Goal: Information Seeking & Learning: Compare options

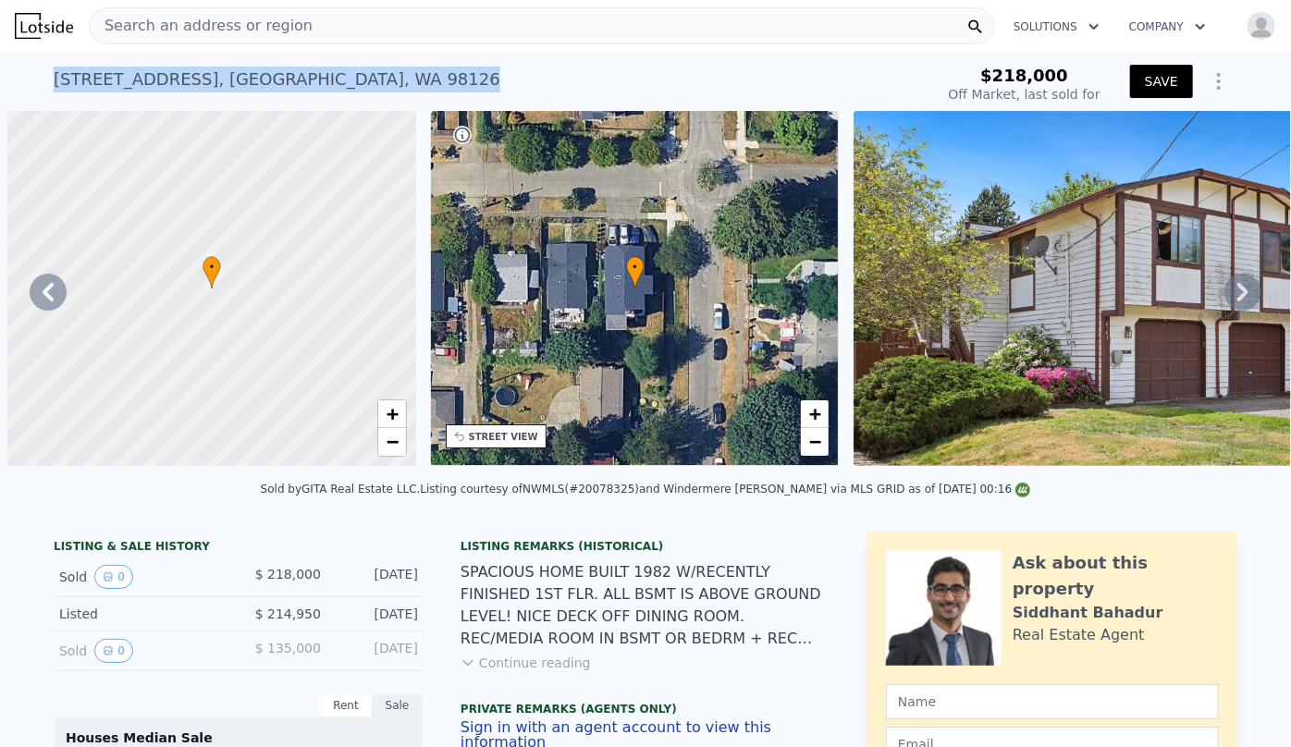
scroll to position [0, 7963]
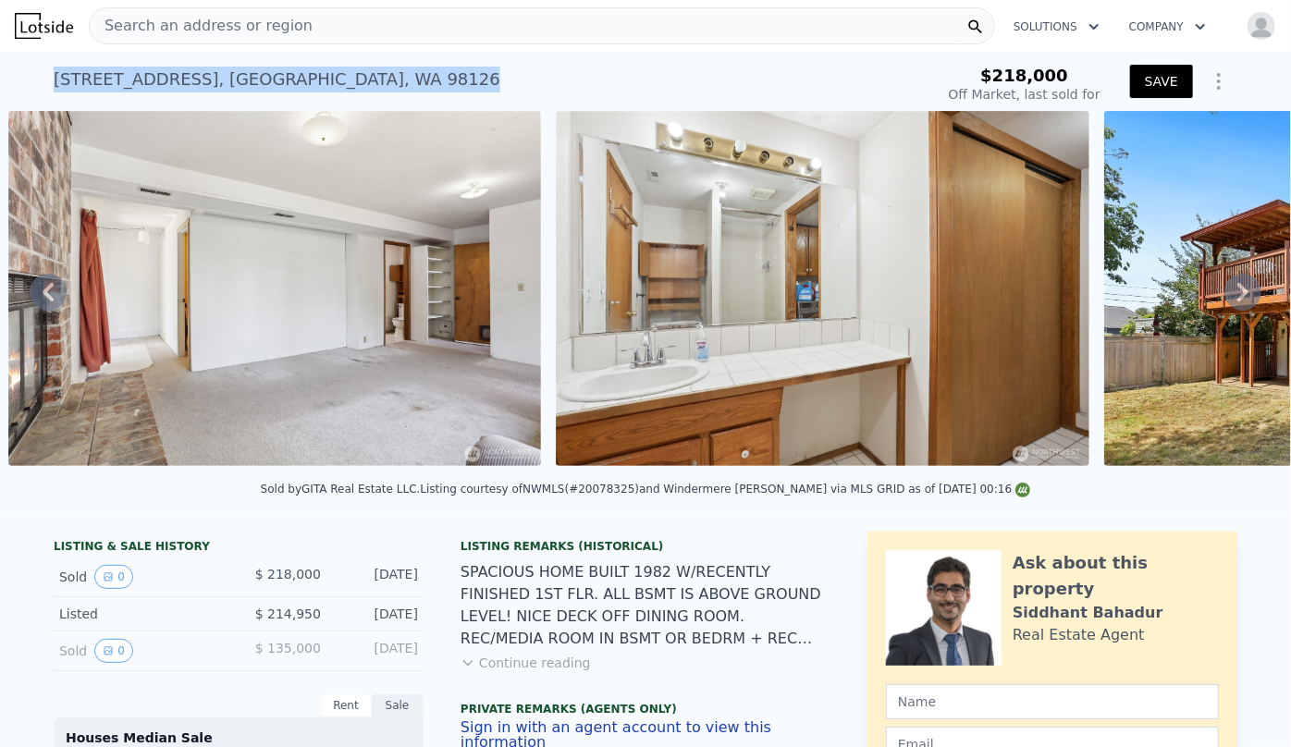
click at [152, 25] on span "Search an address or region" at bounding box center [201, 26] width 223 height 22
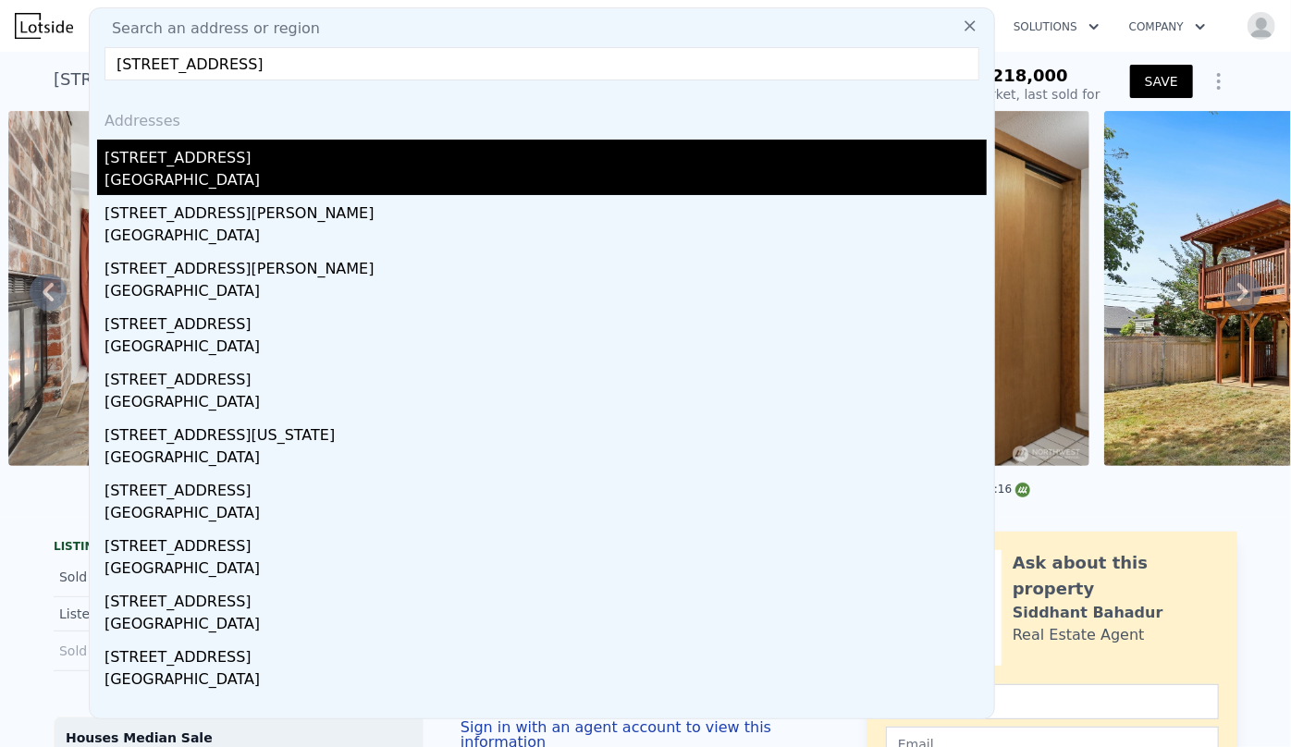
type input "2117 S Bayview St, Seattle, WA 98144"
click at [227, 157] on div "2117 S Bayview St" at bounding box center [545, 155] width 882 height 30
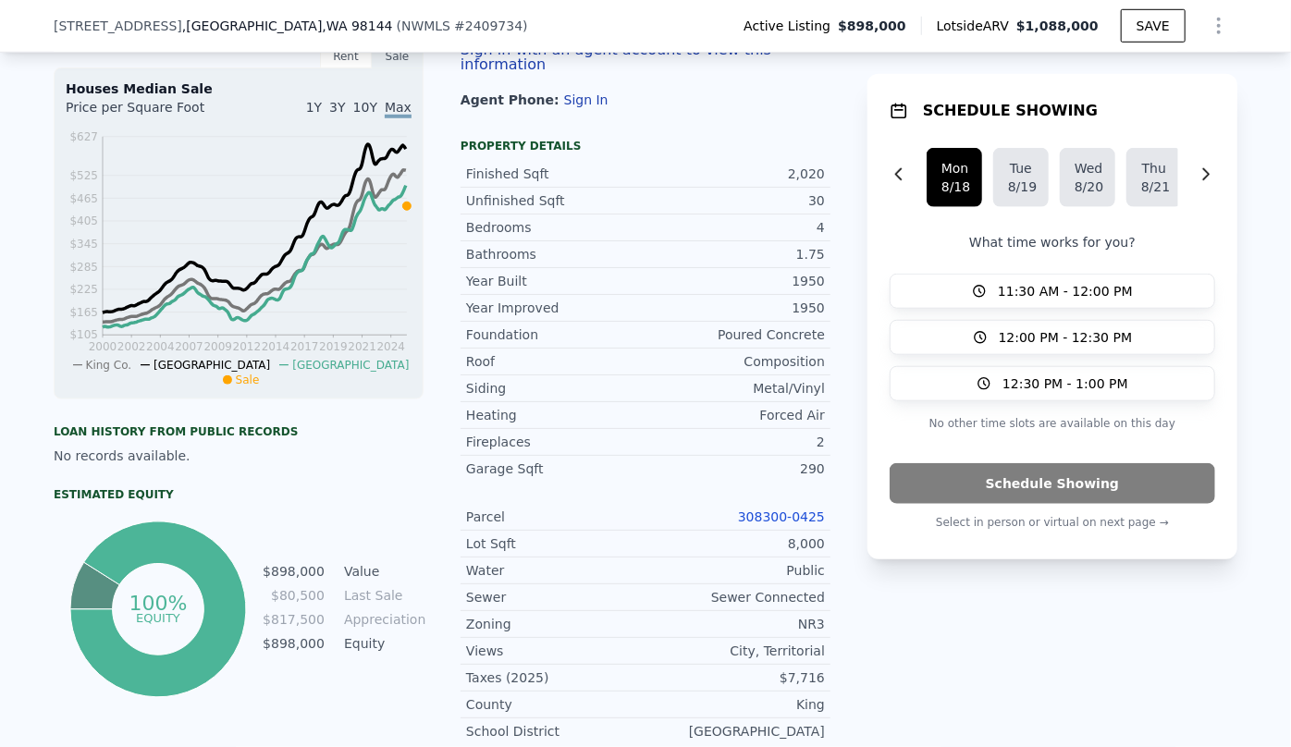
scroll to position [588, 0]
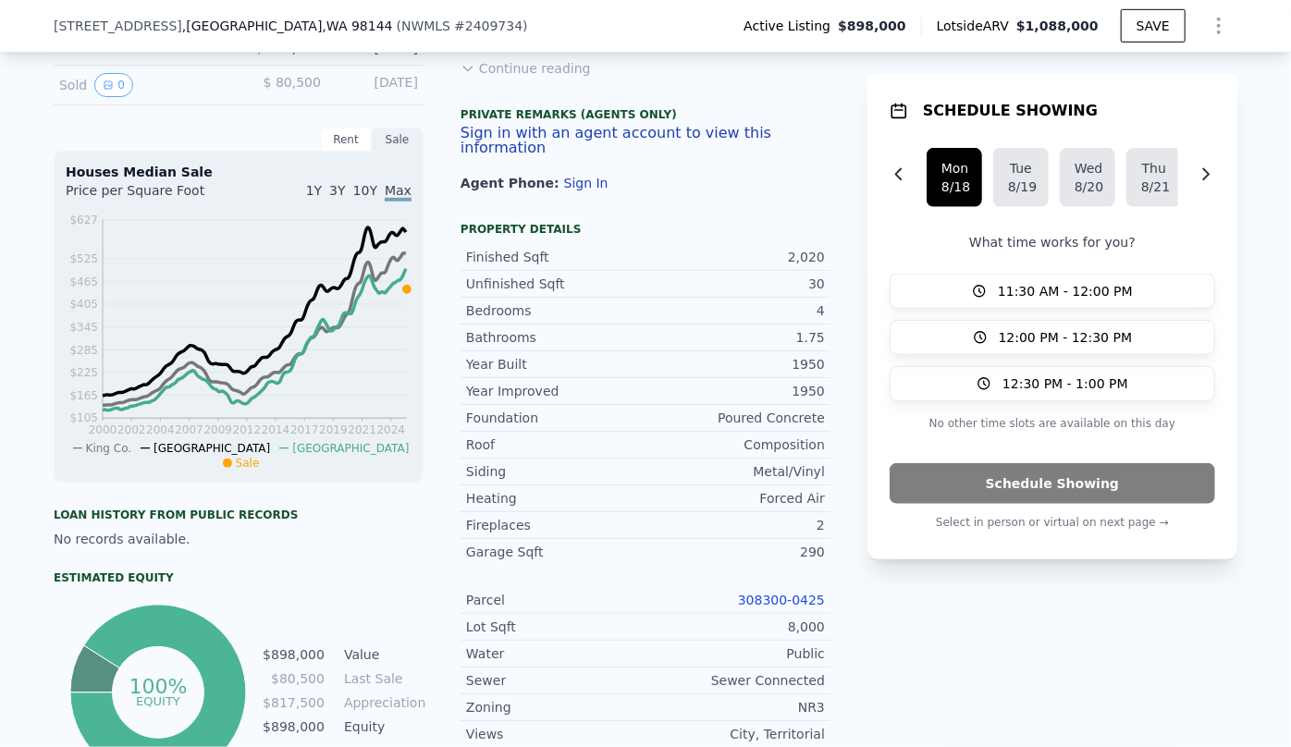
click at [789, 605] on link "308300-0425" at bounding box center [781, 600] width 87 height 15
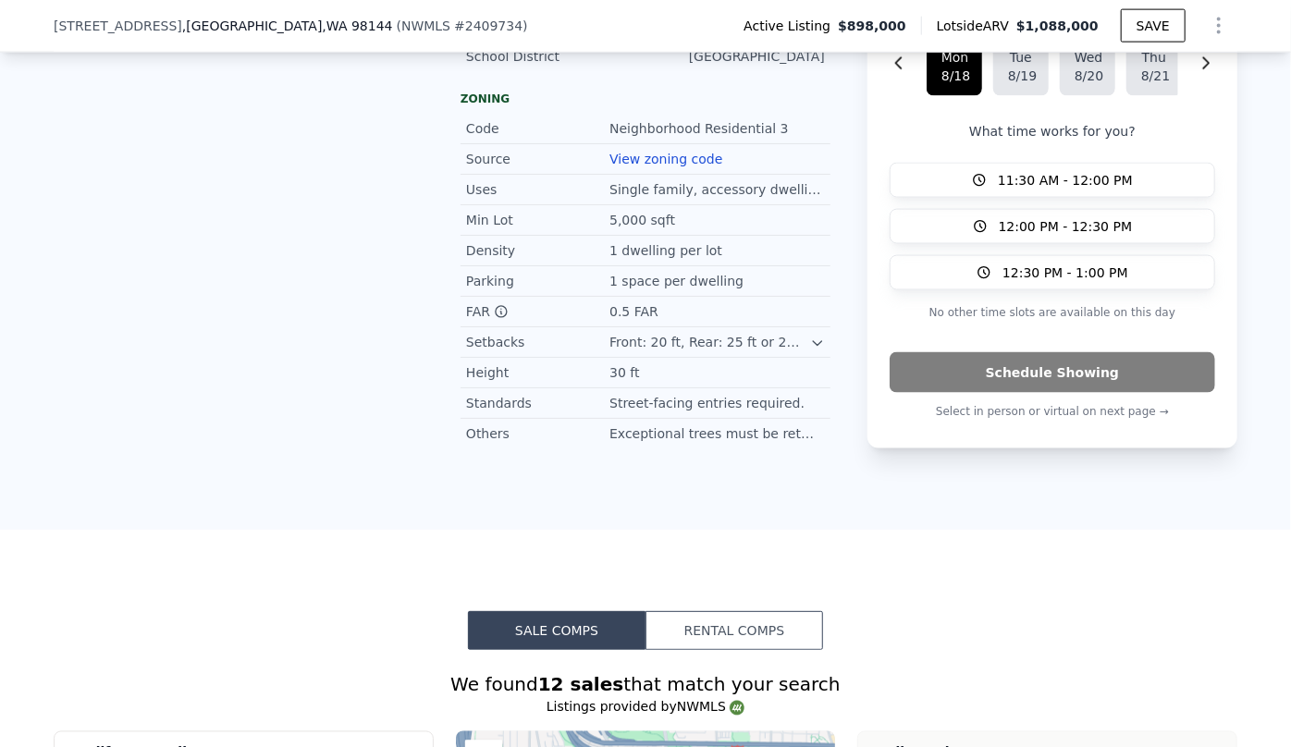
scroll to position [1681, 0]
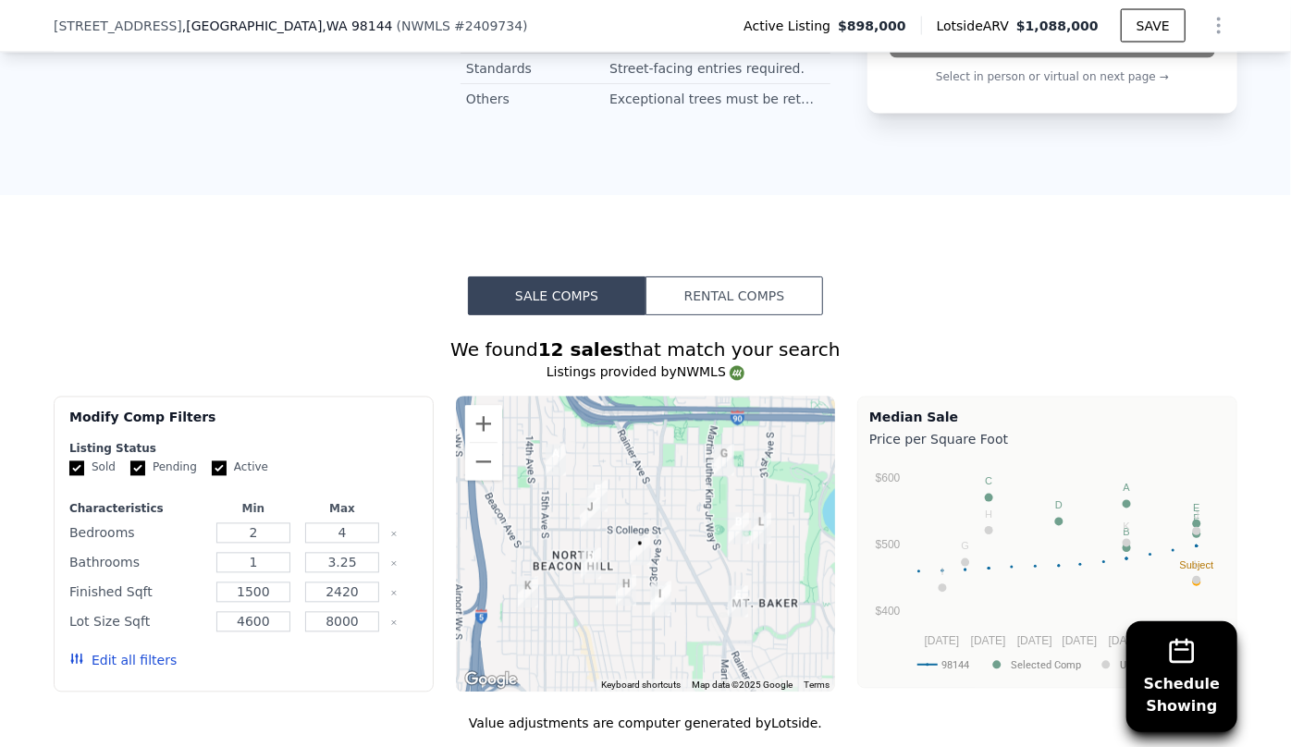
click at [162, 660] on div "Edit all filters" at bounding box center [243, 661] width 349 height 52
click at [146, 652] on button "Edit all filters" at bounding box center [122, 661] width 107 height 18
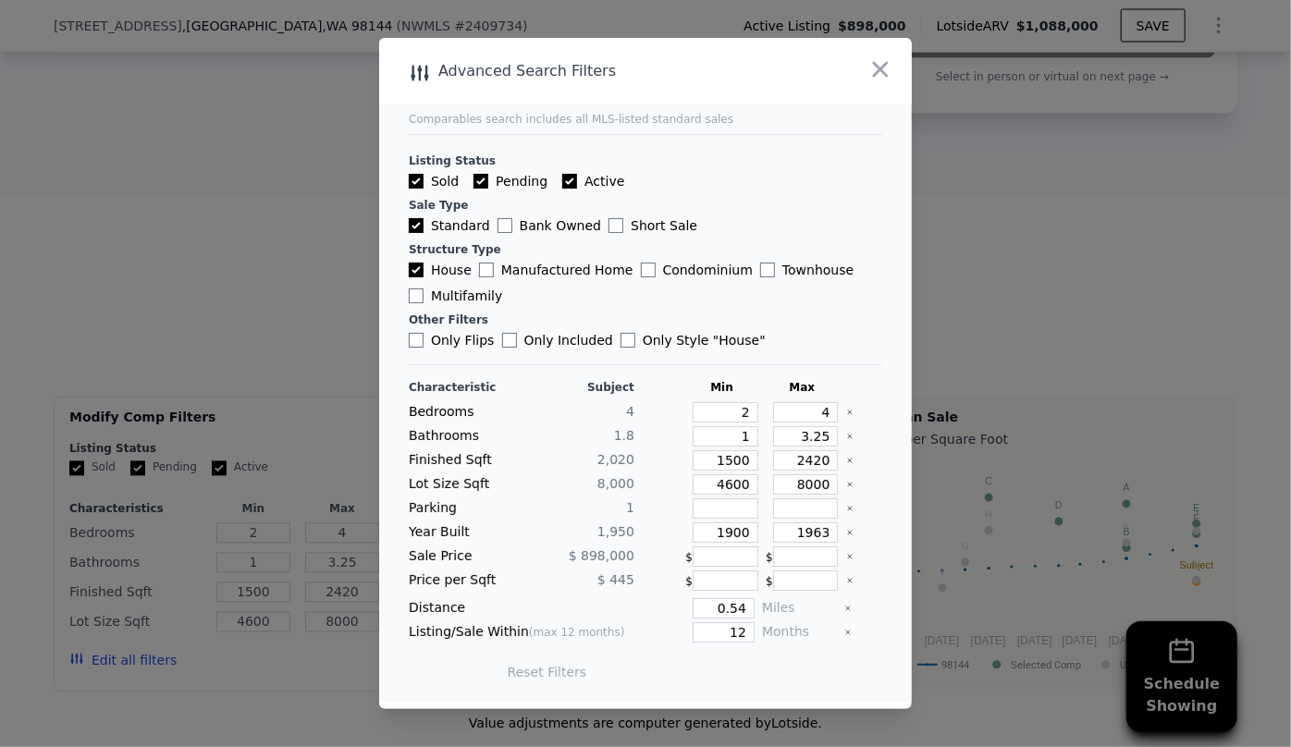
drag, startPoint x: 748, startPoint y: 420, endPoint x: 730, endPoint y: 414, distance: 19.3
click at [731, 415] on div "2" at bounding box center [721, 412] width 73 height 20
click at [744, 418] on input "2" at bounding box center [726, 412] width 66 height 20
type input "3"
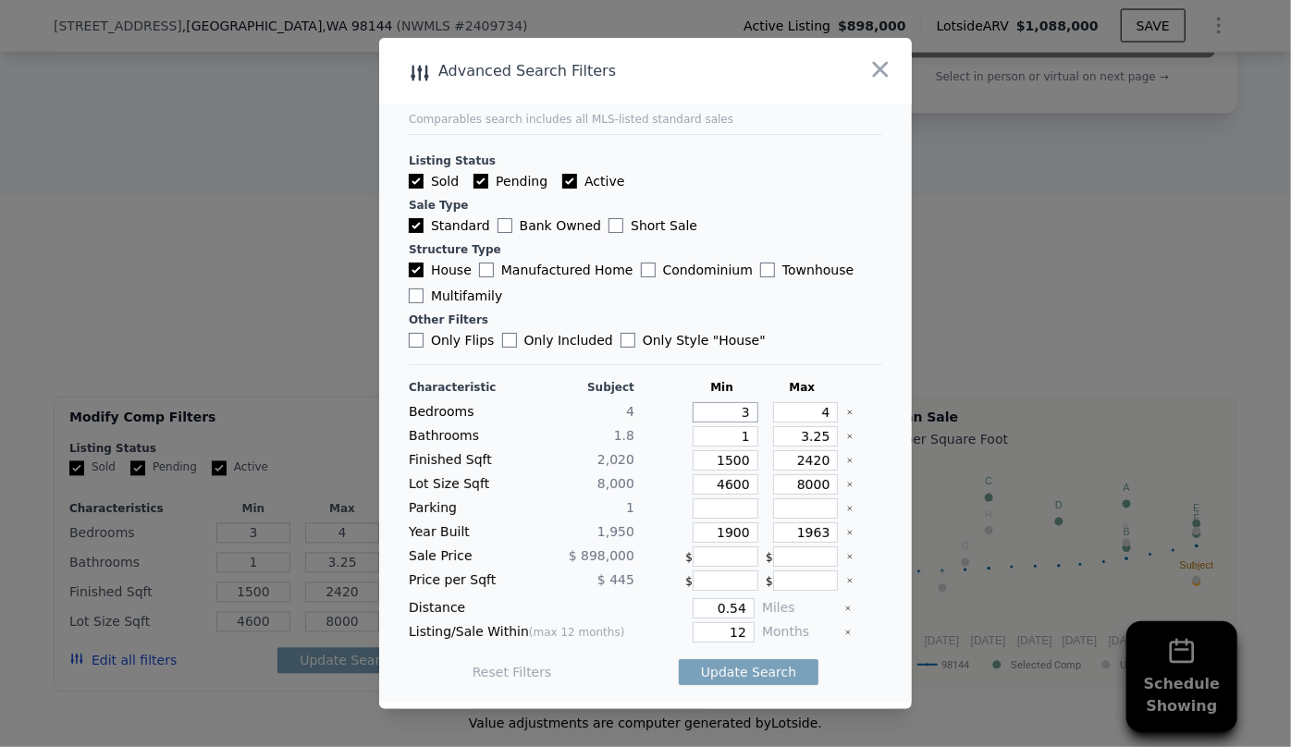
type input "3"
drag, startPoint x: 815, startPoint y: 434, endPoint x: 754, endPoint y: 440, distance: 60.4
click at [766, 438] on div "3.25" at bounding box center [802, 436] width 73 height 20
drag, startPoint x: 742, startPoint y: 458, endPoint x: 652, endPoint y: 464, distance: 89.9
click at [652, 464] on div "Finished Sqft 2,020 1500 2420" at bounding box center [645, 460] width 473 height 20
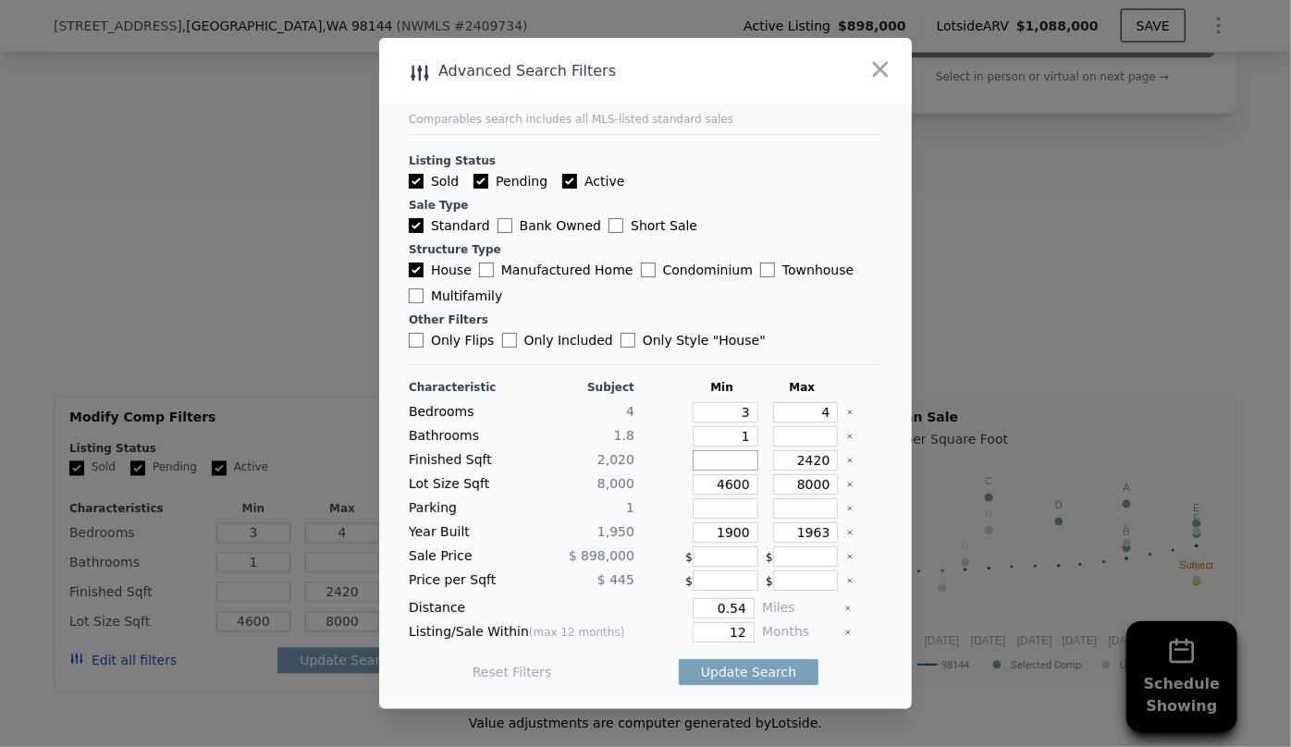
type input "1"
type input "16"
type input "160"
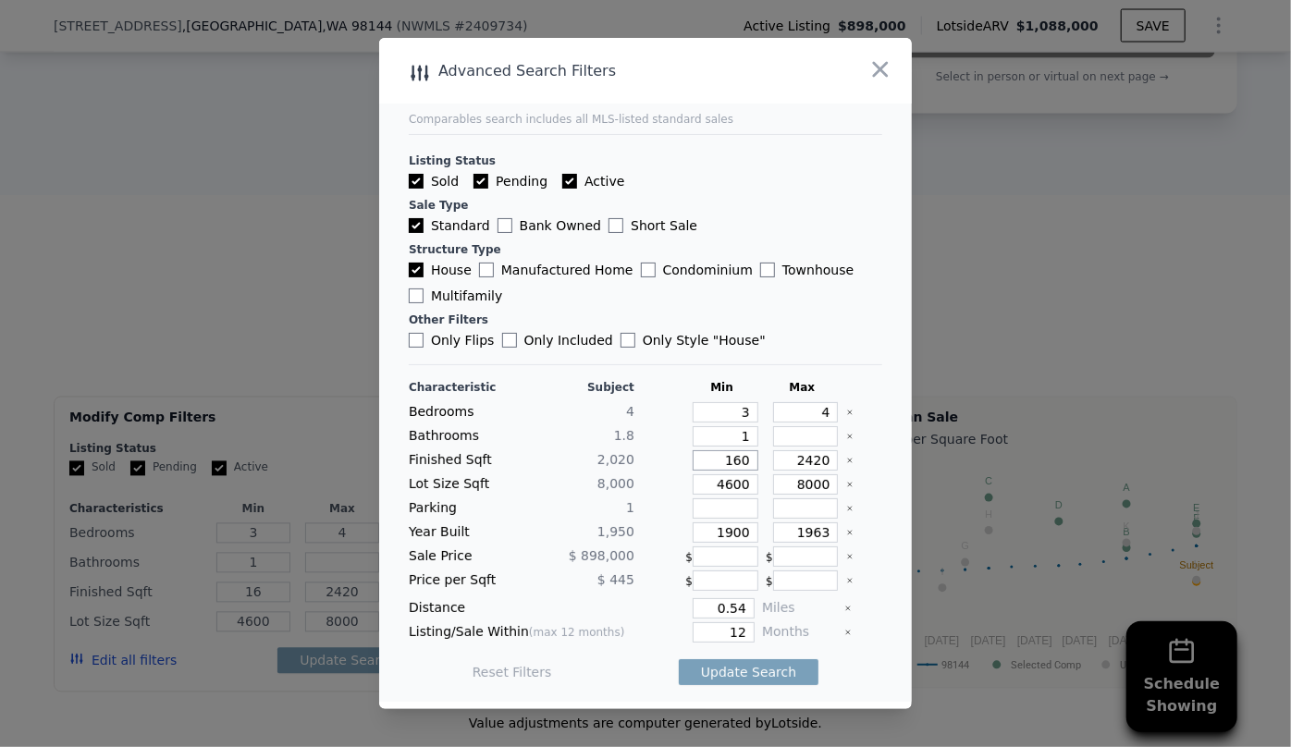
type input "160"
type input "1600"
click at [826, 461] on div "2420" at bounding box center [802, 460] width 73 height 20
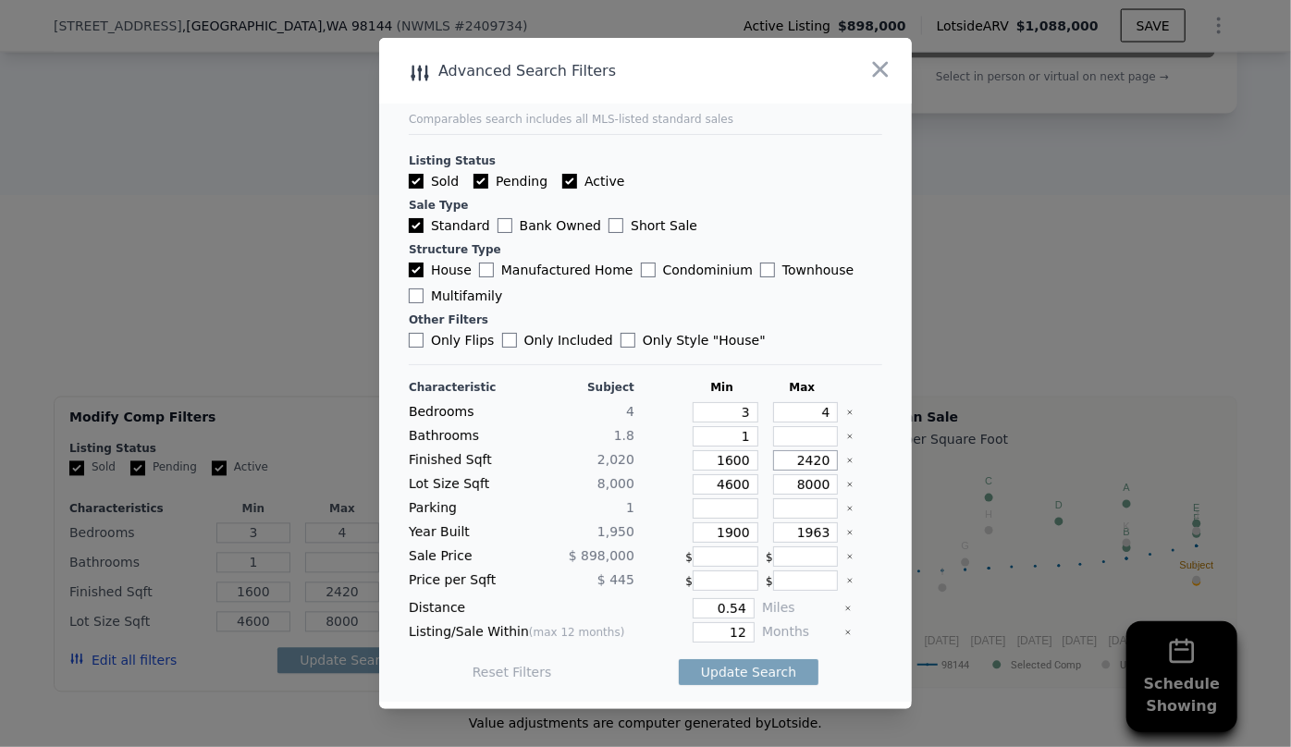
drag, startPoint x: 820, startPoint y: 458, endPoint x: 707, endPoint y: 457, distance: 112.8
click at [707, 457] on div "Finished Sqft 2,020 1600 2420" at bounding box center [645, 460] width 473 height 20
type input "2"
type input "22"
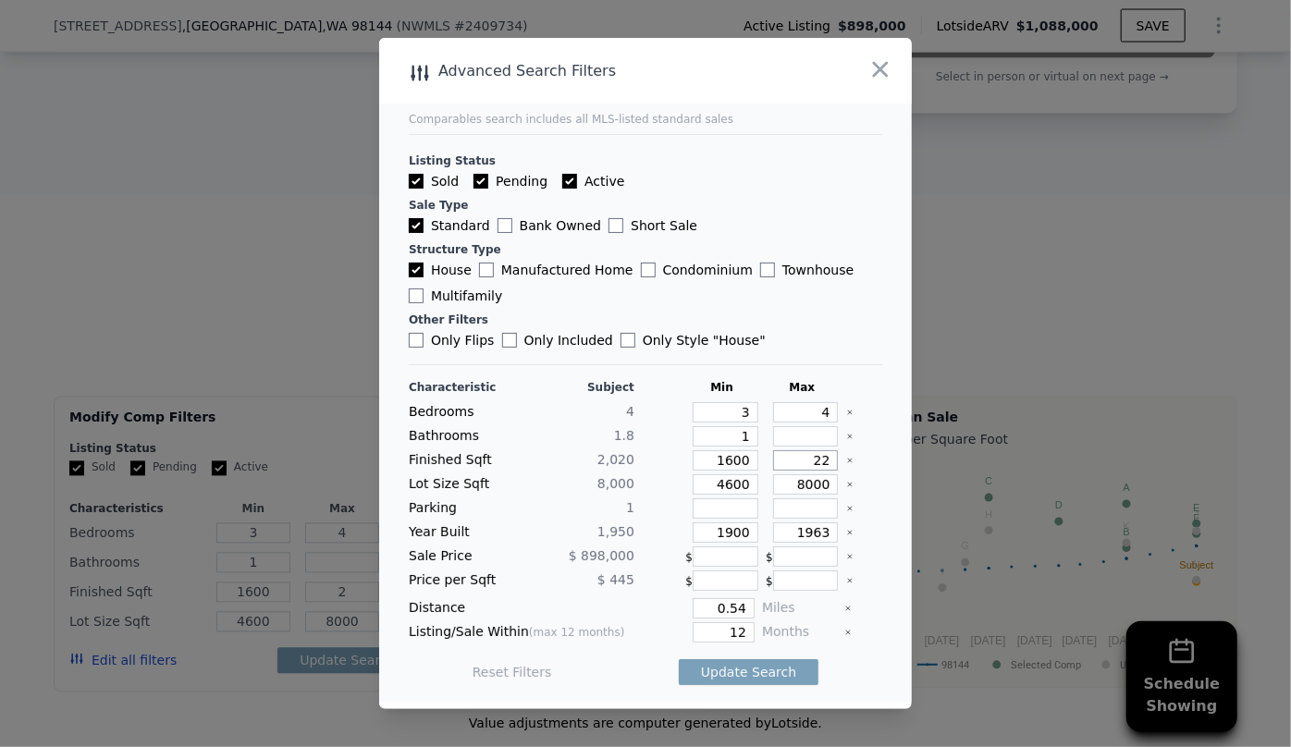
type input "22"
type input "220"
type input "2200"
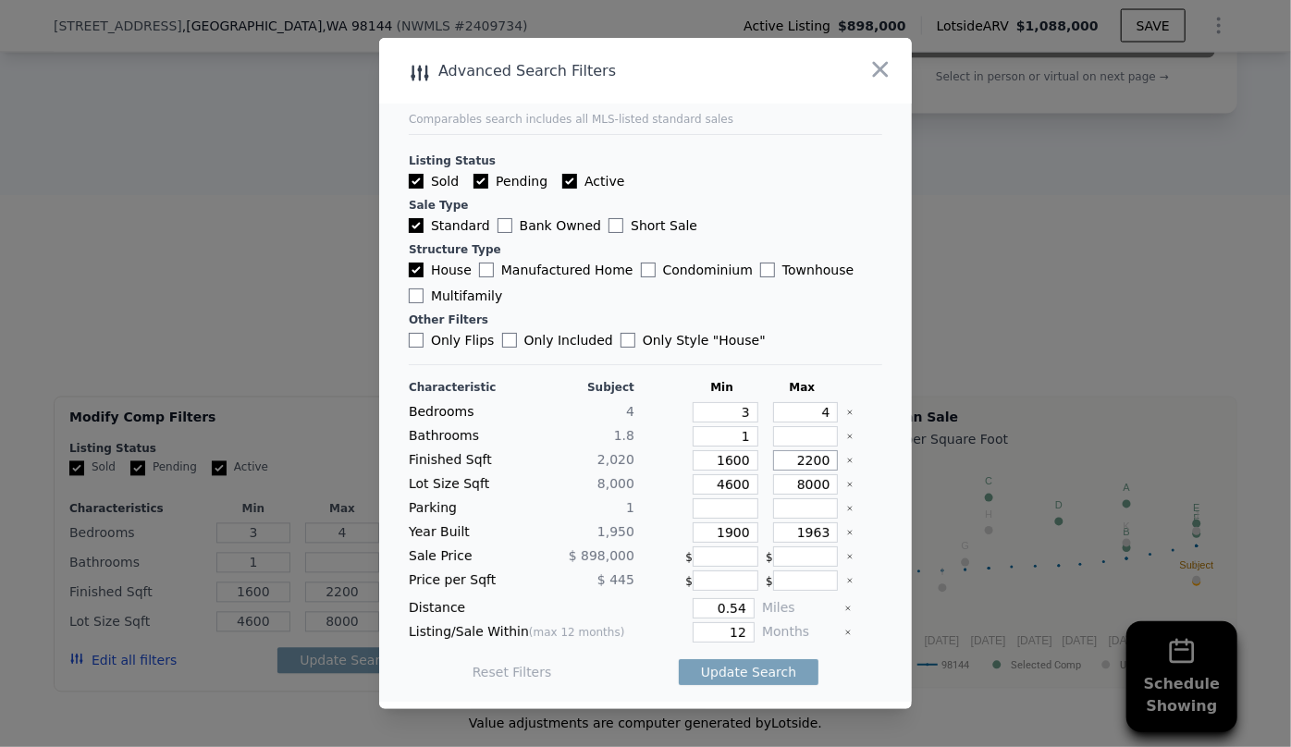
type input "2200"
drag, startPoint x: 740, startPoint y: 480, endPoint x: 654, endPoint y: 475, distance: 86.1
click at [656, 476] on div "Lot Size Sqft 8,000 4600 8000" at bounding box center [645, 484] width 473 height 20
click at [746, 536] on div "Year Built 1,950 1900 1963" at bounding box center [645, 532] width 473 height 20
drag, startPoint x: 746, startPoint y: 531, endPoint x: 668, endPoint y: 523, distance: 78.0
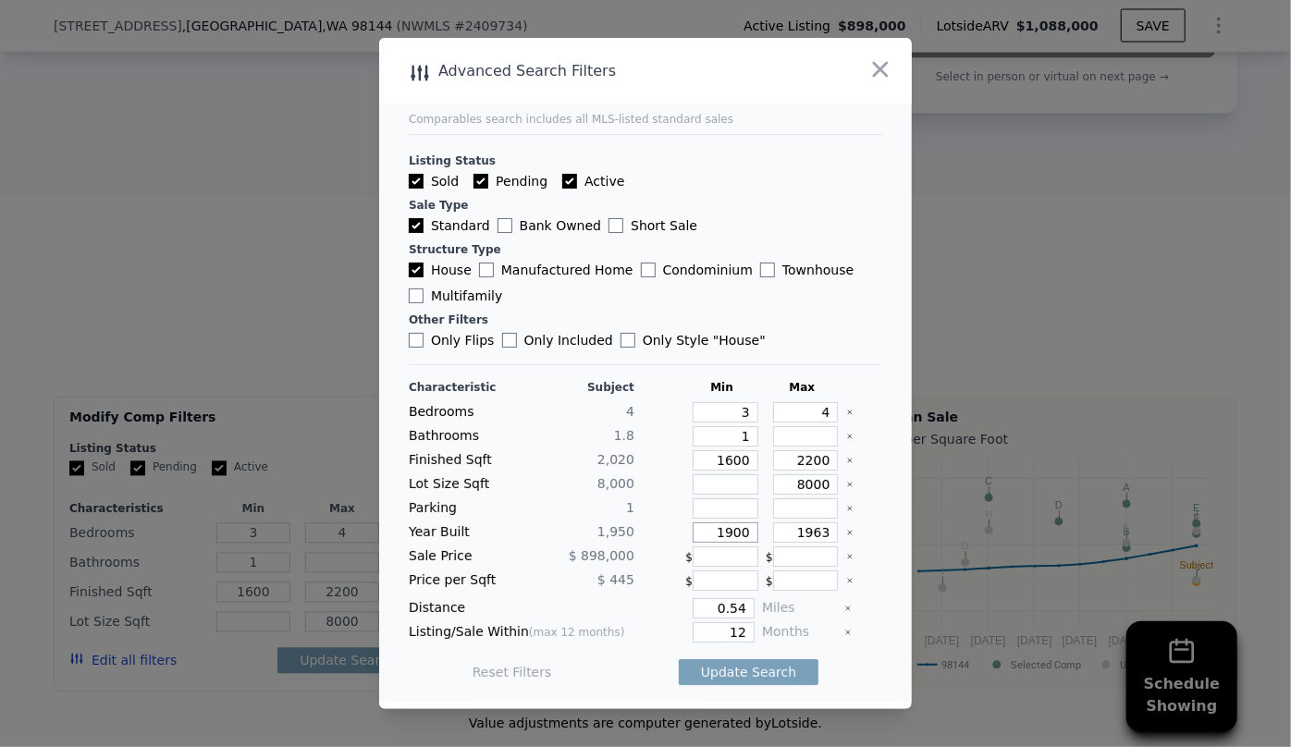
click at [669, 523] on div "Year Built 1,950 1900 1963" at bounding box center [645, 532] width 473 height 20
click at [814, 532] on input "1963" at bounding box center [806, 532] width 66 height 20
type input "1999"
drag, startPoint x: 738, startPoint y: 629, endPoint x: 690, endPoint y: 629, distance: 48.1
click at [695, 629] on input "12" at bounding box center [724, 632] width 62 height 20
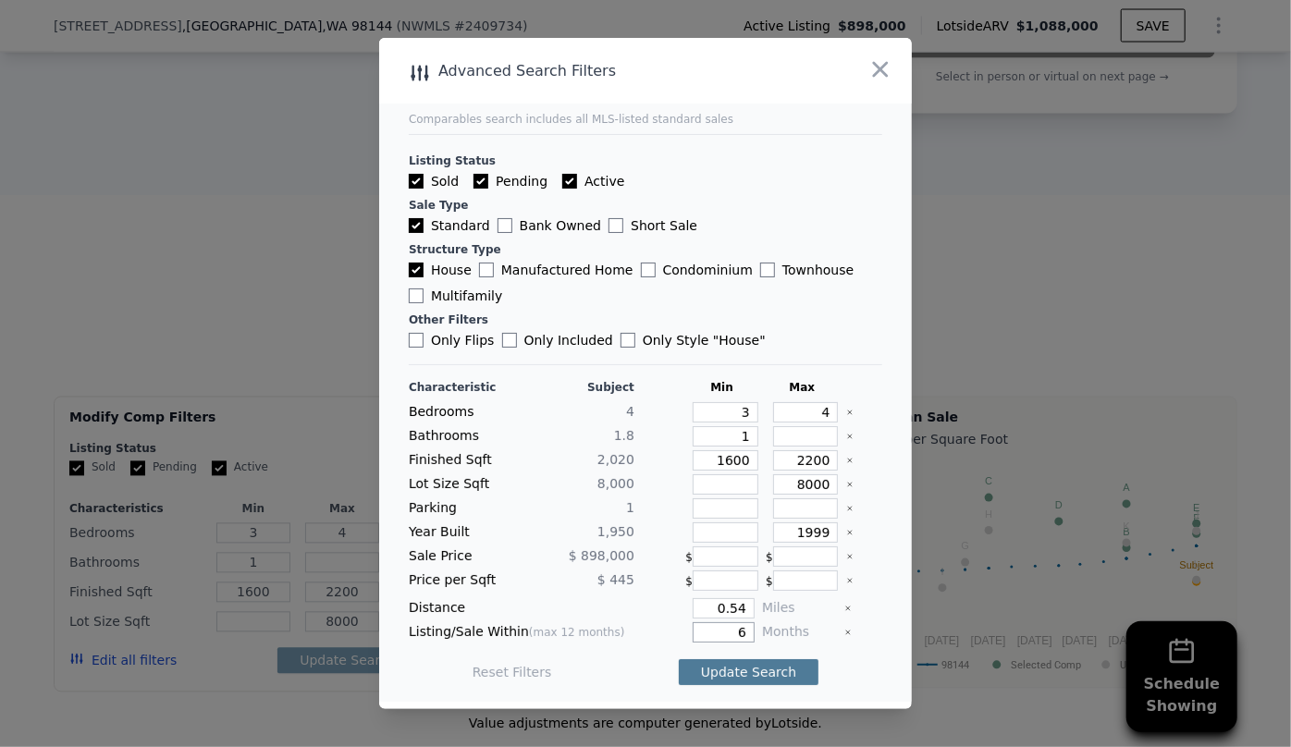
type input "6"
click at [721, 681] on button "Update Search" at bounding box center [749, 672] width 140 height 26
checkbox input "false"
click at [718, 669] on span "10 matching comps" at bounding box center [740, 672] width 129 height 18
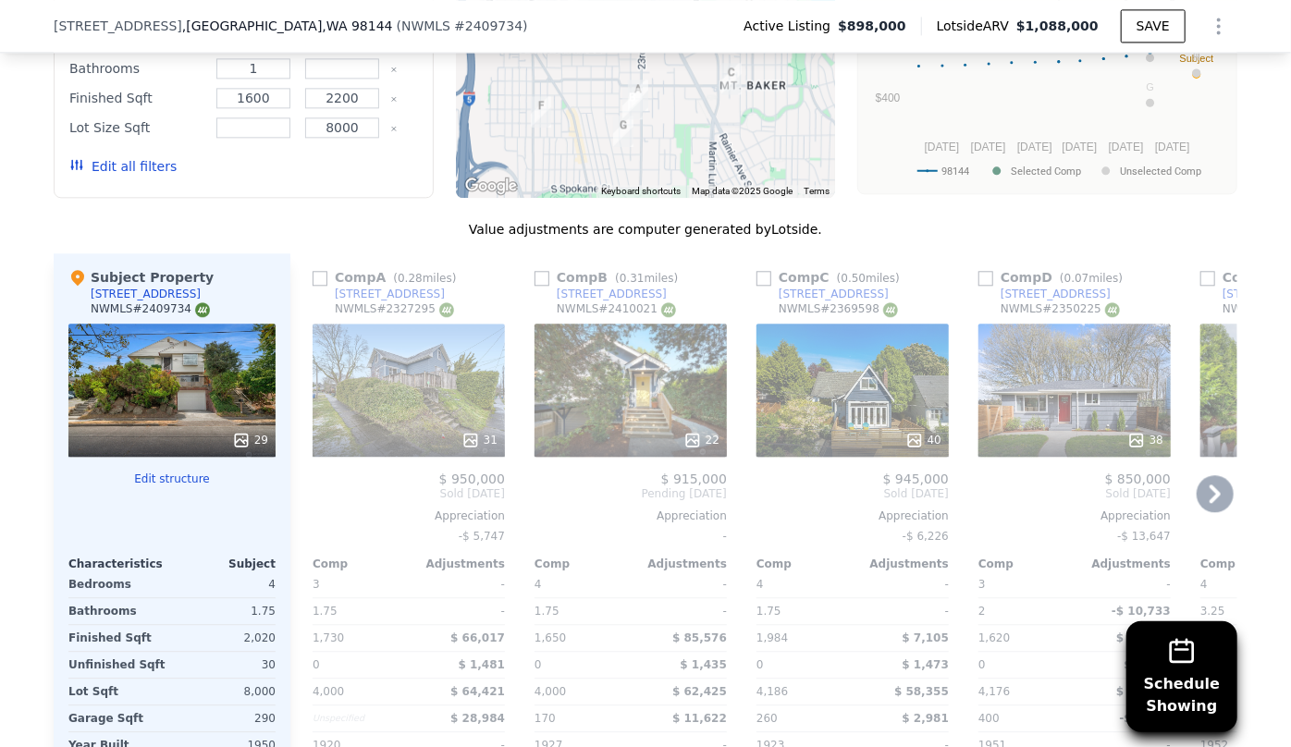
scroll to position [2185, 0]
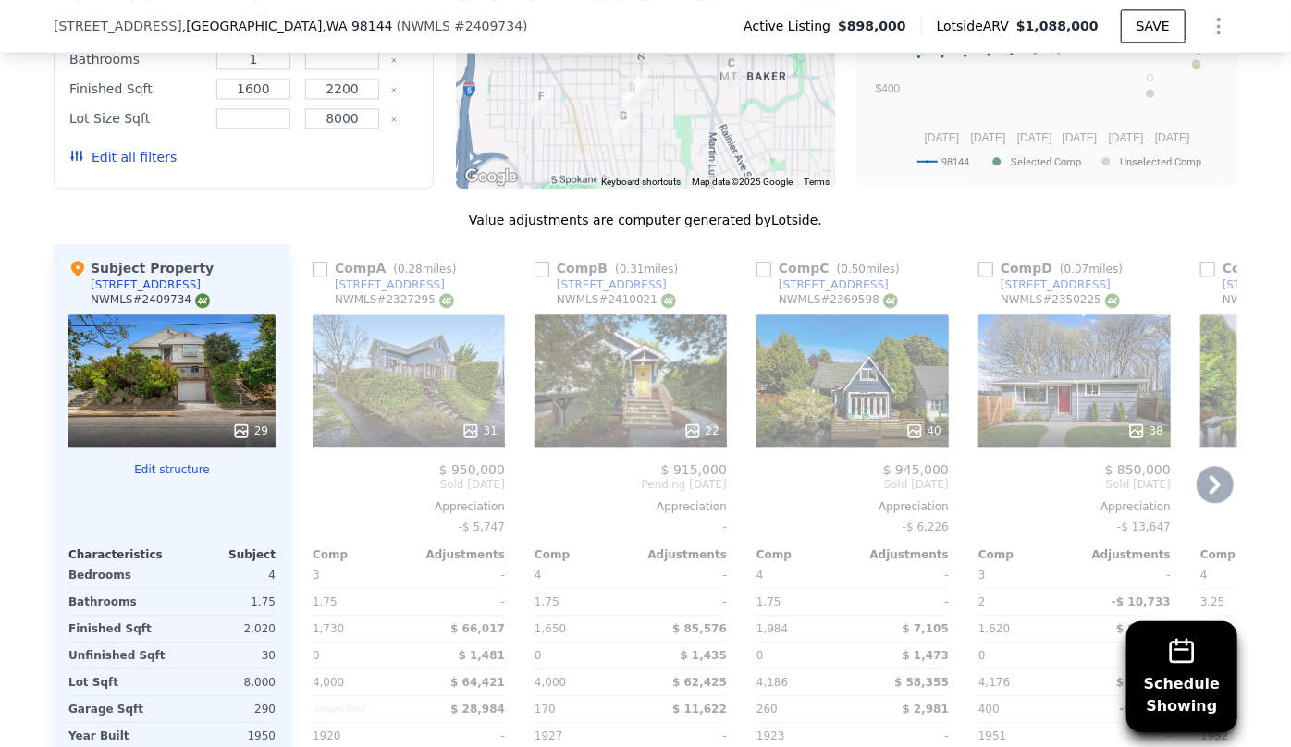
click at [383, 369] on div "31" at bounding box center [409, 380] width 192 height 133
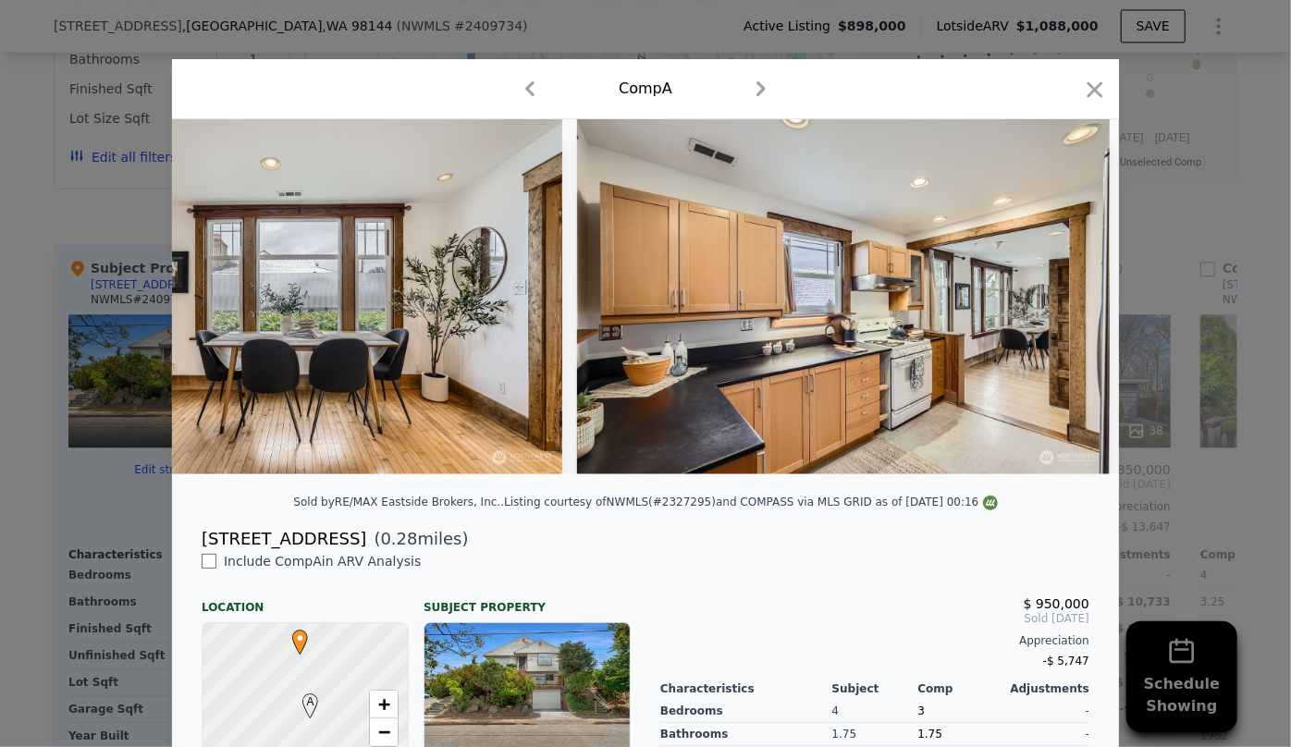
scroll to position [0, 5905]
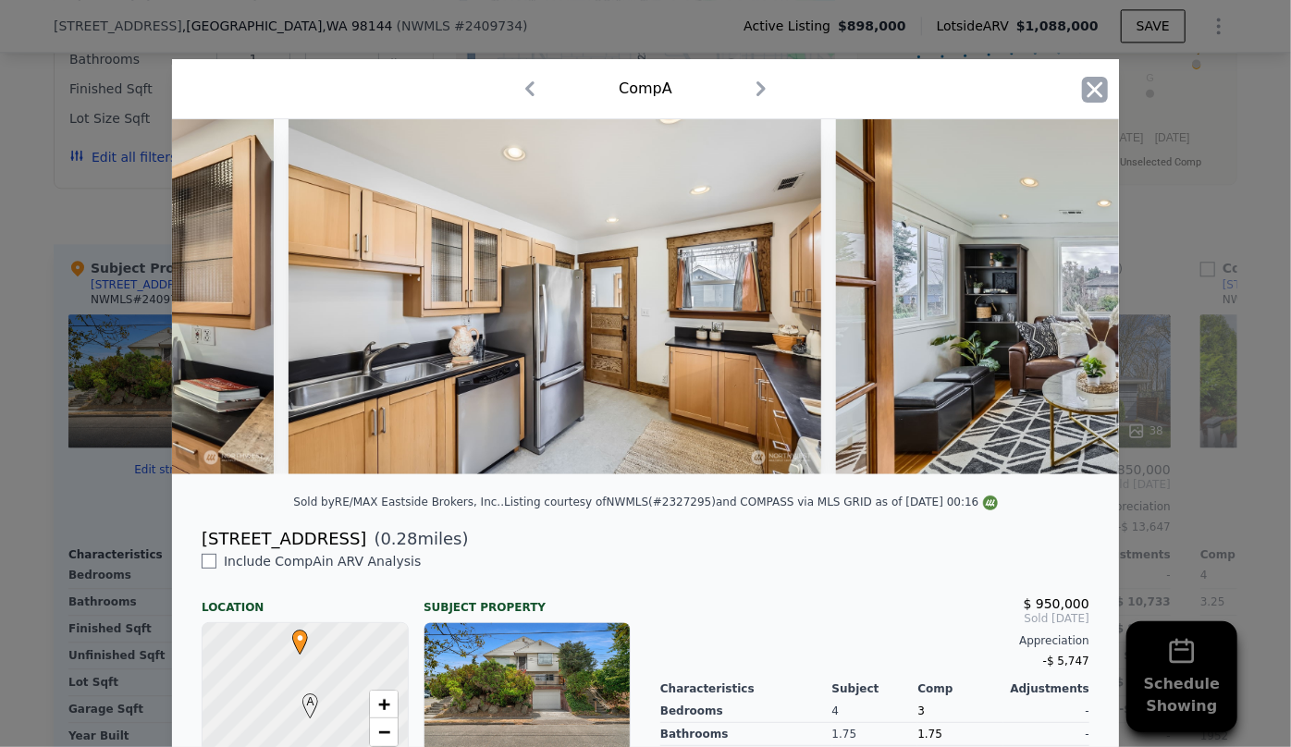
click at [1087, 83] on icon "button" at bounding box center [1095, 89] width 16 height 16
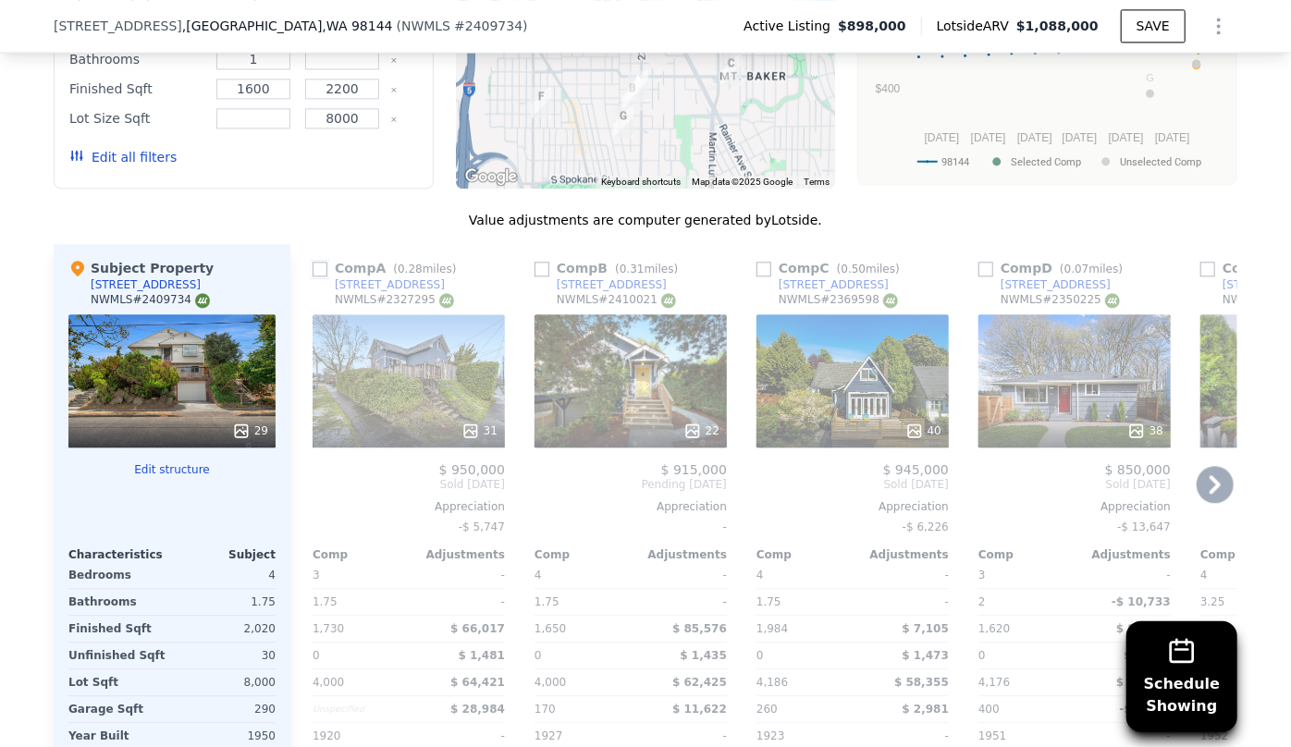
click at [316, 266] on input "checkbox" at bounding box center [320, 269] width 15 height 15
checkbox input "true"
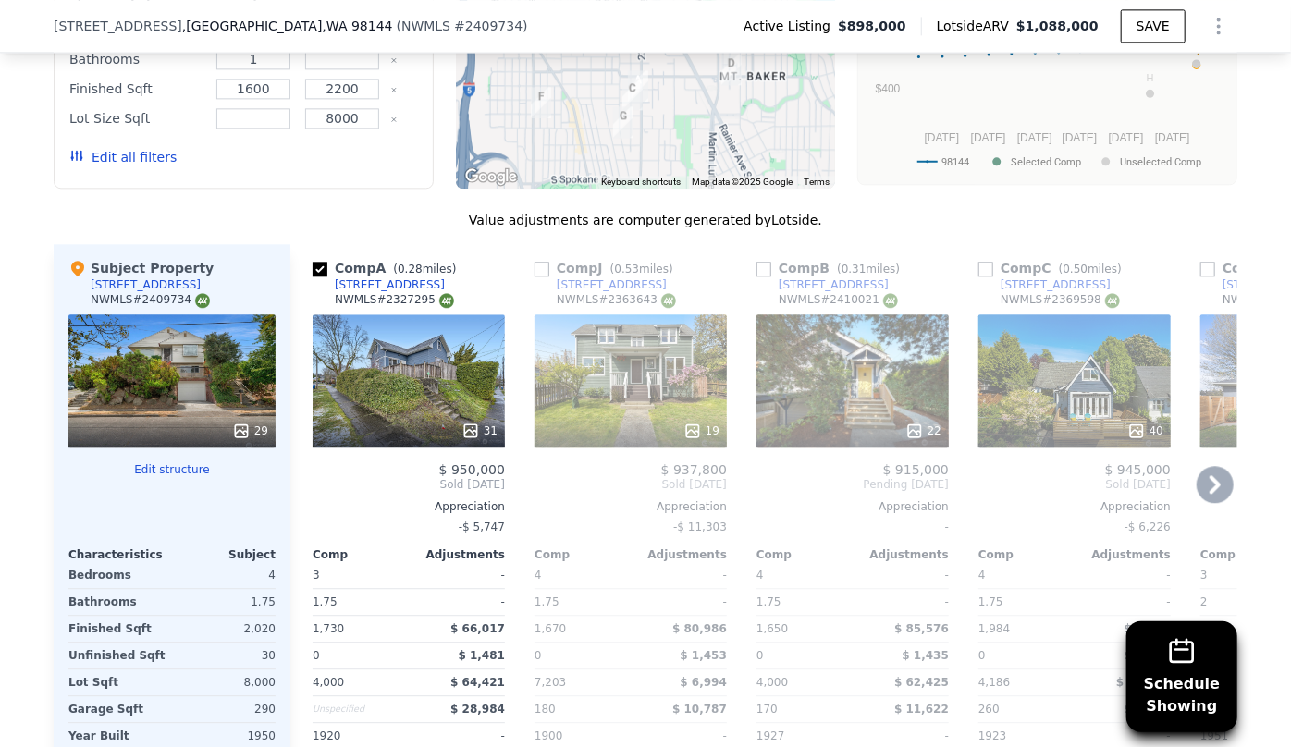
click at [1196, 468] on icon at bounding box center [1214, 484] width 37 height 37
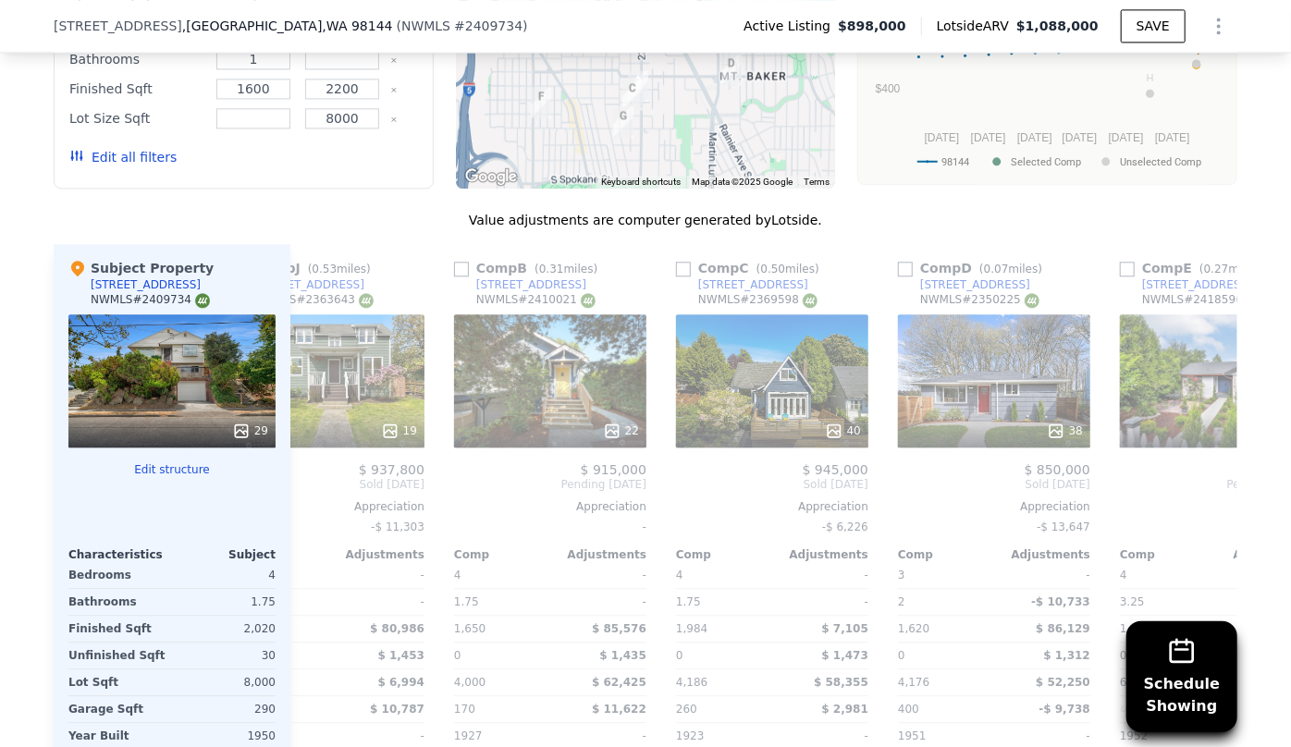
scroll to position [0, 444]
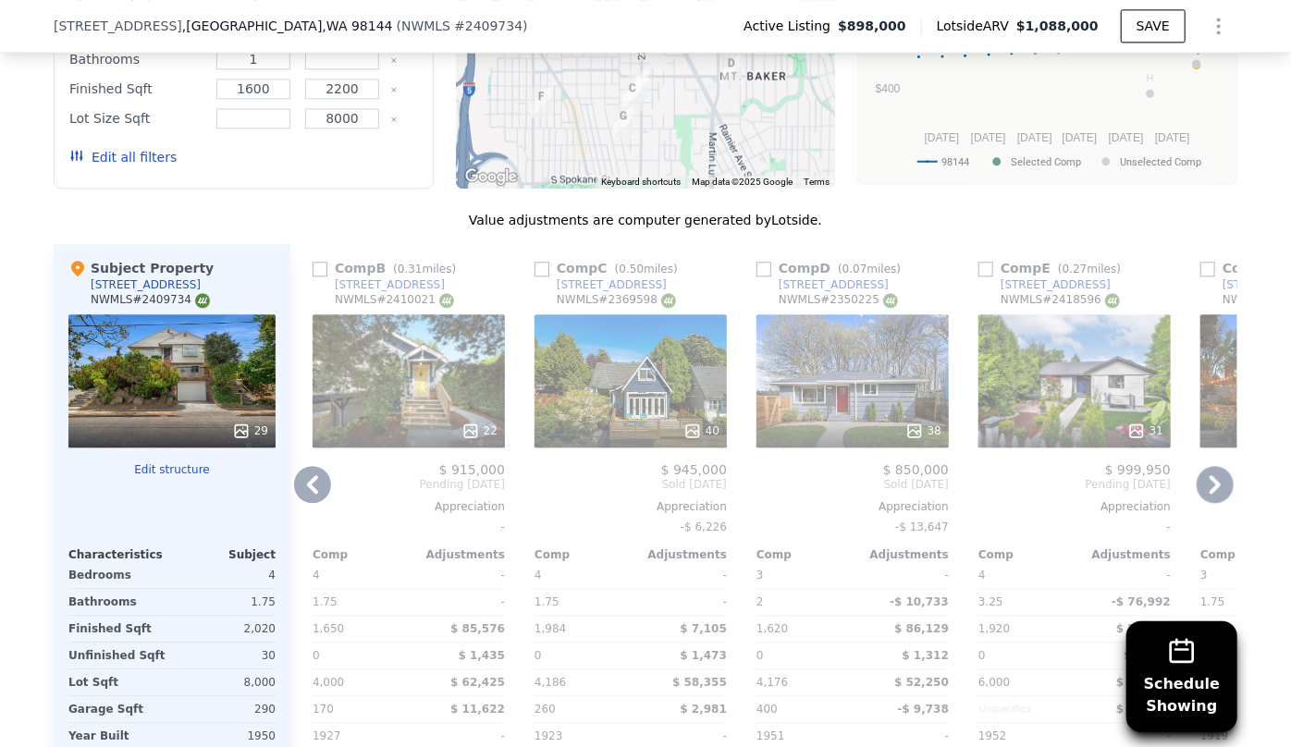
click at [1002, 401] on div "31" at bounding box center [1074, 380] width 192 height 133
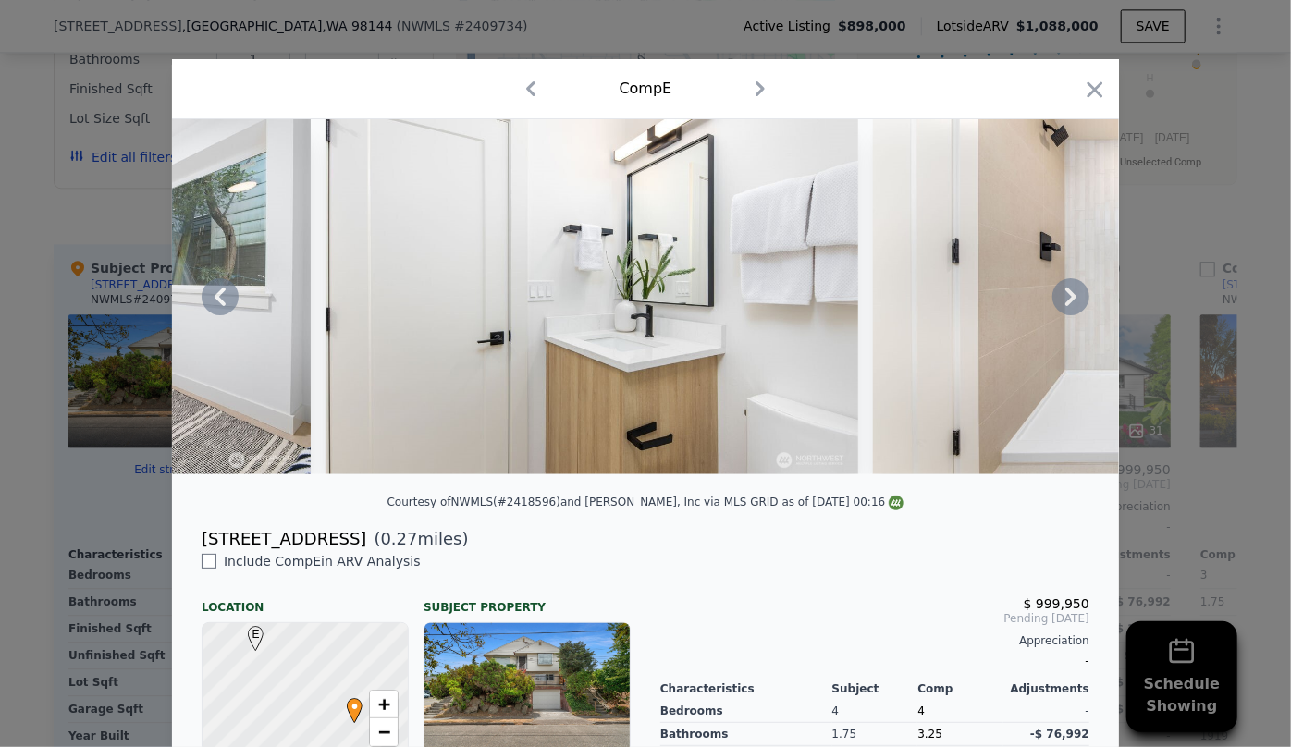
scroll to position [0, 10959]
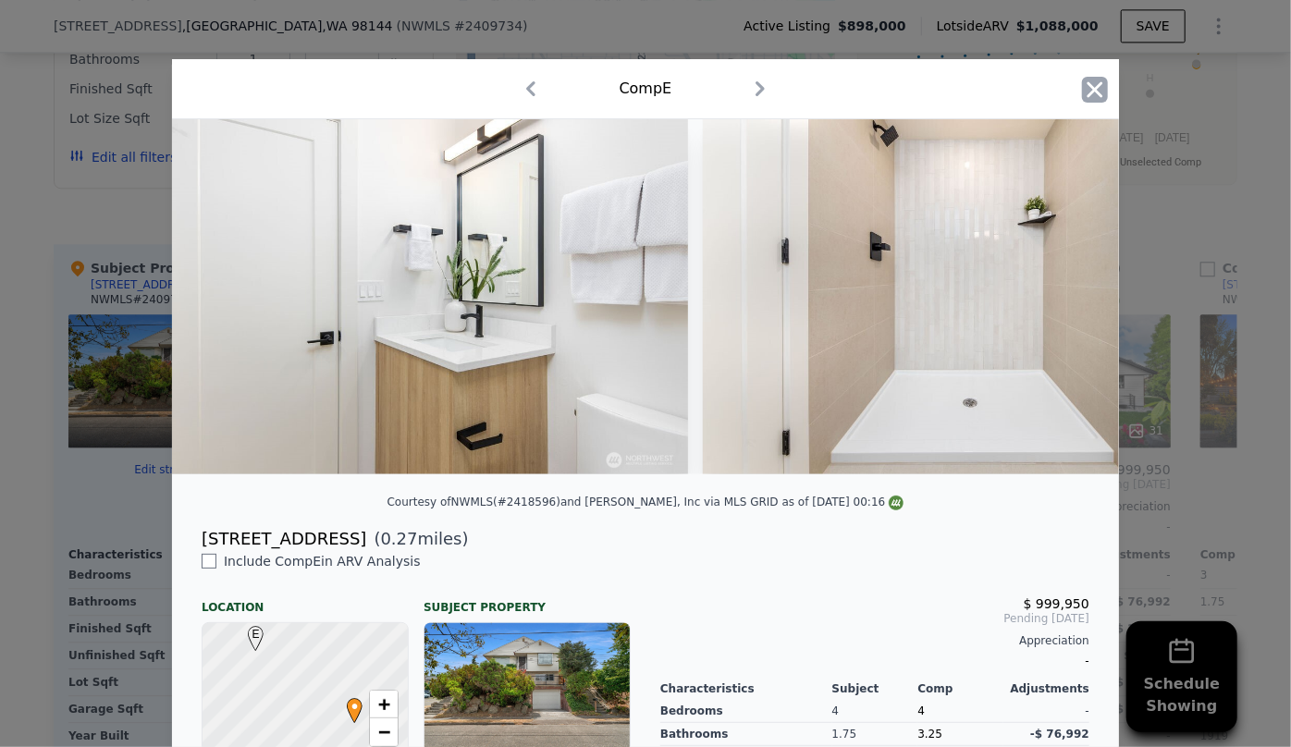
click at [1085, 79] on icon "button" at bounding box center [1095, 90] width 26 height 26
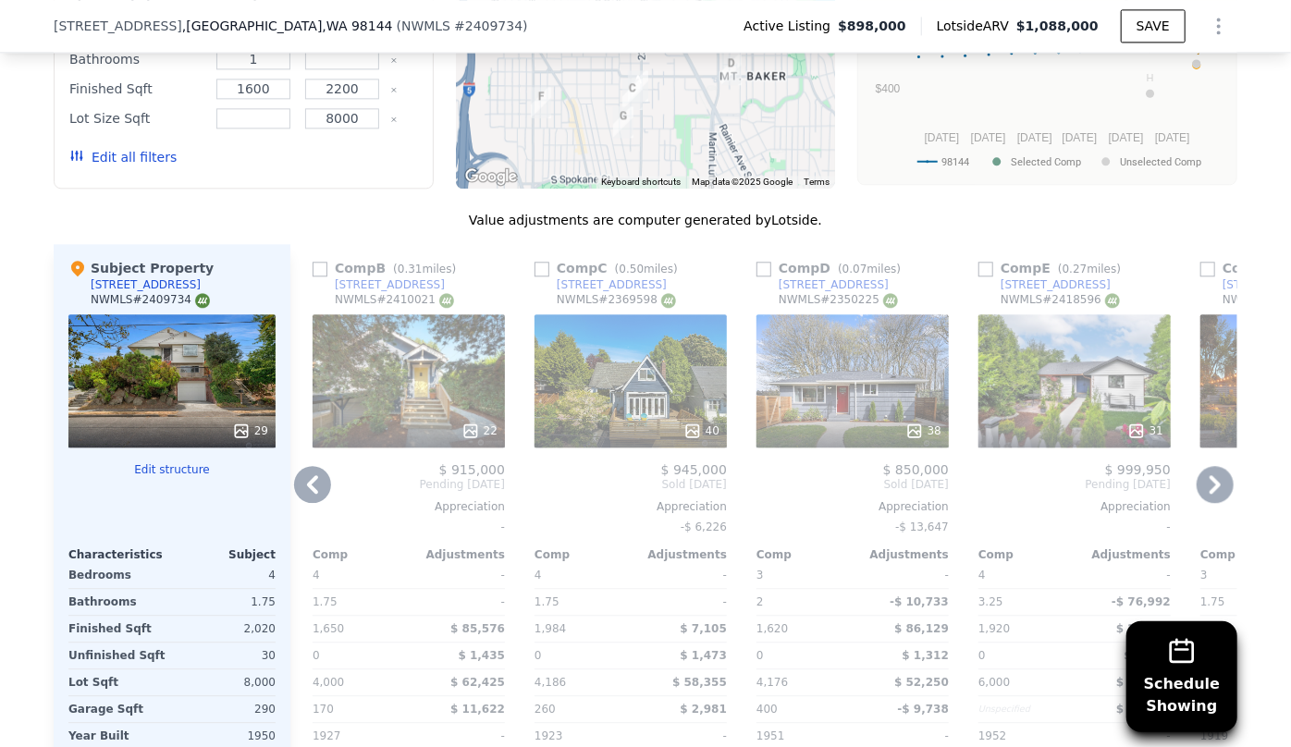
click at [1209, 475] on icon at bounding box center [1214, 484] width 11 height 18
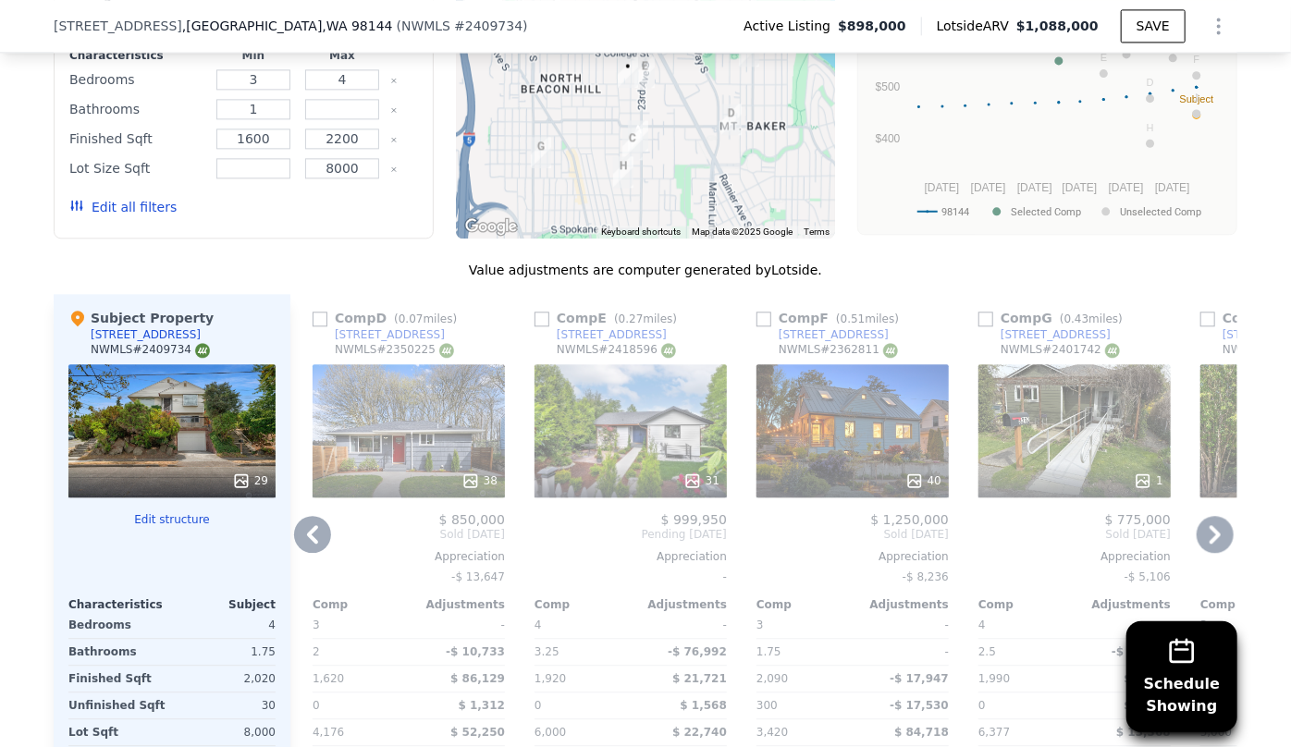
scroll to position [2185, 0]
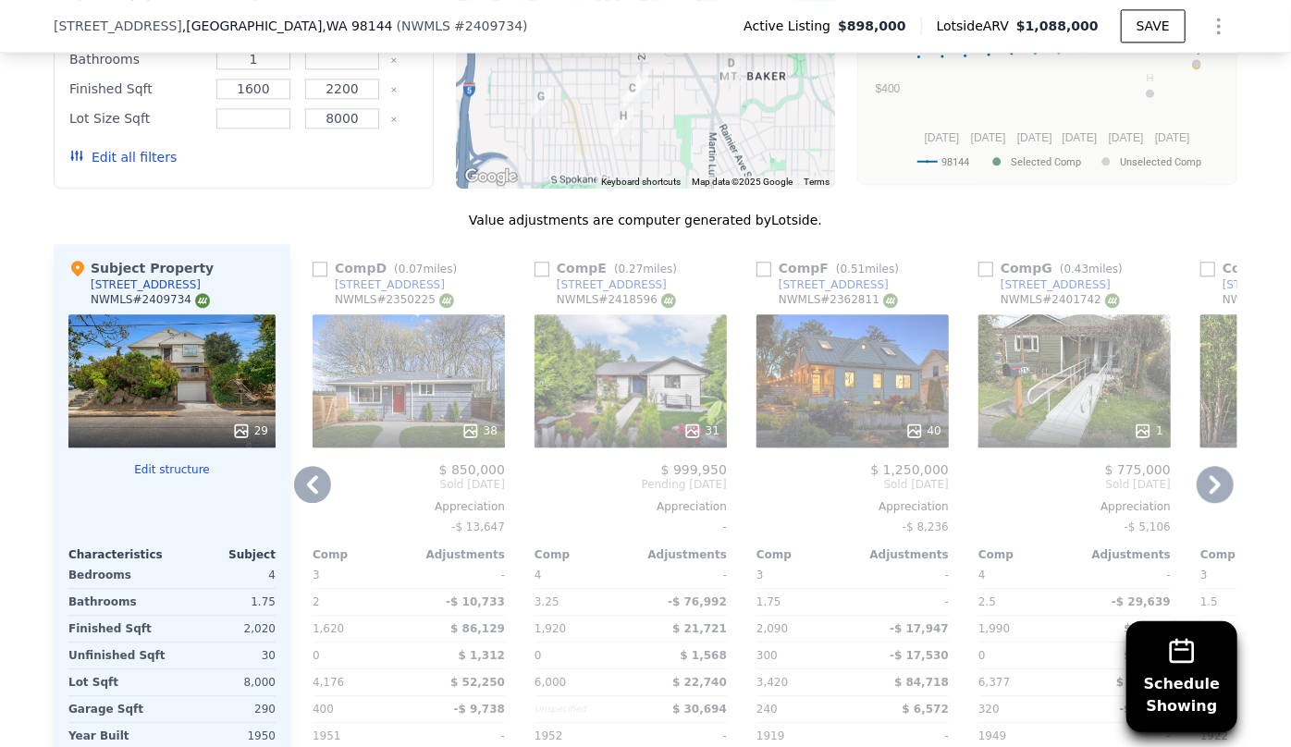
click at [865, 382] on div "40" at bounding box center [852, 380] width 192 height 133
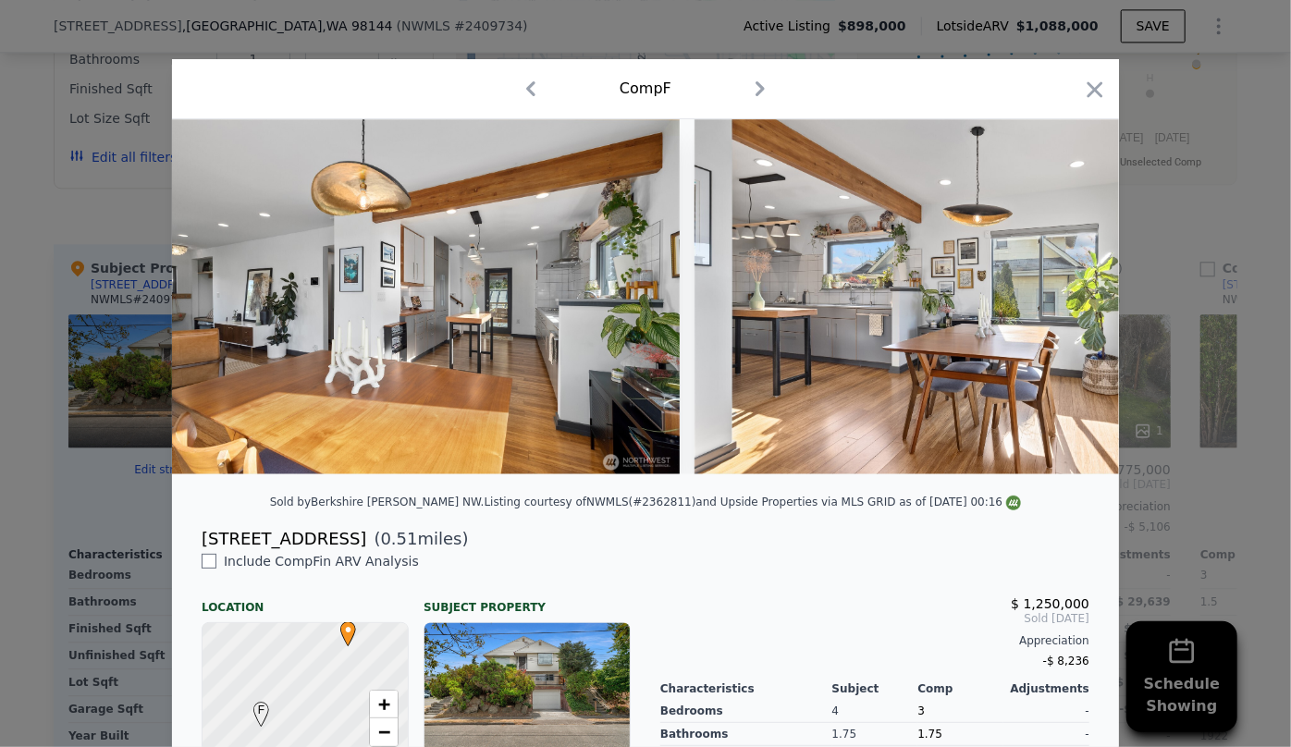
scroll to position [0, 6661]
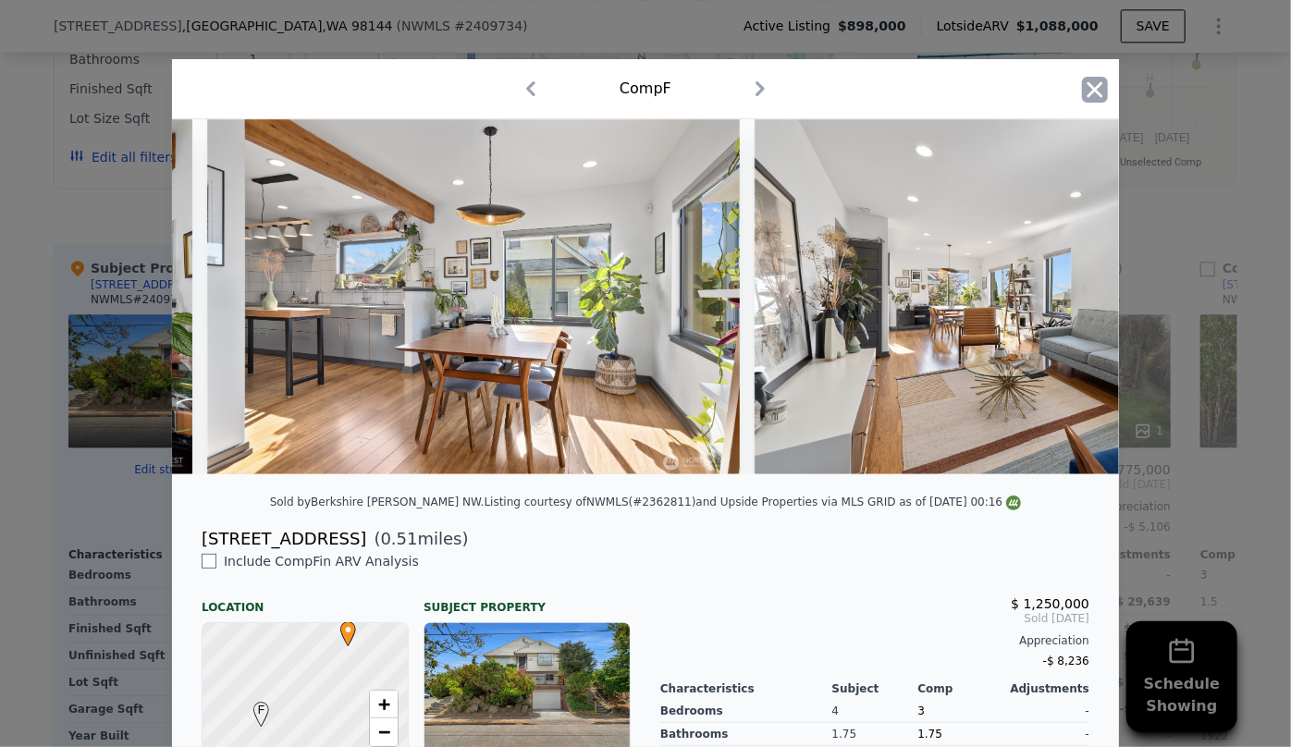
click at [1092, 84] on icon "button" at bounding box center [1095, 89] width 16 height 16
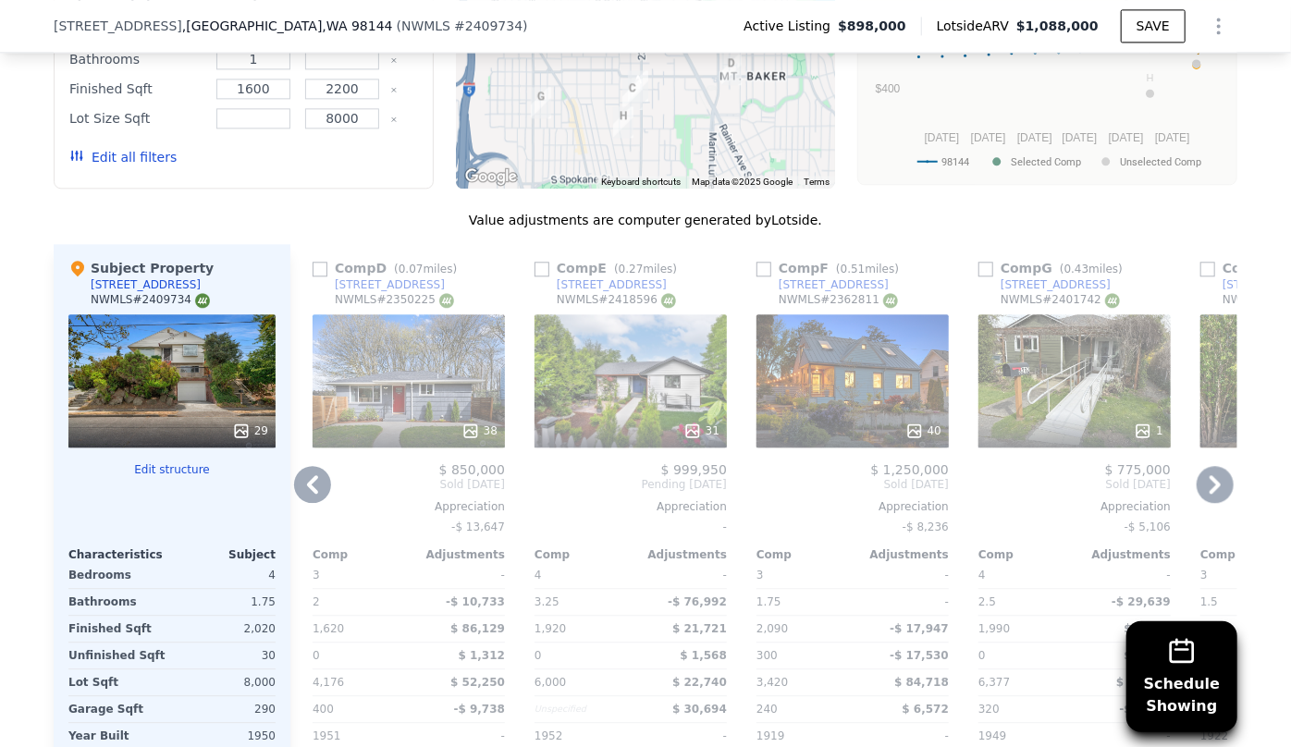
click at [1214, 481] on icon at bounding box center [1214, 484] width 37 height 37
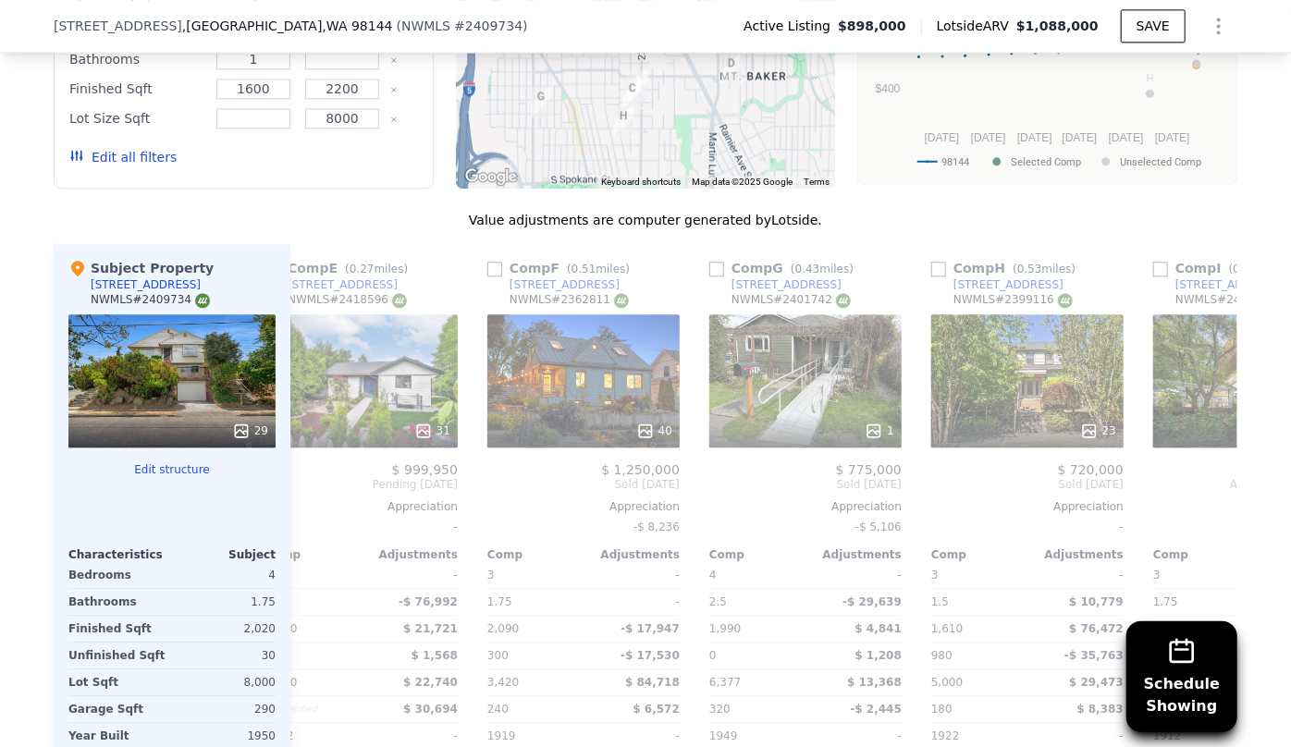
scroll to position [0, 1316]
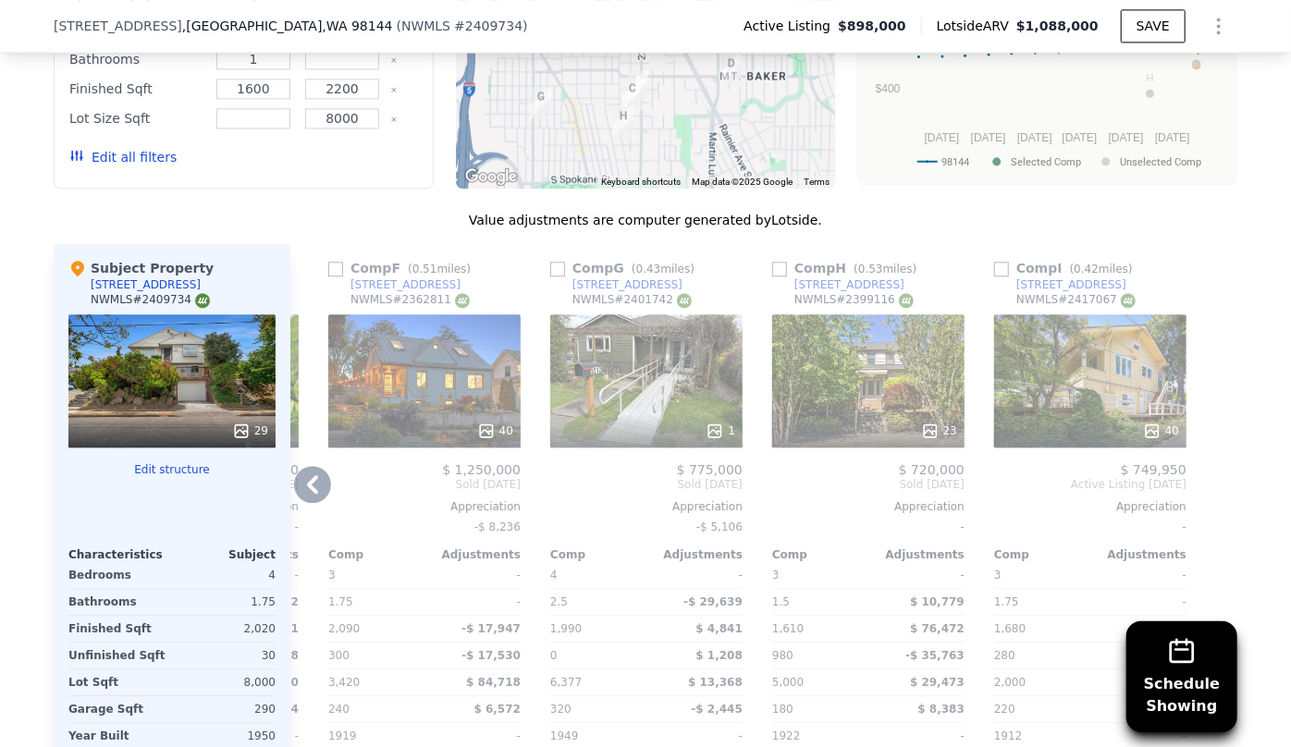
click at [307, 484] on icon at bounding box center [312, 484] width 11 height 18
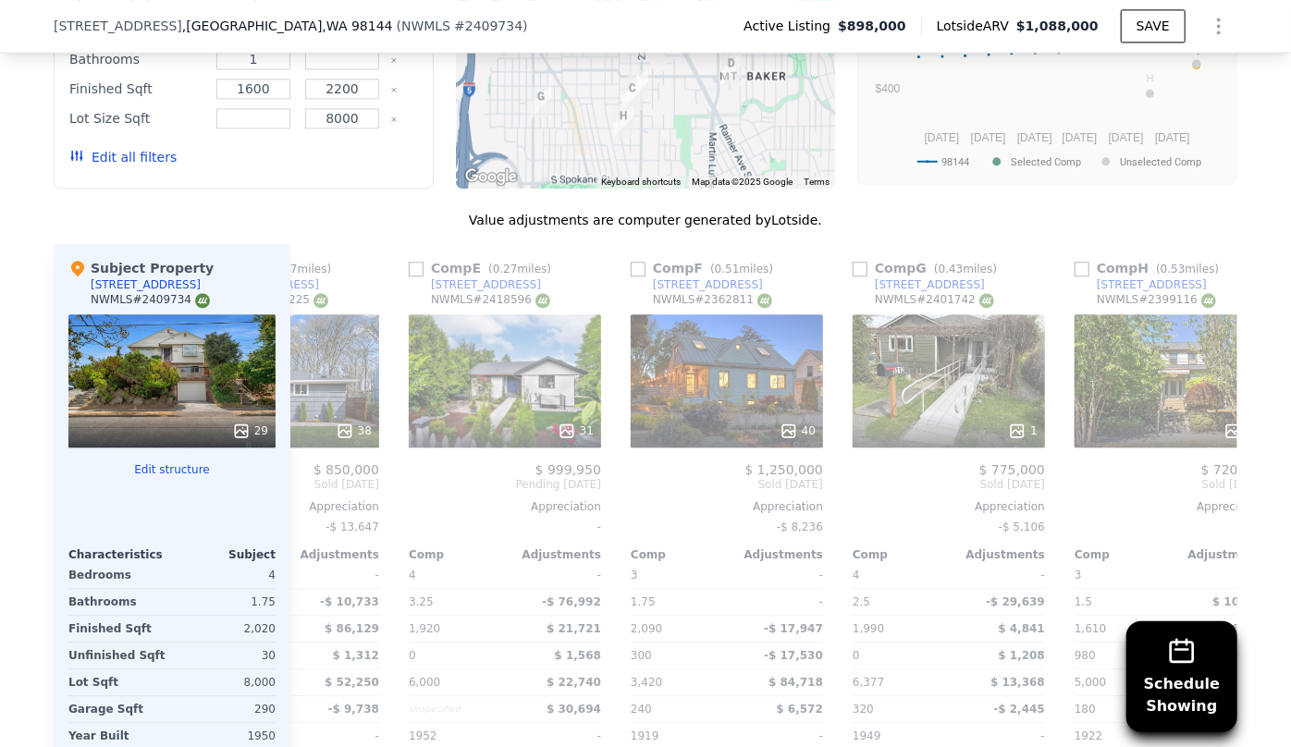
scroll to position [0, 872]
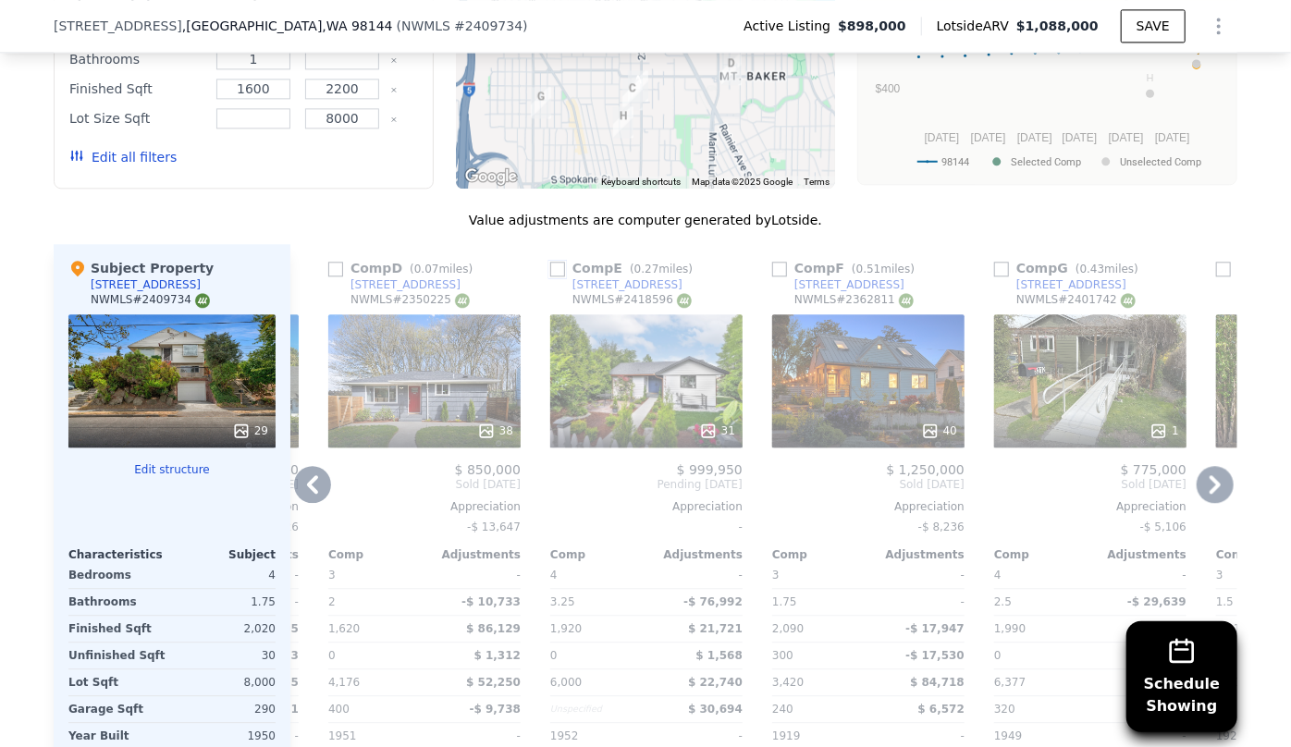
click at [556, 270] on input "checkbox" at bounding box center [557, 269] width 15 height 15
checkbox input "true"
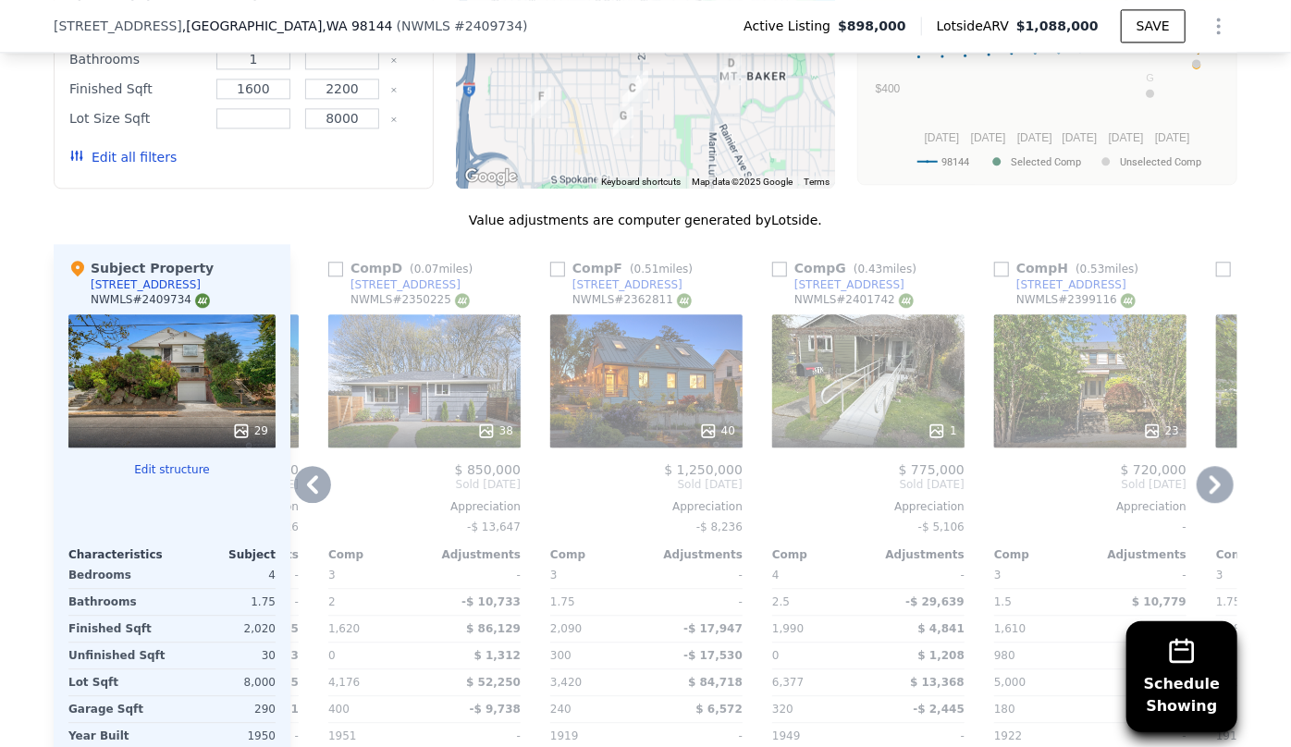
click at [309, 484] on icon at bounding box center [312, 484] width 37 height 37
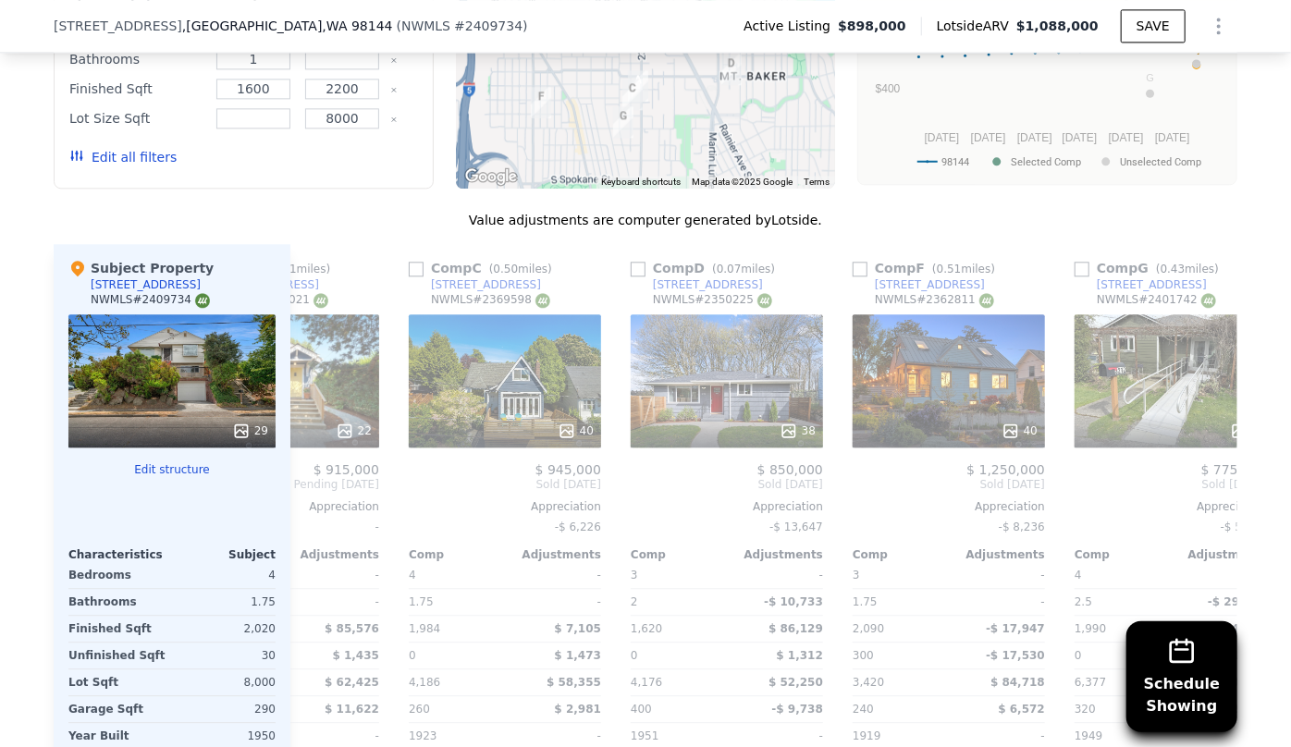
scroll to position [0, 428]
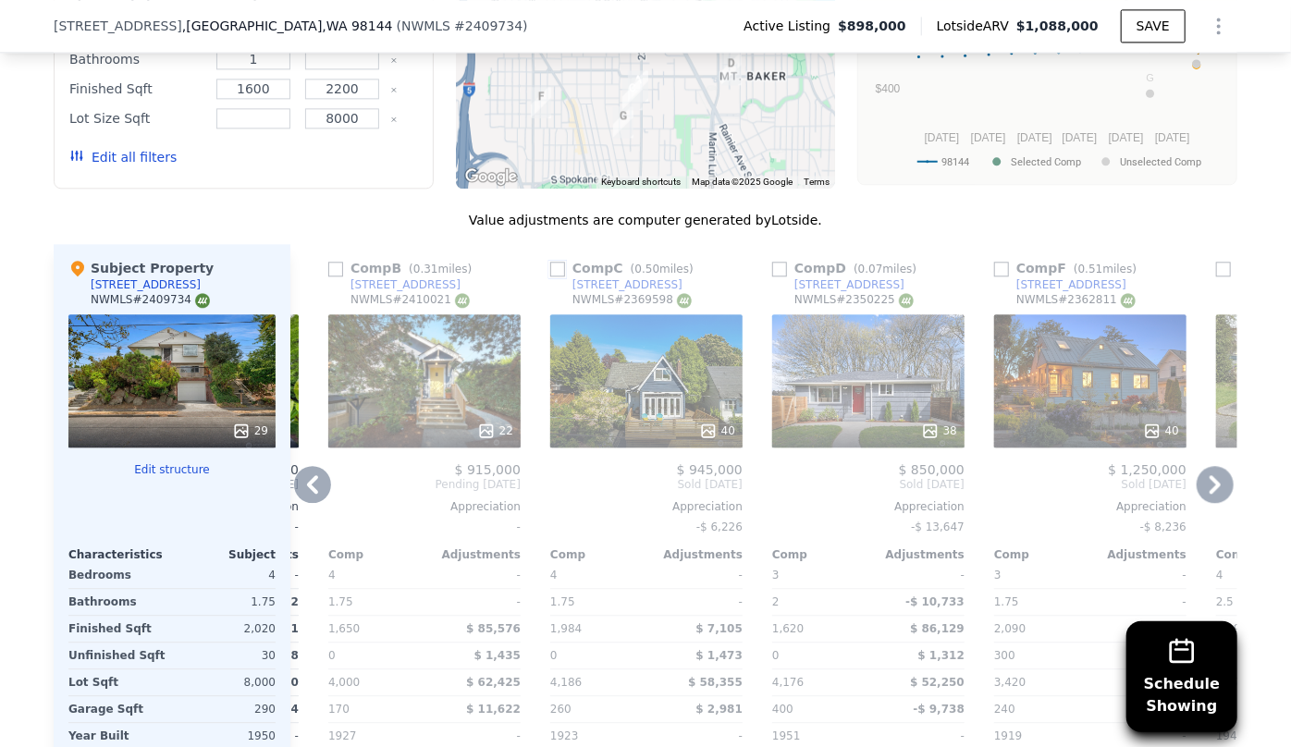
click at [553, 264] on input "checkbox" at bounding box center [557, 269] width 15 height 15
checkbox input "true"
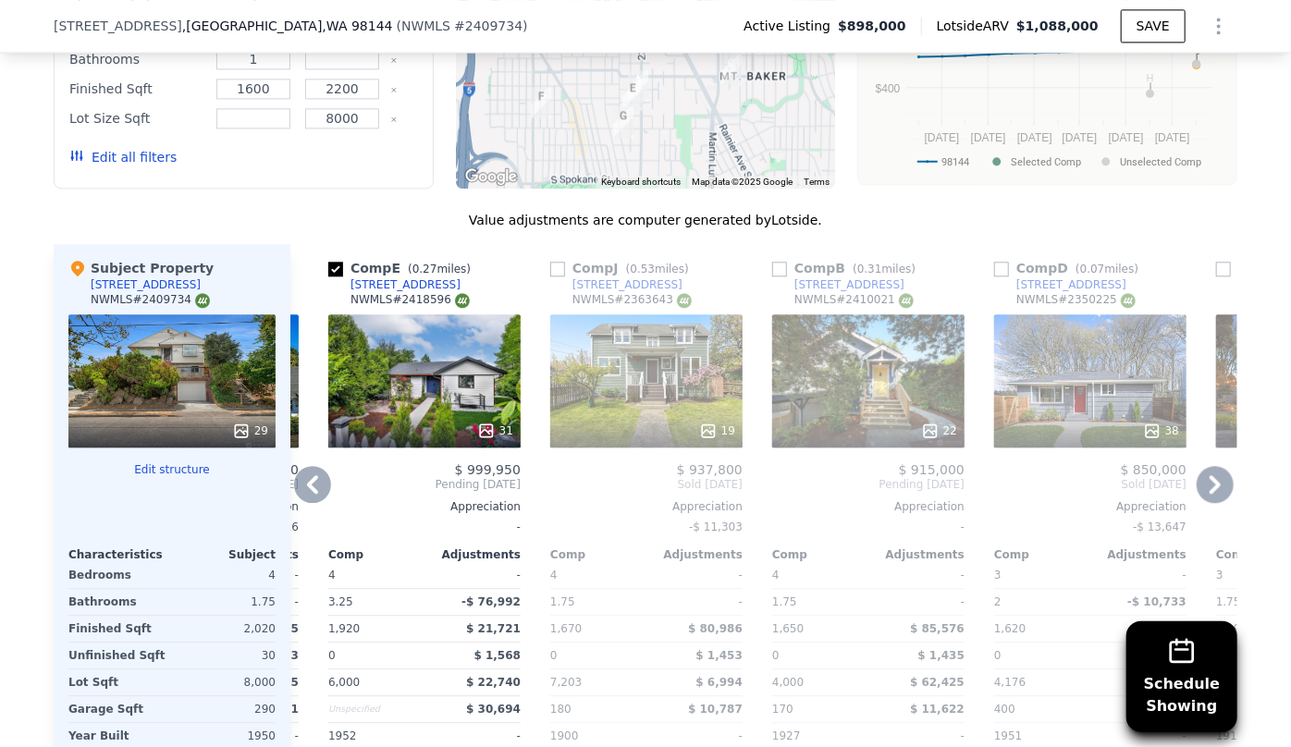
click at [306, 482] on icon at bounding box center [312, 484] width 37 height 37
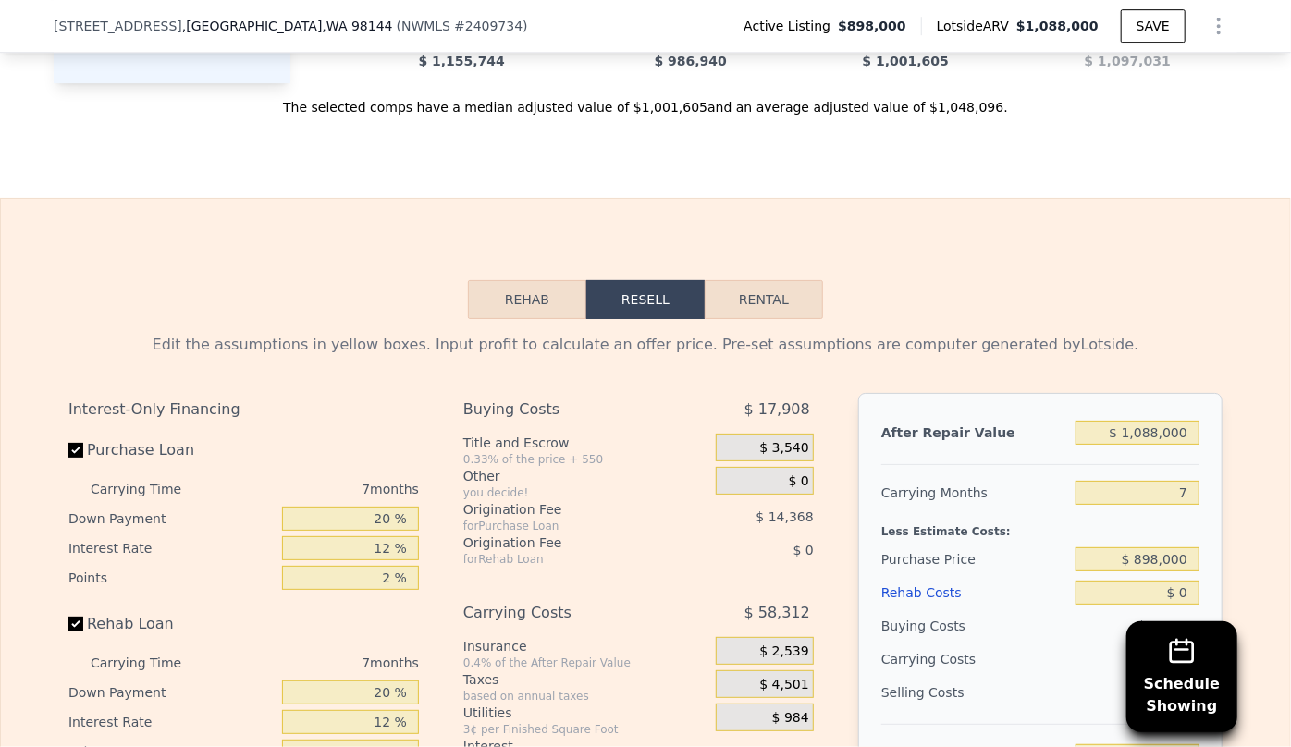
scroll to position [2941, 0]
click at [1147, 440] on input "$ 1,088,000" at bounding box center [1137, 432] width 124 height 24
type input "$ 108,000"
type input "-$ 872,165"
type input "$ 10,000"
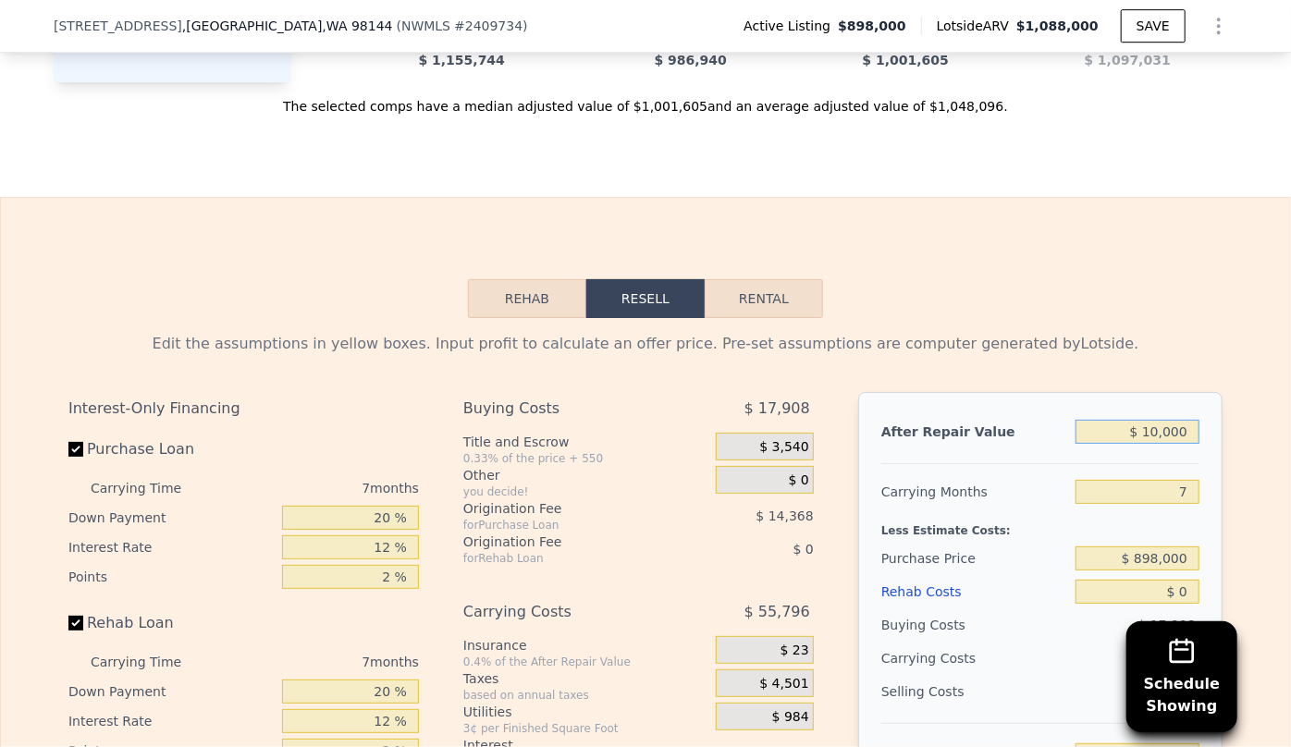
type input "-$ 962,965"
type input "$ 104,000"
type input "-$ 875,871"
type input "$ 1,040,000"
type input "-$ 8,633"
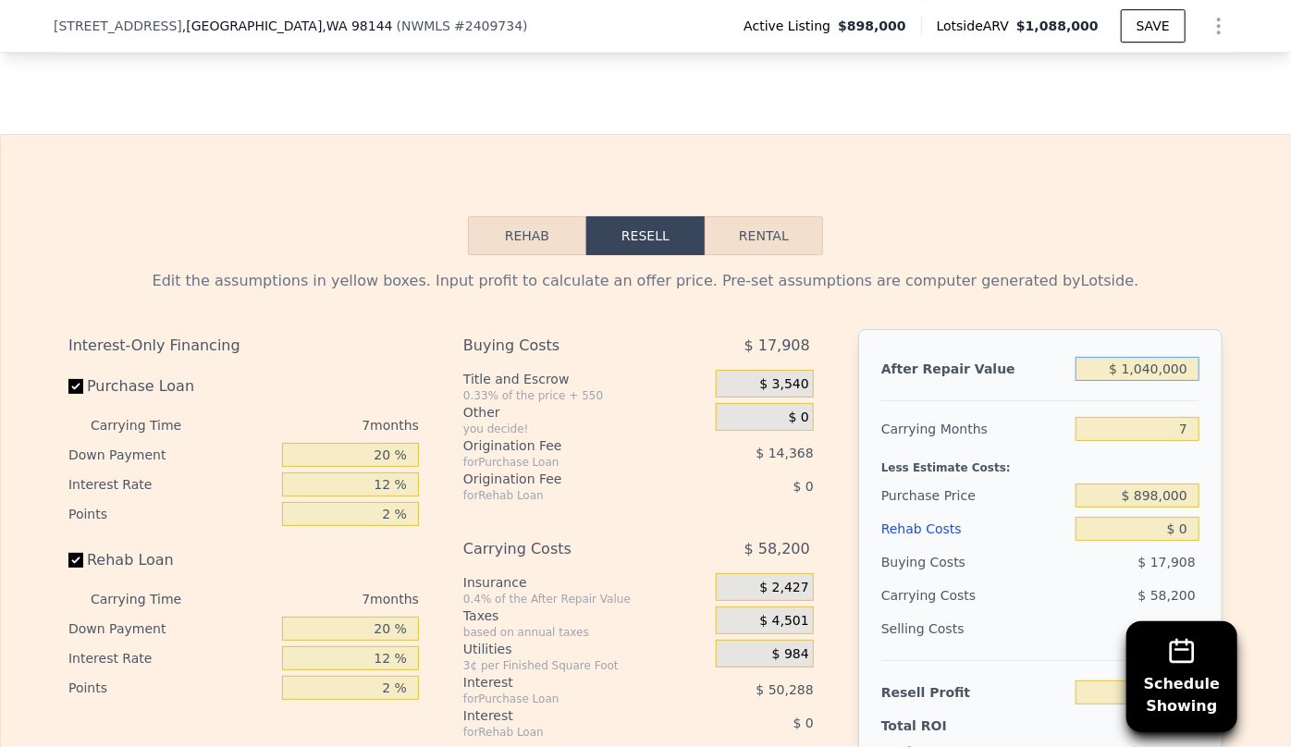
scroll to position [3109, 0]
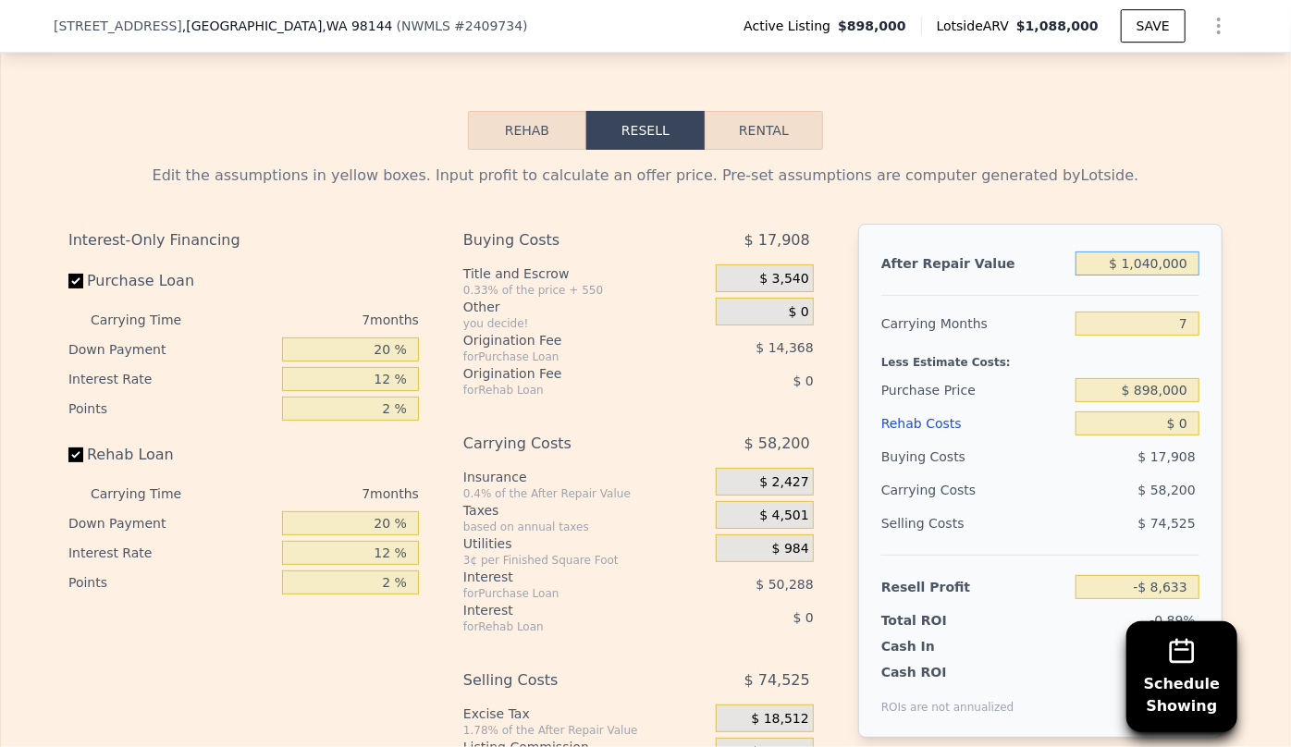
type input "$ 1,040,000"
click at [1187, 330] on input "7" at bounding box center [1137, 324] width 124 height 24
type input "8"
type input "-$ 16,947"
type input "8"
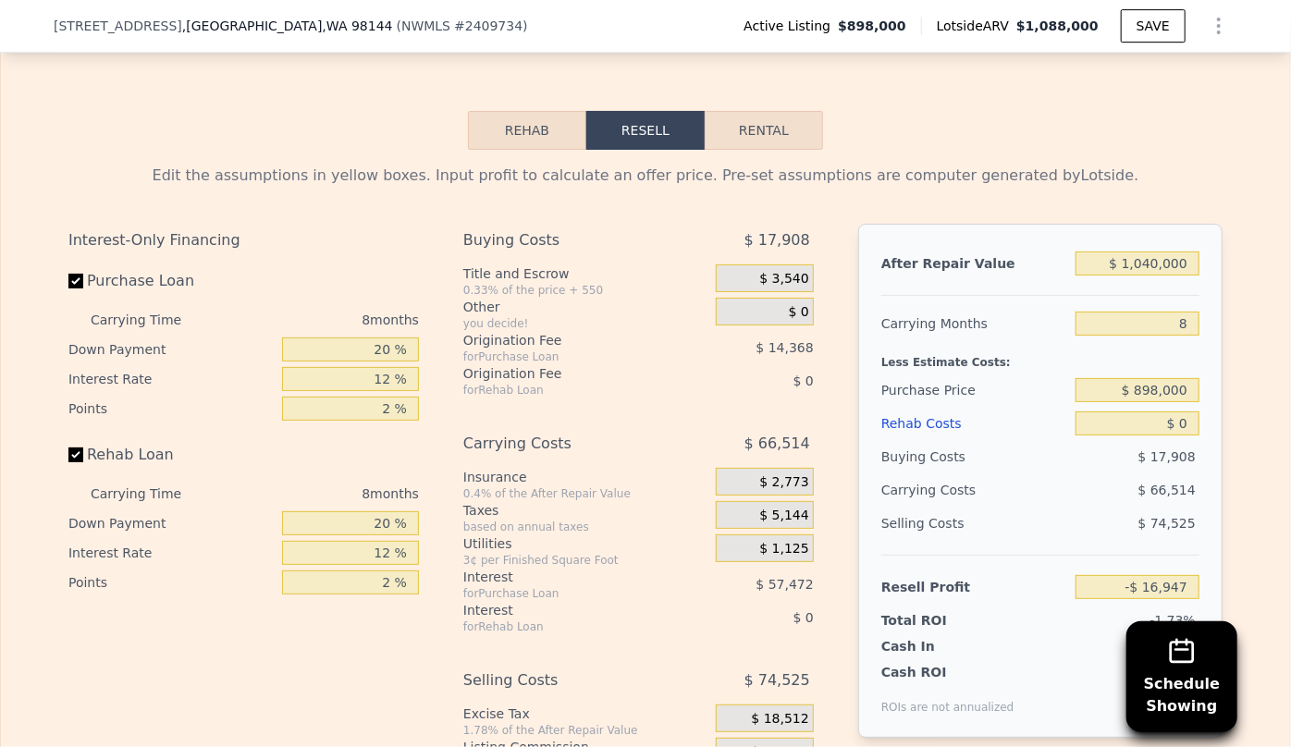
click at [923, 434] on div "Rehab Costs" at bounding box center [974, 423] width 187 height 33
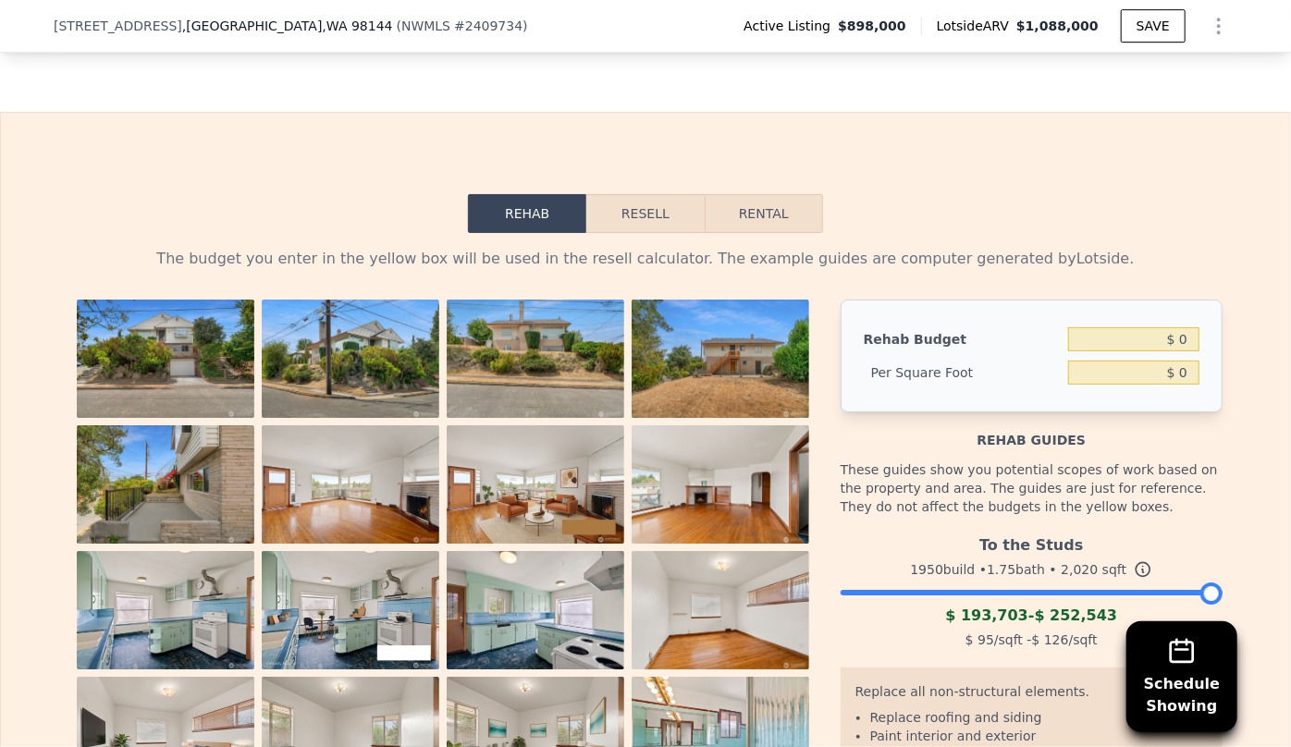
scroll to position [3025, 0]
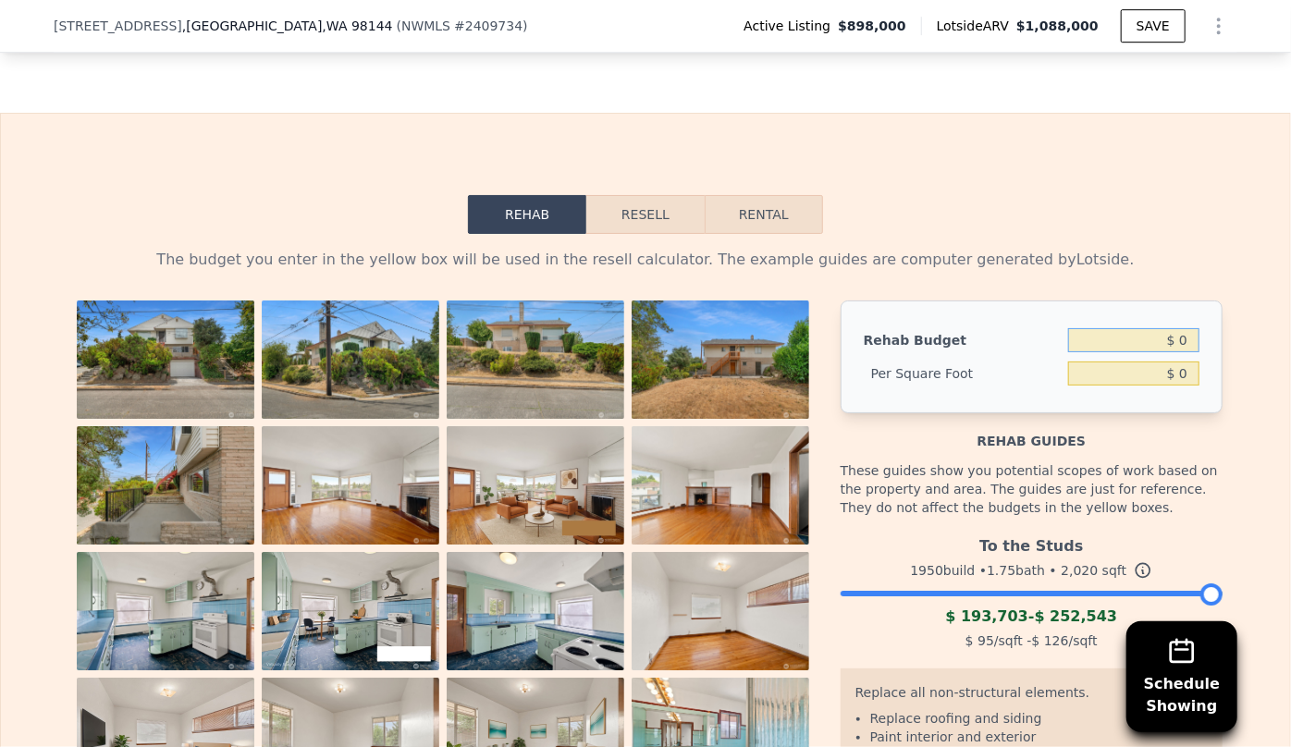
click at [1171, 351] on input "$ 0" at bounding box center [1133, 340] width 131 height 24
type input "$ 180,000"
click at [1122, 197] on div "Rehab Resell Rental The budget you enter in the yellow box will be used in the …" at bounding box center [645, 583] width 1291 height 941
type input "$ 89.11"
click at [628, 221] on button "Resell" at bounding box center [644, 214] width 117 height 39
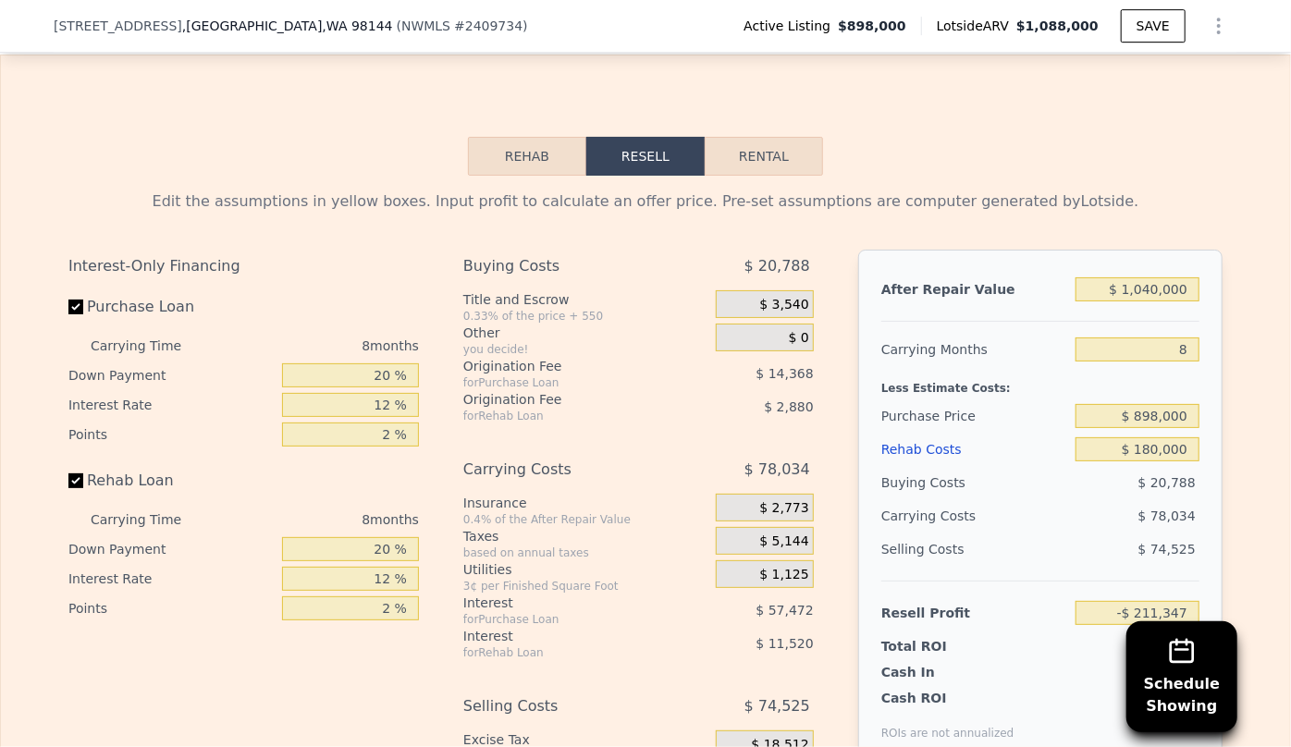
scroll to position [3109, 0]
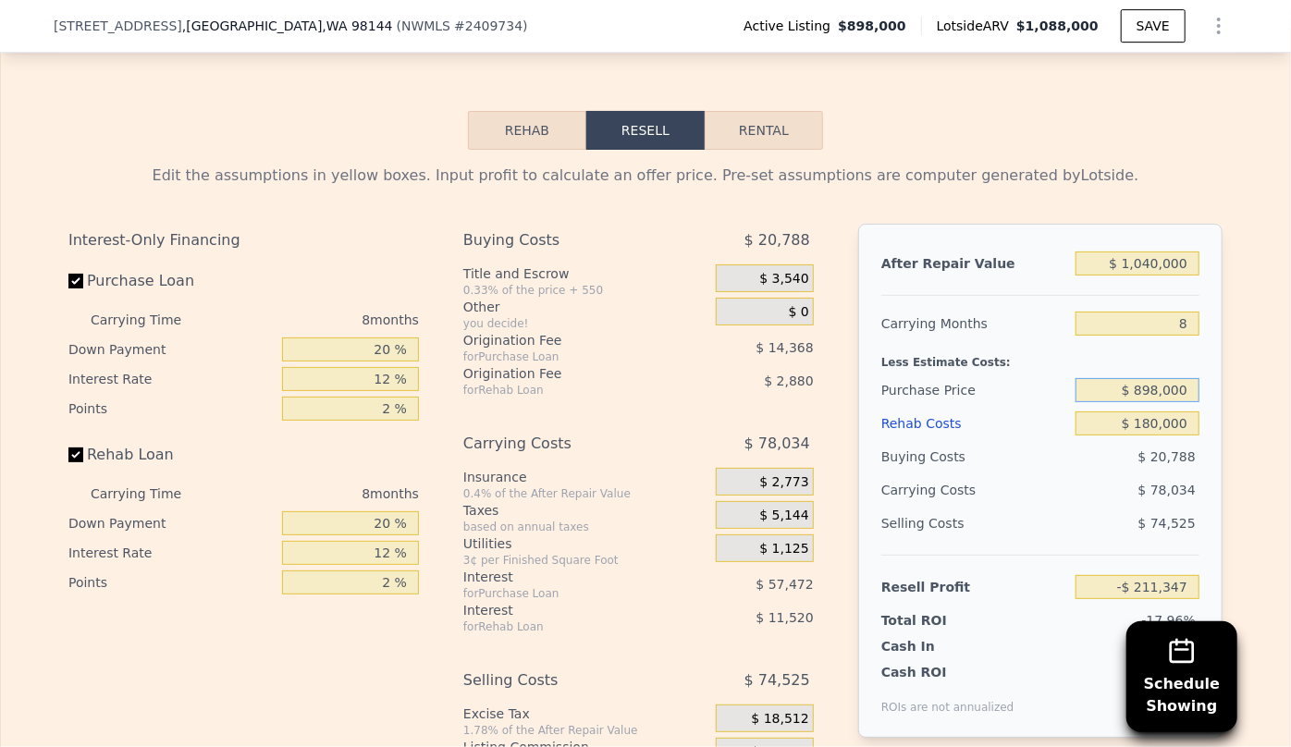
click at [1183, 400] on input "$ 898,000" at bounding box center [1137, 390] width 124 height 24
type input "$ 8"
type input "$ 800,000"
type input "-$ 105,181"
type input "$ 8"
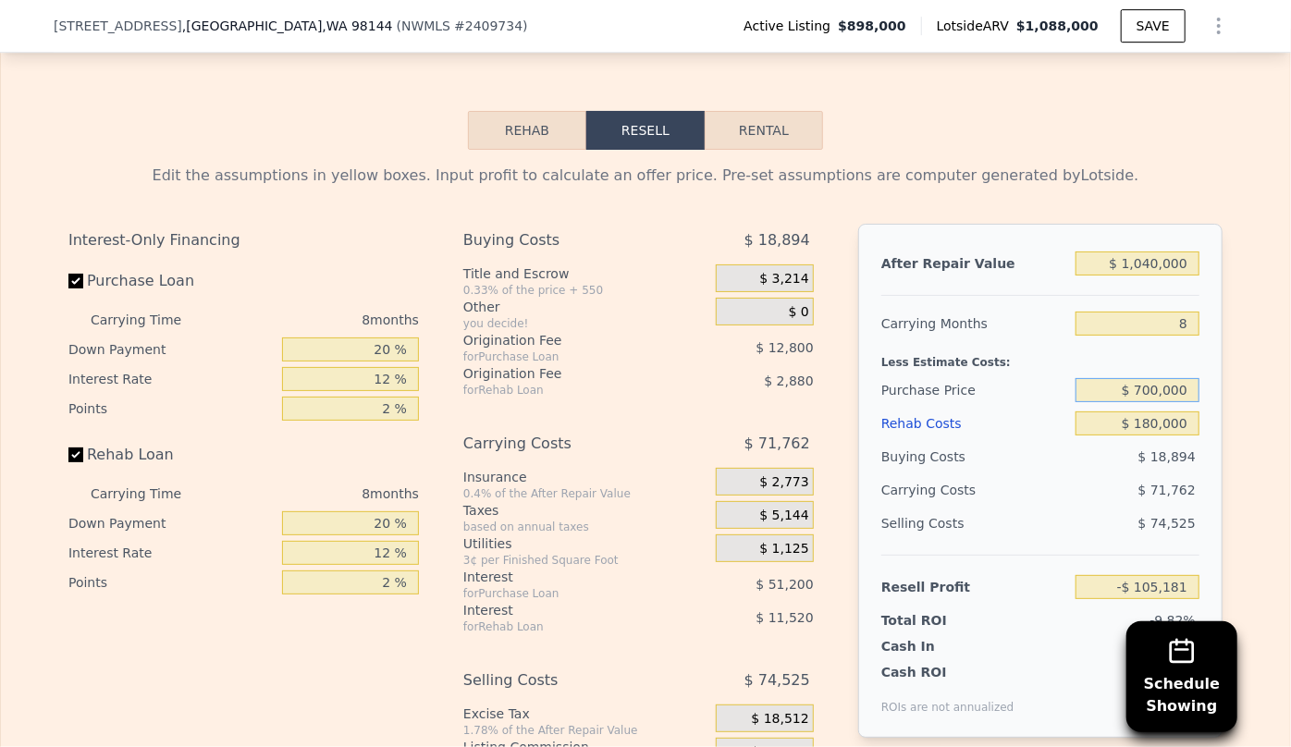
type input "$ 700,000"
type input "$ 3,152"
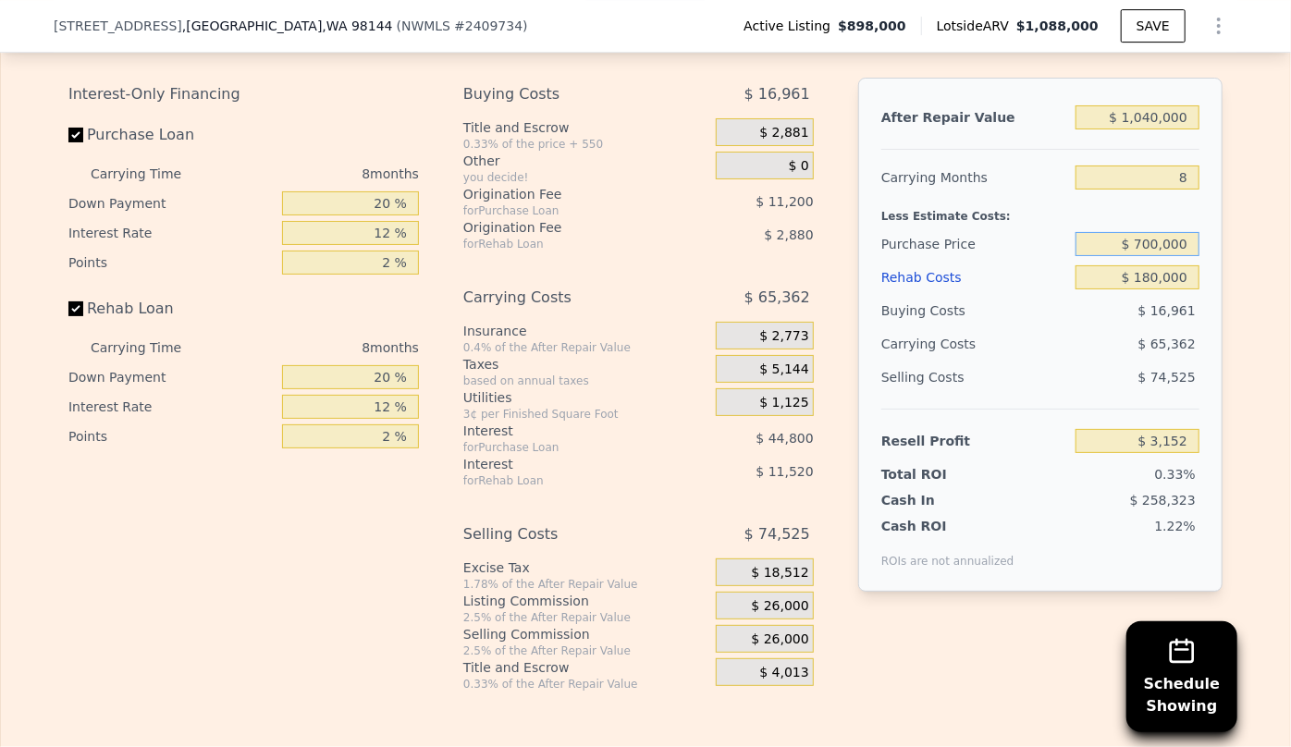
scroll to position [3278, 0]
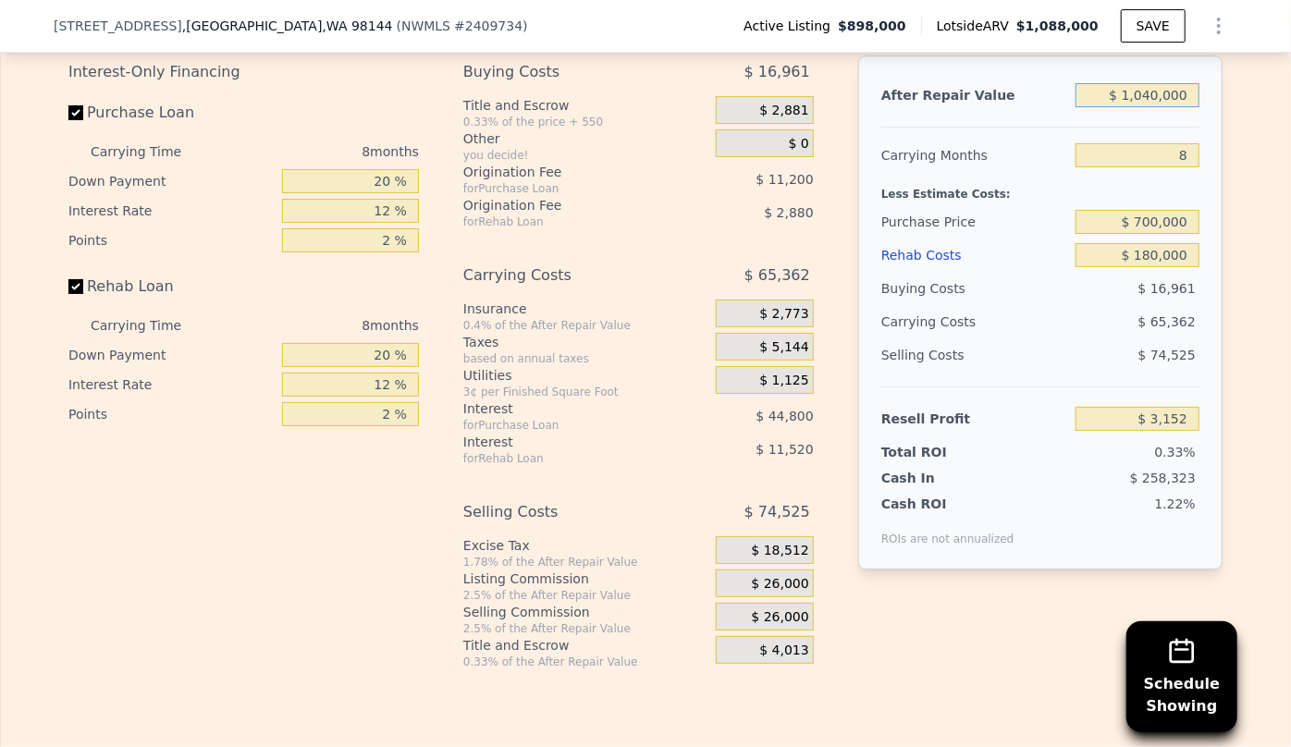
click at [1156, 107] on input "$ 1,040,000" at bounding box center [1137, 95] width 124 height 24
type input "$ 104,000"
type input "-$ 863,774"
type input "$ 10,000"
type input "-$ 950,838"
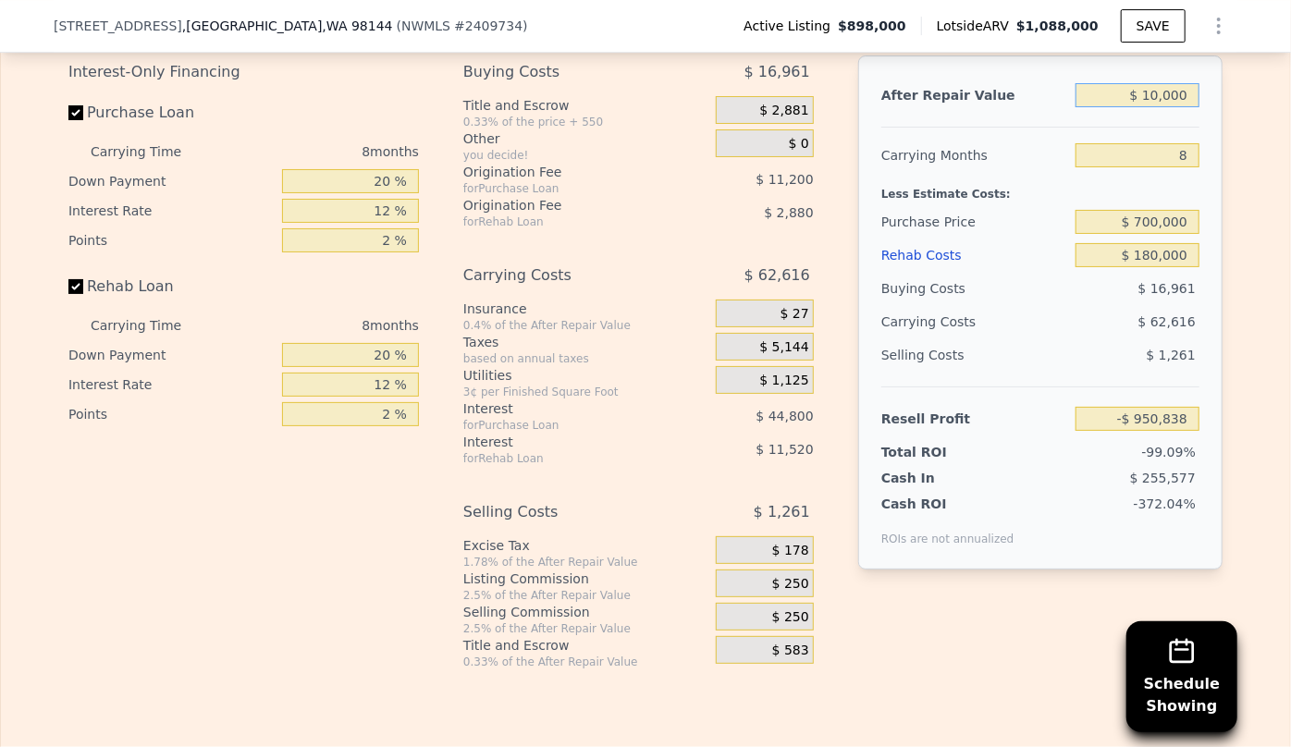
type input "$ 108,000"
type input "-$ 860,070"
type input "$ 1,080,000"
type input "$ 40,200"
type input "$ 1,080,000"
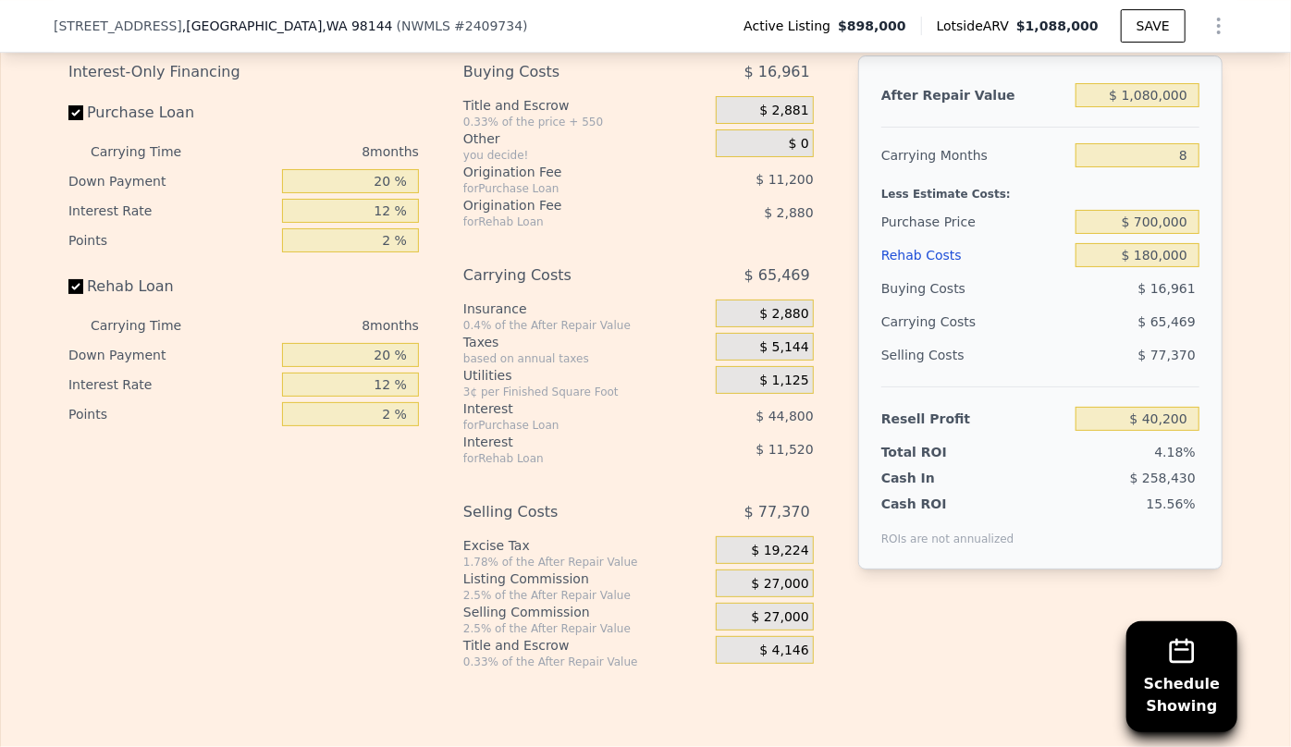
click at [790, 626] on span "$ 27,000" at bounding box center [780, 617] width 57 height 17
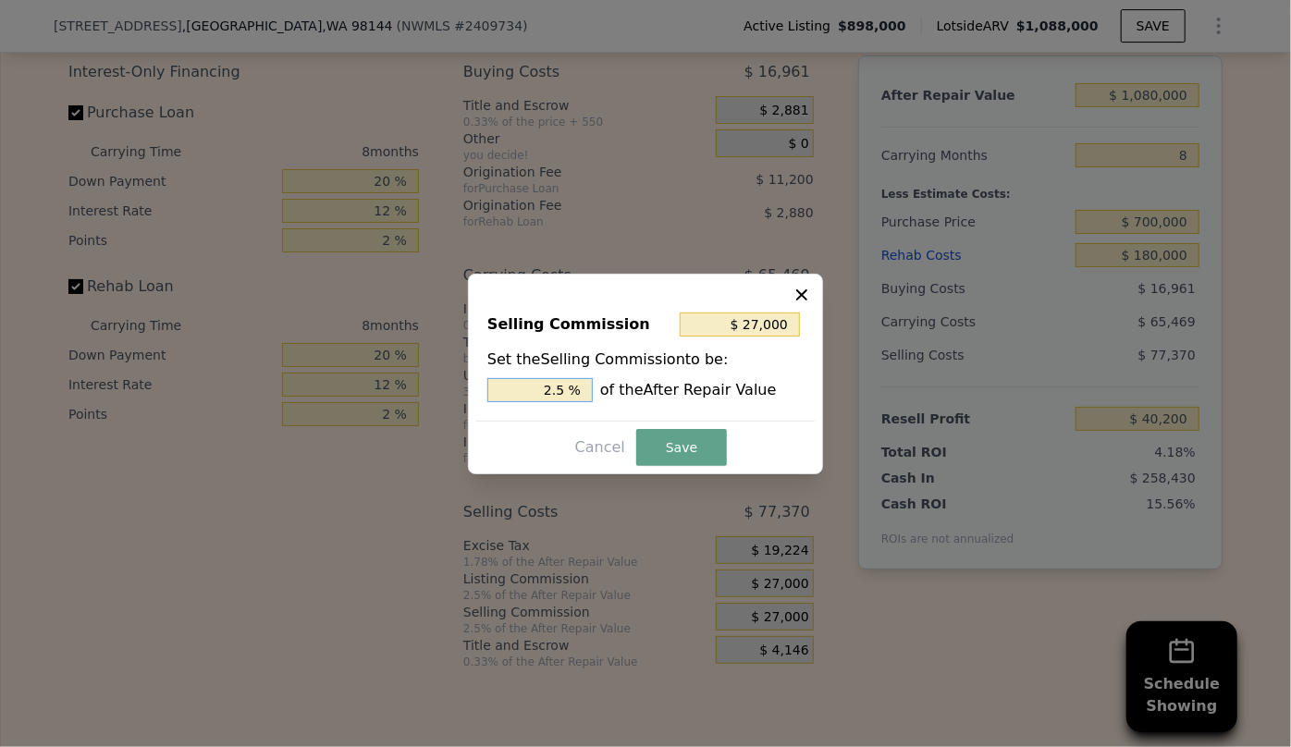
click at [557, 390] on input "2.5 %" at bounding box center [539, 390] width 105 height 24
type input "$ 5,400"
type input ".5 %"
type input "$ 16,200"
type input "1.5 %"
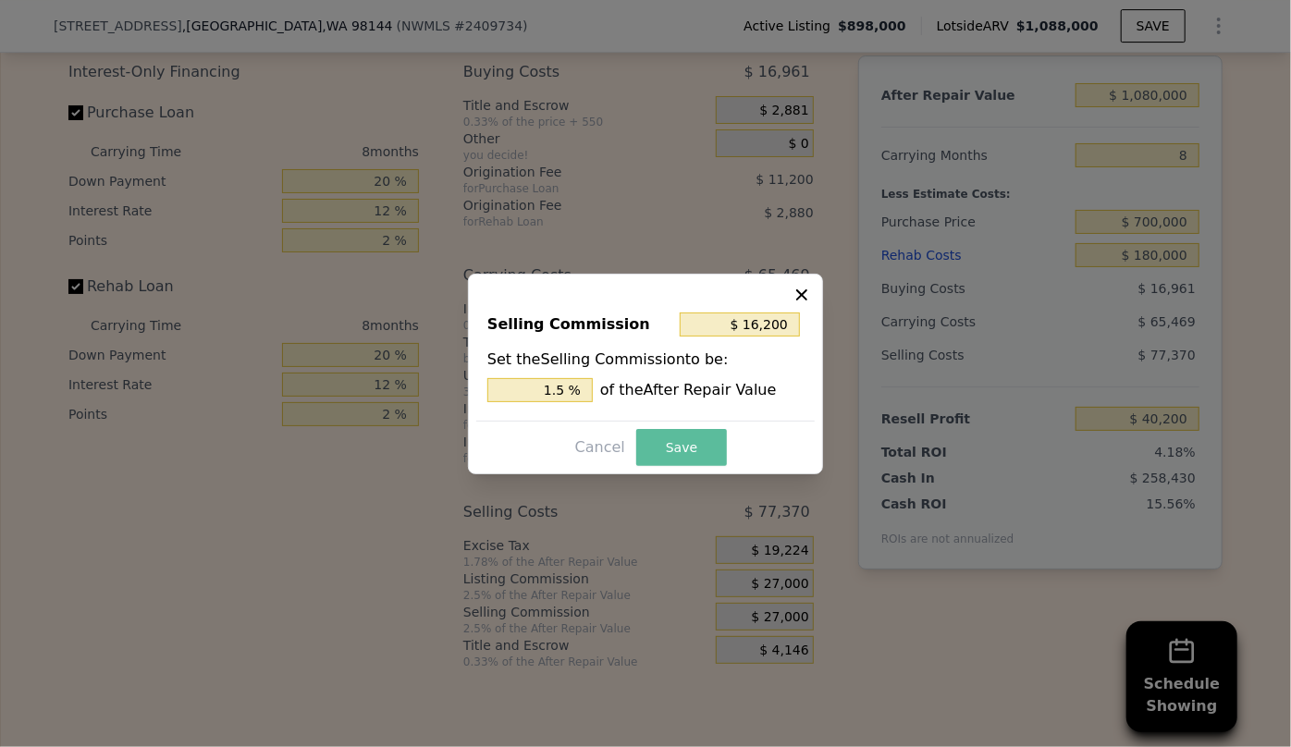
click at [679, 442] on button "Save" at bounding box center [681, 447] width 91 height 37
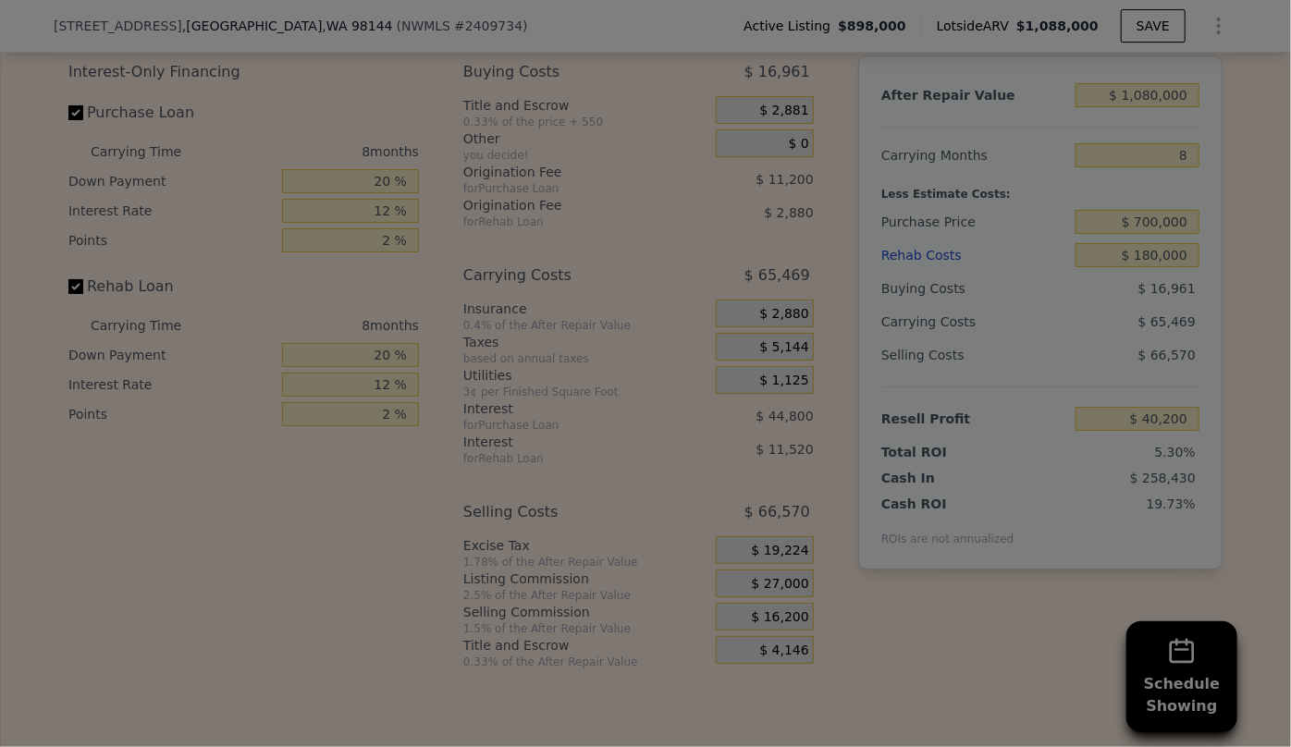
type input "$ 51,000"
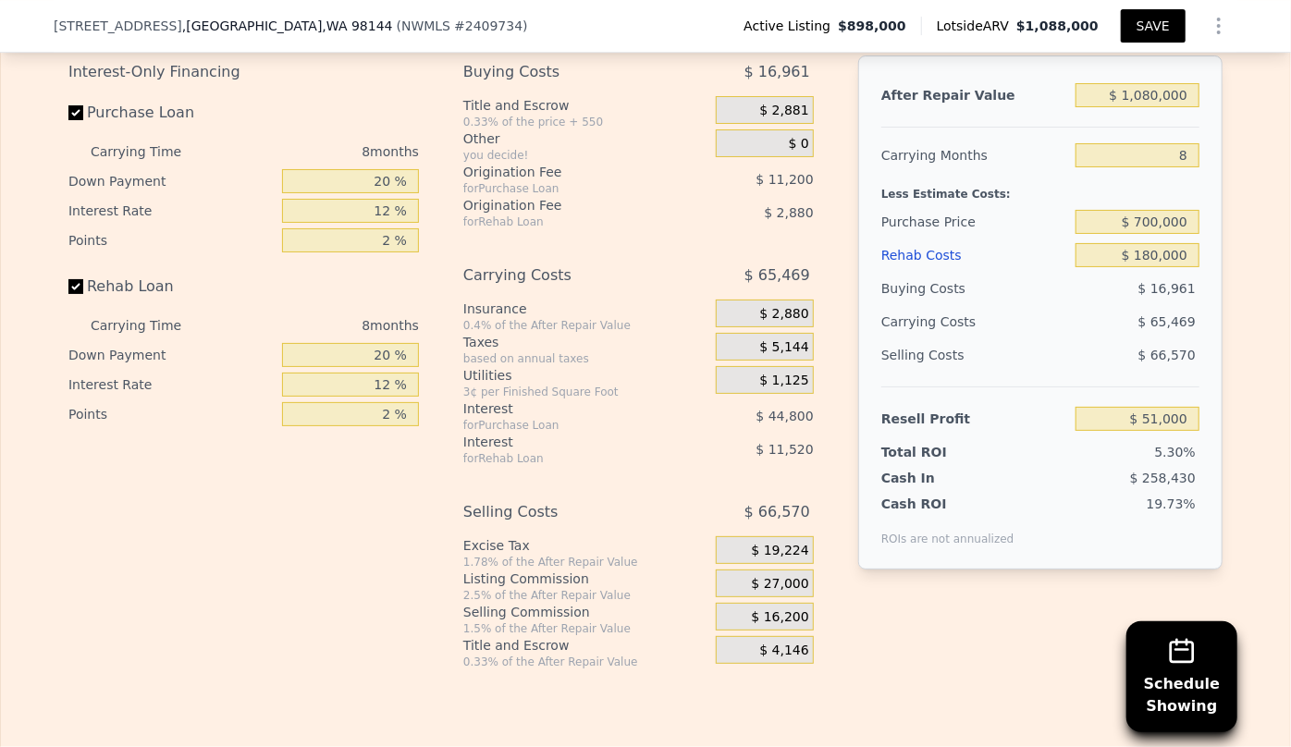
click at [1147, 28] on button "SAVE" at bounding box center [1153, 25] width 65 height 33
click at [1155, 41] on button "SAVED" at bounding box center [1148, 25] width 73 height 33
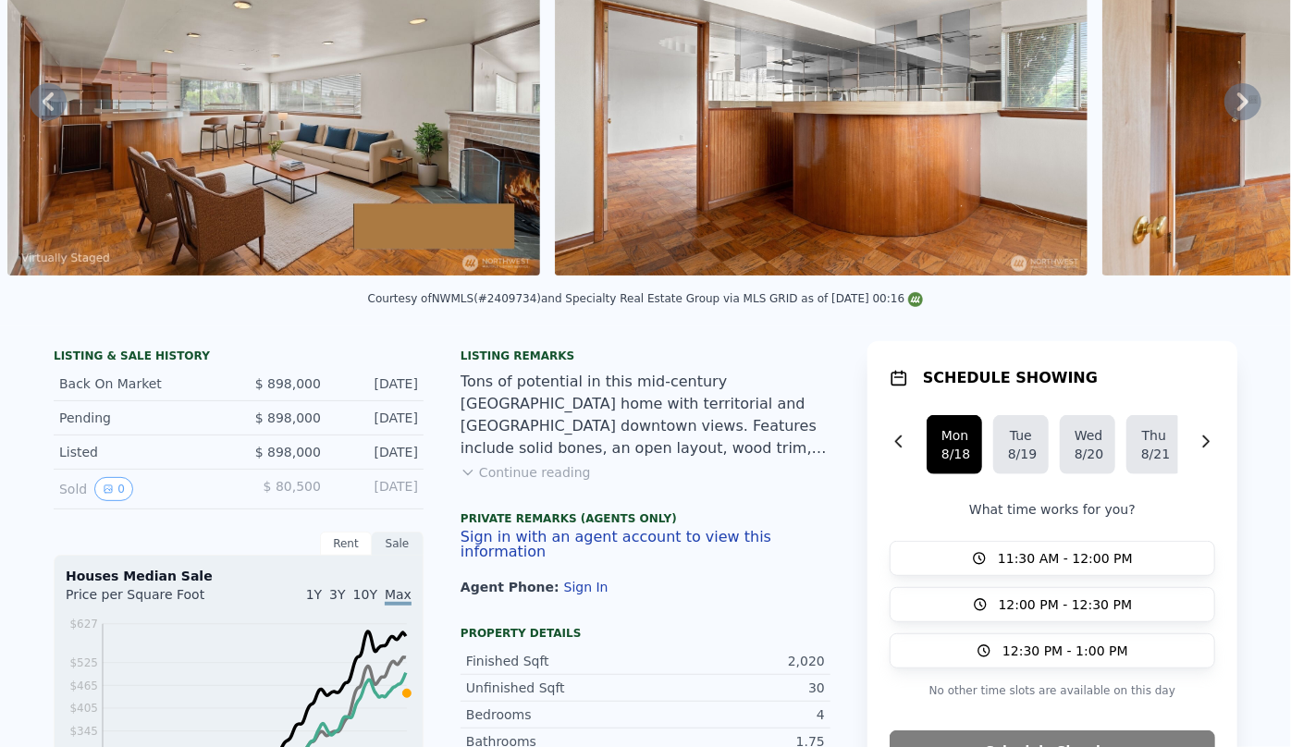
scroll to position [6, 0]
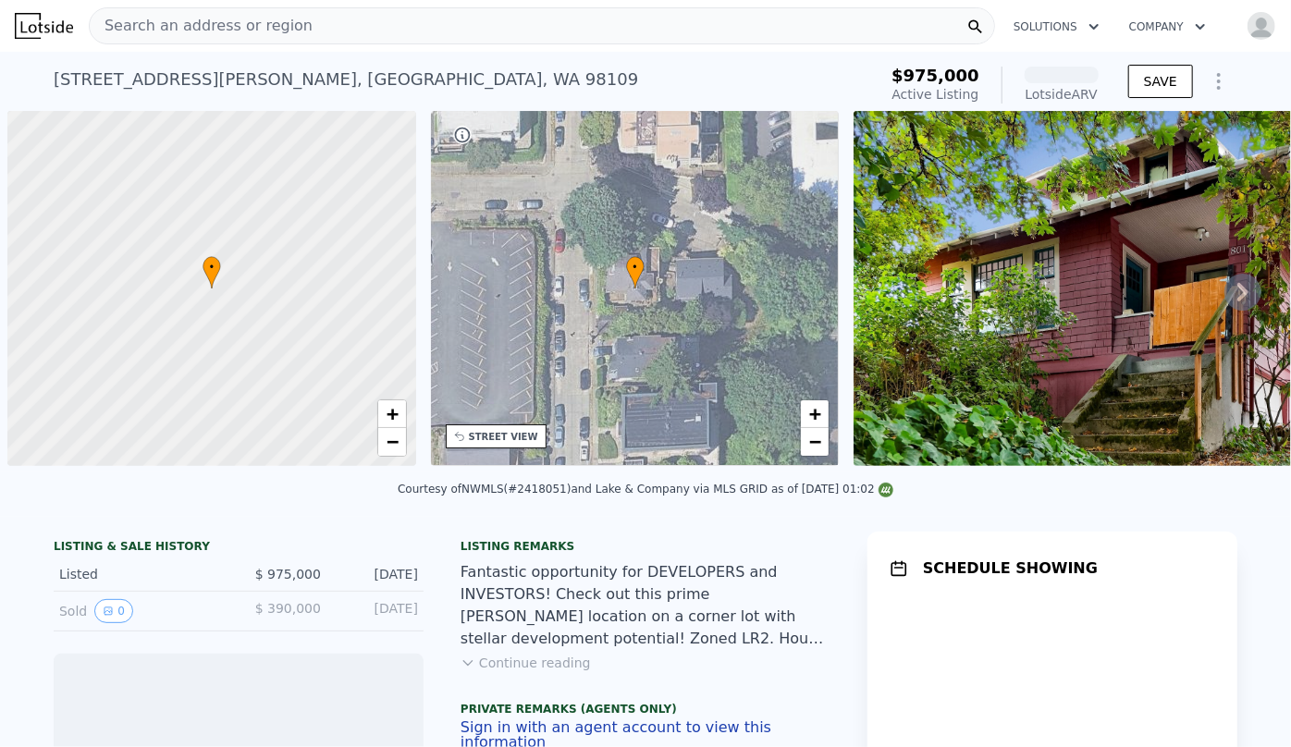
scroll to position [0, 7]
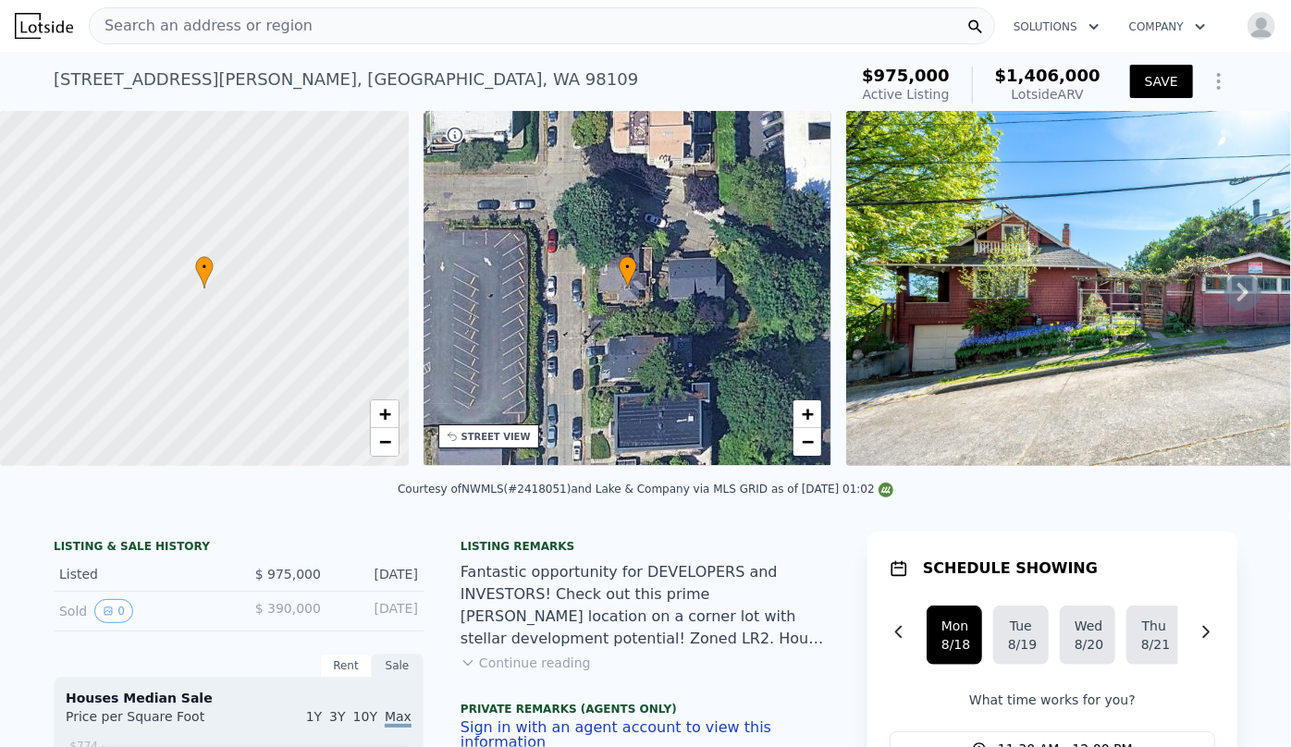
click at [308, 29] on div "Search an address or region" at bounding box center [542, 25] width 906 height 37
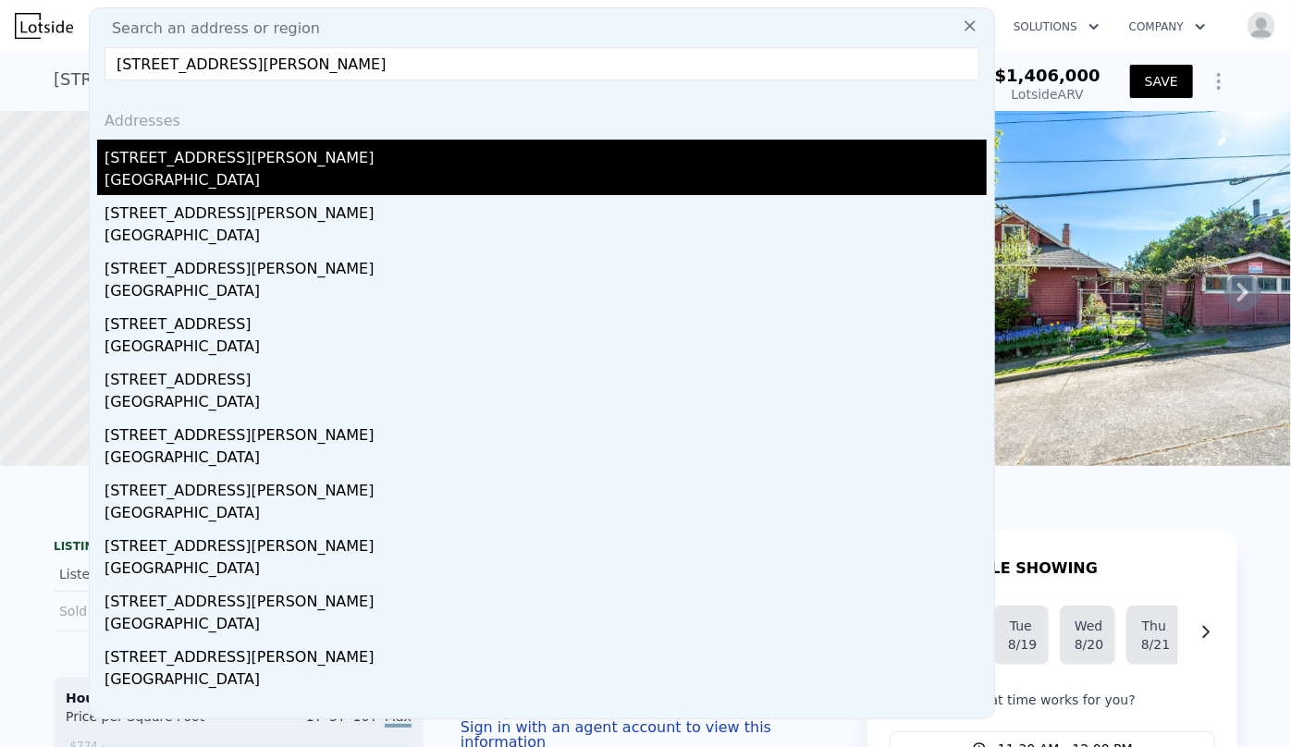
type input "22 Riverview Dr NE, Auburn, WA 98002"
click at [326, 165] on div "[STREET_ADDRESS][PERSON_NAME]" at bounding box center [545, 155] width 882 height 30
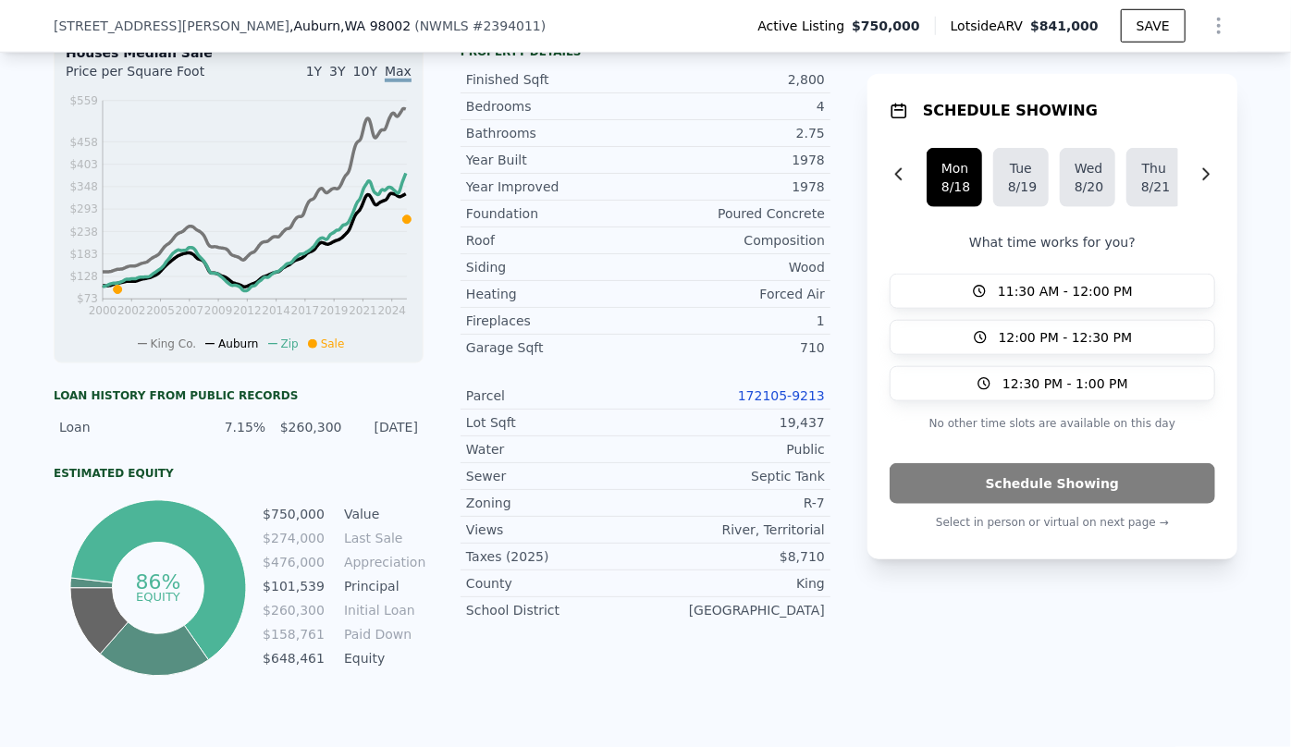
scroll to position [750, 0]
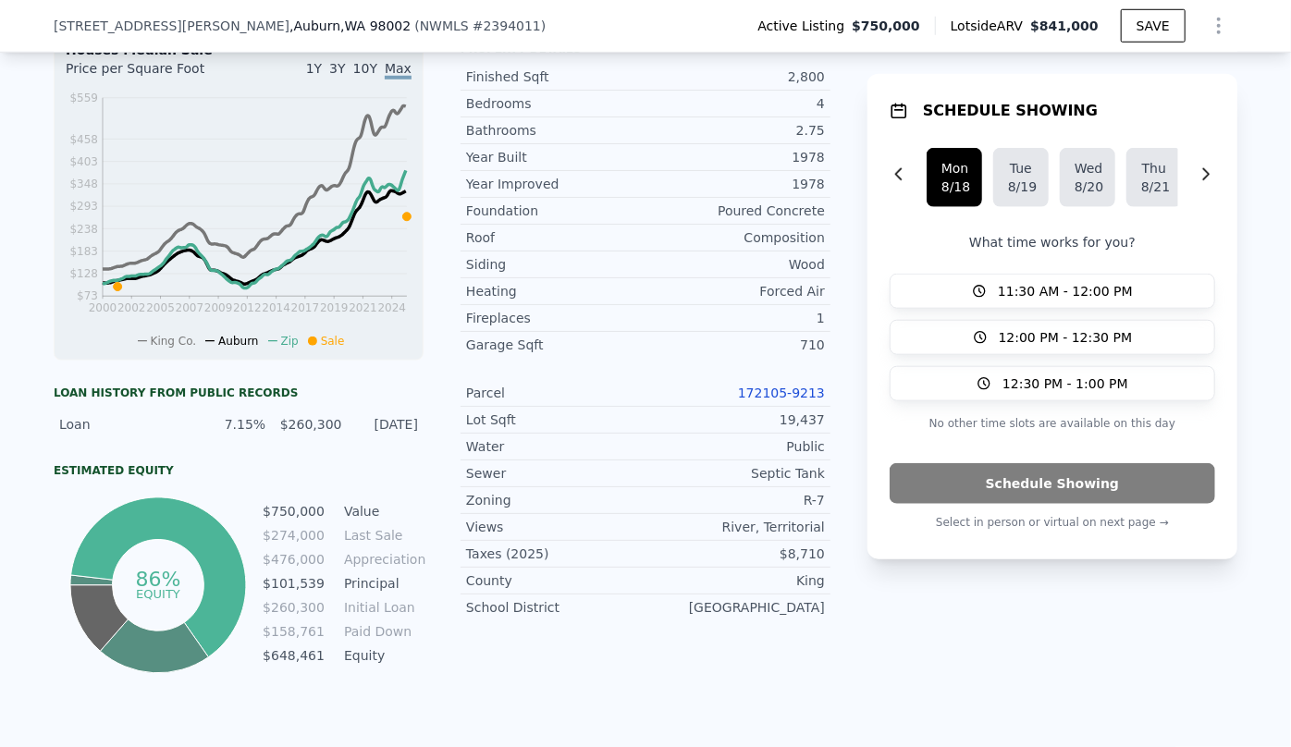
click at [803, 400] on div "Parcel 172105-9213" at bounding box center [645, 393] width 370 height 27
click at [803, 394] on link "172105-9213" at bounding box center [781, 393] width 87 height 15
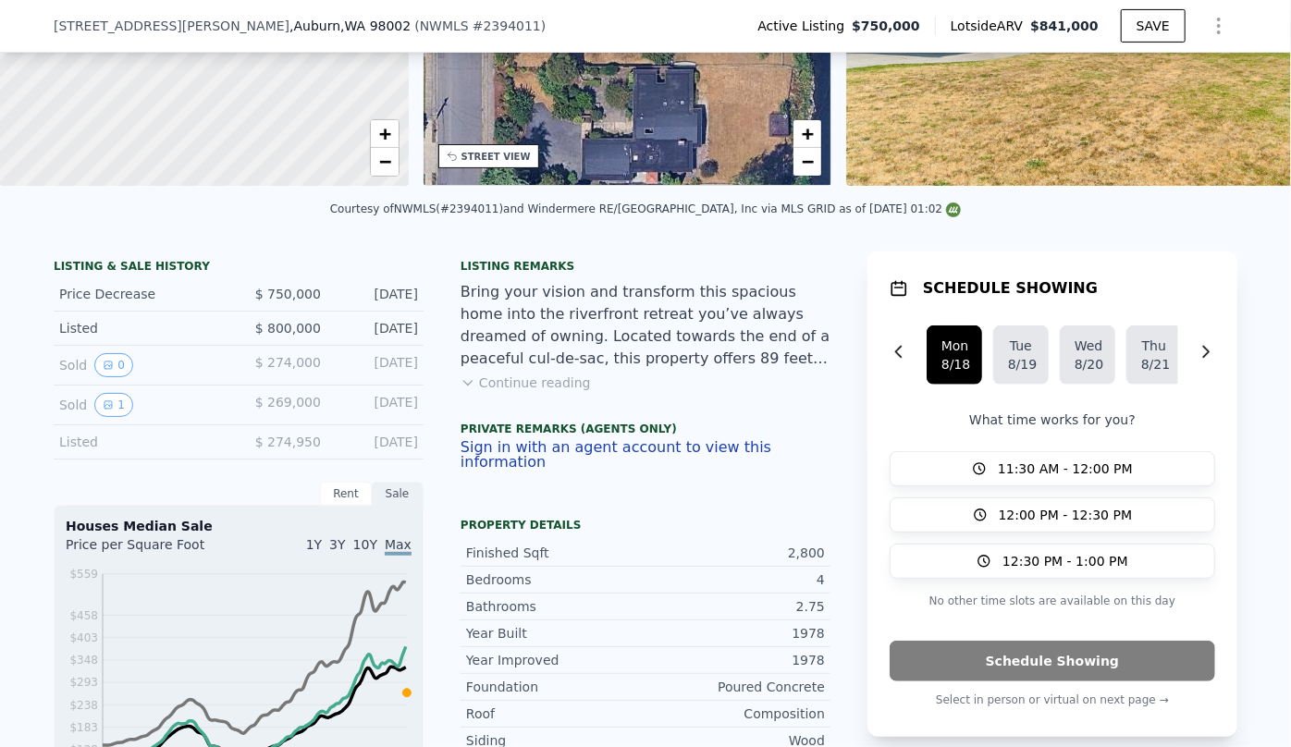
scroll to position [246, 0]
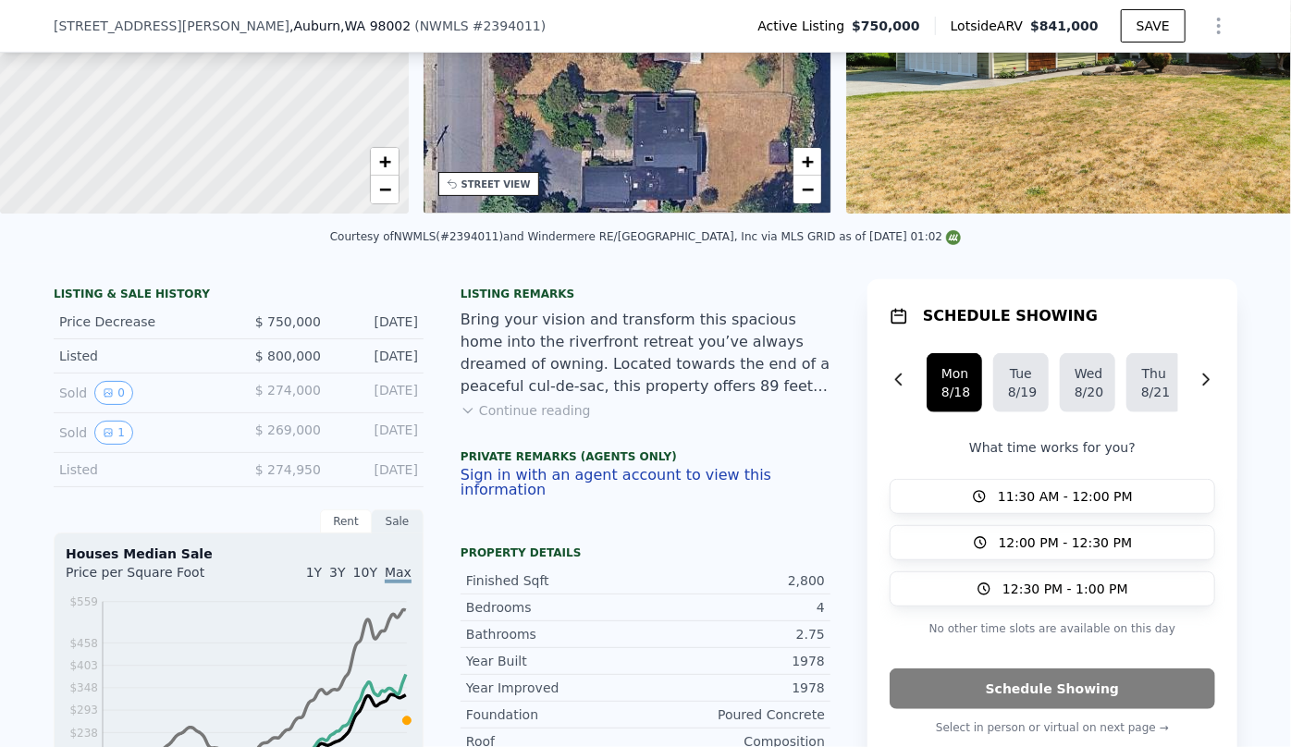
click at [546, 417] on button "Continue reading" at bounding box center [525, 410] width 130 height 18
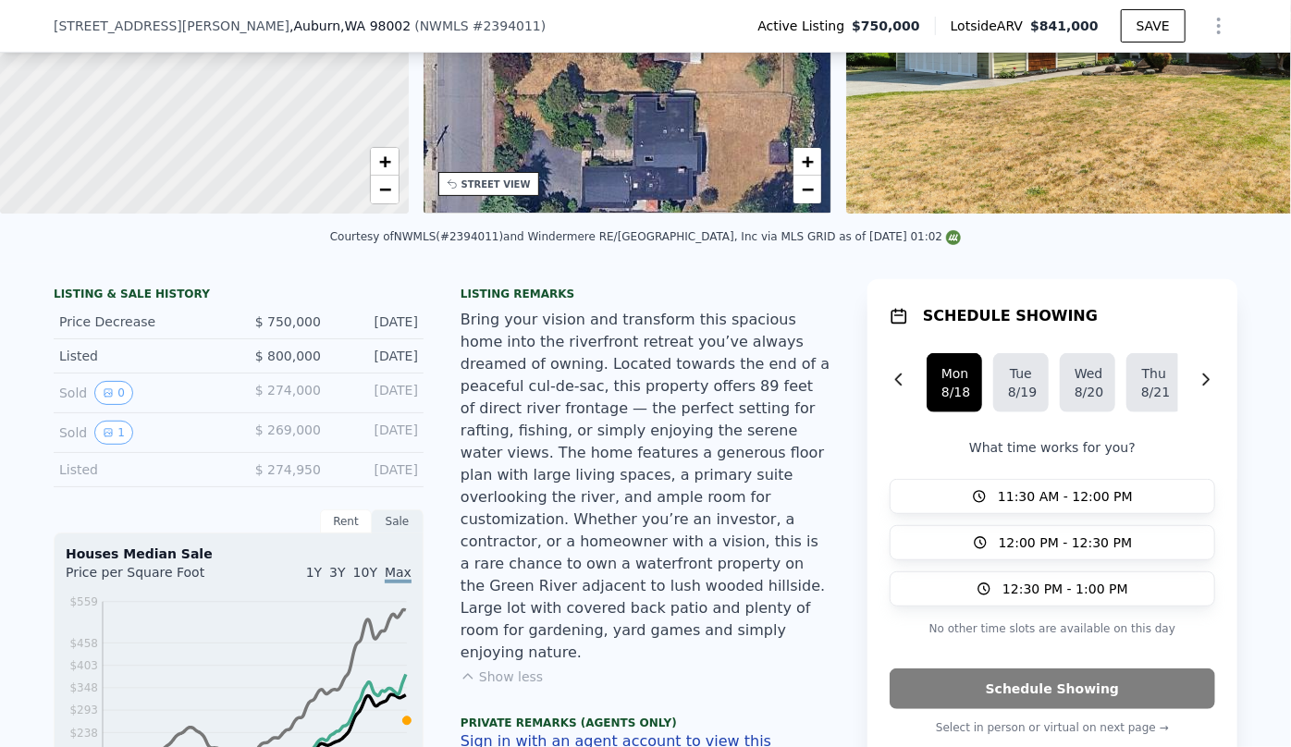
scroll to position [834, 0]
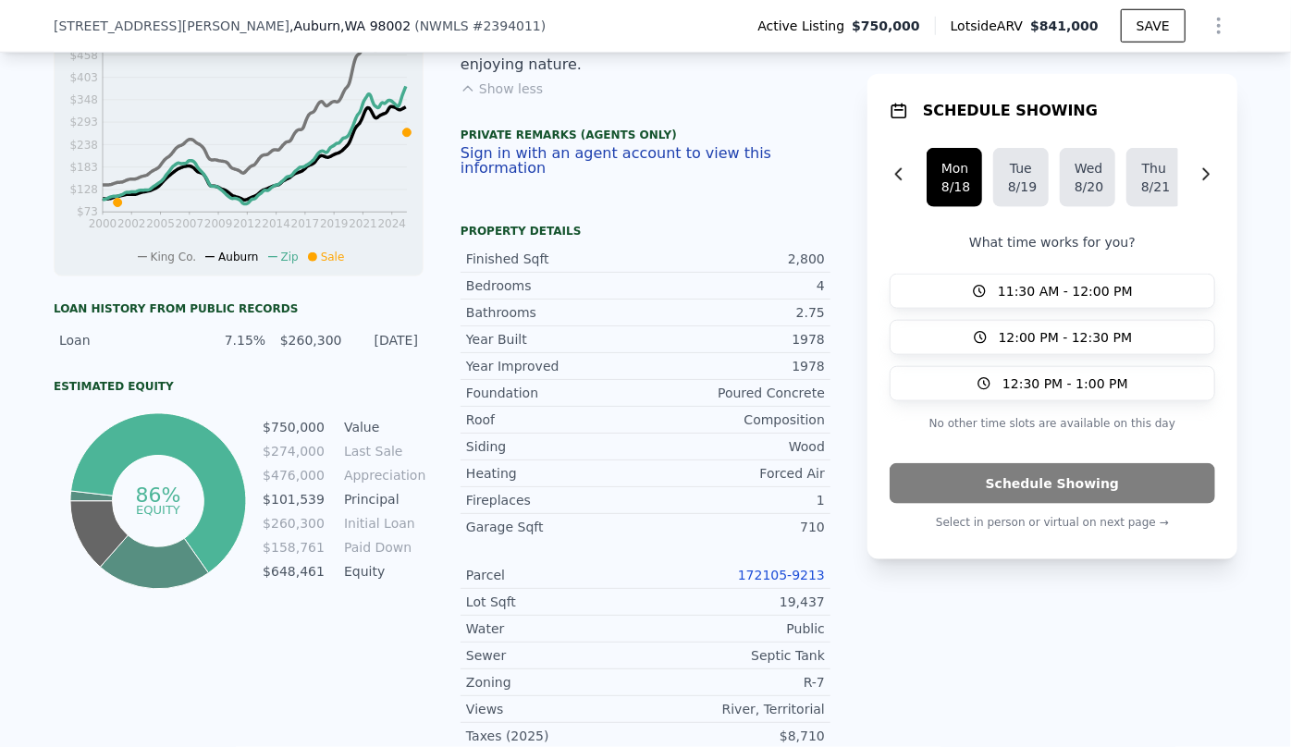
click at [1200, 21] on button "Show Options" at bounding box center [1218, 25] width 37 height 37
click at [1144, 71] on div "Edit Structure" at bounding box center [1133, 73] width 207 height 37
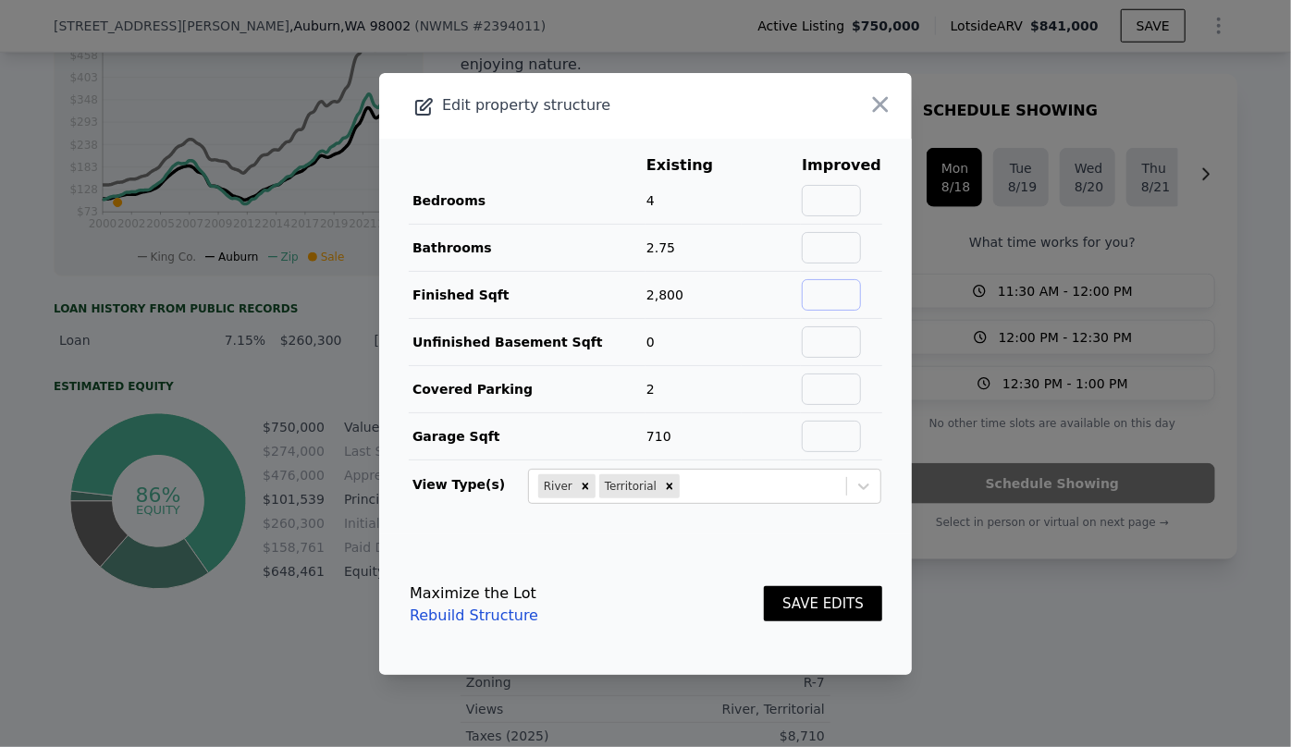
click at [828, 287] on input "text" at bounding box center [831, 294] width 59 height 31
type input "2470"
click at [822, 610] on button "SAVE EDITS" at bounding box center [823, 604] width 118 height 36
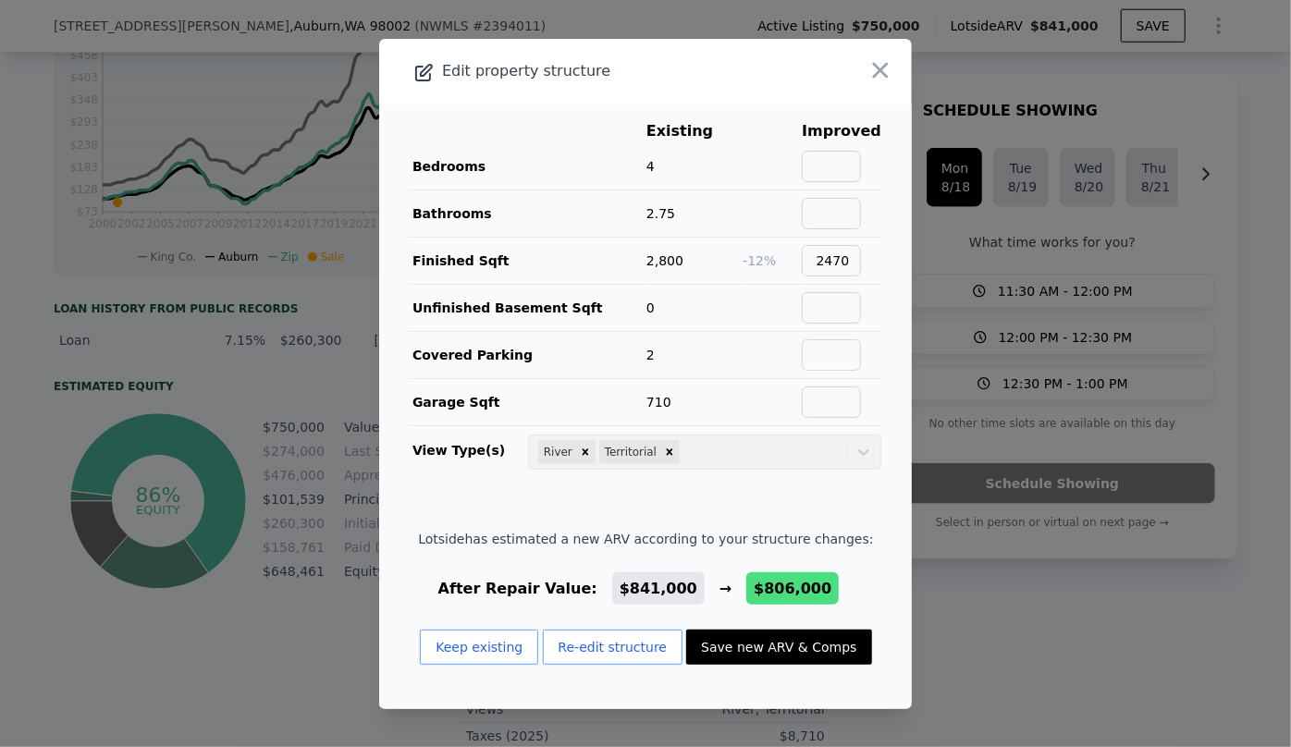
click at [819, 652] on button "Save new ARV & Comps" at bounding box center [778, 647] width 185 height 35
type input "4"
type input "1870"
type input "3180"
checkbox input "false"
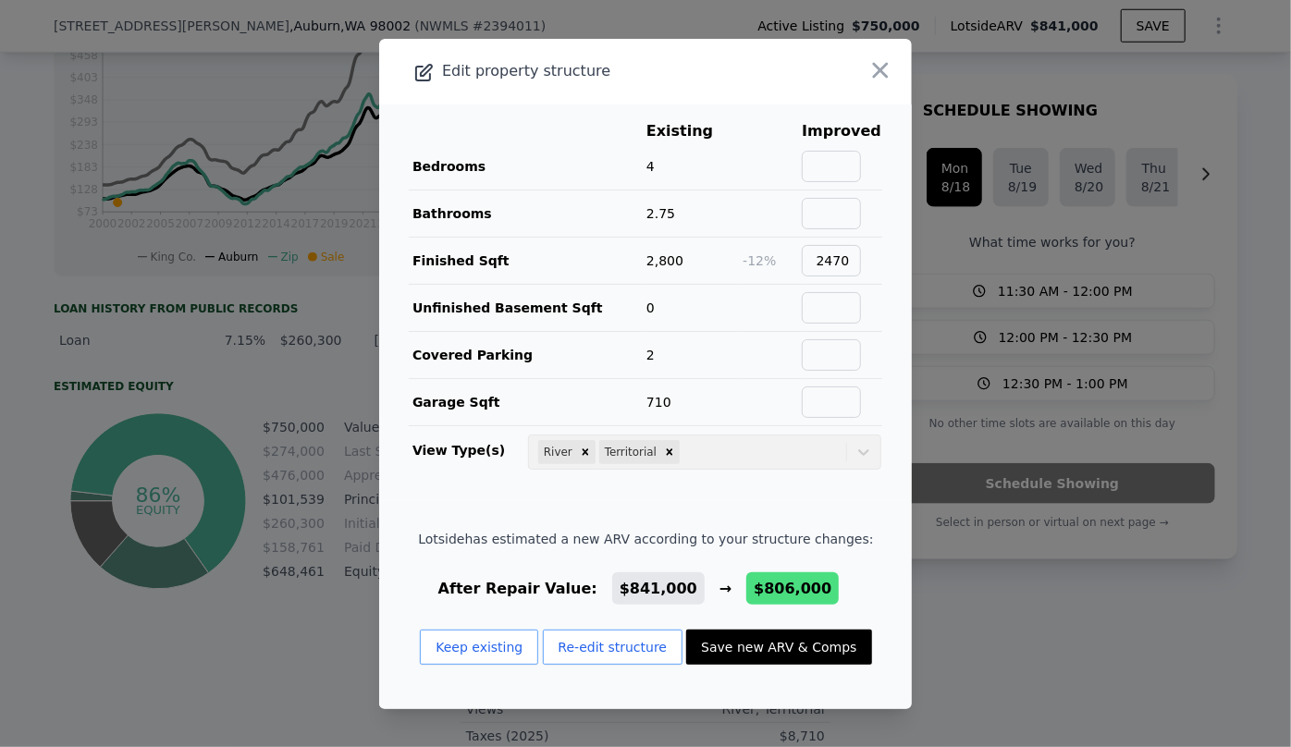
type input "$ 806,000"
type input "-$ 59,880"
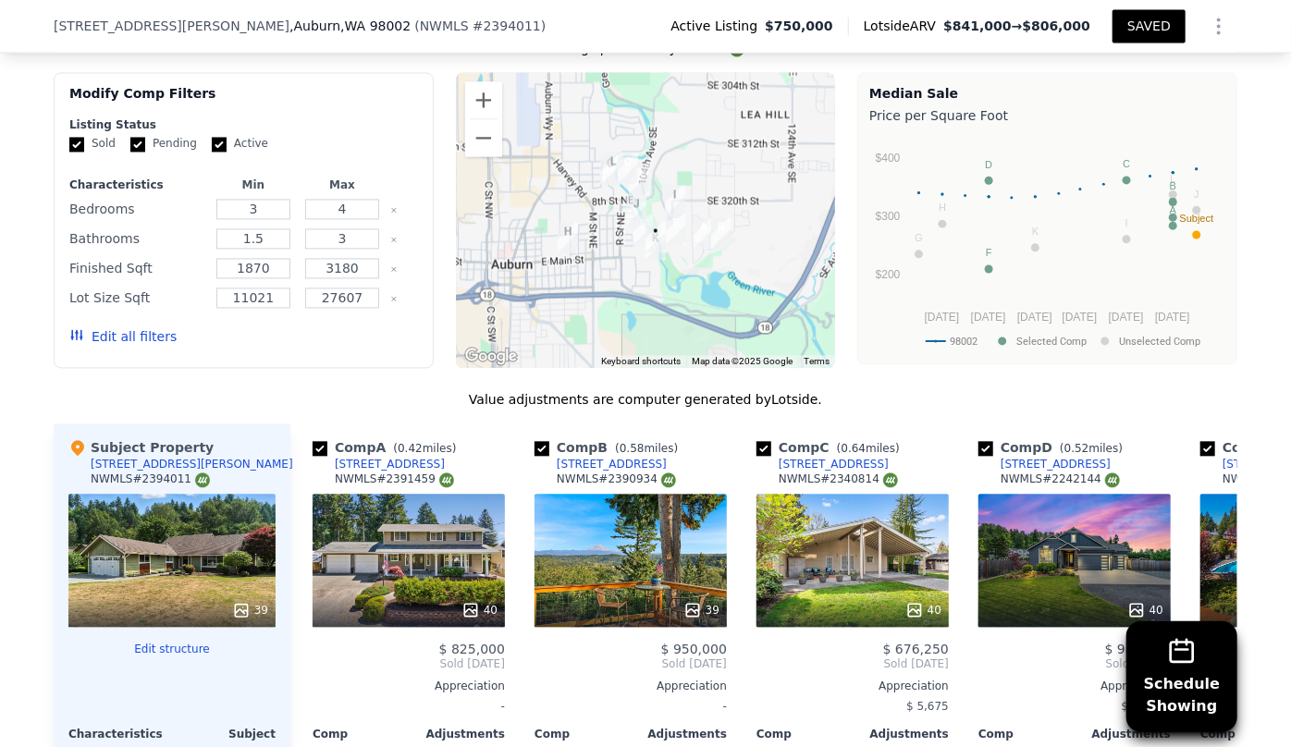
scroll to position [2011, 0]
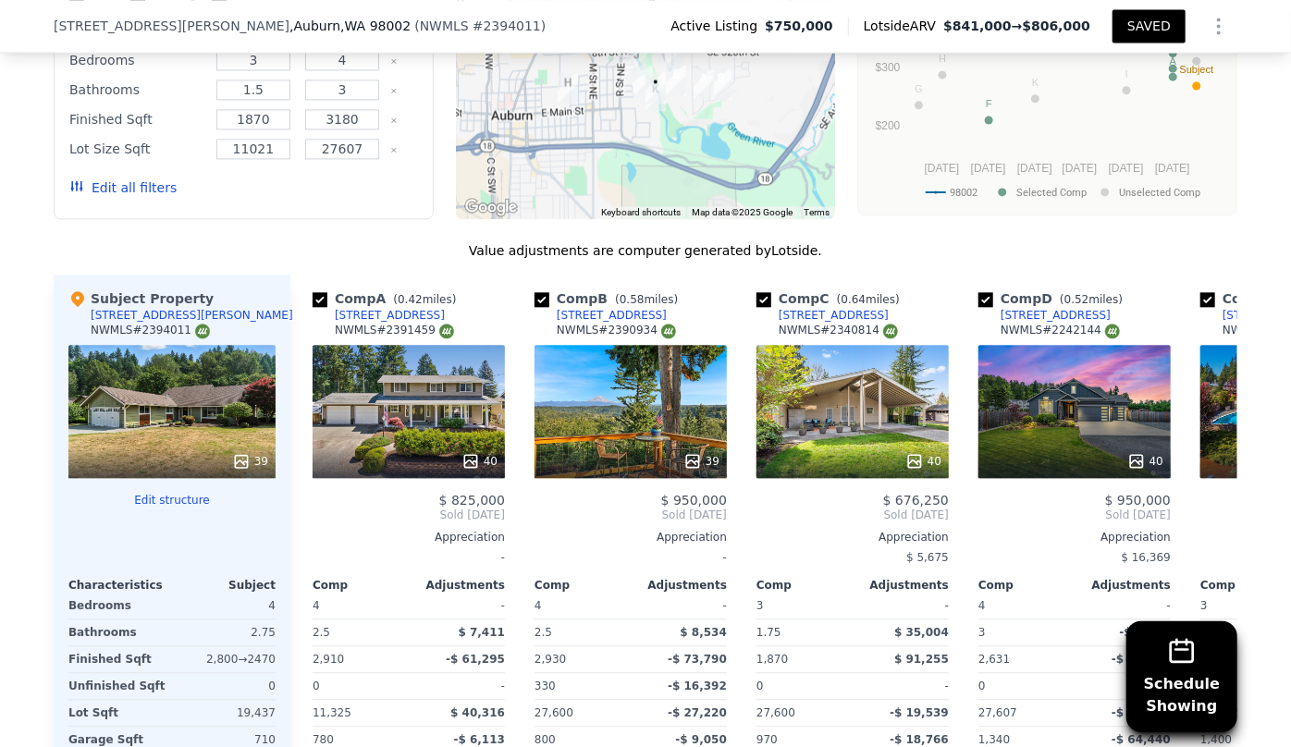
click at [124, 178] on button "Edit all filters" at bounding box center [122, 187] width 107 height 18
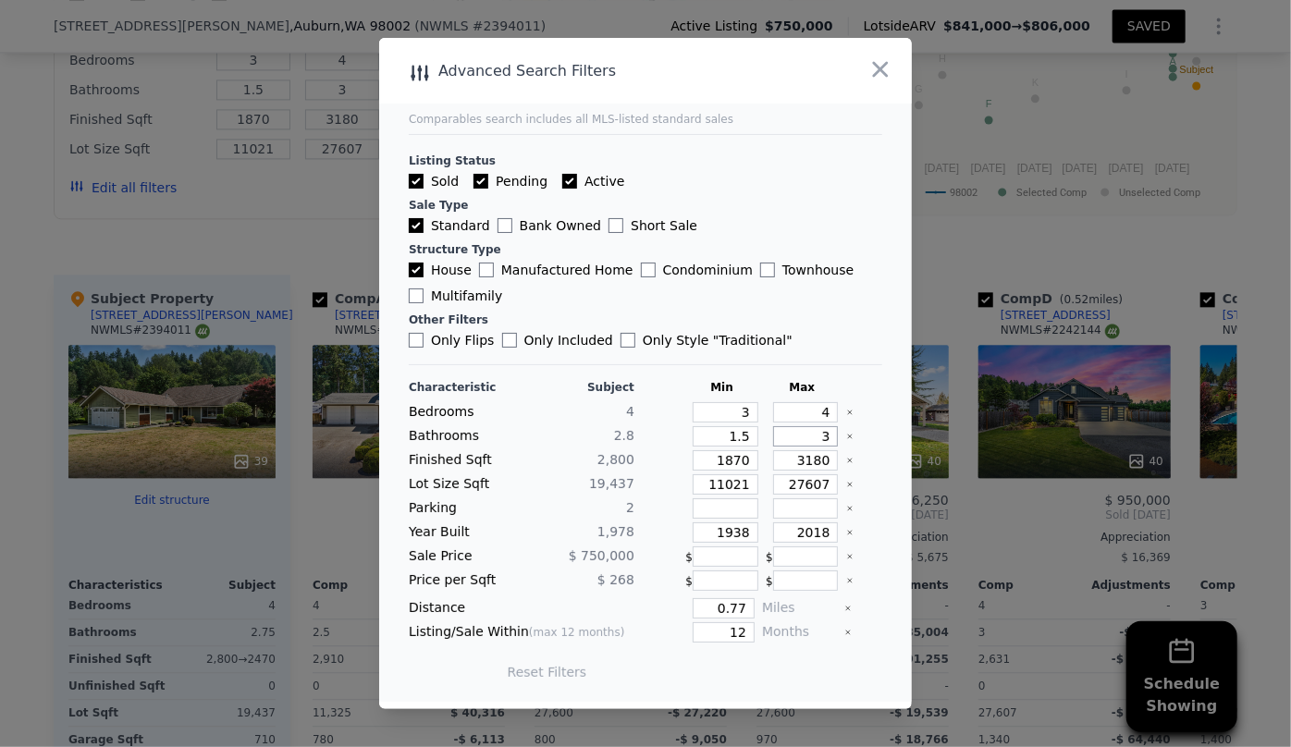
drag, startPoint x: 816, startPoint y: 440, endPoint x: 793, endPoint y: 440, distance: 22.2
click at [794, 440] on input "3" at bounding box center [806, 436] width 66 height 20
click at [739, 441] on input "1.5" at bounding box center [726, 436] width 66 height 20
type input "1"
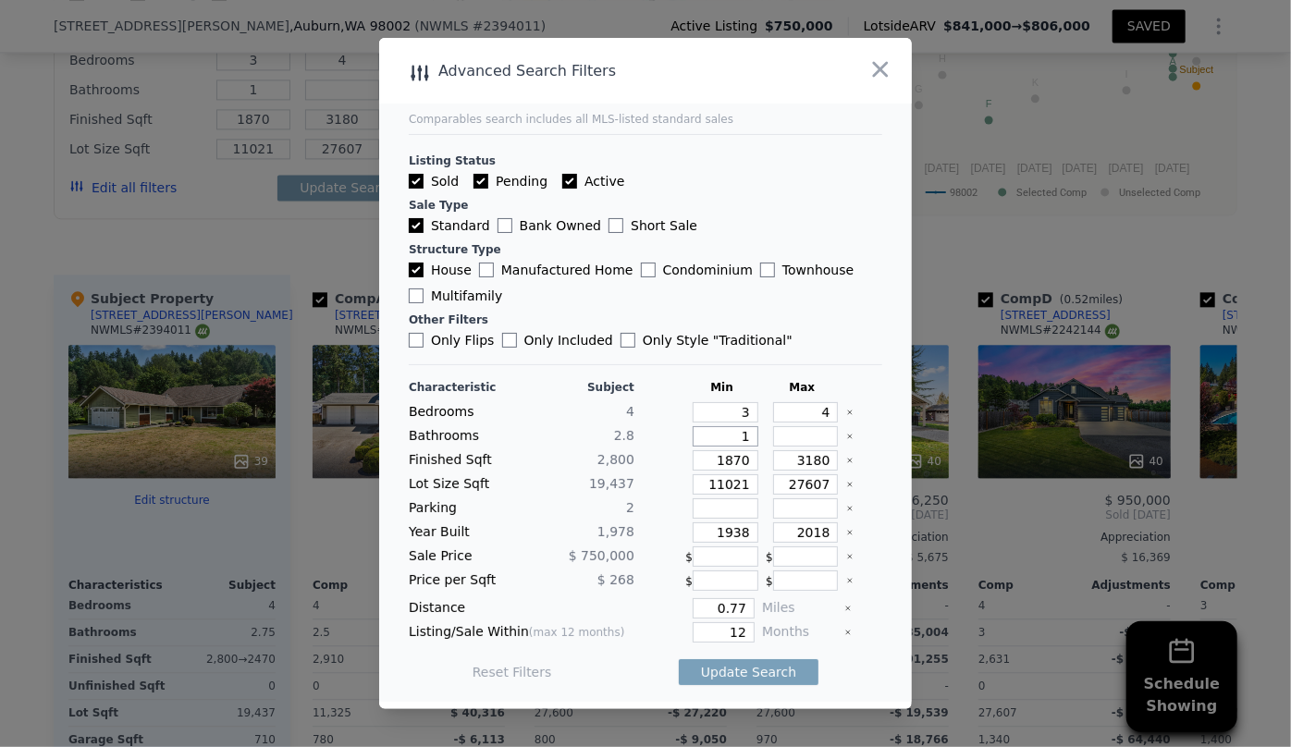
type input "1"
click at [746, 460] on input "1870" at bounding box center [726, 460] width 66 height 20
type input "187"
type input "18"
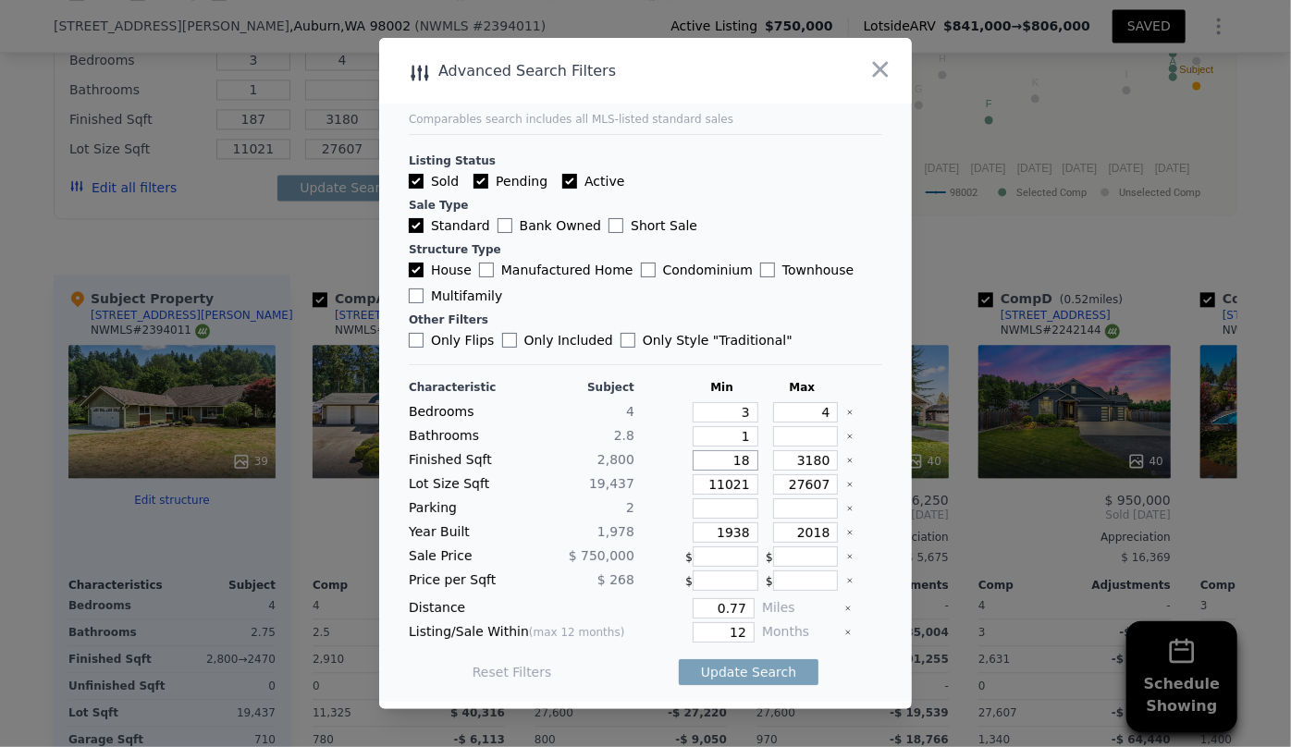
type input "18"
type input "1"
type input "17"
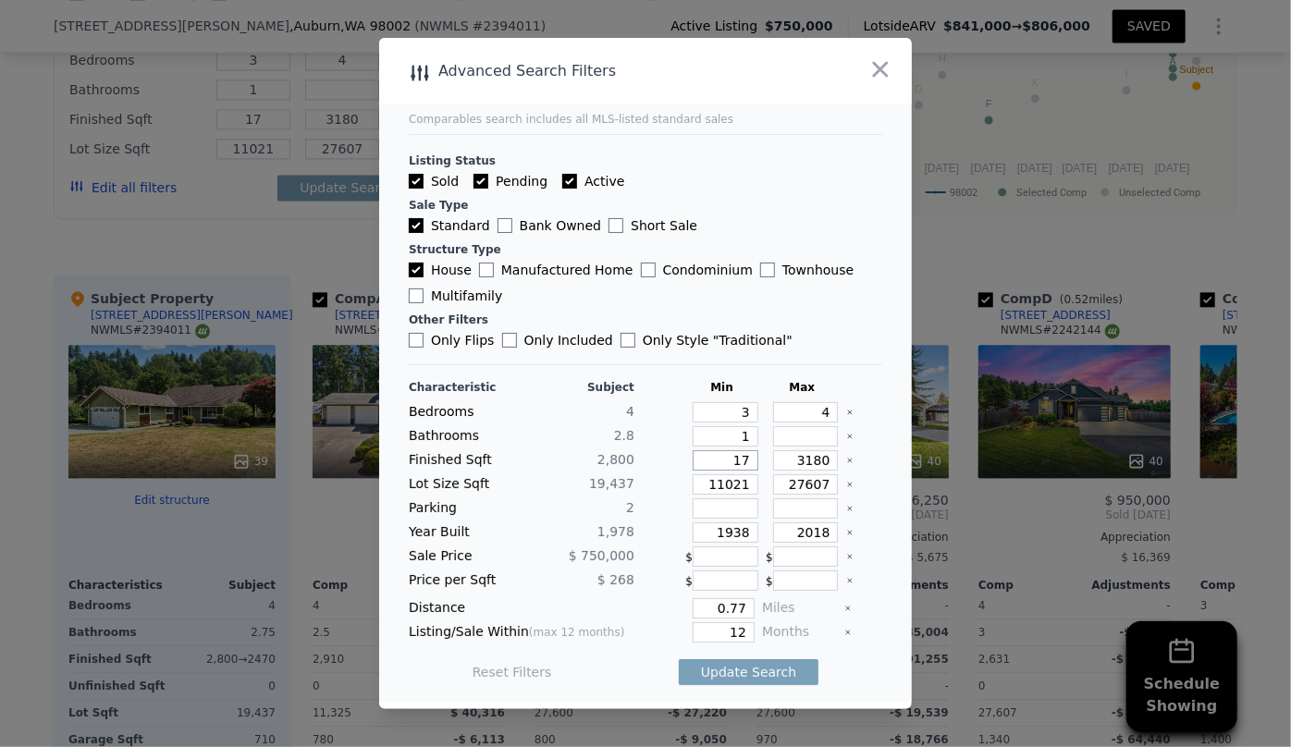
type input "170"
type input "1700"
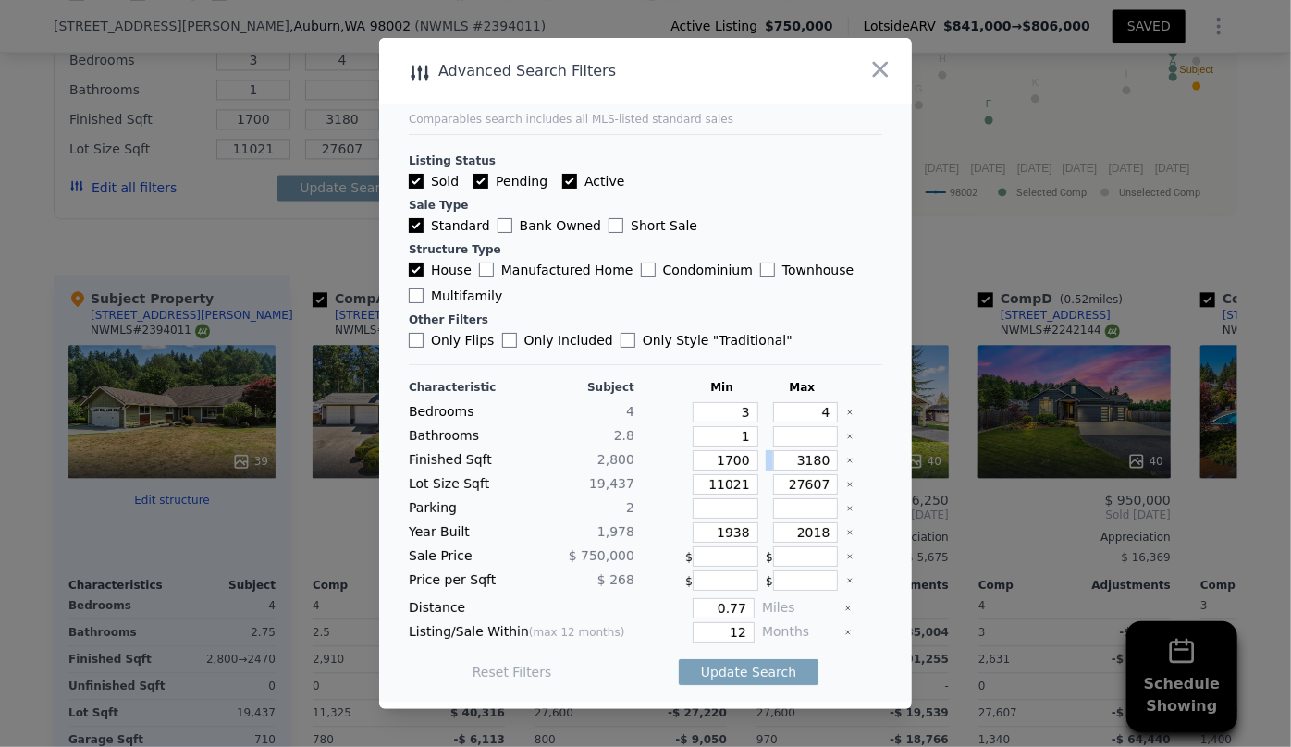
drag, startPoint x: 827, startPoint y: 461, endPoint x: 782, endPoint y: 458, distance: 44.5
click at [782, 458] on div "Finished Sqft 2,800 1700 3180" at bounding box center [645, 460] width 473 height 20
click at [819, 460] on input "3180" at bounding box center [806, 460] width 66 height 20
type input "31"
type input "318"
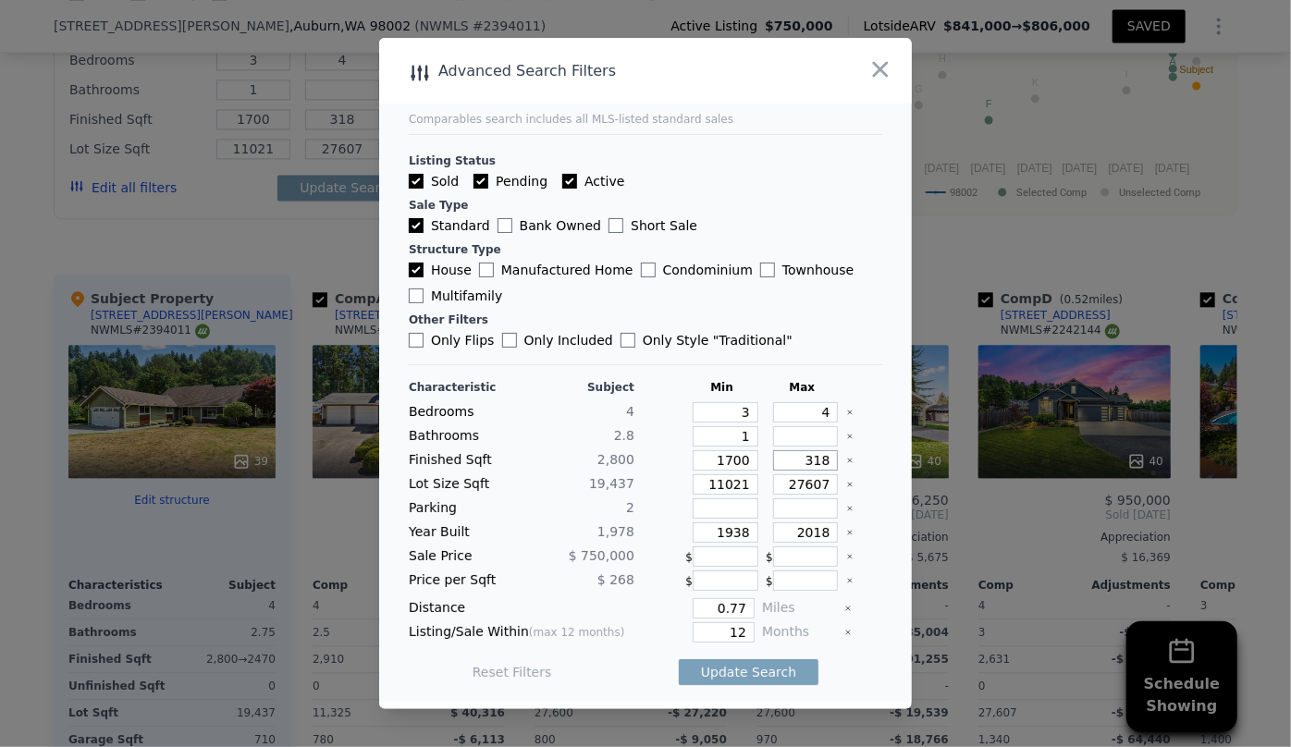
type input "31"
type input "3"
type input "30"
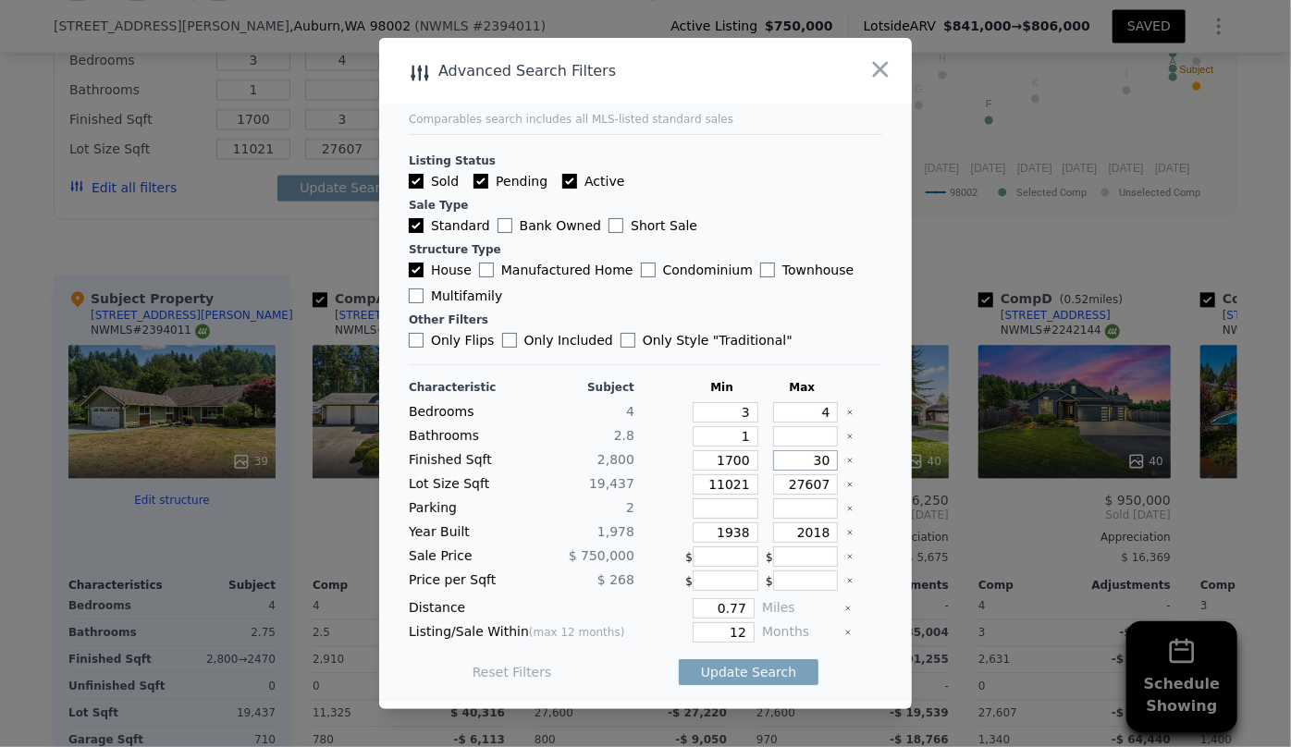
type input "30"
type input "3000"
type input "300"
type input "3000"
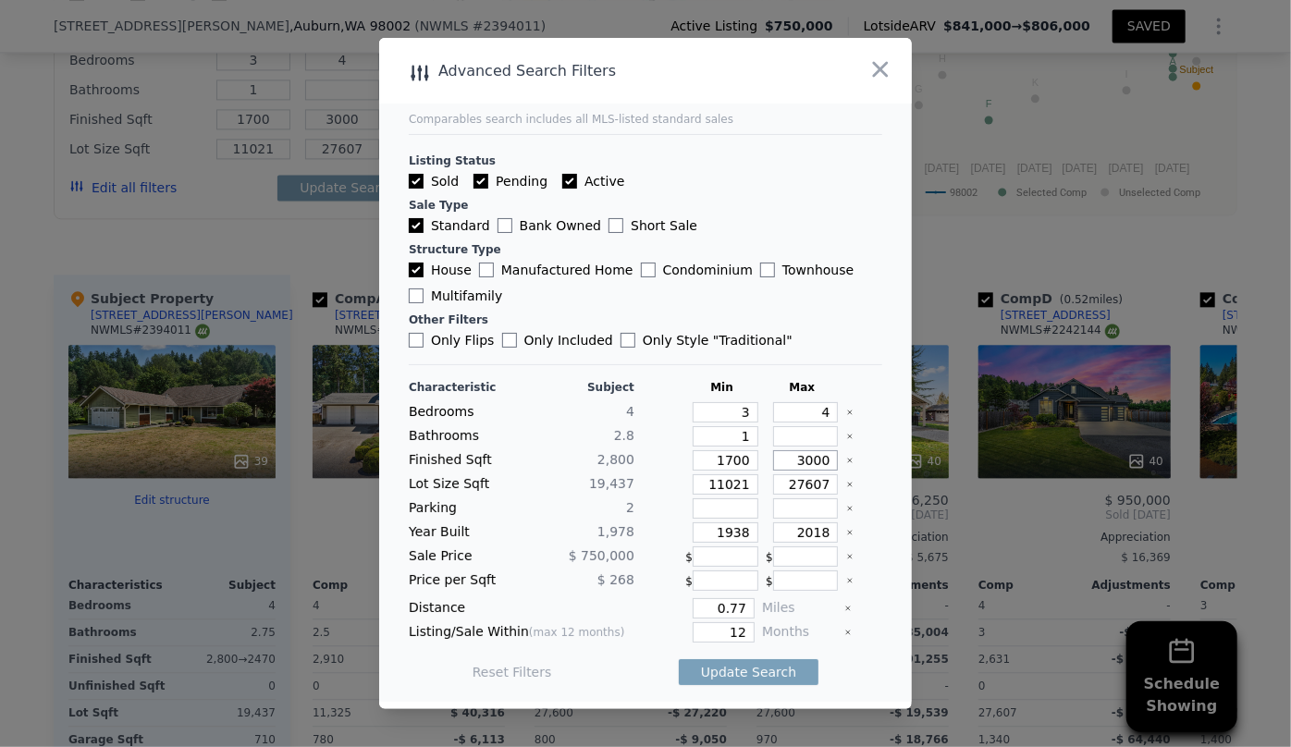
type input "3000"
drag, startPoint x: 741, startPoint y: 486, endPoint x: 659, endPoint y: 481, distance: 81.6
click at [659, 481] on div "Lot Size Sqft 19,437 11021 27607" at bounding box center [645, 484] width 473 height 20
drag, startPoint x: 727, startPoint y: 536, endPoint x: 626, endPoint y: 534, distance: 100.8
click at [626, 534] on div "Year Built 1,978 1938 2018" at bounding box center [645, 532] width 473 height 20
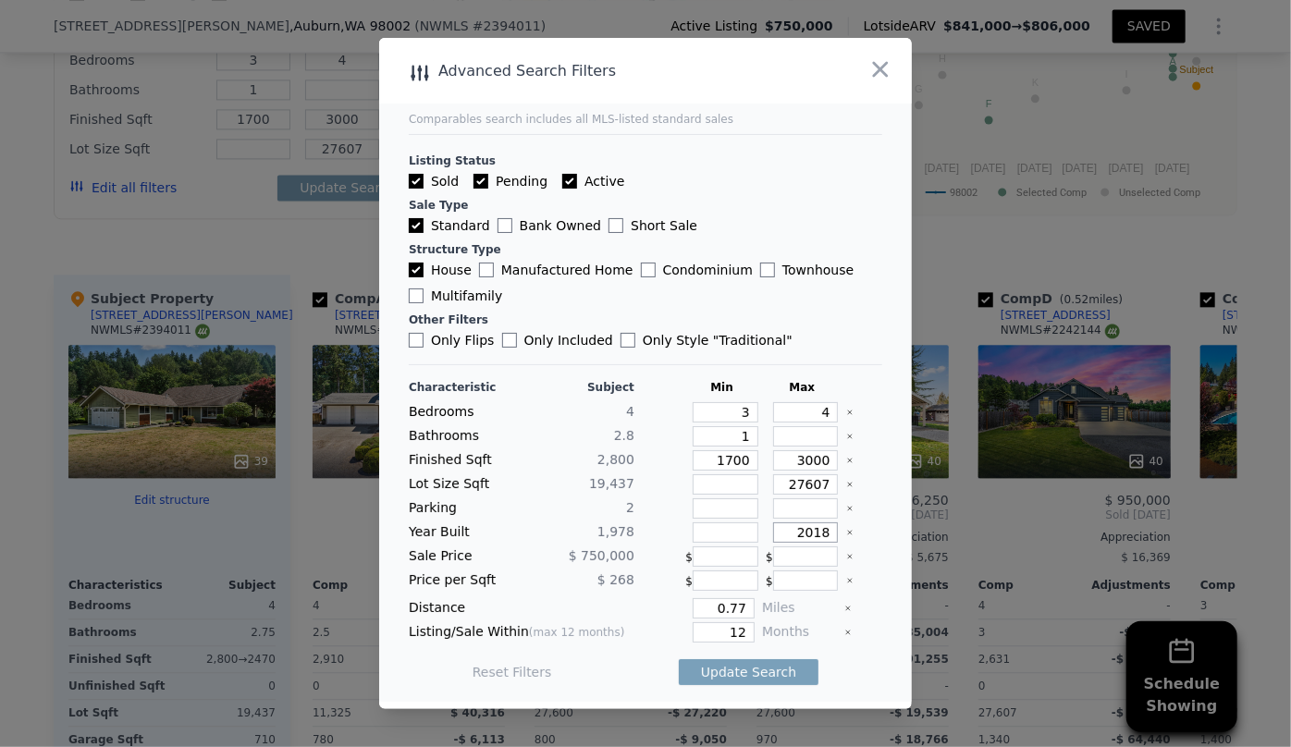
drag, startPoint x: 819, startPoint y: 534, endPoint x: 763, endPoint y: 530, distance: 56.6
click at [773, 530] on input "2018" at bounding box center [806, 532] width 66 height 20
type input "1"
type input "2000"
drag, startPoint x: 742, startPoint y: 634, endPoint x: 701, endPoint y: 634, distance: 41.6
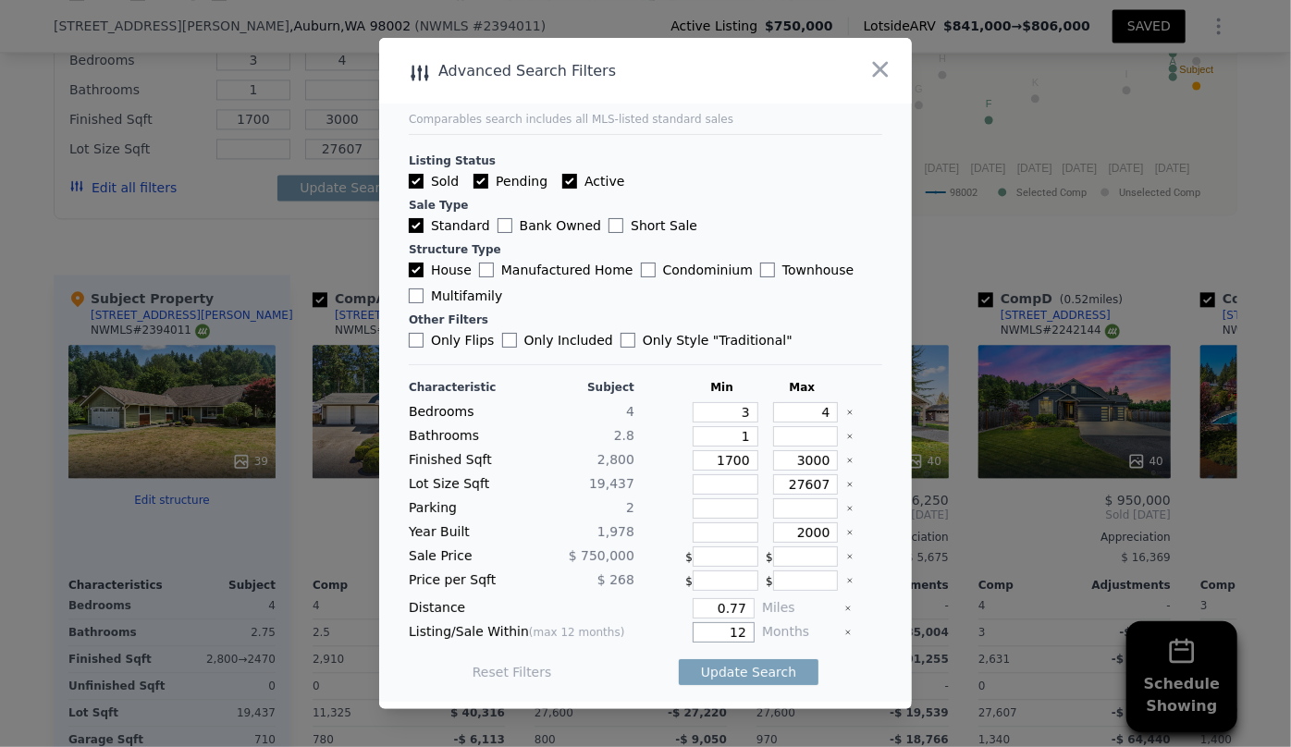
click at [701, 634] on input "12" at bounding box center [724, 632] width 62 height 20
type input "6"
click at [707, 679] on button "Update Search" at bounding box center [749, 672] width 140 height 26
checkbox input "false"
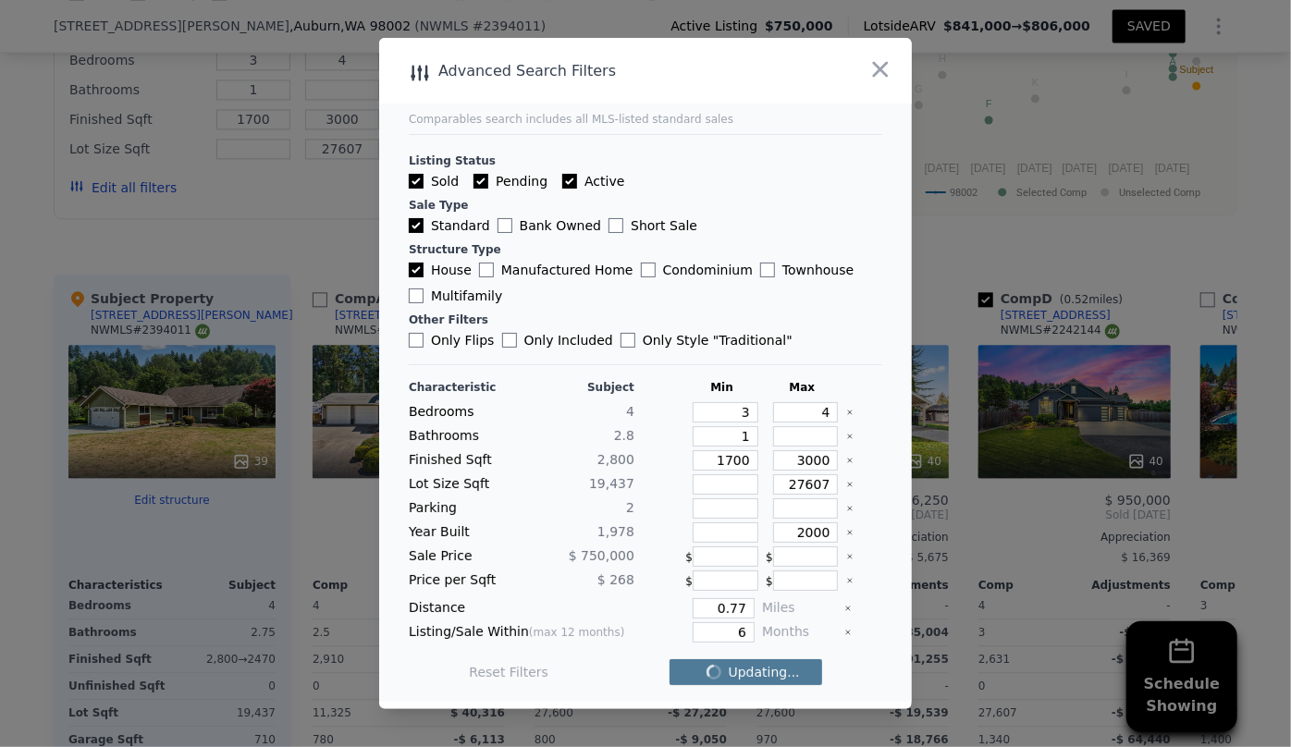
checkbox input "false"
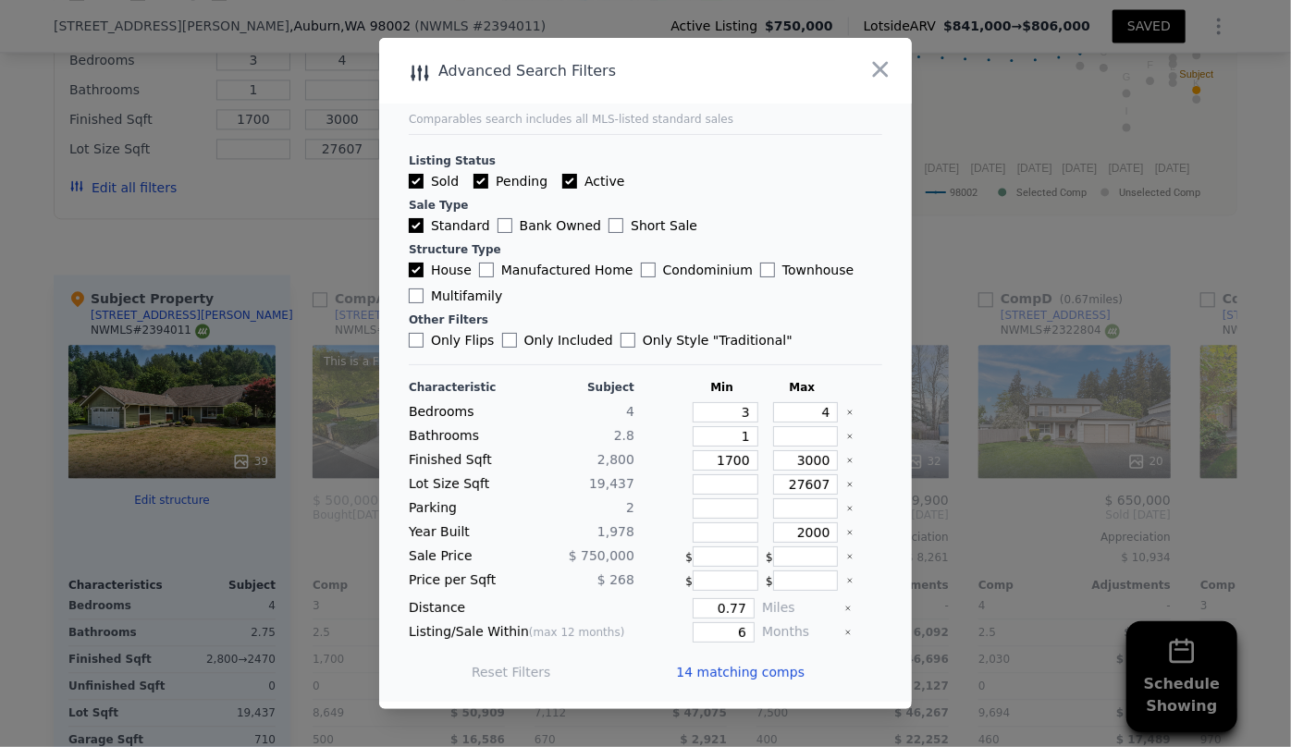
click at [737, 667] on span "14 matching comps" at bounding box center [740, 672] width 129 height 18
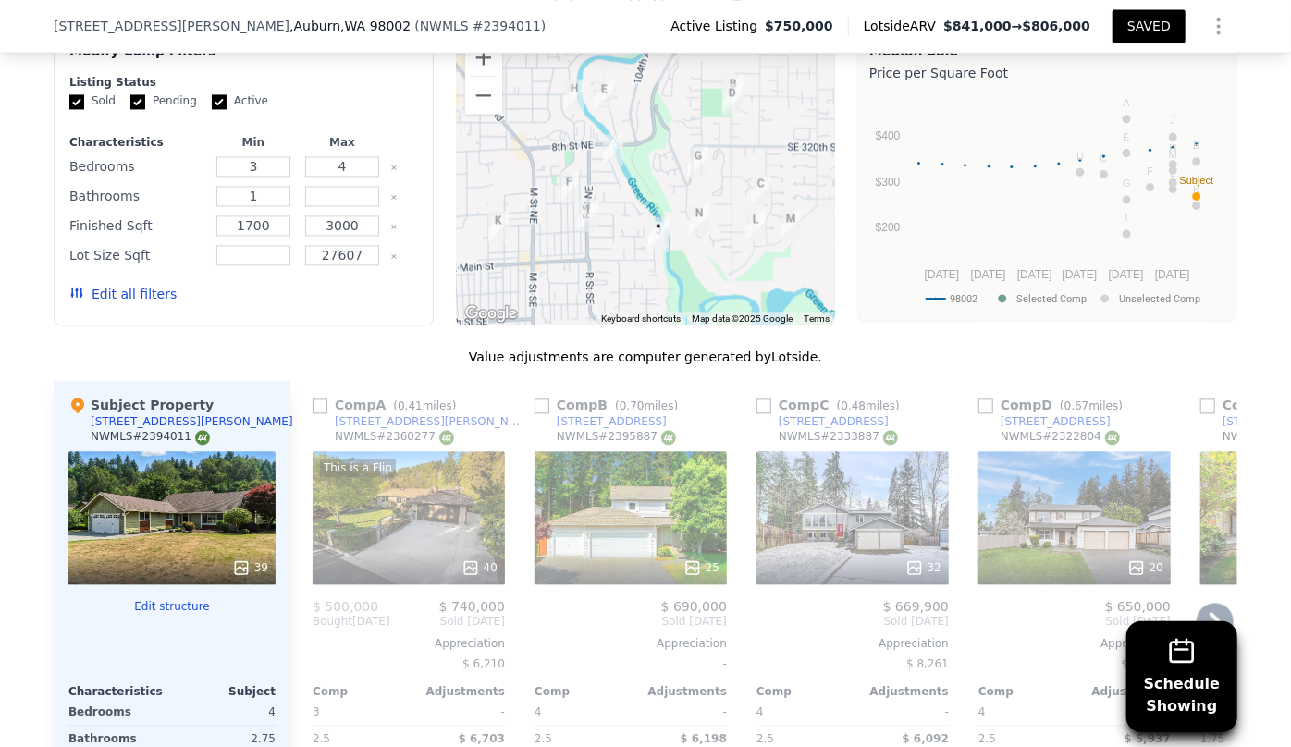
scroll to position [1927, 0]
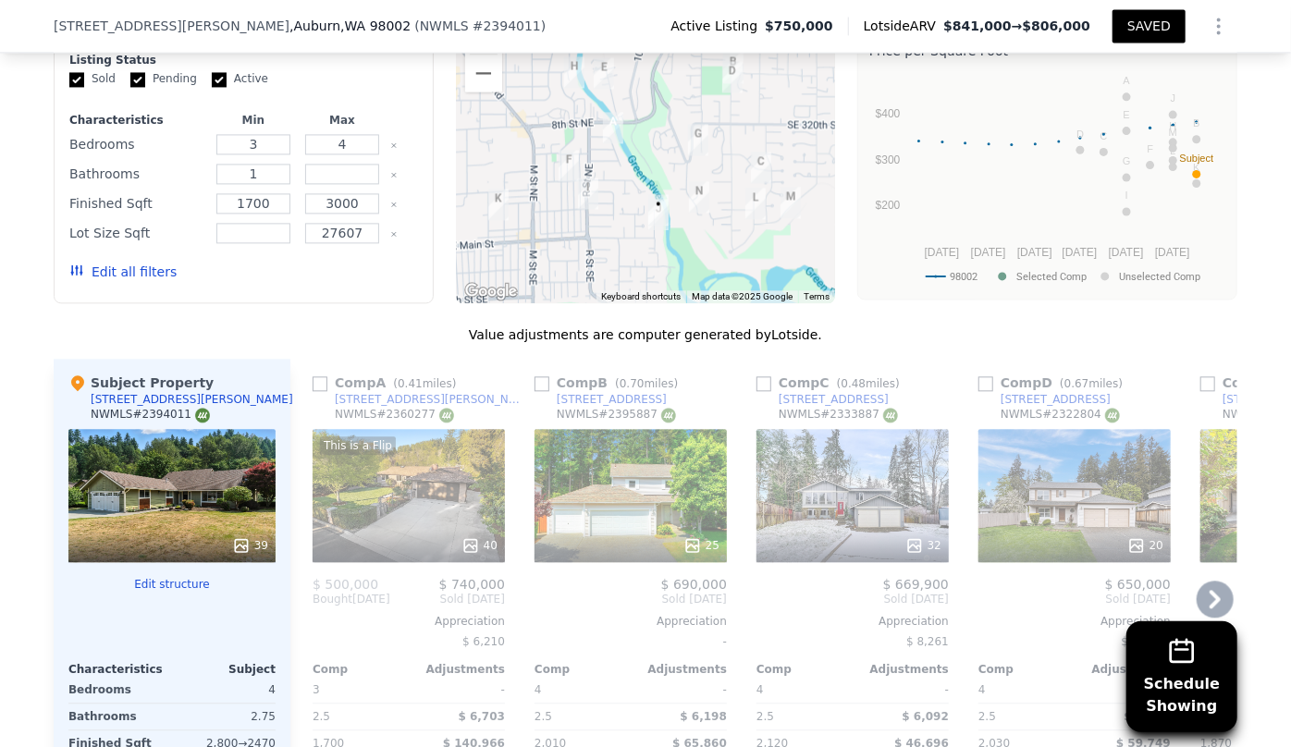
click at [403, 536] on div "40" at bounding box center [409, 545] width 177 height 18
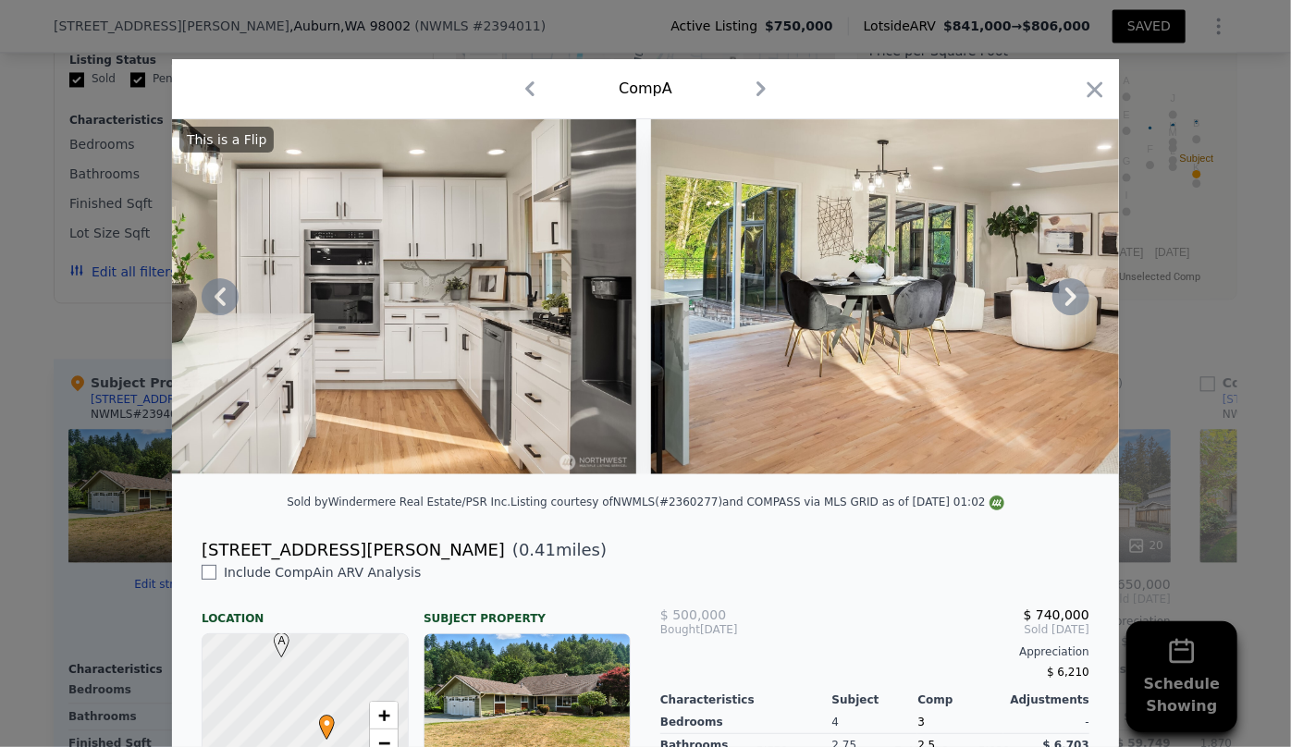
scroll to position [0, 8516]
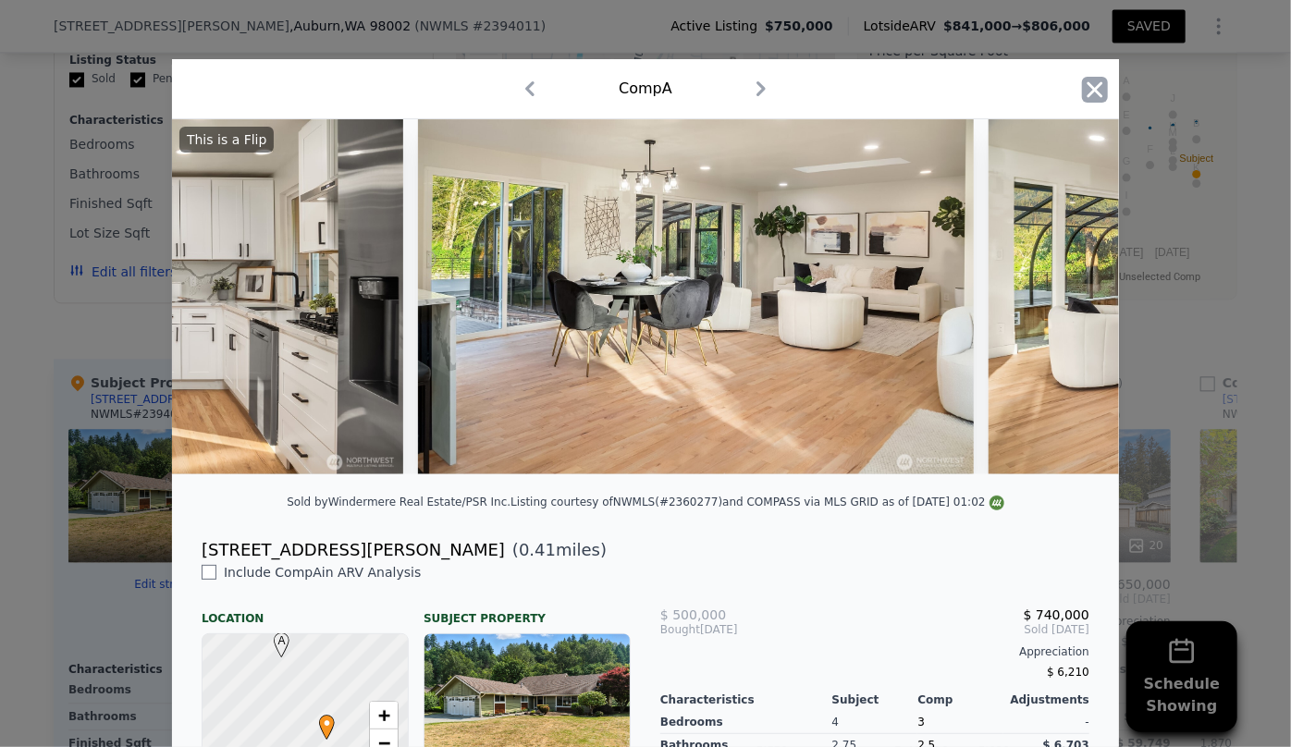
click at [1093, 92] on icon "button" at bounding box center [1095, 89] width 16 height 16
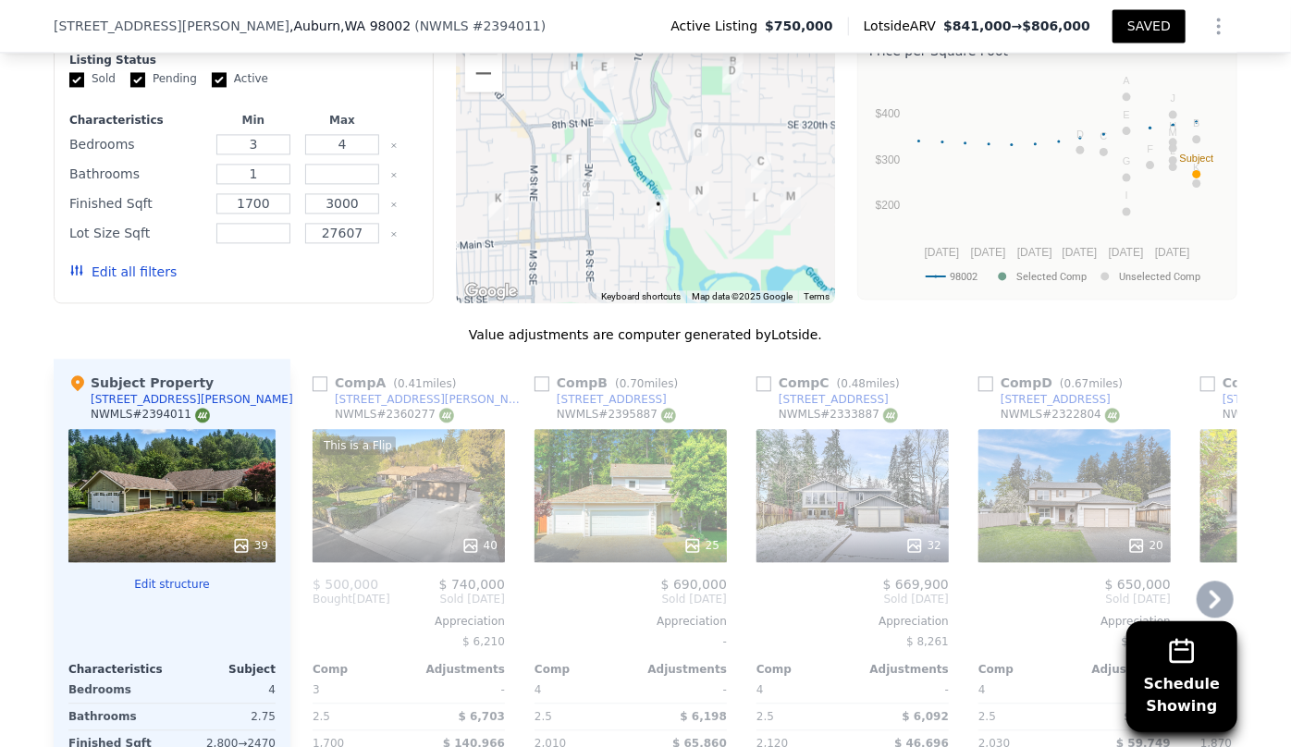
click at [443, 443] on div "This is a Flip 40" at bounding box center [409, 495] width 192 height 133
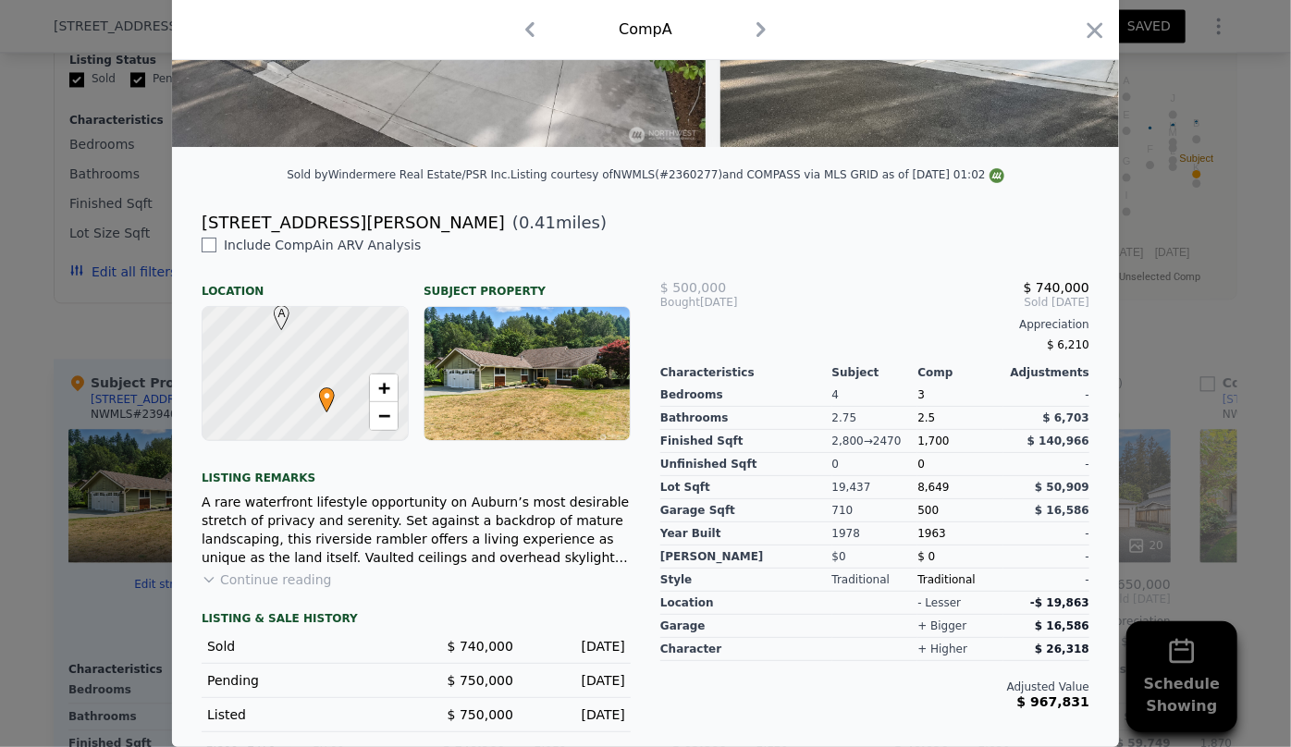
scroll to position [338, 0]
click at [1073, 31] on div "Comp A" at bounding box center [645, 30] width 917 height 30
click at [1090, 29] on icon "button" at bounding box center [1095, 30] width 16 height 16
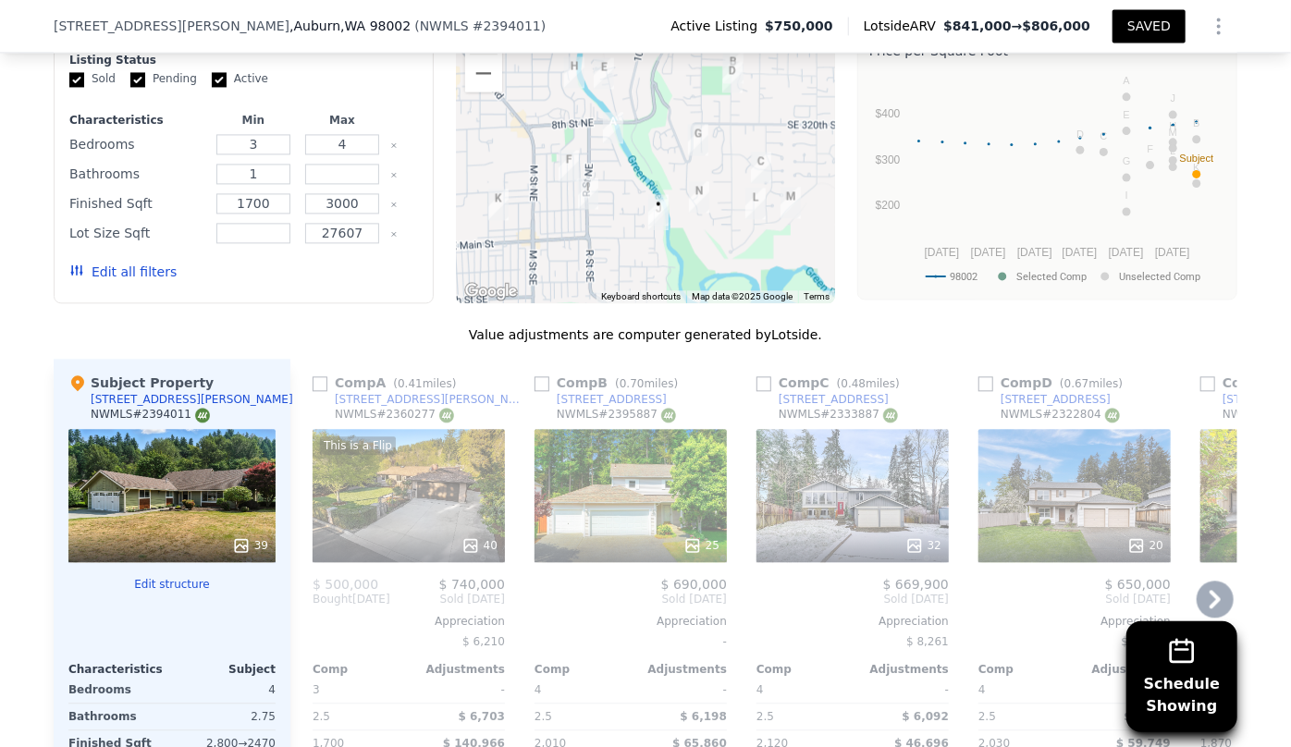
click at [395, 444] on div "This is a Flip 40" at bounding box center [409, 495] width 192 height 133
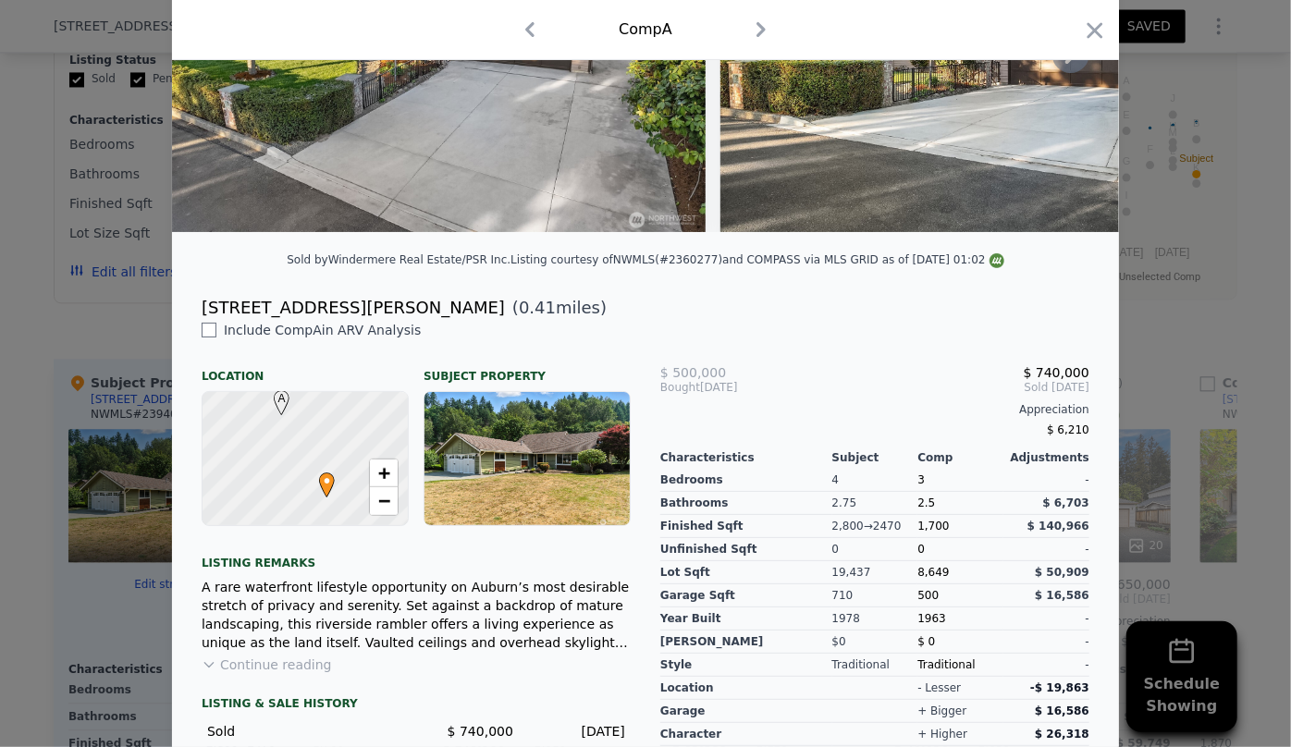
scroll to position [338, 0]
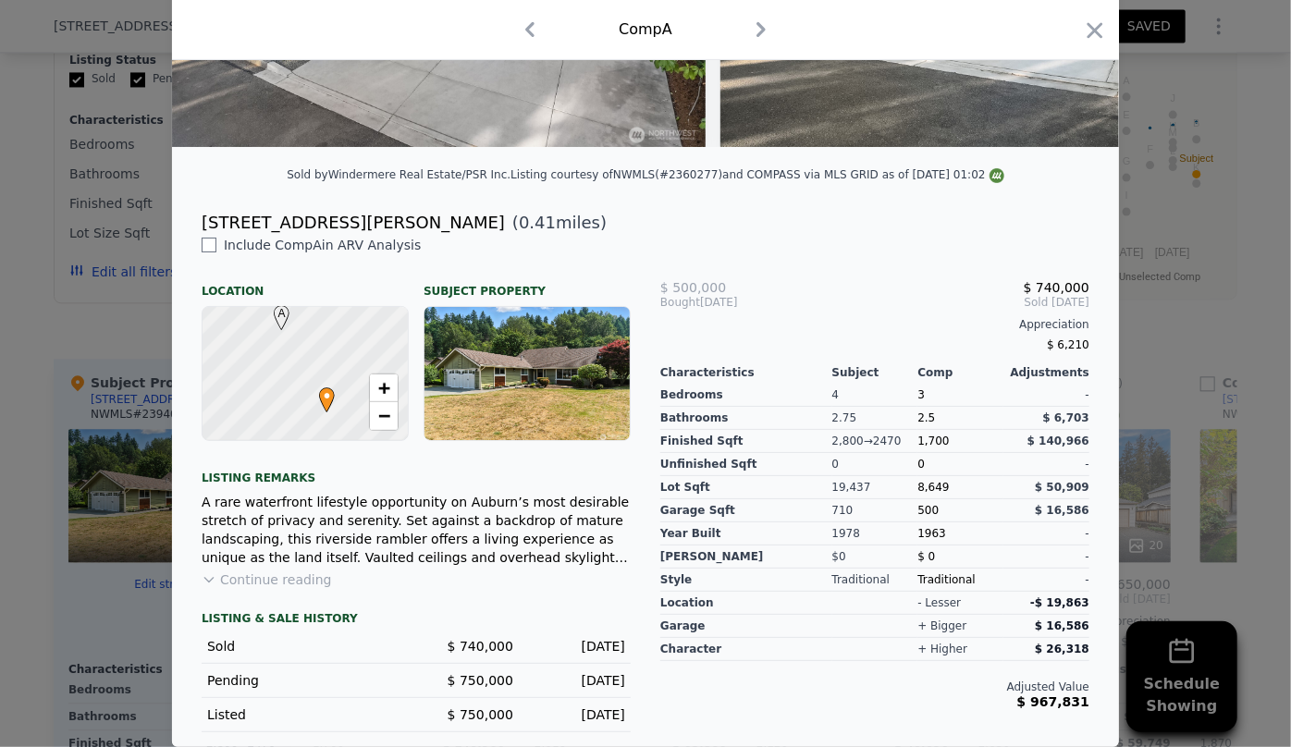
drag, startPoint x: 1086, startPoint y: 17, endPoint x: 1086, endPoint y: 27, distance: 10.2
click at [1086, 26] on icon "button" at bounding box center [1095, 31] width 26 height 26
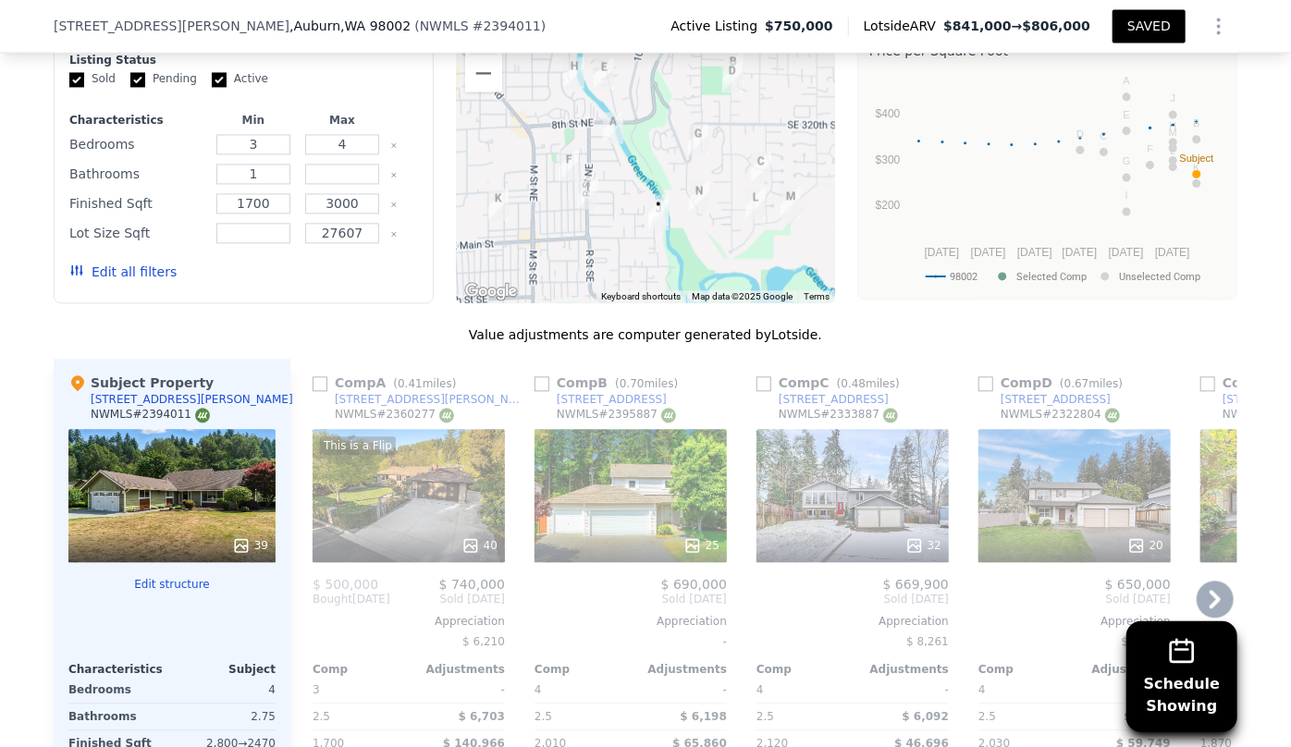
click at [1201, 581] on icon at bounding box center [1214, 599] width 37 height 37
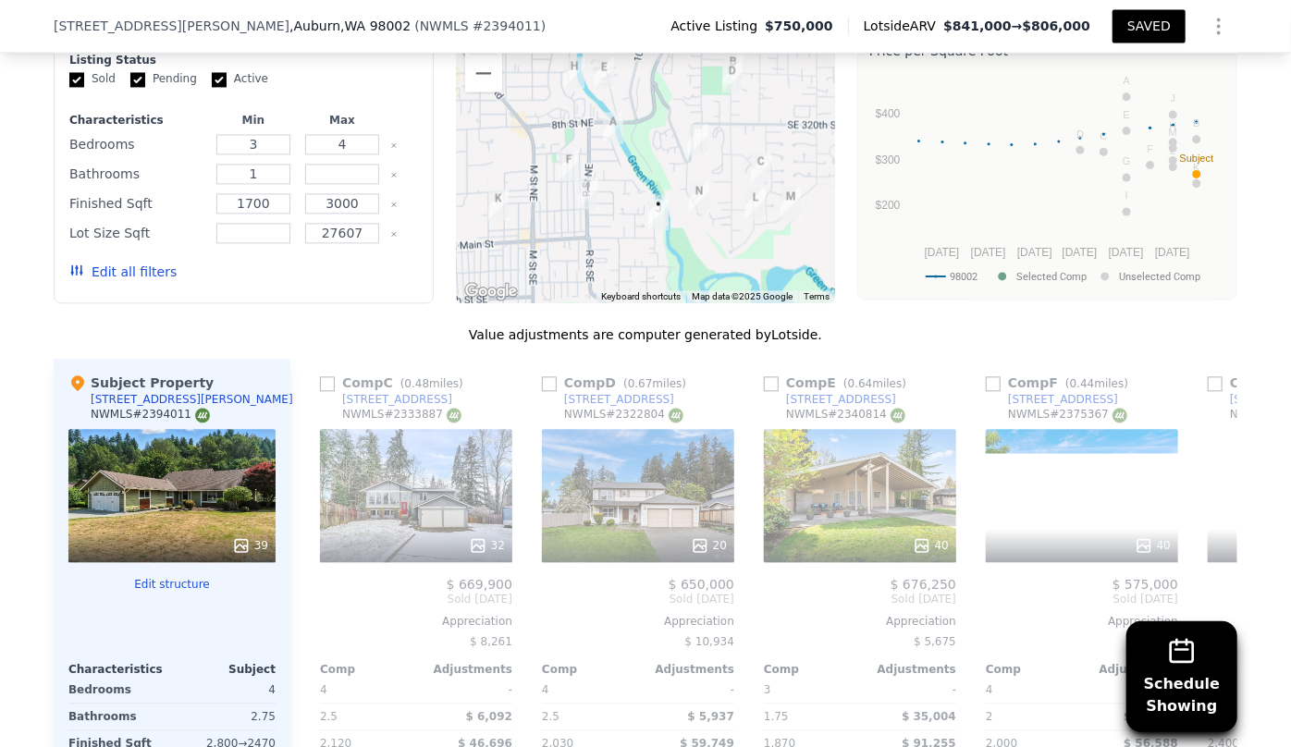
scroll to position [0, 444]
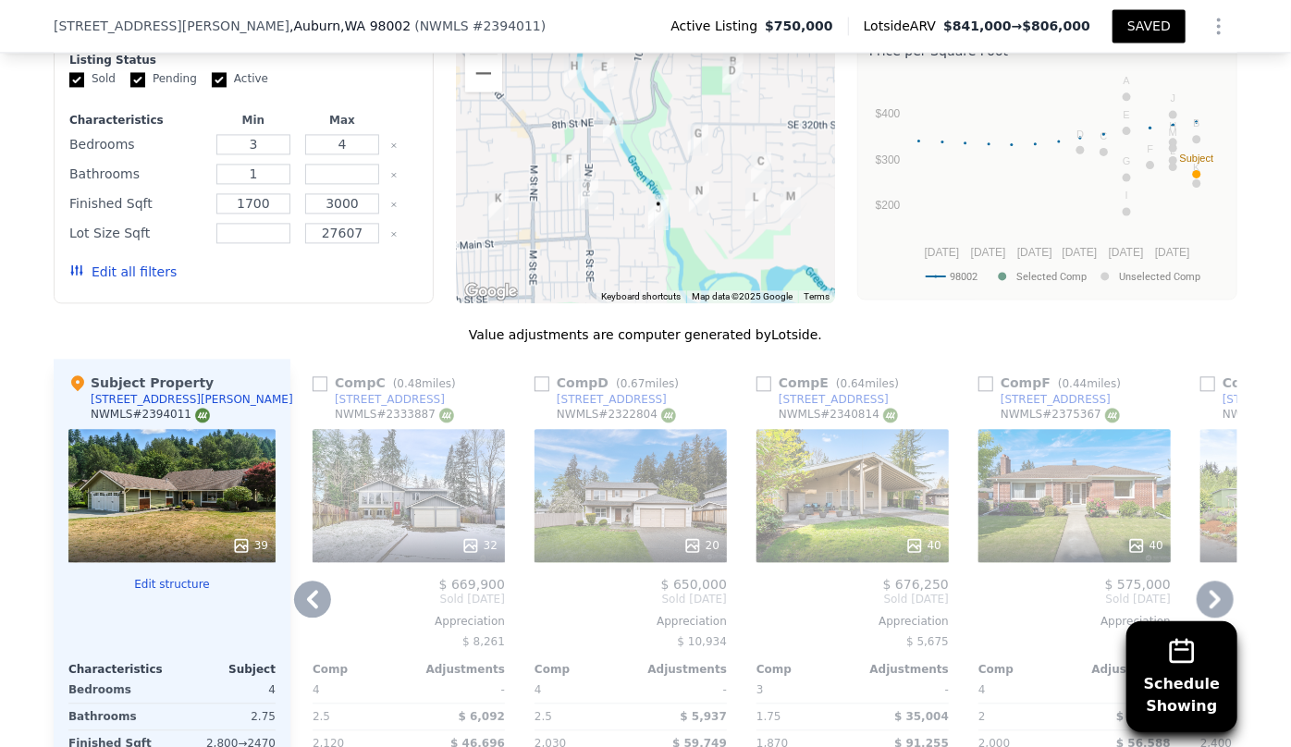
click at [1201, 581] on icon at bounding box center [1214, 599] width 37 height 37
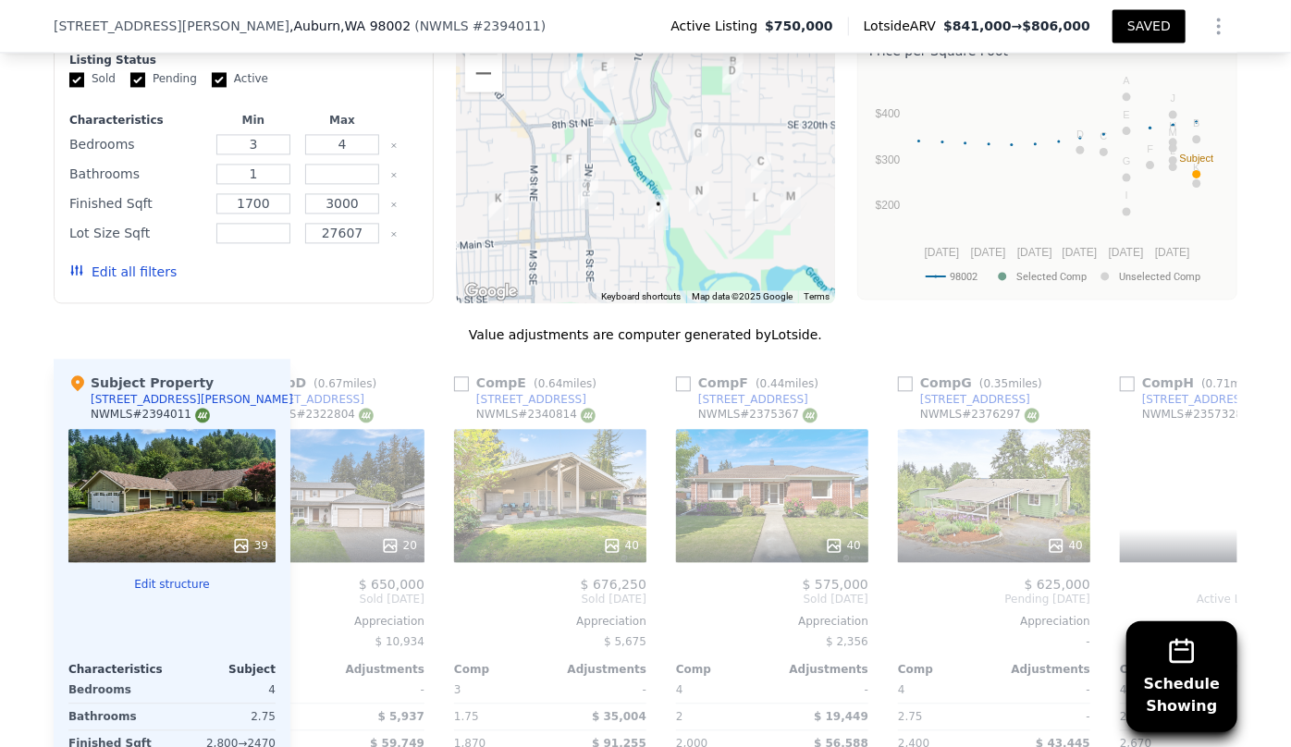
scroll to position [0, 888]
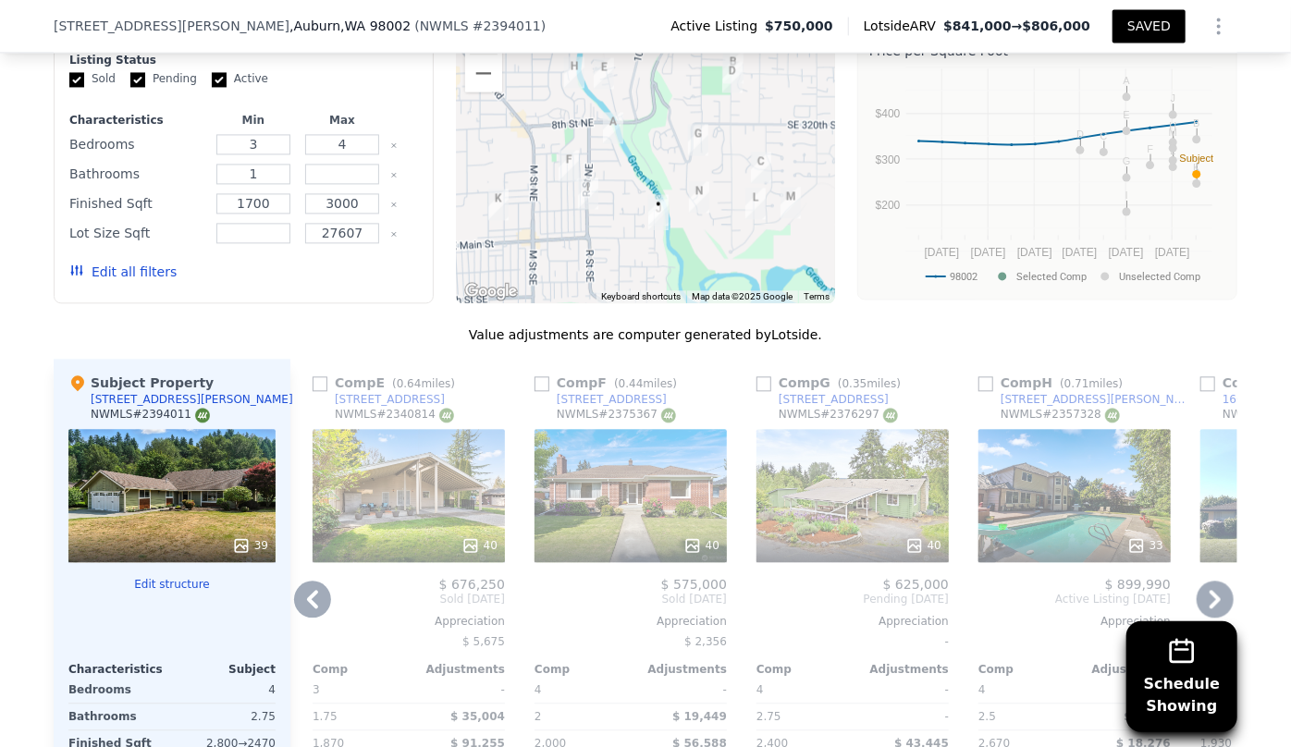
click at [1201, 581] on icon at bounding box center [1214, 599] width 37 height 37
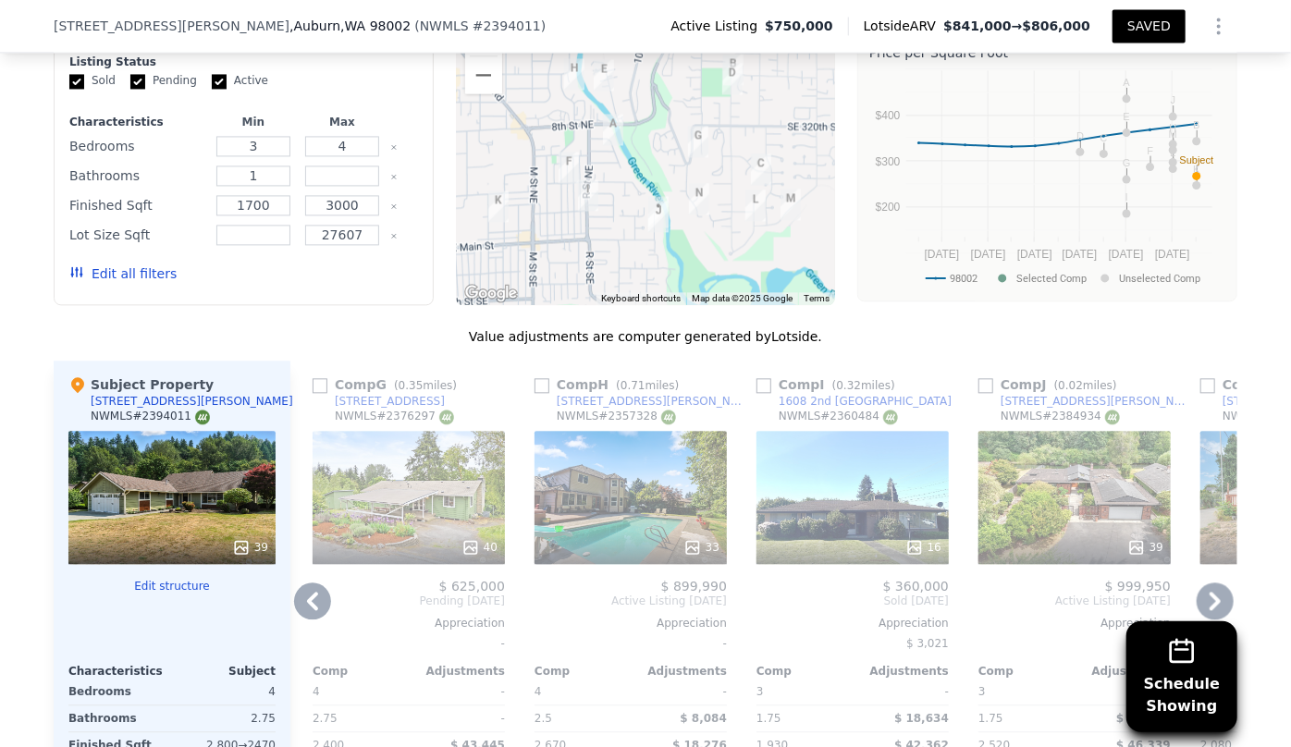
scroll to position [1927, 0]
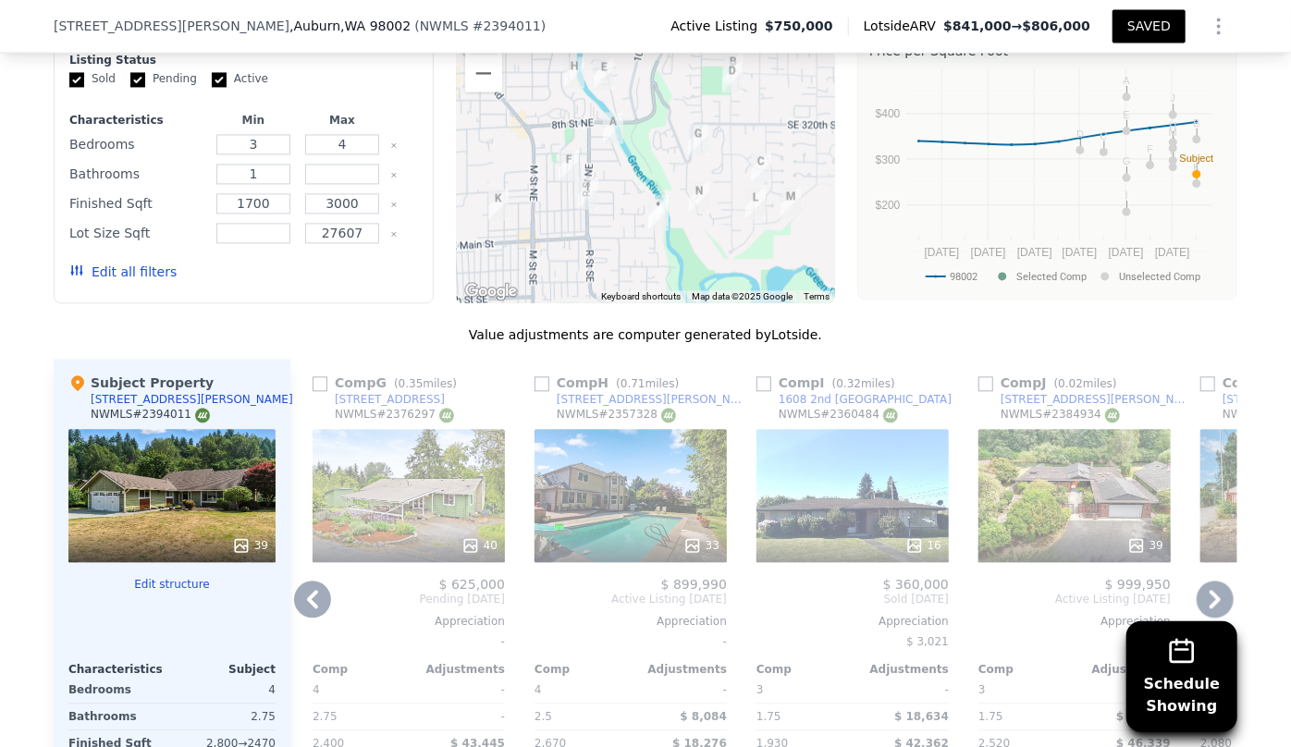
click at [1063, 439] on div "39" at bounding box center [1074, 495] width 192 height 133
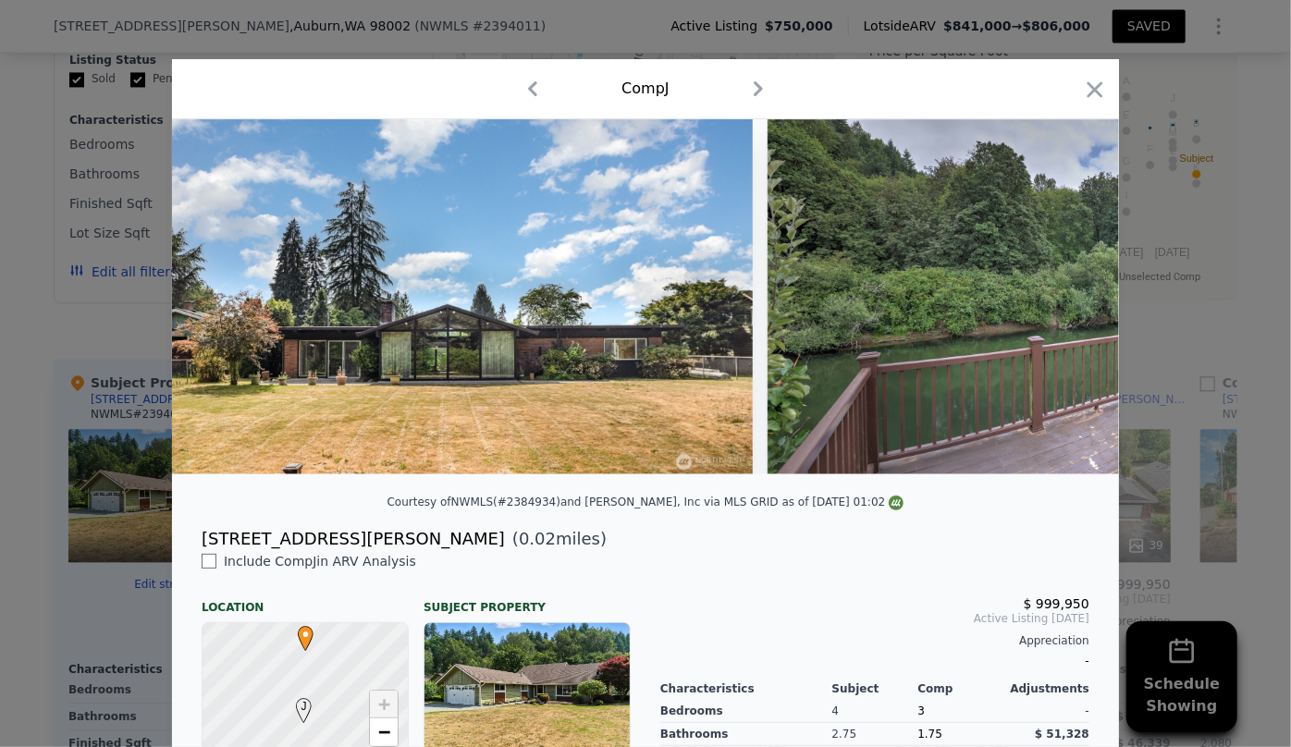
scroll to position [0, 20623]
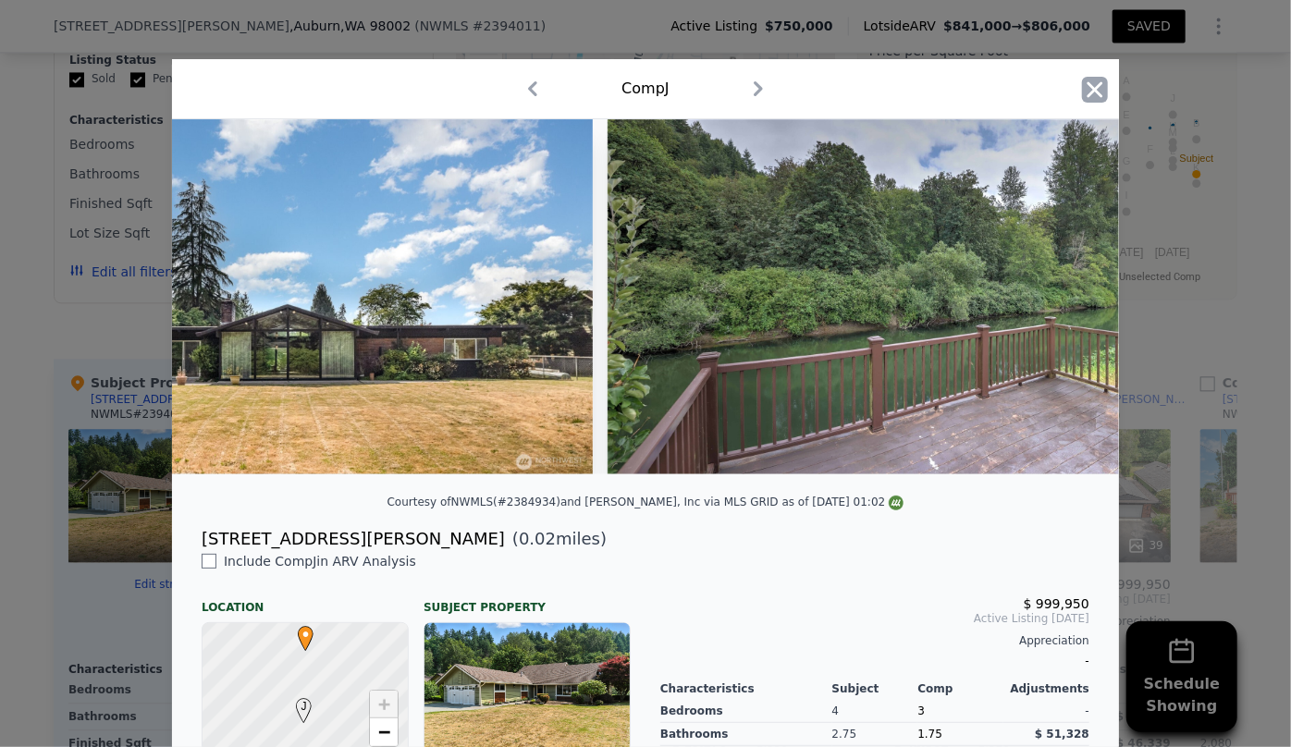
click at [1091, 95] on icon "button" at bounding box center [1095, 90] width 26 height 26
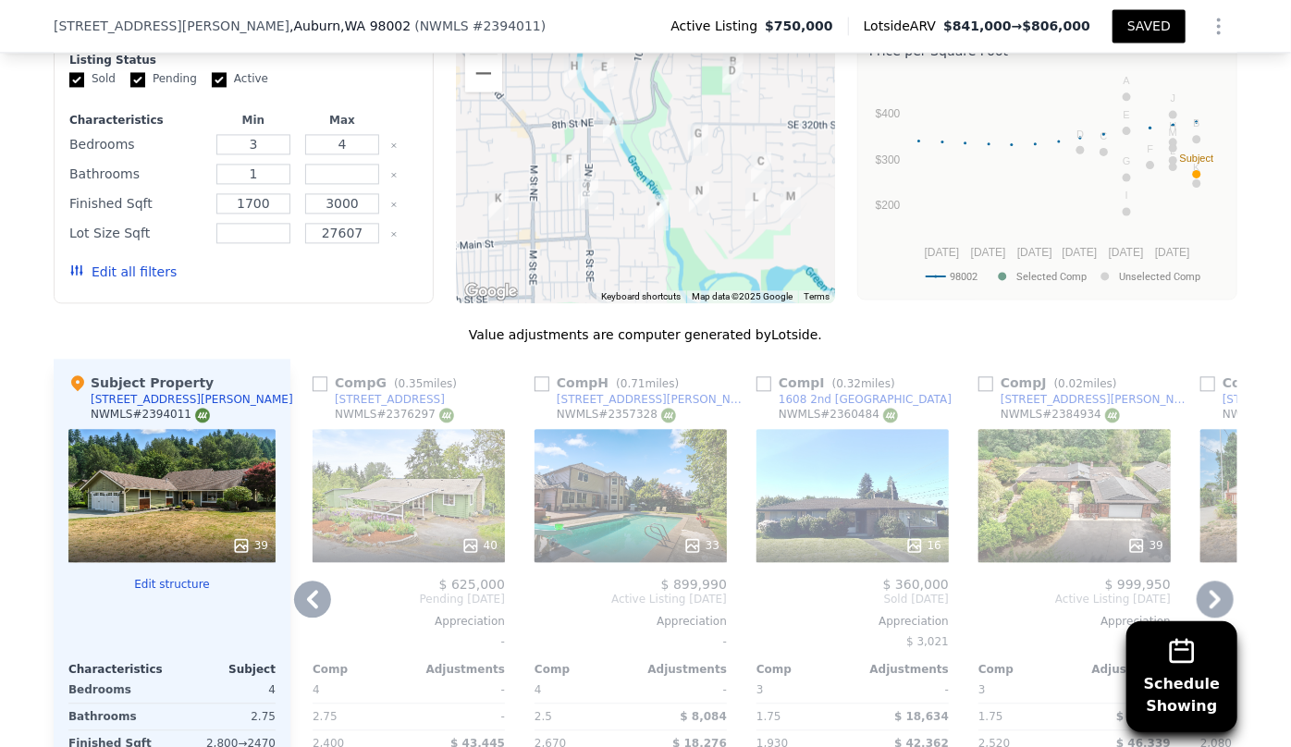
click at [1061, 529] on div at bounding box center [1074, 545] width 192 height 33
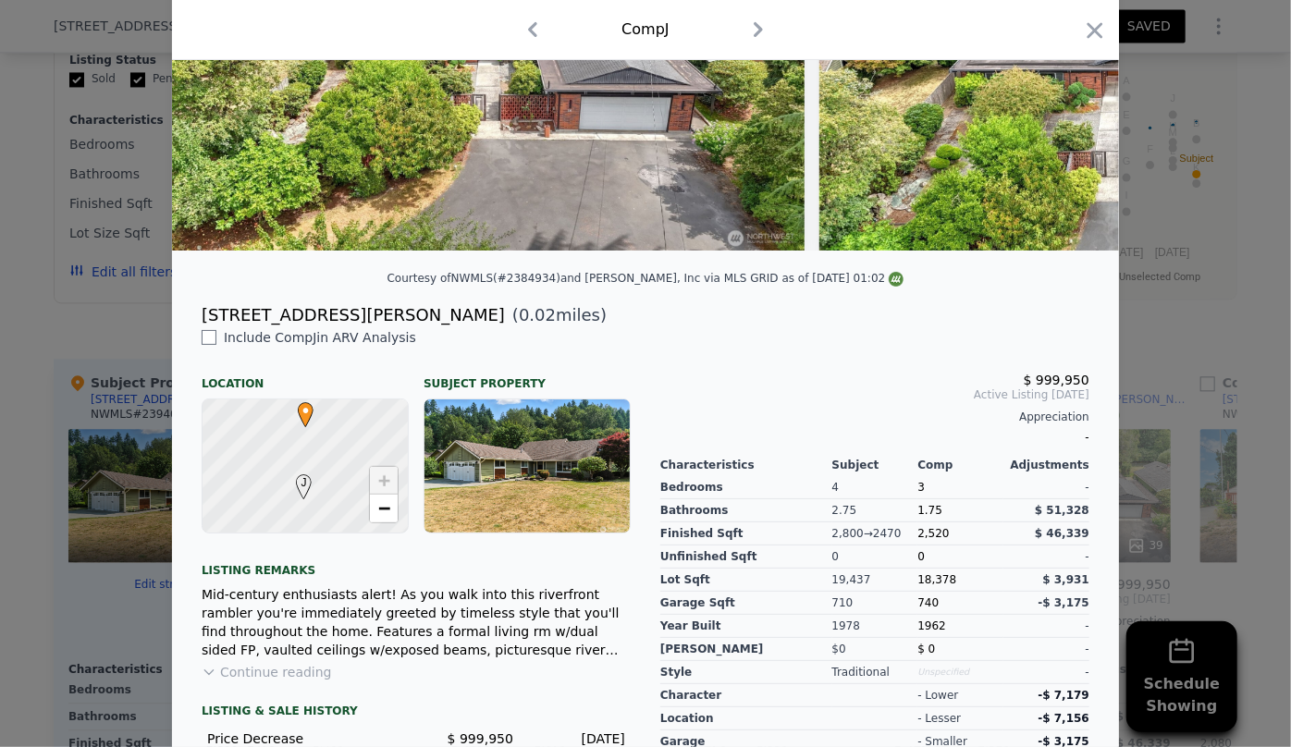
scroll to position [304, 0]
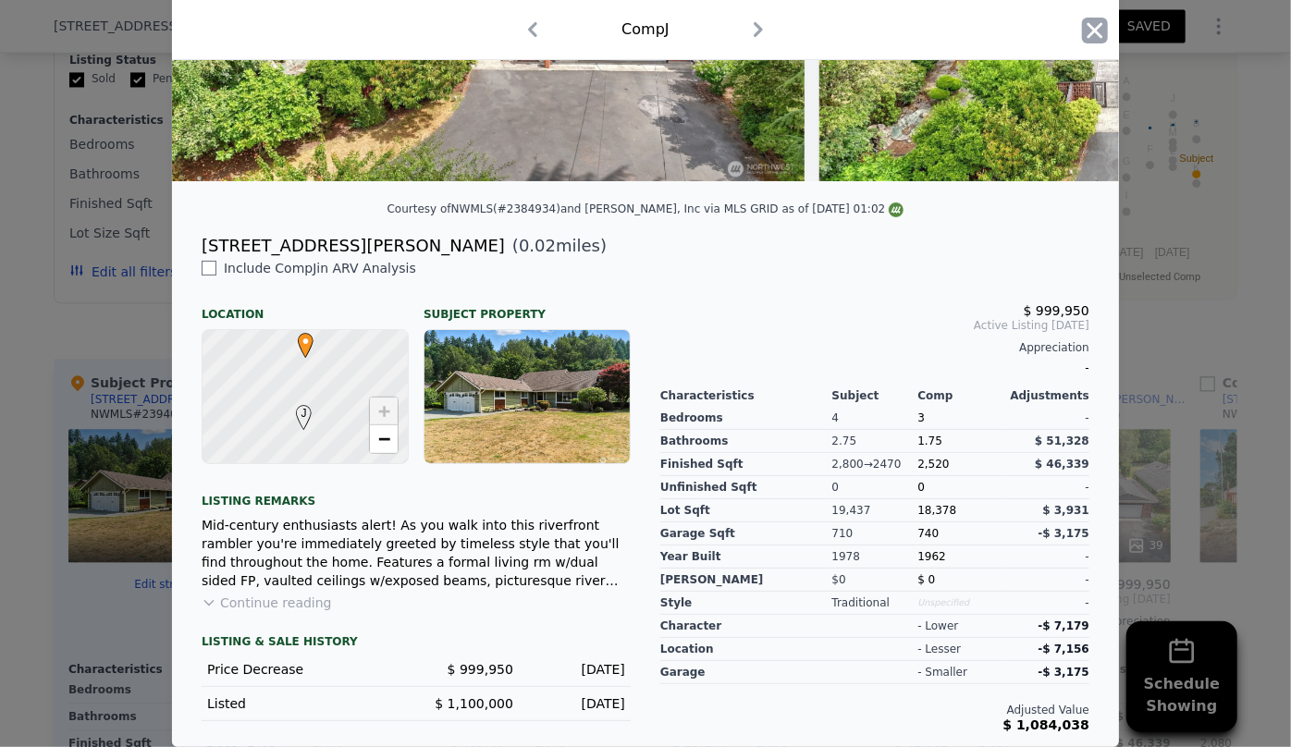
click at [1088, 25] on icon "button" at bounding box center [1095, 31] width 26 height 26
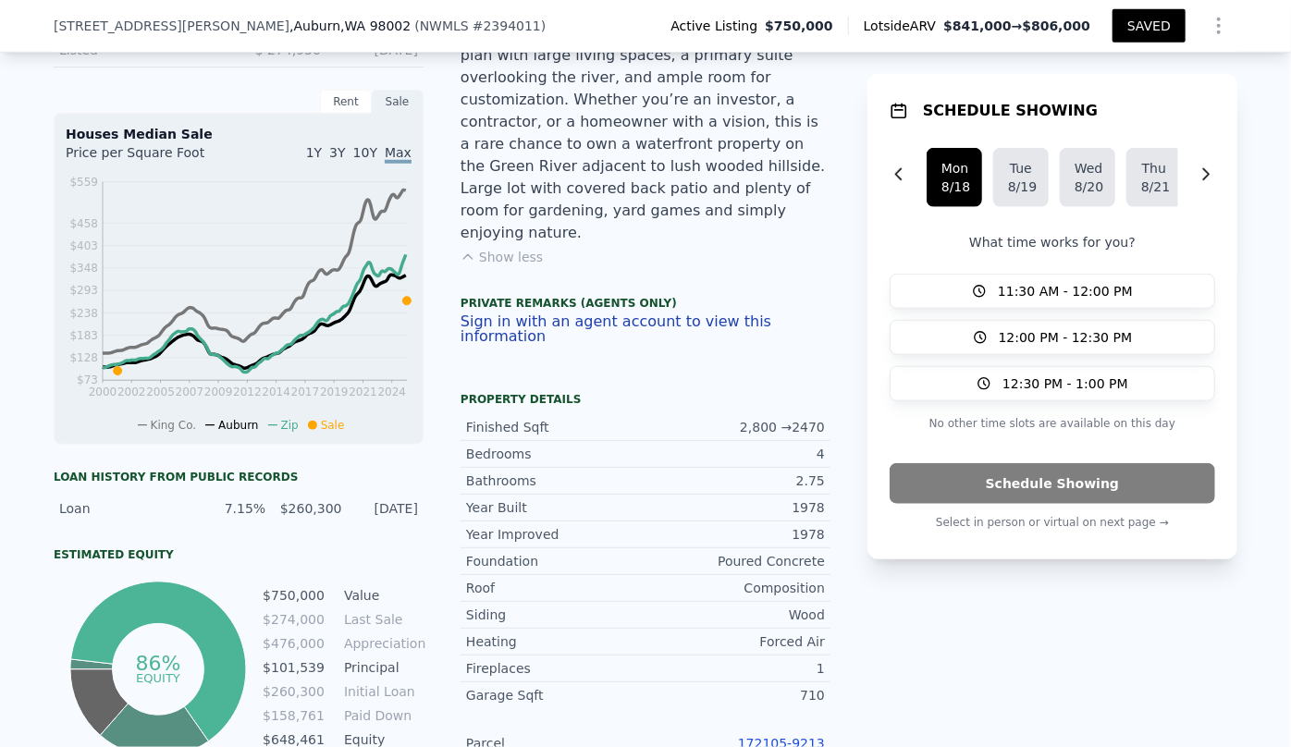
scroll to position [217, 0]
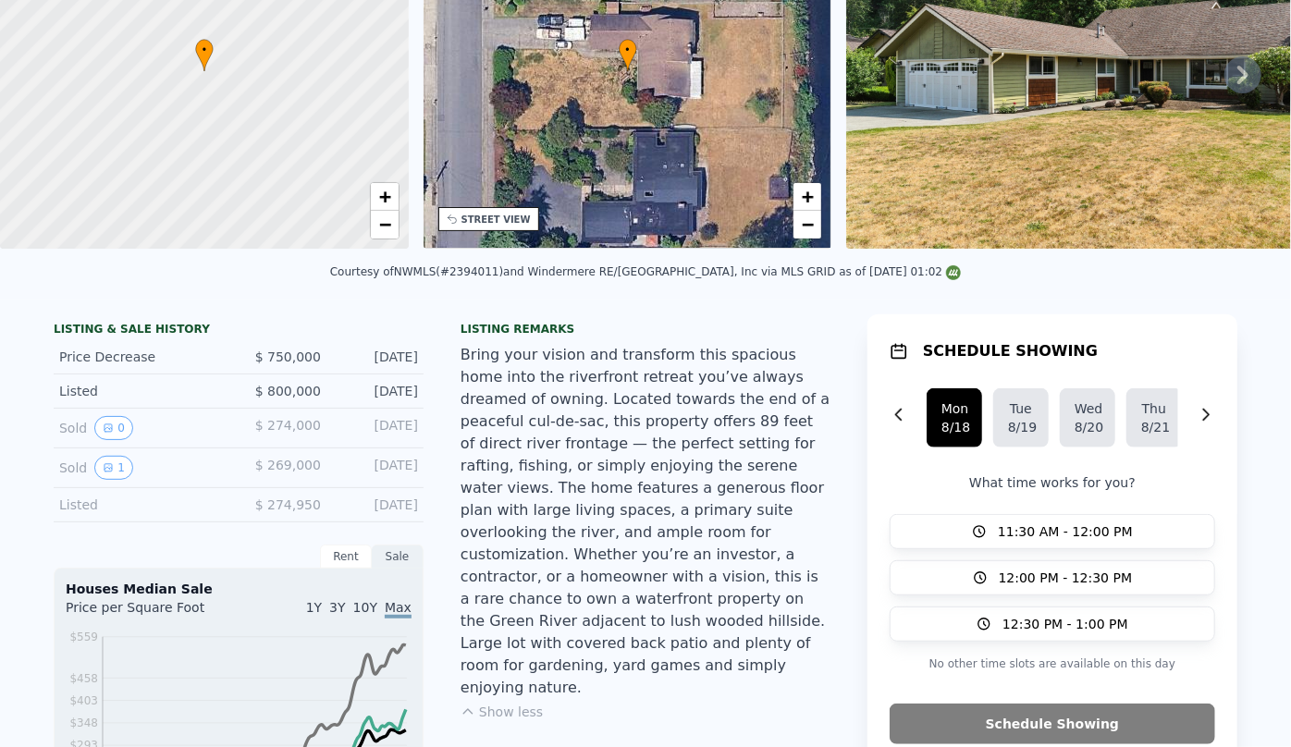
type input "5"
type input "1.5"
type input "3"
type input "1870"
type input "3260"
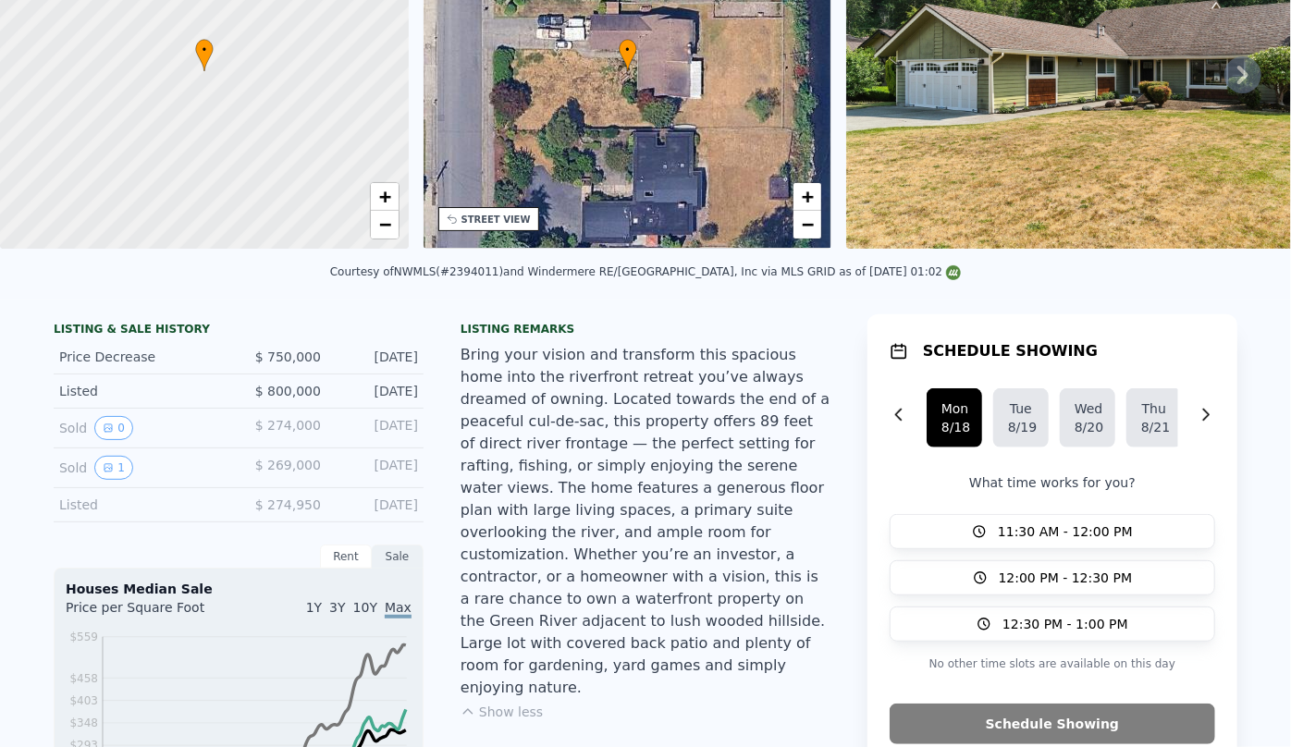
type input "11021"
checkbox input "true"
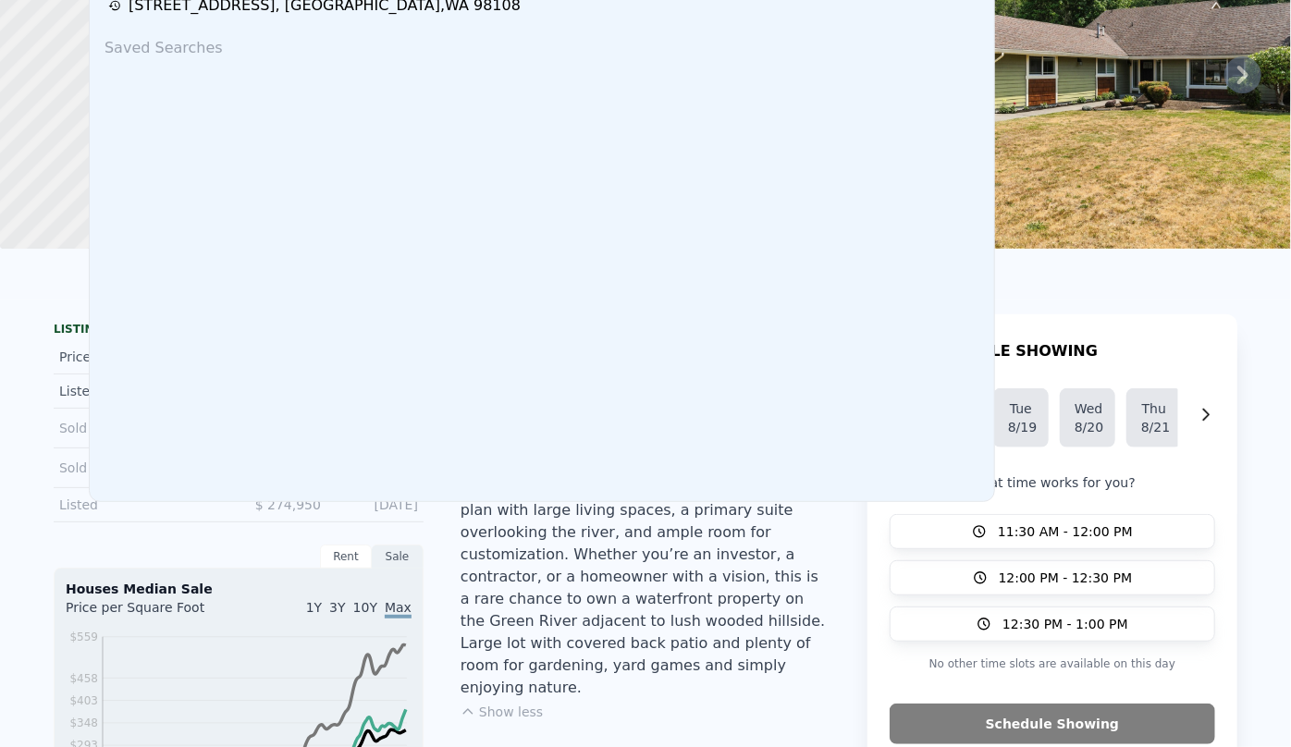
scroll to position [0, 0]
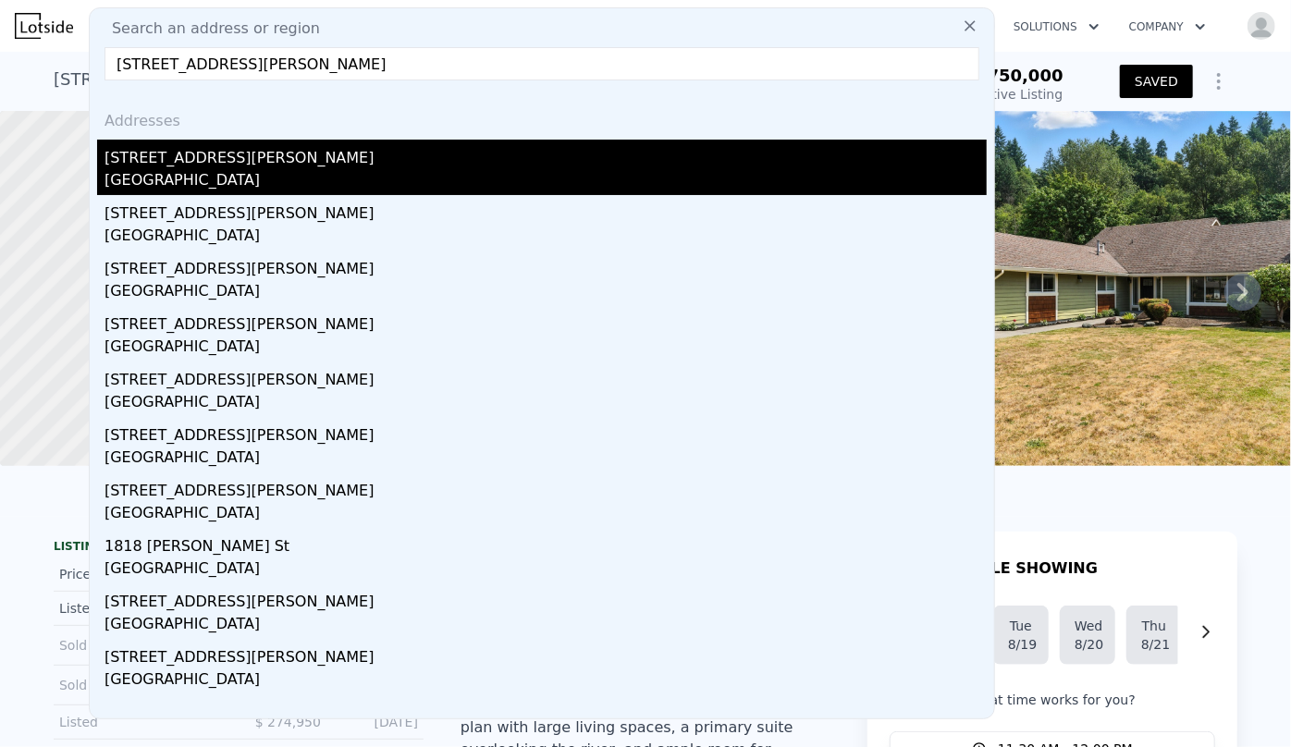
type input "1940 SW Dawson St, Seattle, WA 98106"
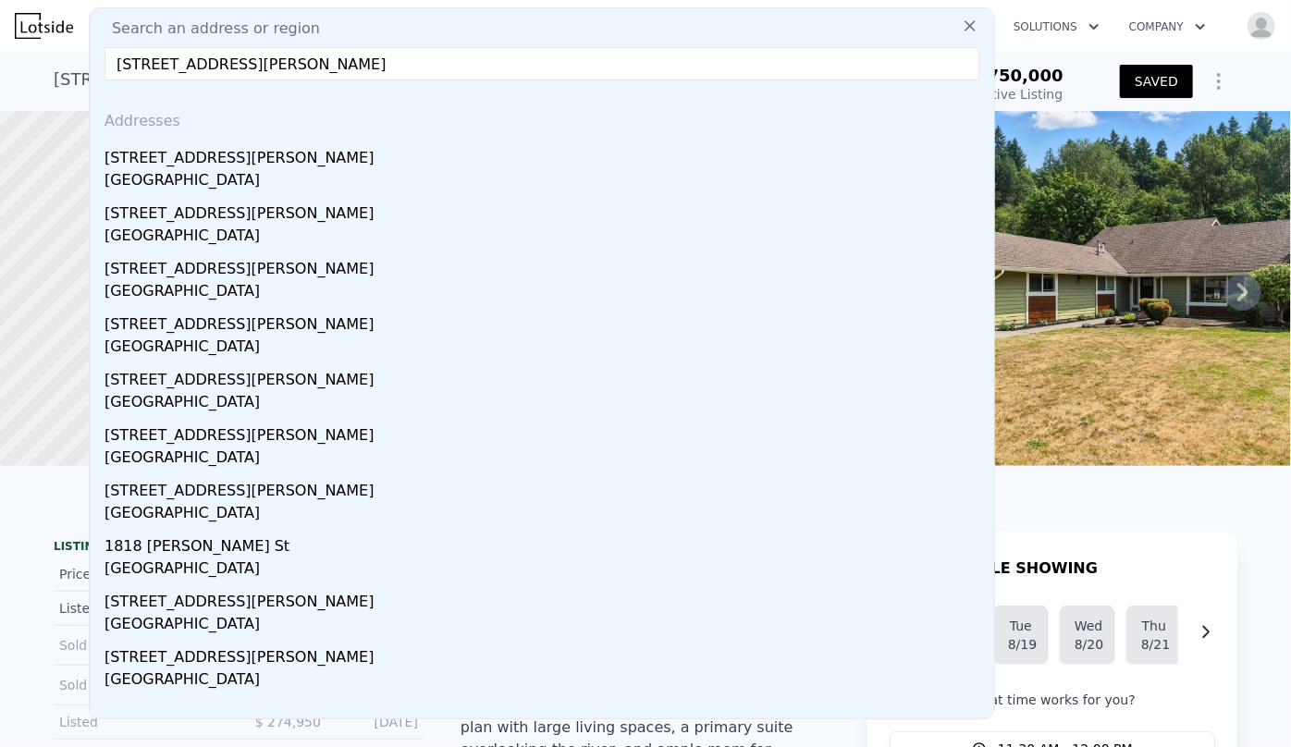
drag, startPoint x: 280, startPoint y: 149, endPoint x: 601, endPoint y: 129, distance: 321.5
click at [279, 150] on div "1940 SW Dawson St" at bounding box center [545, 155] width 882 height 30
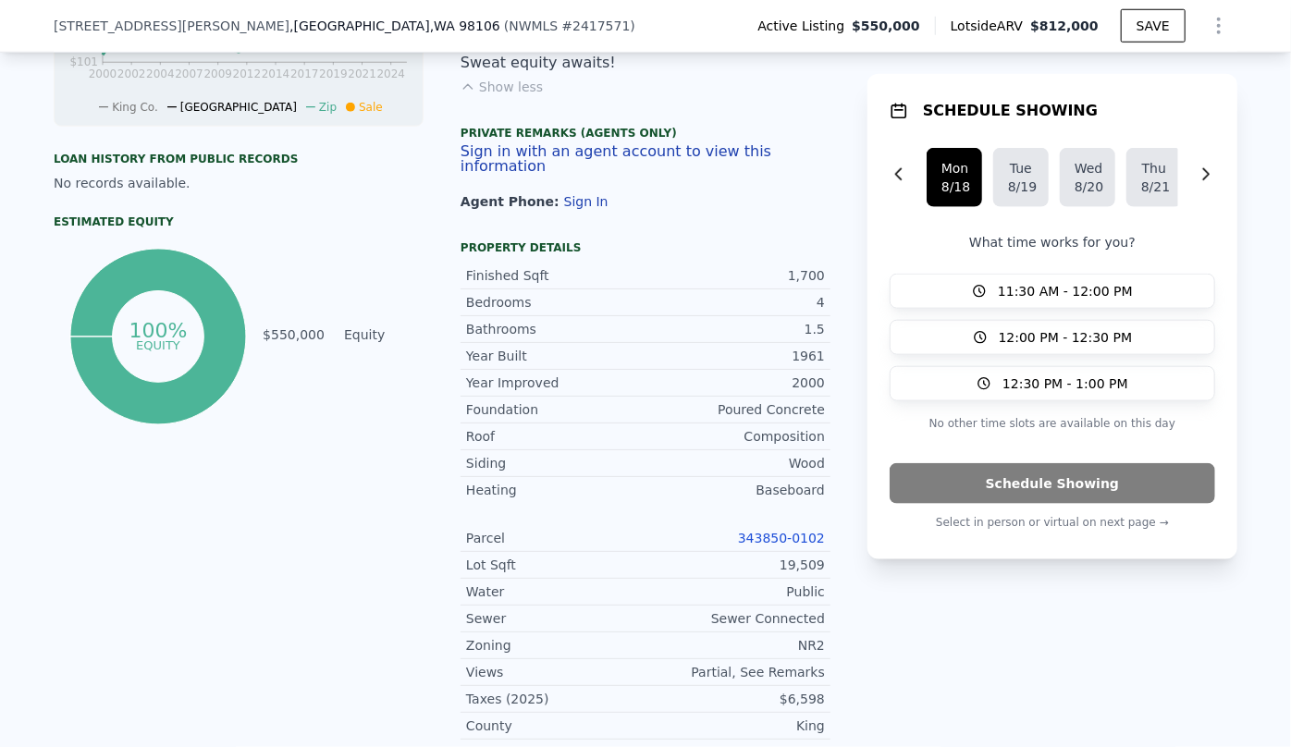
scroll to position [917, 0]
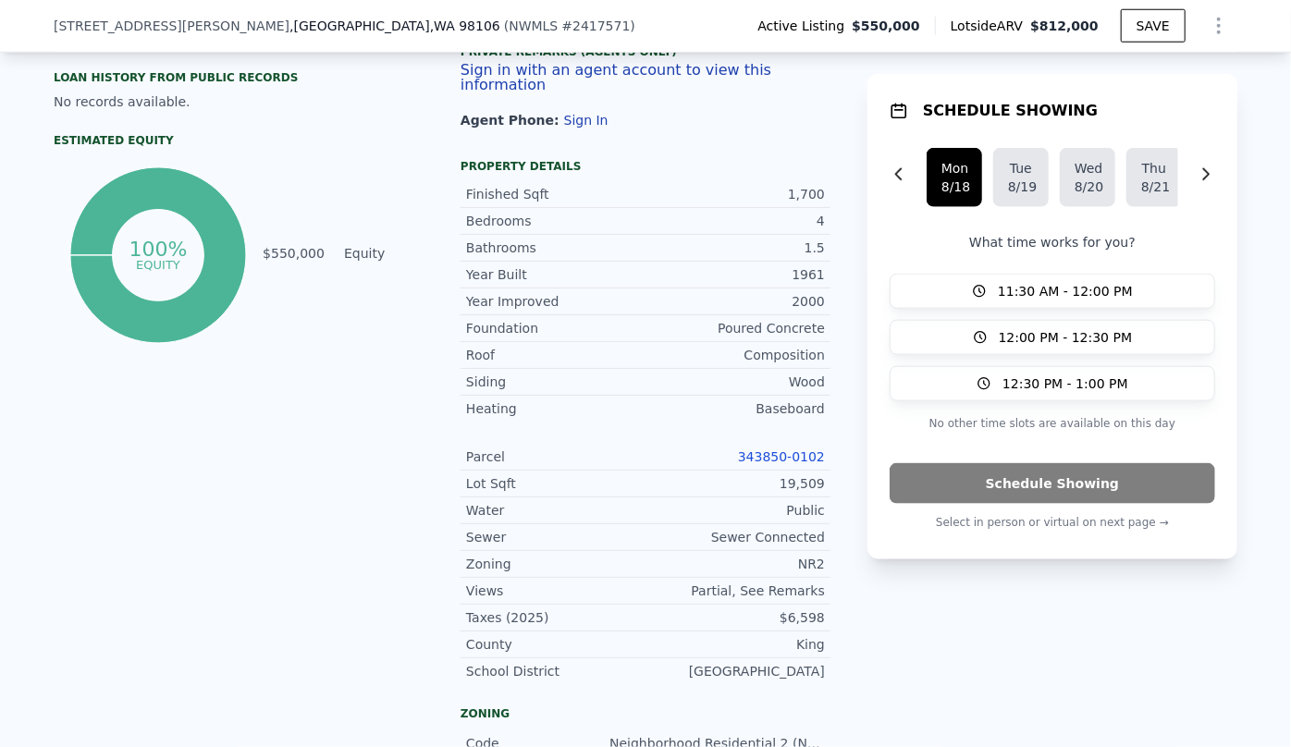
click at [795, 449] on link "343850-0102" at bounding box center [781, 456] width 87 height 15
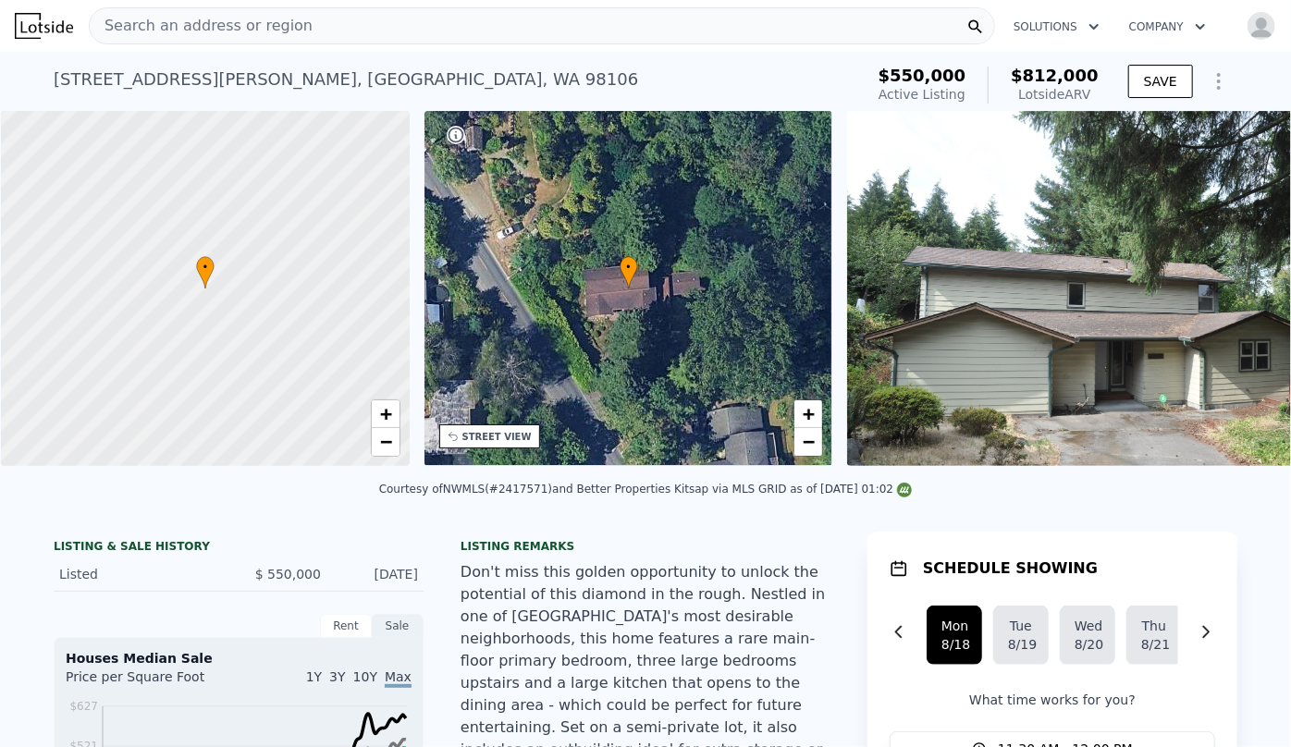
scroll to position [0, 7]
click at [487, 443] on div "STREET VIEW" at bounding box center [488, 436] width 101 height 24
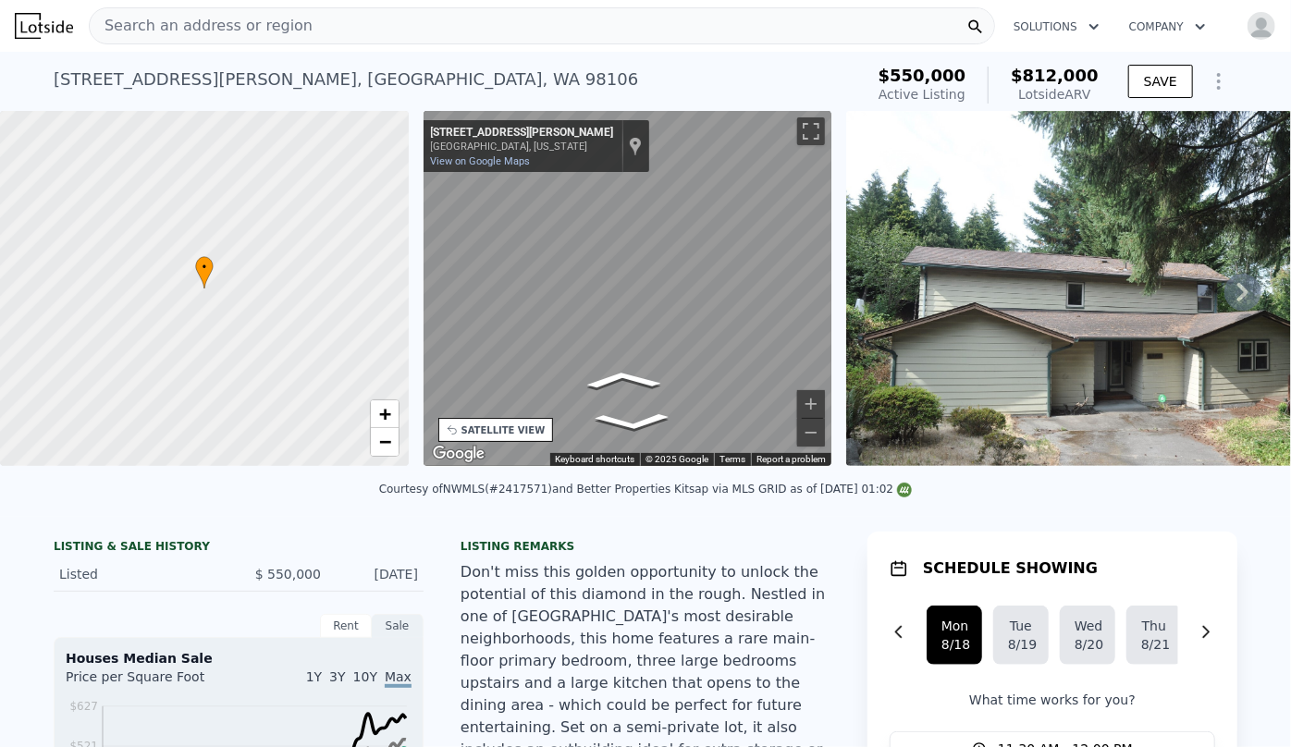
click at [421, 373] on div "← Move left → Move right ↑ Move up ↓ Move down + Zoom in - Zoom out 1940 SW Daw…" at bounding box center [627, 292] width 423 height 362
click at [629, 381] on icon "Go Southeast, SW Dawson St" at bounding box center [621, 381] width 117 height 28
click at [793, 350] on div "• + − • + − STREET VIEW ← Move left → Move right ↑ Move up ↓ Move down + Zoom i…" at bounding box center [645, 292] width 1291 height 362
drag, startPoint x: 409, startPoint y: 375, endPoint x: 858, endPoint y: 306, distance: 454.7
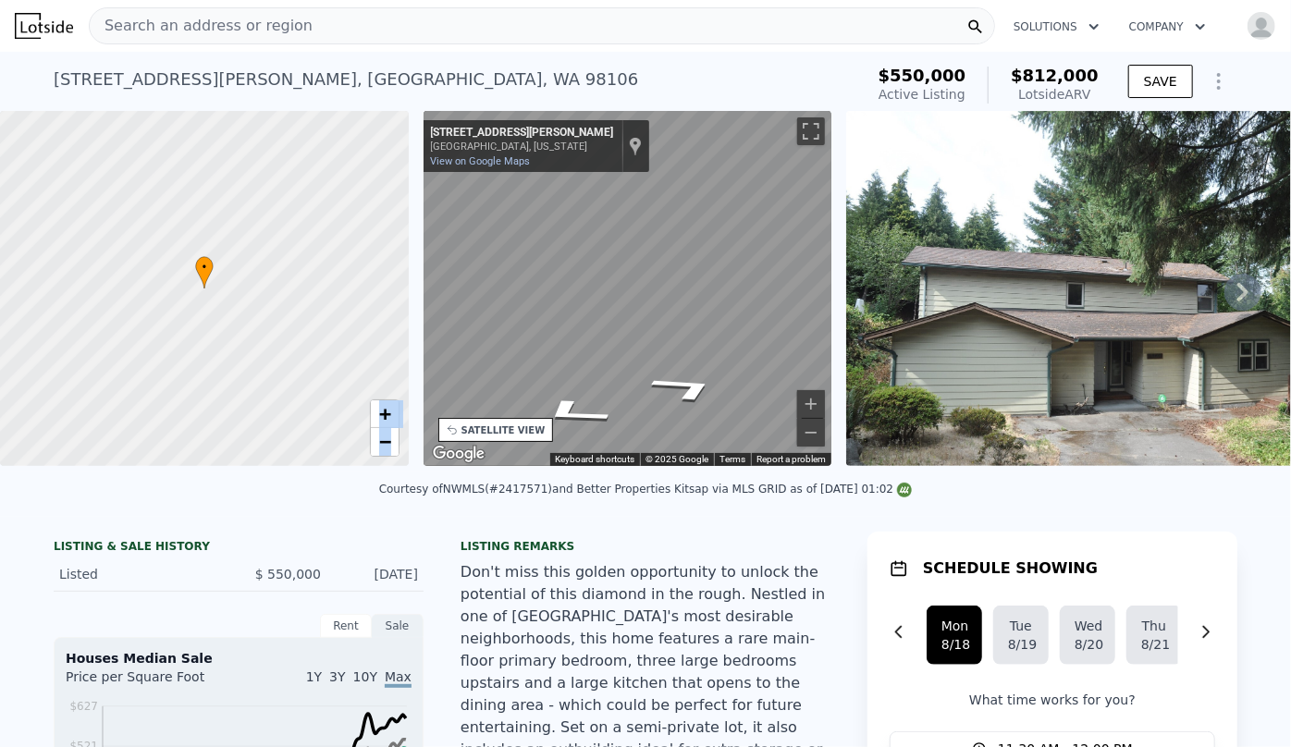
click at [857, 306] on div "• + − • + − STREET VIEW ← Move left → Move right ↑ Move up ↓ Move down + Zoom i…" at bounding box center [645, 292] width 1291 height 362
click at [843, 305] on div "• + − • + − STREET VIEW ← Move left → Move right ↑ Move up ↓ Move down + Zoom i…" at bounding box center [645, 292] width 1291 height 362
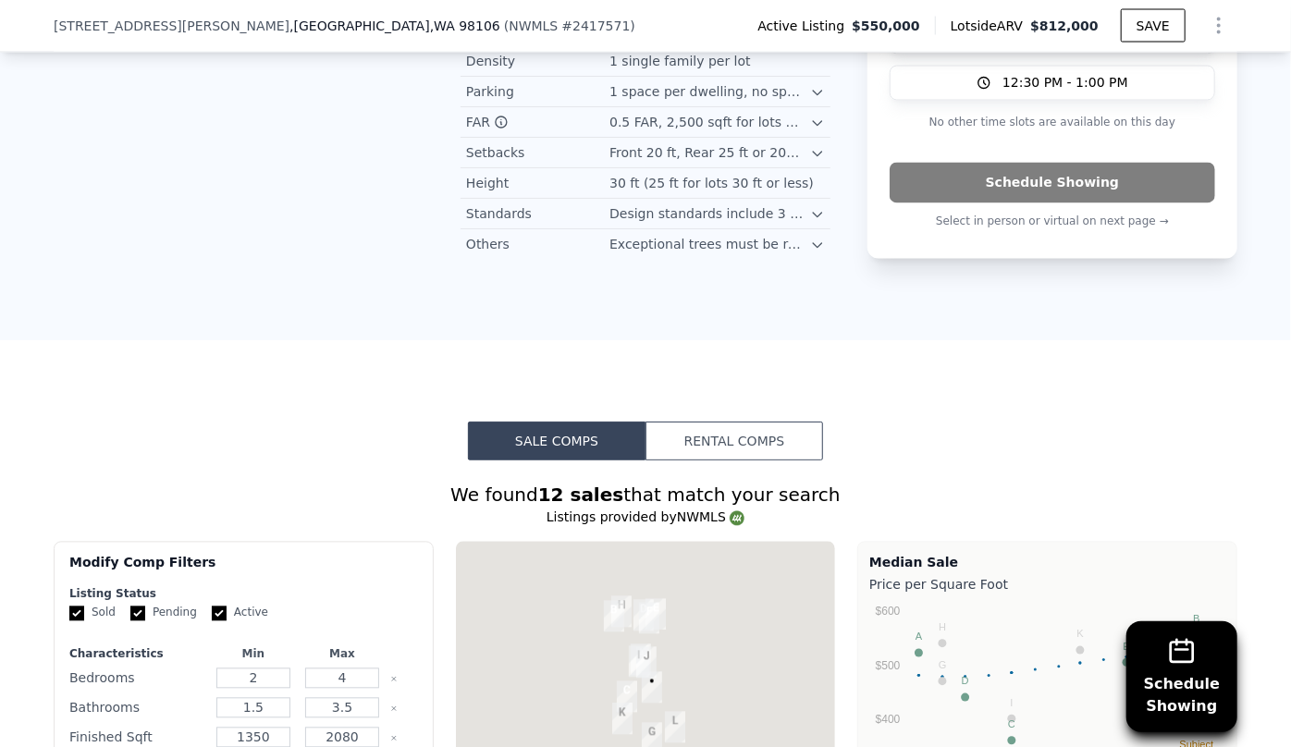
scroll to position [2011, 0]
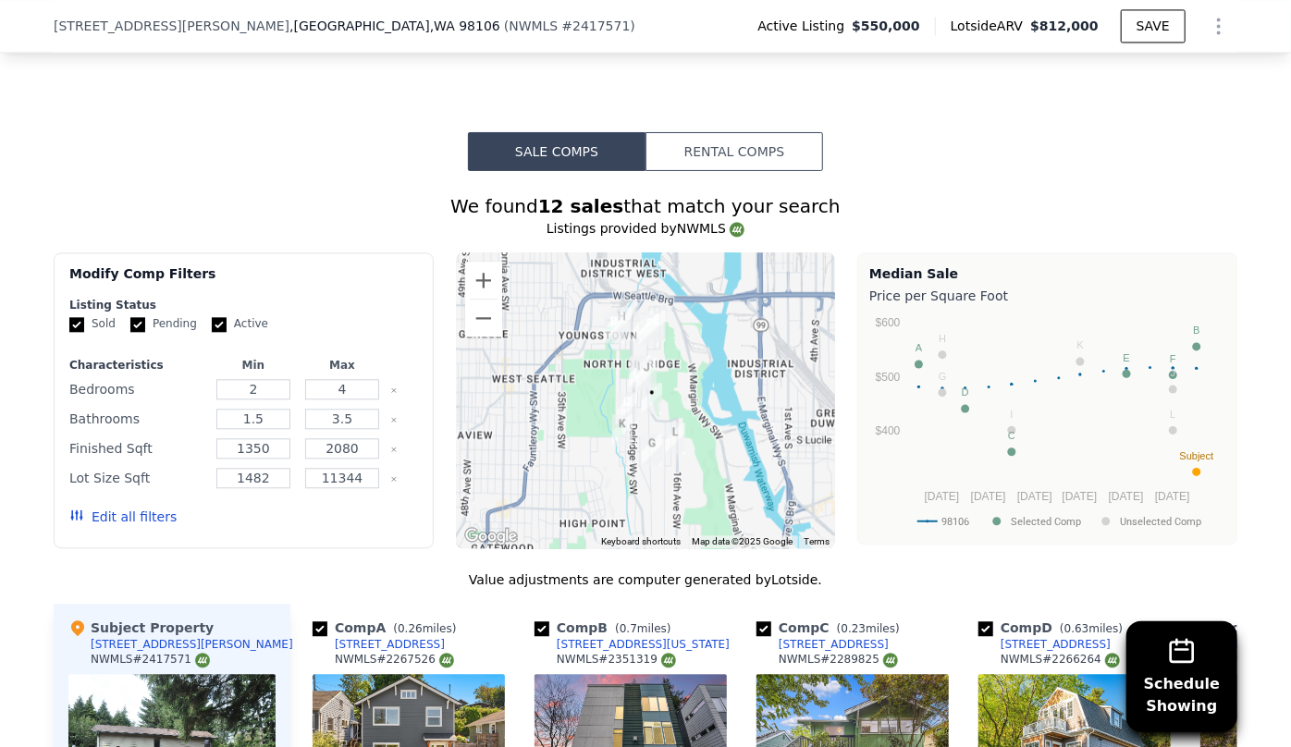
click at [147, 508] on button "Edit all filters" at bounding box center [122, 517] width 107 height 18
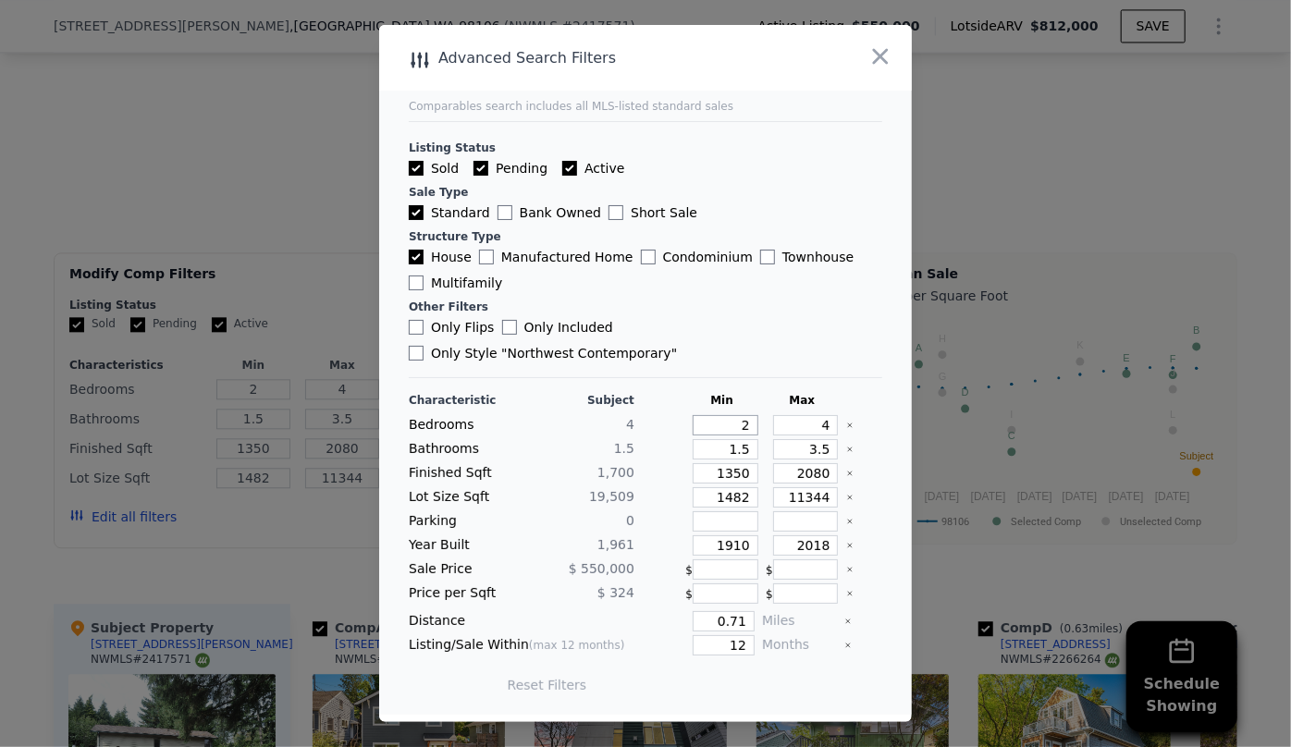
drag, startPoint x: 741, startPoint y: 411, endPoint x: 715, endPoint y: 420, distance: 27.2
click at [698, 415] on input "2" at bounding box center [726, 425] width 66 height 20
type input "3"
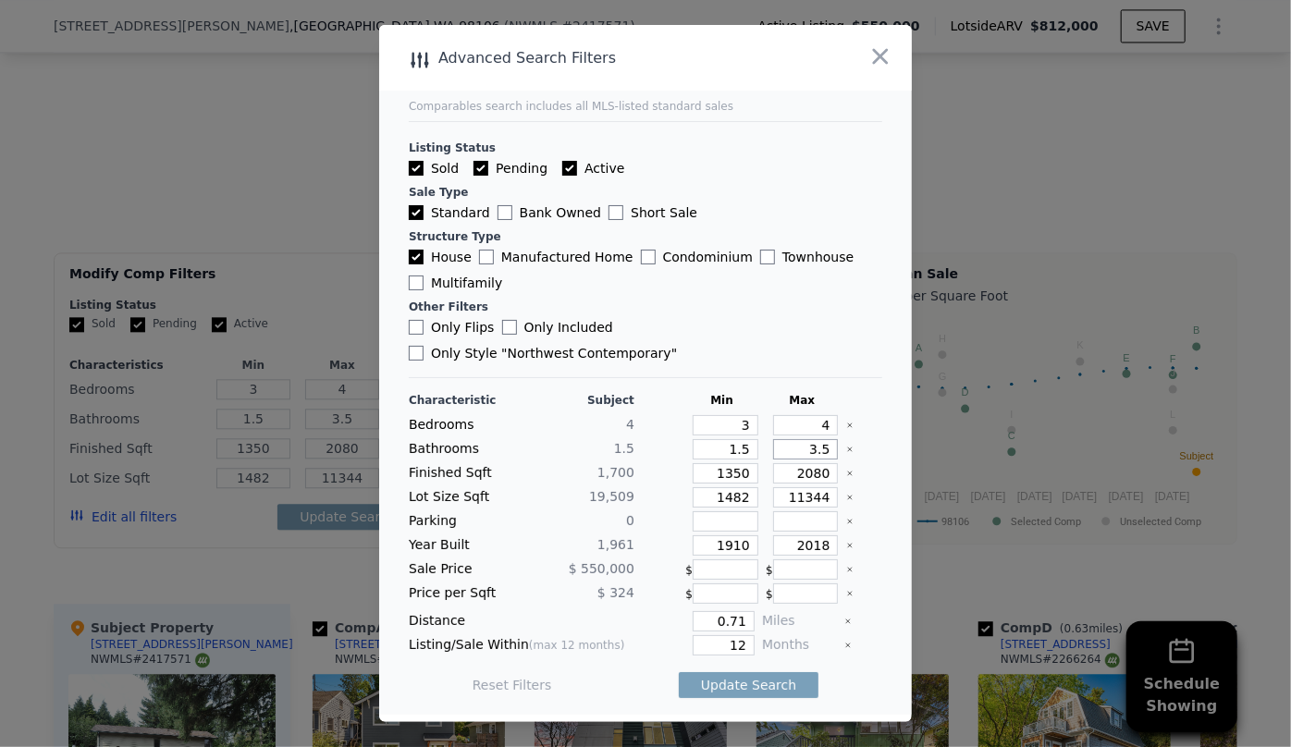
drag, startPoint x: 818, startPoint y: 436, endPoint x: 706, endPoint y: 441, distance: 112.0
click at [717, 441] on div "Bathrooms 1.5 1.5 3.5" at bounding box center [645, 449] width 473 height 20
click at [744, 439] on input "1.5" at bounding box center [726, 449] width 66 height 20
type input "1"
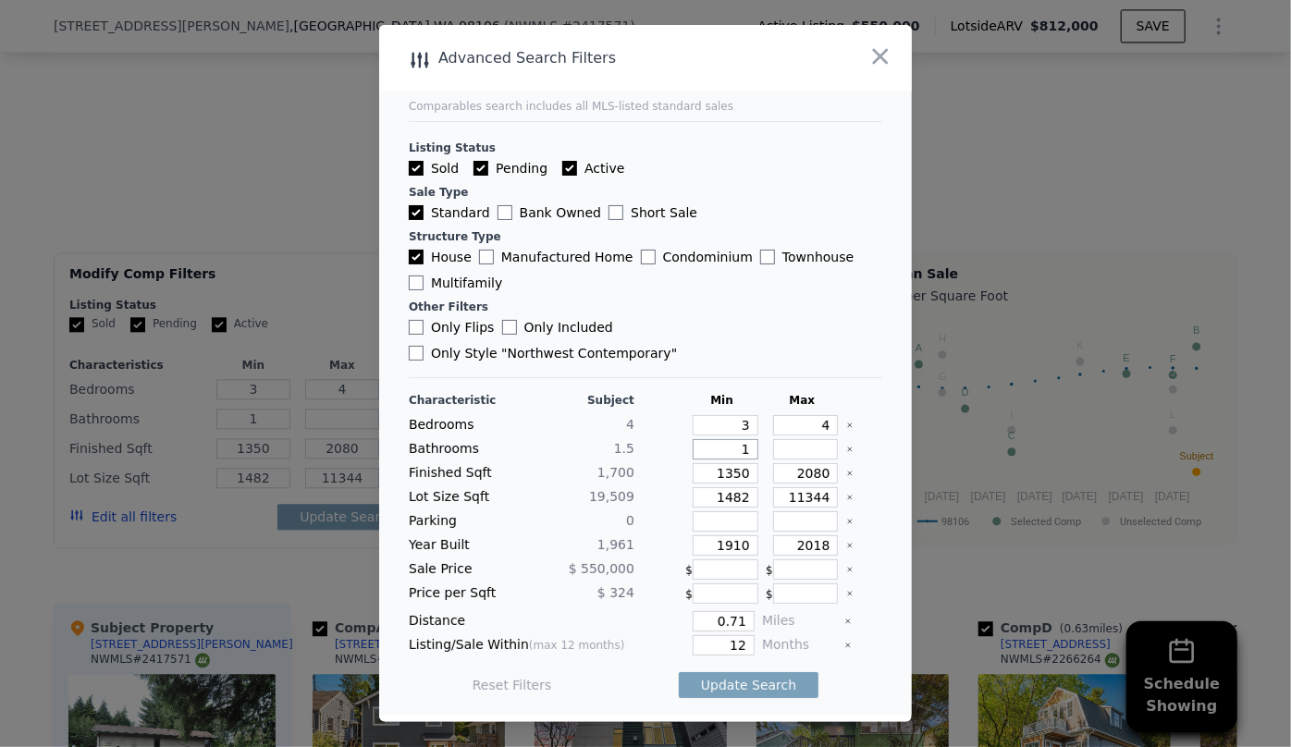
type input "1"
drag, startPoint x: 820, startPoint y: 461, endPoint x: 678, endPoint y: 470, distance: 142.6
click at [678, 470] on div "Finished Sqft 1,700 1350 2080" at bounding box center [645, 473] width 473 height 20
type input "1"
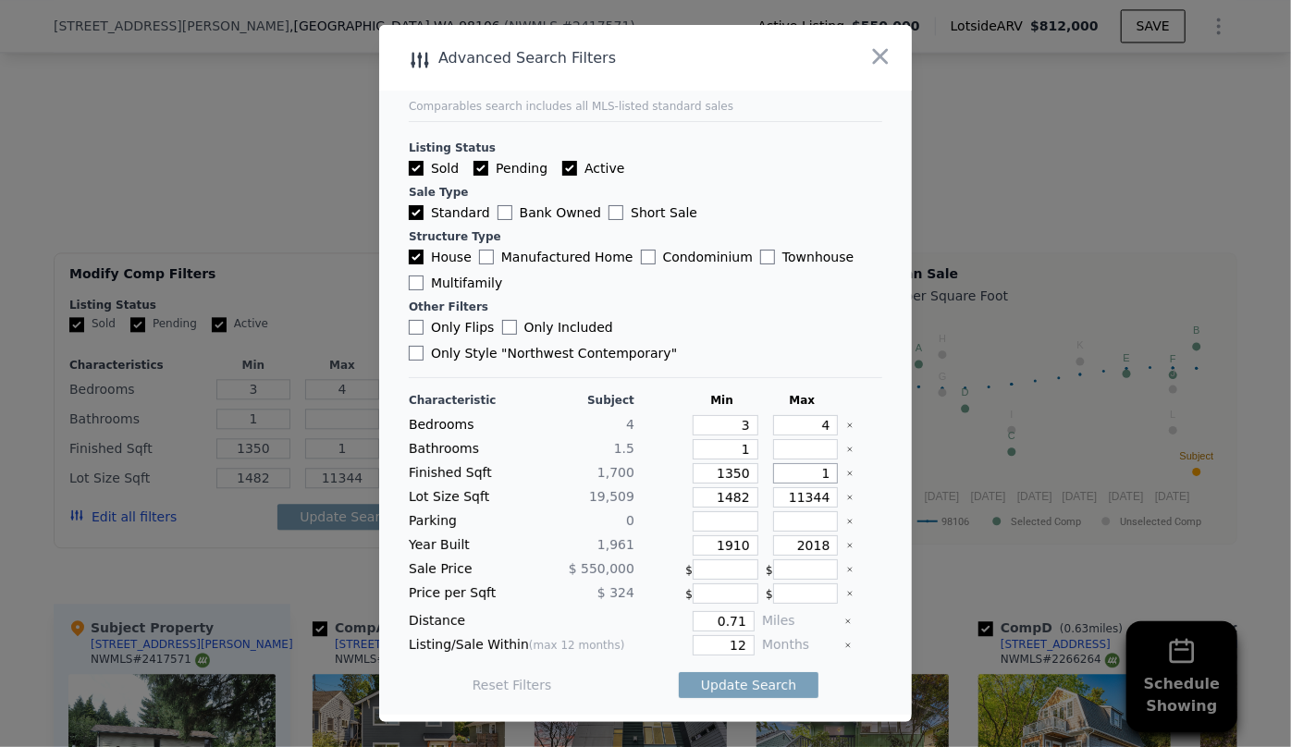
type input "19"
type input "190"
type input "1900"
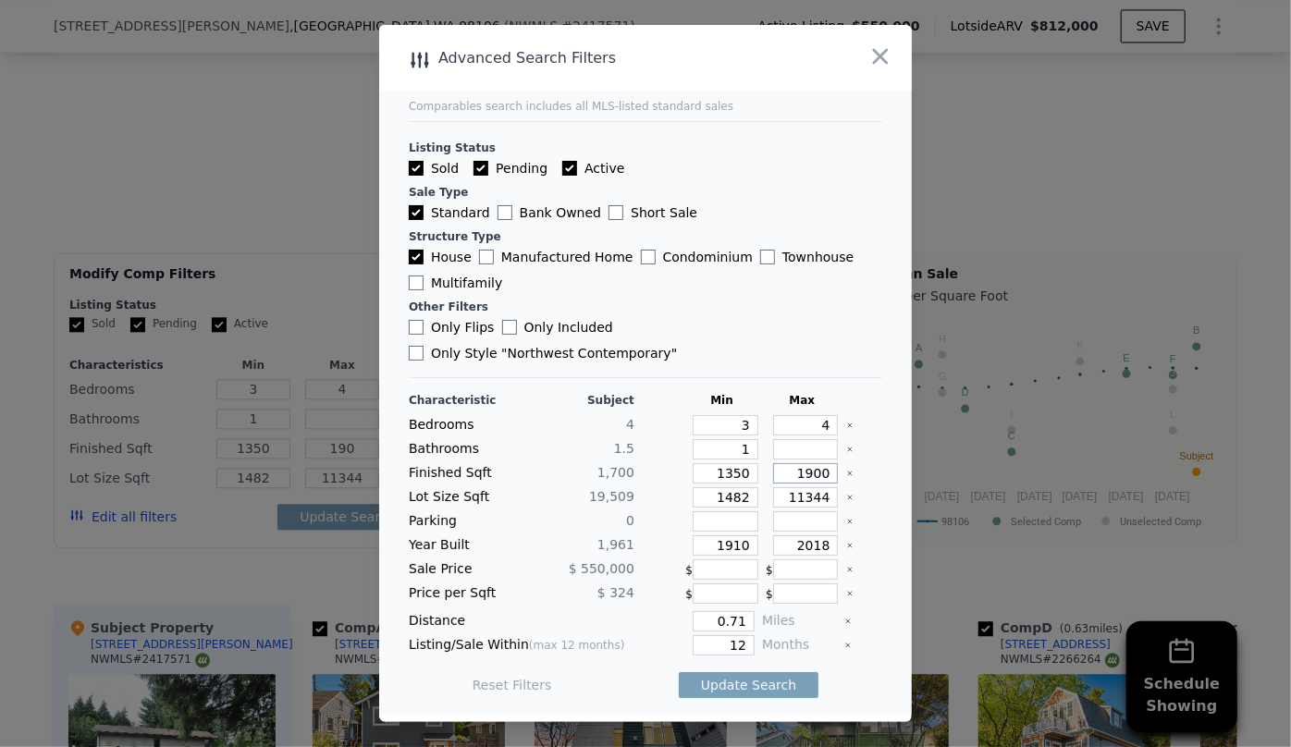
type input "1900"
drag, startPoint x: 744, startPoint y: 483, endPoint x: 653, endPoint y: 486, distance: 91.6
click at [658, 487] on div "Lot Size Sqft 19,509 1482 11344" at bounding box center [645, 497] width 473 height 20
drag, startPoint x: 742, startPoint y: 529, endPoint x: 616, endPoint y: 536, distance: 126.0
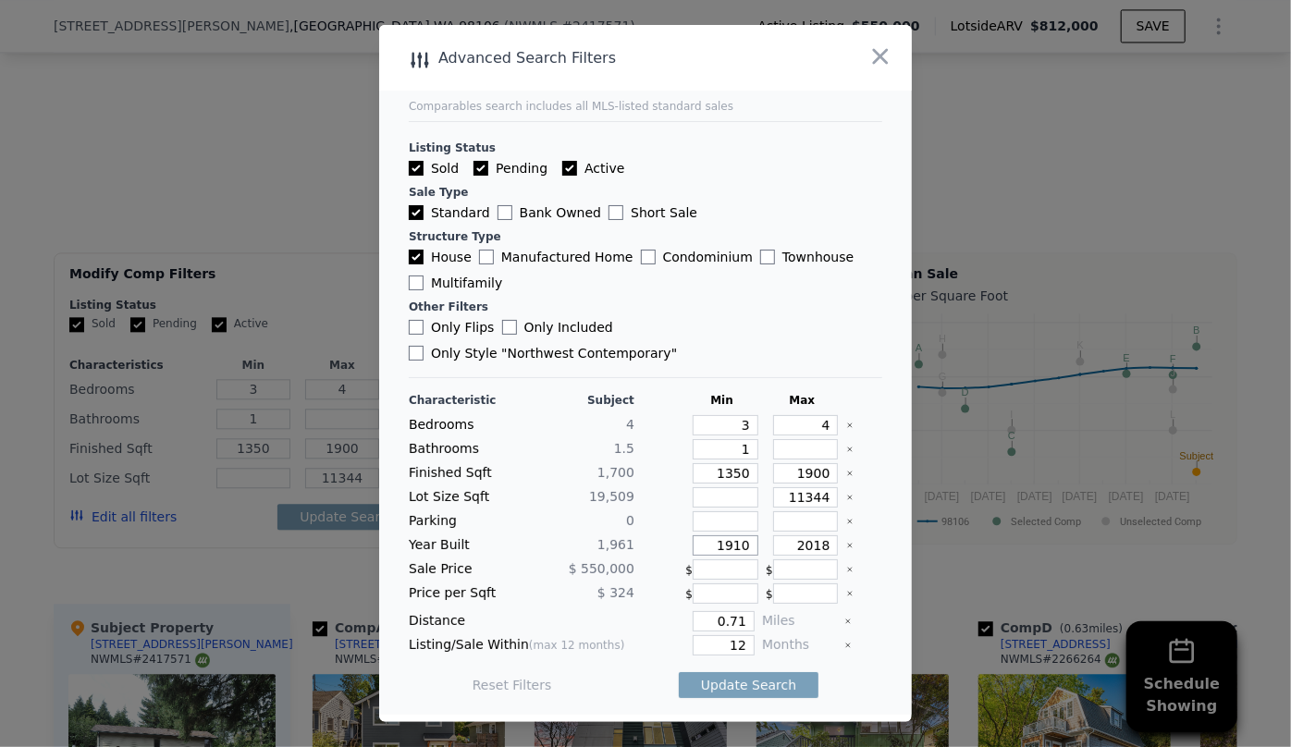
click at [640, 536] on div "Year Built 1,961 1910 2018" at bounding box center [645, 545] width 473 height 20
drag, startPoint x: 742, startPoint y: 638, endPoint x: 713, endPoint y: 639, distance: 28.7
click at [713, 639] on input "12" at bounding box center [724, 645] width 62 height 20
type input "6"
click at [743, 679] on button "Update Search" at bounding box center [749, 685] width 140 height 26
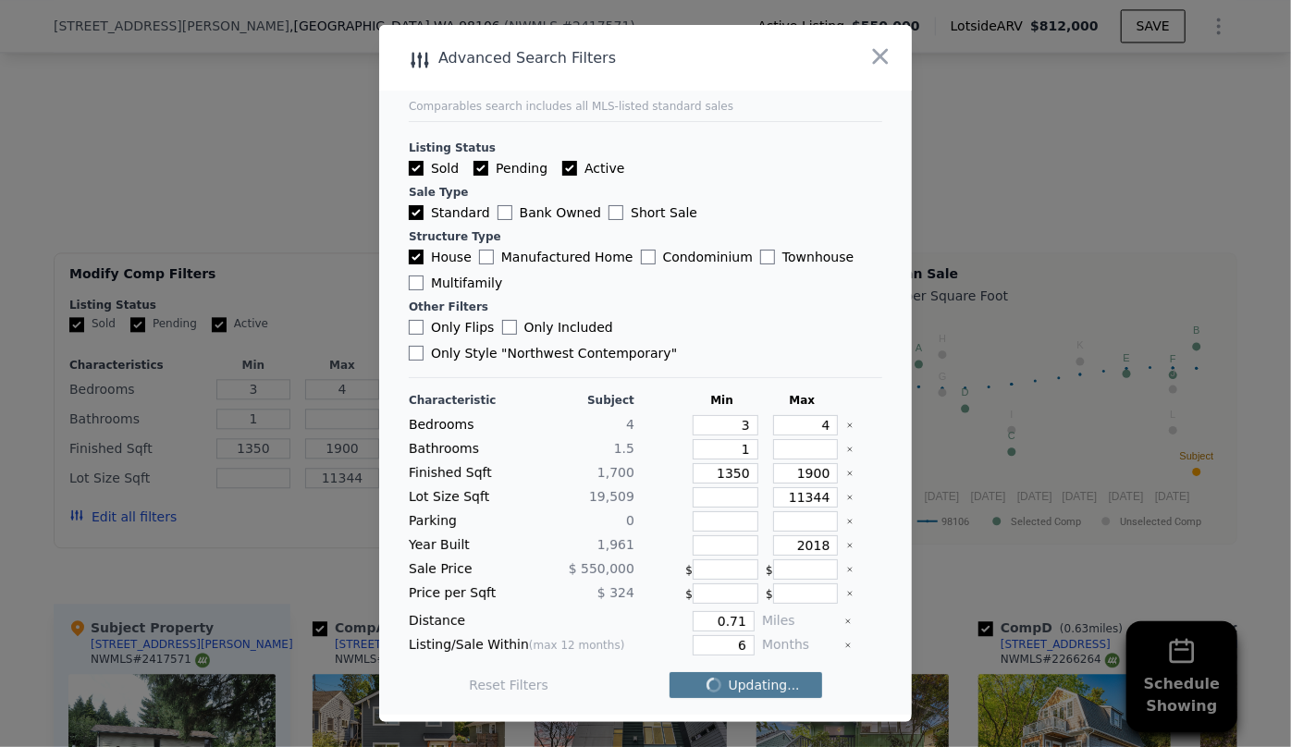
checkbox input "false"
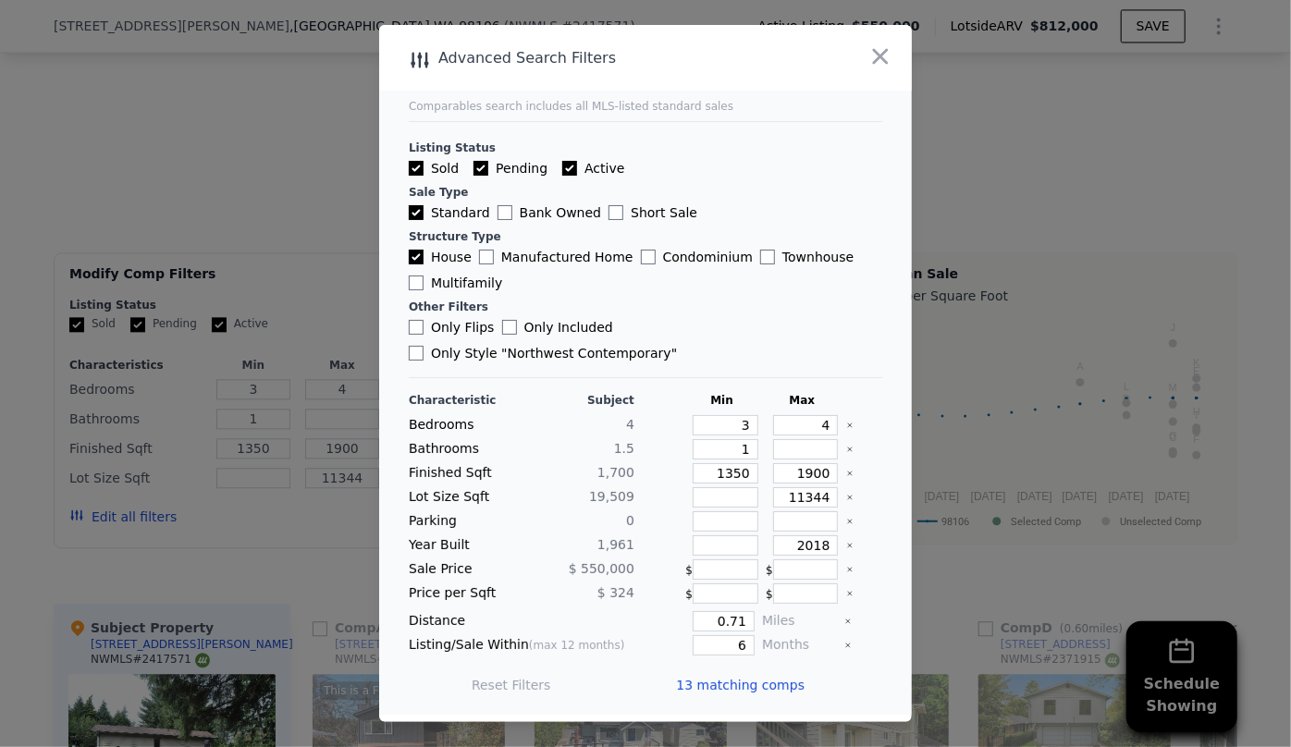
click at [721, 676] on span "13 matching comps" at bounding box center [740, 685] width 129 height 18
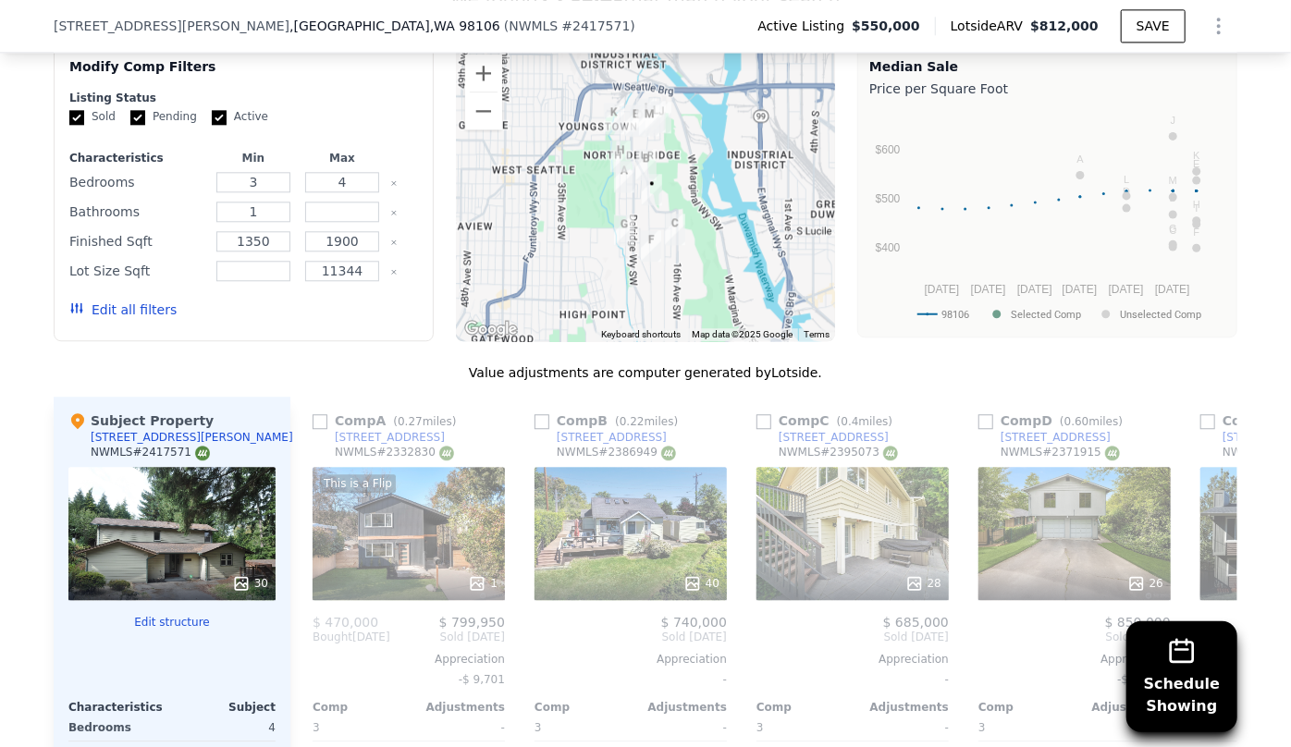
scroll to position [2263, 0]
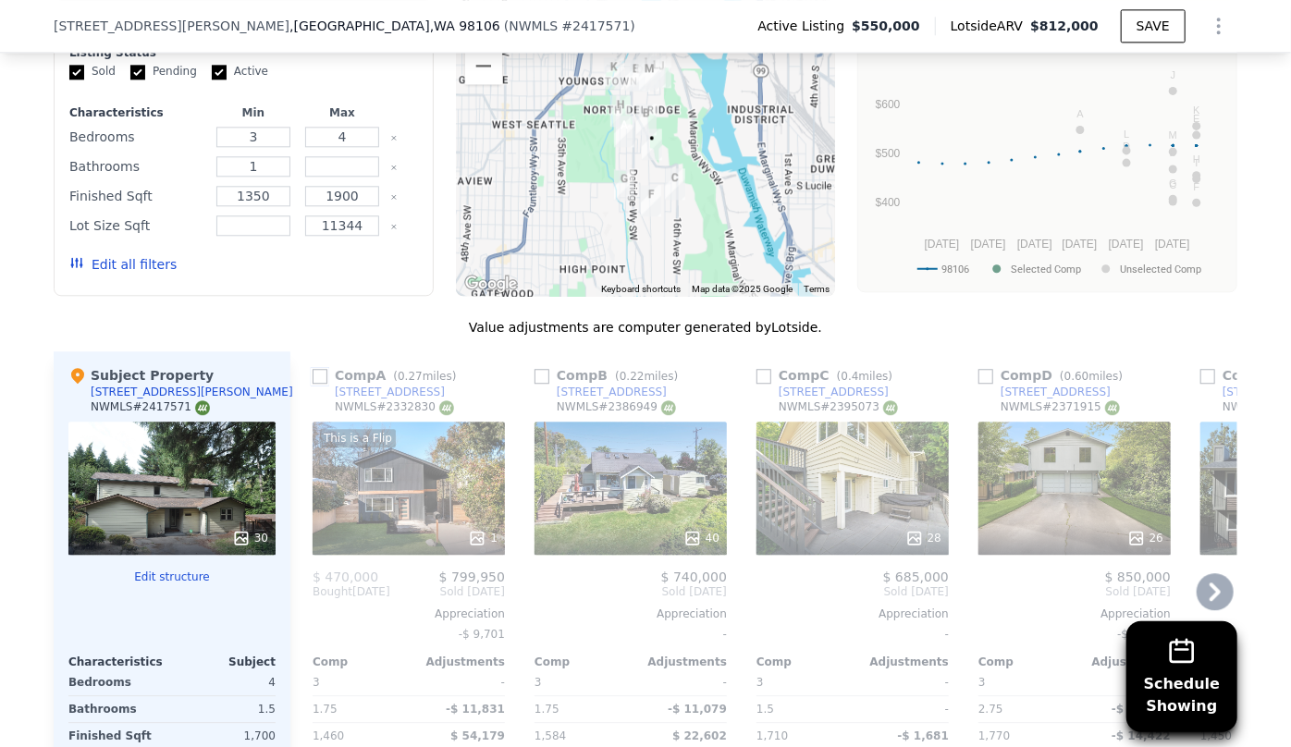
click at [316, 369] on input "checkbox" at bounding box center [320, 376] width 15 height 15
checkbox input "true"
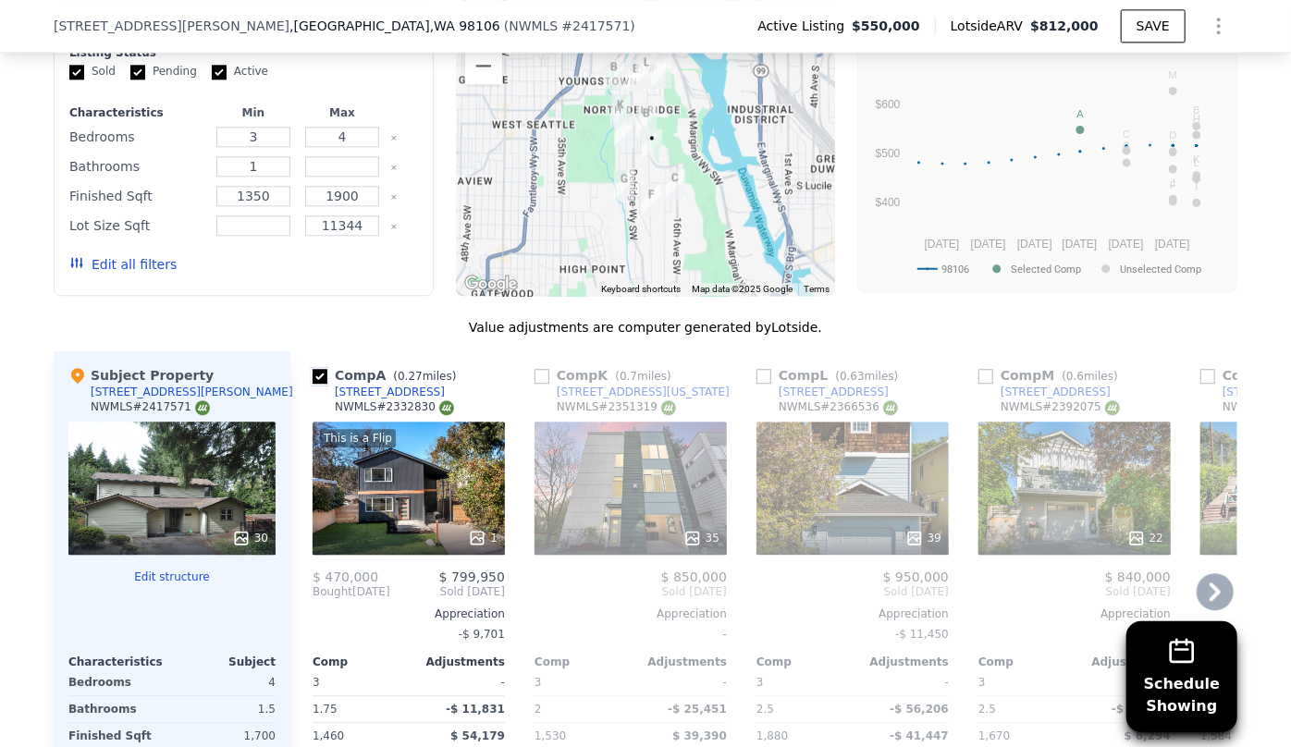
scroll to position [2348, 0]
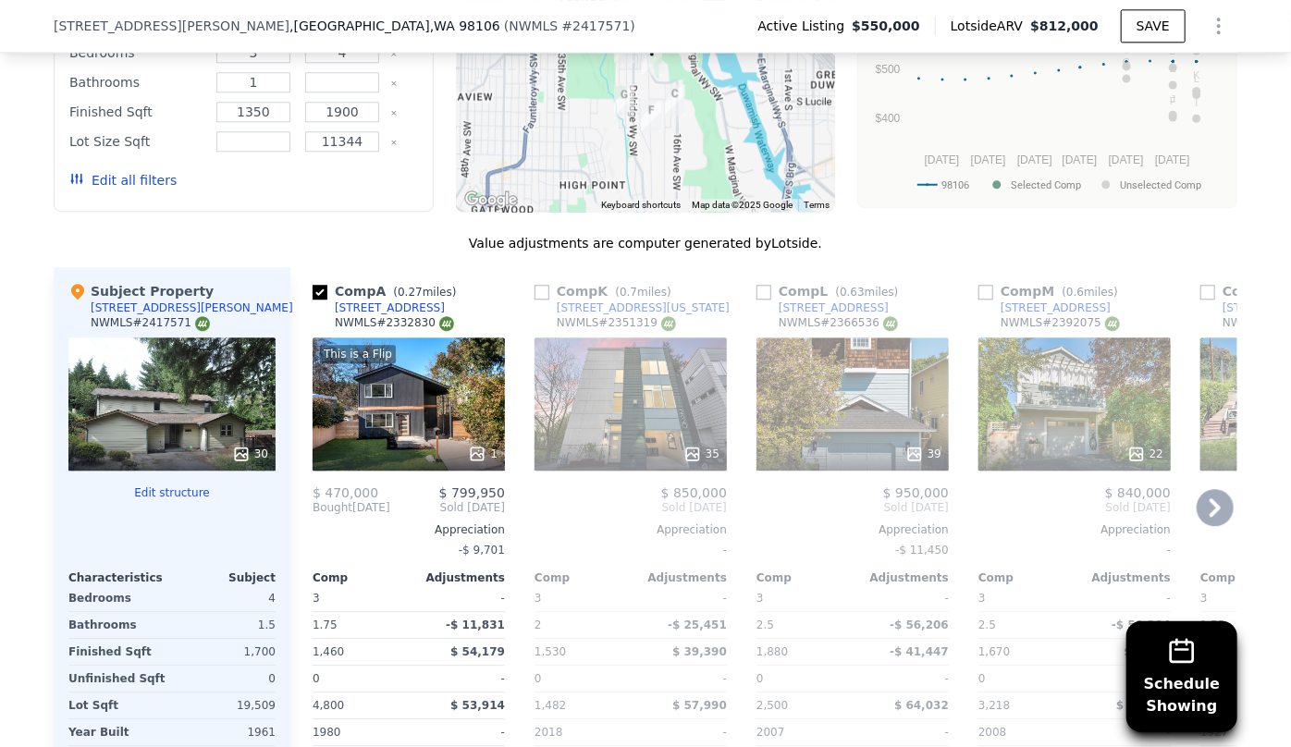
click at [844, 337] on div "39" at bounding box center [852, 403] width 192 height 133
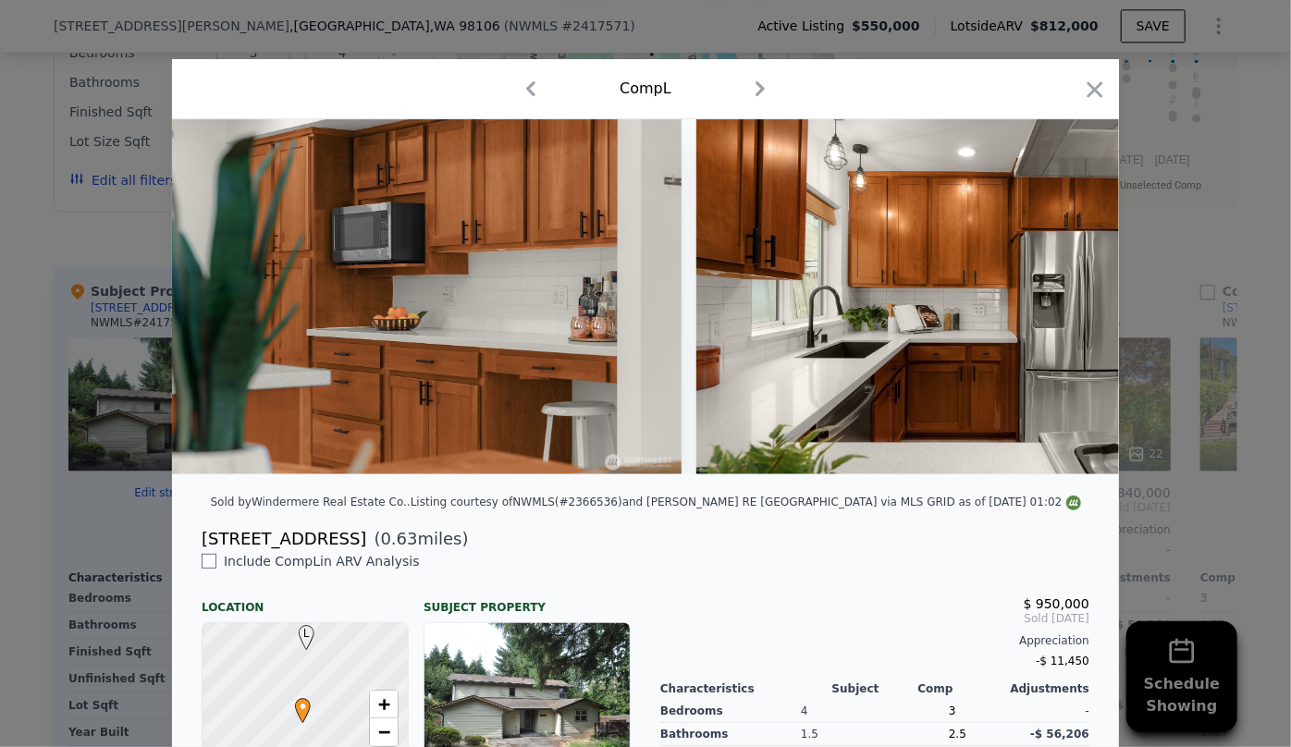
scroll to position [0, 4719]
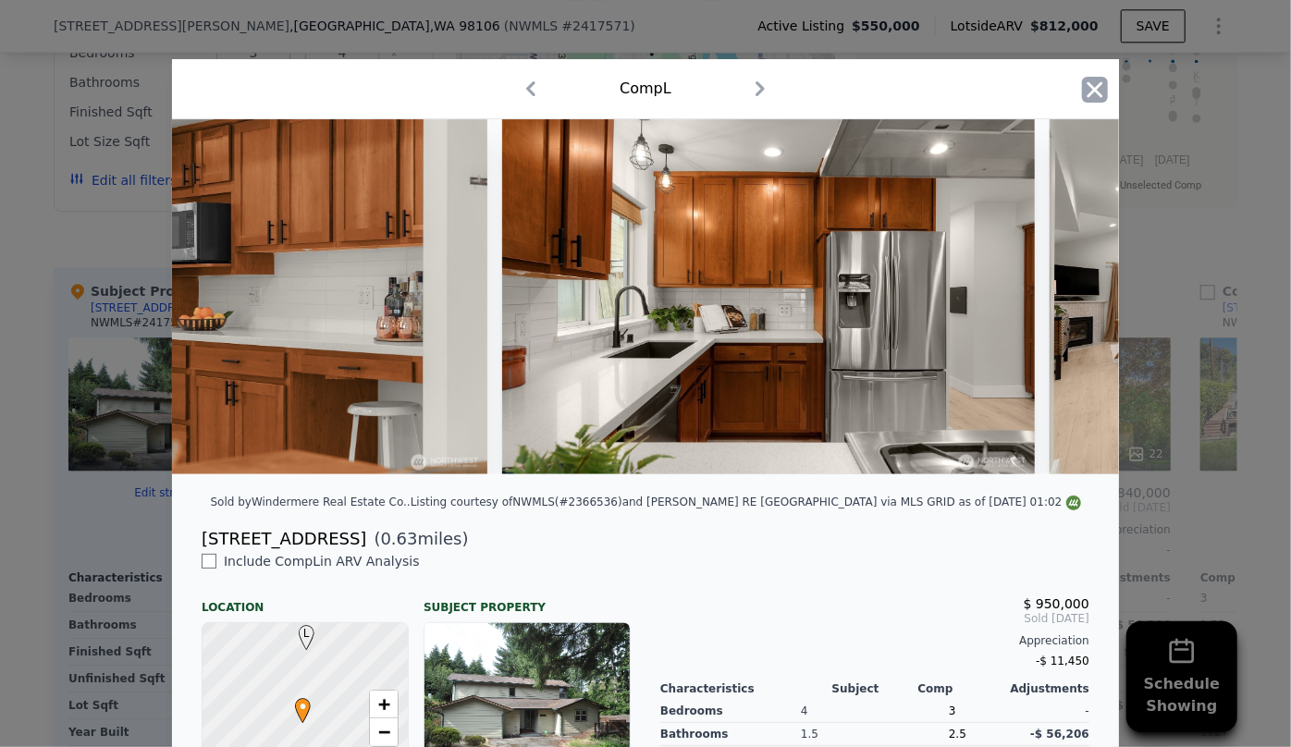
click at [1097, 81] on icon "button" at bounding box center [1095, 90] width 26 height 26
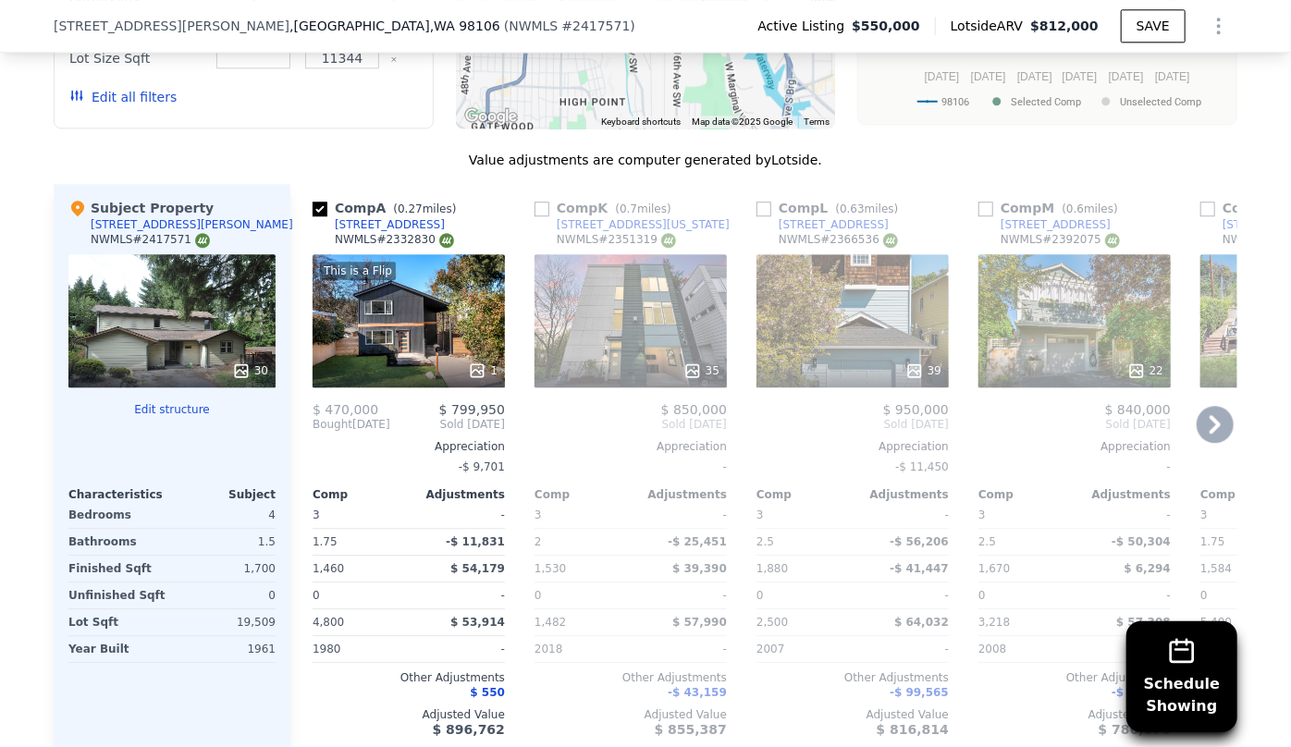
scroll to position [2432, 0]
click at [1210, 414] on icon at bounding box center [1214, 423] width 11 height 18
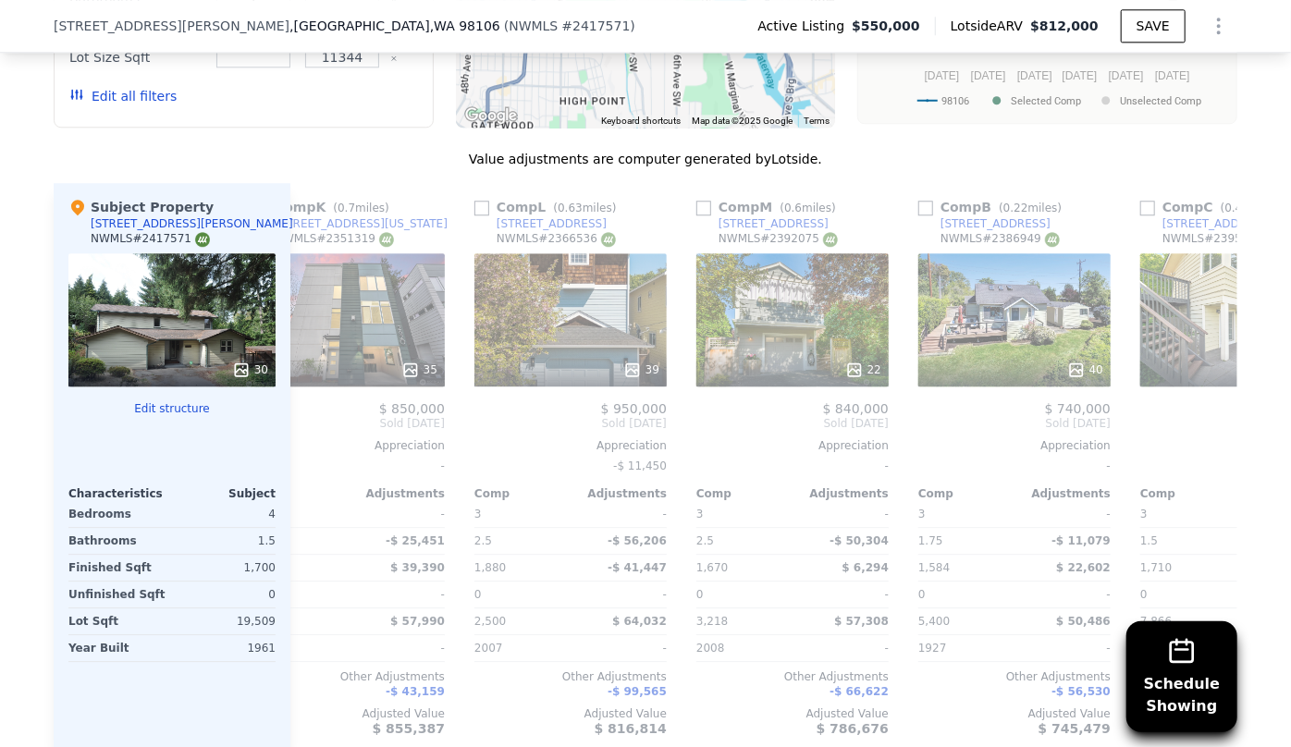
scroll to position [0, 444]
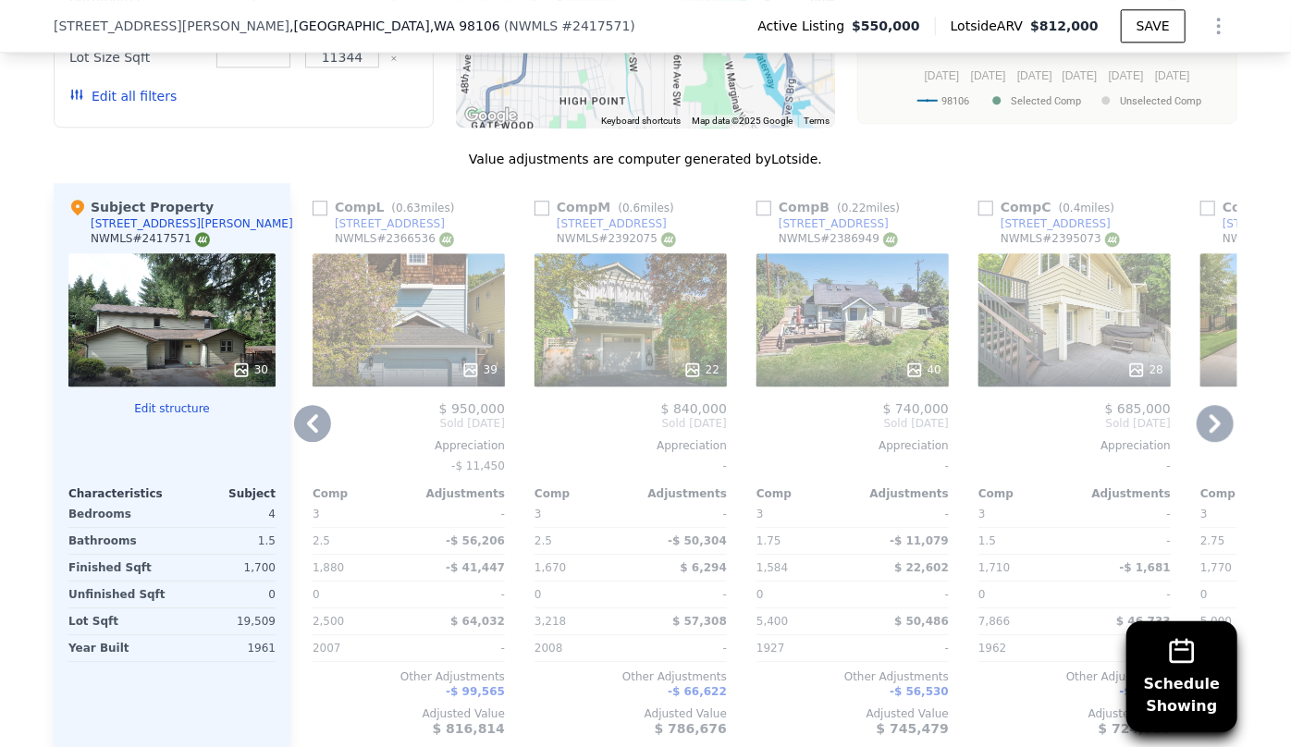
click at [1080, 253] on div "28" at bounding box center [1074, 319] width 192 height 133
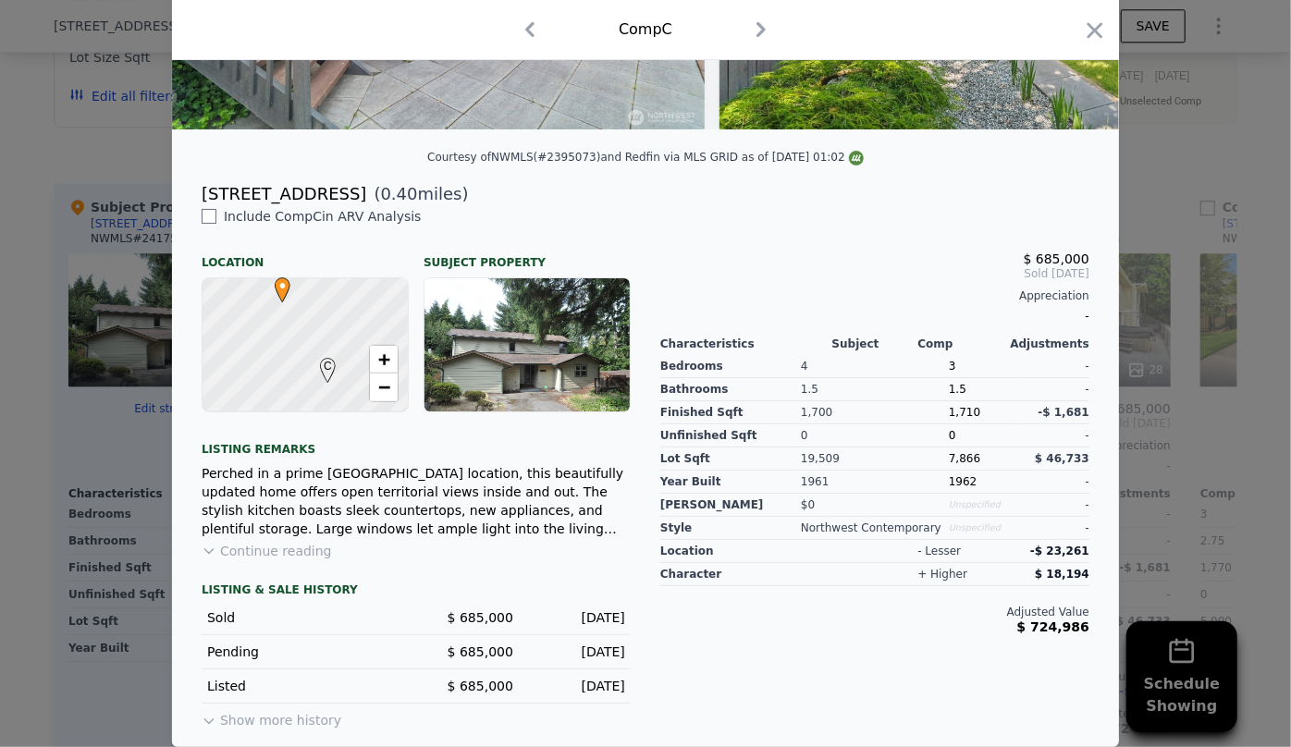
scroll to position [356, 0]
click at [1082, 35] on icon "button" at bounding box center [1095, 31] width 26 height 26
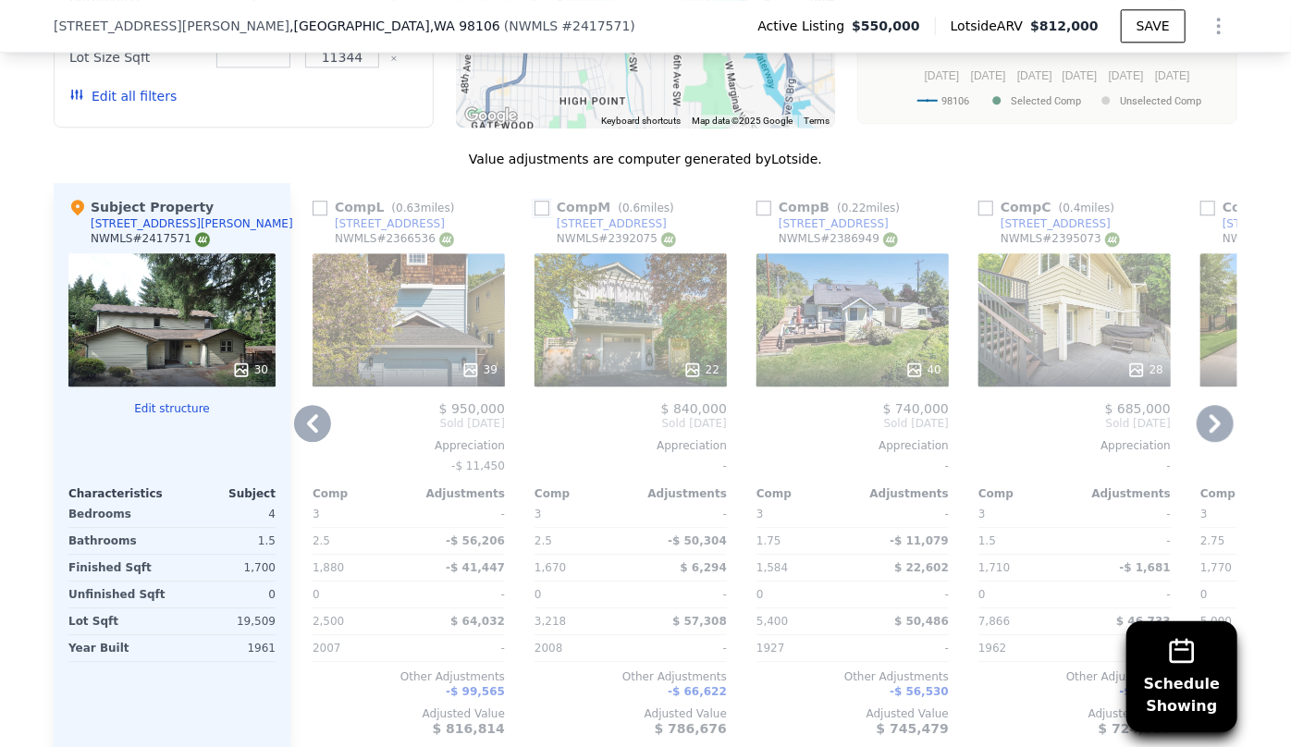
click at [534, 201] on input "checkbox" at bounding box center [541, 208] width 15 height 15
checkbox input "true"
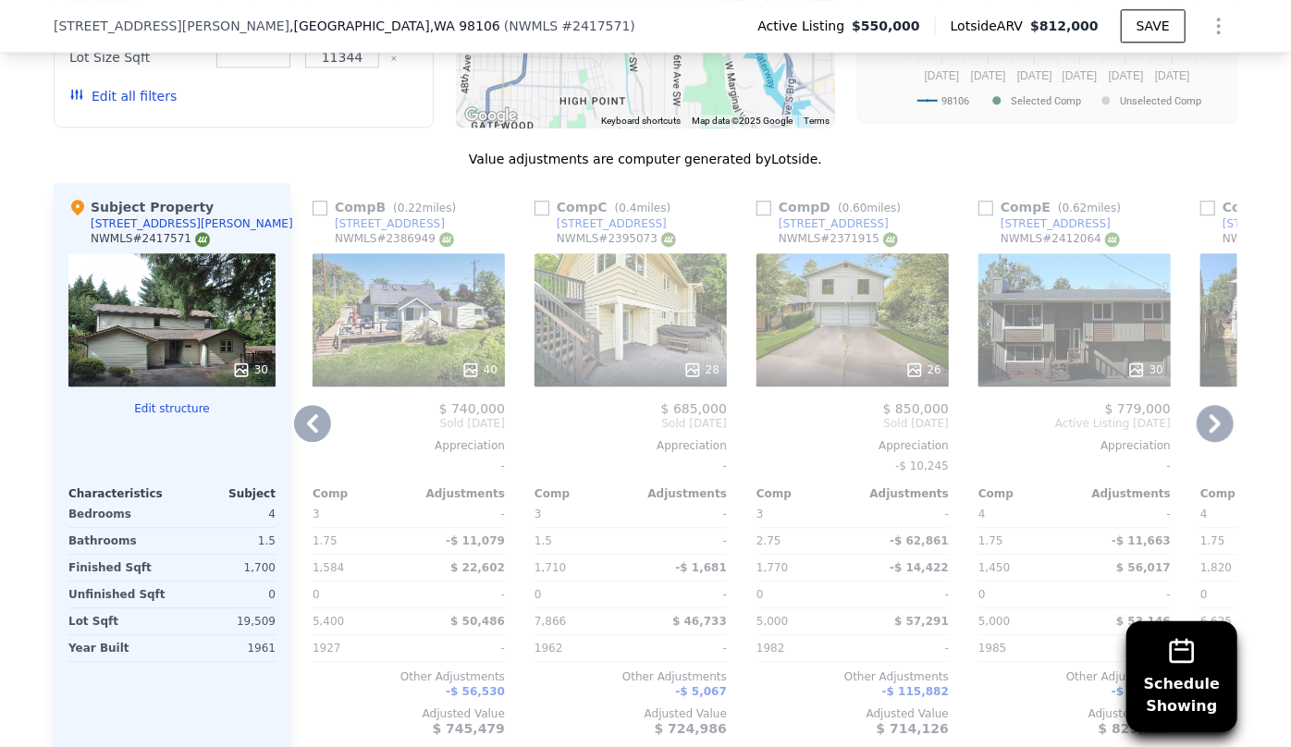
click at [1219, 405] on icon at bounding box center [1214, 423] width 37 height 37
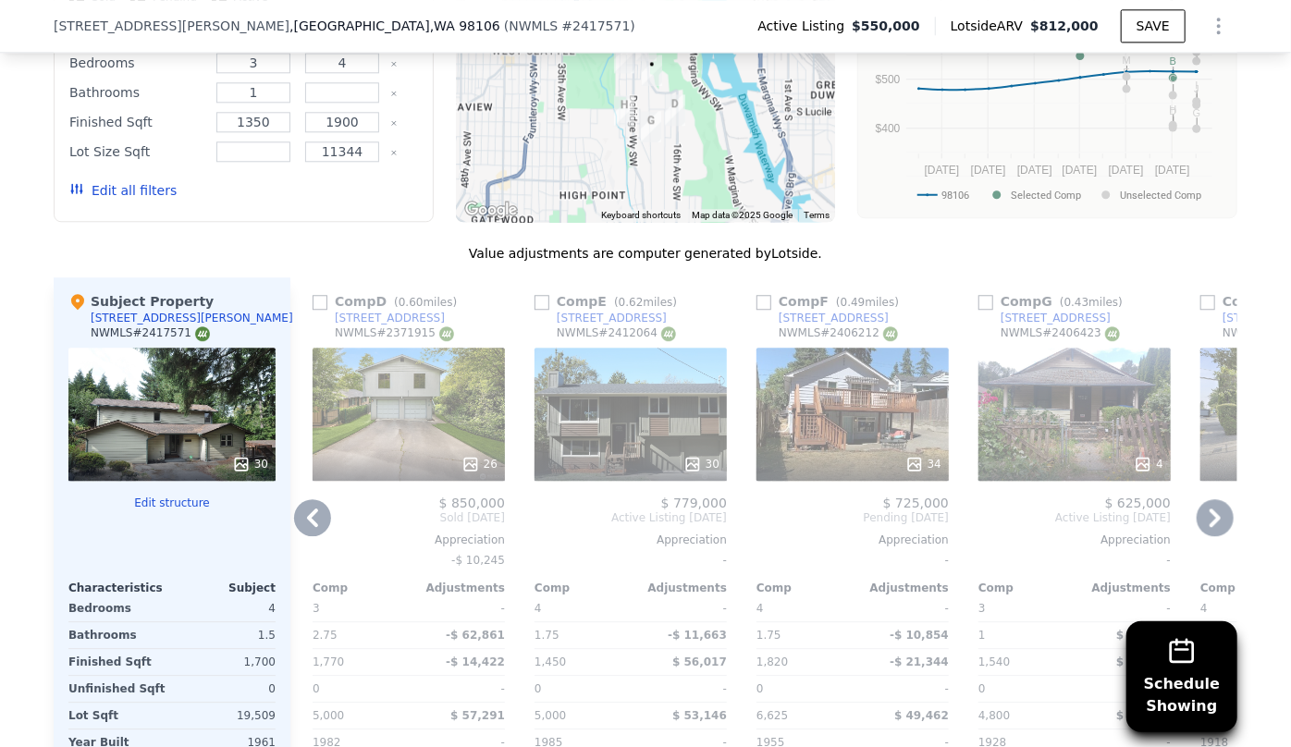
scroll to position [2348, 0]
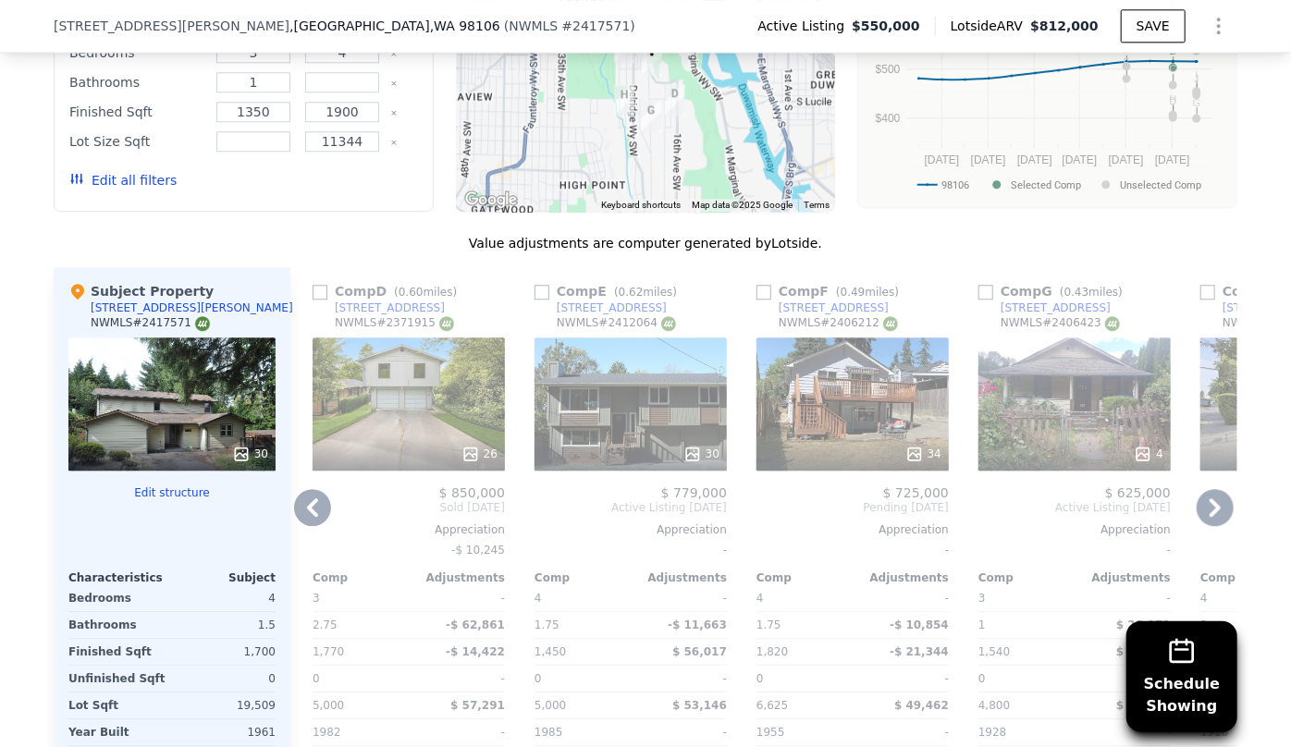
click at [1220, 489] on icon at bounding box center [1214, 507] width 37 height 37
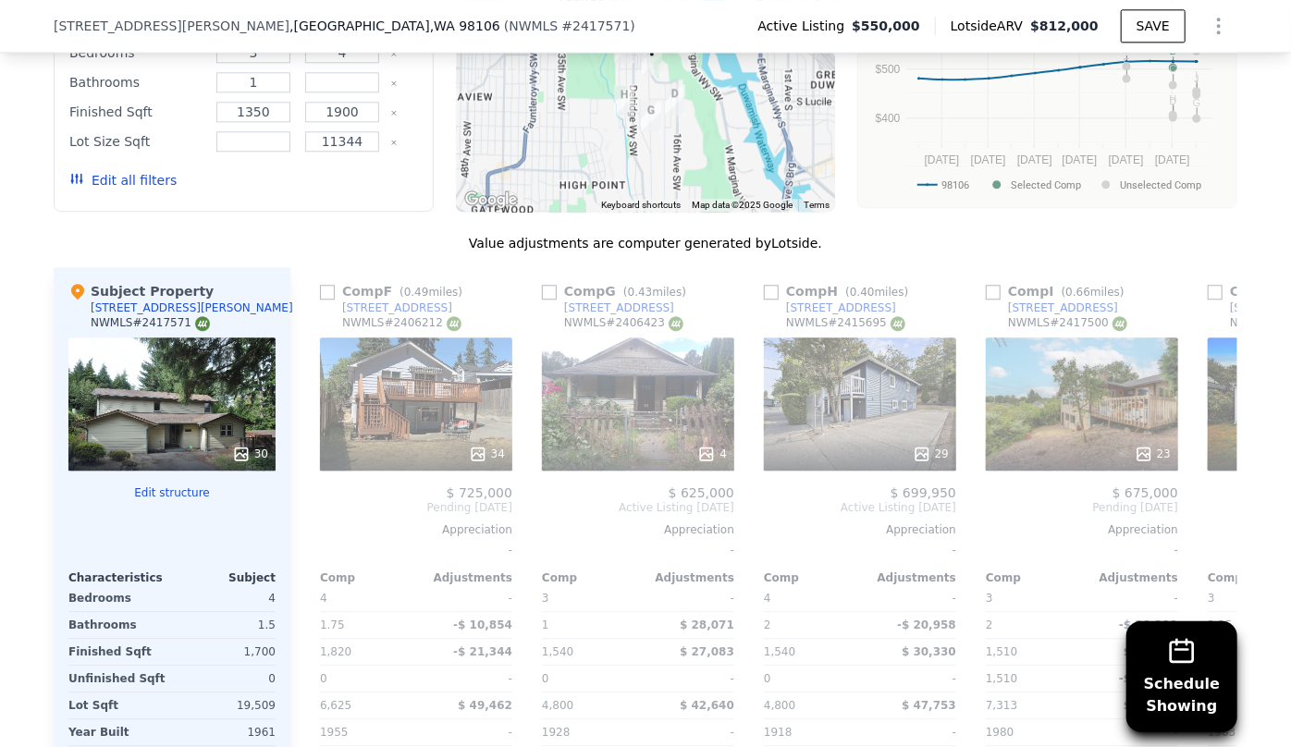
scroll to position [0, 1331]
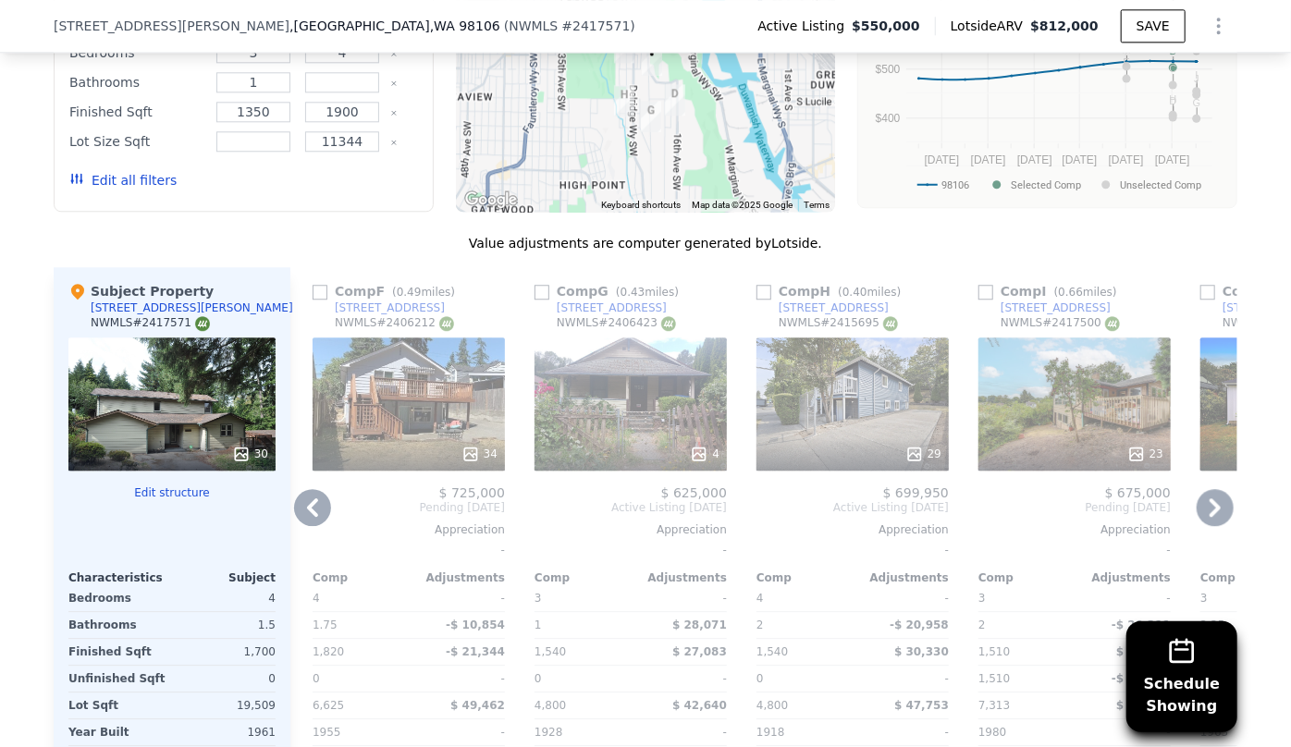
click at [1220, 489] on icon at bounding box center [1214, 507] width 37 height 37
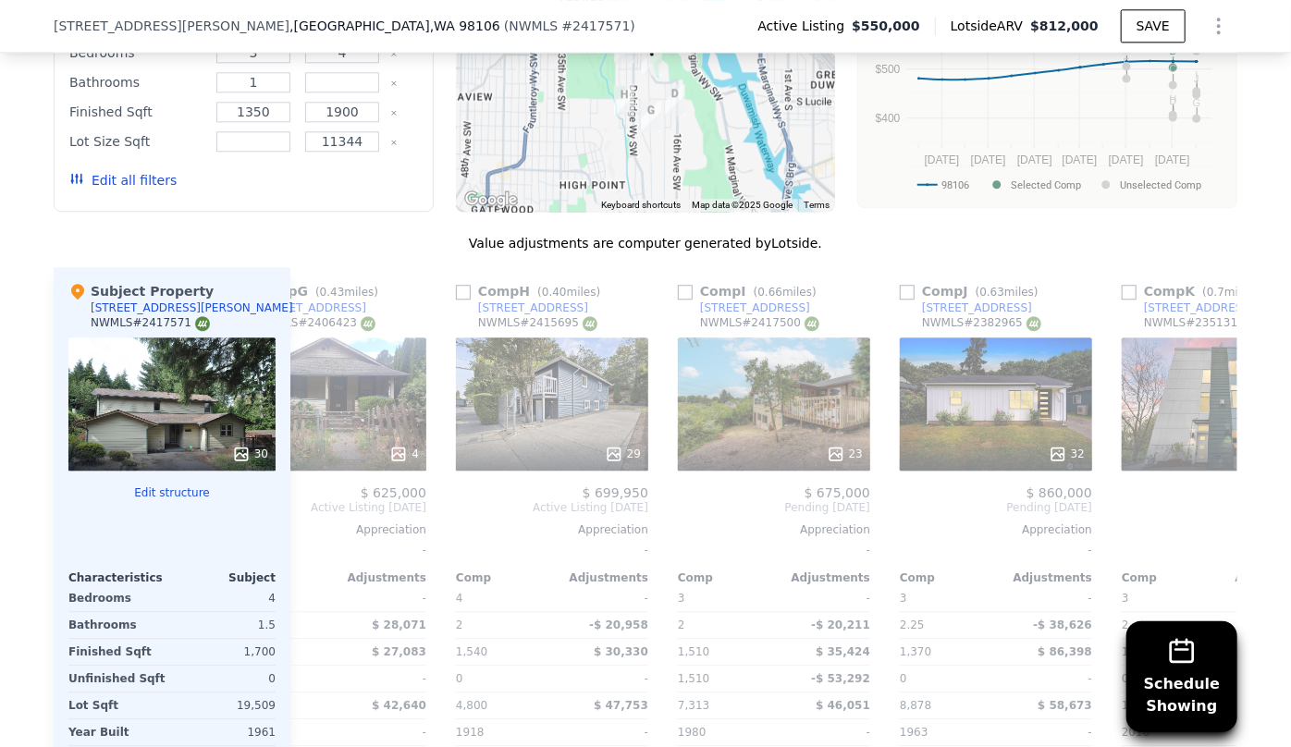
scroll to position [0, 1775]
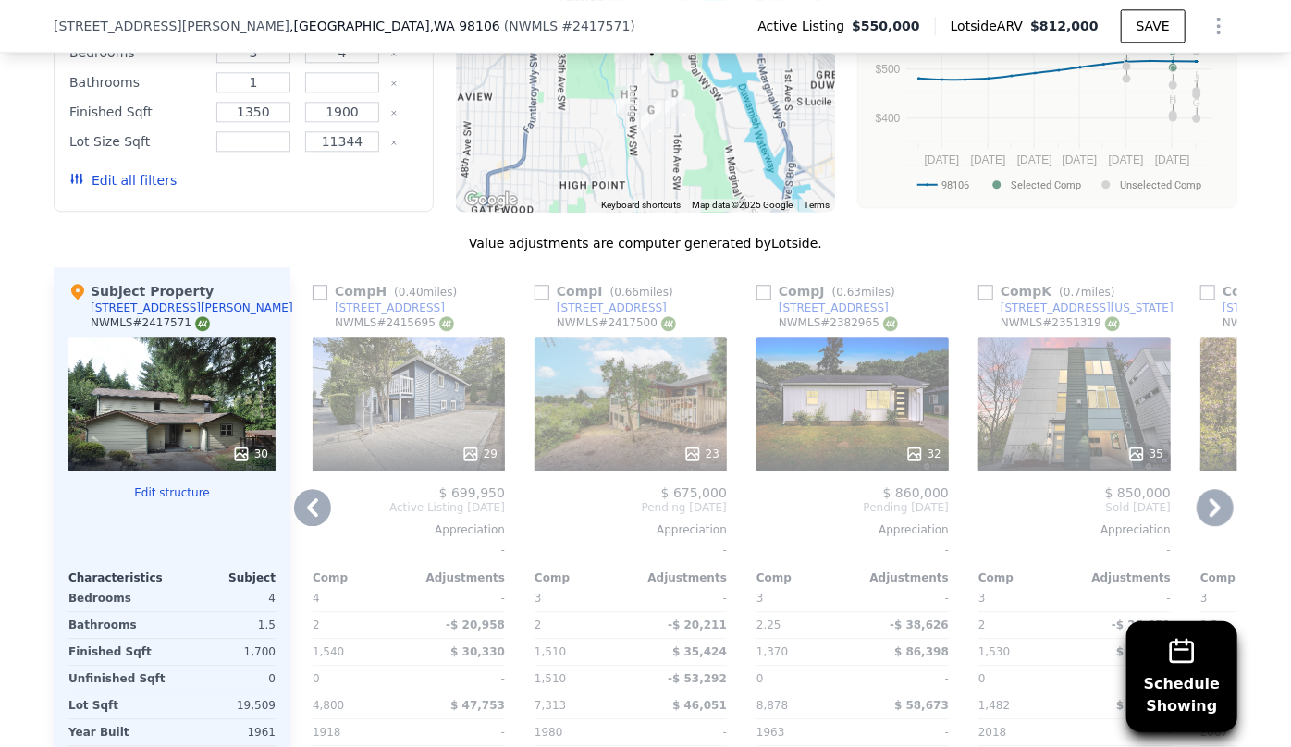
click at [1217, 489] on icon at bounding box center [1214, 507] width 37 height 37
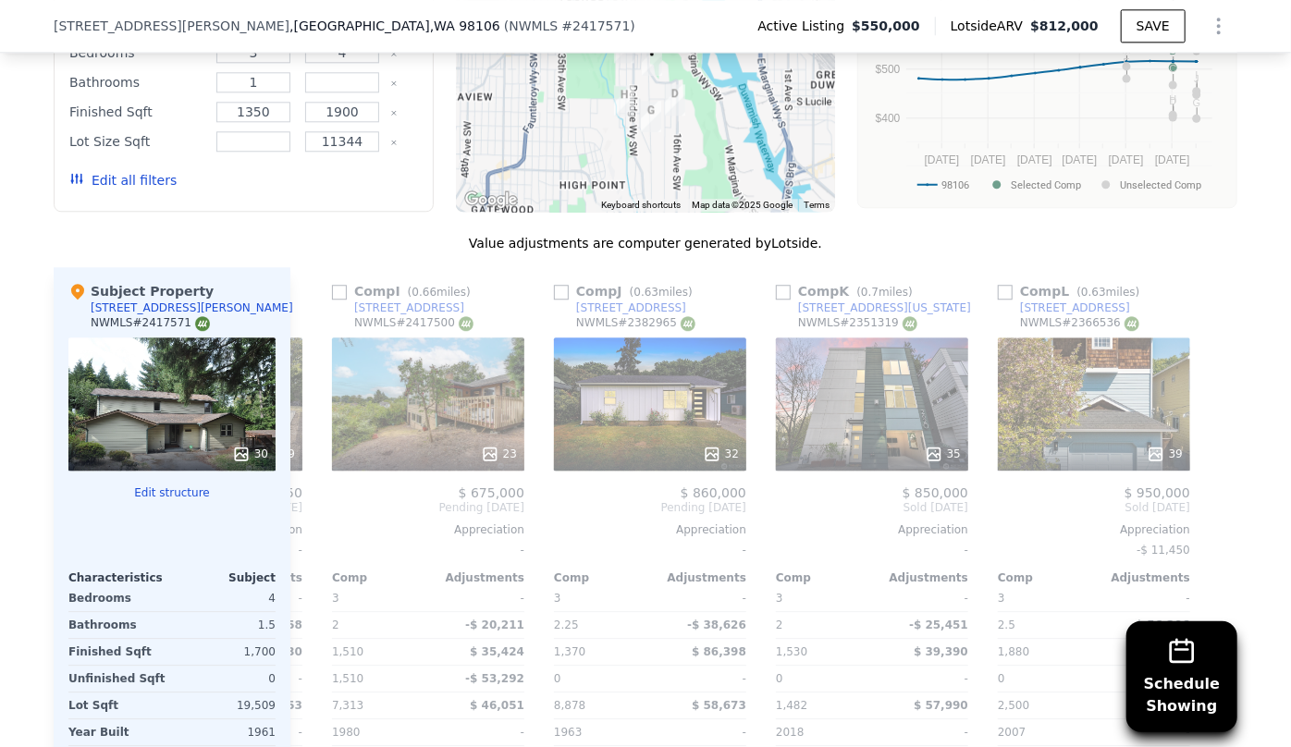
scroll to position [0, 1981]
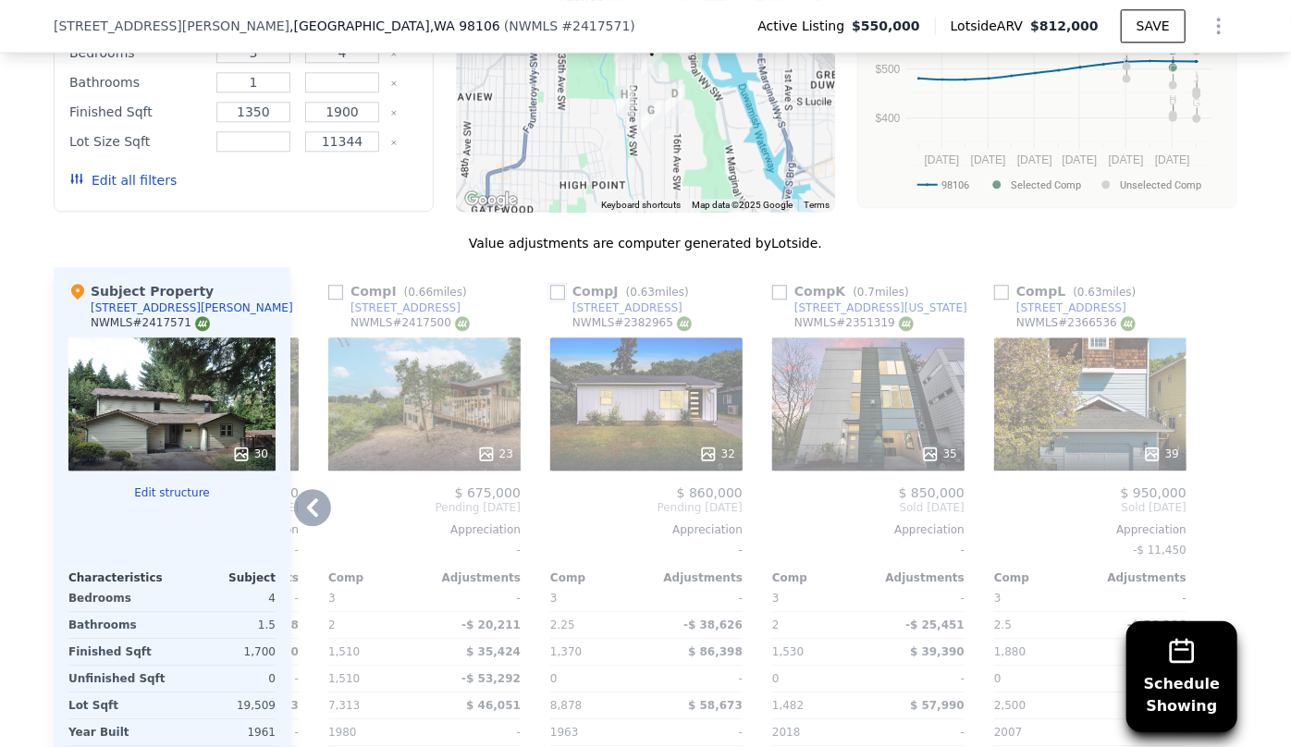
click at [553, 285] on input "checkbox" at bounding box center [557, 292] width 15 height 15
checkbox input "true"
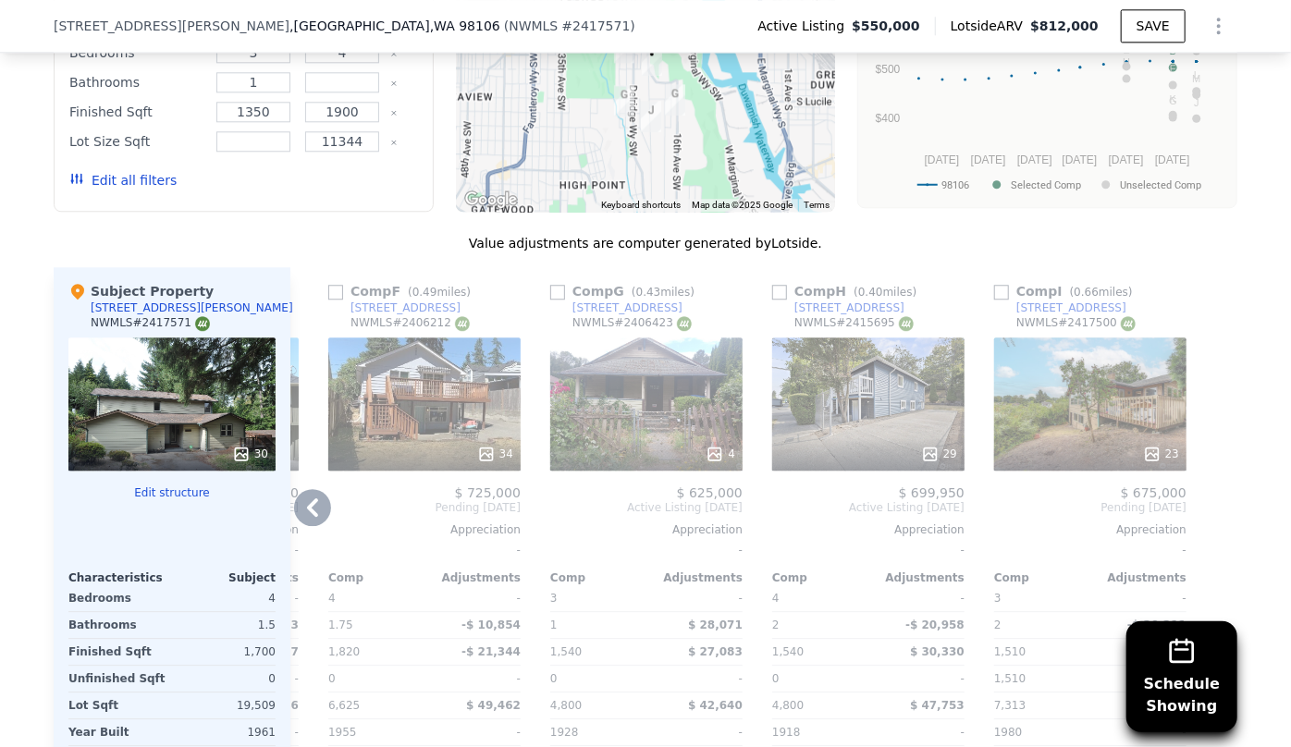
click at [309, 489] on icon at bounding box center [312, 507] width 37 height 37
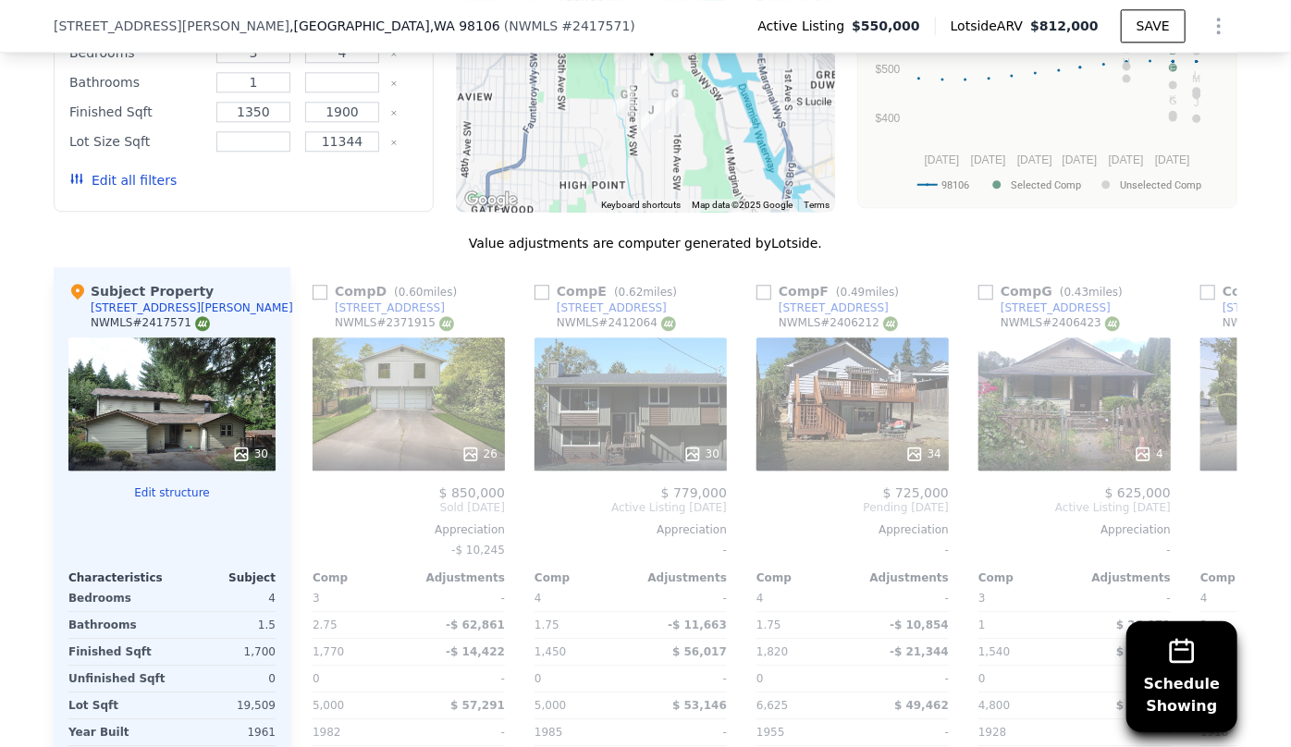
scroll to position [0, 1538]
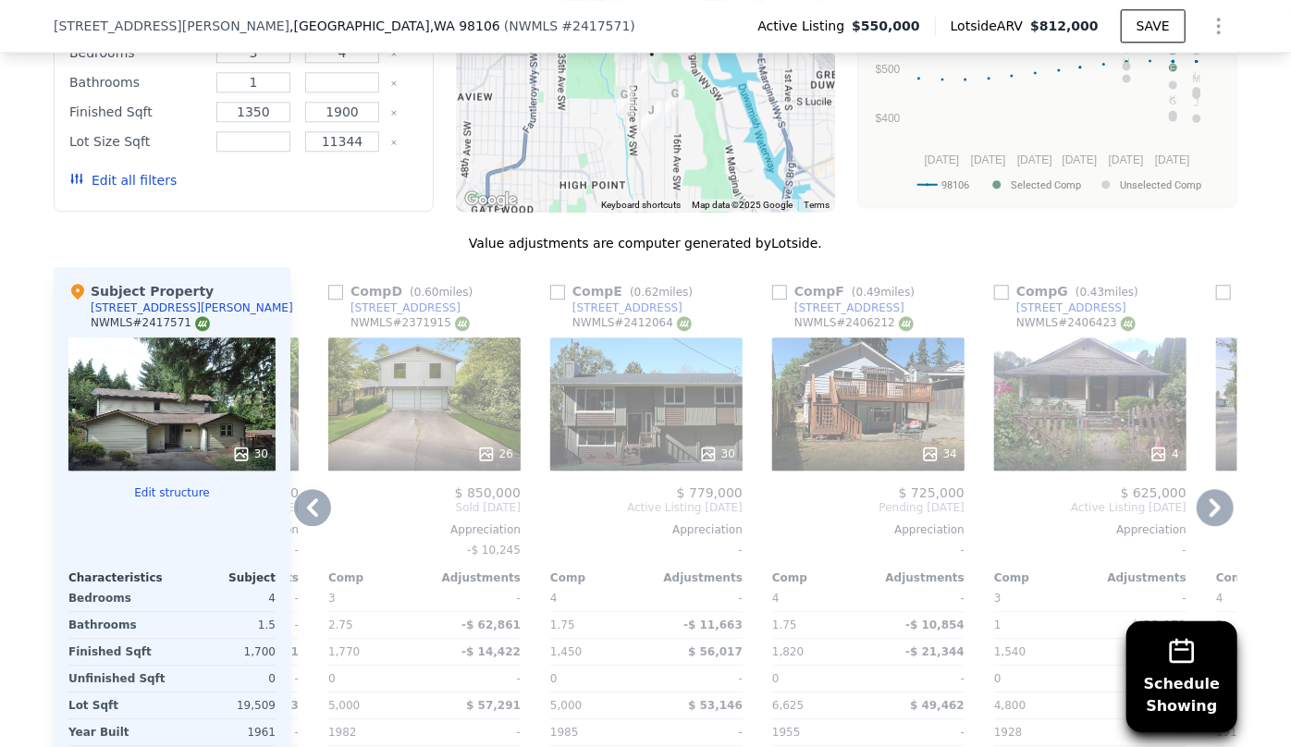
click at [309, 489] on icon at bounding box center [312, 507] width 37 height 37
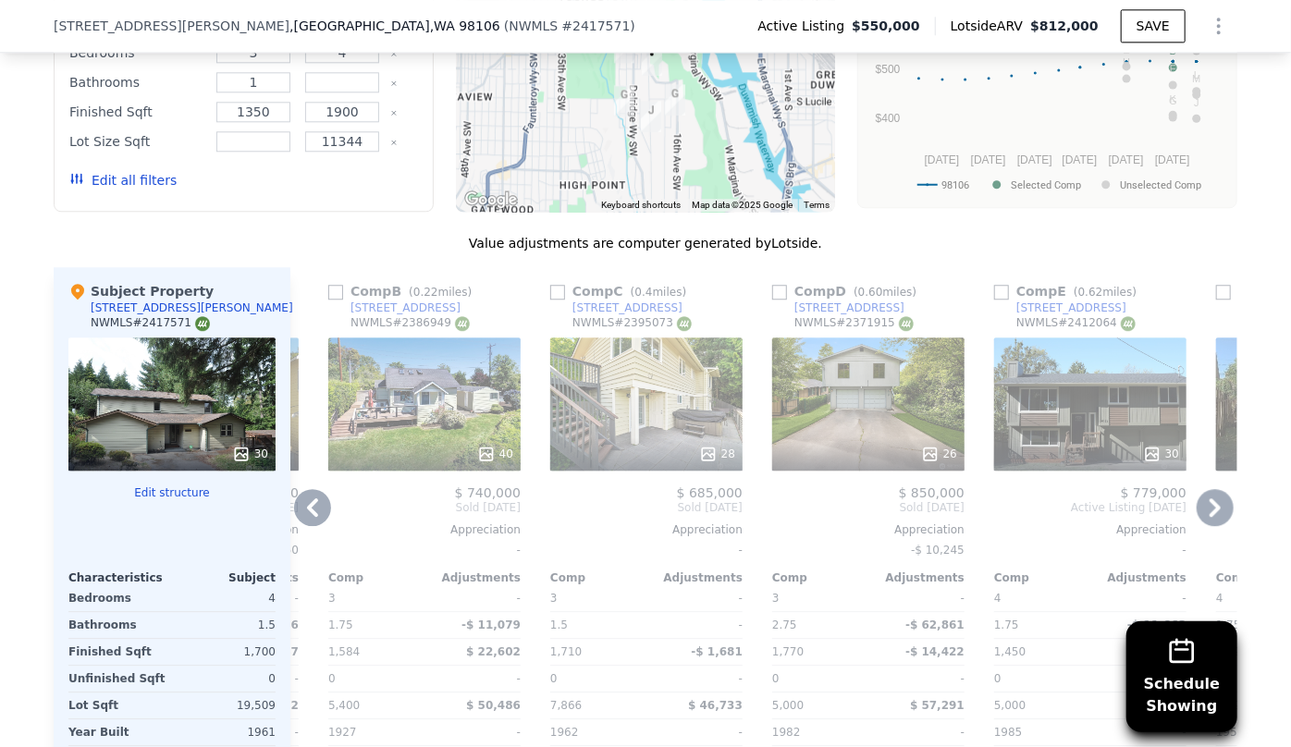
click at [309, 489] on icon at bounding box center [312, 507] width 37 height 37
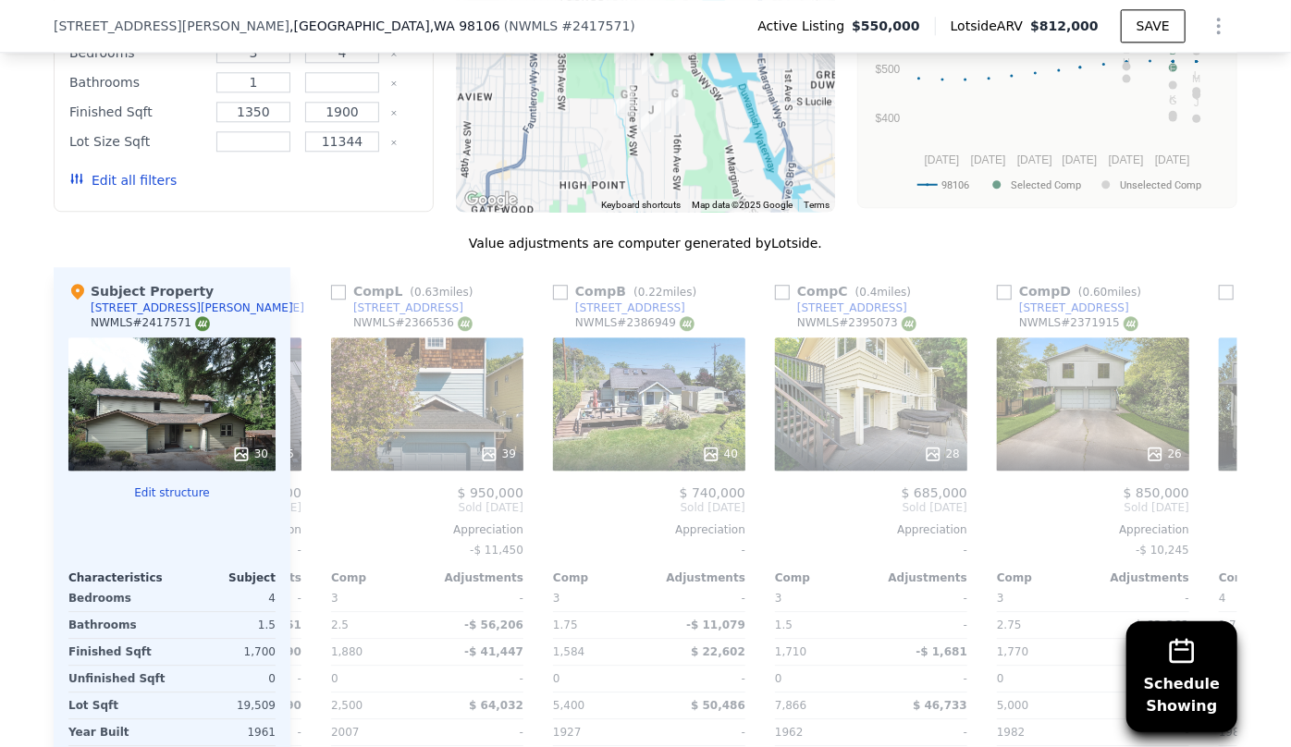
scroll to position [0, 650]
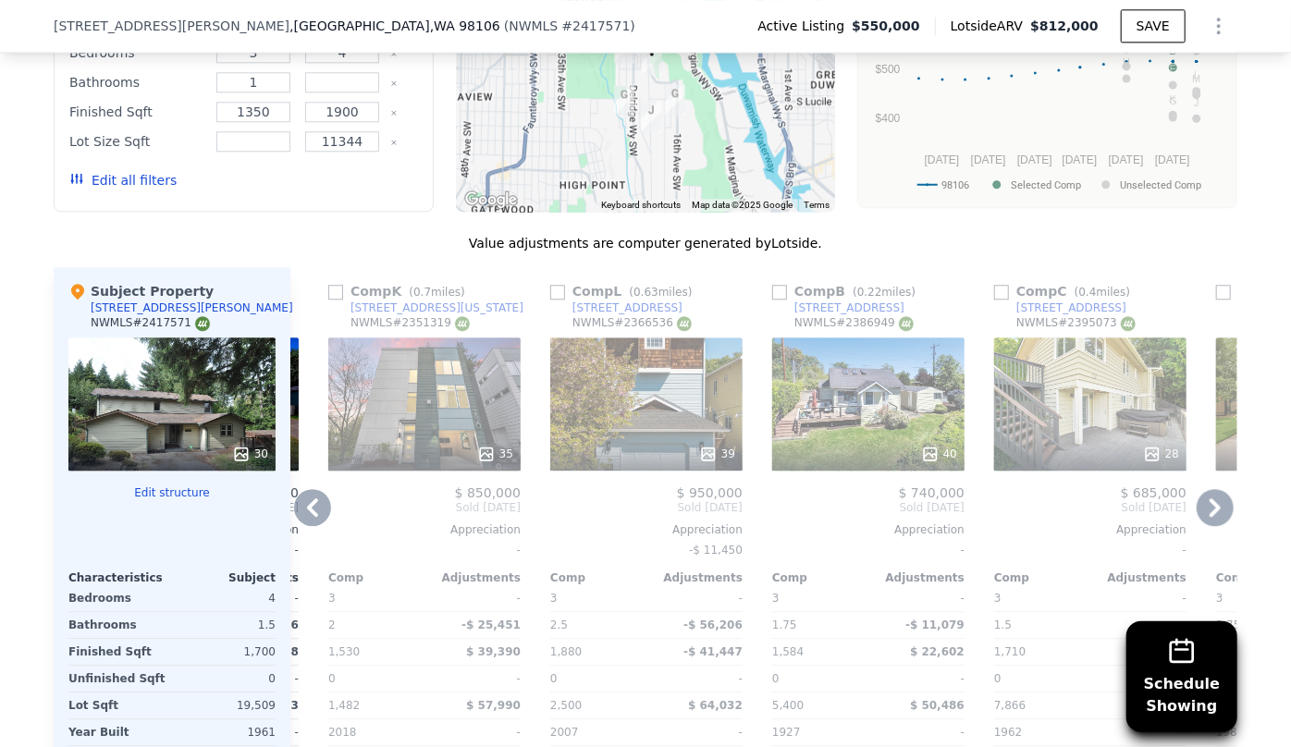
click at [309, 489] on icon at bounding box center [312, 507] width 37 height 37
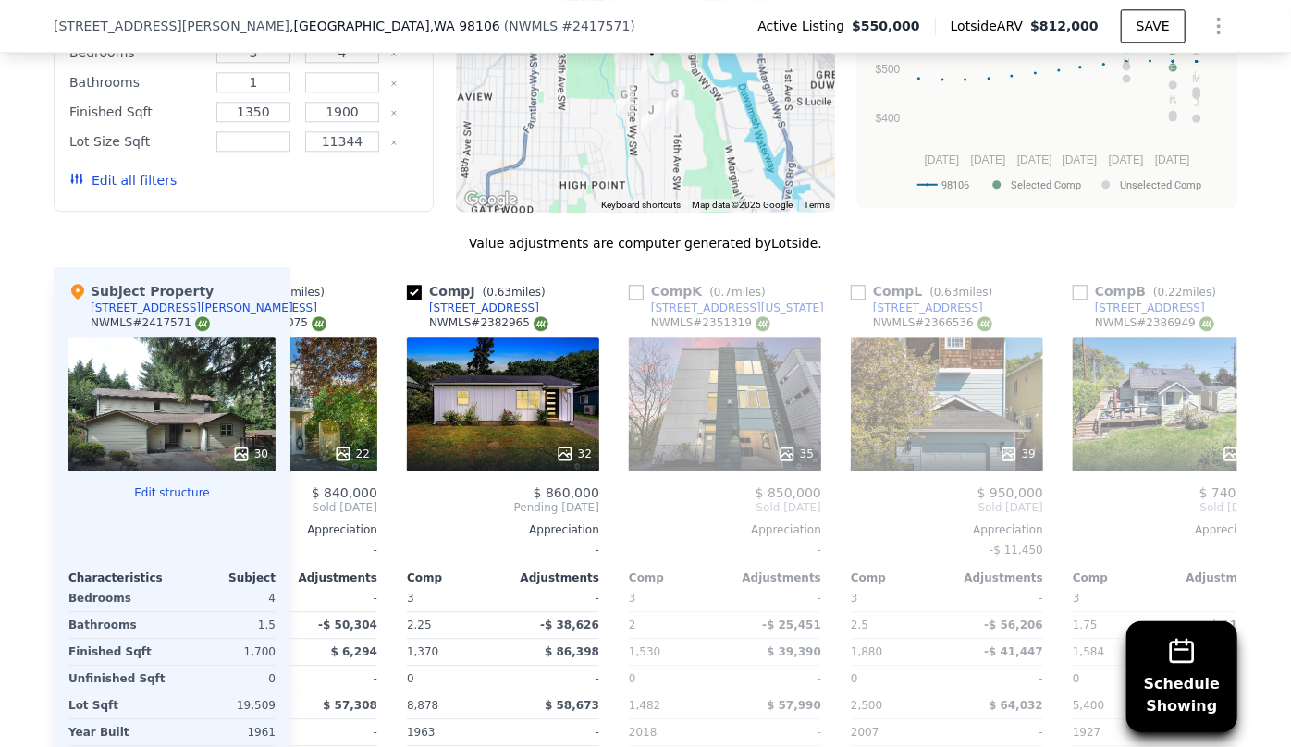
scroll to position [0, 206]
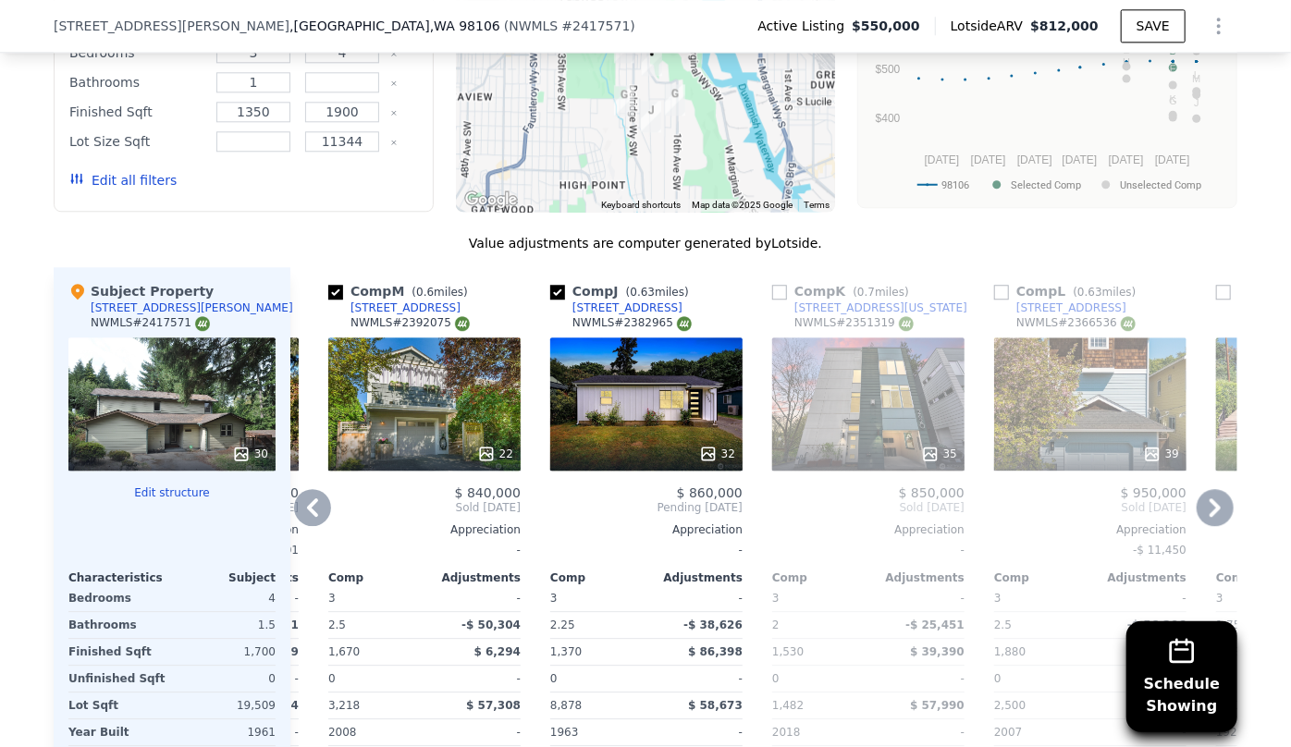
click at [309, 489] on icon at bounding box center [312, 507] width 37 height 37
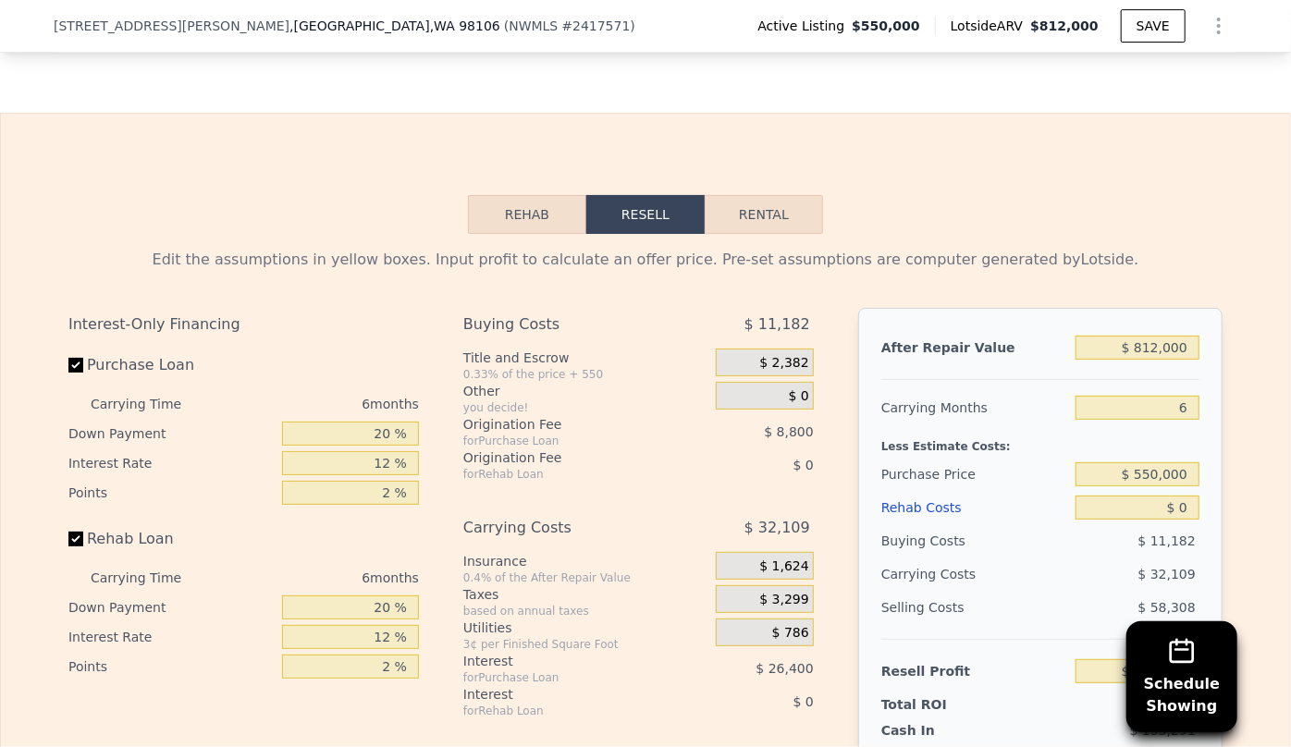
scroll to position [3188, 0]
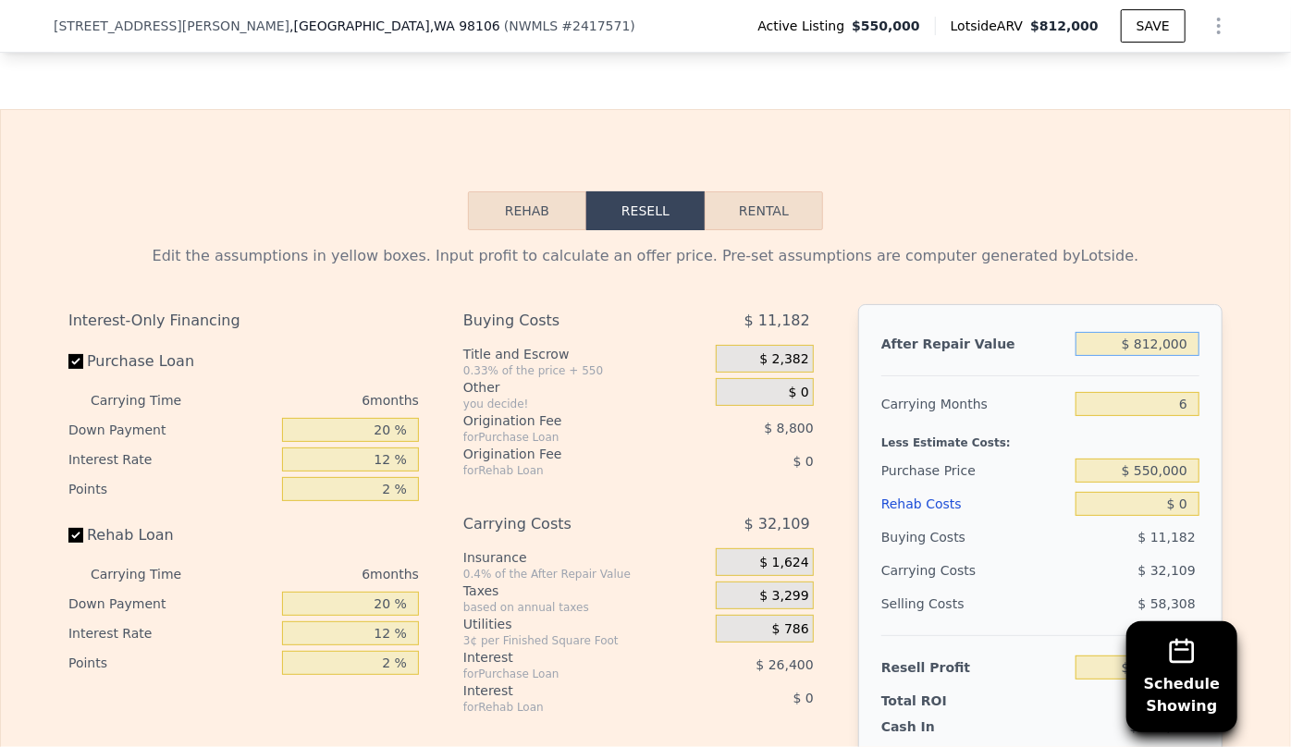
click at [1179, 332] on input "$ 812,000" at bounding box center [1137, 344] width 124 height 24
type input "$ 8"
type input "-$ 592,209"
type input "$ 7"
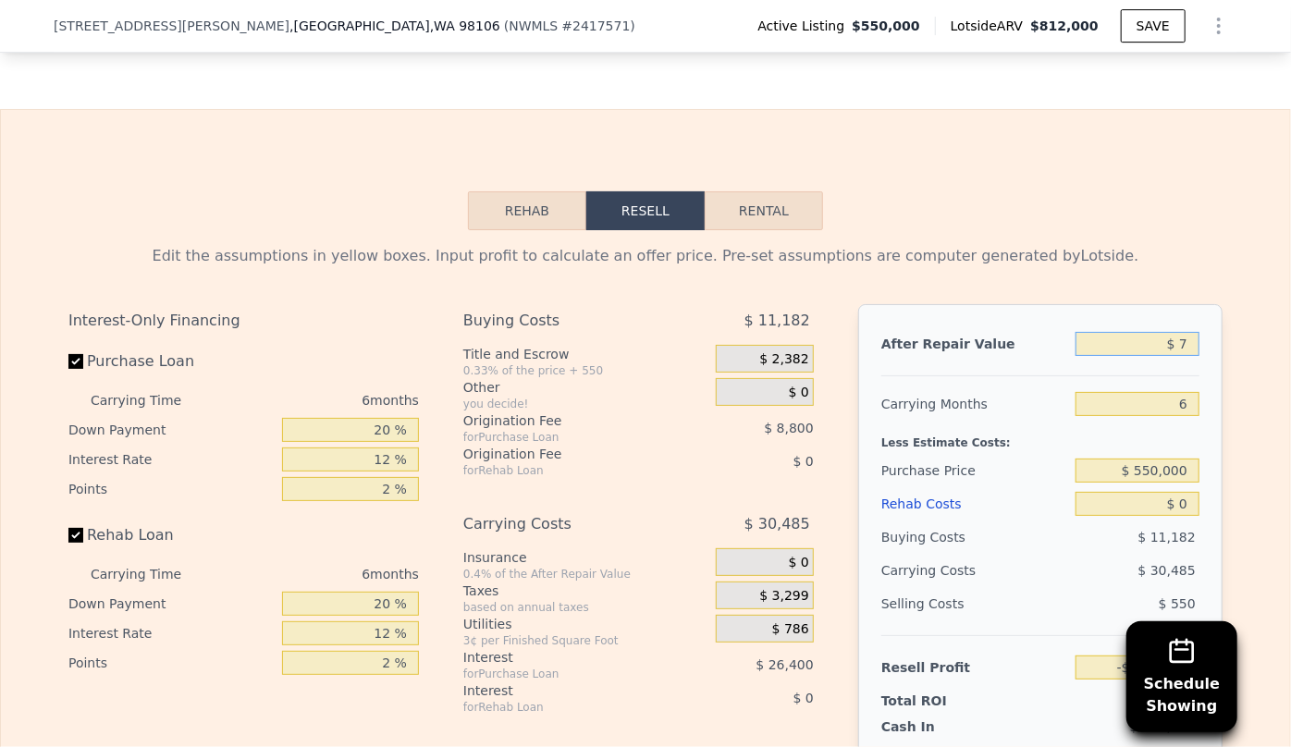
type input "-$ 592,210"
type input "$ 79"
type input "-$ 592,143"
type input "$ 790"
type input "-$ 591,486"
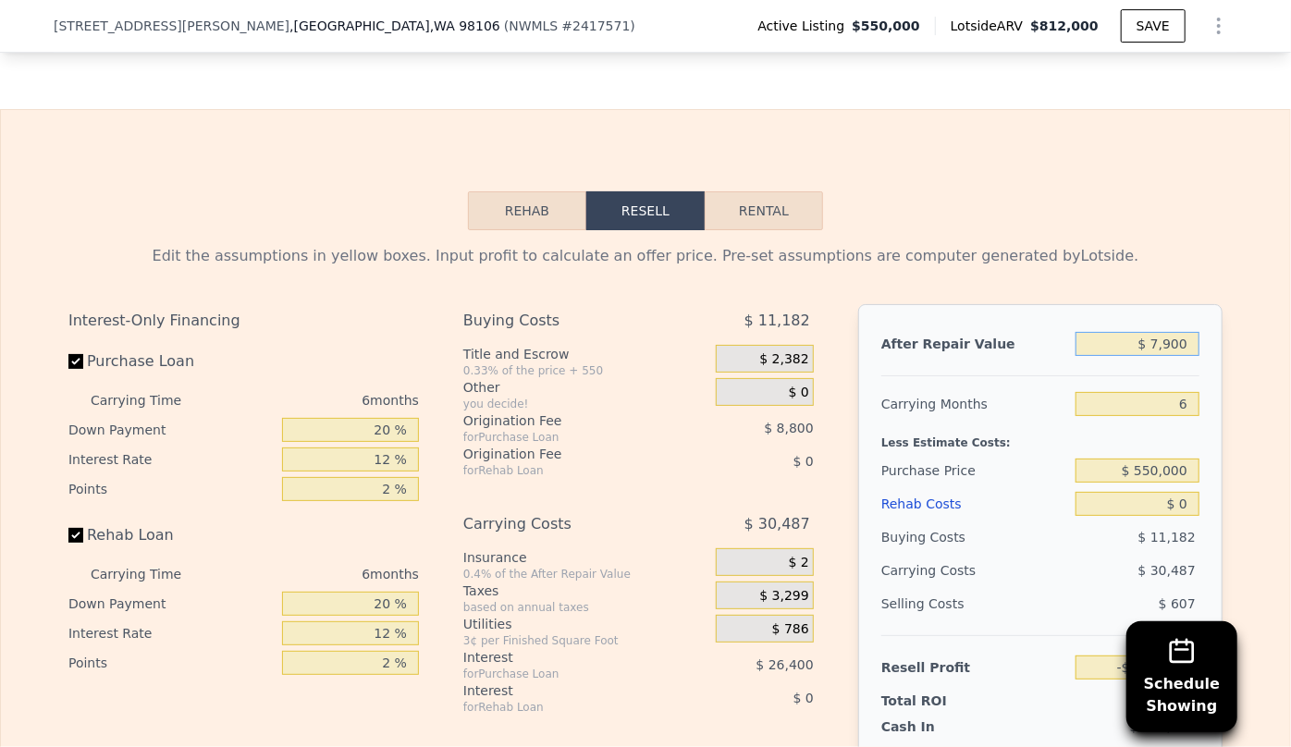
type input "$ 79,000"
type input "-$ 518,994"
type input "$ 790,000"
type input "$ 140,010"
type input "$ 790,000"
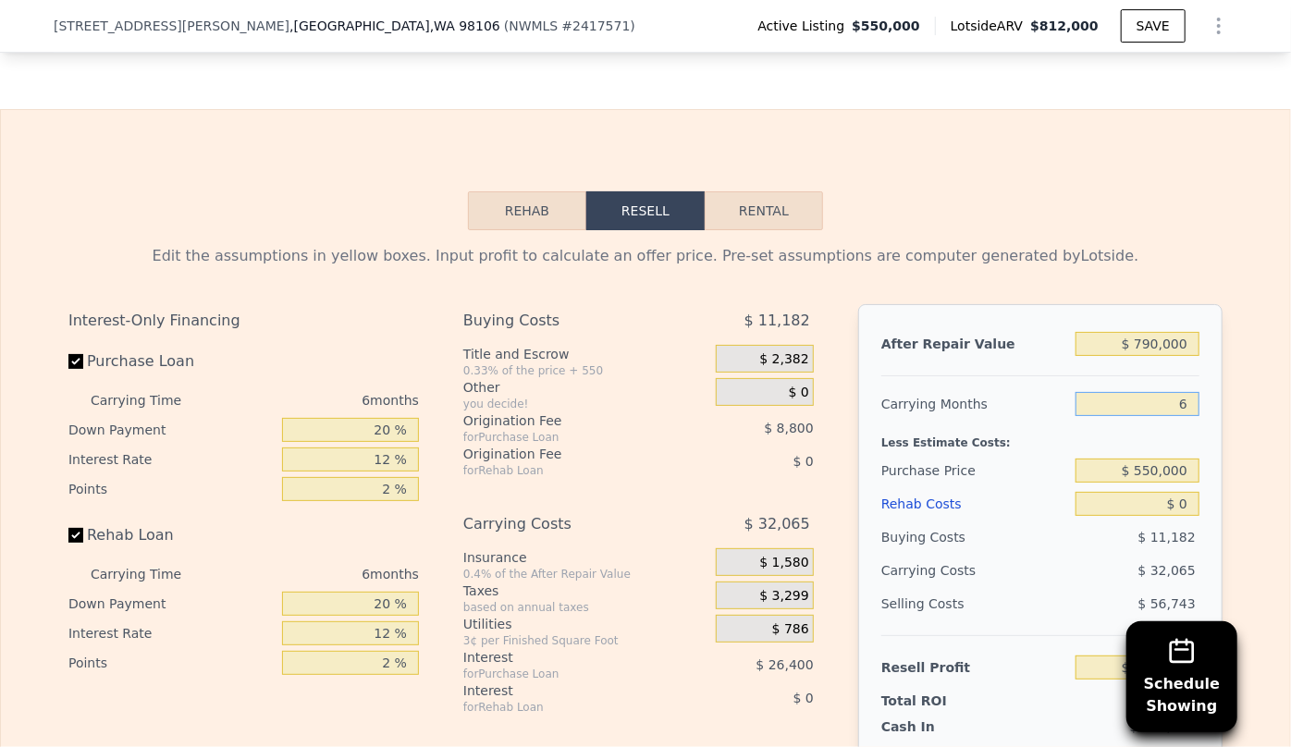
click at [1183, 392] on input "6" at bounding box center [1137, 404] width 124 height 24
type input "8"
type input "$ 129,321"
type input "8"
click at [1082, 554] on div "$ 42,754" at bounding box center [1101, 570] width 195 height 33
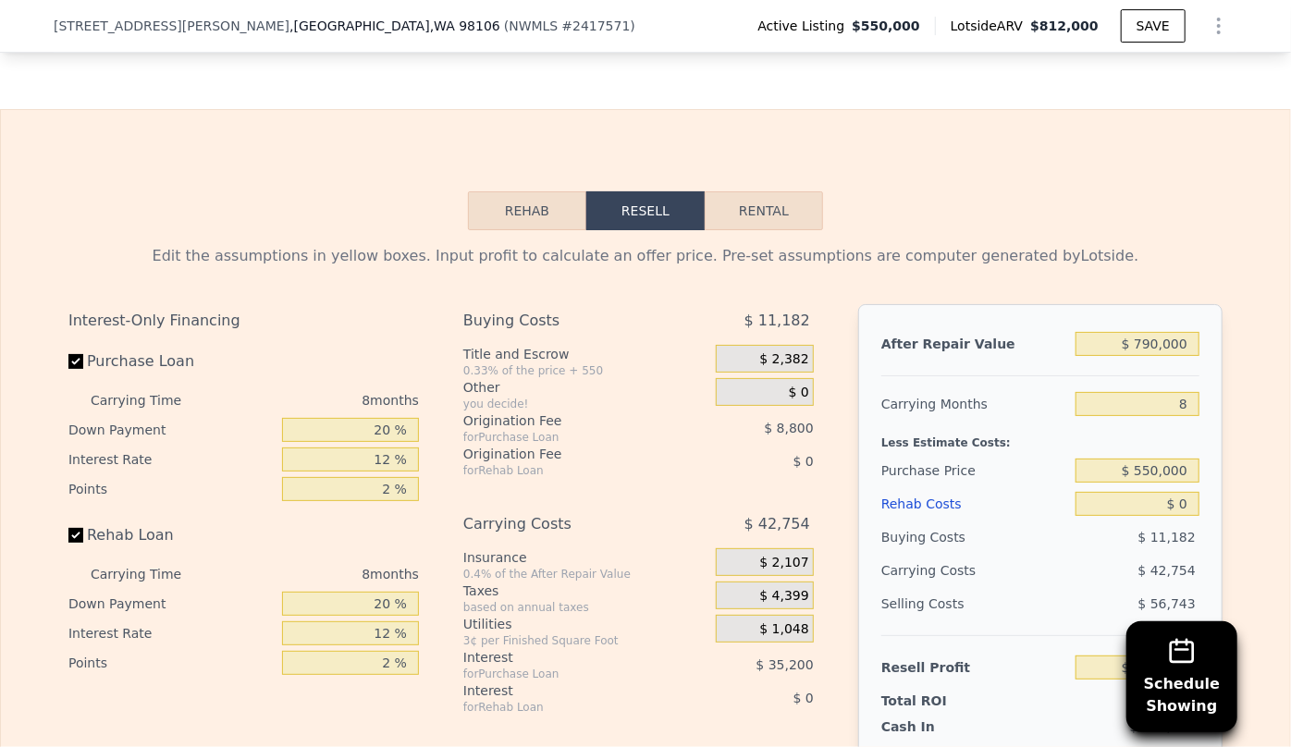
click at [896, 487] on div "Rehab Costs" at bounding box center [974, 503] width 187 height 33
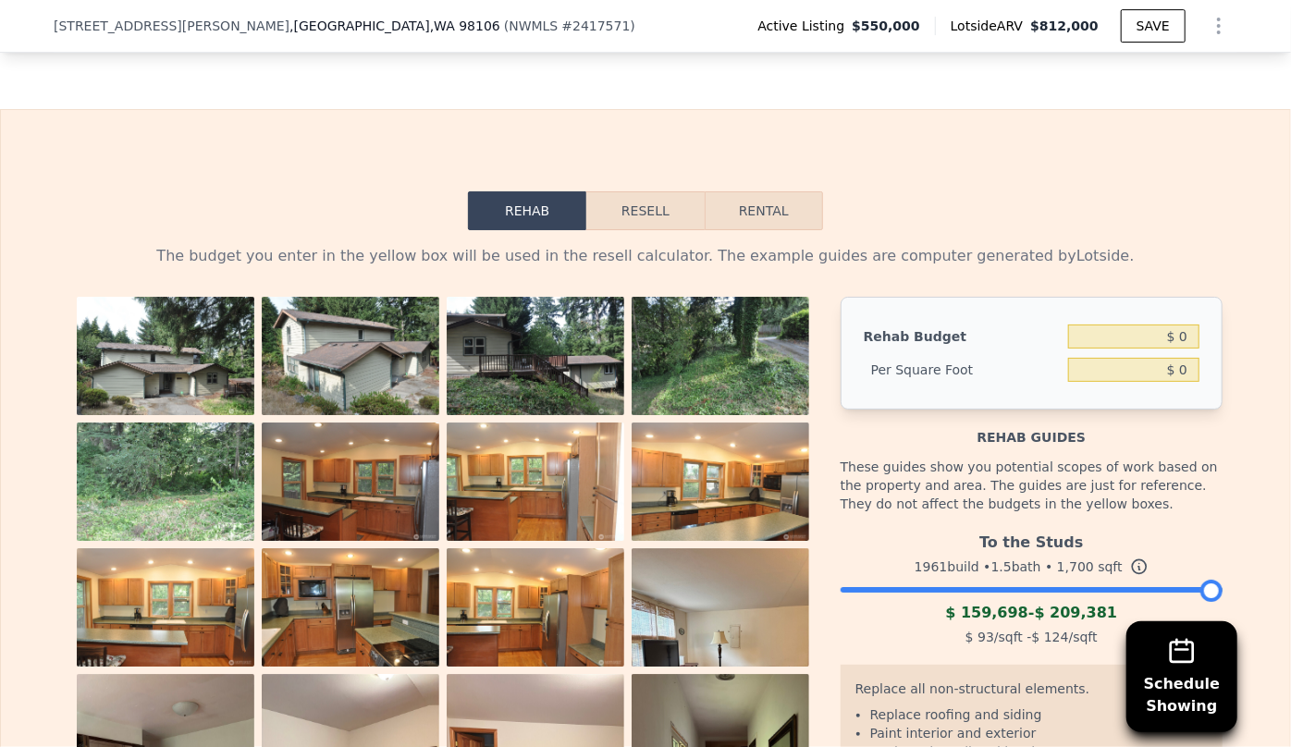
click at [517, 423] on img at bounding box center [536, 482] width 178 height 118
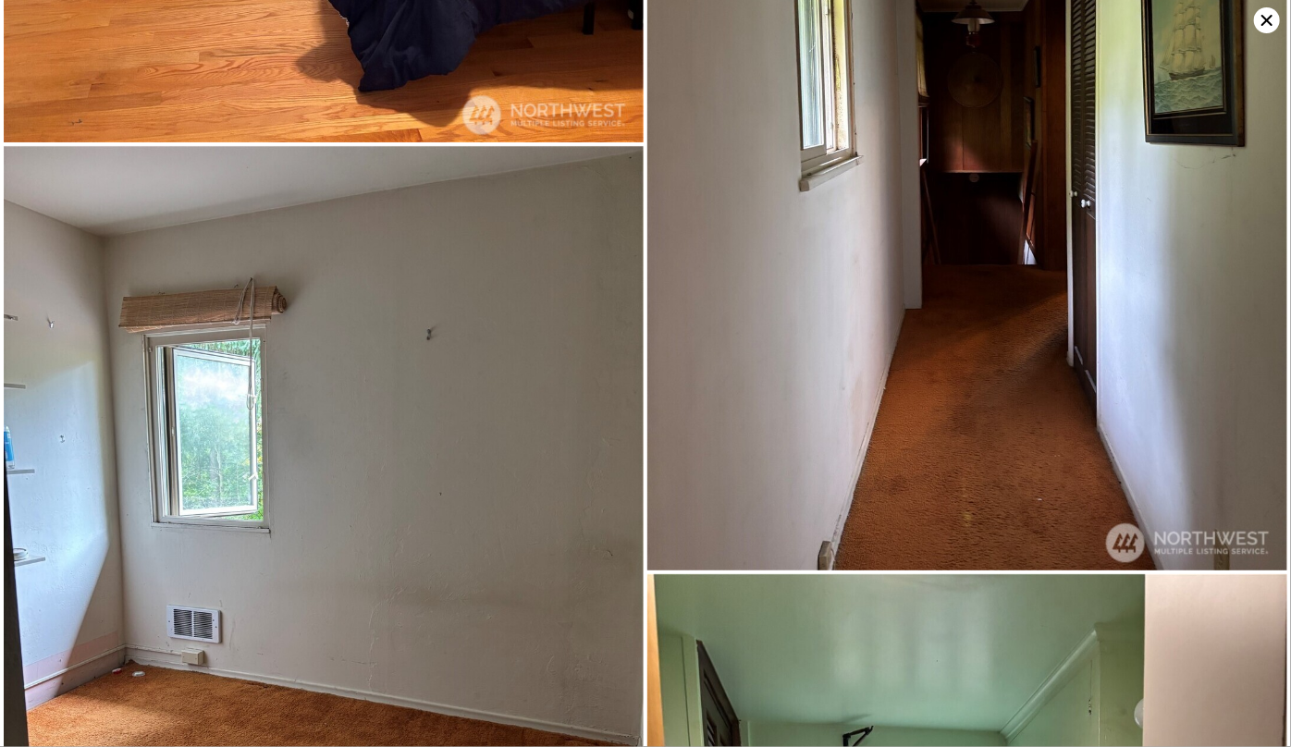
scroll to position [4244, 0]
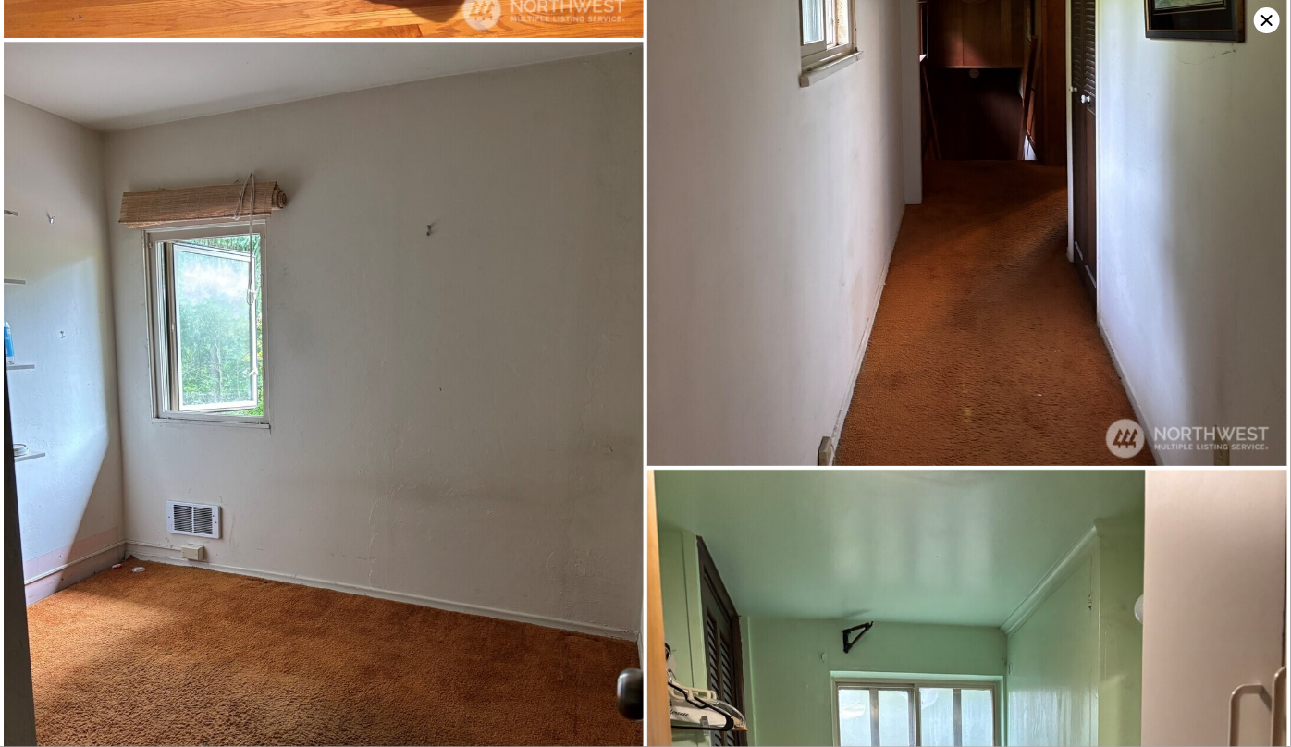
click at [1267, 19] on icon at bounding box center [1266, 20] width 11 height 11
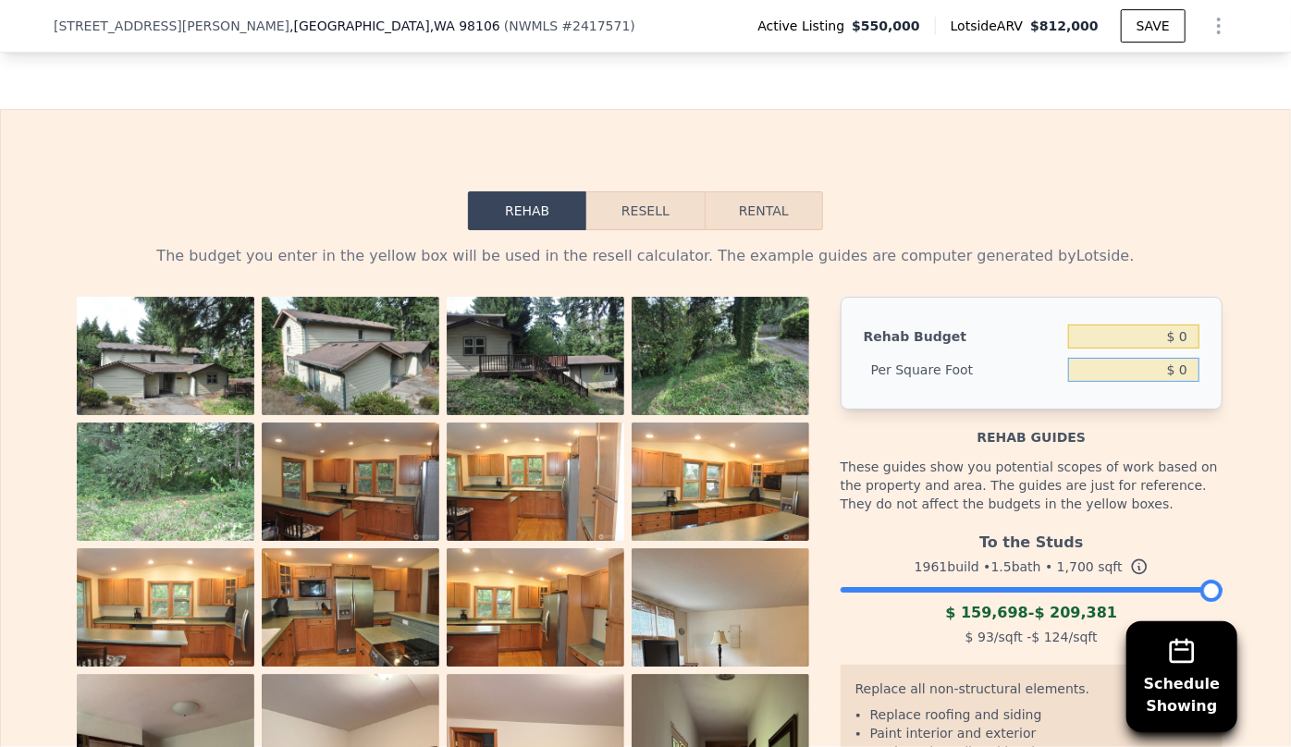
click at [1174, 358] on input "$ 0" at bounding box center [1133, 370] width 131 height 24
type input "$ 800"
type input "$ 1,360,000"
click at [1164, 358] on input "$ 80" at bounding box center [1133, 370] width 131 height 24
type input "$ 80"
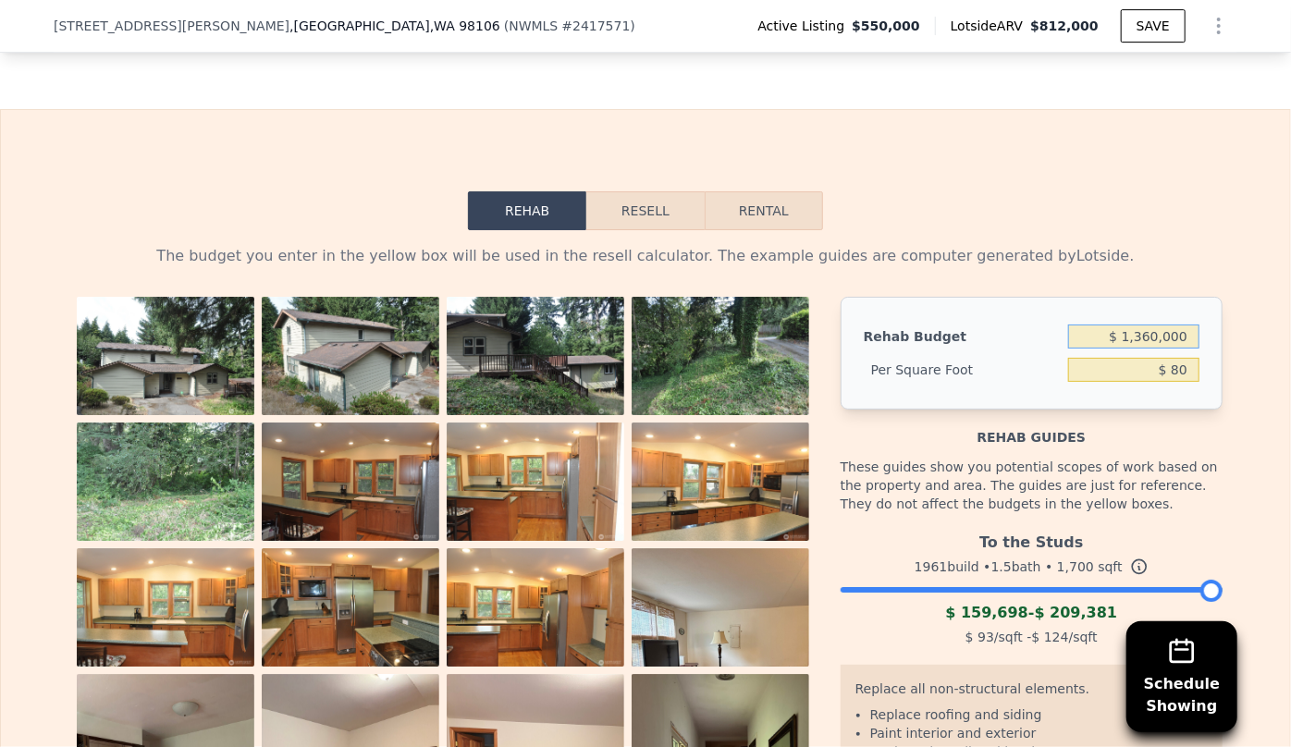
click at [1091, 325] on input "$ 1,360,000" at bounding box center [1133, 337] width 131 height 24
type input "$ 136,000"
click at [667, 191] on button "Resell" at bounding box center [644, 210] width 117 height 39
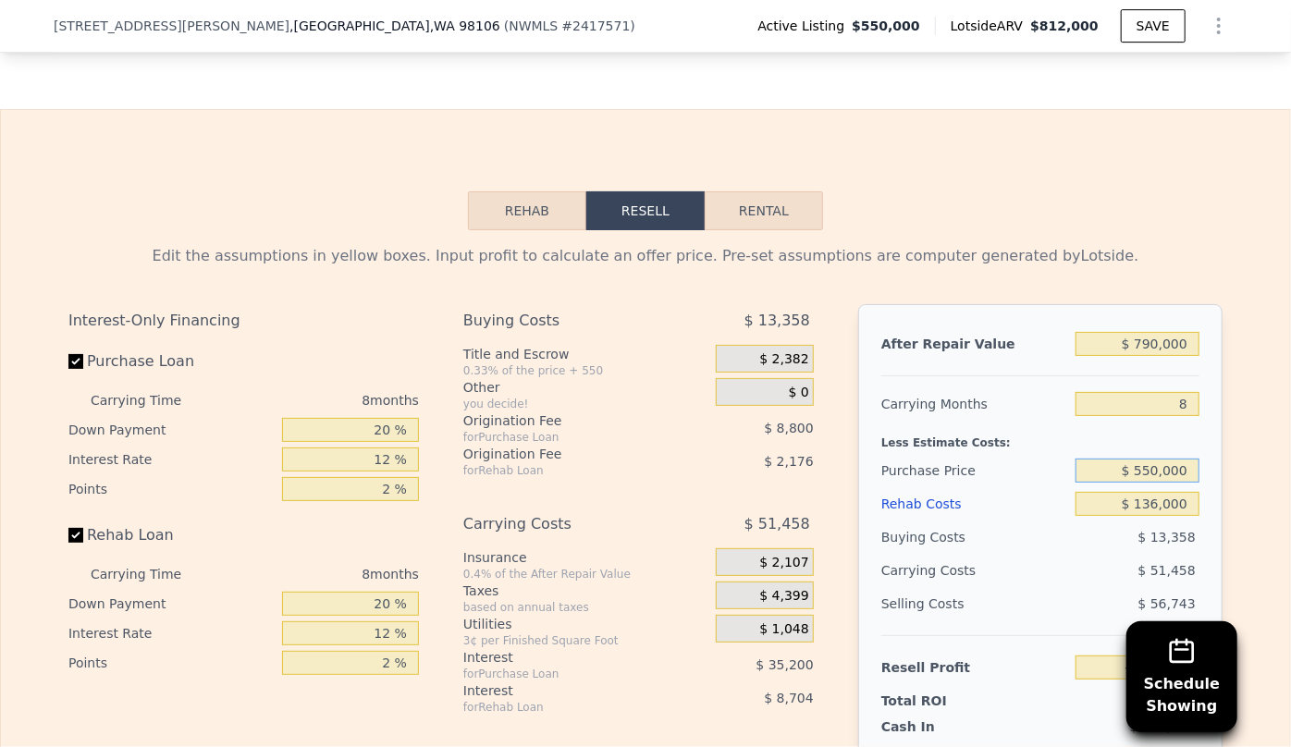
click at [1190, 459] on input "$ 550,000" at bounding box center [1137, 471] width 124 height 24
type input "$ 5"
type input "$ 480,000"
type input "$ 58,275"
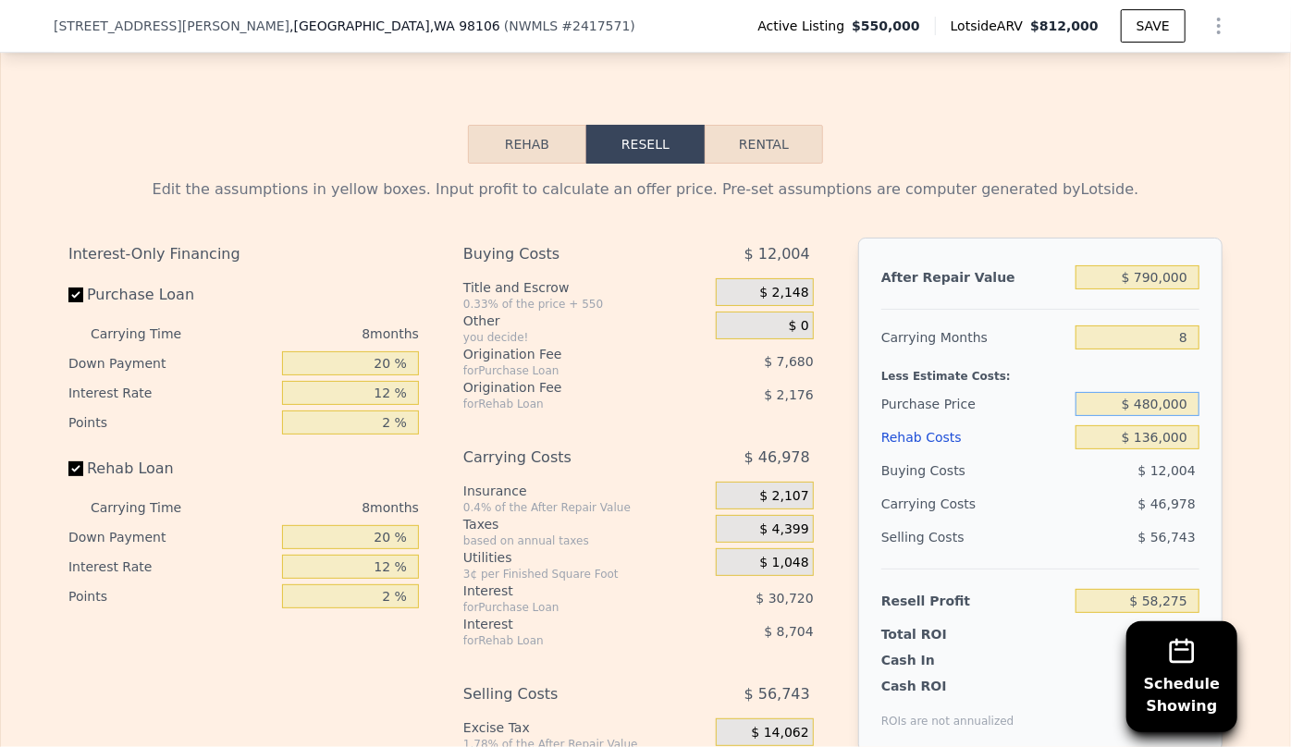
scroll to position [3356, 0]
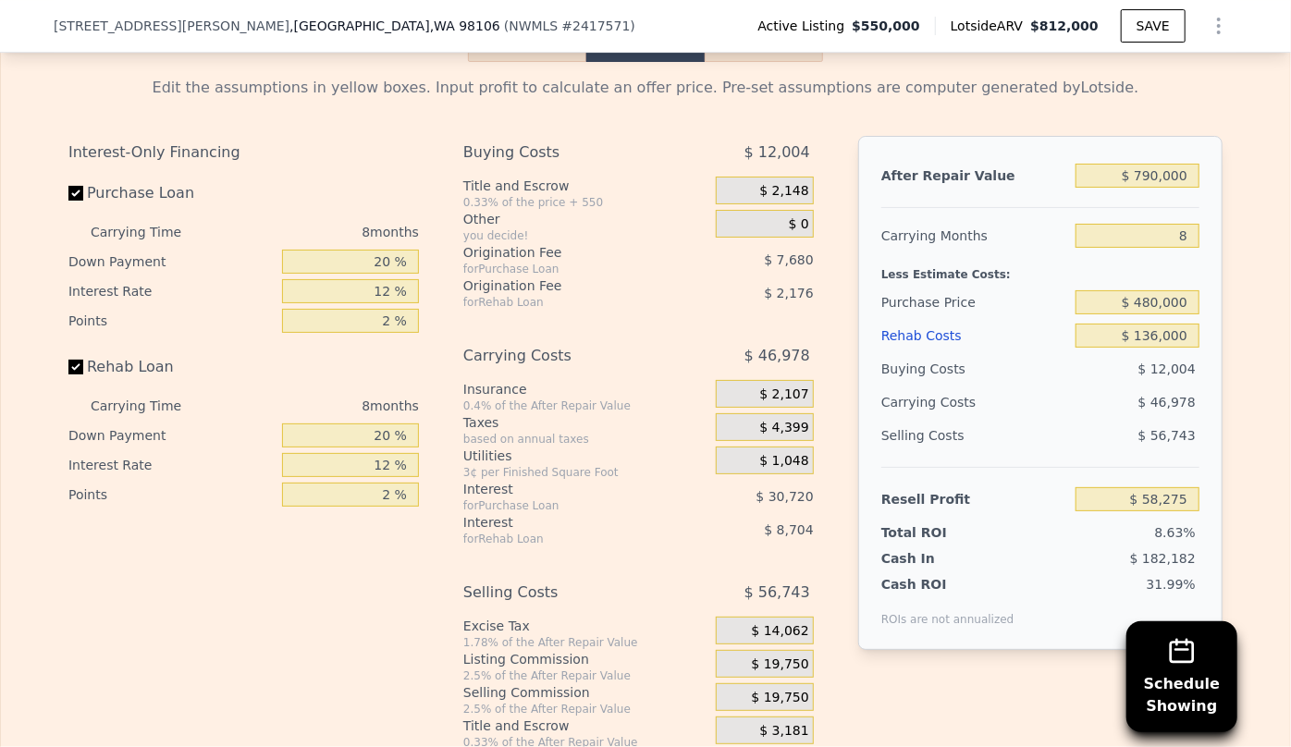
click at [778, 690] on span "$ 19,750" at bounding box center [780, 698] width 57 height 17
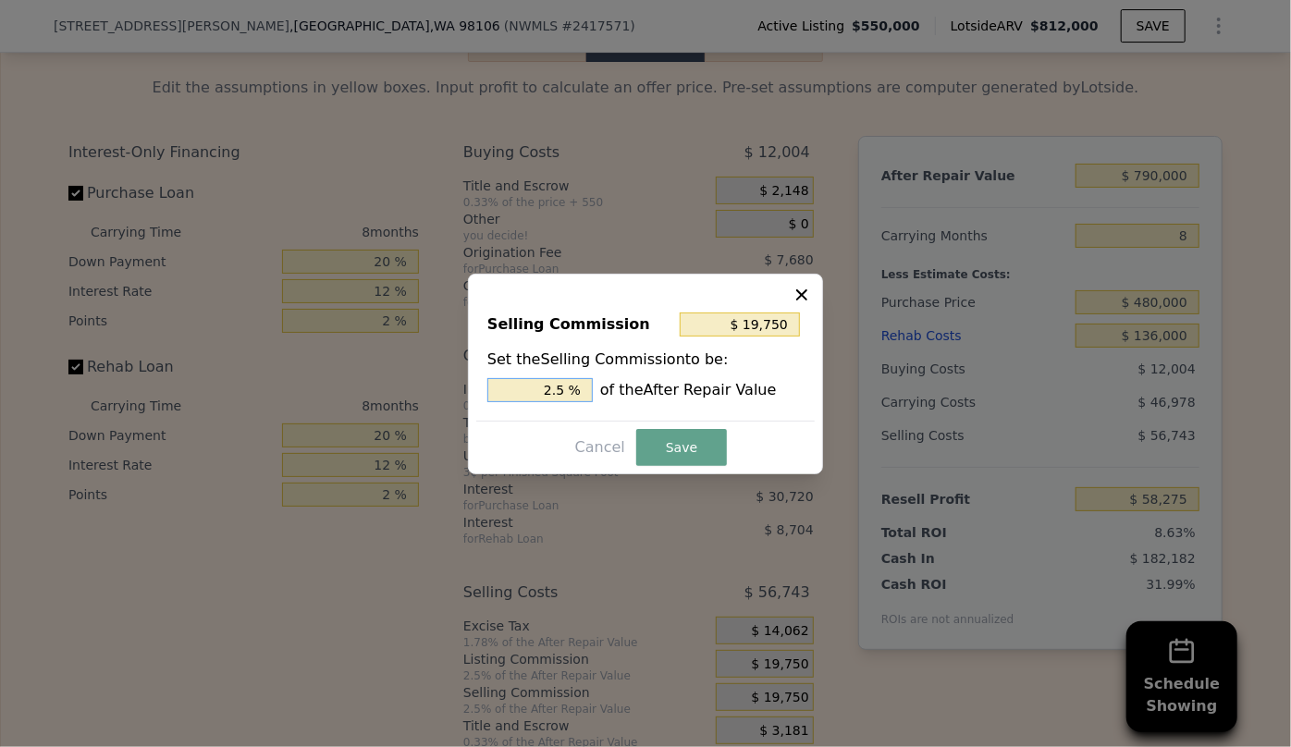
click at [555, 387] on input "2.5 %" at bounding box center [539, 390] width 105 height 24
type input "$ 3,950"
type input ".5 %"
type input "$ 11,850"
type input "1.5 %"
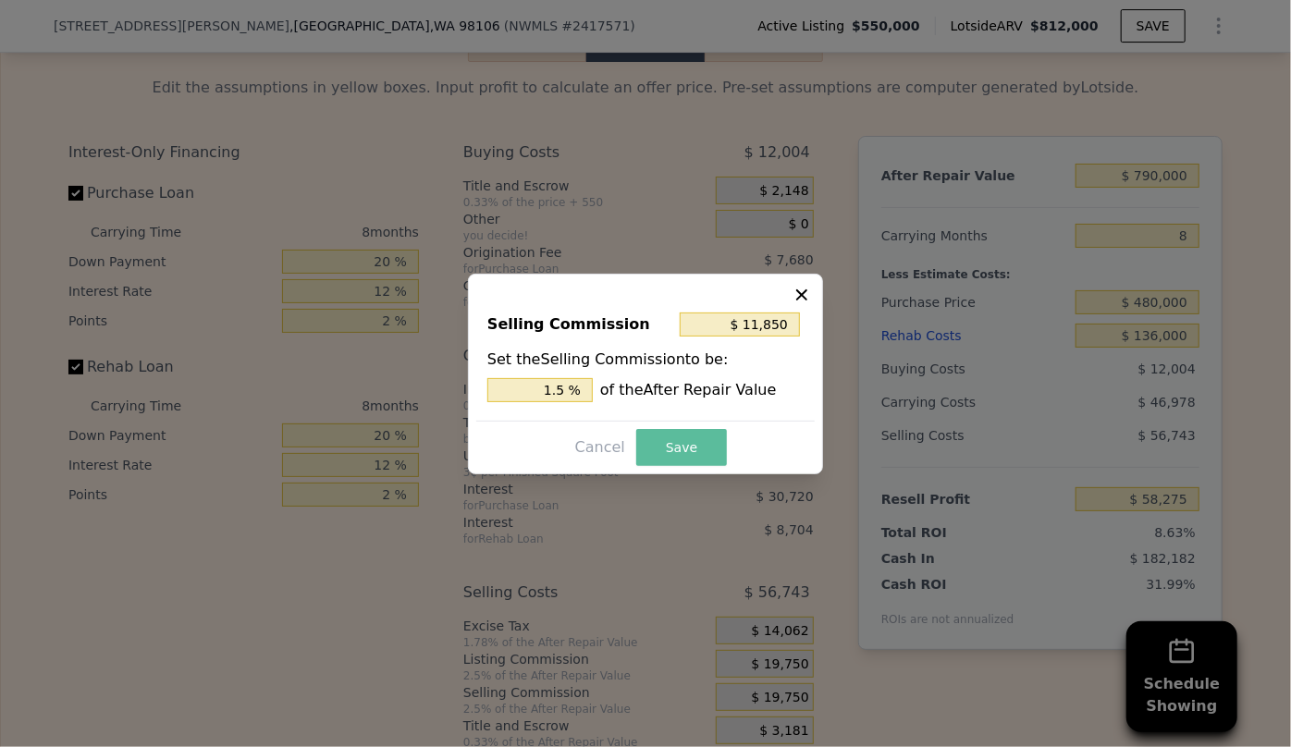
click at [669, 445] on button "Save" at bounding box center [681, 447] width 91 height 37
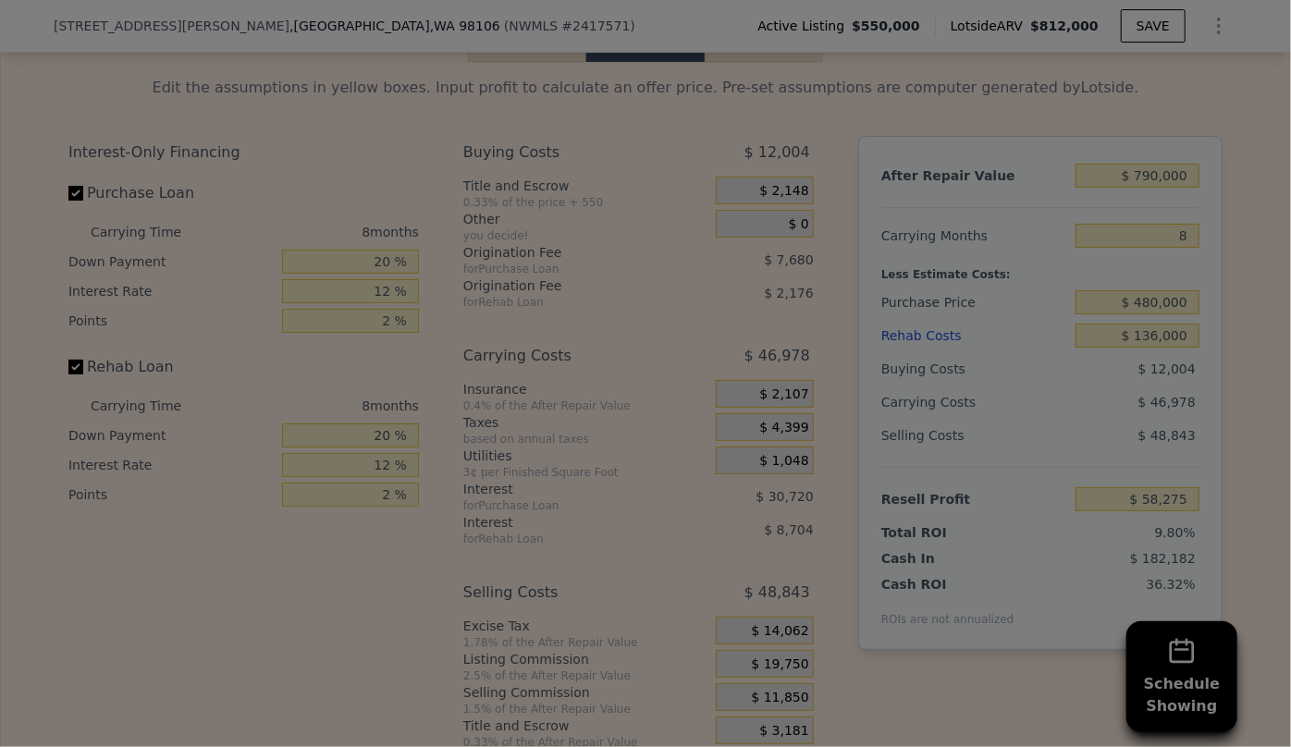
type input "$ 66,175"
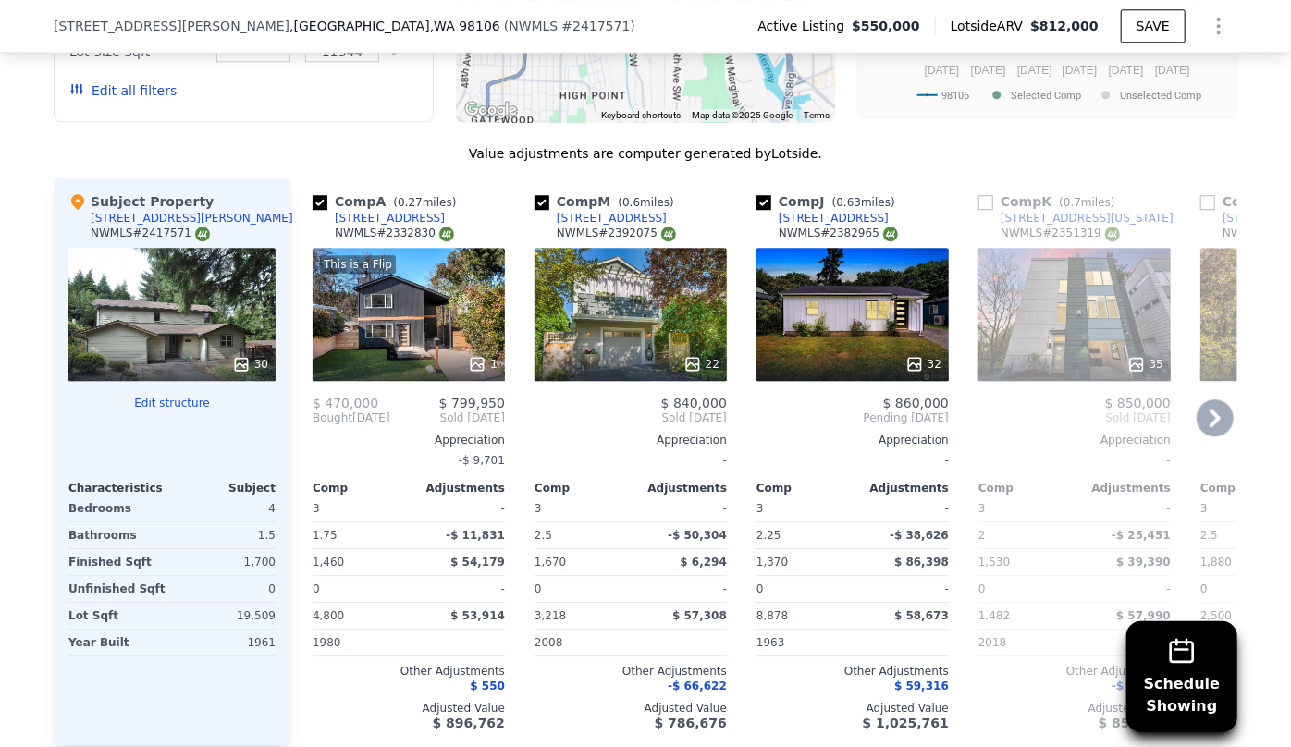
scroll to position [2521, 0]
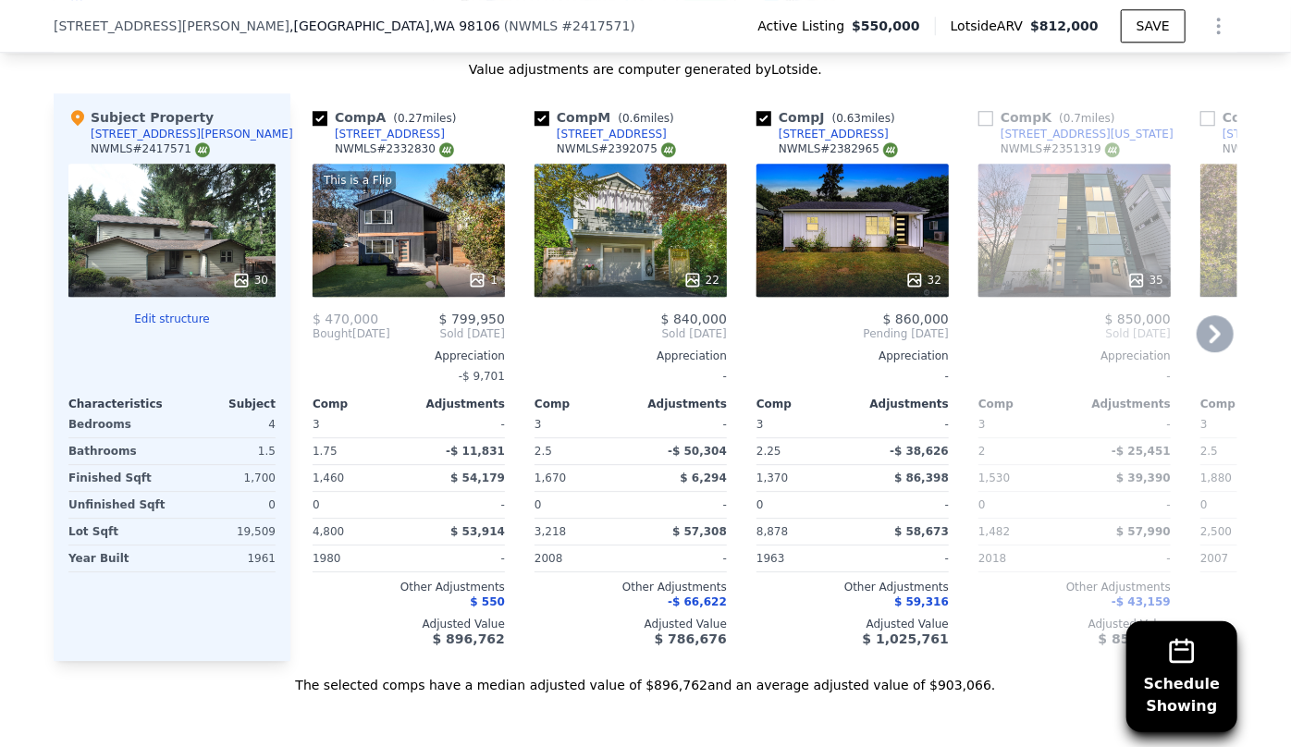
click at [1209, 325] on icon at bounding box center [1214, 334] width 11 height 18
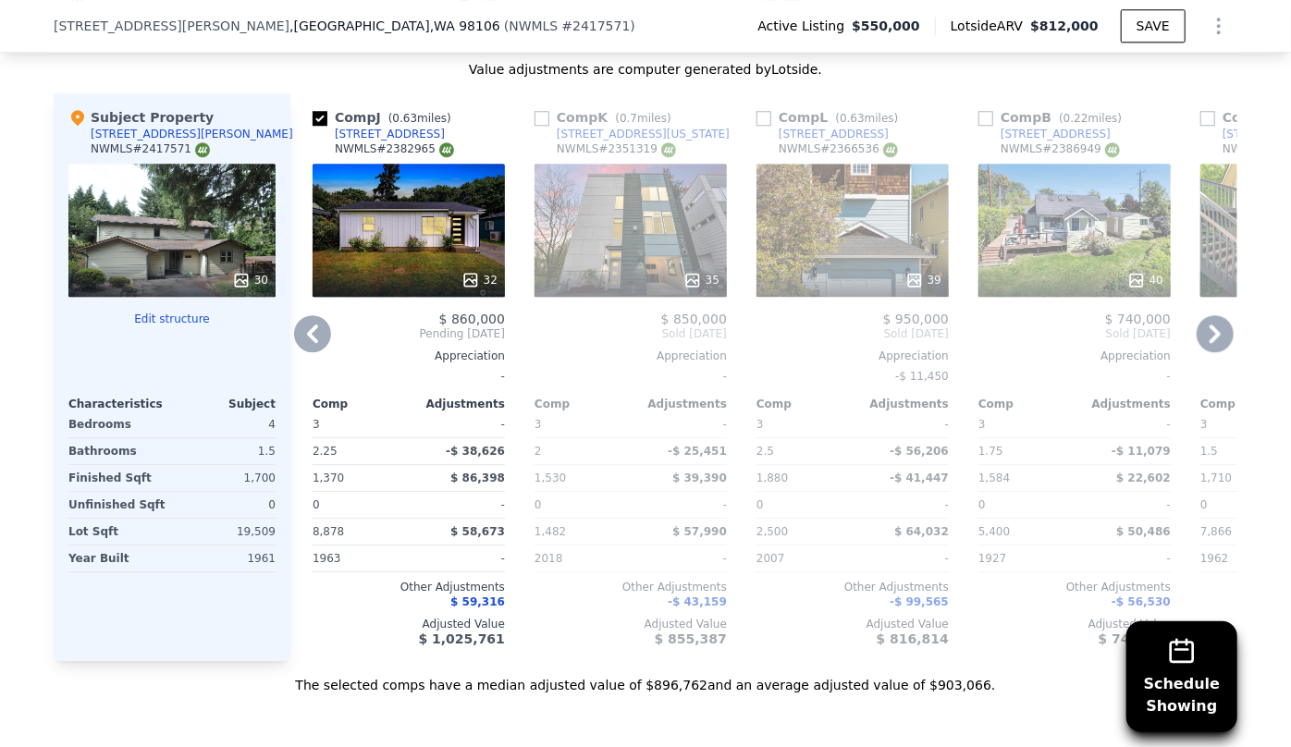
scroll to position [2437, 0]
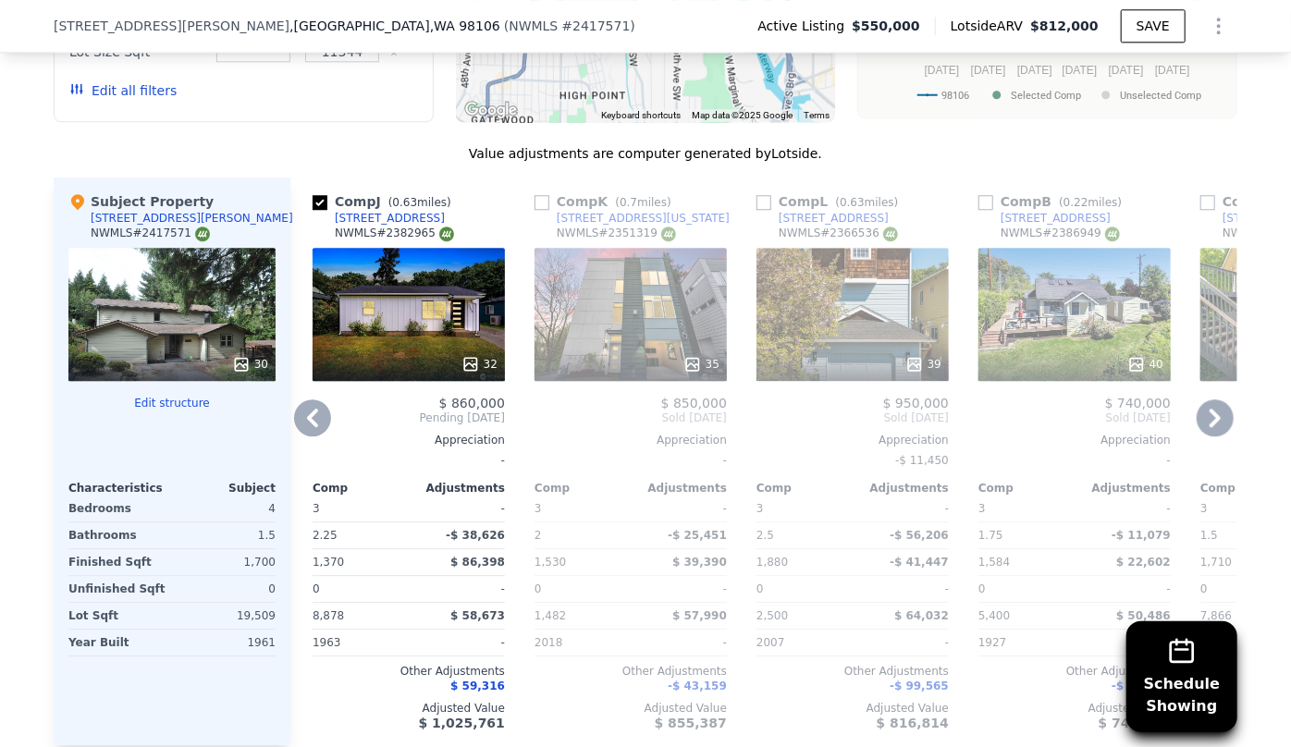
click at [987, 192] on div "Comp B ( 0.22 miles)" at bounding box center [1053, 201] width 151 height 18
click at [983, 195] on input "checkbox" at bounding box center [985, 202] width 15 height 15
checkbox input "true"
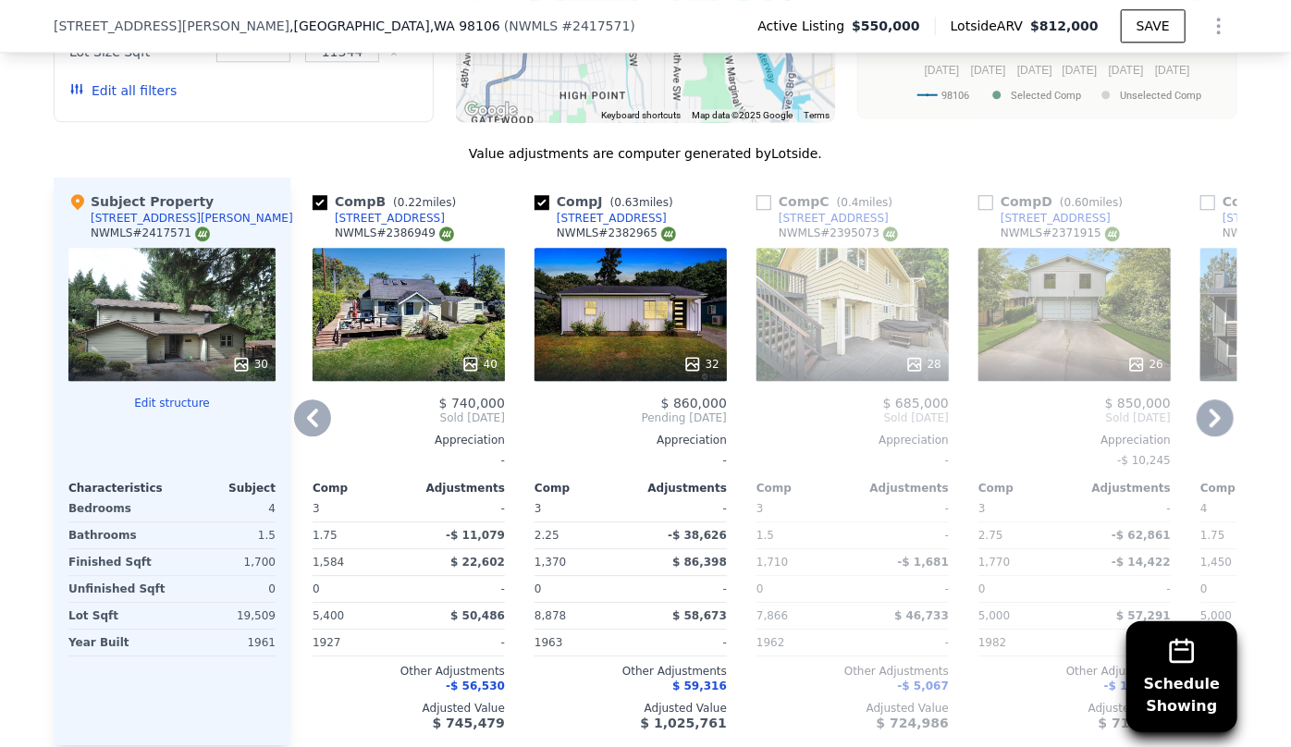
click at [1073, 348] on div at bounding box center [1074, 364] width 192 height 33
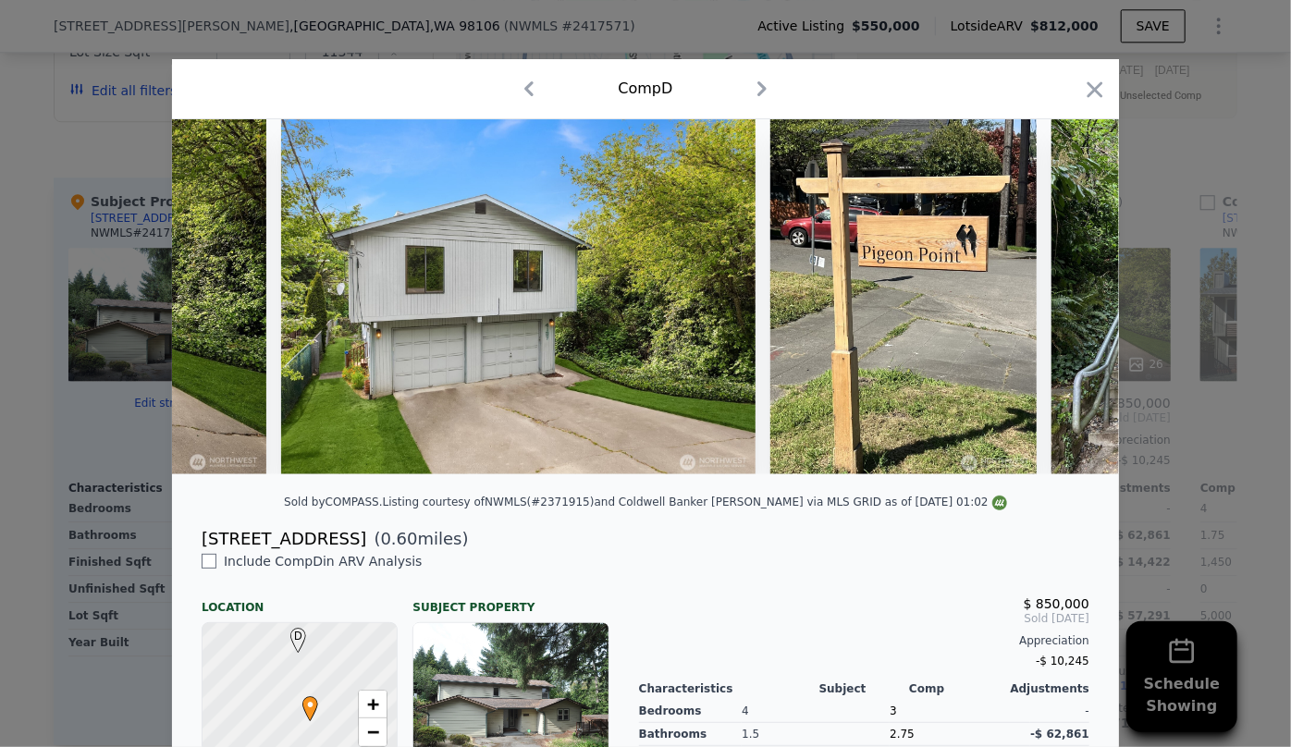
scroll to position [0, 11532]
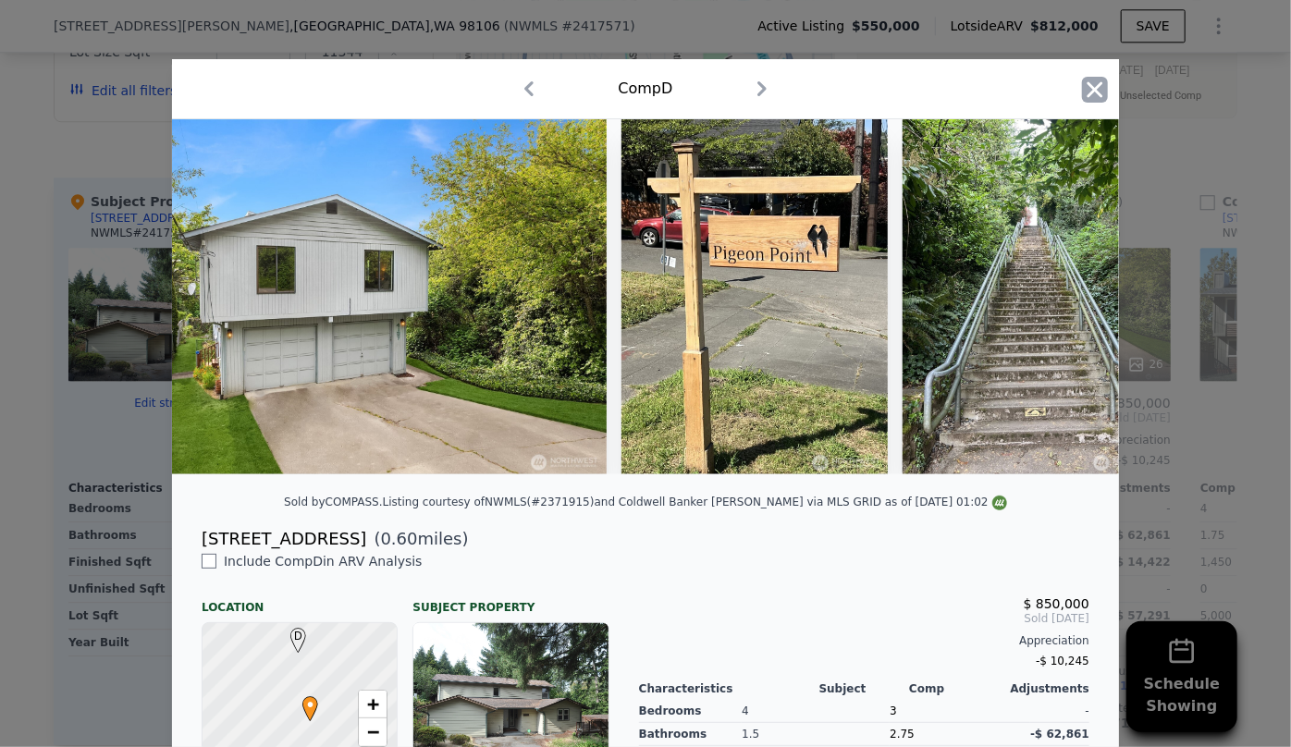
click at [1098, 79] on icon "button" at bounding box center [1095, 90] width 26 height 26
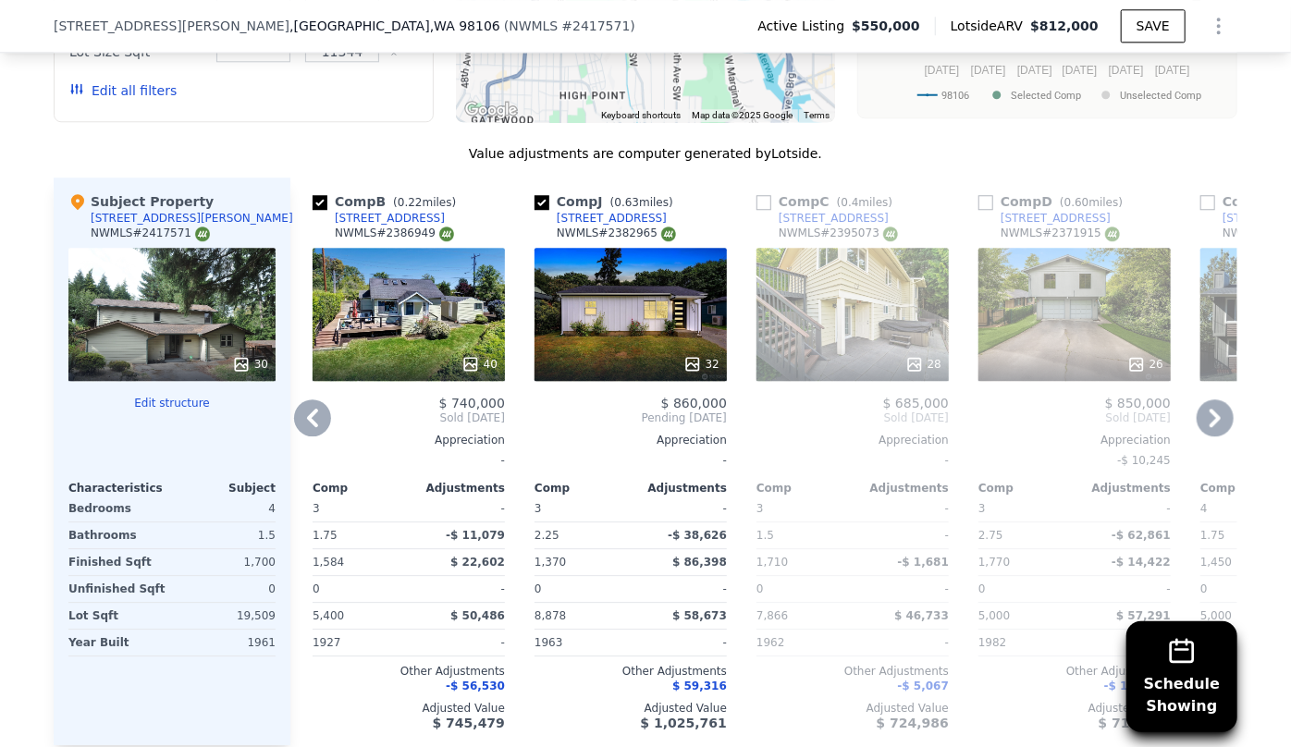
click at [1218, 399] on icon at bounding box center [1214, 417] width 37 height 37
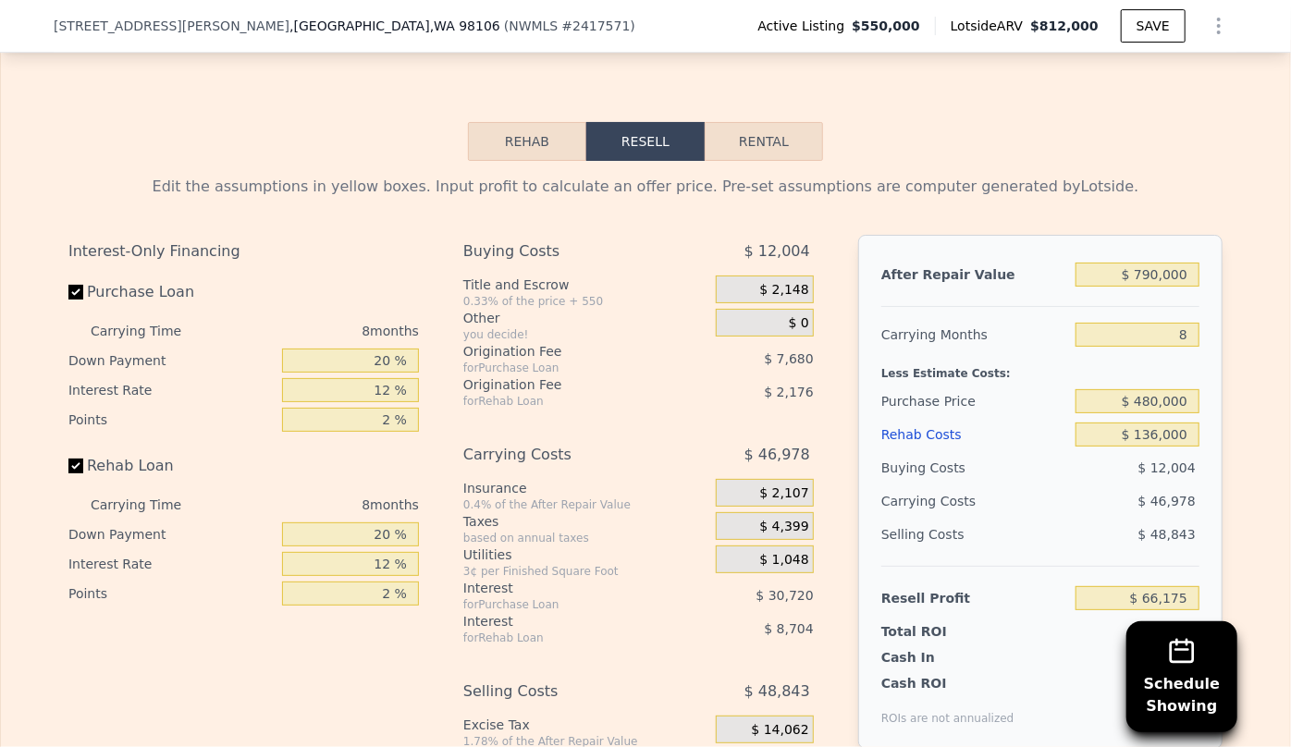
scroll to position [3278, 0]
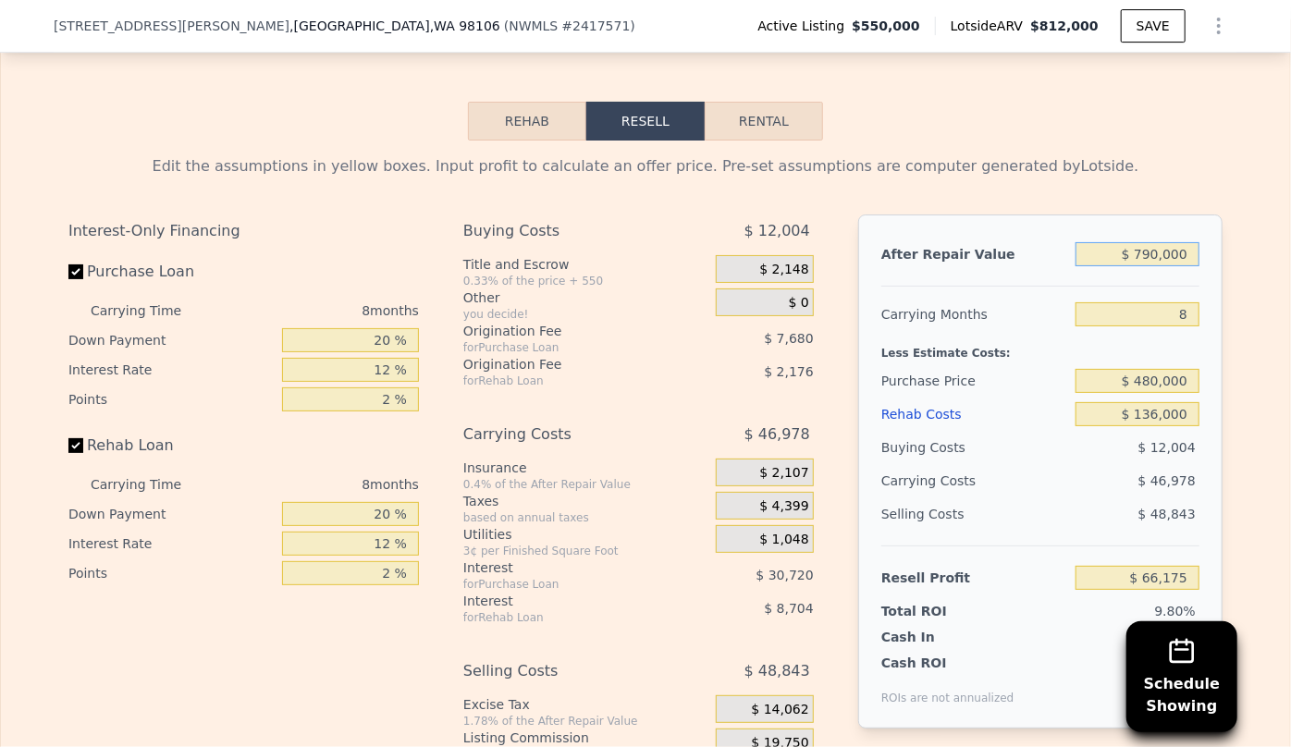
click at [1150, 242] on input "$ 790,000" at bounding box center [1137, 254] width 124 height 24
type input "$ 70,000"
type input "-$ 607,891"
type input "$ 0000"
type input "-$ 673,425"
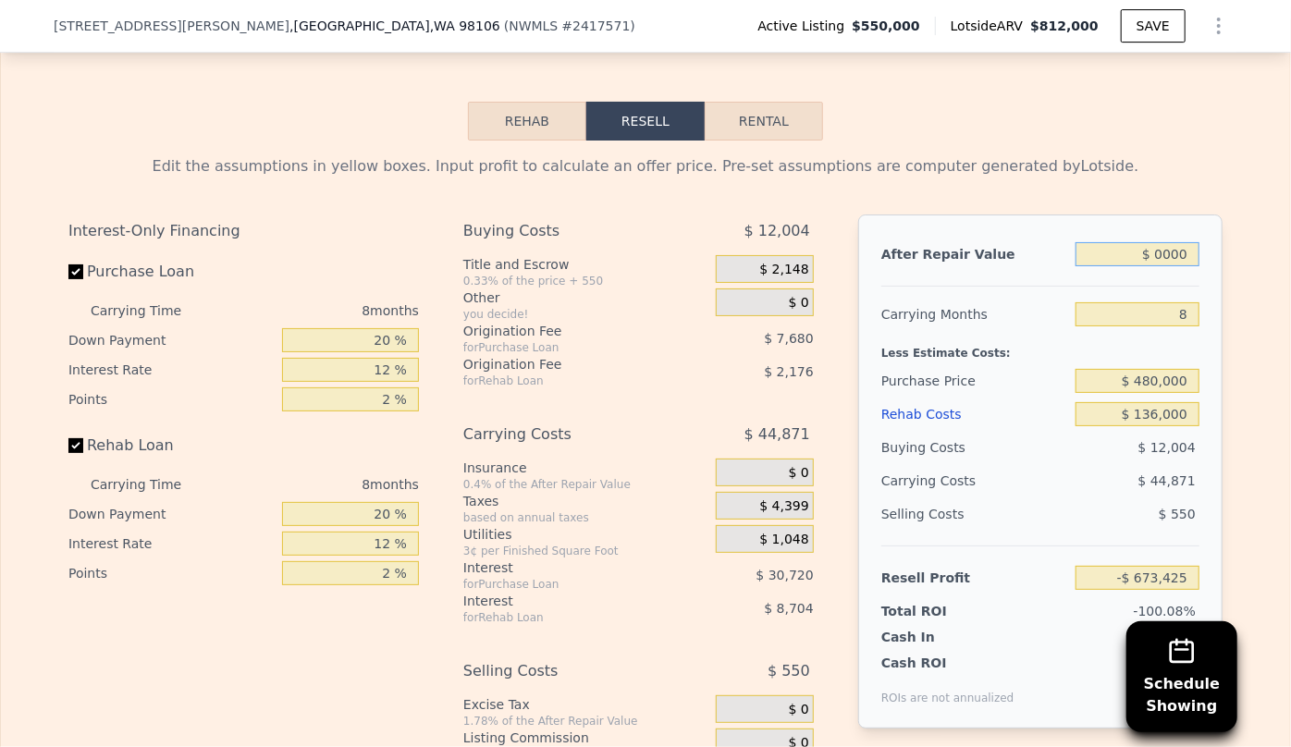
type input "$ 80,000"
type input "-$ 598,528"
type input "$ 8,000,000"
type input "$ 6,816,202"
type input "$ 800,000"
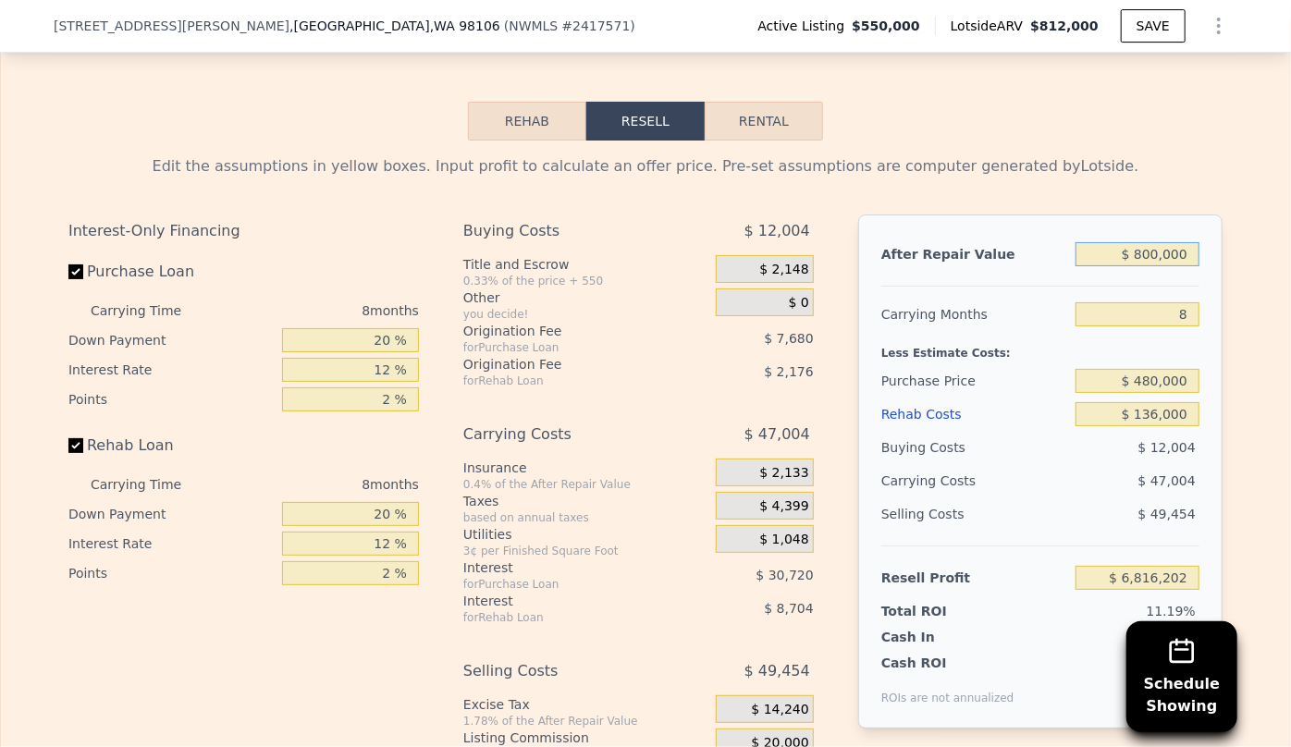
type input "$ 75,538"
type input "$ 800,000"
click at [1070, 464] on div "$ 47,004" at bounding box center [1101, 480] width 195 height 33
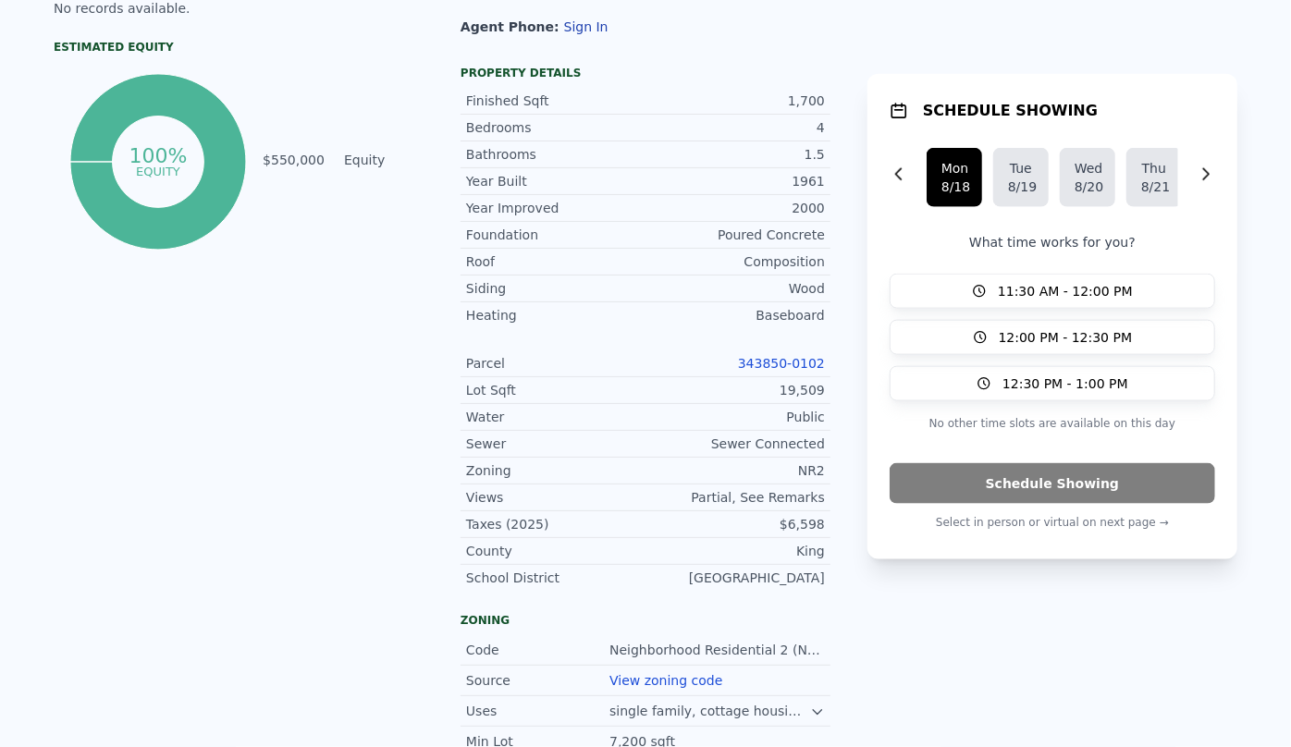
scroll to position [0, 0]
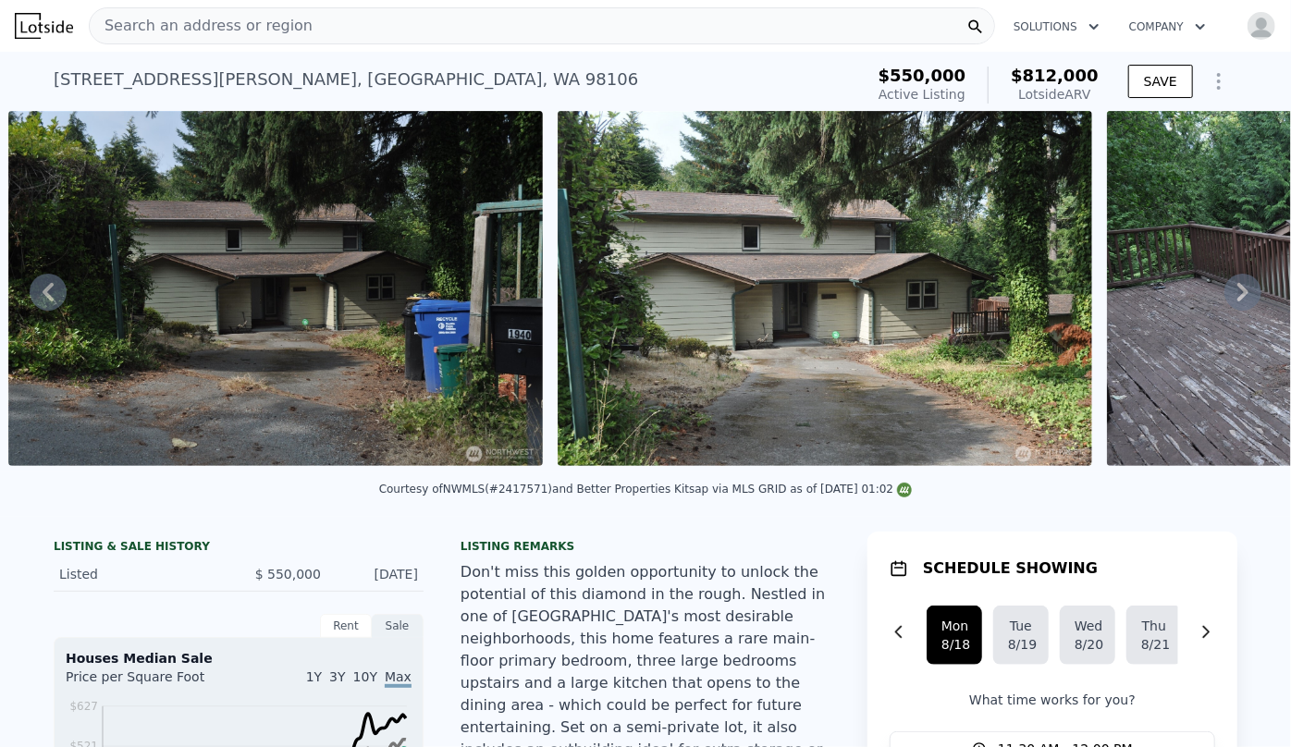
click at [176, 29] on span "Search an address or region" at bounding box center [201, 26] width 223 height 22
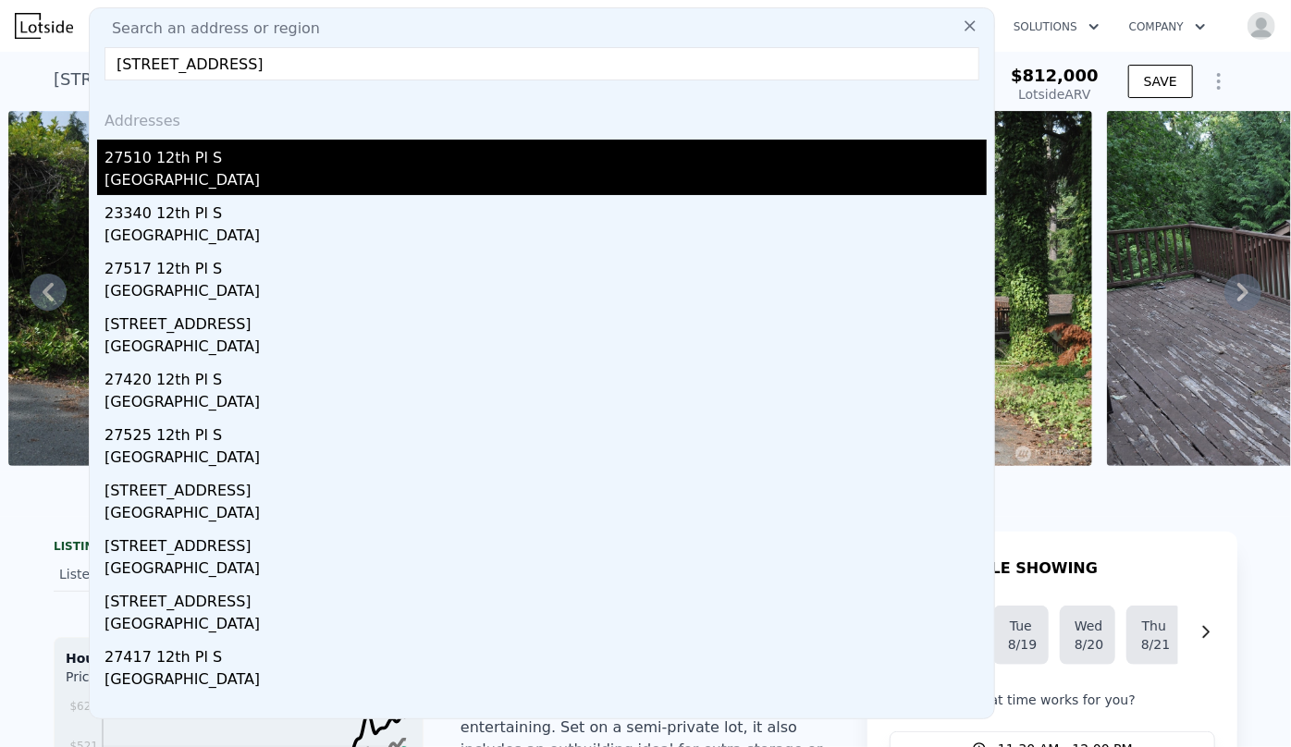
type input "27510 12th Pl S, Des Moines, WA 98198"
click at [324, 157] on div "27510 12th Pl S" at bounding box center [545, 155] width 882 height 30
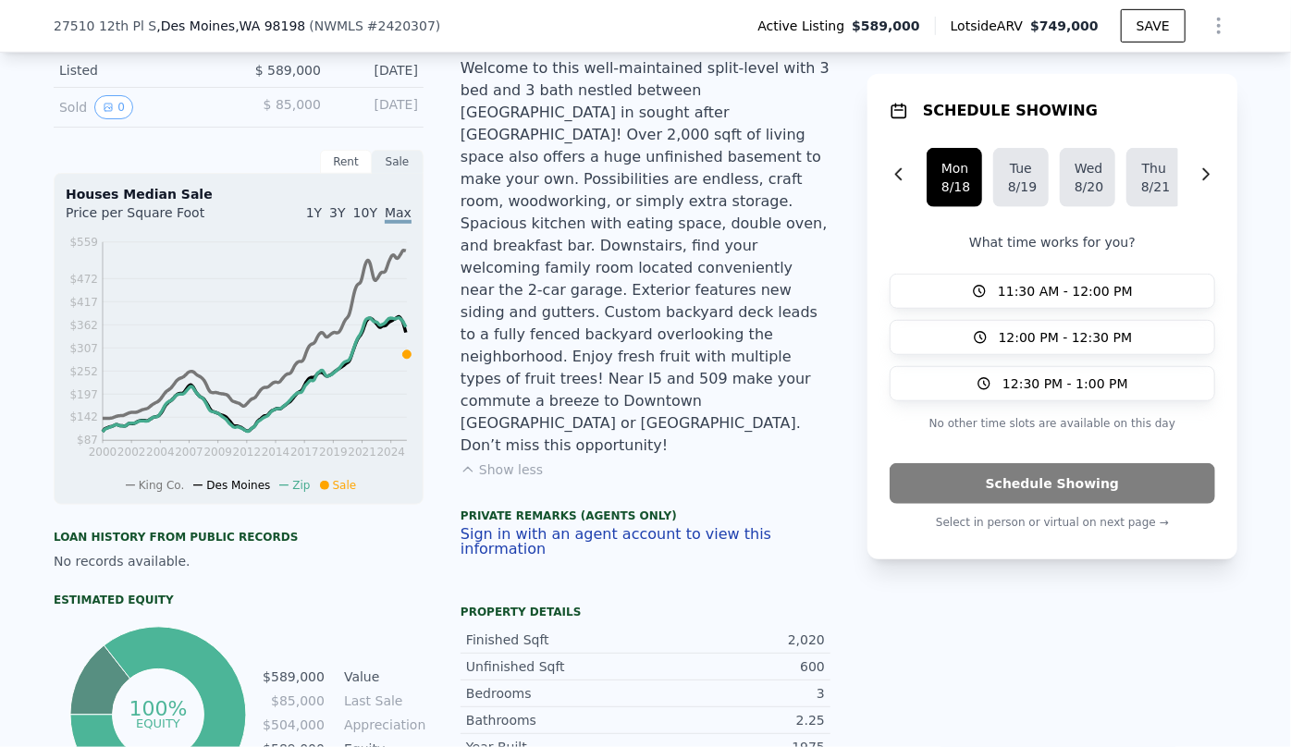
scroll to position [1001, 0]
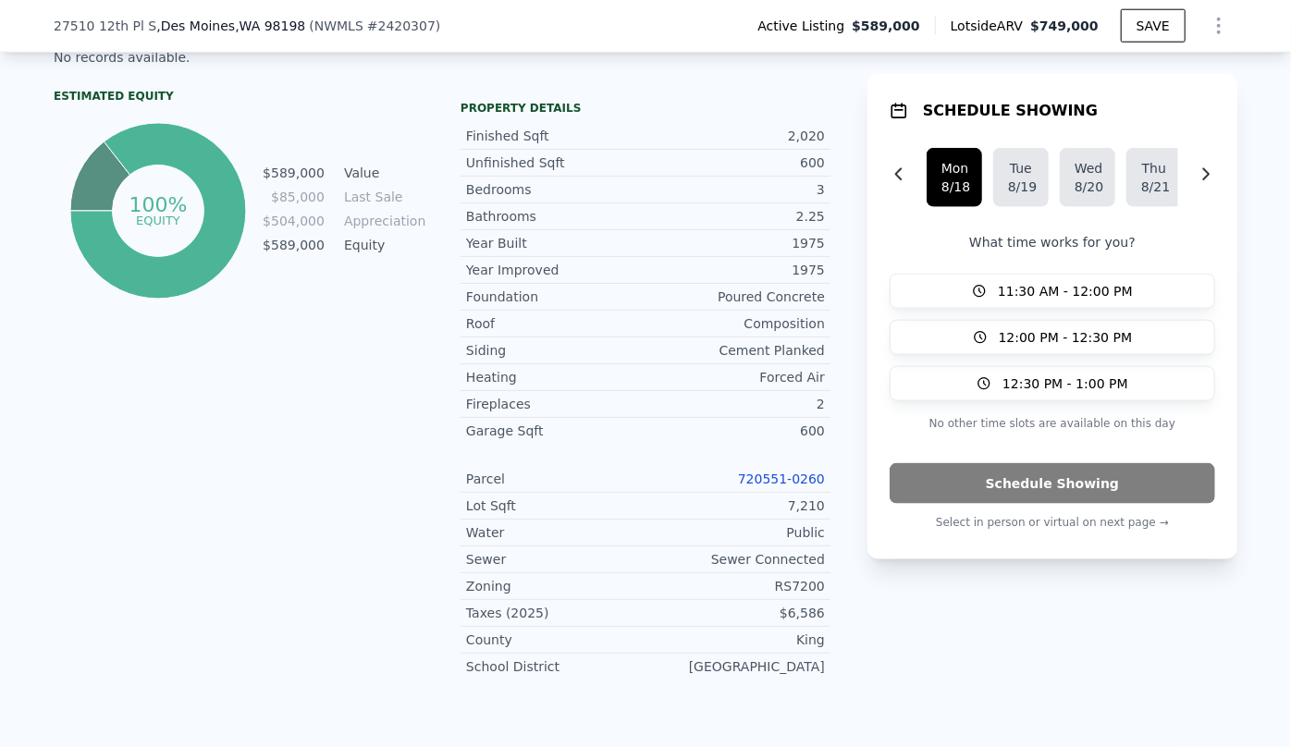
click at [816, 472] on link "720551-0260" at bounding box center [781, 479] width 87 height 15
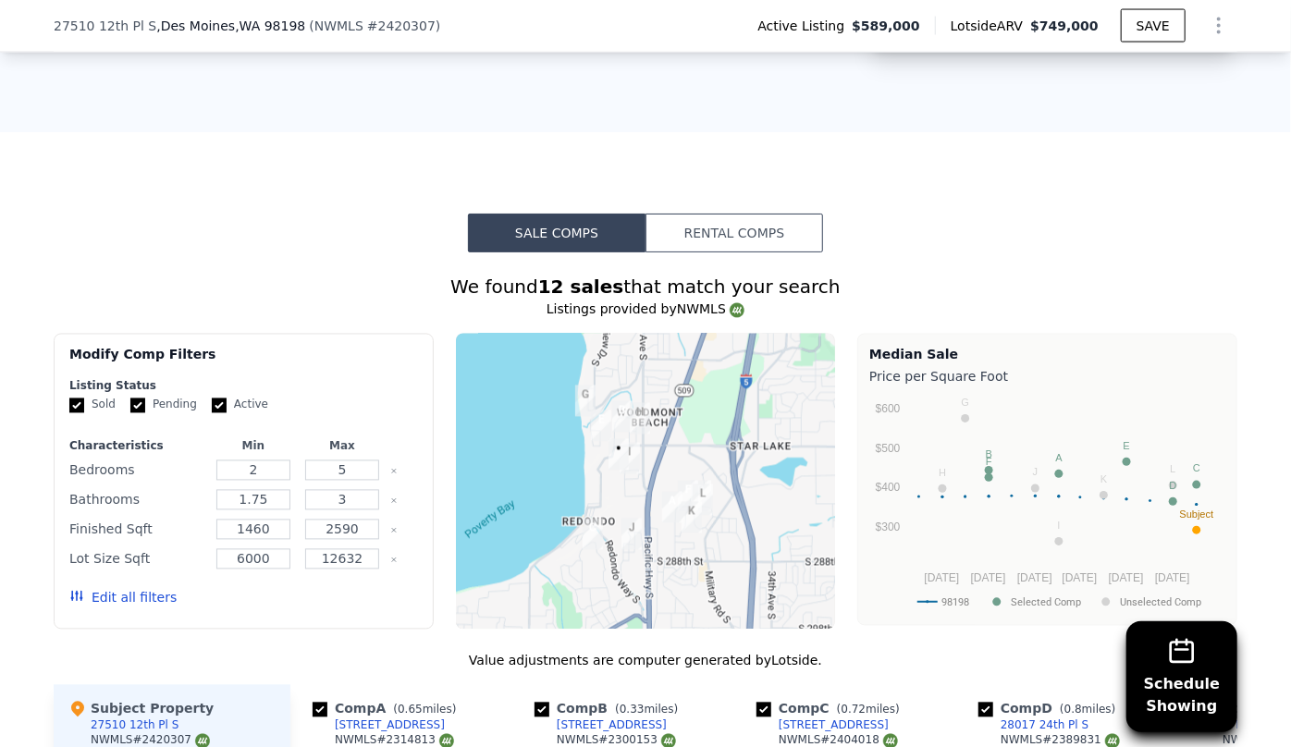
scroll to position [1674, 0]
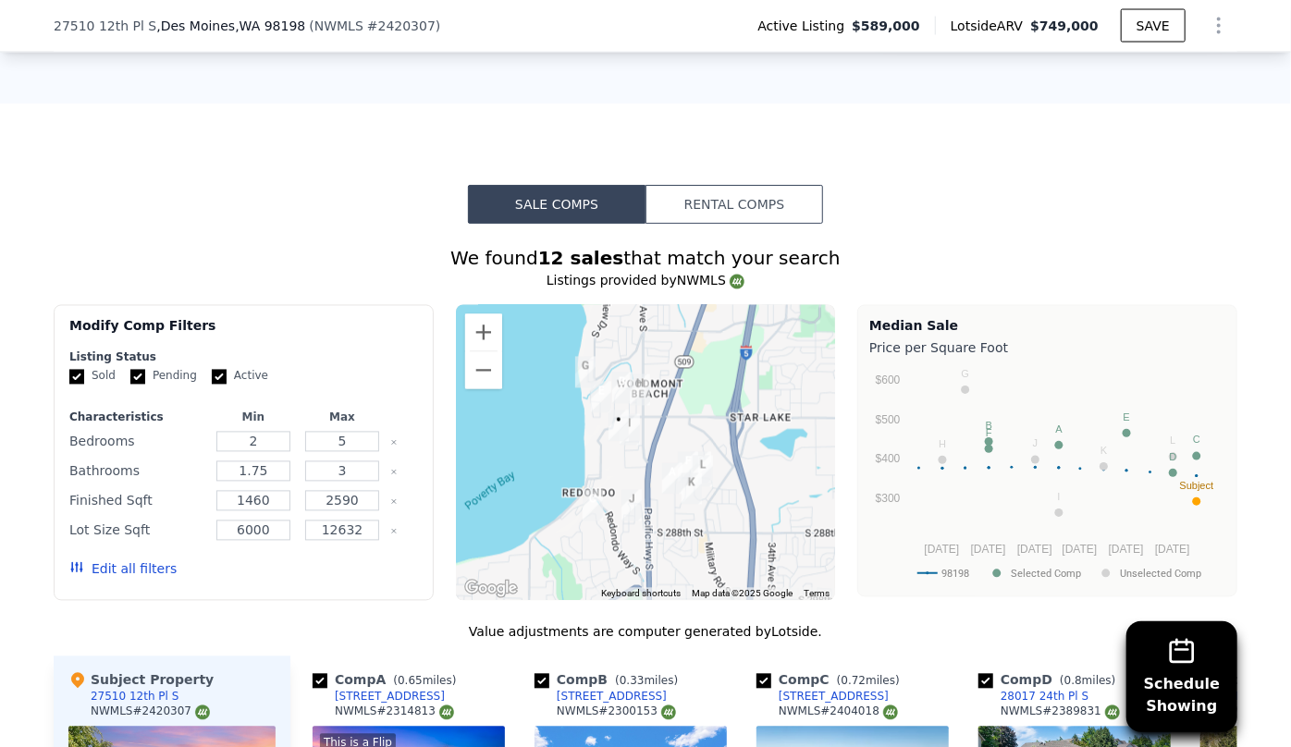
click at [110, 560] on button "Edit all filters" at bounding box center [122, 569] width 107 height 18
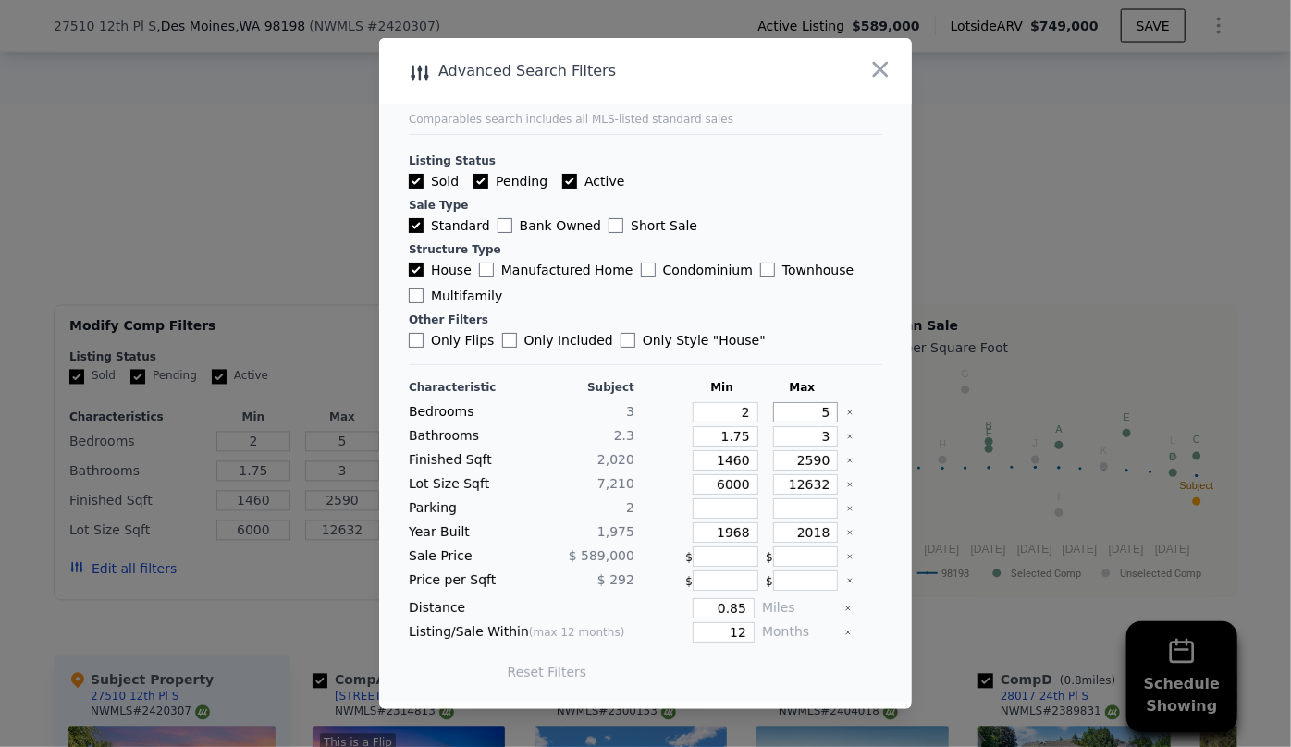
drag, startPoint x: 817, startPoint y: 414, endPoint x: 797, endPoint y: 420, distance: 21.1
click at [799, 419] on input "5" at bounding box center [806, 412] width 66 height 20
type input "3"
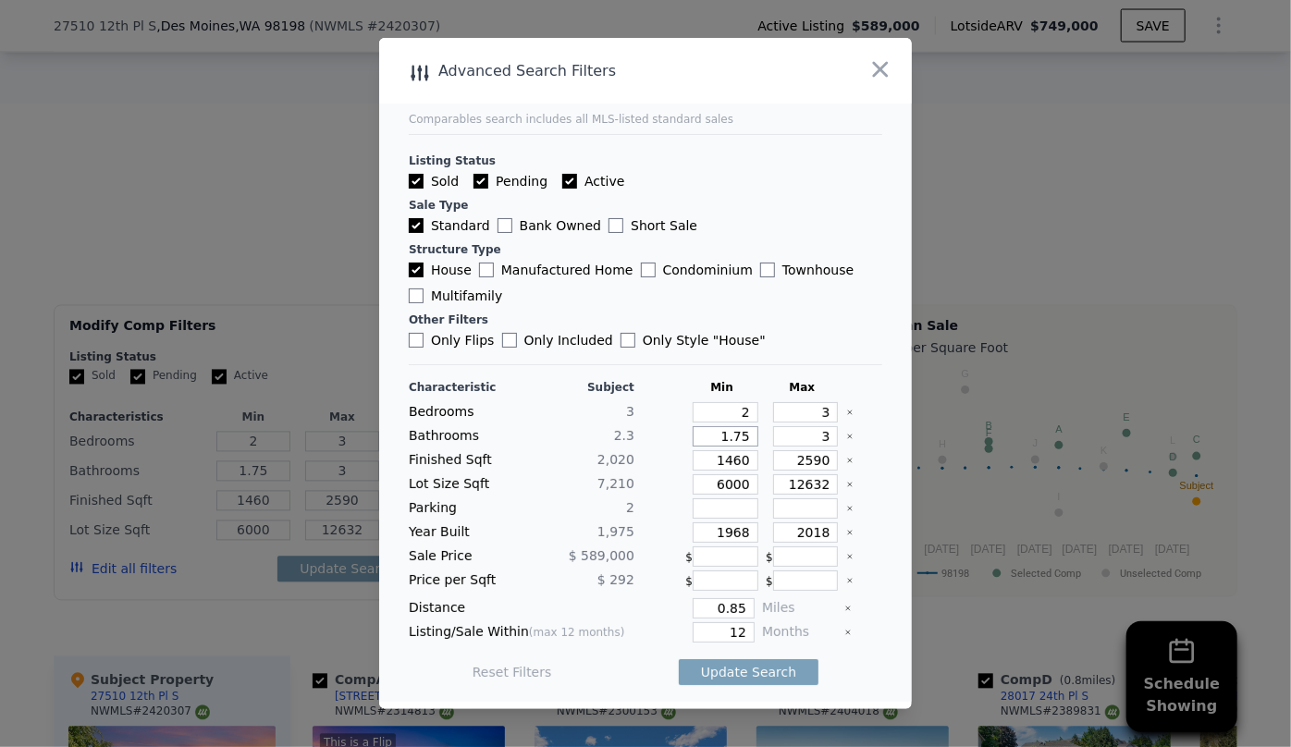
drag, startPoint x: 740, startPoint y: 440, endPoint x: 709, endPoint y: 440, distance: 30.5
click at [709, 440] on input "1.75" at bounding box center [726, 436] width 66 height 20
type input "1"
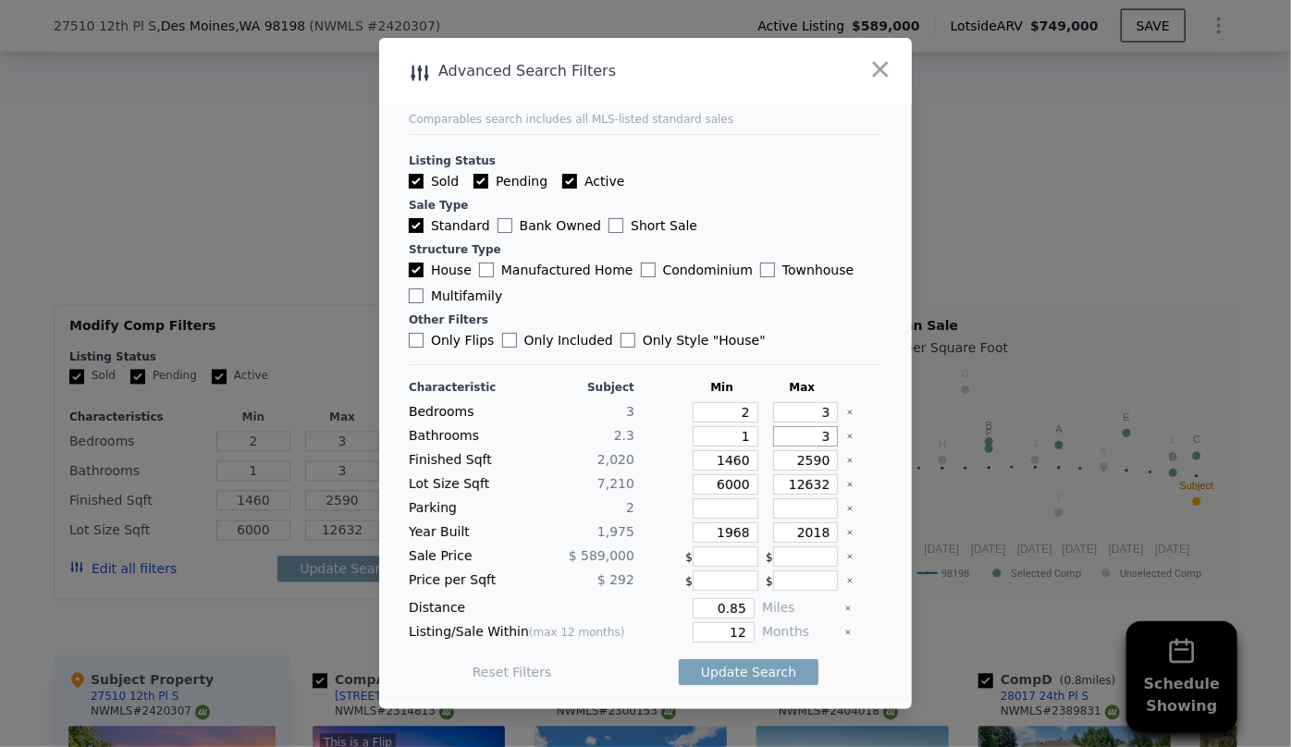
click at [811, 437] on input "3" at bounding box center [806, 436] width 66 height 20
drag, startPoint x: 742, startPoint y: 464, endPoint x: 654, endPoint y: 464, distance: 87.8
click at [654, 464] on div "Finished Sqft 2,020 1460 2590" at bounding box center [645, 460] width 473 height 20
type input "1"
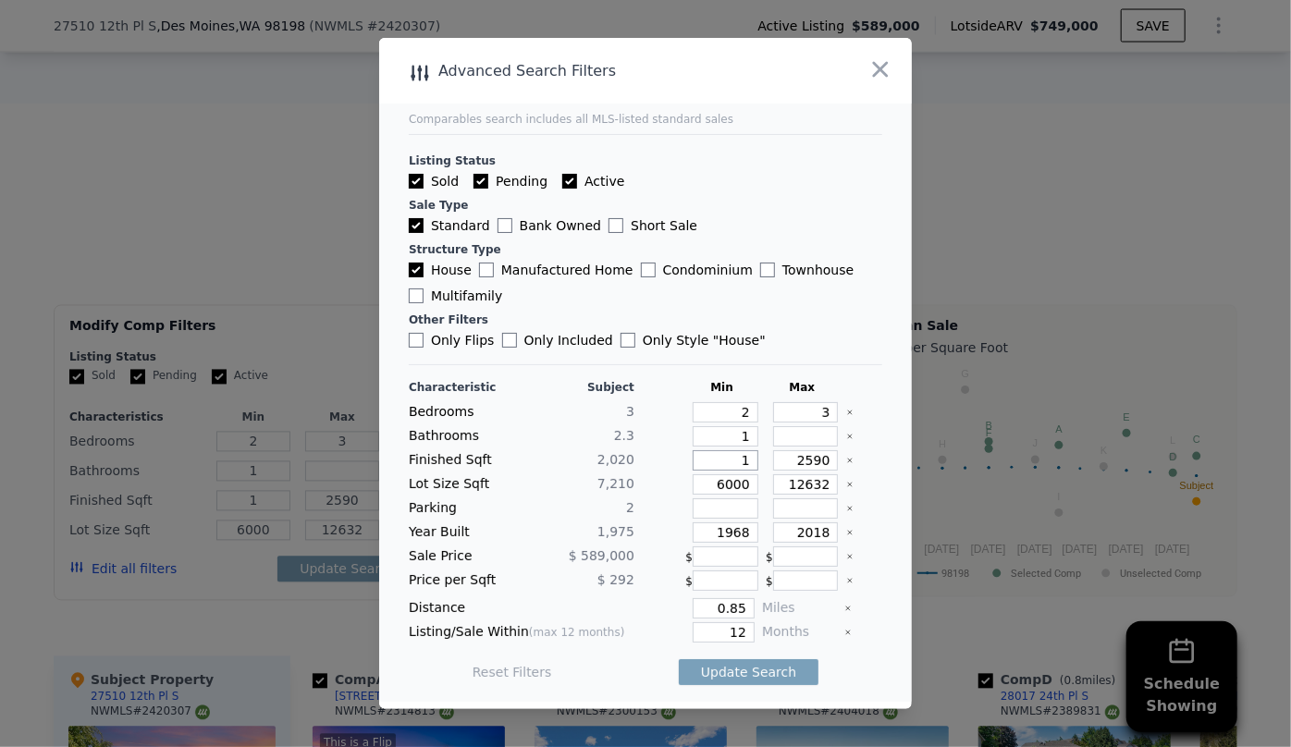
type input "15"
type input "150"
type input "1500"
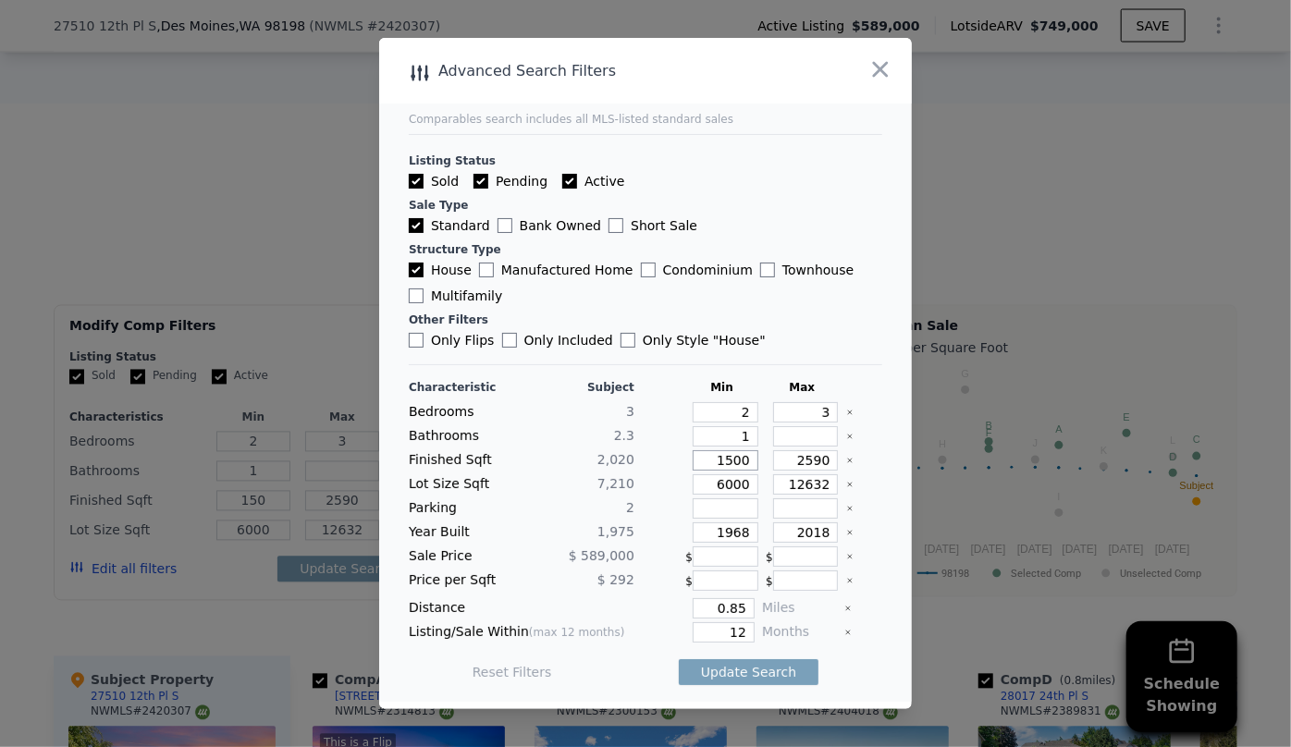
type input "1500"
click at [823, 459] on input "2590" at bounding box center [806, 460] width 66 height 20
type input "259"
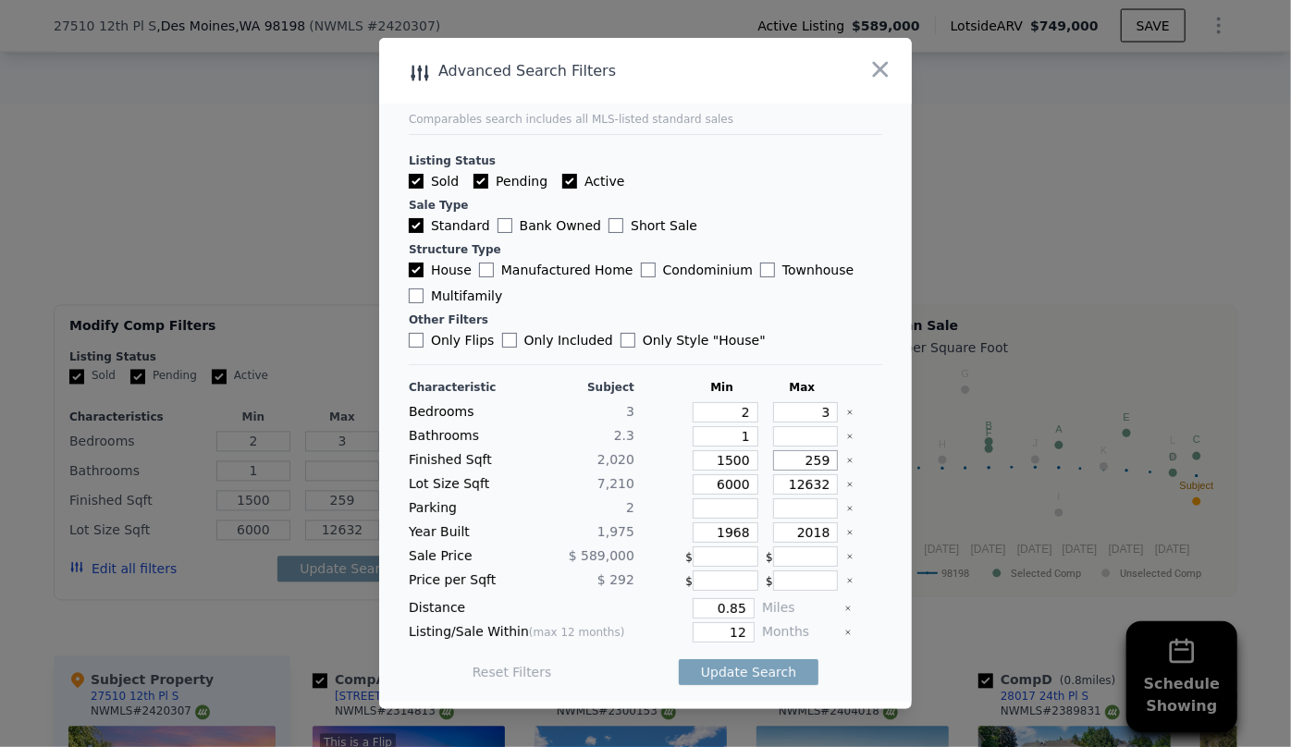
type input "25"
type input "2"
type input "22"
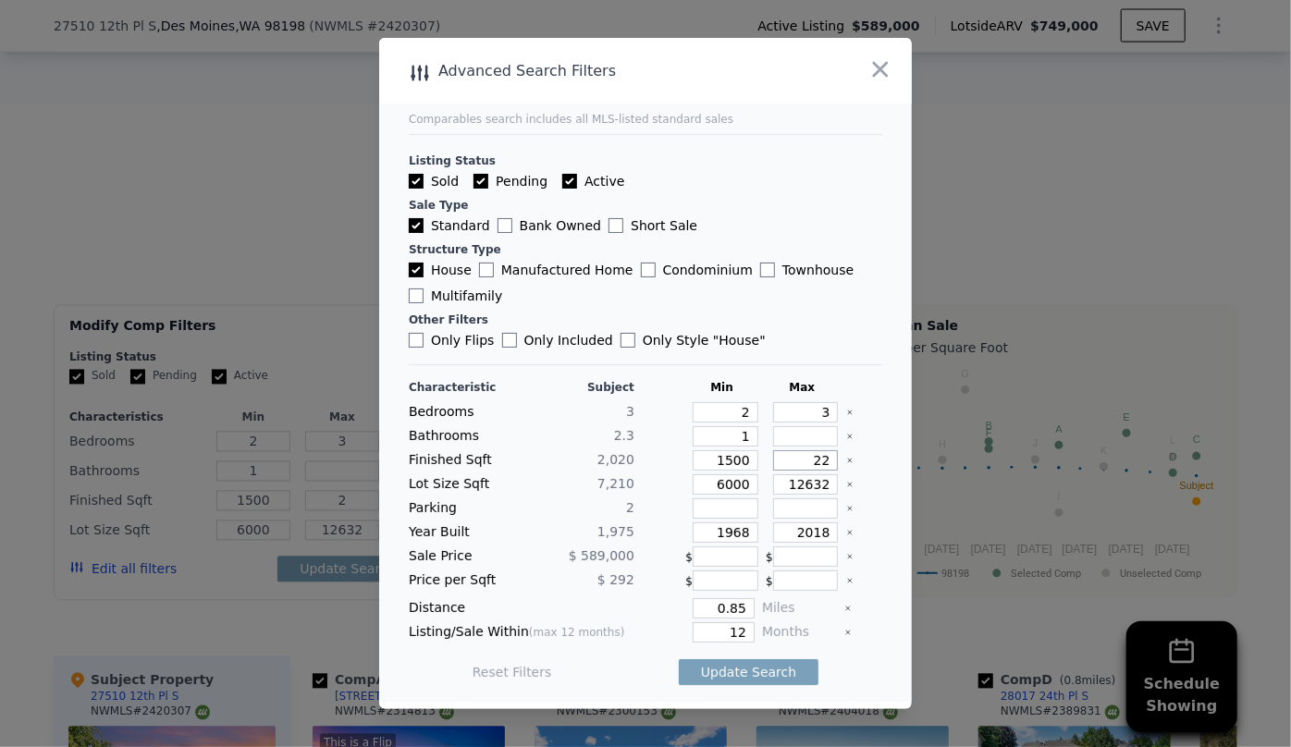
type input "22"
type input "220"
type input "2200"
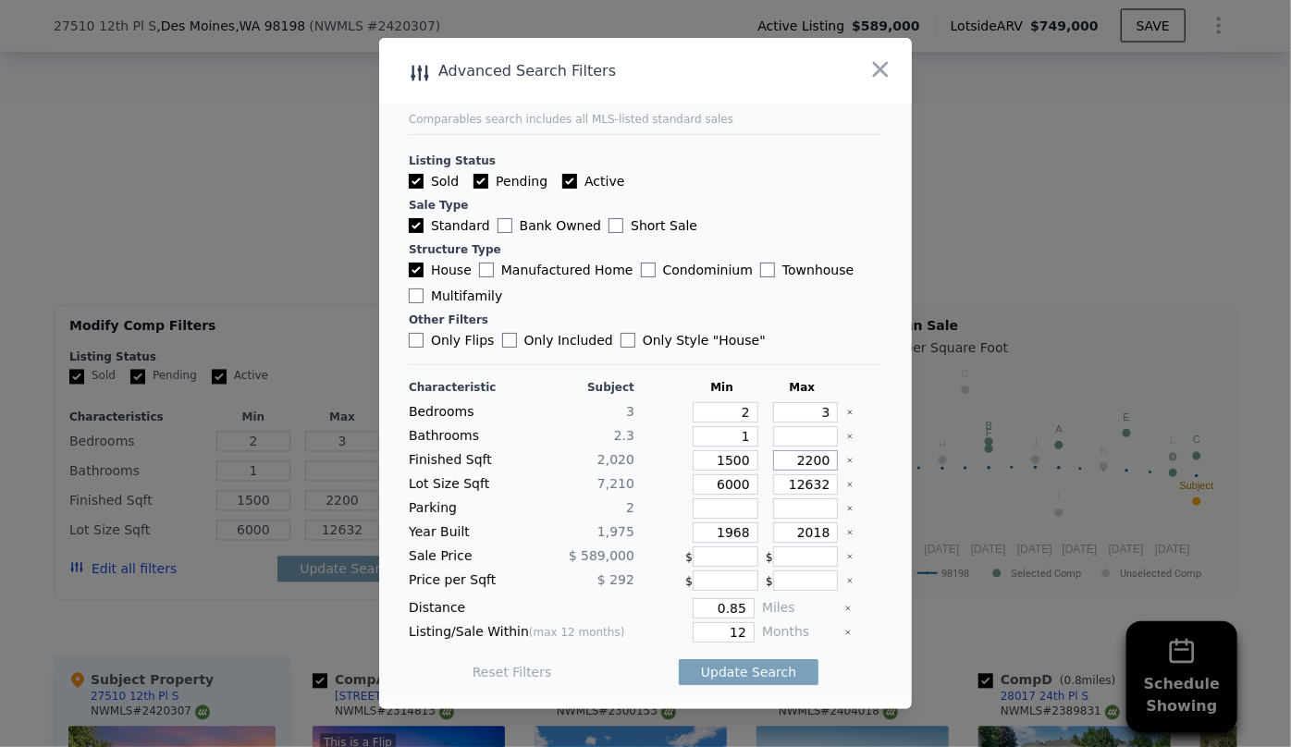
type input "2200"
drag, startPoint x: 740, startPoint y: 484, endPoint x: 557, endPoint y: 492, distance: 183.3
click at [565, 491] on div "Lot Size Sqft 7,210 6000 12632" at bounding box center [645, 484] width 473 height 20
drag, startPoint x: 745, startPoint y: 533, endPoint x: 637, endPoint y: 534, distance: 108.2
click at [647, 534] on div "Year Built 1,975 1968 2018" at bounding box center [645, 532] width 473 height 20
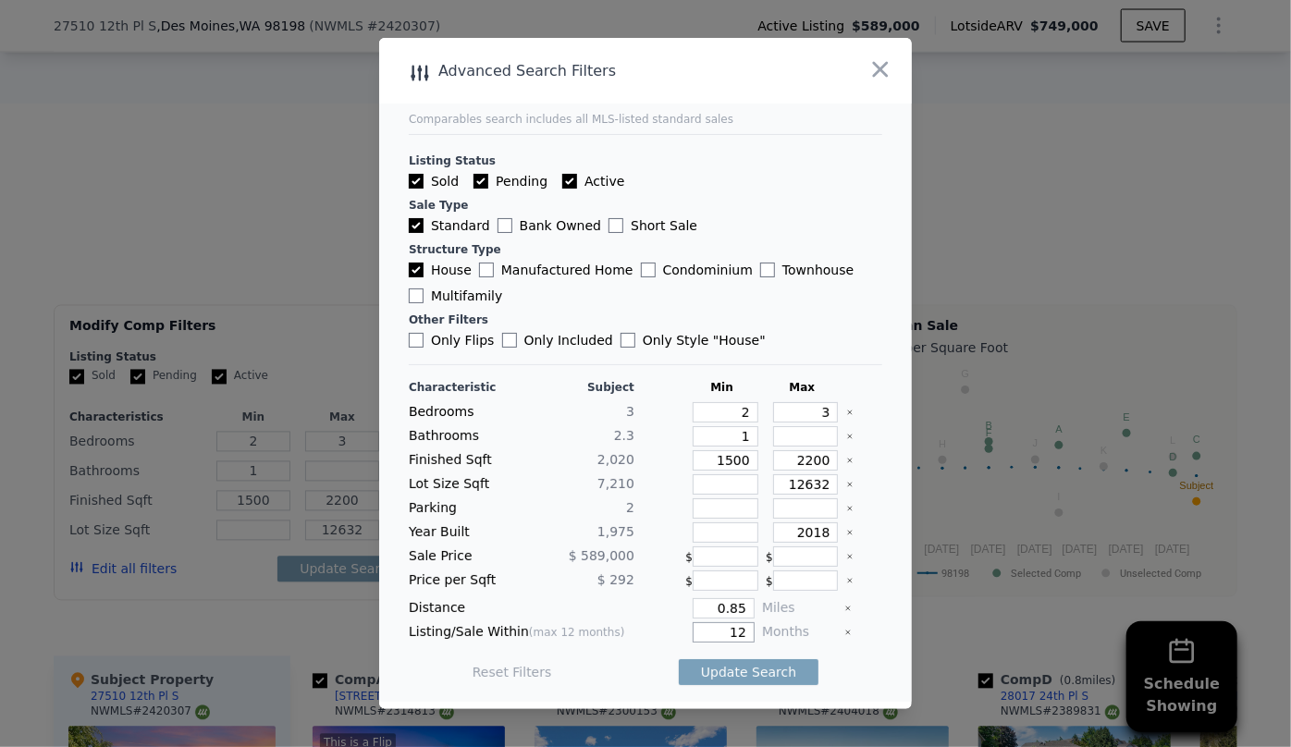
drag, startPoint x: 739, startPoint y: 638, endPoint x: 699, endPoint y: 632, distance: 40.1
click at [699, 632] on input "12" at bounding box center [724, 632] width 62 height 20
type input "6"
click at [738, 607] on input "0.85" at bounding box center [724, 608] width 62 height 20
click at [770, 660] on button "Update Search" at bounding box center [749, 672] width 140 height 26
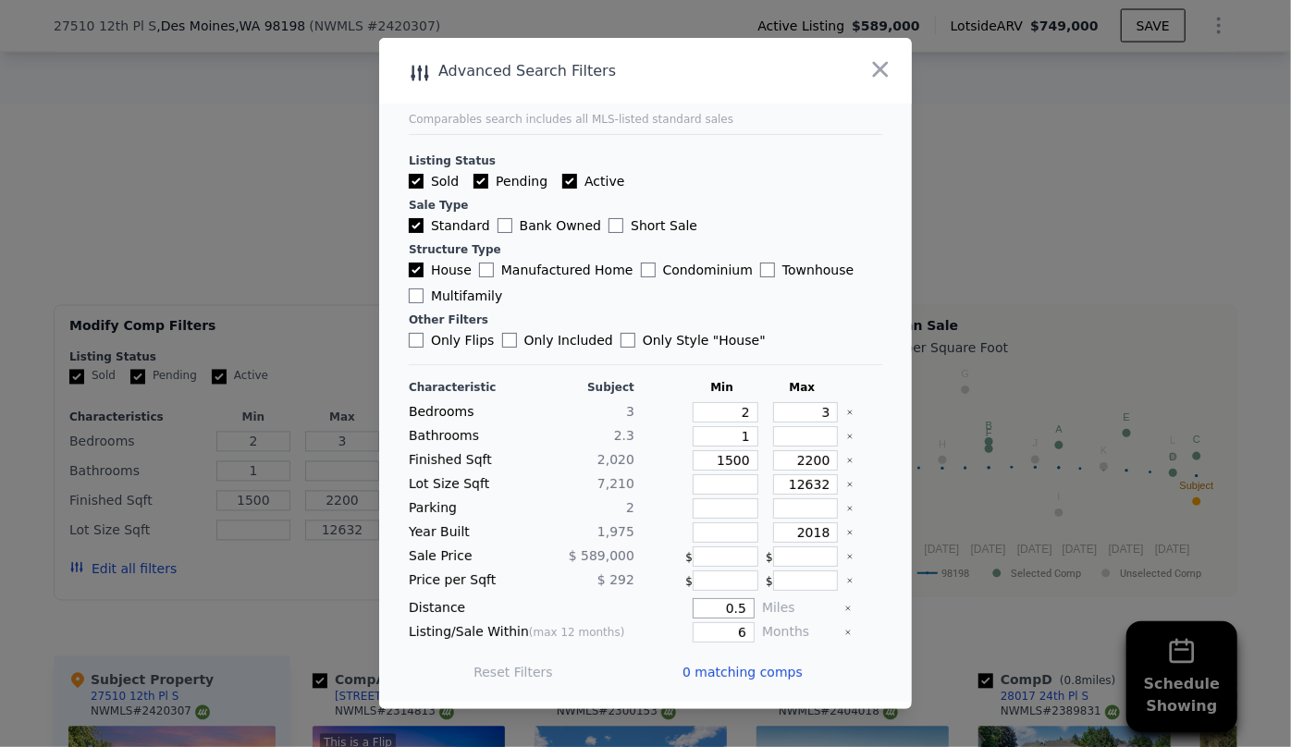
drag, startPoint x: 739, startPoint y: 601, endPoint x: 686, endPoint y: 605, distance: 52.8
click at [693, 605] on input "0.5" at bounding box center [724, 608] width 62 height 20
type input "1"
click at [744, 680] on button "Update Search" at bounding box center [749, 672] width 140 height 26
checkbox input "false"
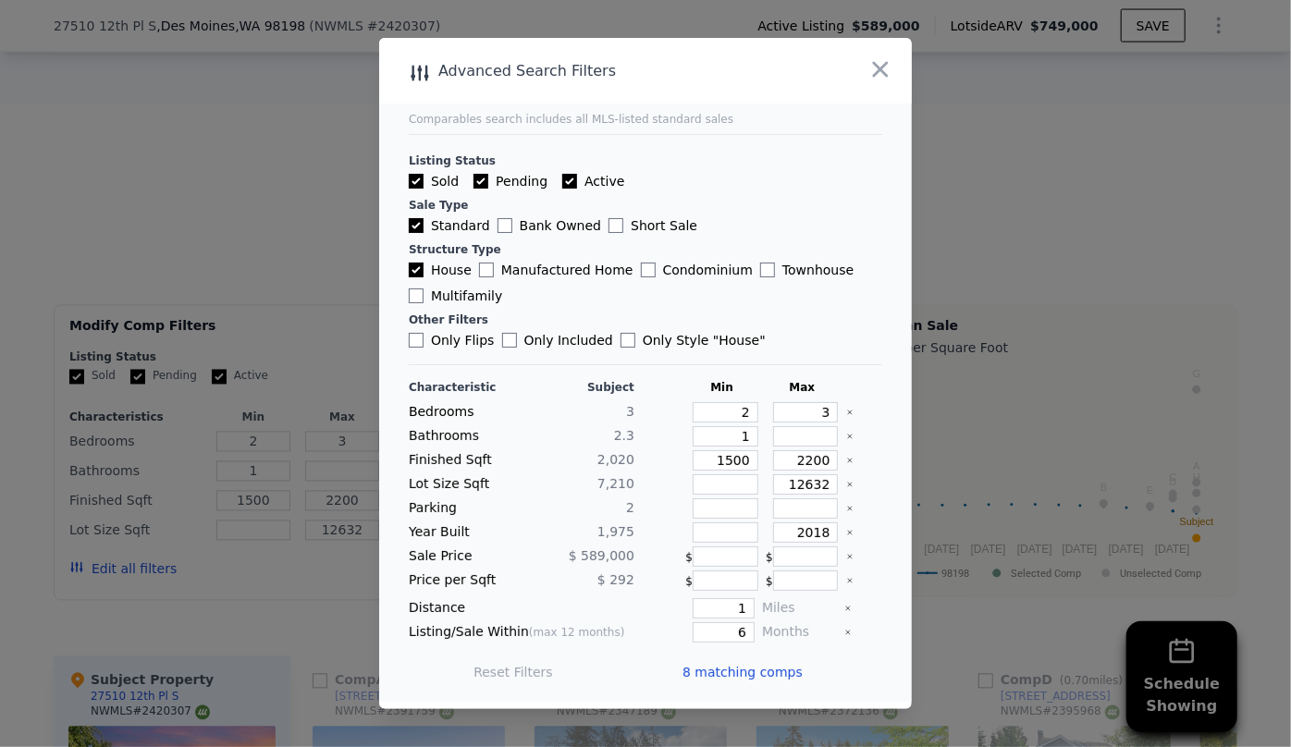
click at [744, 680] on span "8 matching comps" at bounding box center [742, 672] width 120 height 18
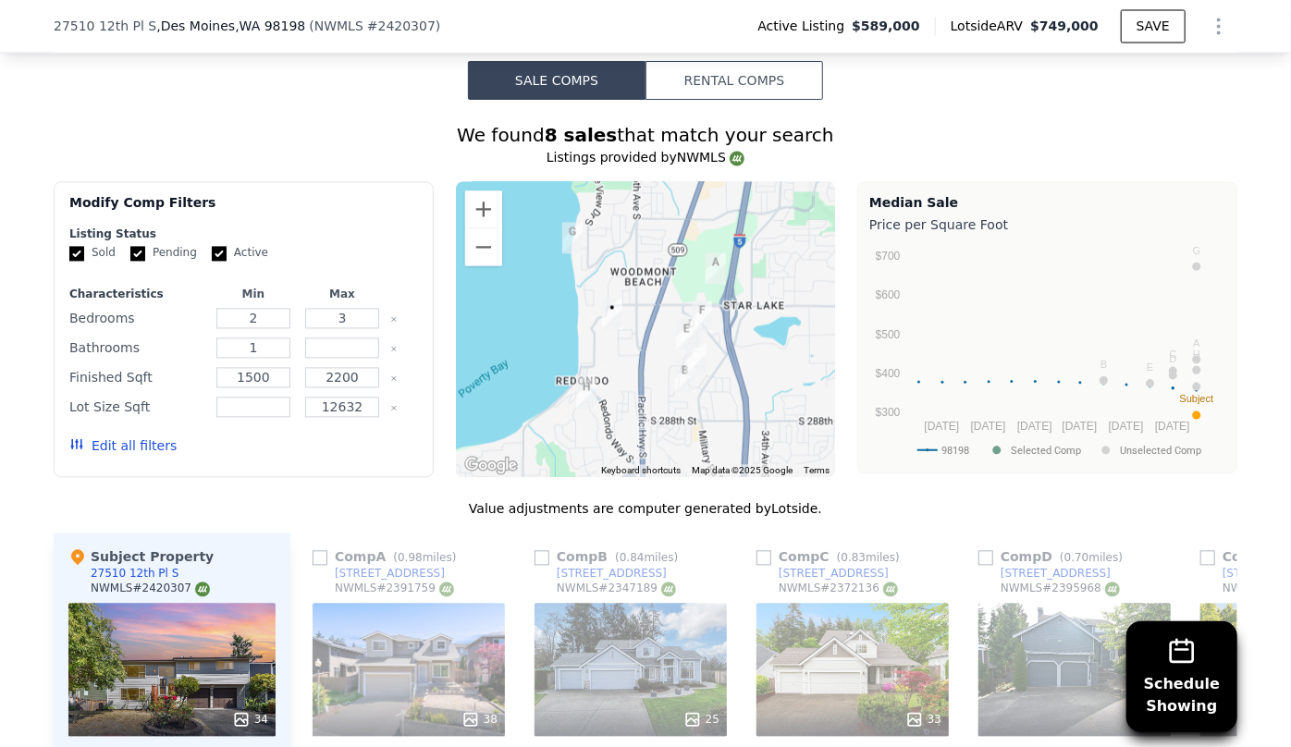
scroll to position [1842, 0]
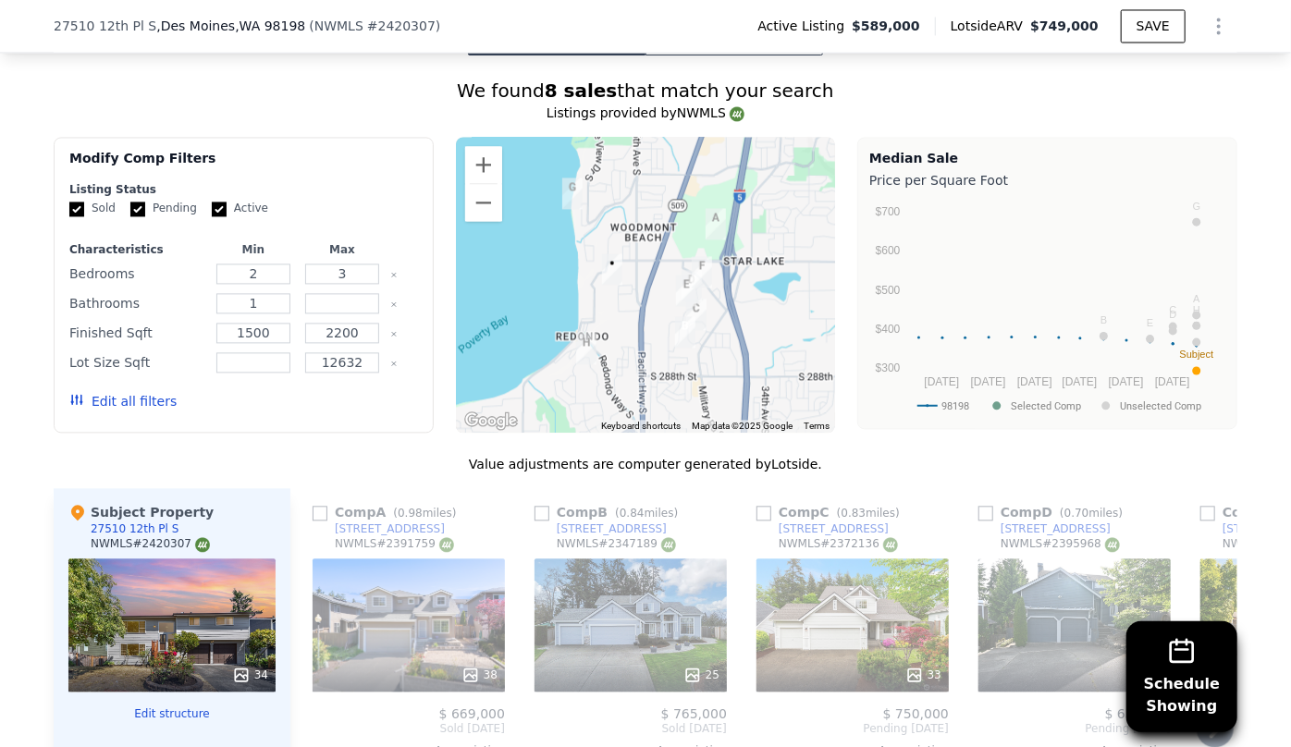
click at [656, 558] on div "25" at bounding box center [630, 624] width 192 height 133
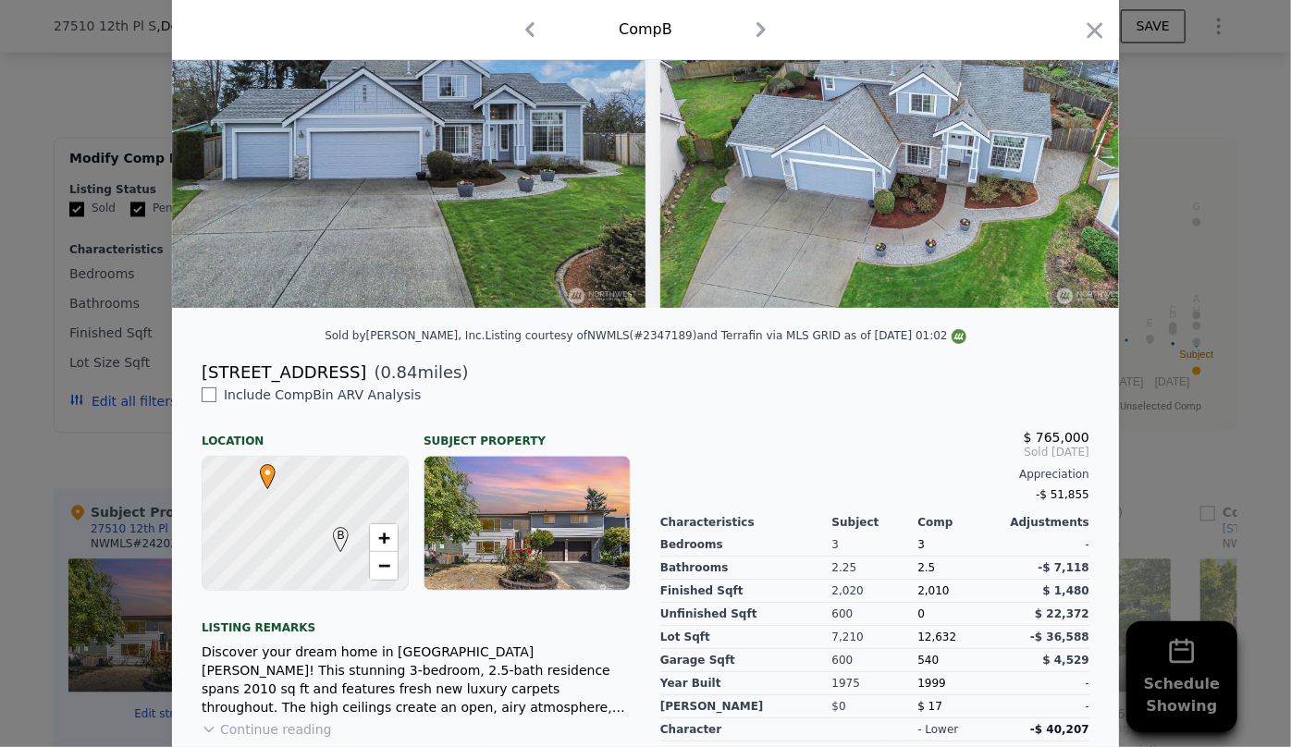
scroll to position [167, 0]
click at [1082, 24] on icon "button" at bounding box center [1095, 31] width 26 height 26
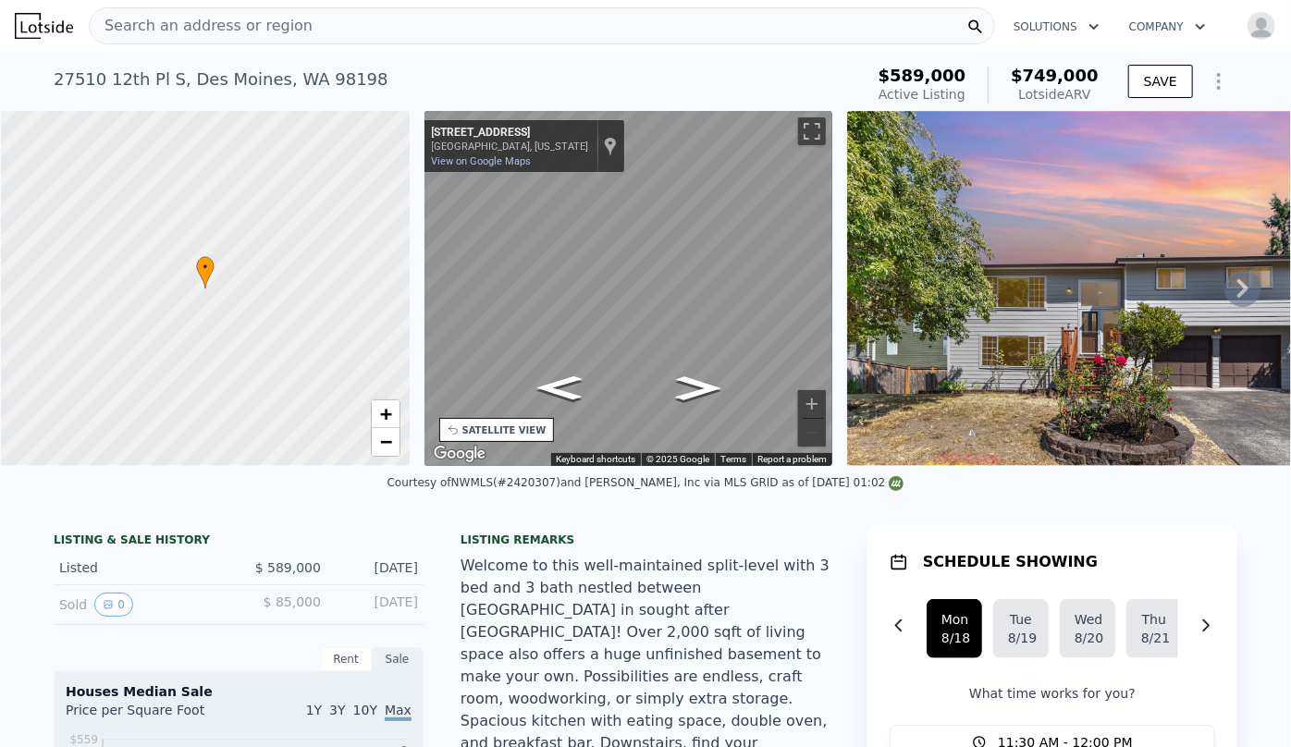
scroll to position [0, 7]
click at [1228, 292] on icon at bounding box center [1242, 288] width 37 height 37
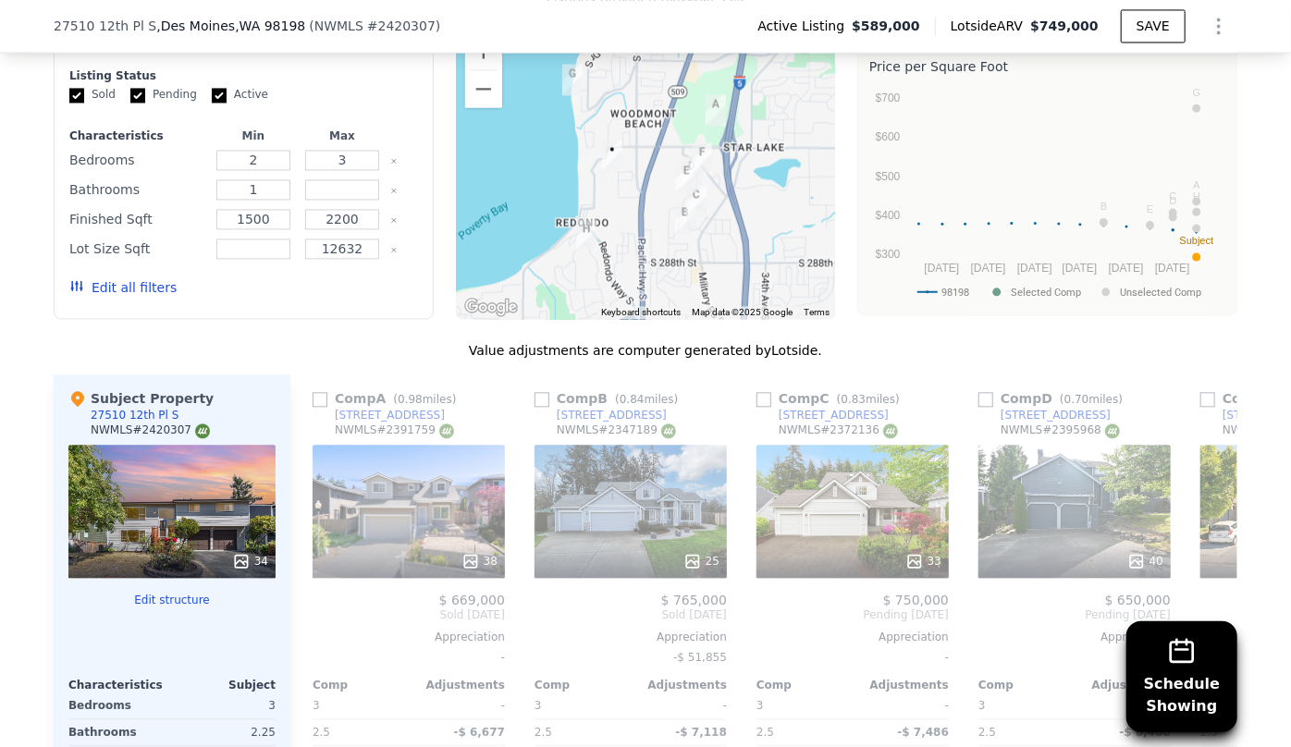
scroll to position [2010, 0]
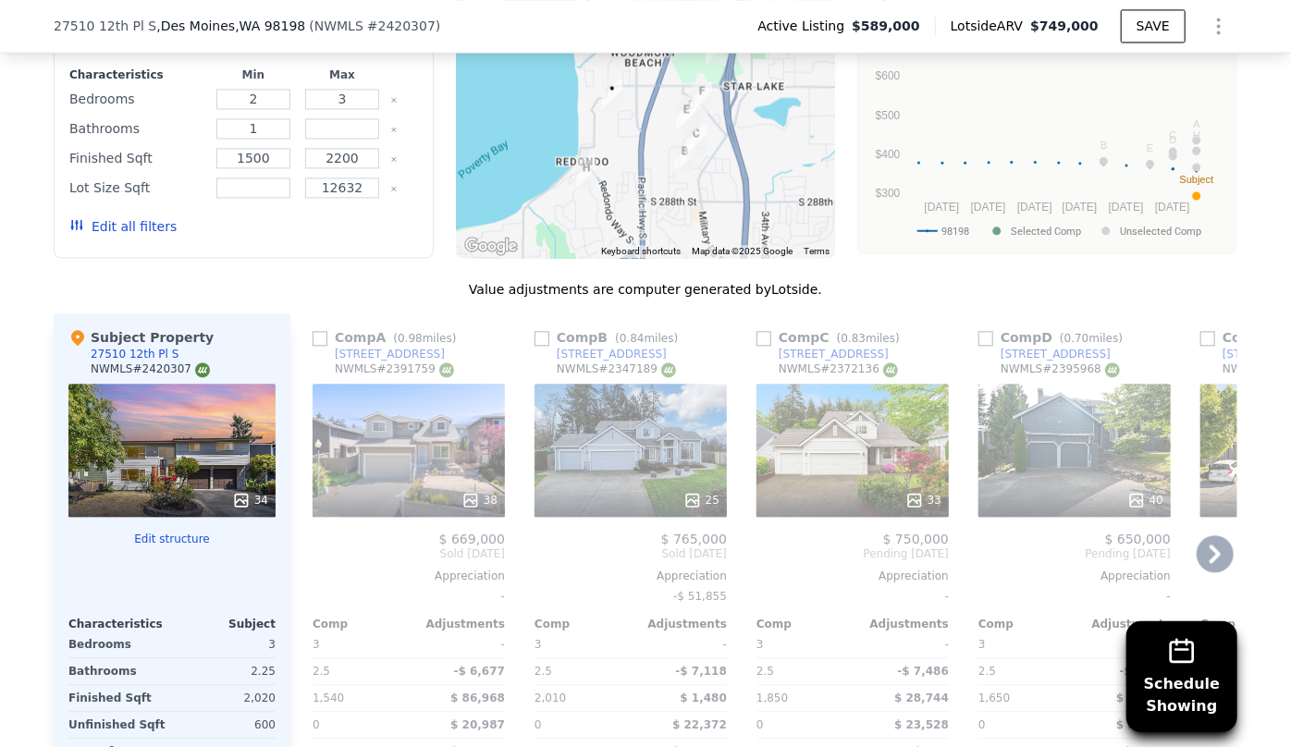
click at [1201, 535] on icon at bounding box center [1214, 553] width 37 height 37
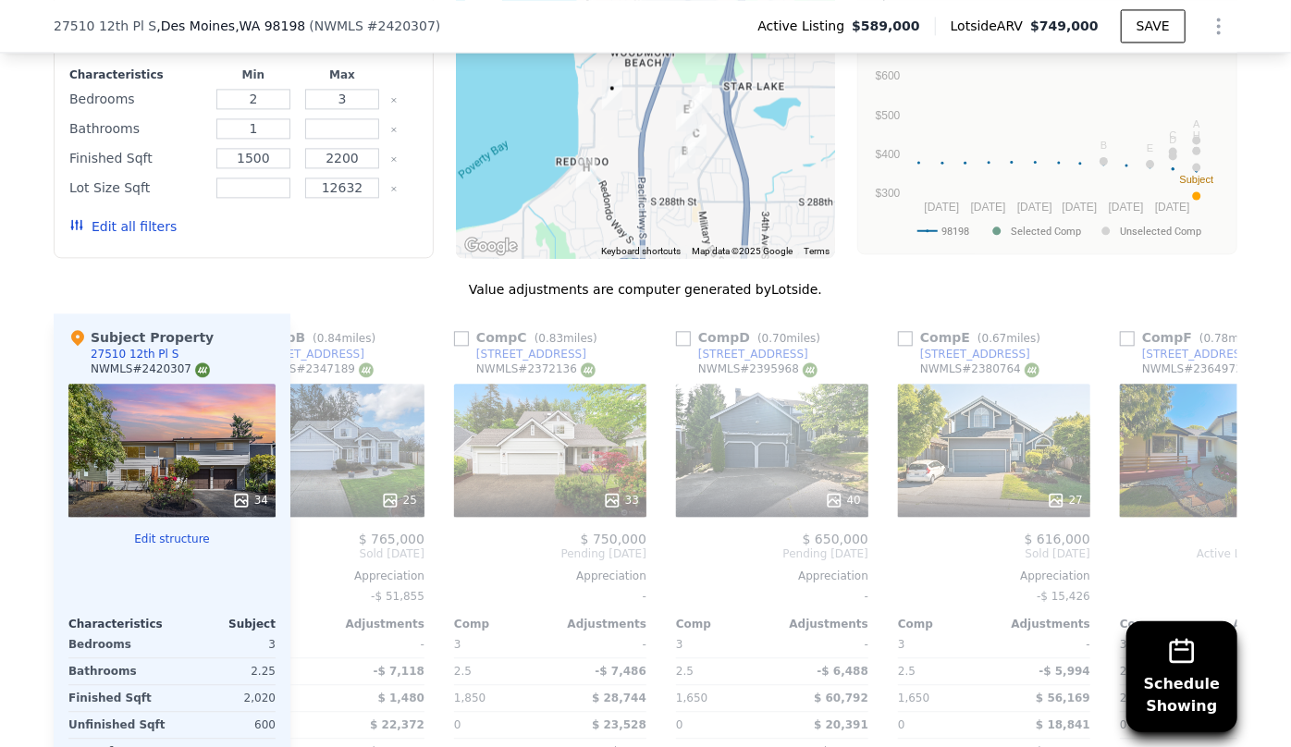
scroll to position [0, 444]
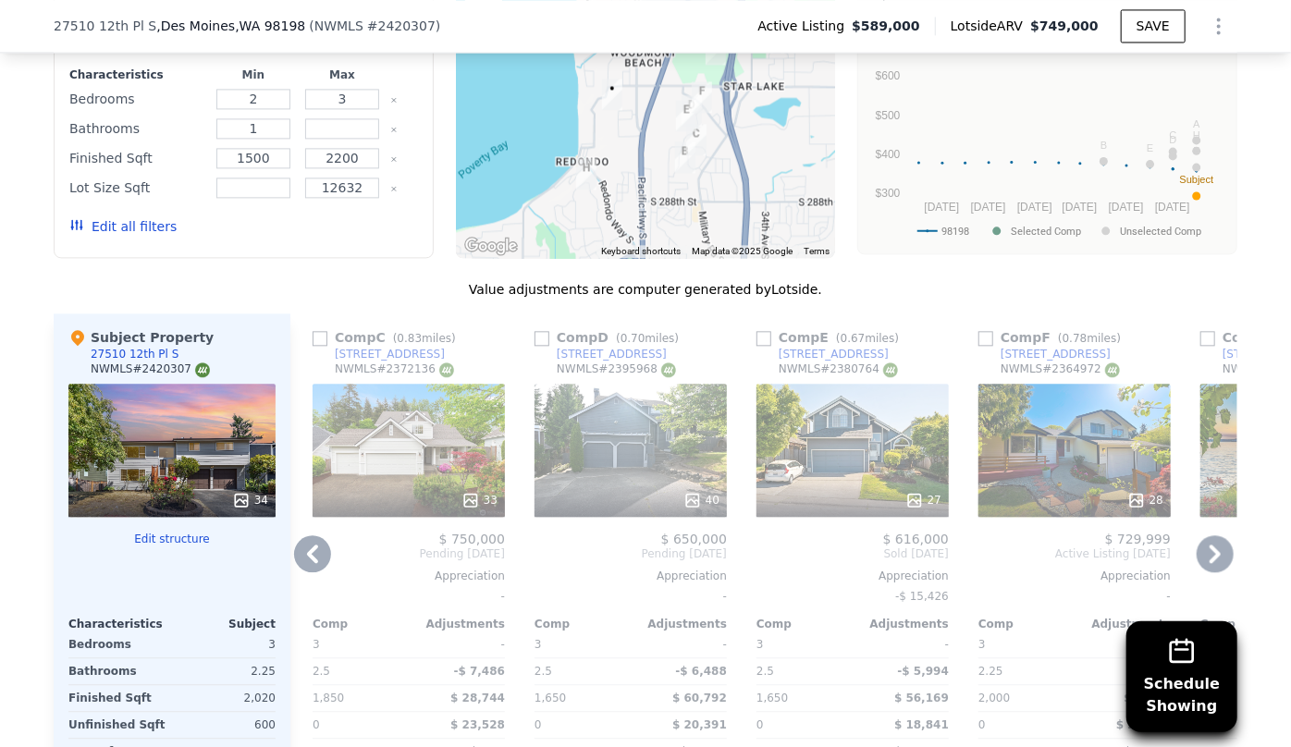
click at [1201, 535] on icon at bounding box center [1214, 553] width 37 height 37
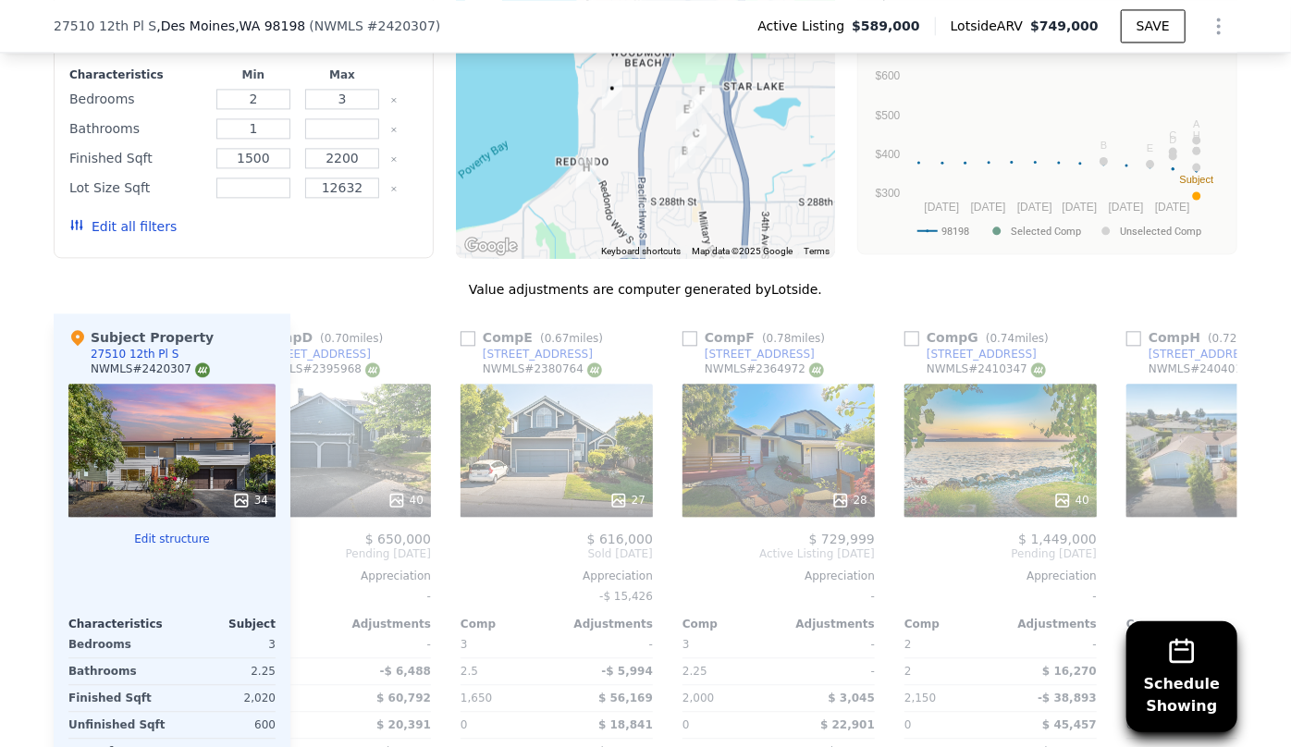
scroll to position [0, 872]
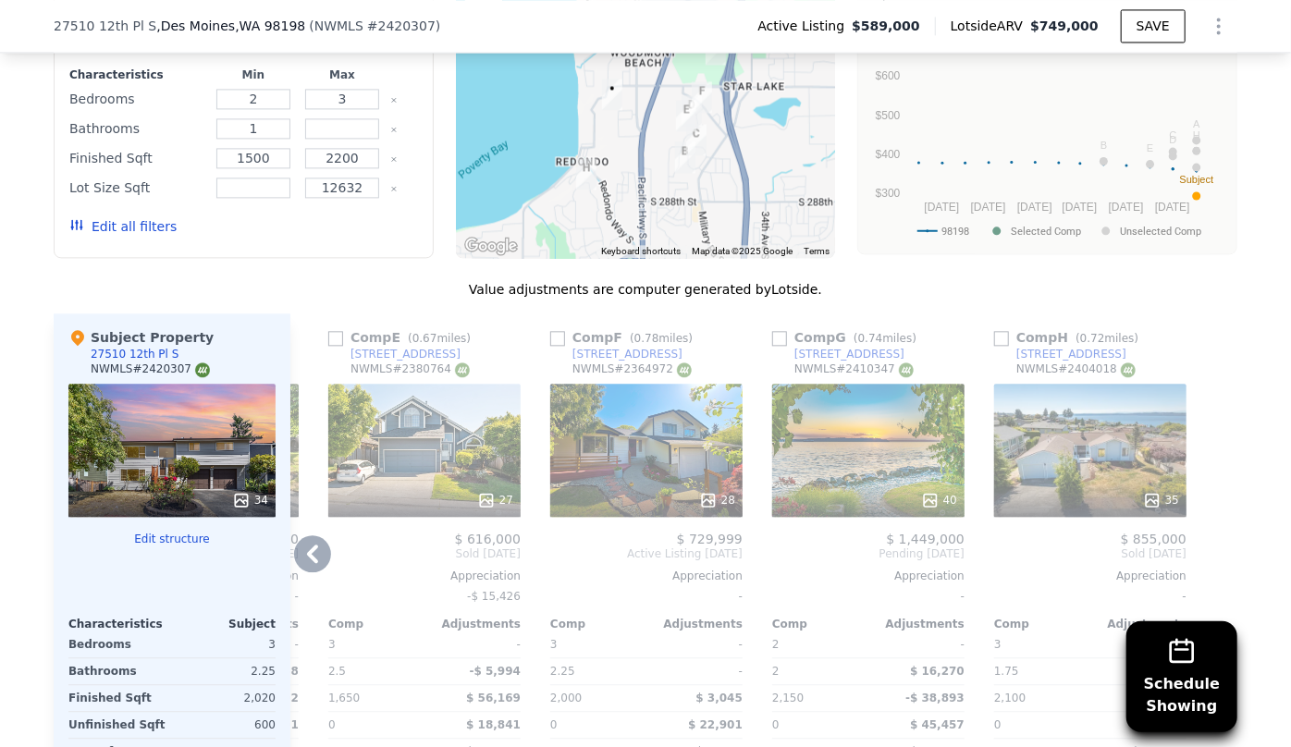
click at [316, 535] on icon at bounding box center [312, 553] width 37 height 37
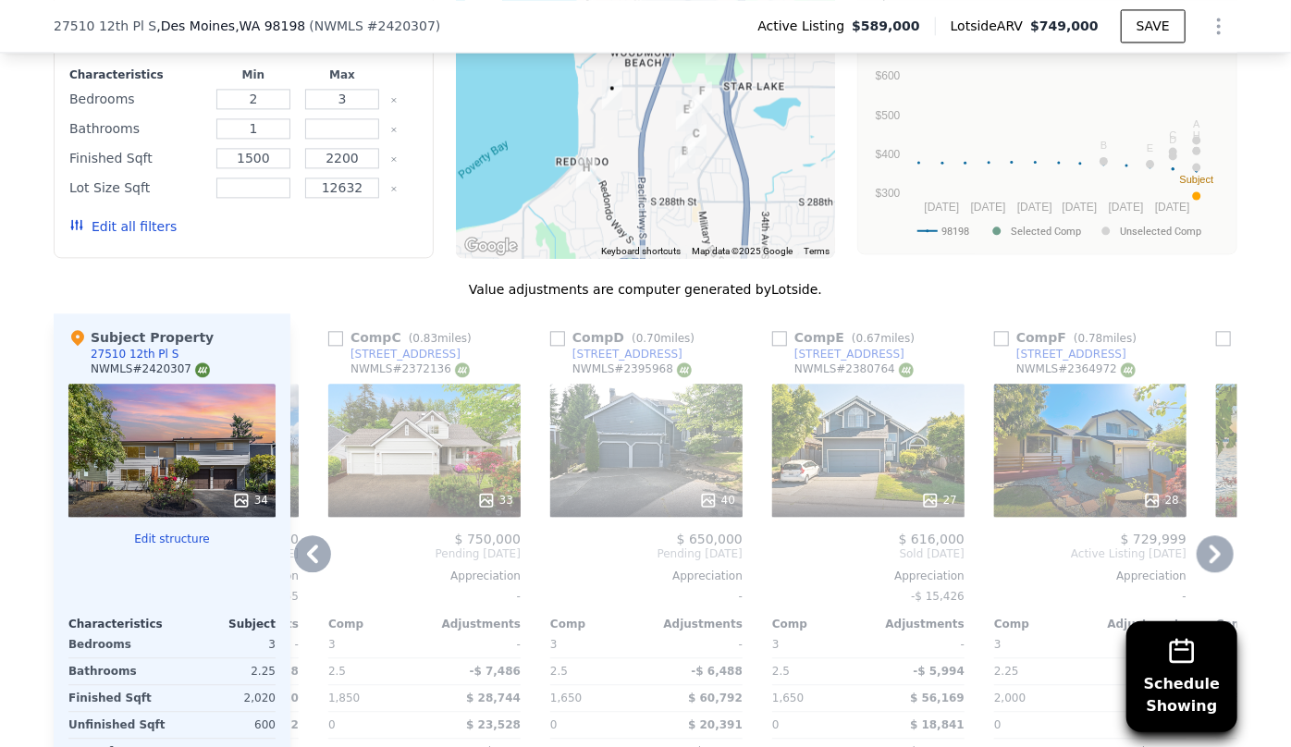
click at [317, 535] on icon at bounding box center [312, 553] width 37 height 37
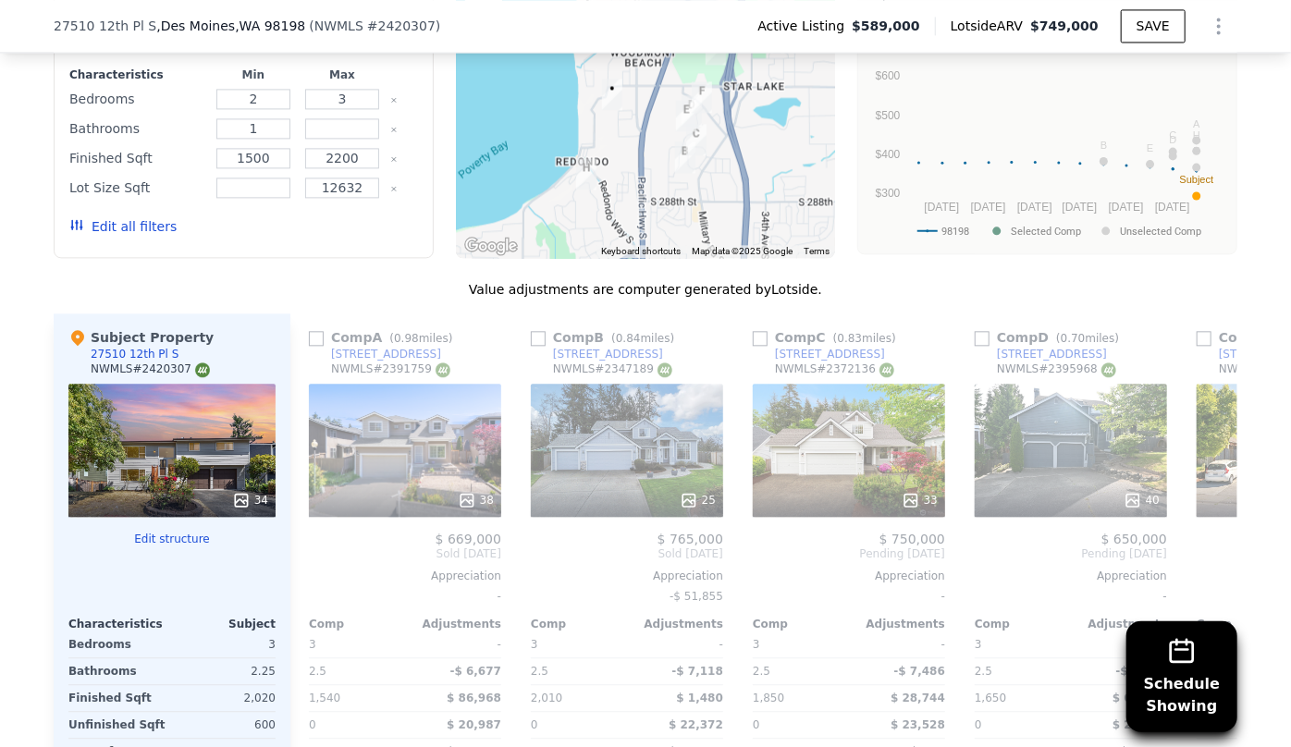
scroll to position [0, 0]
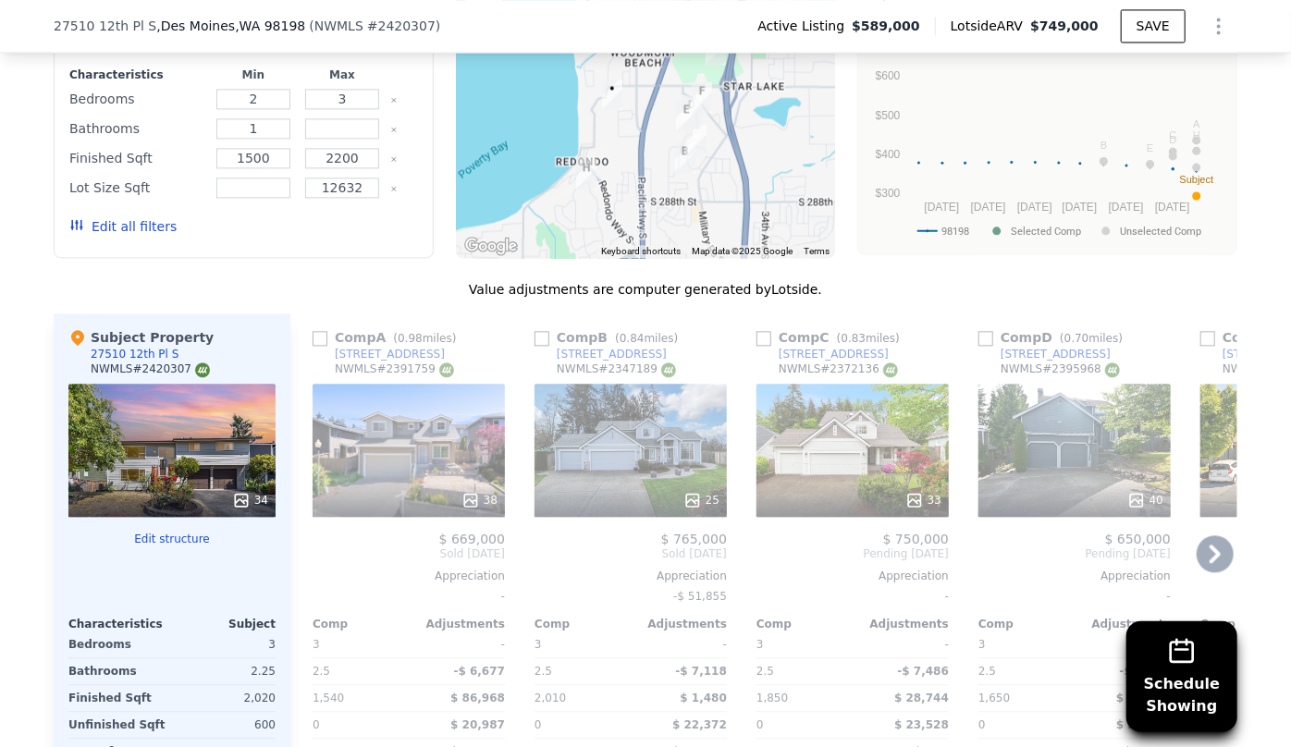
click at [810, 384] on div "33" at bounding box center [852, 450] width 192 height 133
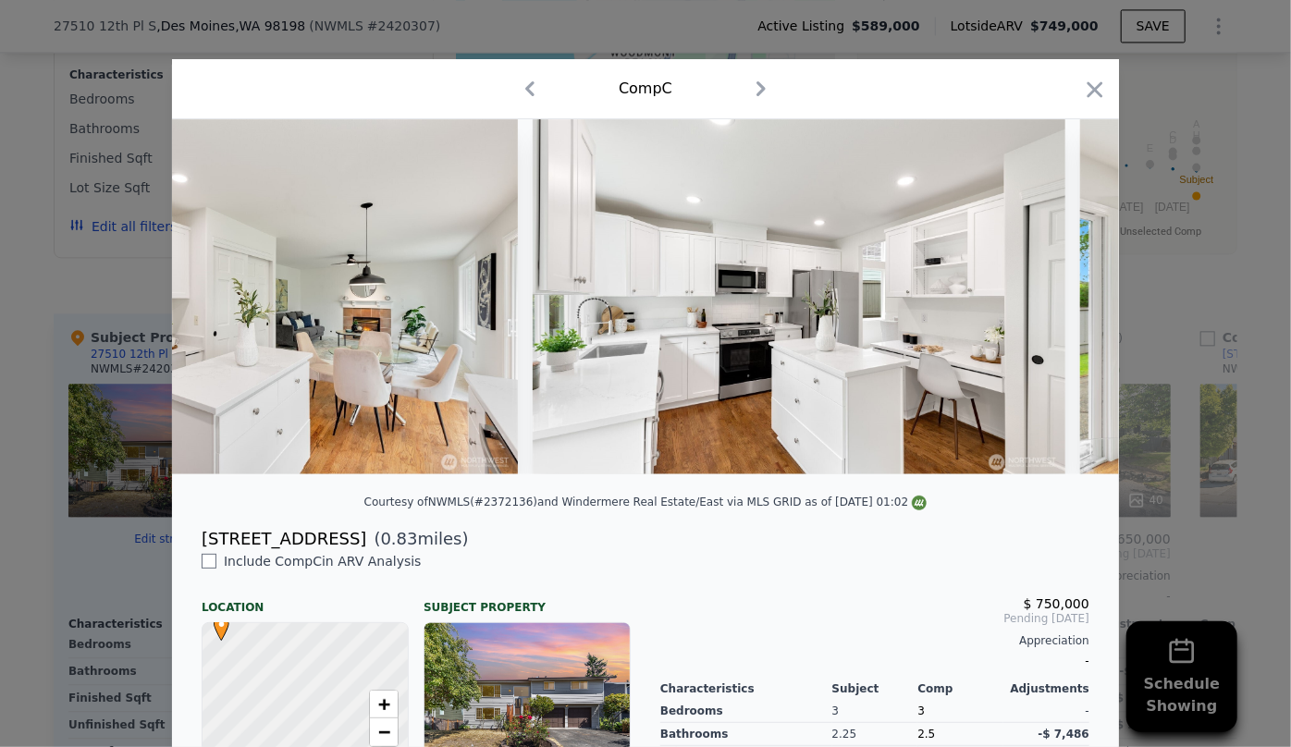
scroll to position [0, 4917]
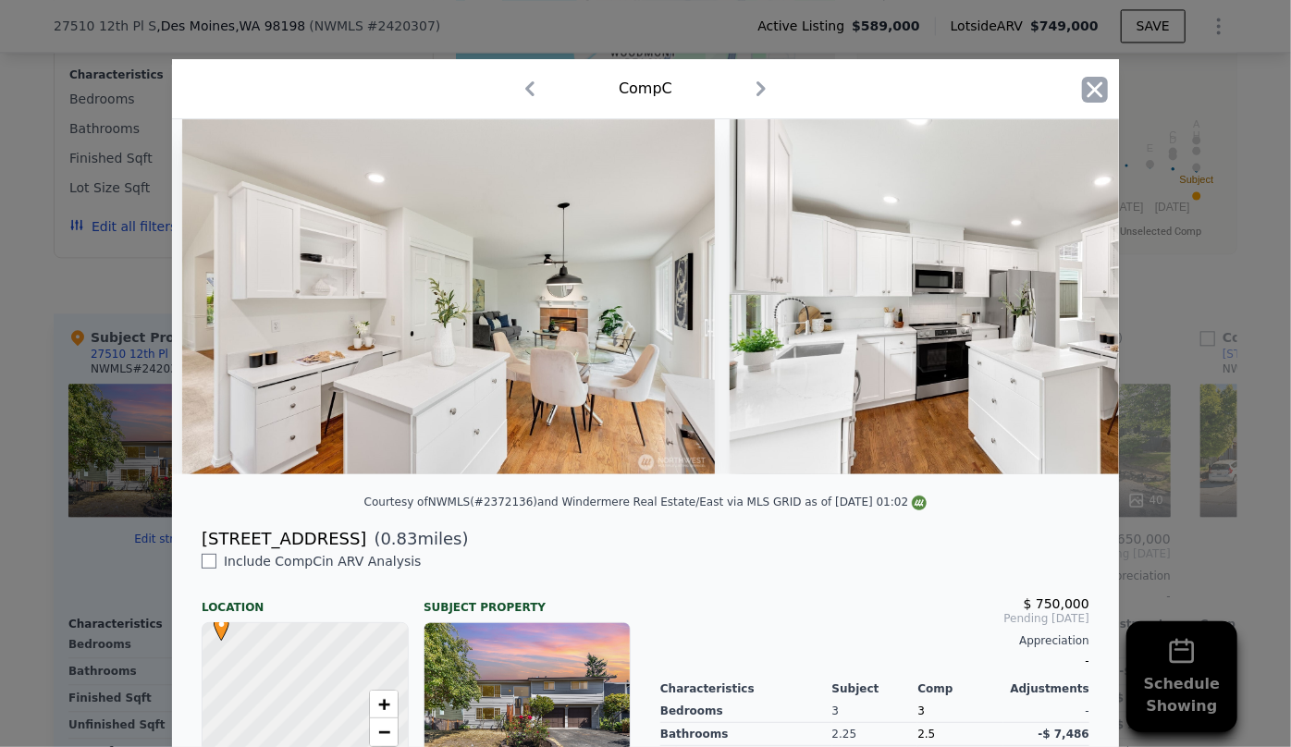
click at [1087, 84] on icon "button" at bounding box center [1095, 89] width 16 height 16
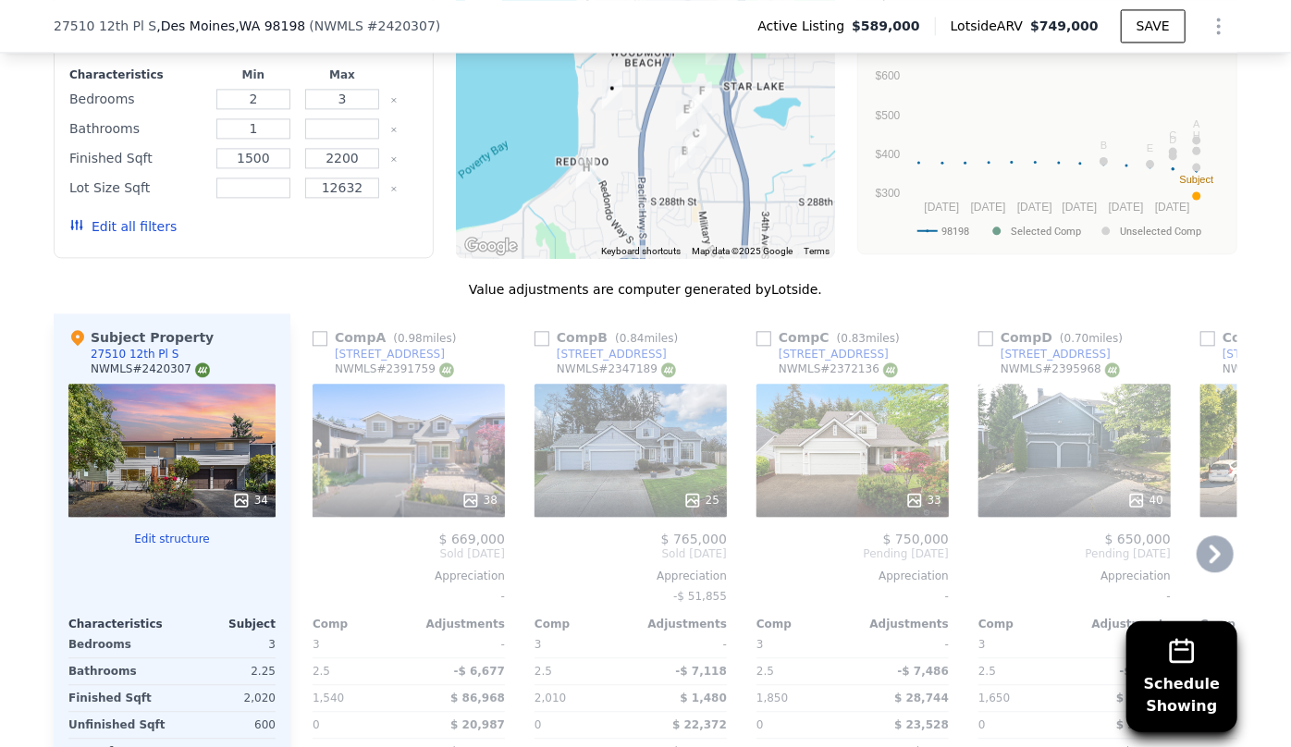
click at [418, 386] on div "38" at bounding box center [409, 450] width 192 height 133
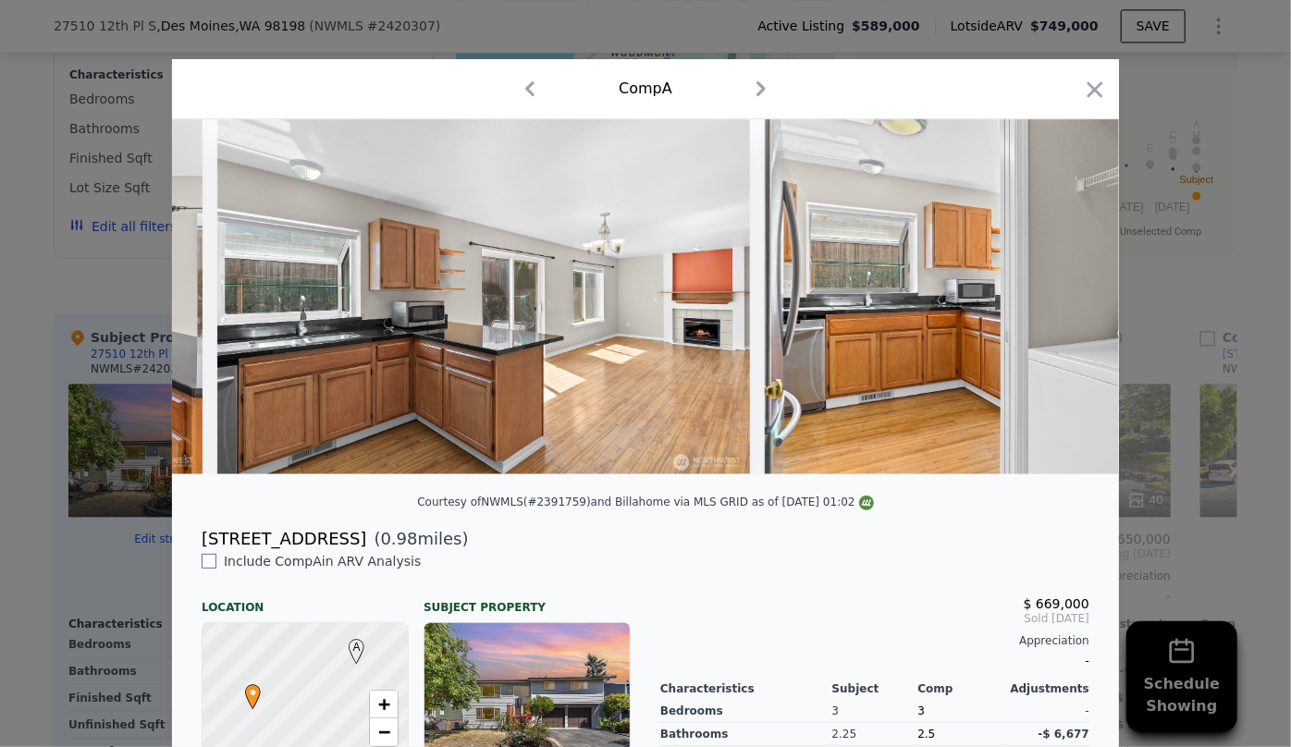
scroll to position [0, 7122]
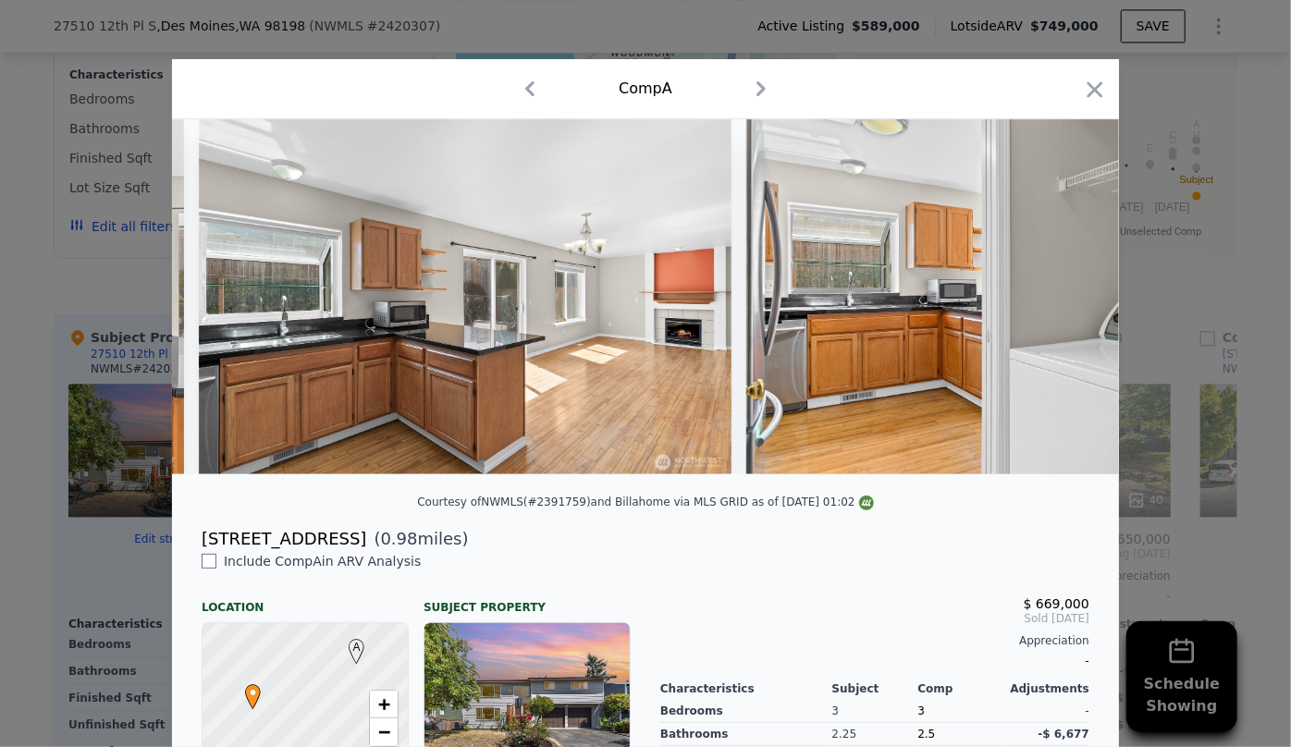
click at [1102, 88] on div "Comp A" at bounding box center [645, 89] width 947 height 60
click at [1082, 100] on icon "button" at bounding box center [1095, 90] width 26 height 26
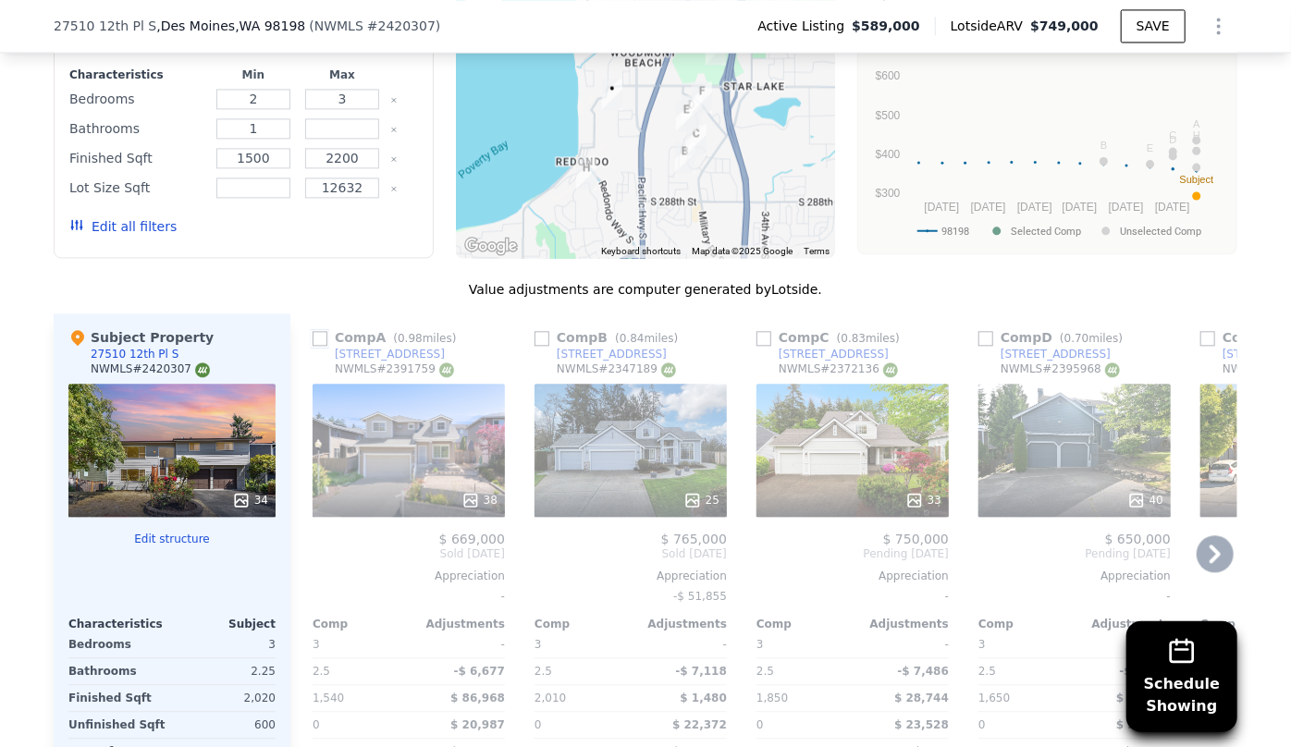
click at [318, 331] on input "checkbox" at bounding box center [320, 338] width 15 height 15
checkbox input "true"
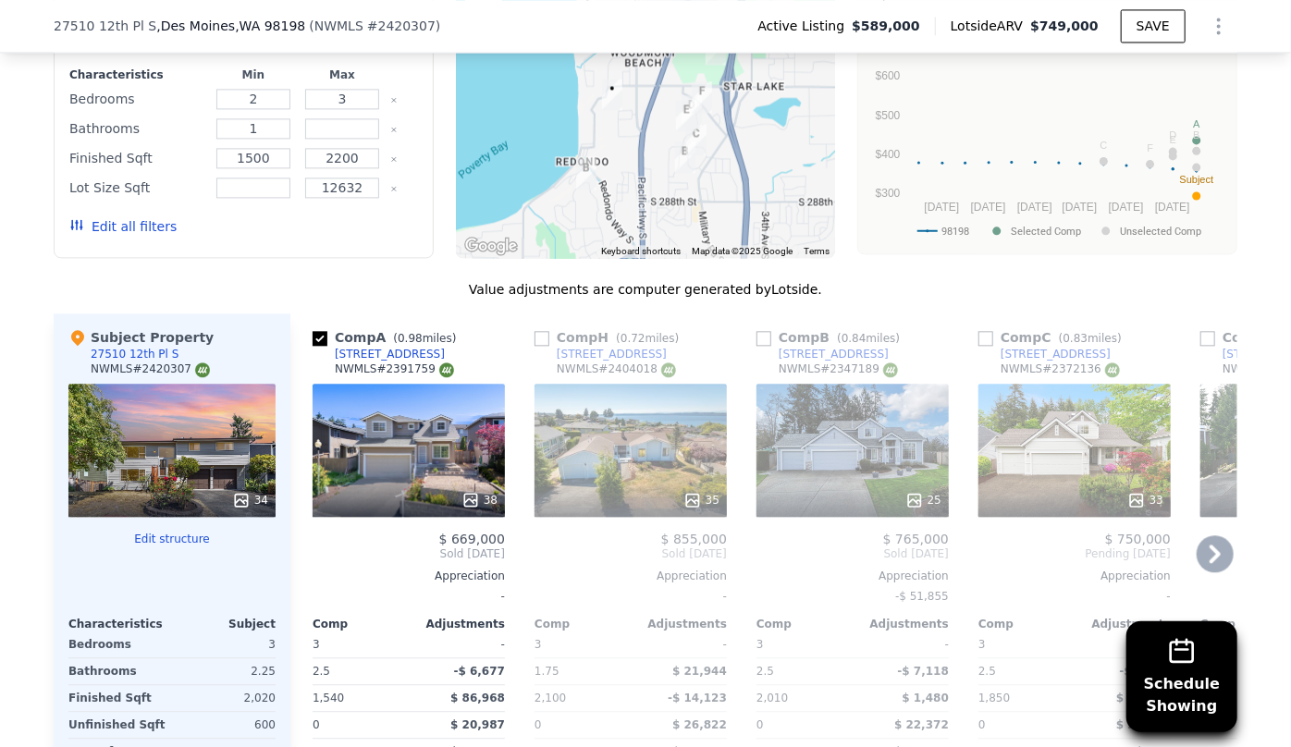
click at [657, 384] on div "35" at bounding box center [630, 450] width 192 height 133
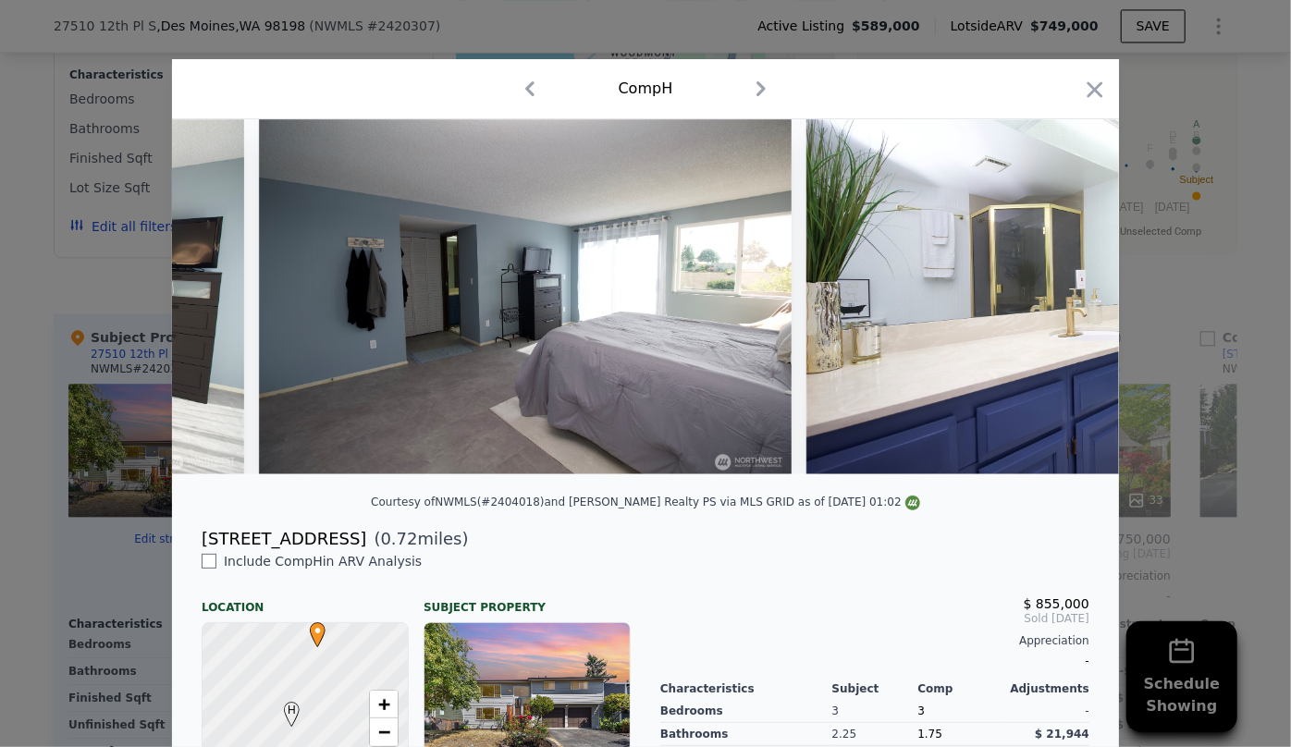
scroll to position [0, 7026]
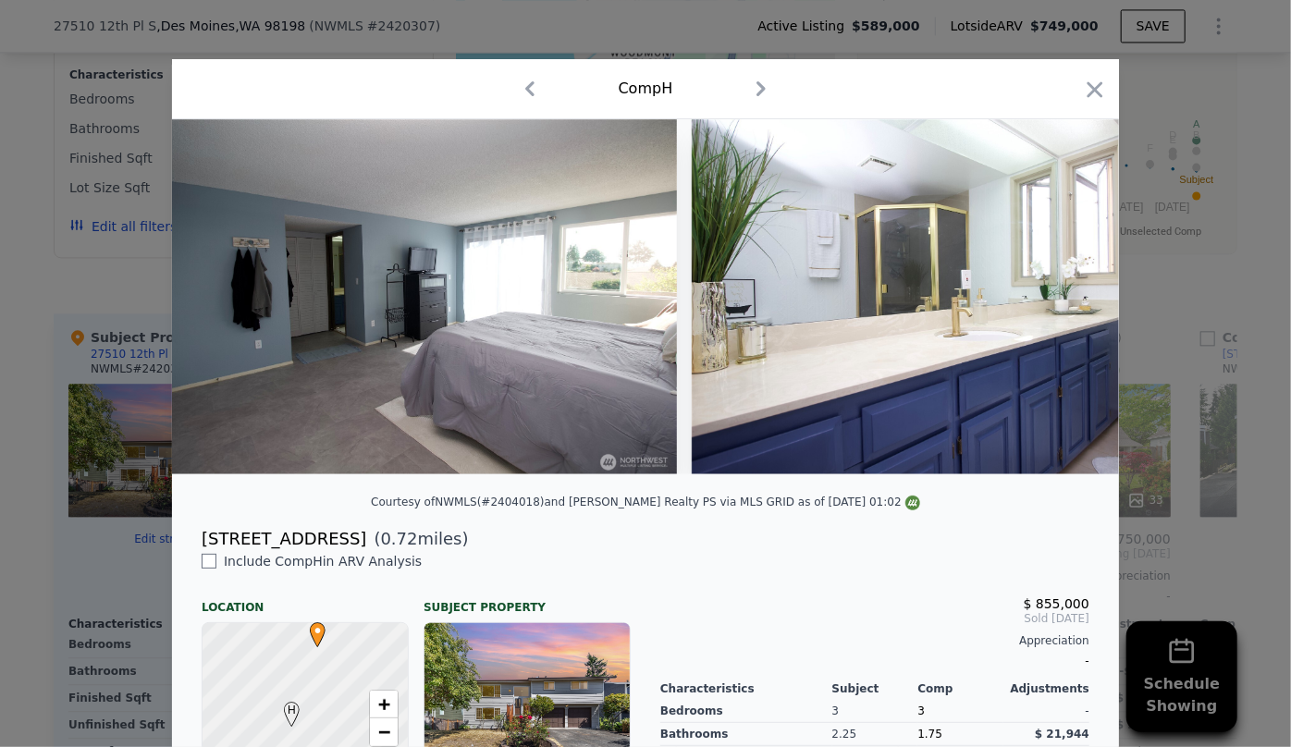
click at [1085, 93] on icon "button" at bounding box center [1095, 90] width 26 height 26
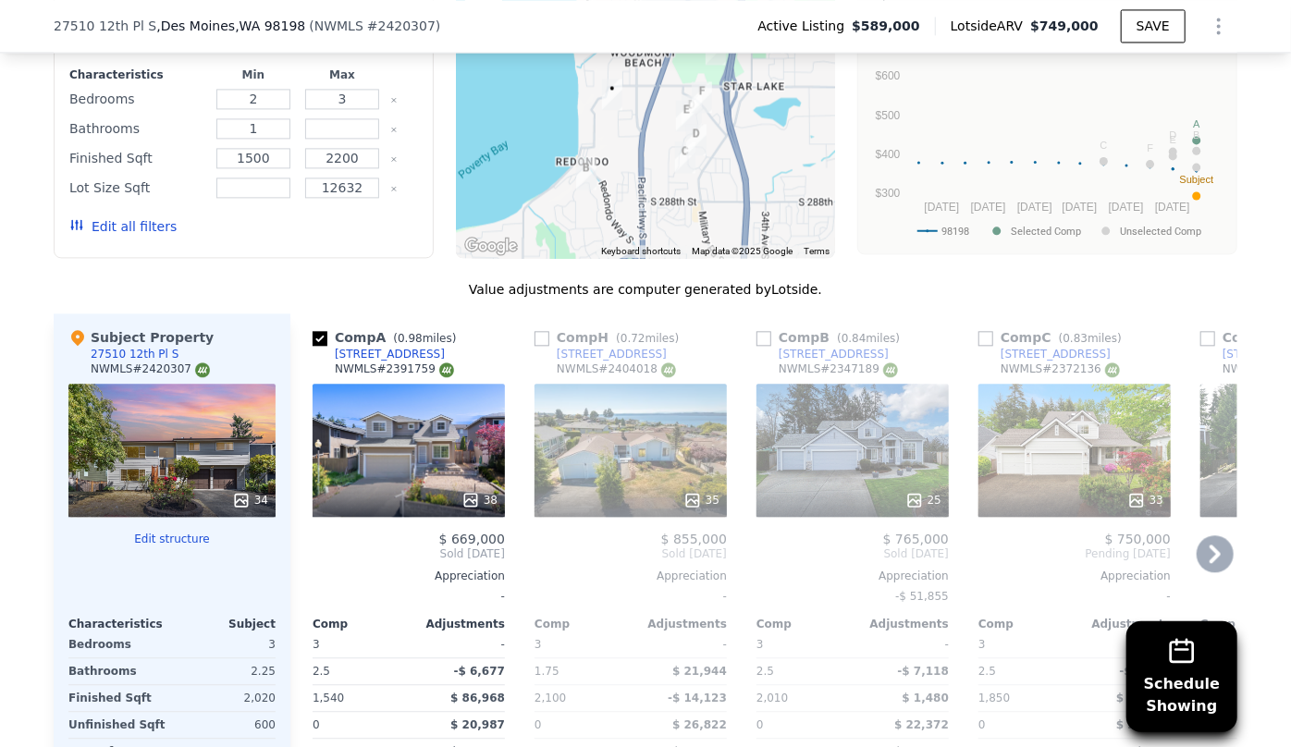
click at [1214, 535] on icon at bounding box center [1214, 553] width 37 height 37
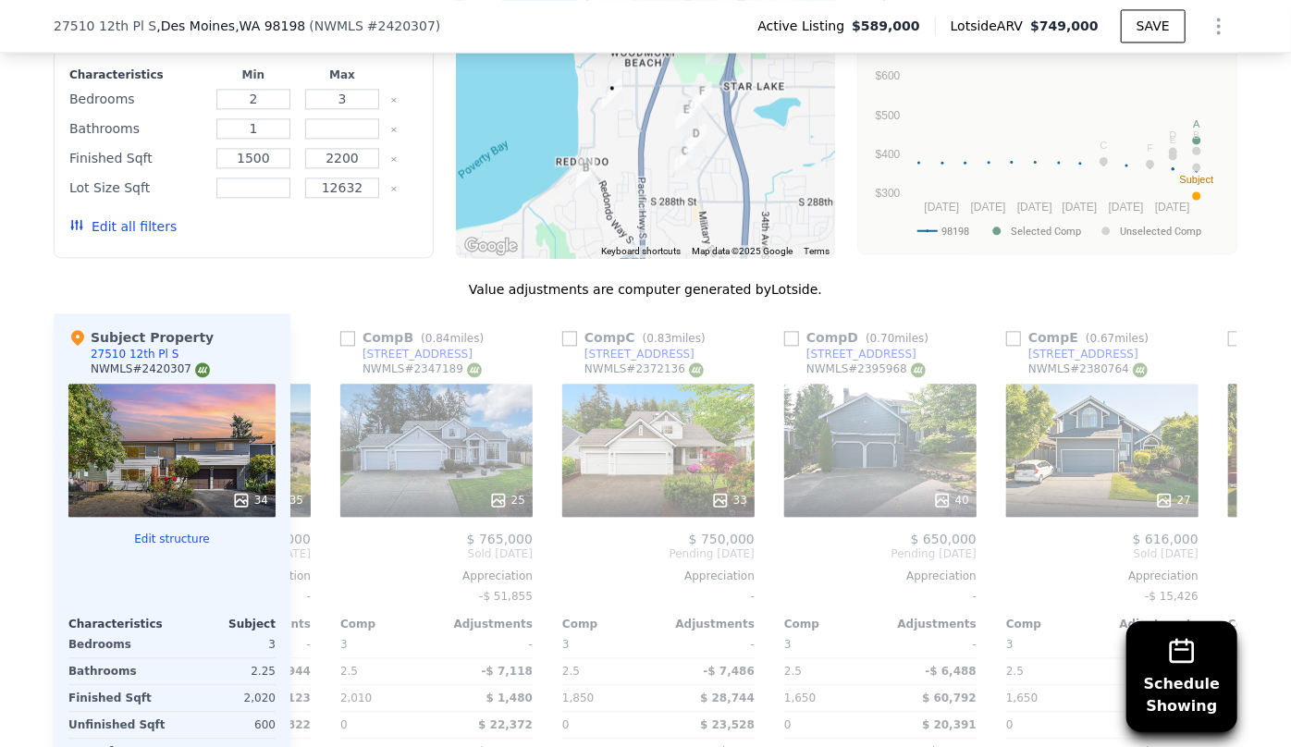
scroll to position [0, 444]
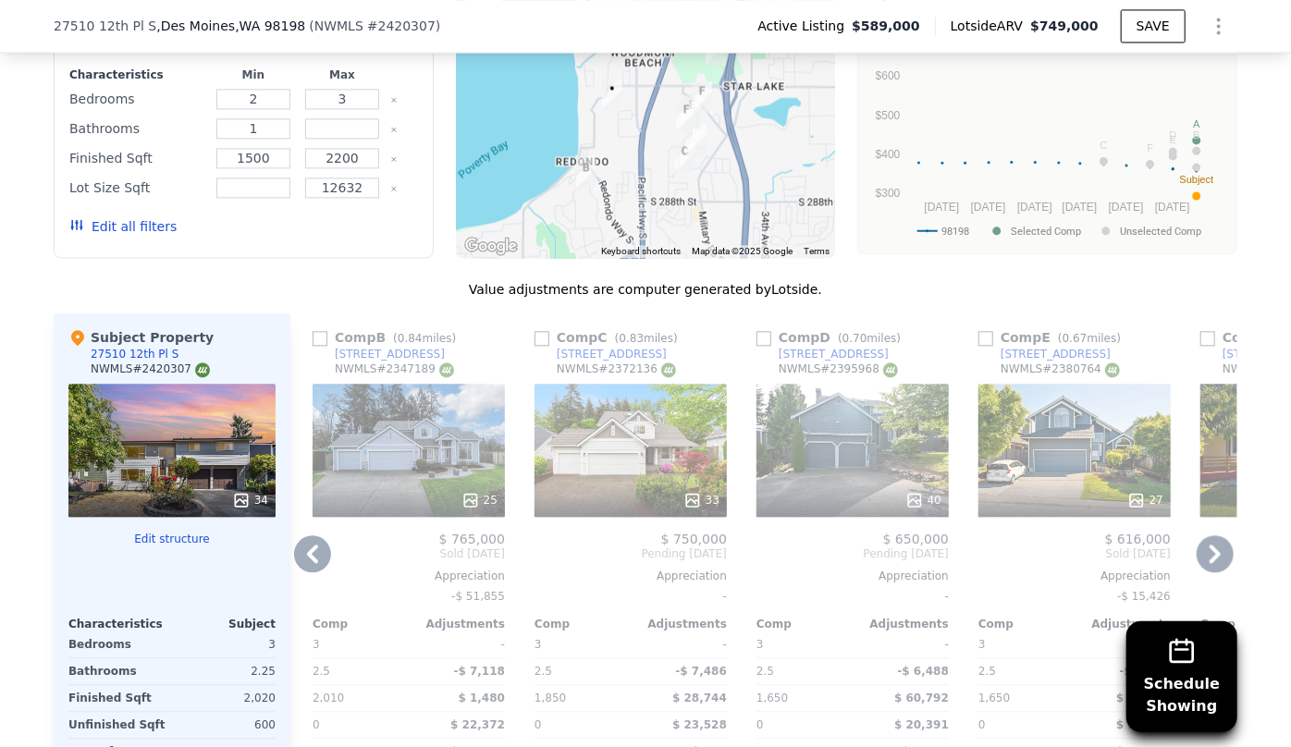
click at [868, 386] on div "40" at bounding box center [852, 450] width 192 height 133
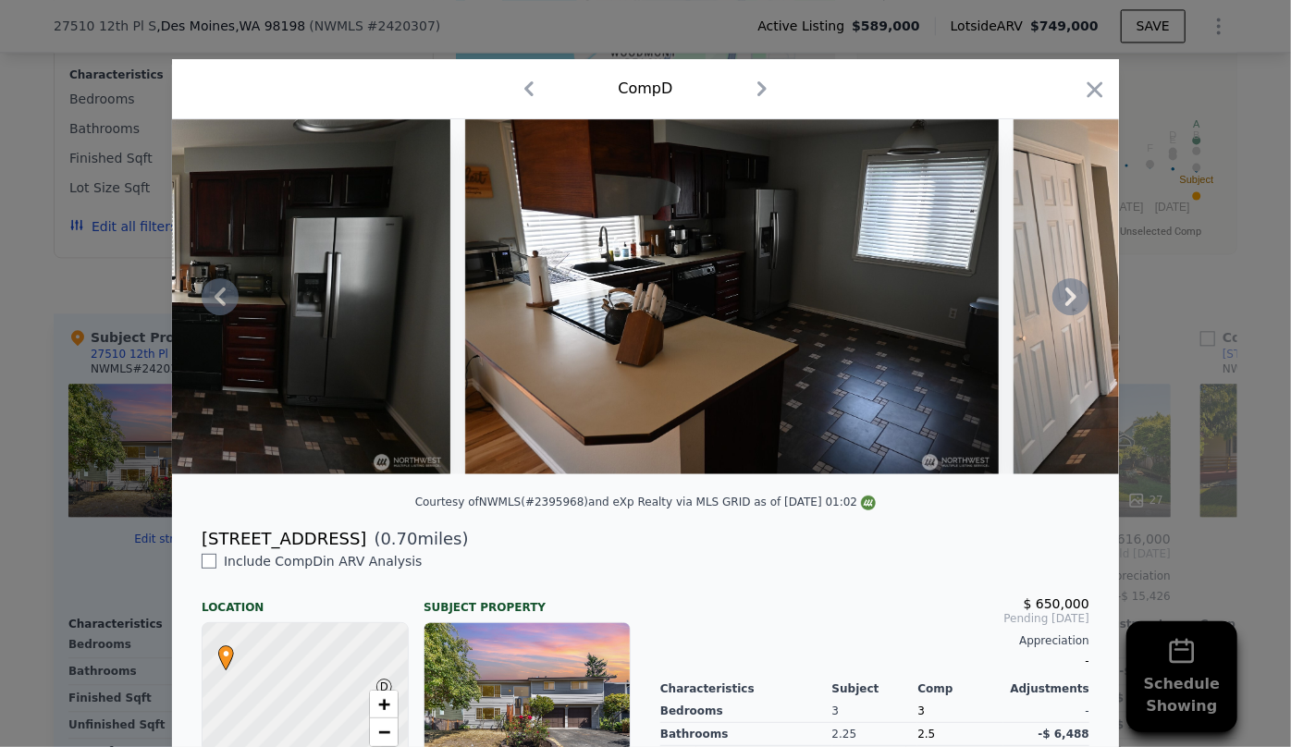
scroll to position [0, 12022]
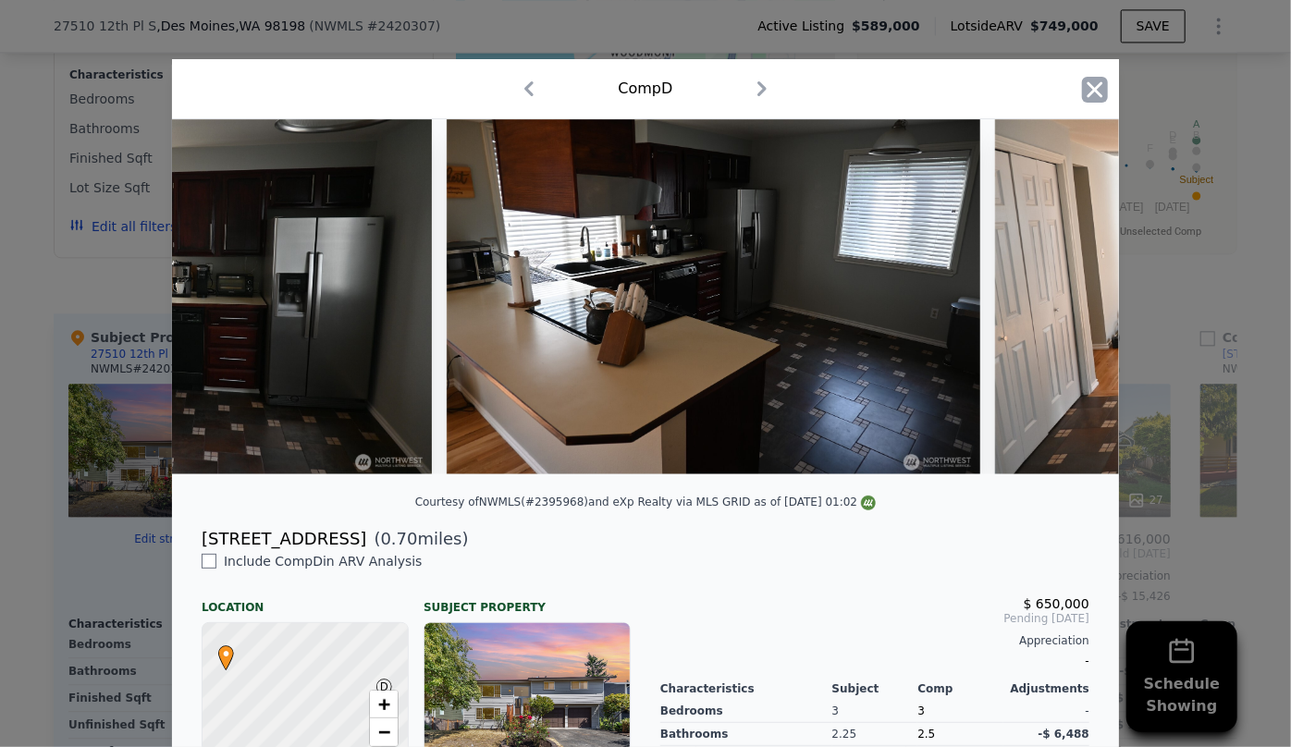
click at [1098, 92] on icon "button" at bounding box center [1095, 90] width 26 height 26
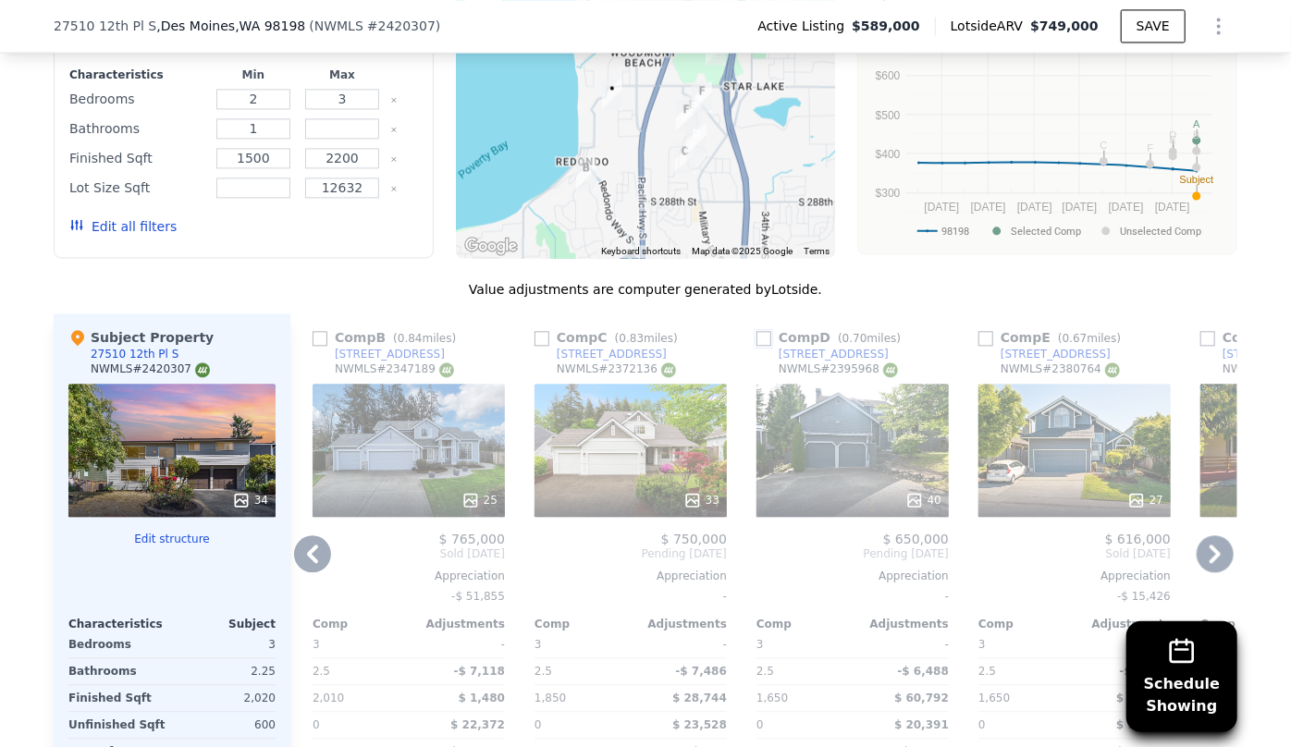
click at [763, 331] on input "checkbox" at bounding box center [763, 338] width 15 height 15
checkbox input "true"
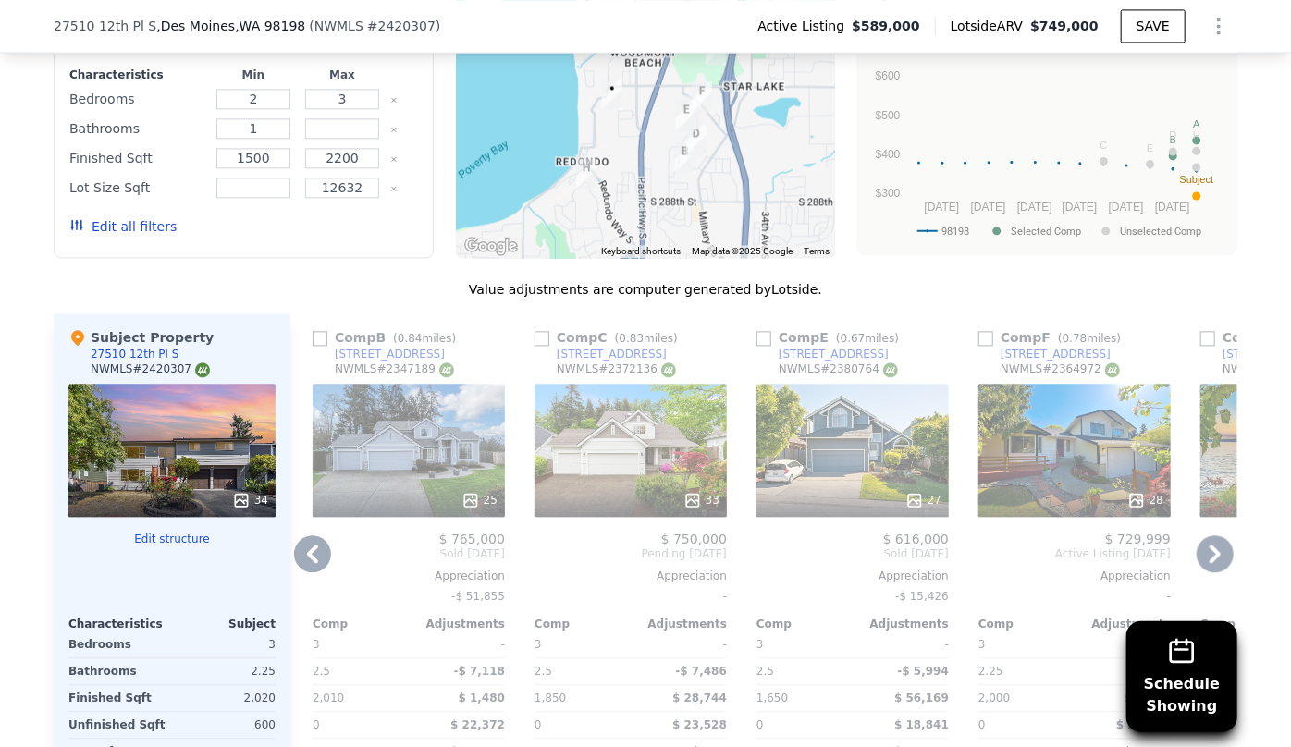
click at [1202, 535] on icon at bounding box center [1214, 553] width 37 height 37
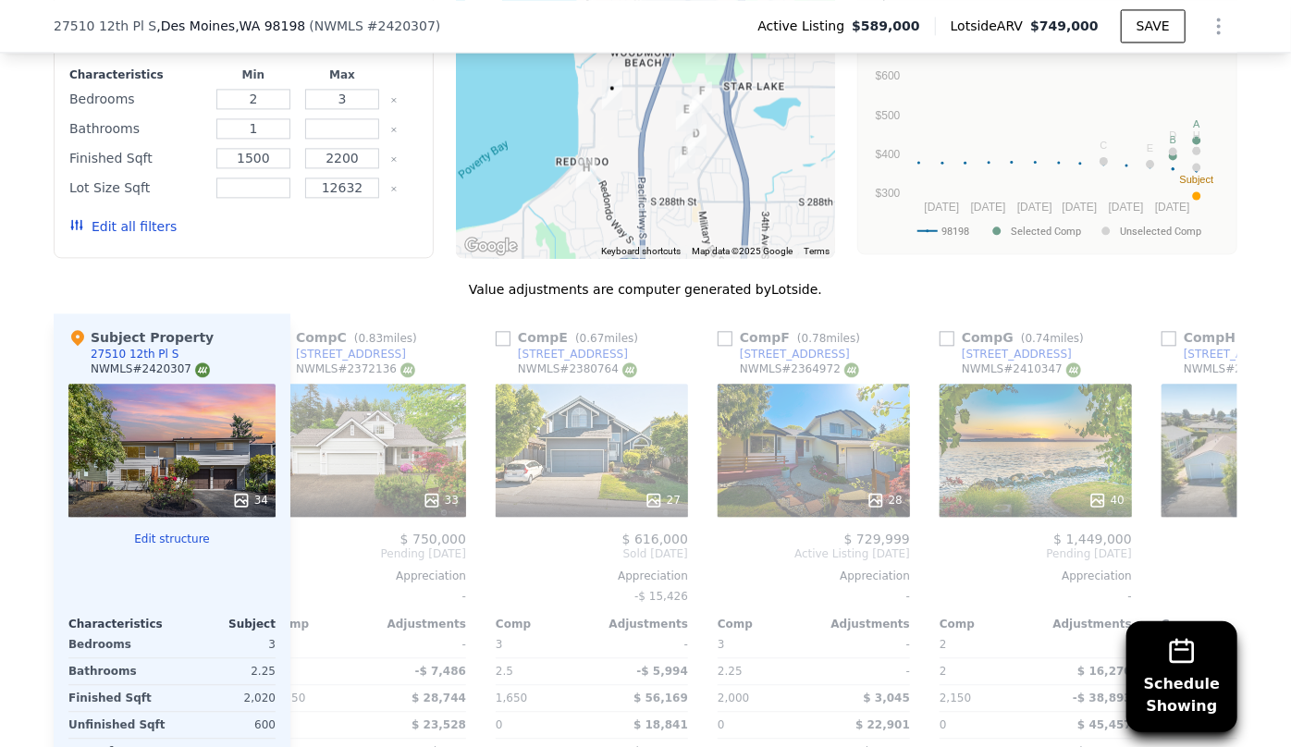
scroll to position [0, 872]
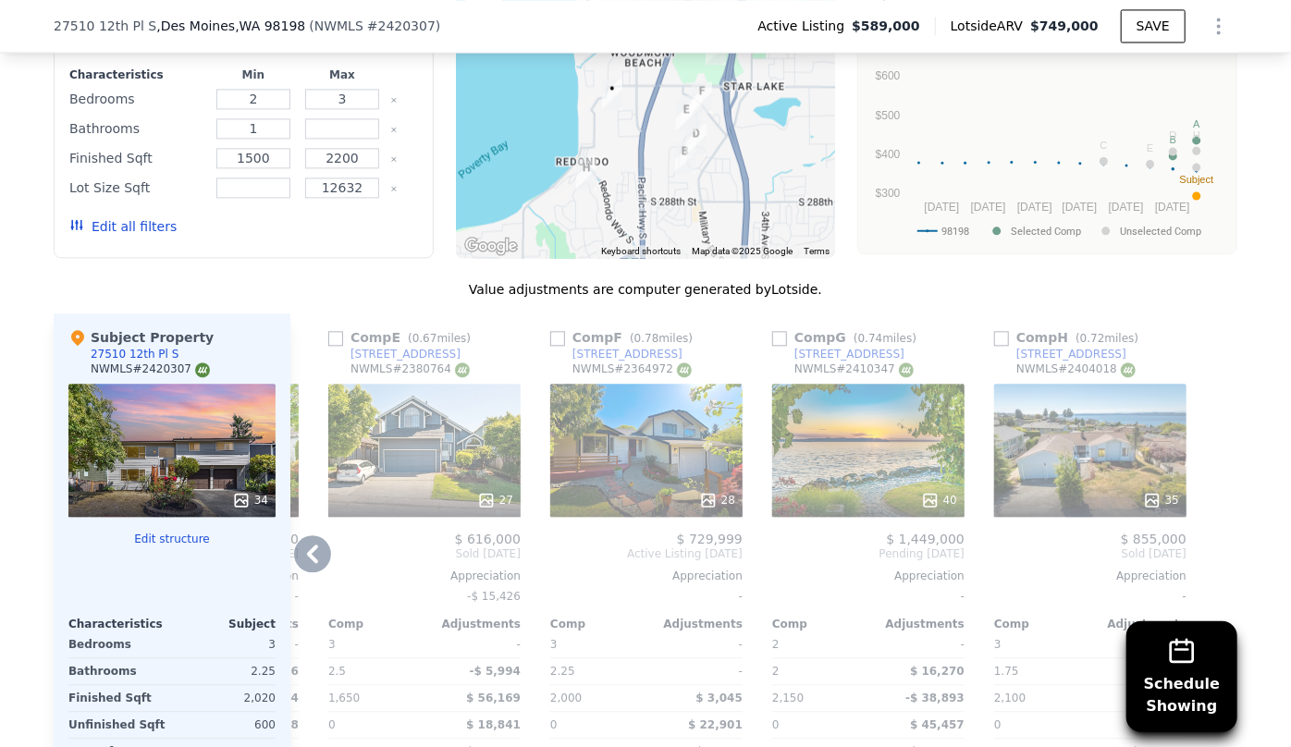
click at [1208, 470] on div at bounding box center [1223, 610] width 30 height 595
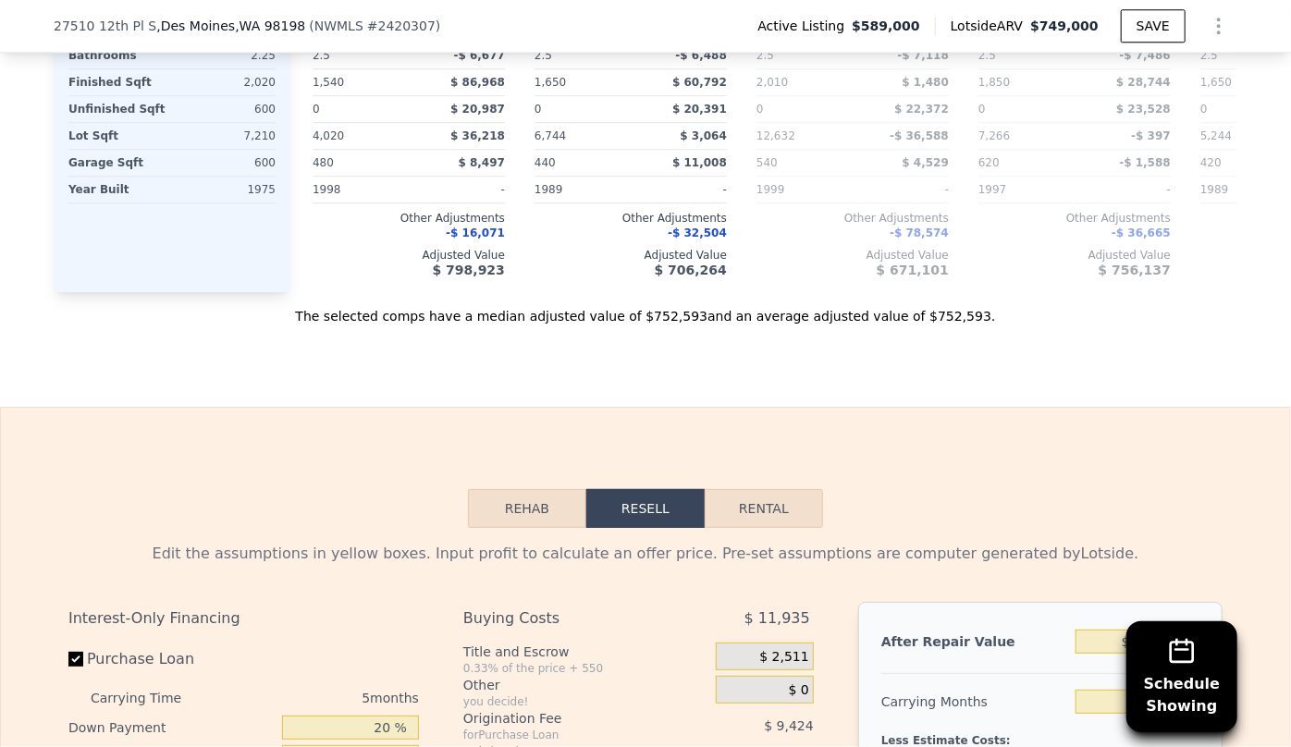
scroll to position [2766, 0]
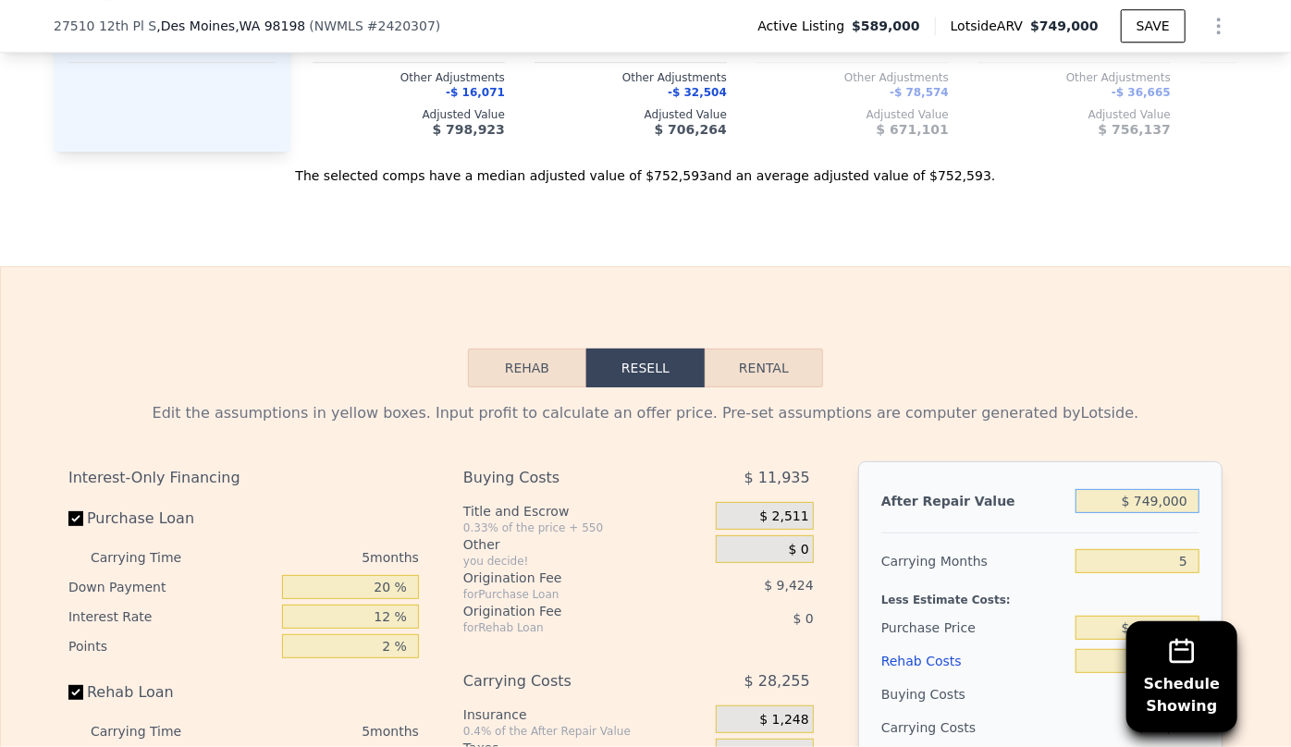
click at [1149, 489] on input "$ 749,000" at bounding box center [1137, 501] width 124 height 24
click at [1155, 489] on input "$ 749,000" at bounding box center [1137, 501] width 124 height 24
type input "$ 74,000"
type input "-$ 559,878"
type input "$ 7,000"
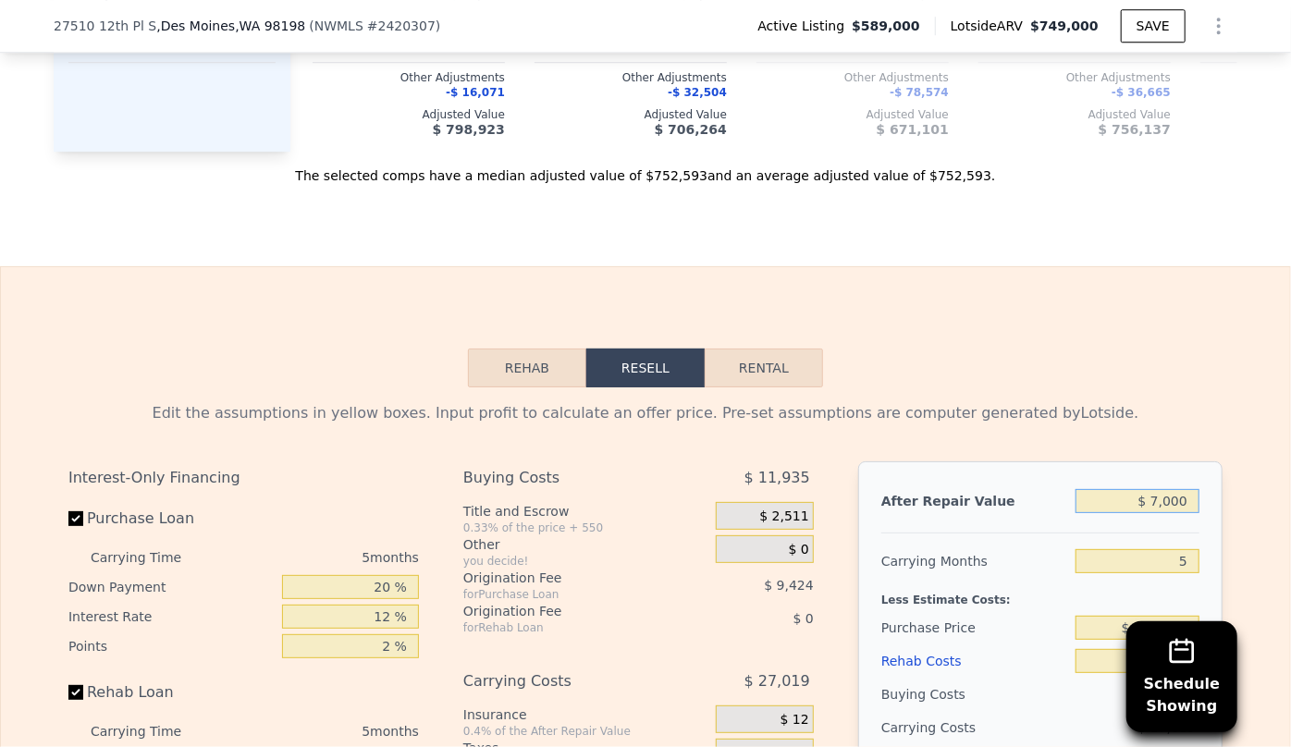
type input "-$ 622,002"
type input "$ 75,000"
type input "-$ 558,952"
type input "$ 750,000"
type input "$ 66,910"
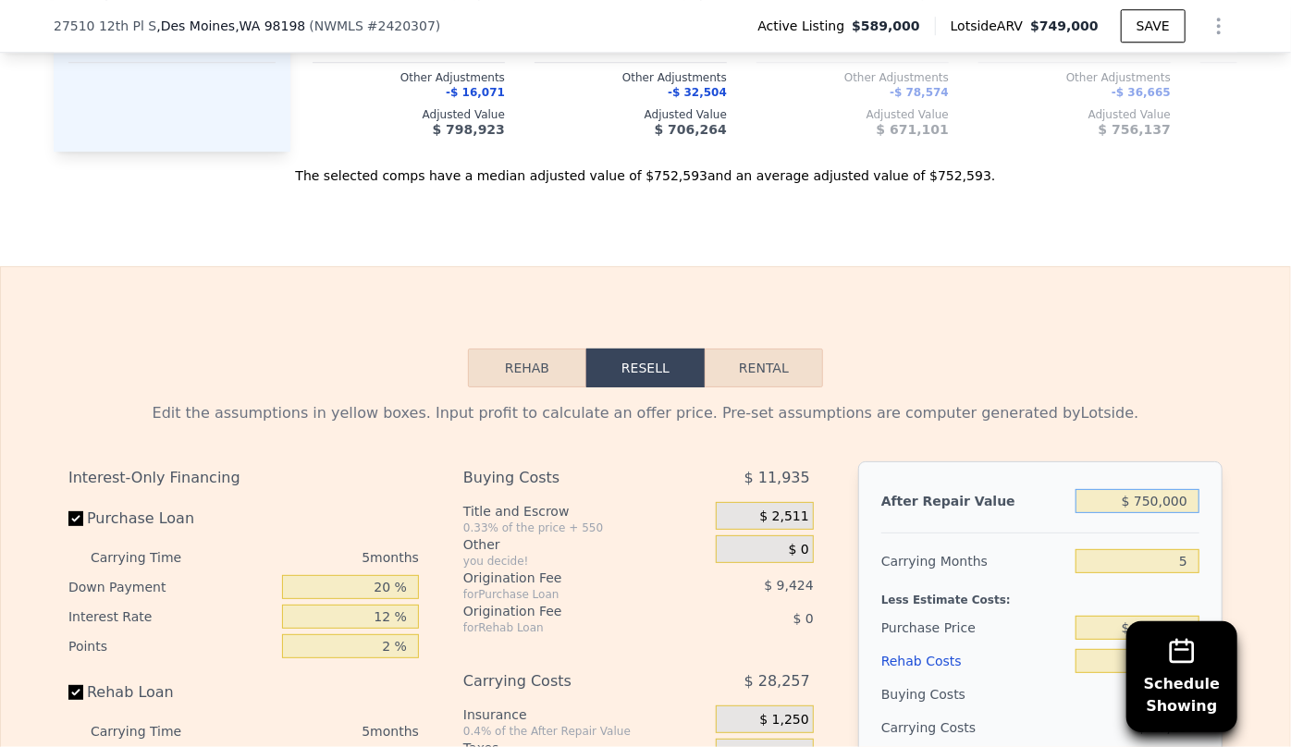
type input "$ 7,500,000"
type input "$ 6,325,533"
type input "$ 750,000"
type input "$ 66,910"
type input "$ 750,000"
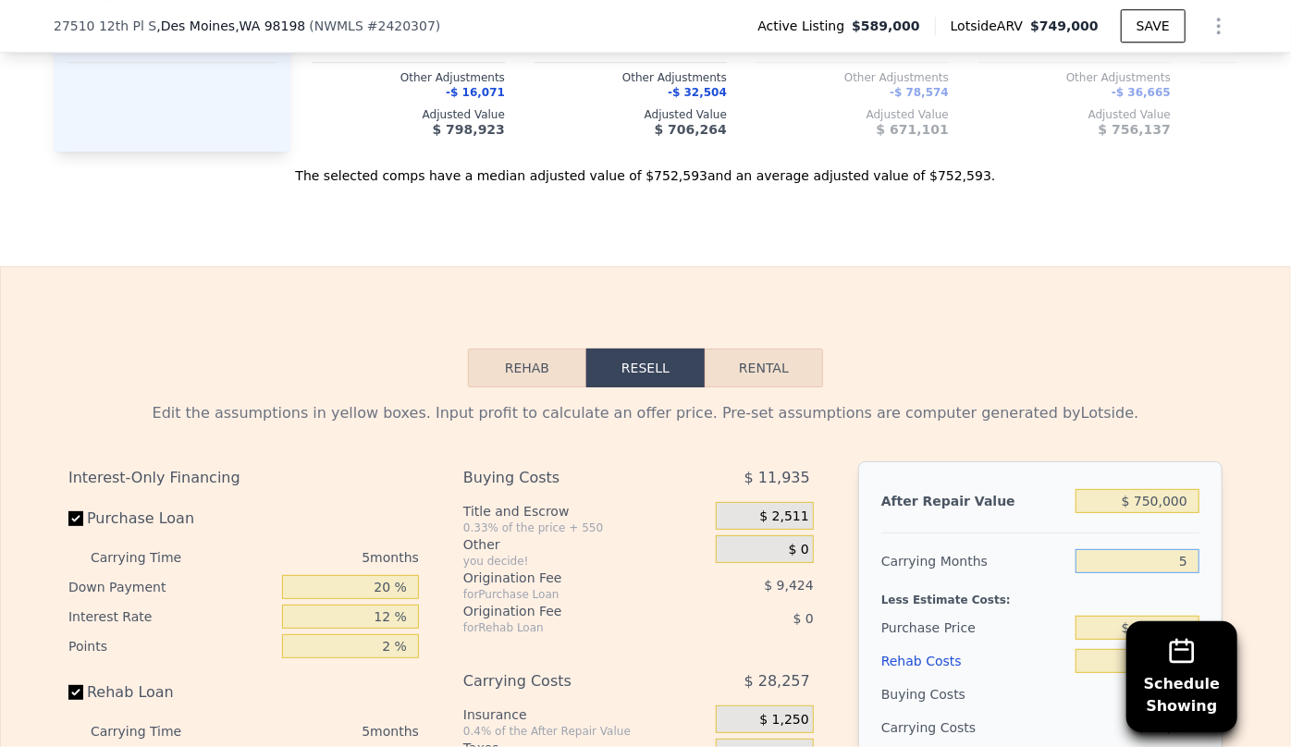
click at [1192, 549] on input "5" at bounding box center [1137, 561] width 124 height 24
type input "6"
type input "$ 61,258"
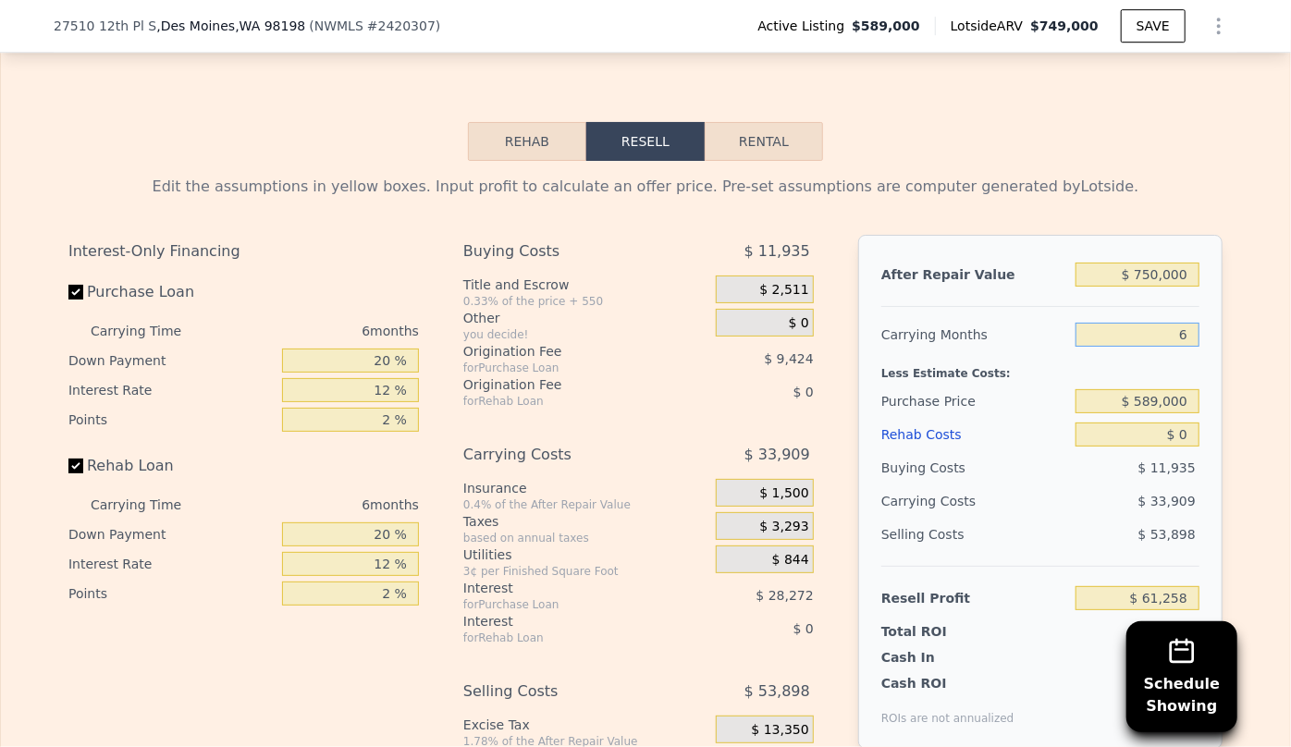
scroll to position [3103, 0]
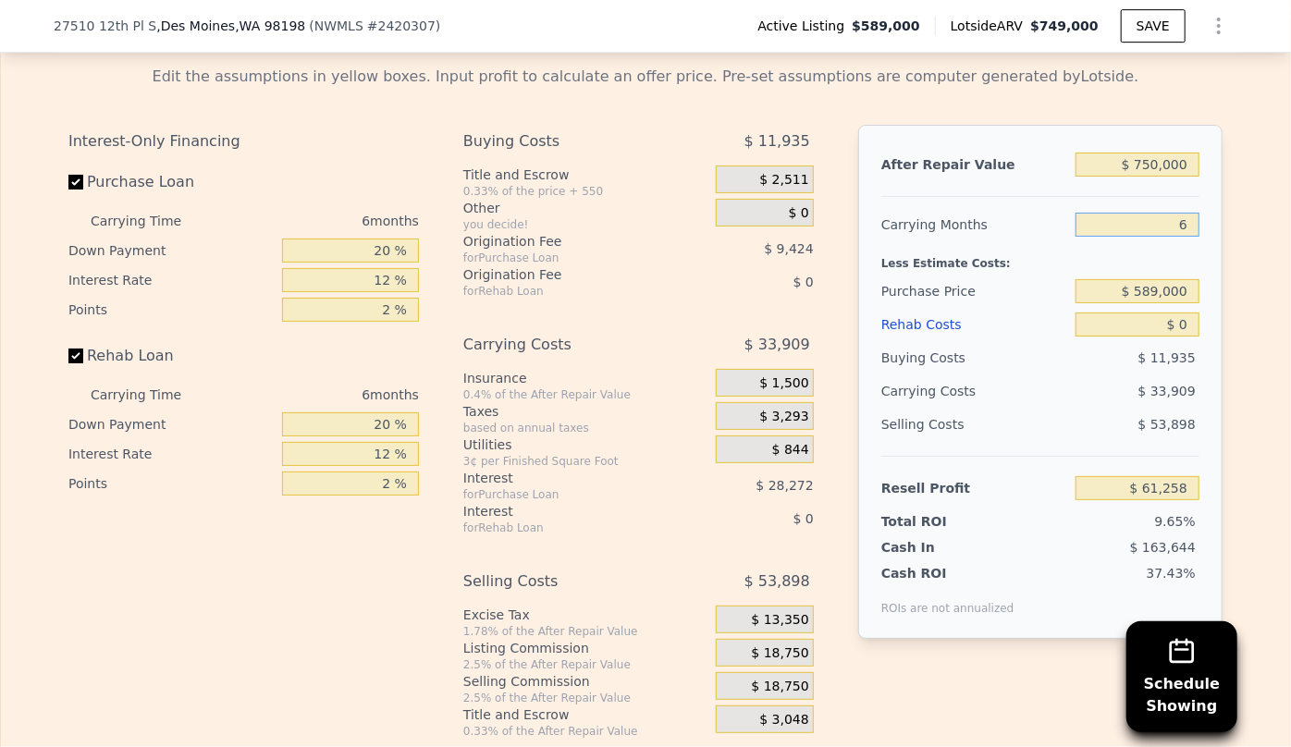
type input "6"
click at [926, 308] on div "Rehab Costs" at bounding box center [974, 324] width 187 height 33
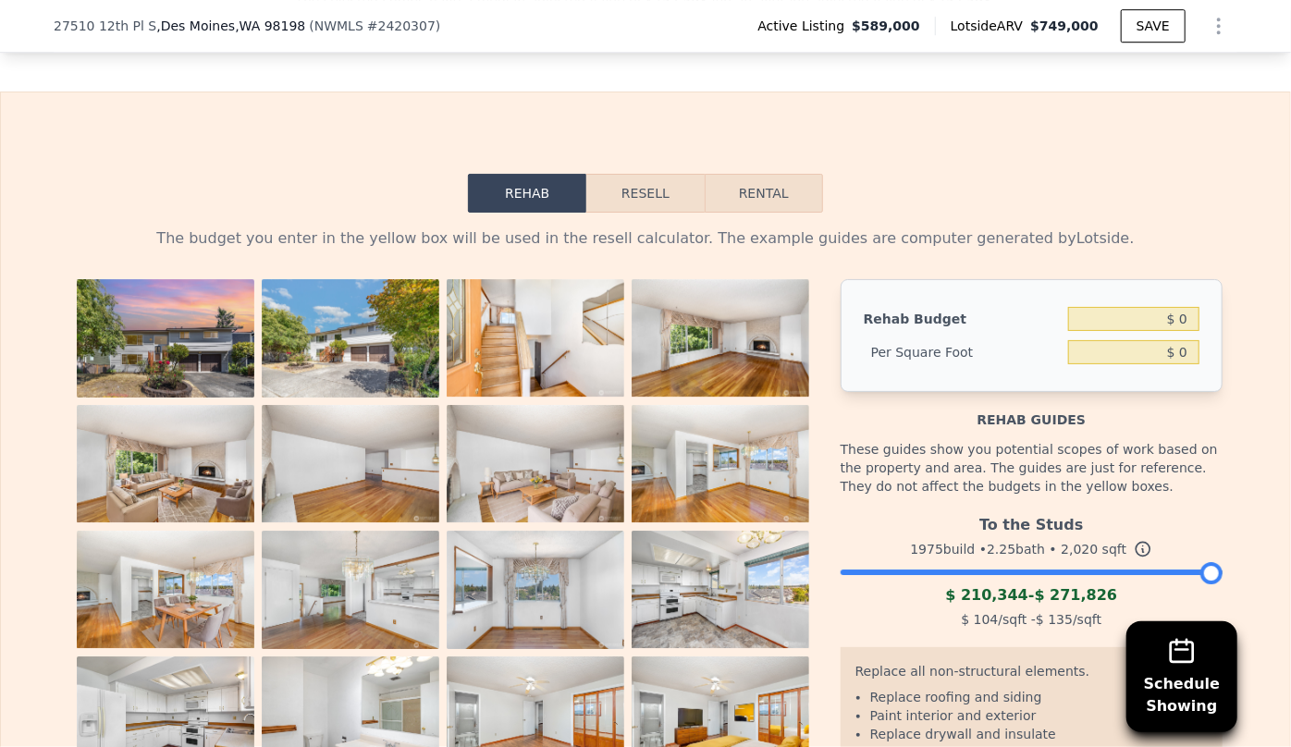
scroll to position [2935, 0]
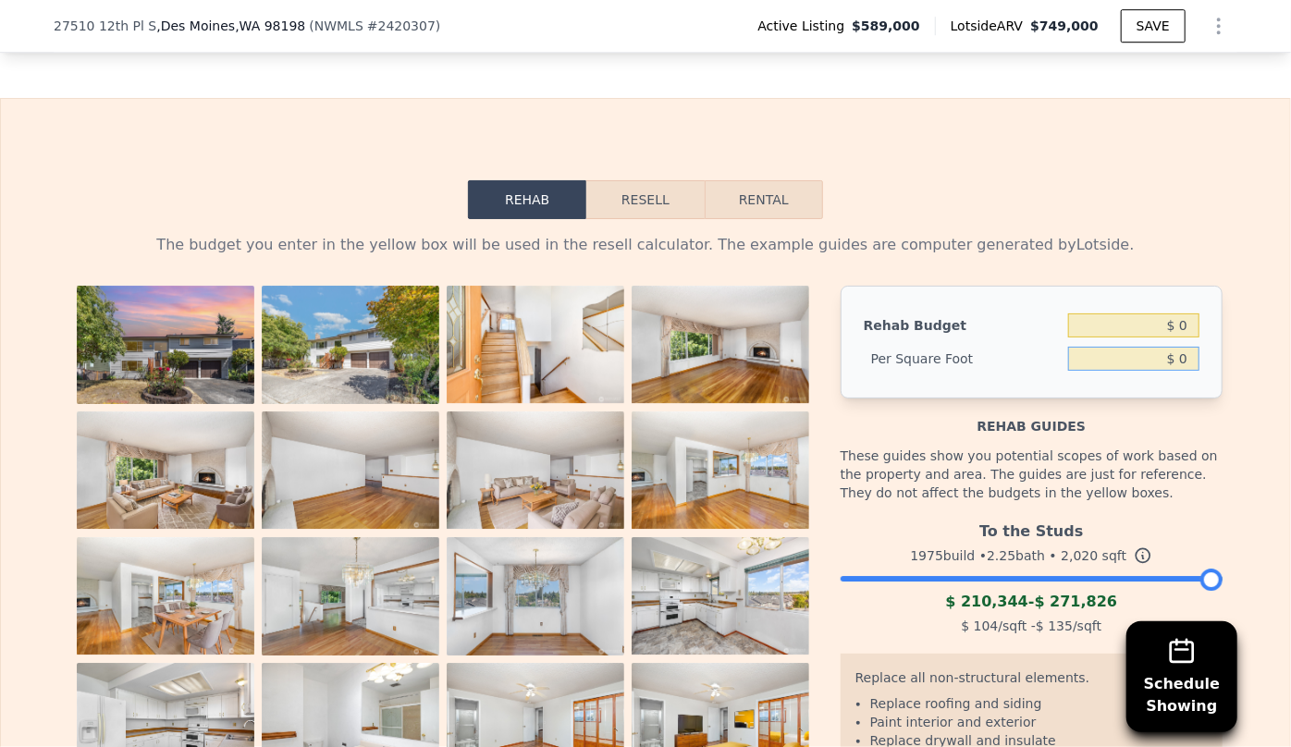
click at [1174, 347] on input "$ 0" at bounding box center [1133, 359] width 131 height 24
type input "$ 65"
click at [1175, 399] on div "Rehab guides" at bounding box center [1031, 417] width 382 height 37
type input "$ 131,300"
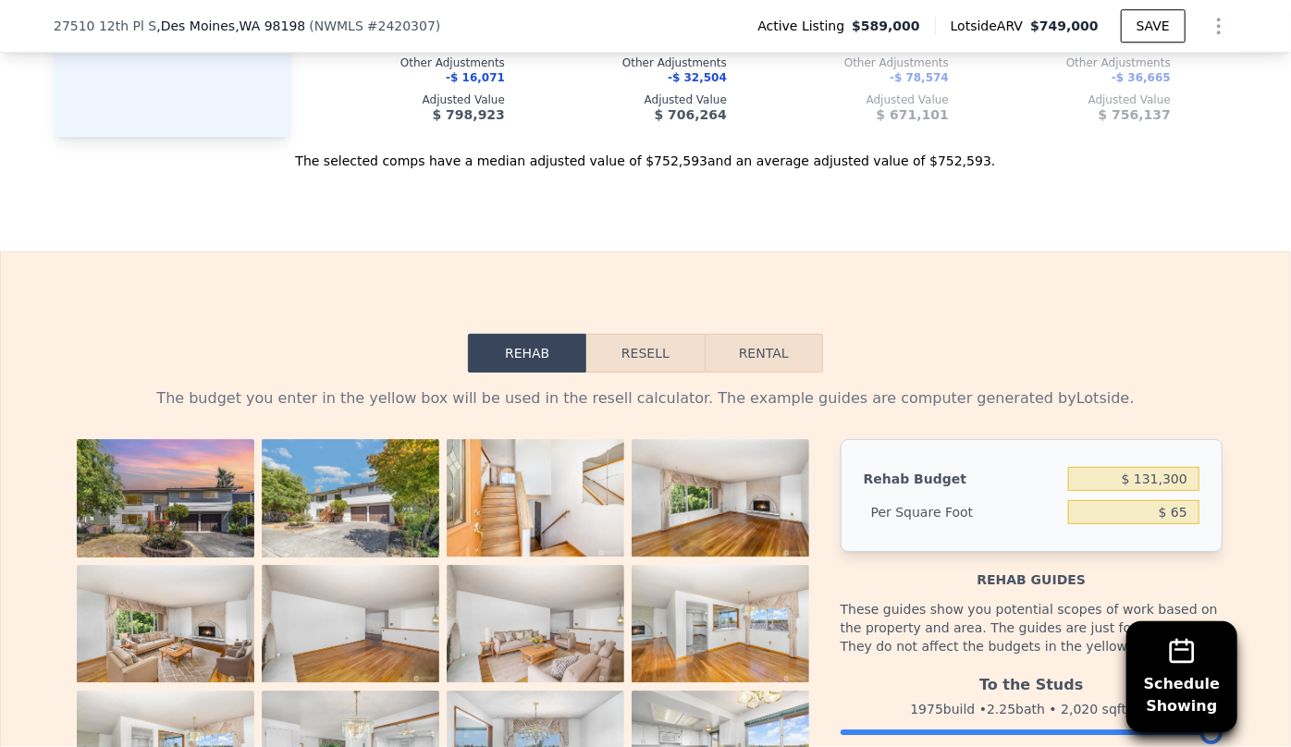
scroll to position [2766, 0]
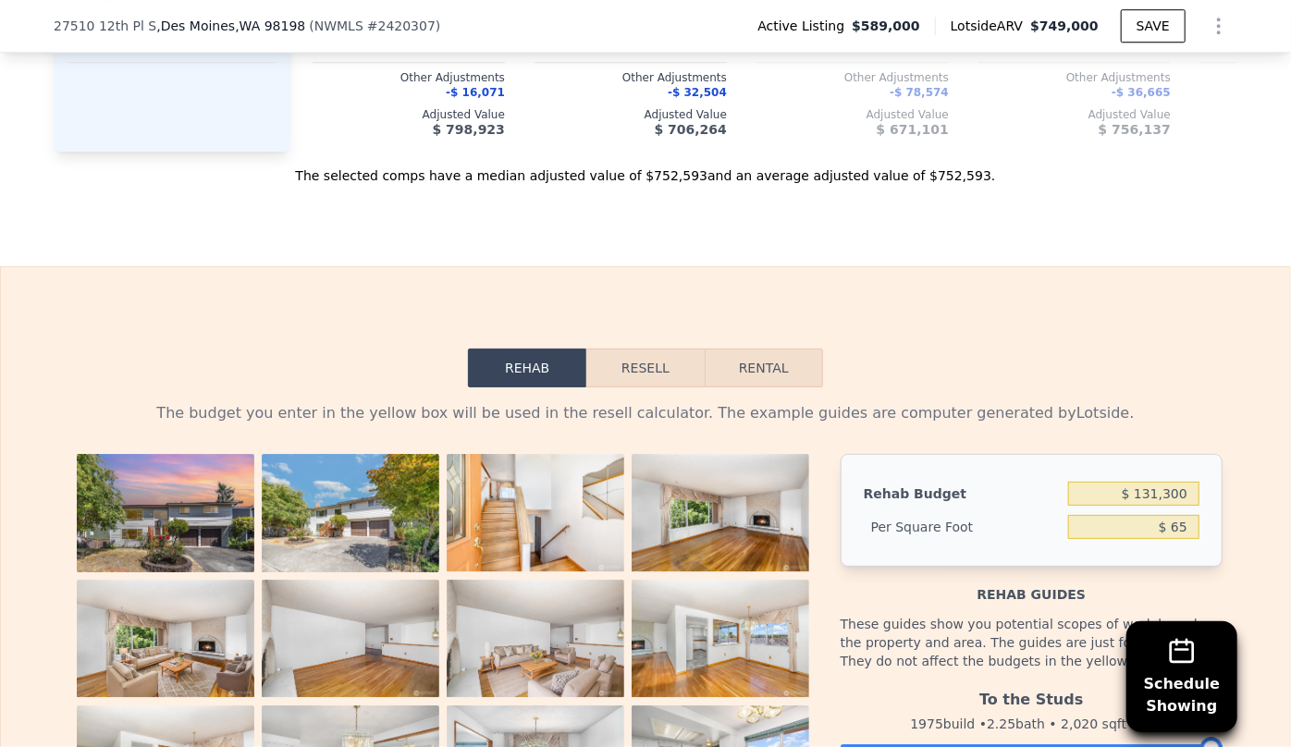
click at [655, 349] on button "Resell" at bounding box center [644, 368] width 117 height 39
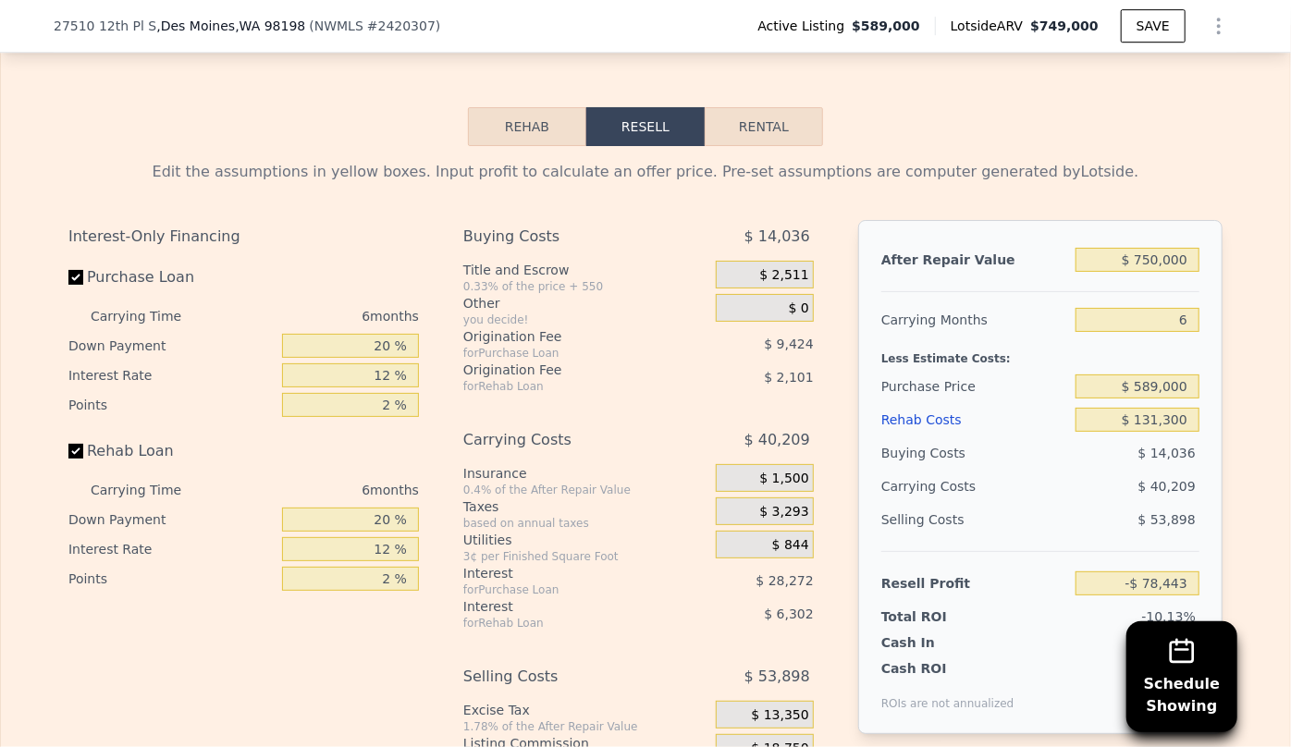
scroll to position [3019, 0]
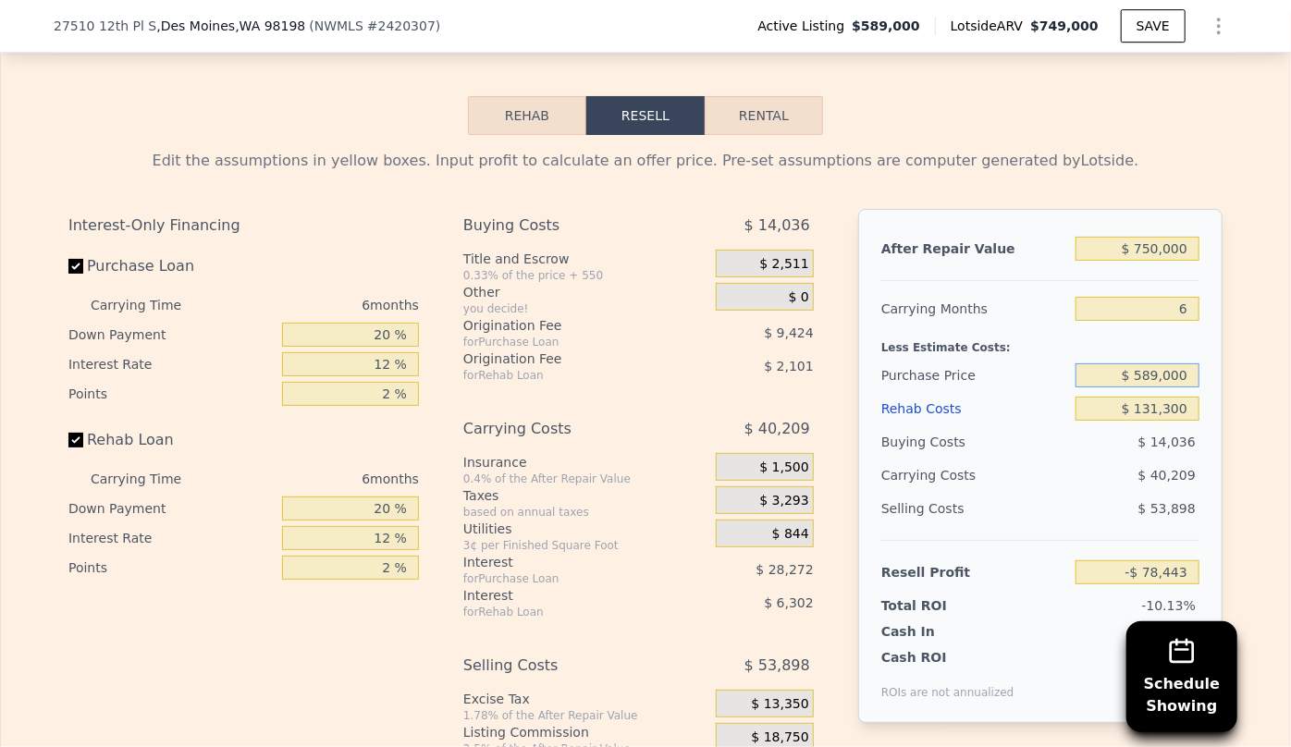
click at [1183, 363] on input "$ 589,000" at bounding box center [1137, 375] width 124 height 24
type input "$ 500,000"
type input "$ 16,549"
drag, startPoint x: 43, startPoint y: 21, endPoint x: 273, endPoint y: 21, distance: 229.3
click at [273, 21] on div "27510 12th Pl S , Des Moines , WA 98198 ( NWMLS # 2420307 ) Active Listing $589…" at bounding box center [645, 26] width 1291 height 53
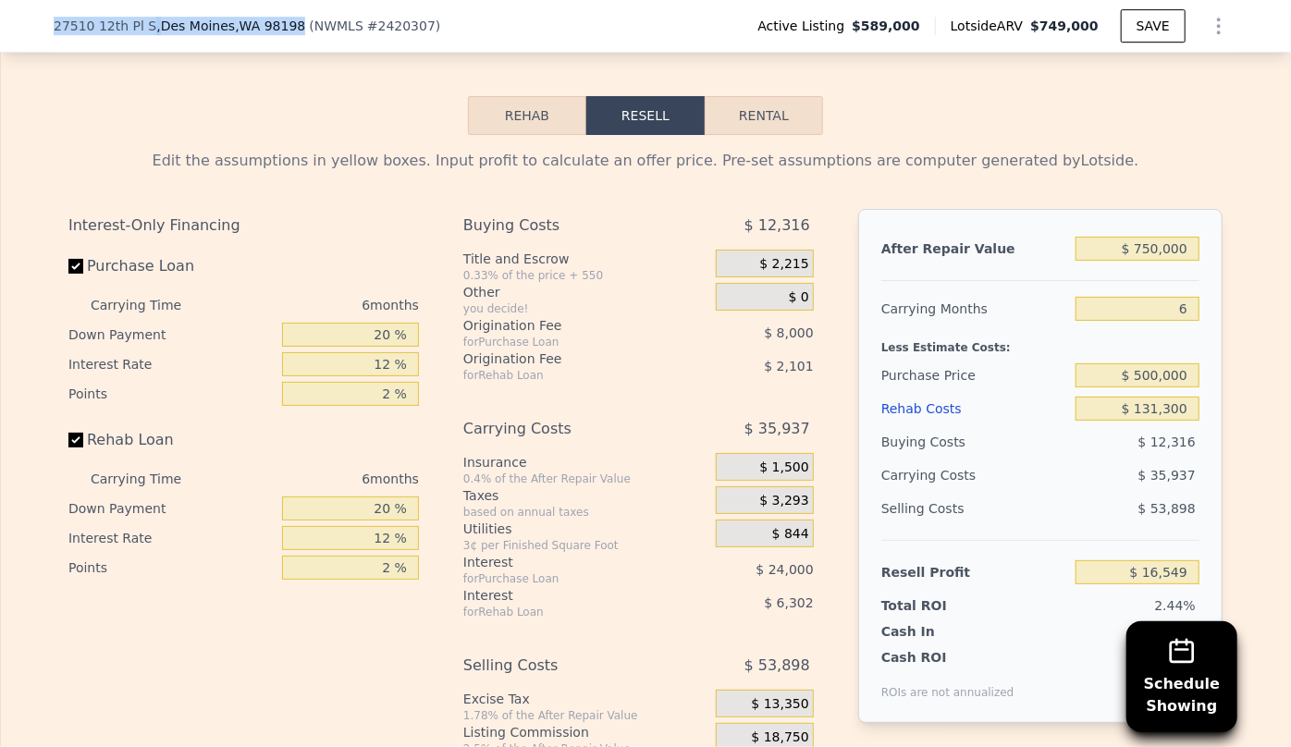
drag, startPoint x: 264, startPoint y: 25, endPoint x: 261, endPoint y: 36, distance: 11.7
copy div "27510 12th Pl S , Des Moines , WA 98198"
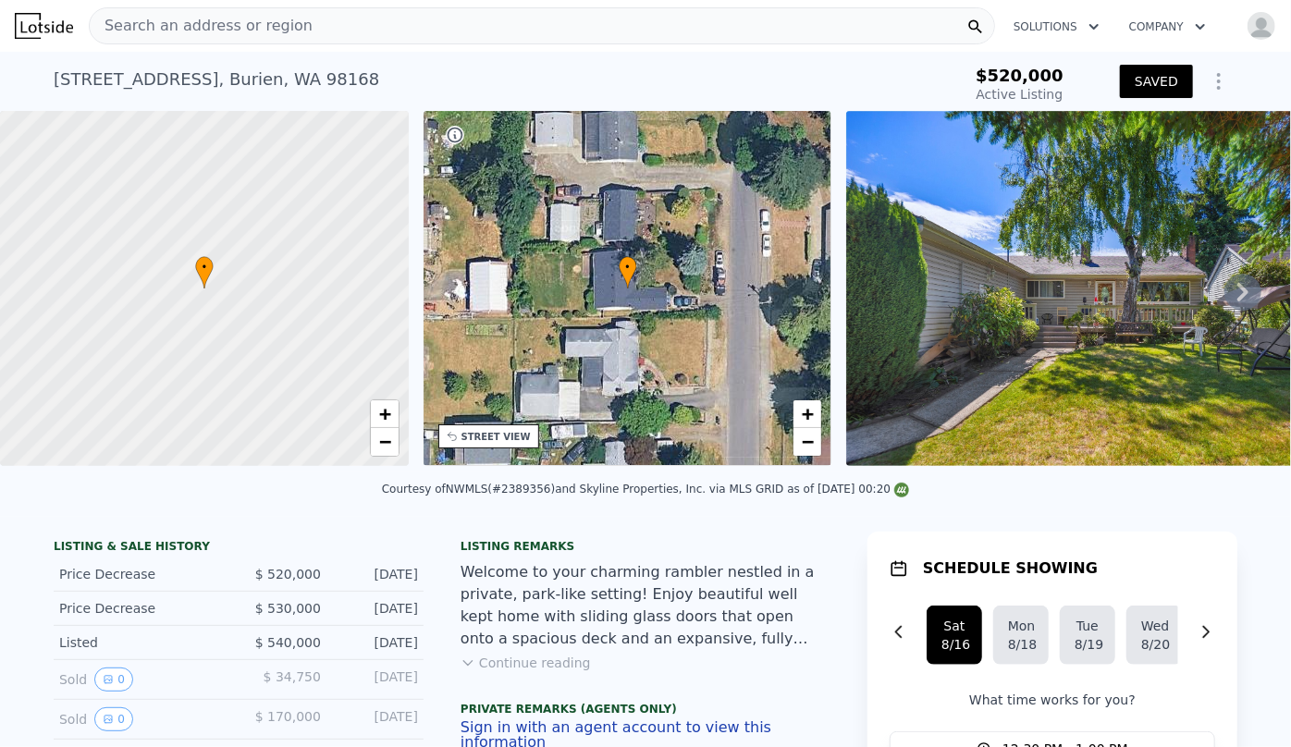
click at [60, 30] on img at bounding box center [44, 26] width 58 height 26
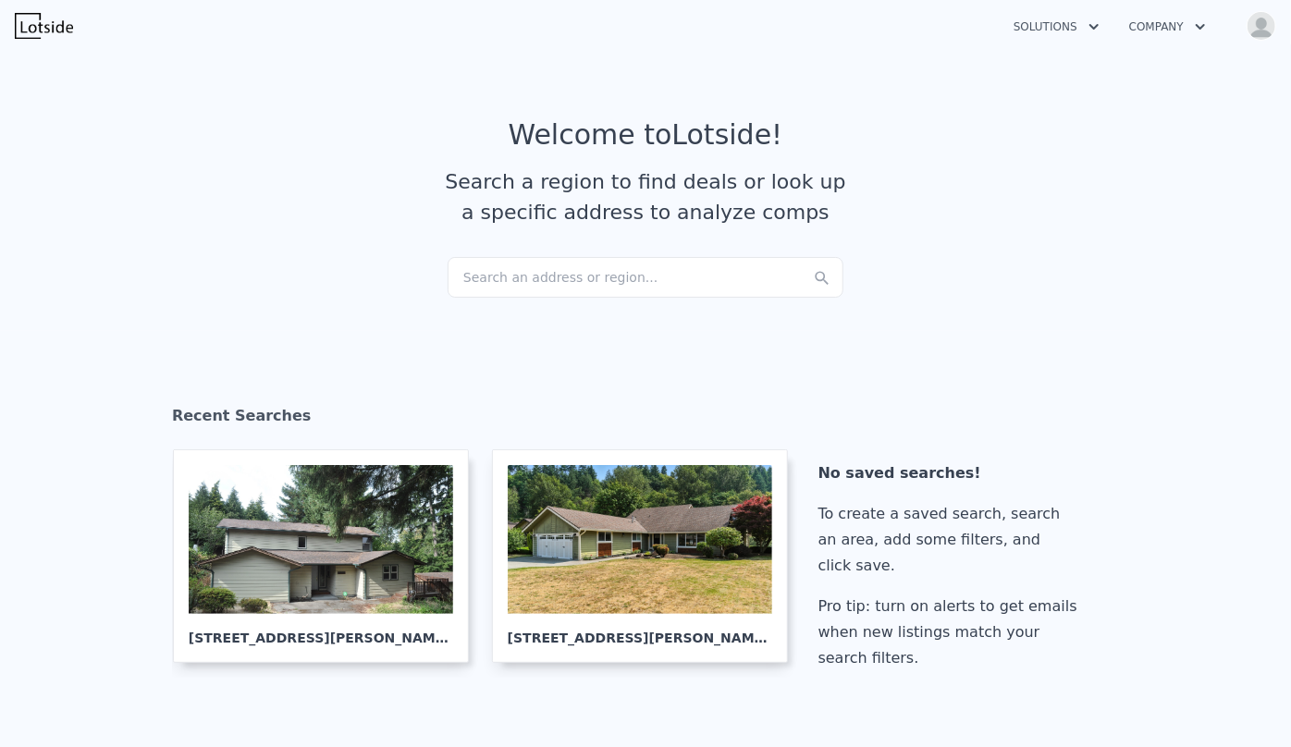
click at [500, 279] on div "Search an address or region..." at bounding box center [646, 277] width 396 height 41
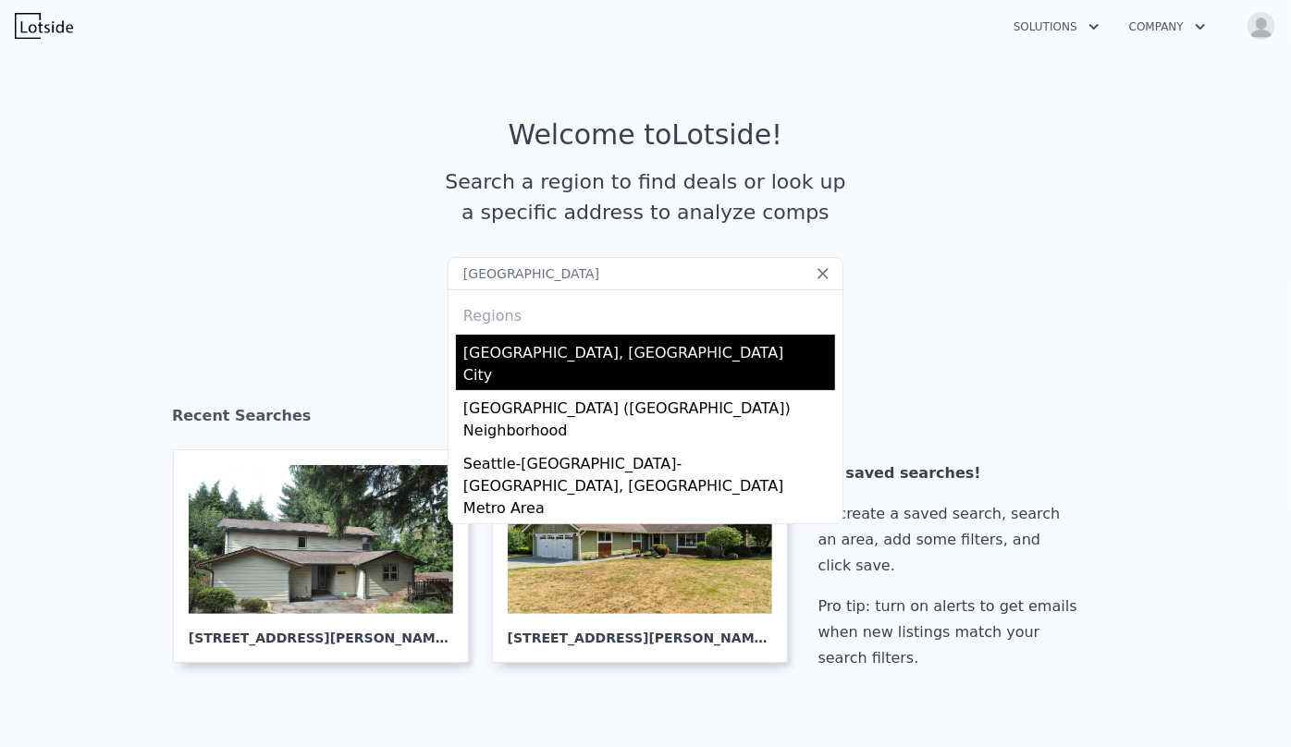
type input "seattle"
click at [545, 370] on div "City" at bounding box center [649, 377] width 372 height 26
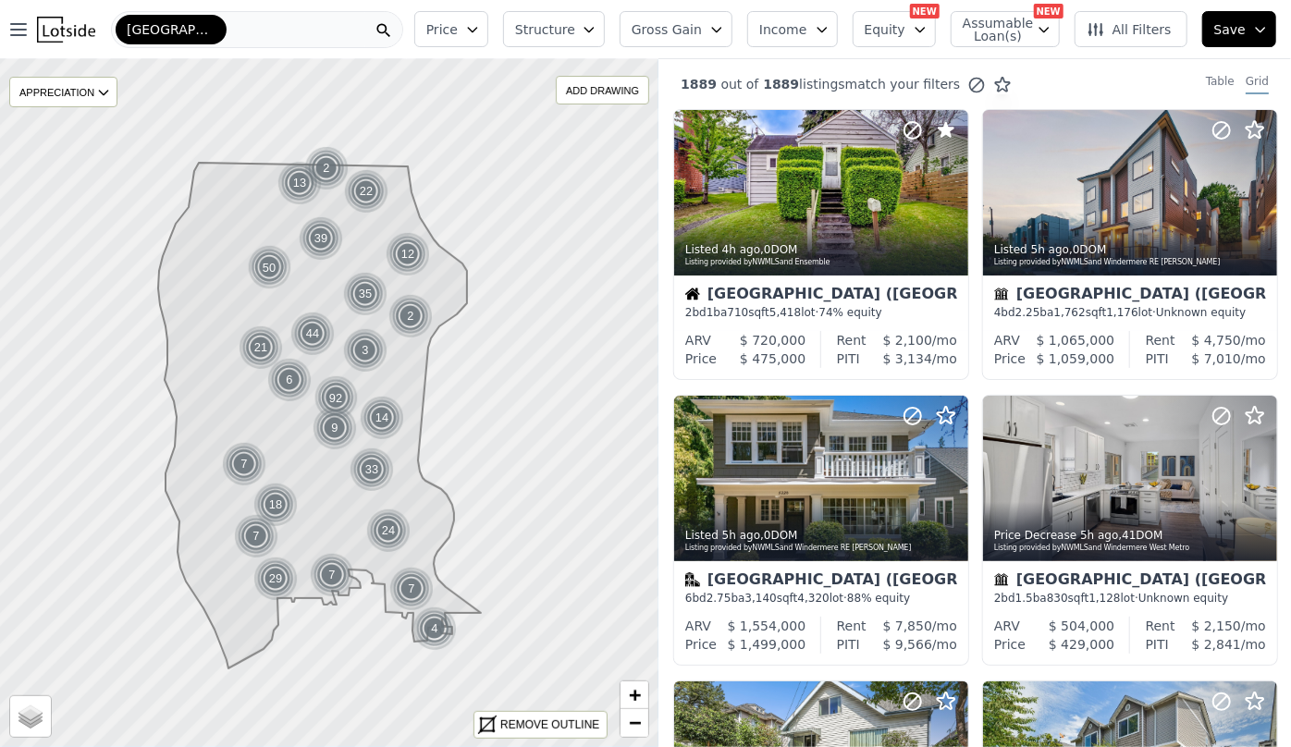
click at [458, 37] on span "Price" at bounding box center [441, 29] width 31 height 18
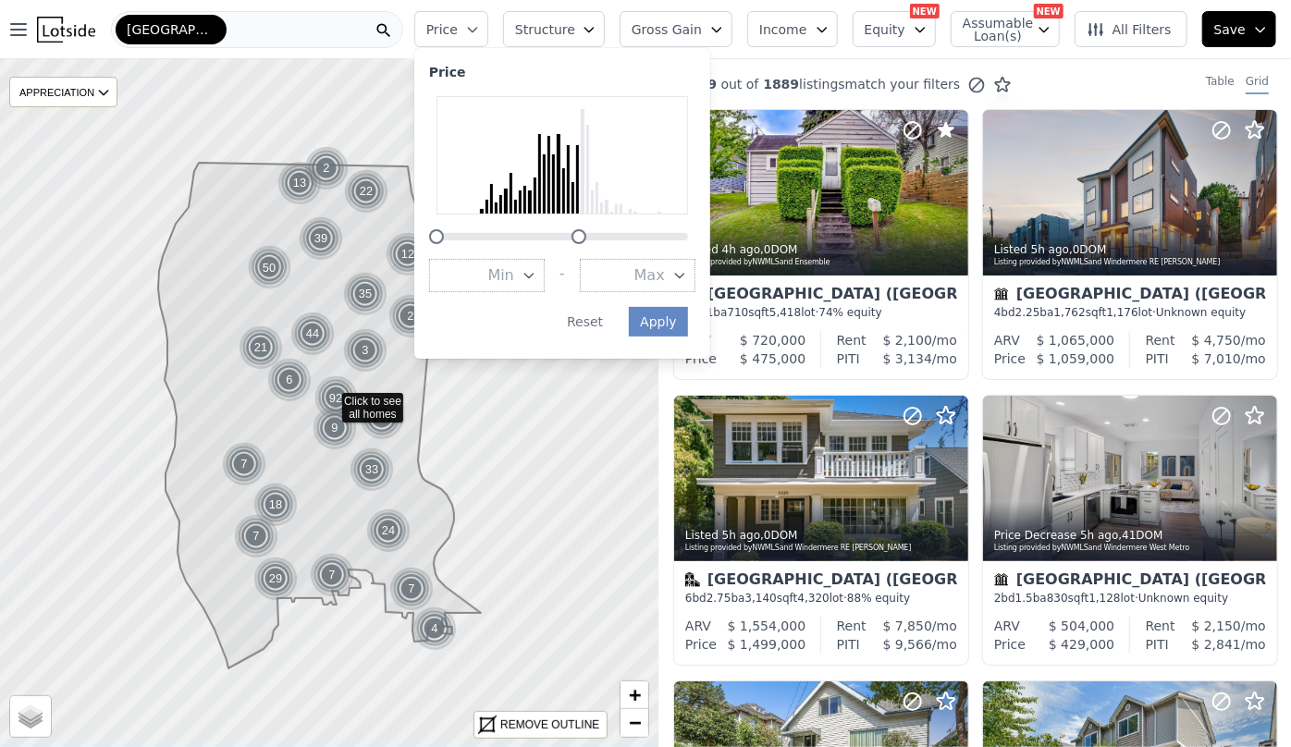
drag, startPoint x: 721, startPoint y: 232, endPoint x: 612, endPoint y: 249, distance: 110.4
click at [612, 249] on div "Price Min - Max Apply Reset" at bounding box center [562, 203] width 296 height 311
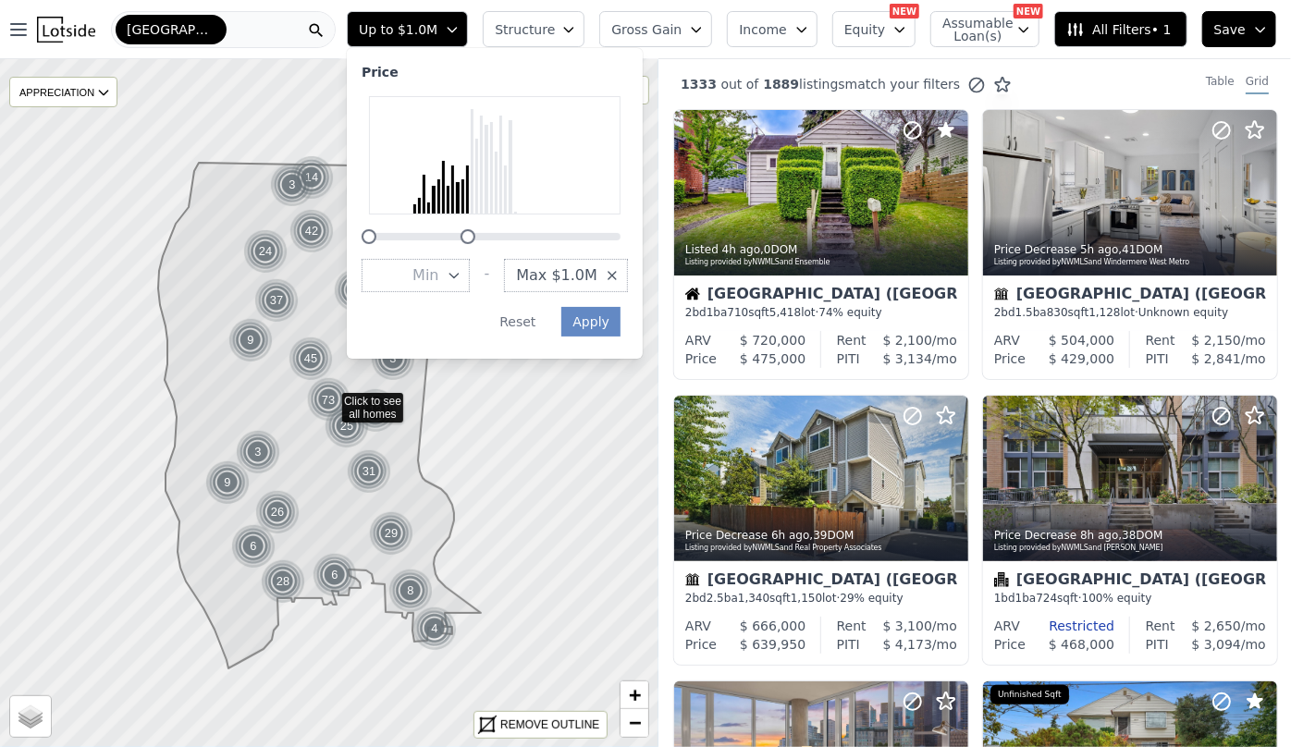
drag, startPoint x: 551, startPoint y: 230, endPoint x: 509, endPoint y: 230, distance: 42.5
click at [475, 230] on div at bounding box center [467, 236] width 15 height 15
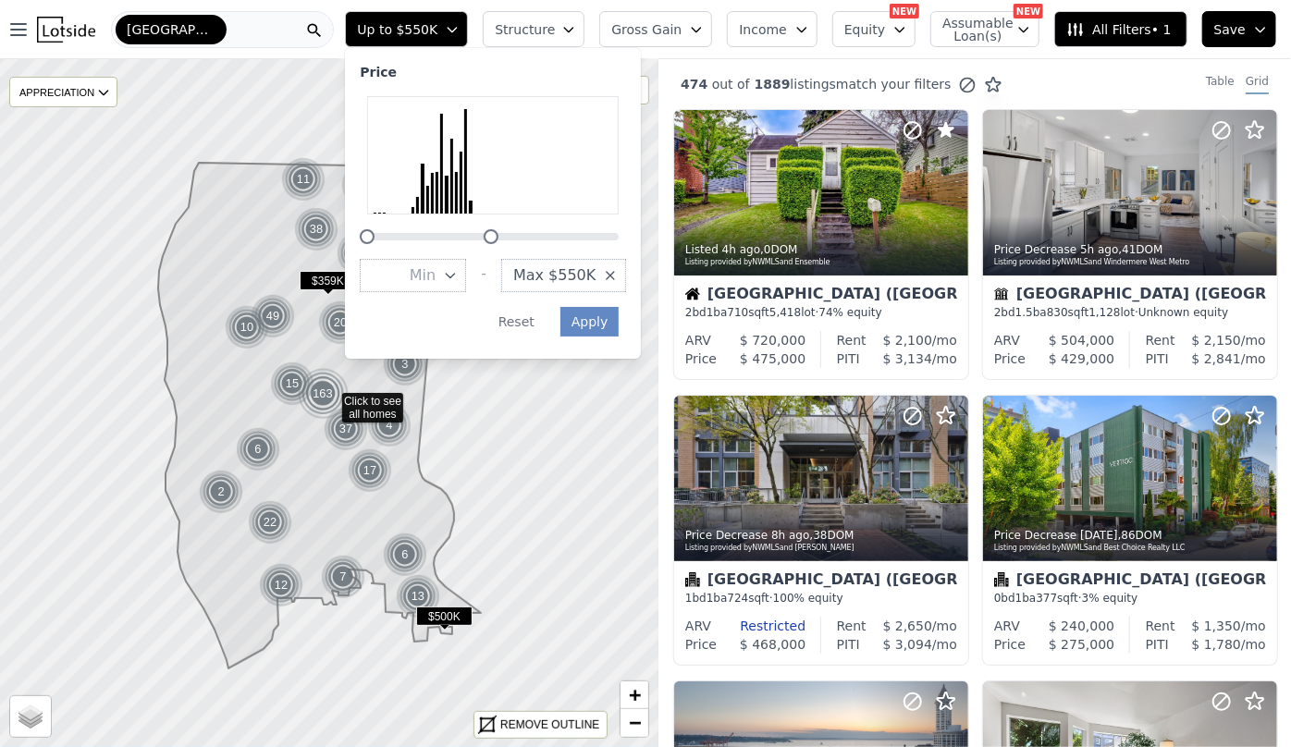
drag, startPoint x: 515, startPoint y: 237, endPoint x: 528, endPoint y: 239, distance: 13.1
click at [498, 239] on div at bounding box center [491, 236] width 15 height 15
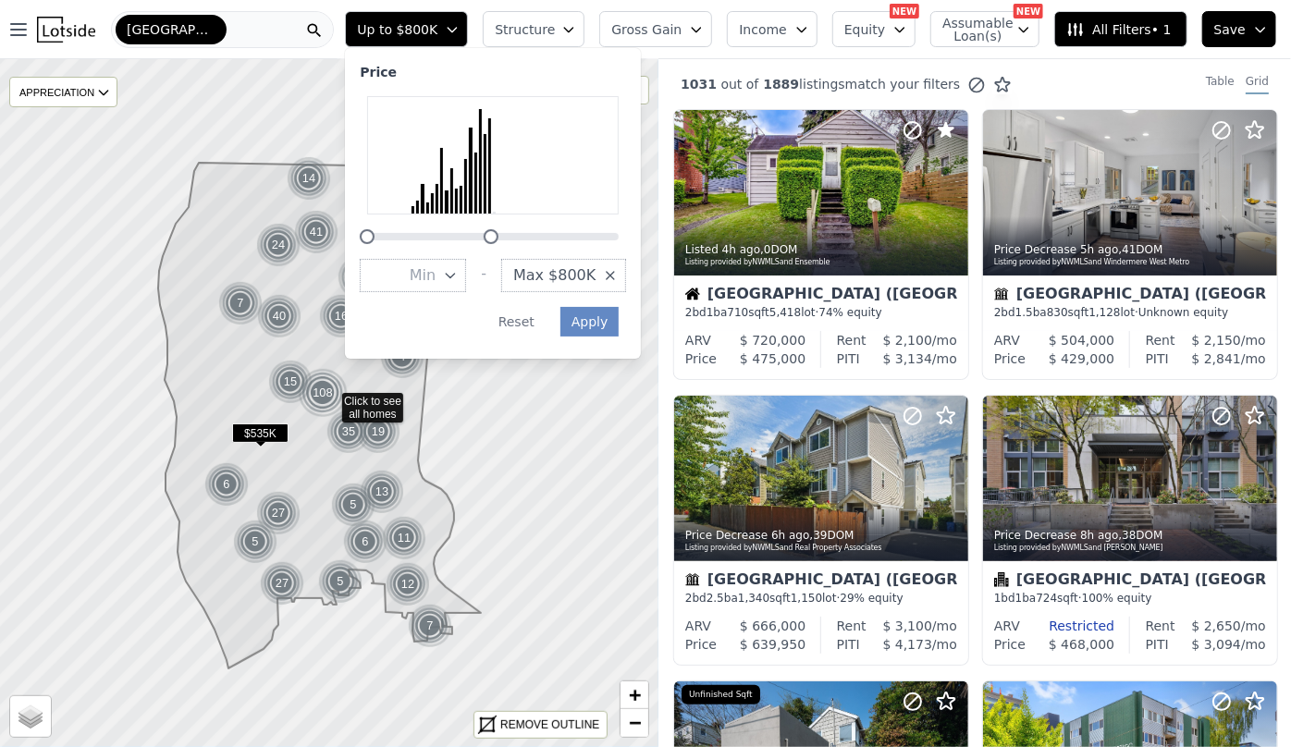
click at [554, 31] on span "Structure" at bounding box center [524, 29] width 59 height 18
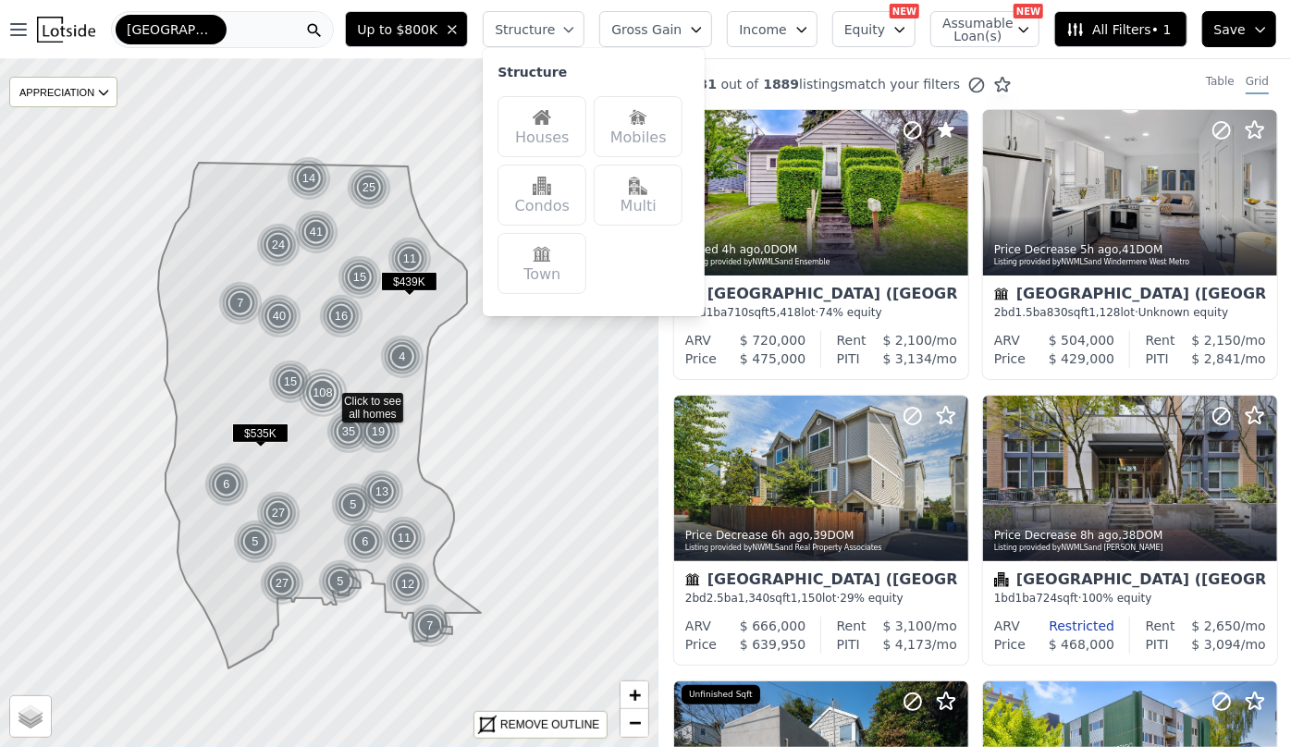
click at [551, 116] on img at bounding box center [542, 117] width 18 height 18
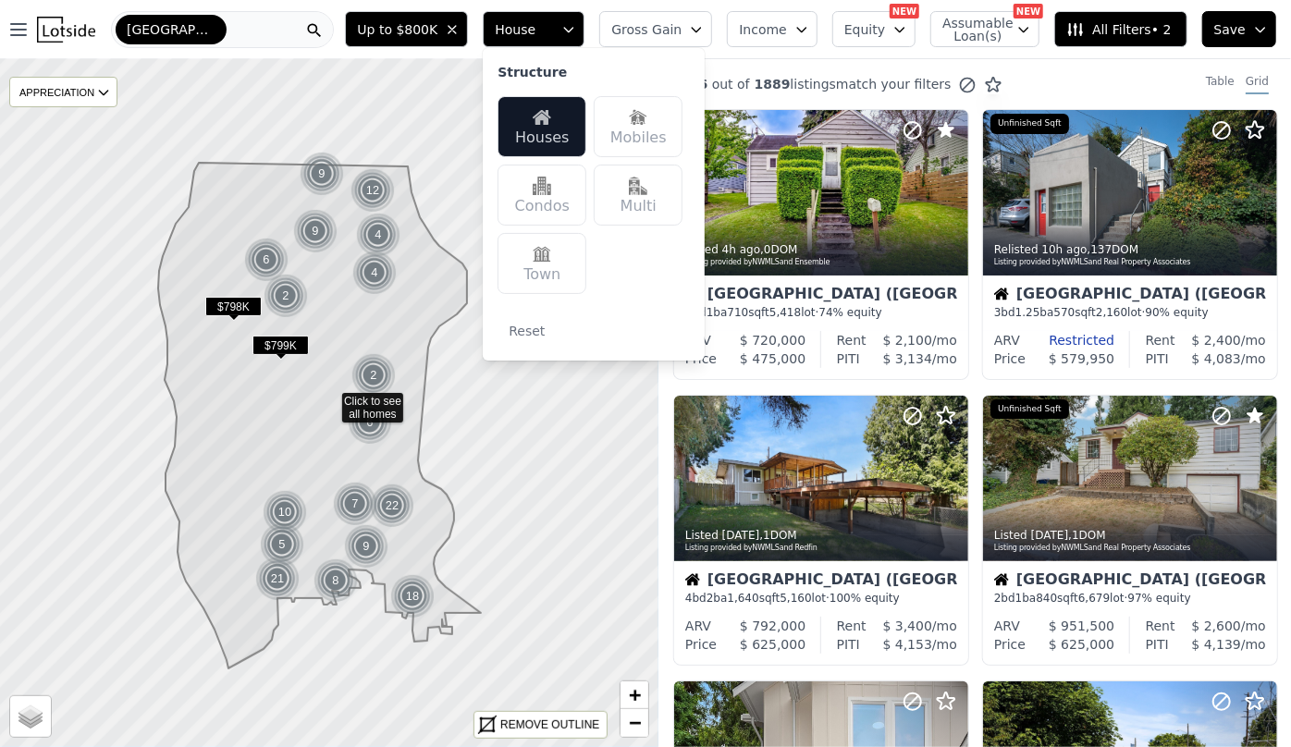
click at [551, 120] on img at bounding box center [542, 117] width 18 height 18
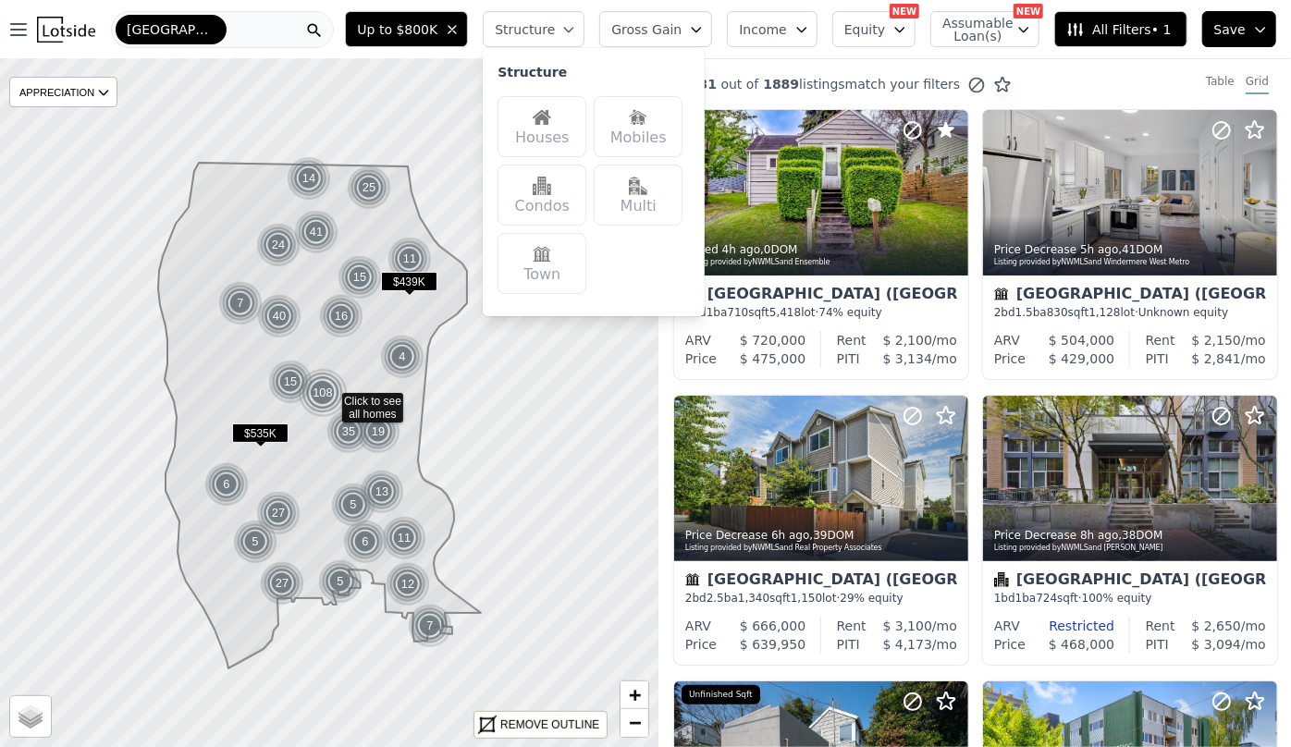
click at [583, 123] on div "Houses" at bounding box center [541, 126] width 89 height 61
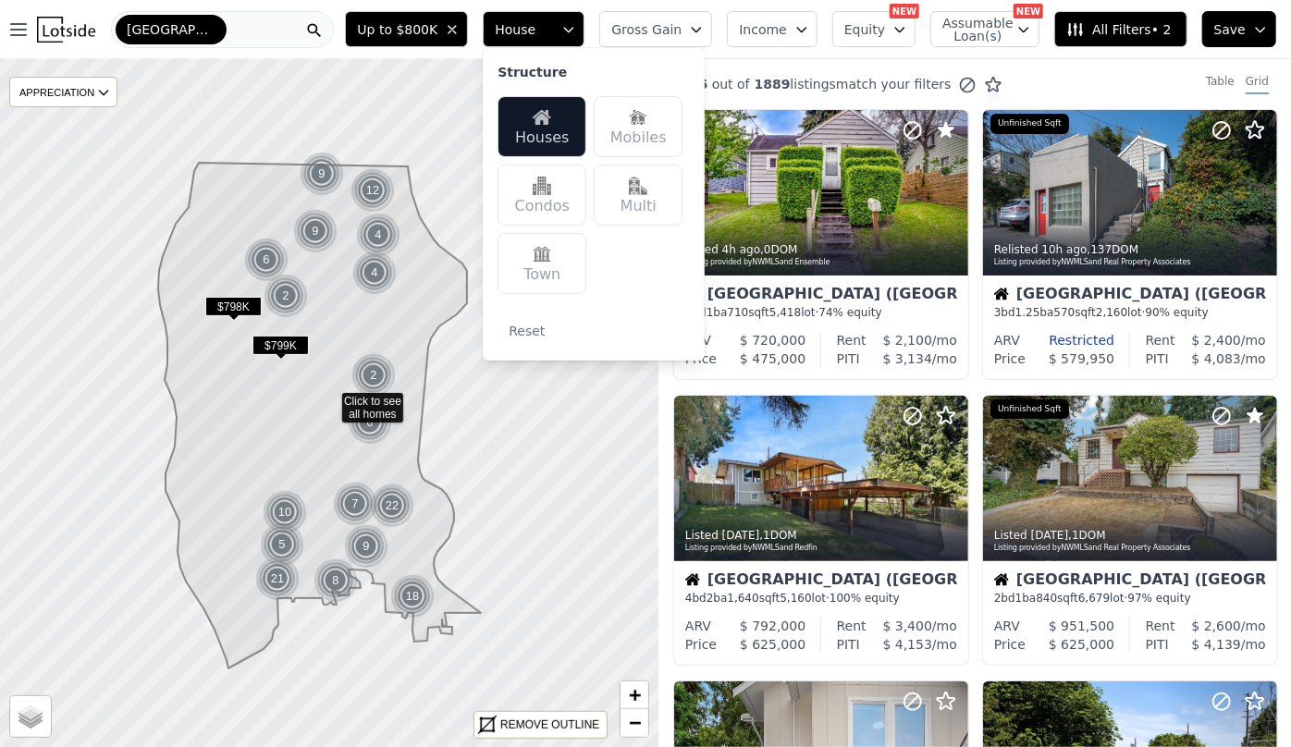
click at [749, 36] on button "Income" at bounding box center [772, 29] width 91 height 36
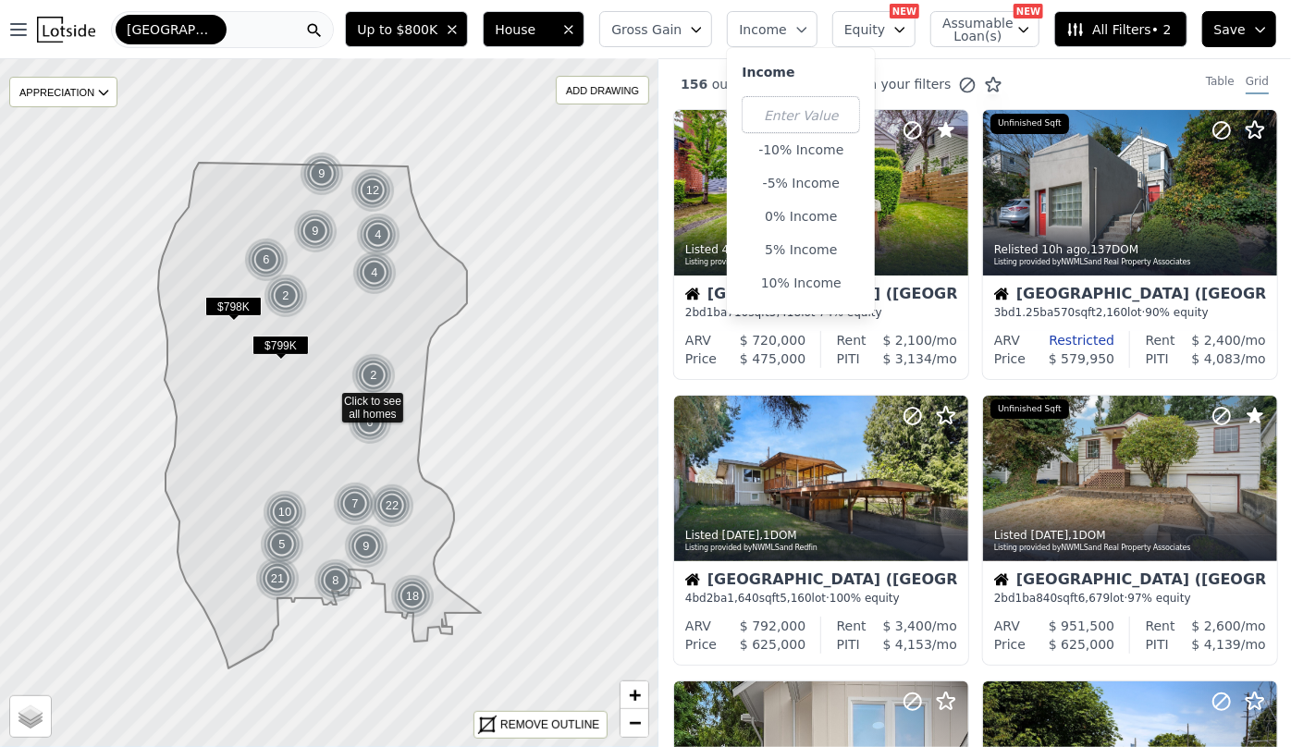
click at [865, 19] on button "Equity" at bounding box center [873, 29] width 83 height 36
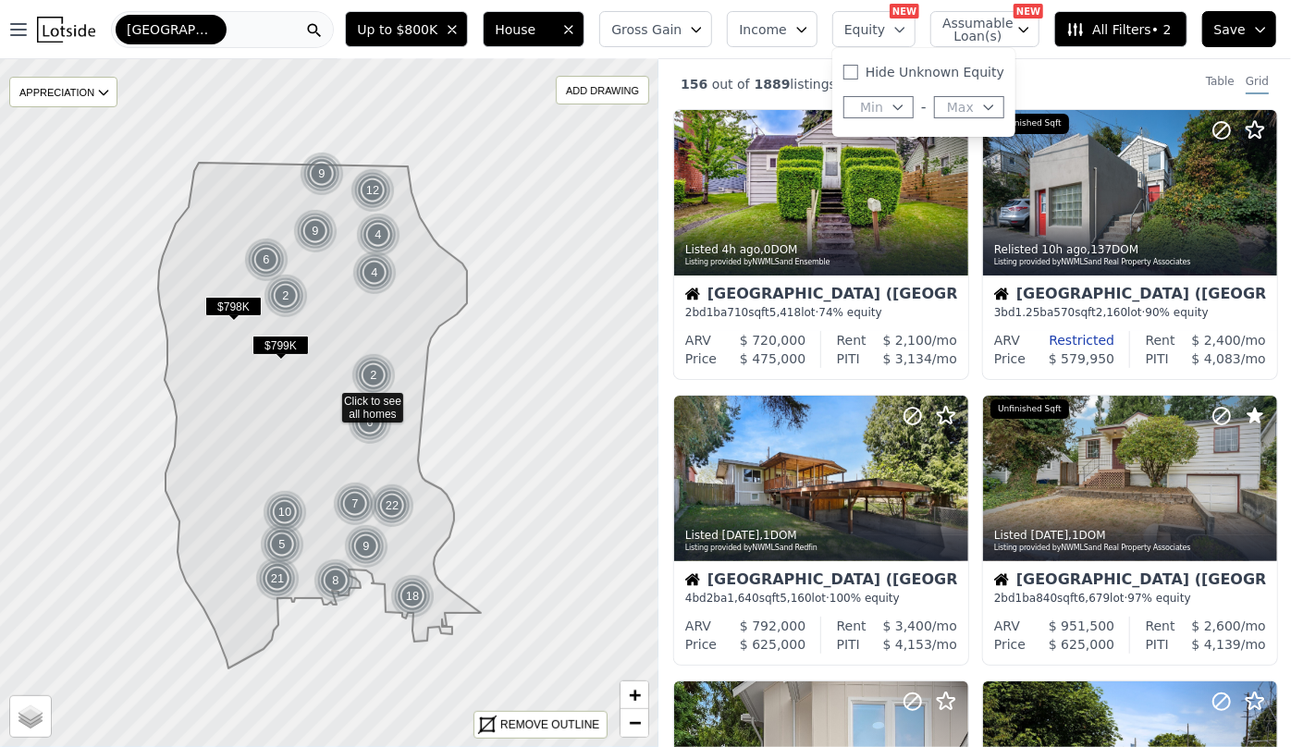
click at [656, 20] on span "Gross Gain" at bounding box center [646, 29] width 70 height 18
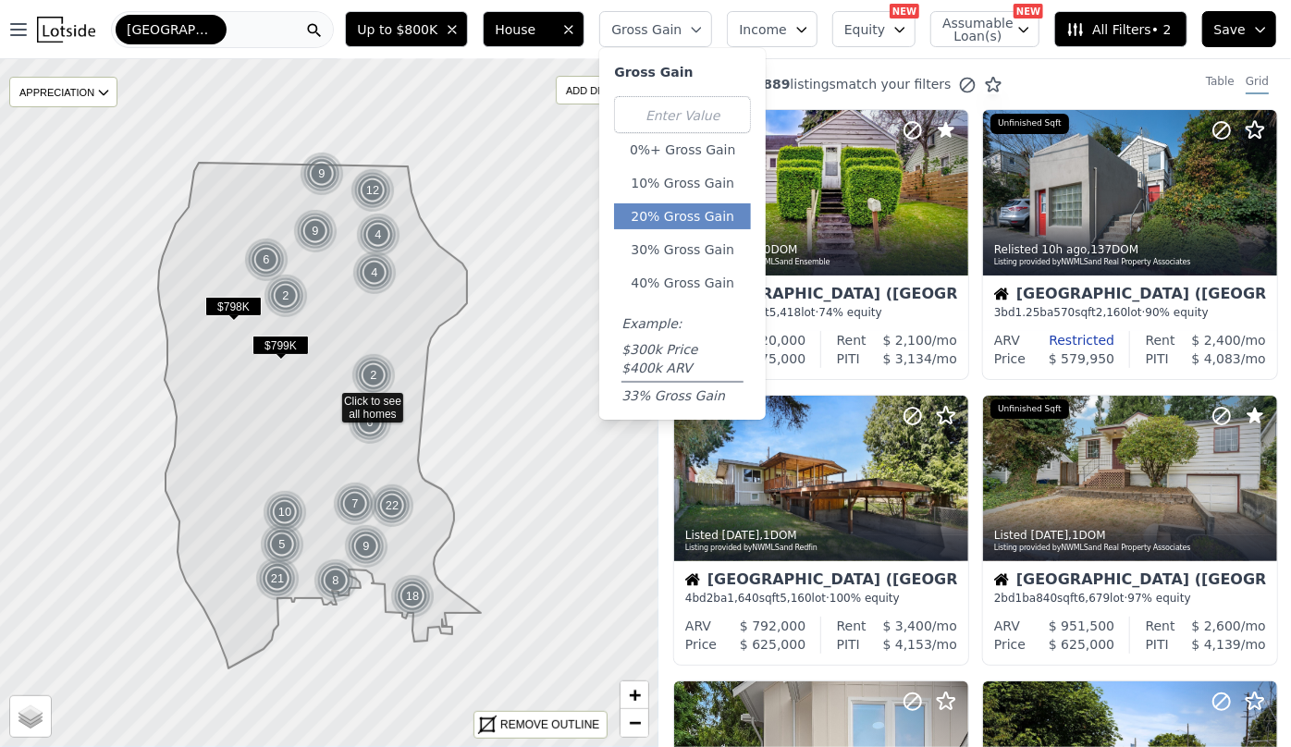
click at [693, 212] on button "20% Gross Gain" at bounding box center [682, 216] width 137 height 26
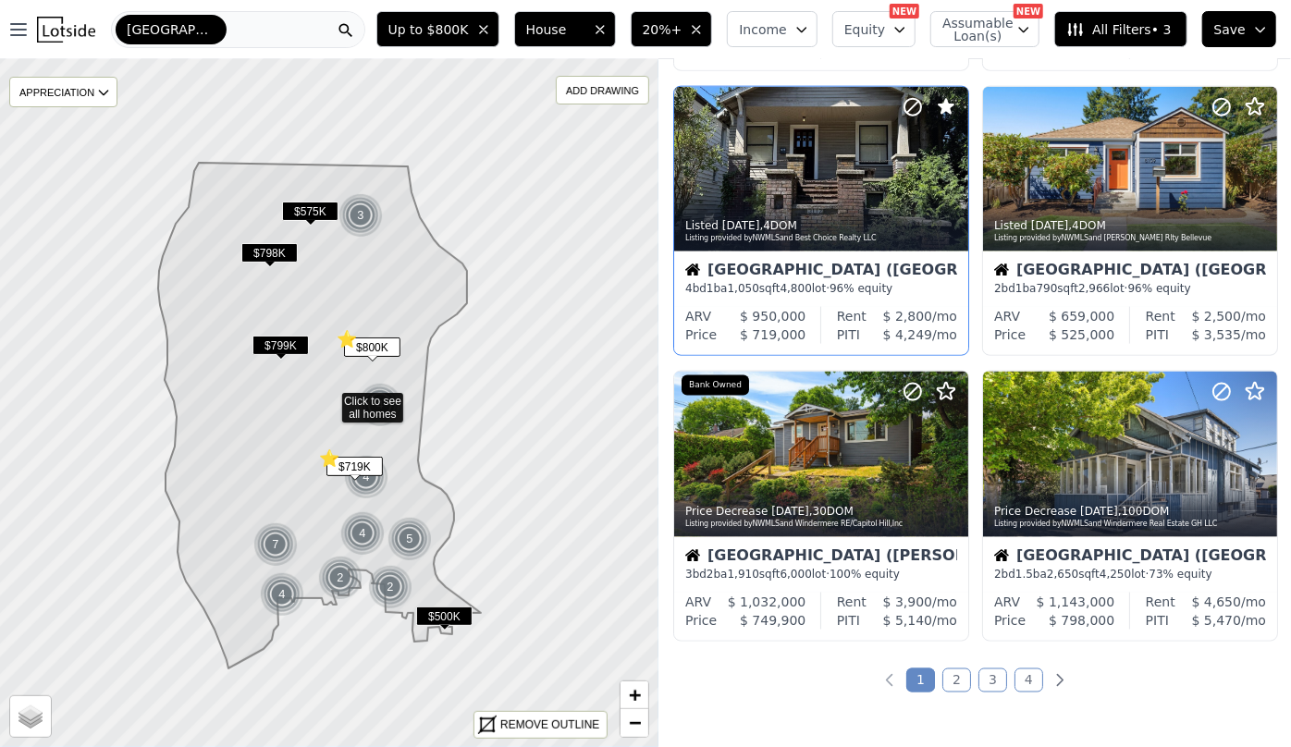
scroll to position [1176, 0]
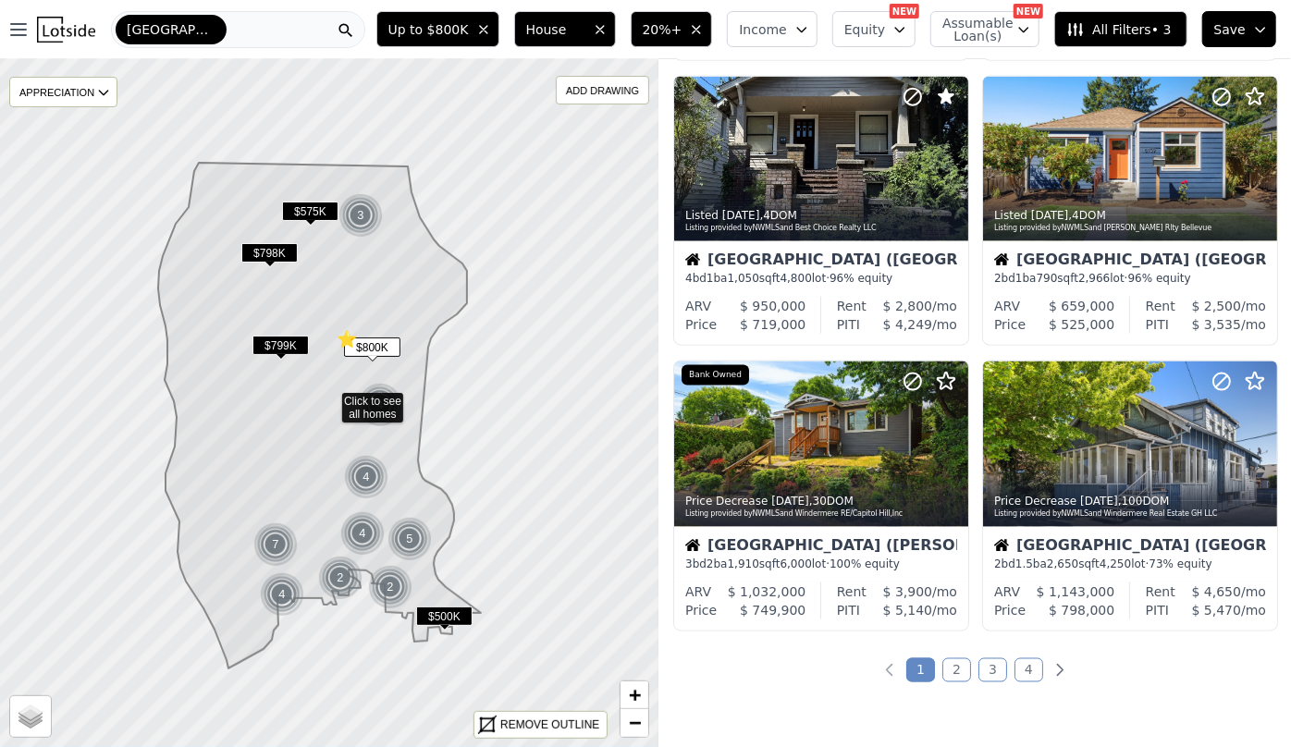
click at [948, 664] on link "2" at bounding box center [956, 670] width 29 height 24
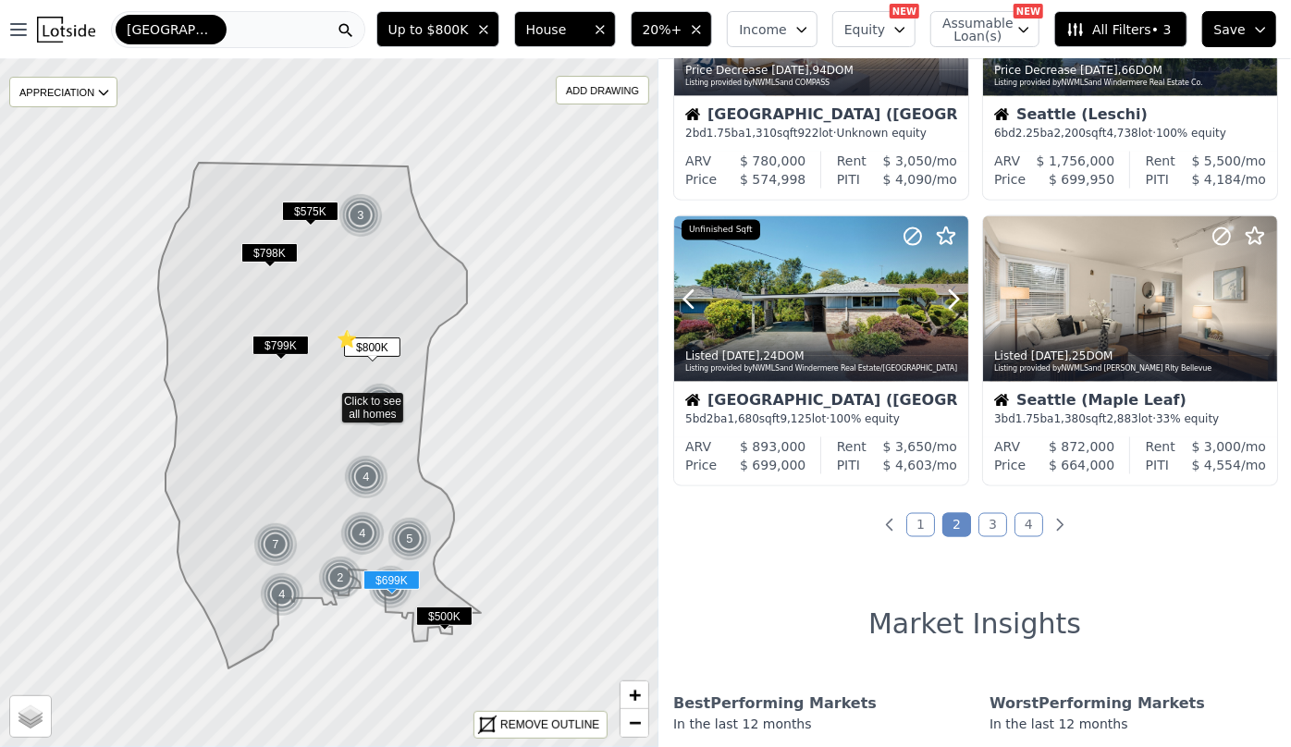
scroll to position [1344, 0]
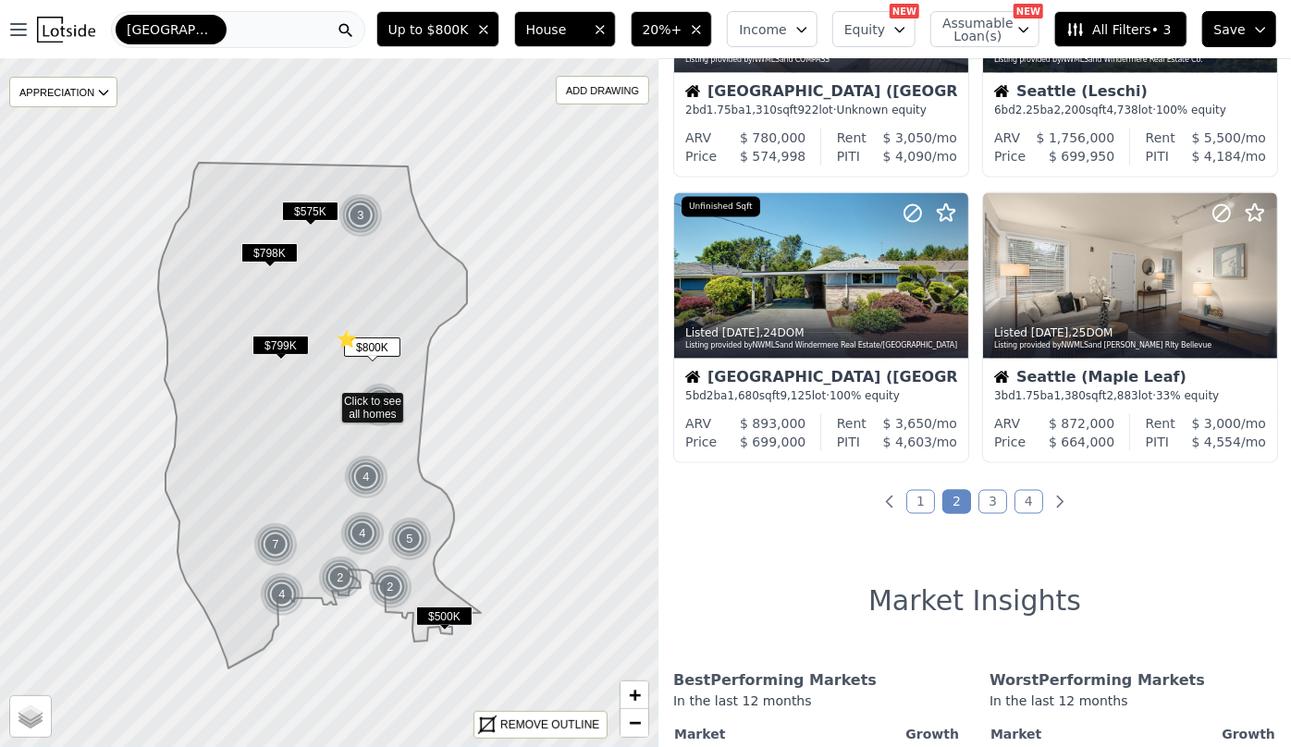
click at [985, 490] on link "3" at bounding box center [992, 502] width 29 height 24
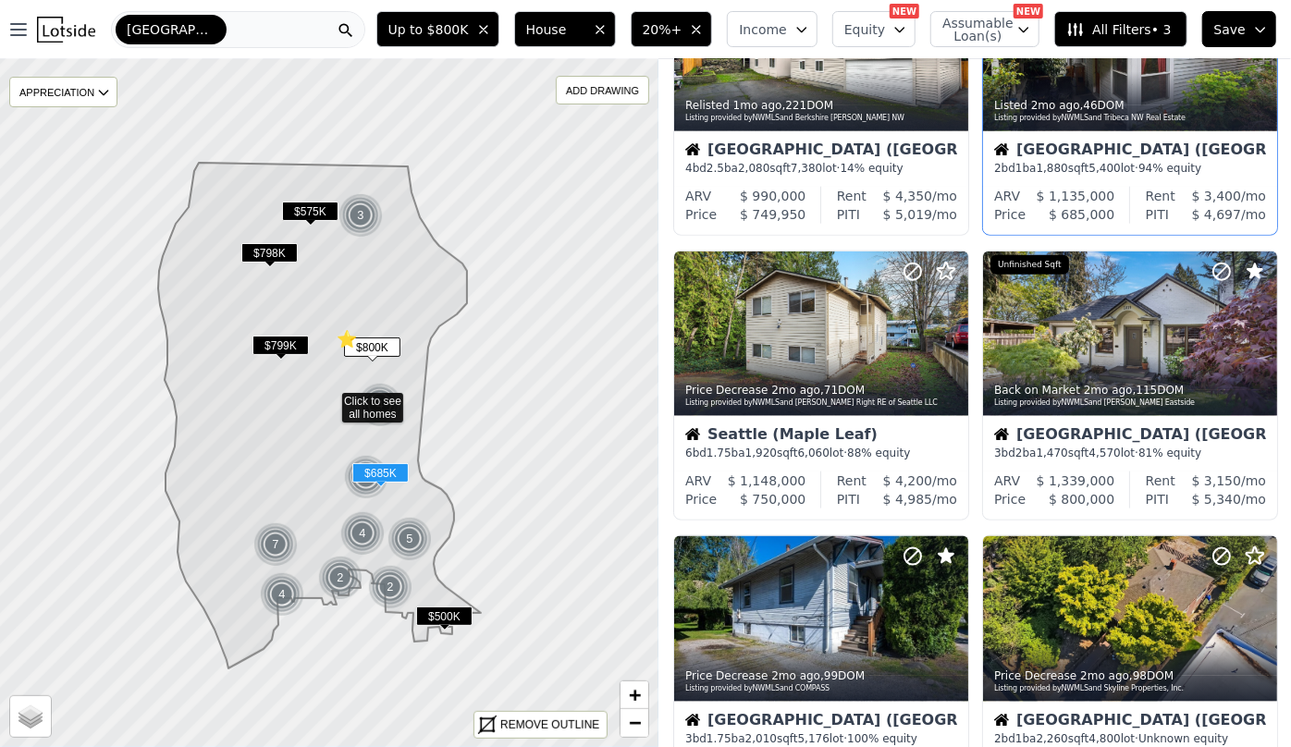
scroll to position [1092, 0]
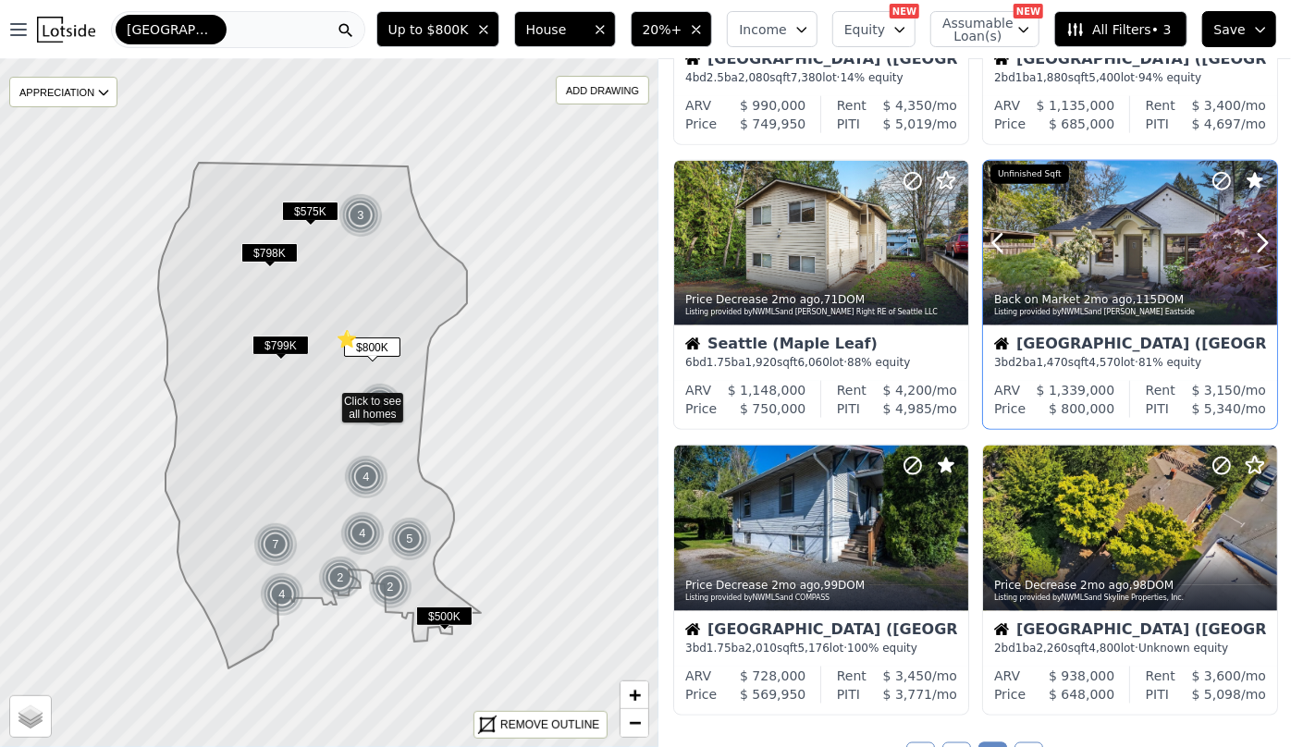
click at [1161, 230] on div at bounding box center [1218, 220] width 118 height 118
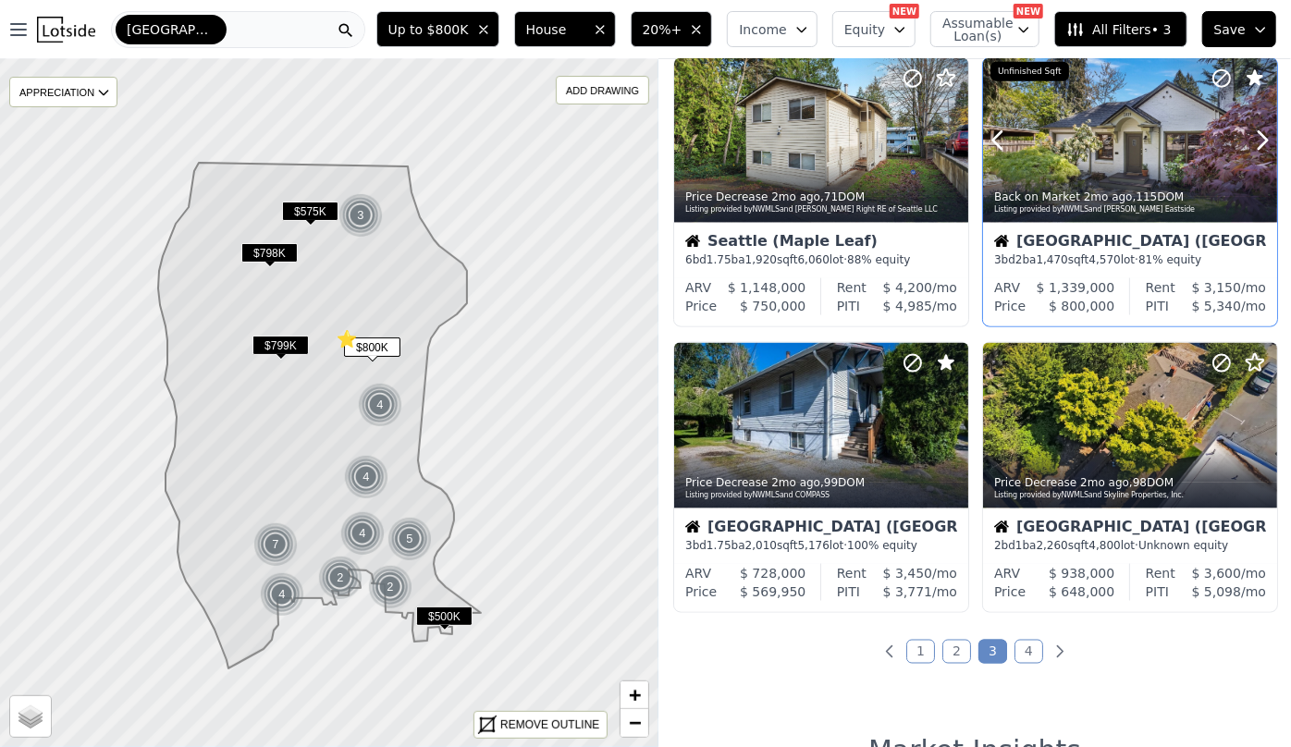
scroll to position [1260, 0]
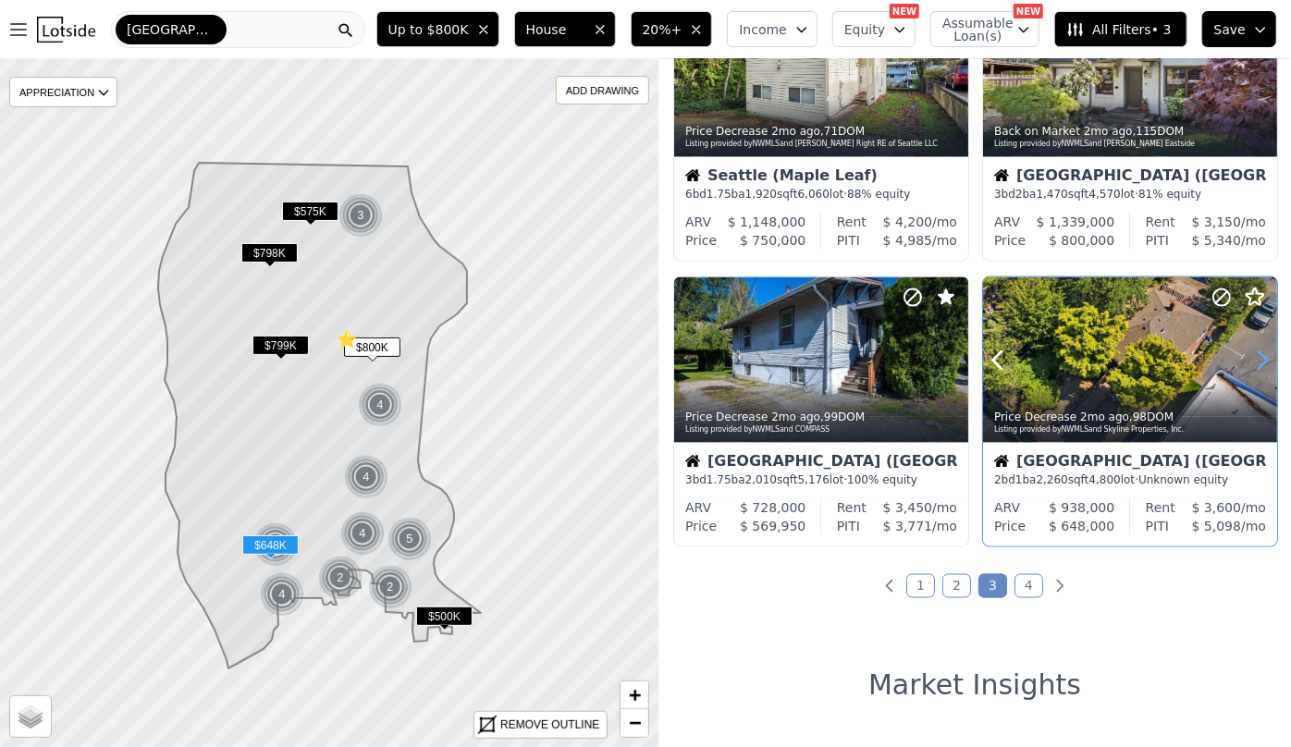
click at [1250, 359] on icon at bounding box center [1262, 361] width 30 height 30
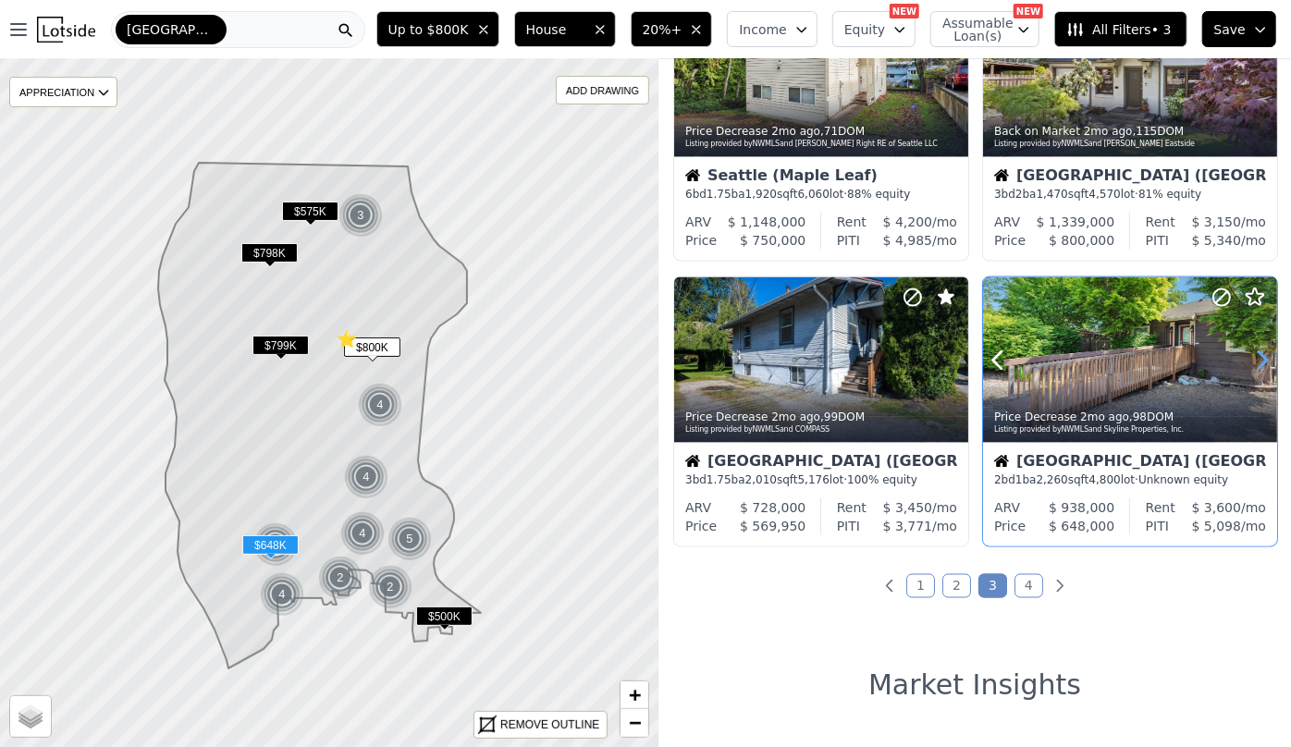
click at [1250, 359] on icon at bounding box center [1262, 361] width 30 height 30
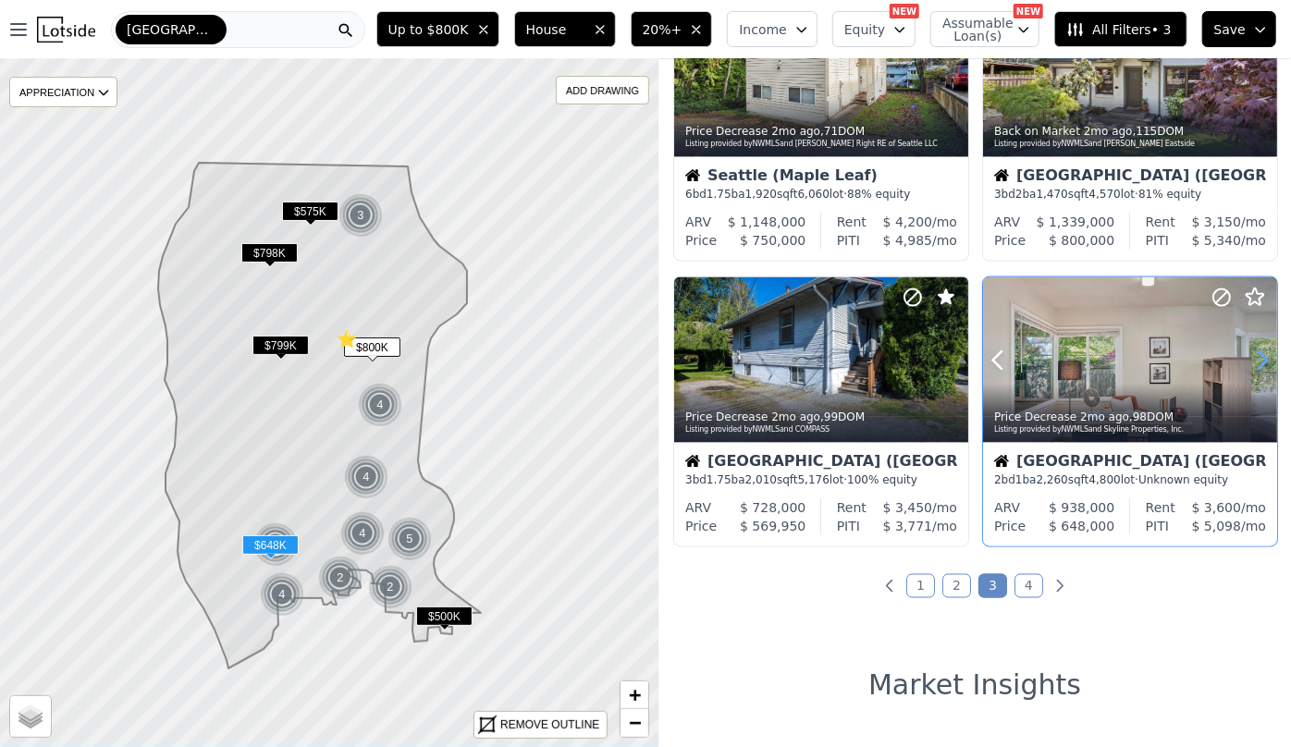
click at [1250, 359] on icon at bounding box center [1262, 361] width 30 height 30
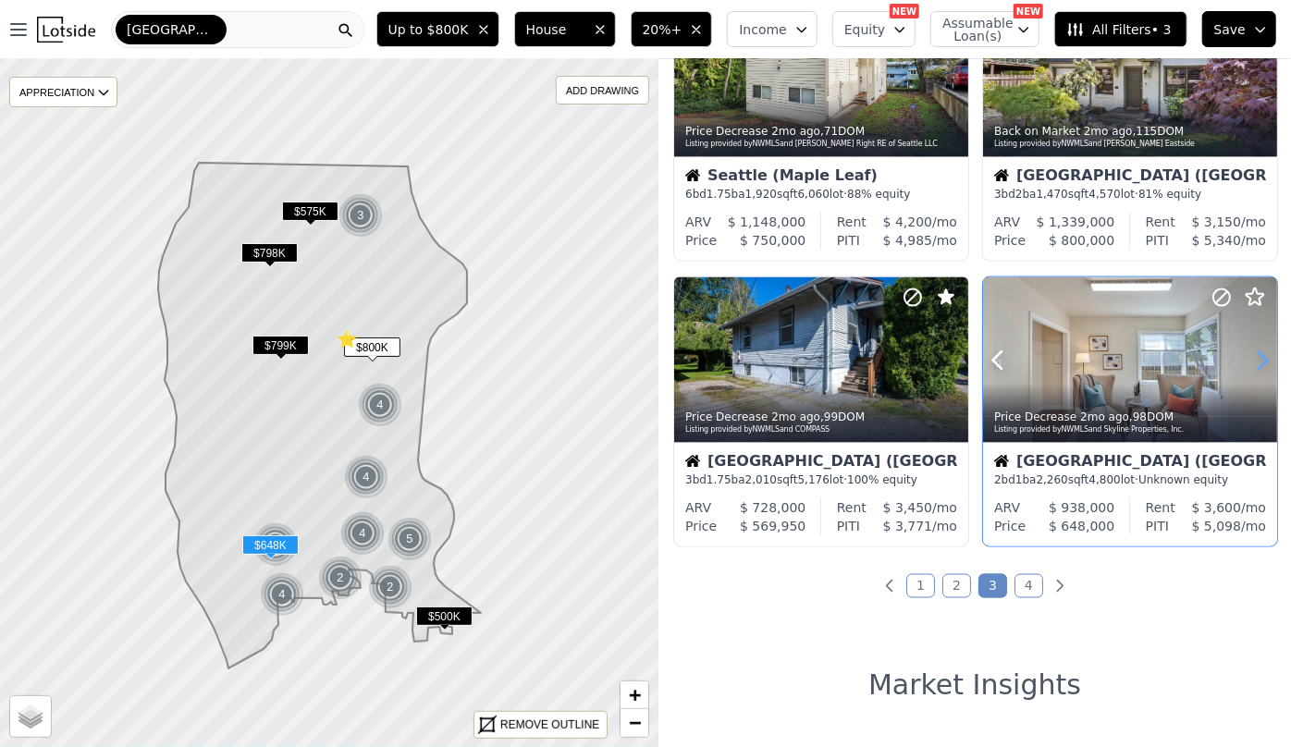
click at [1250, 359] on icon at bounding box center [1262, 361] width 30 height 30
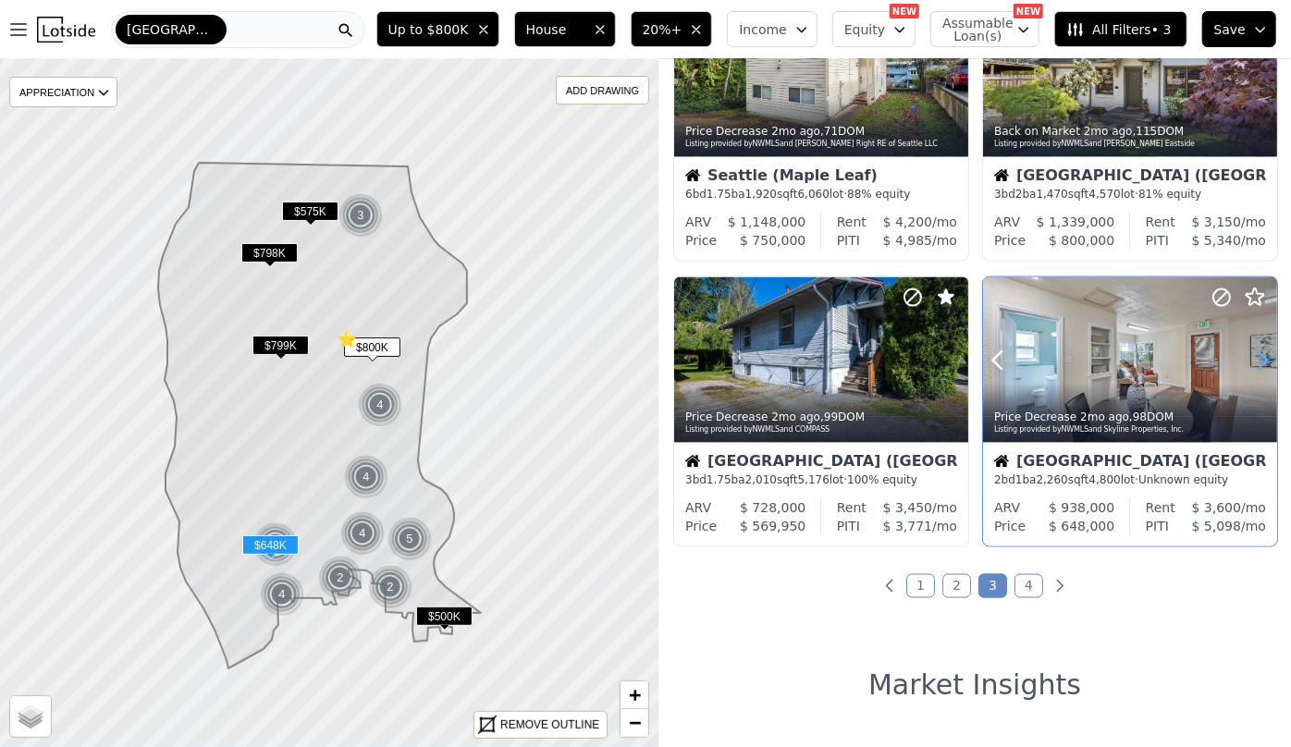
click at [1250, 359] on icon at bounding box center [1262, 361] width 30 height 30
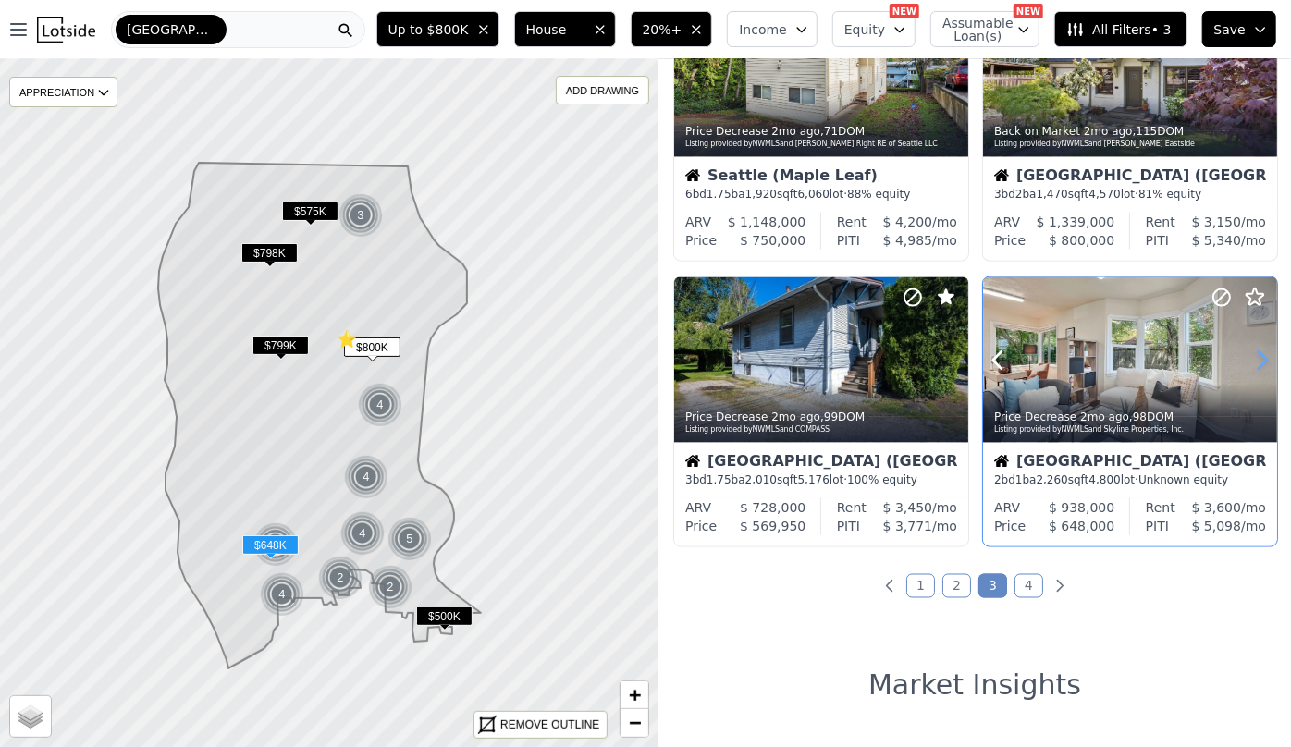
click at [1250, 359] on icon at bounding box center [1262, 361] width 30 height 30
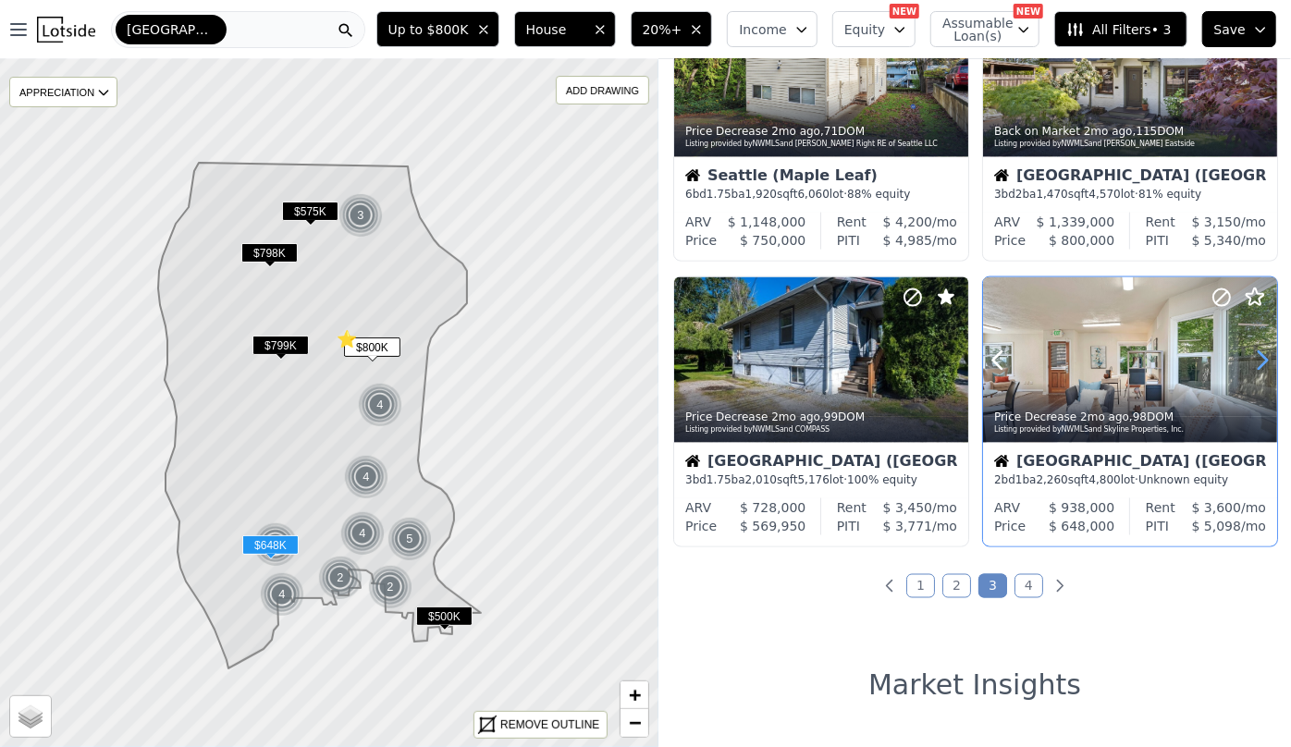
click at [1250, 359] on icon at bounding box center [1262, 361] width 30 height 30
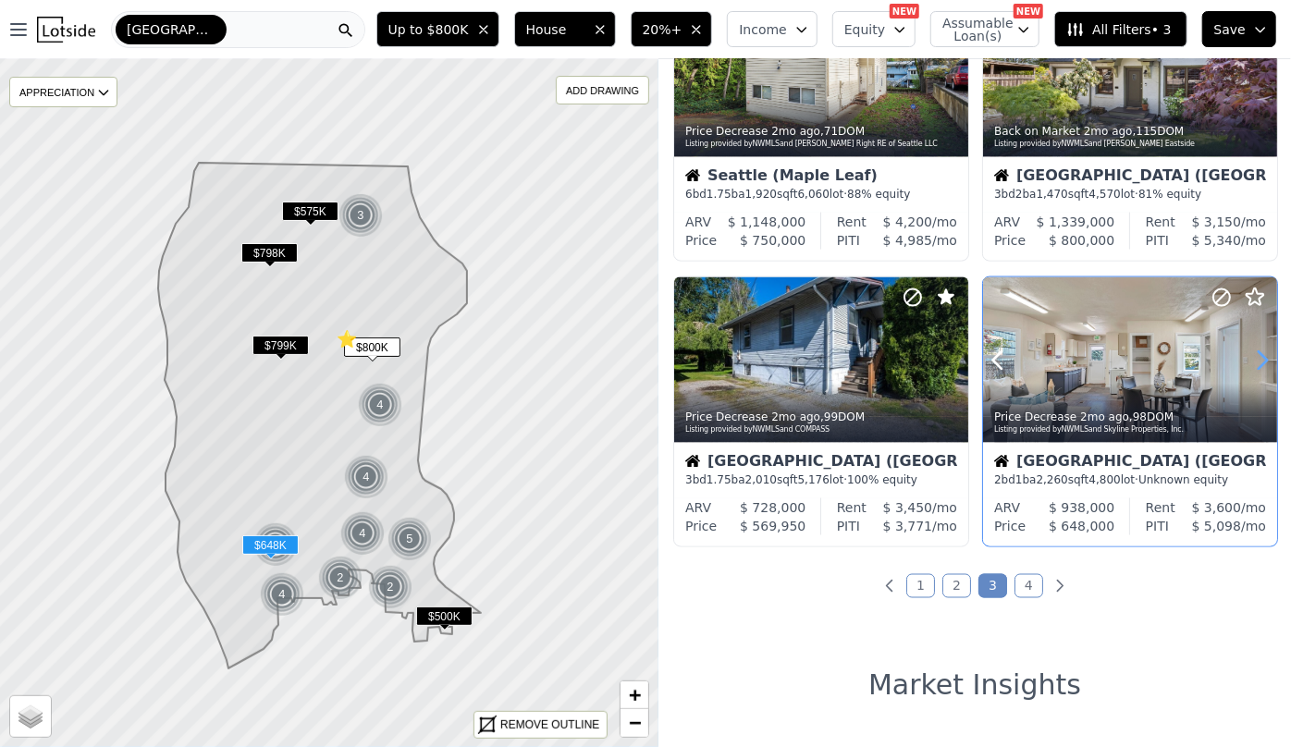
click at [1250, 359] on icon at bounding box center [1262, 361] width 30 height 30
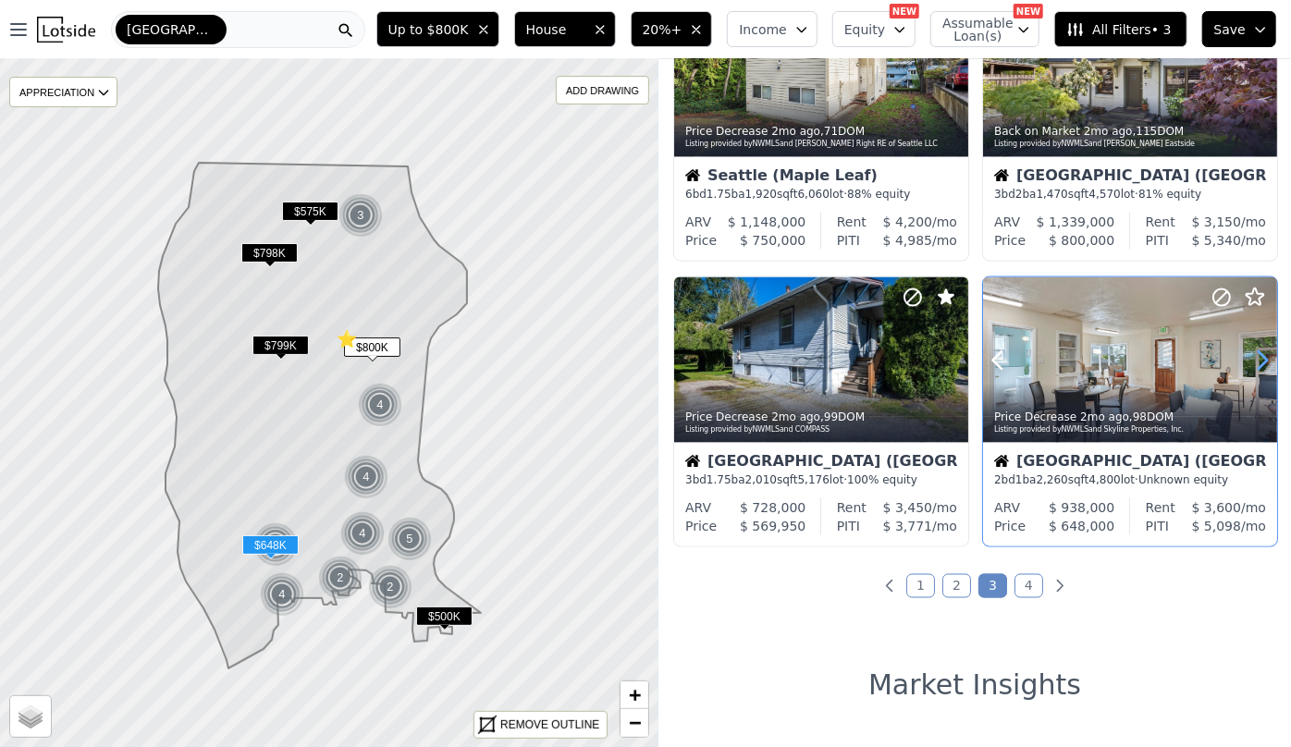
click at [1250, 359] on icon at bounding box center [1262, 361] width 30 height 30
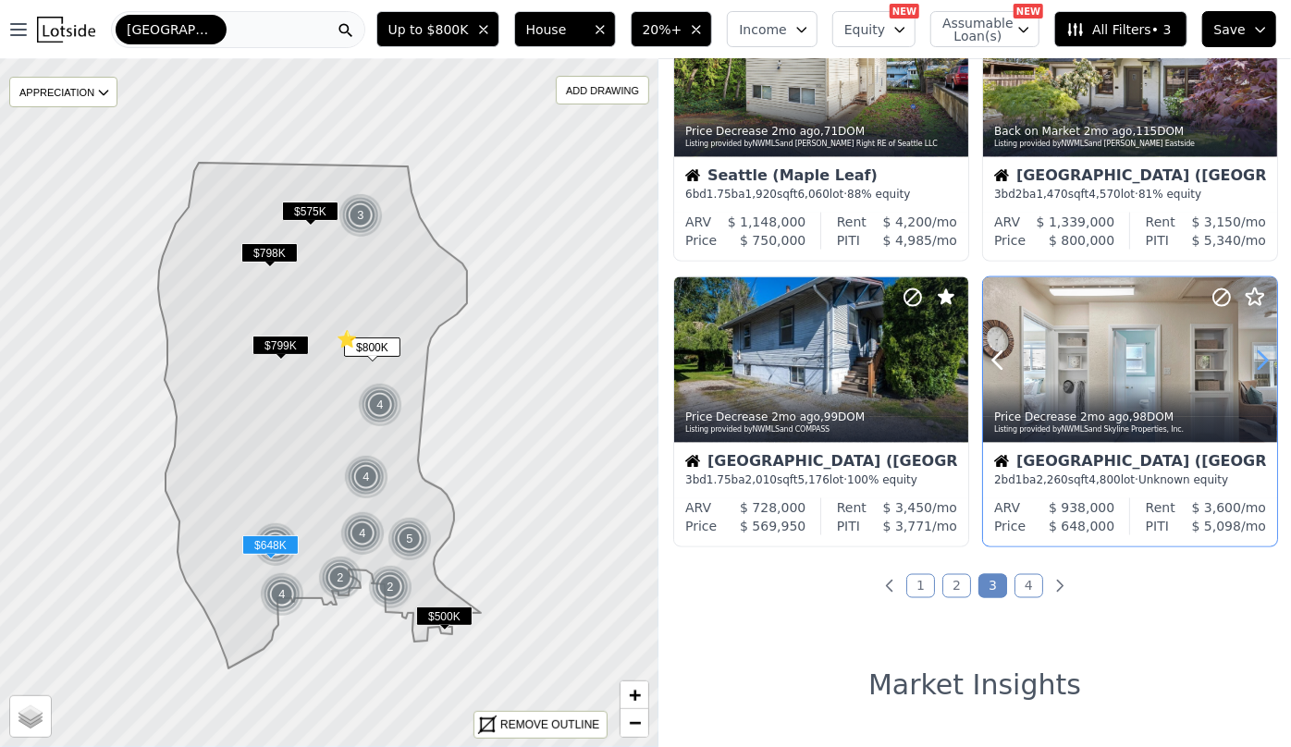
click at [1250, 359] on icon at bounding box center [1262, 361] width 30 height 30
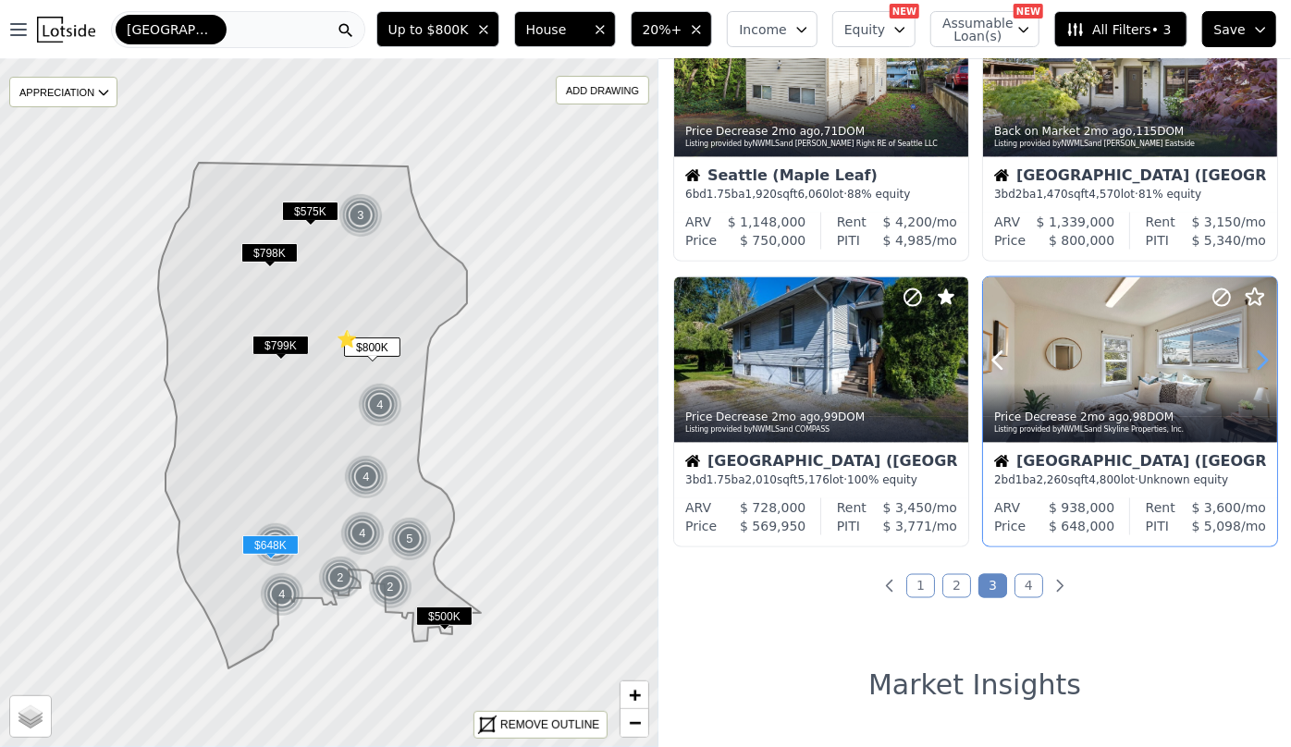
click at [1250, 359] on icon at bounding box center [1262, 361] width 30 height 30
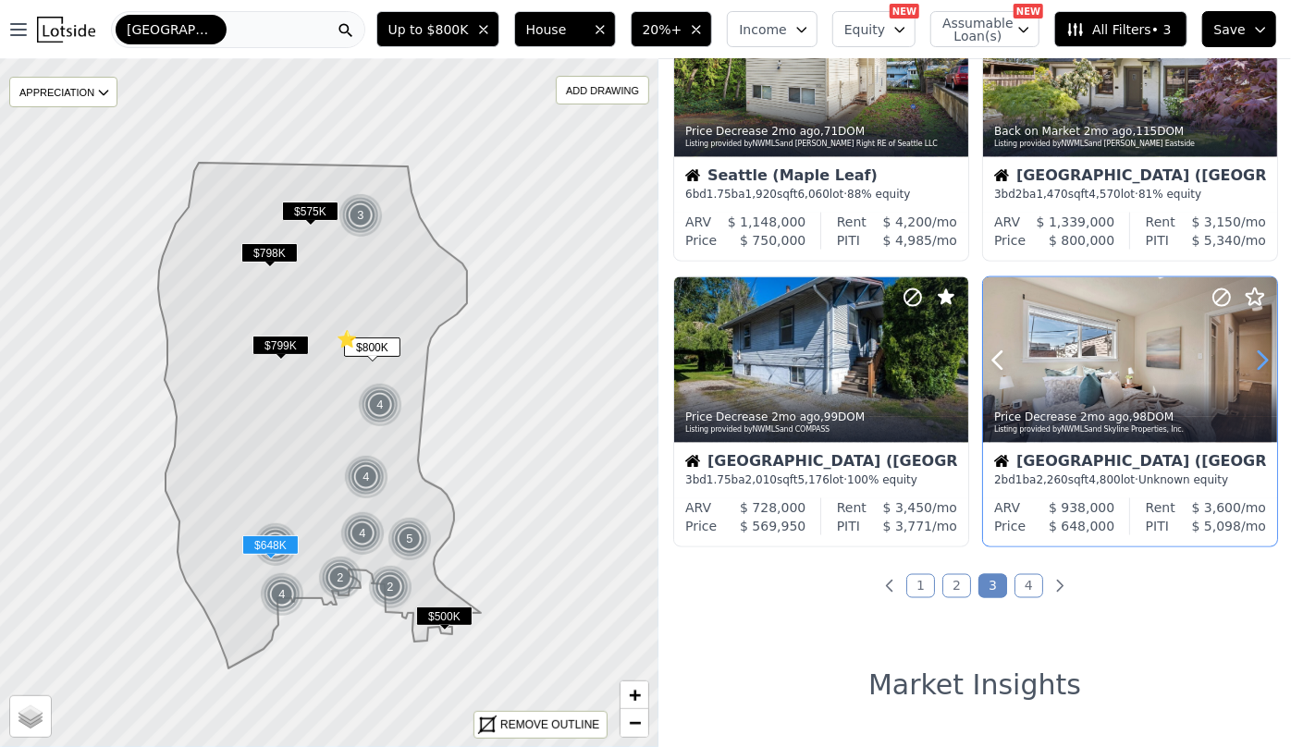
click at [1250, 359] on icon at bounding box center [1262, 361] width 30 height 30
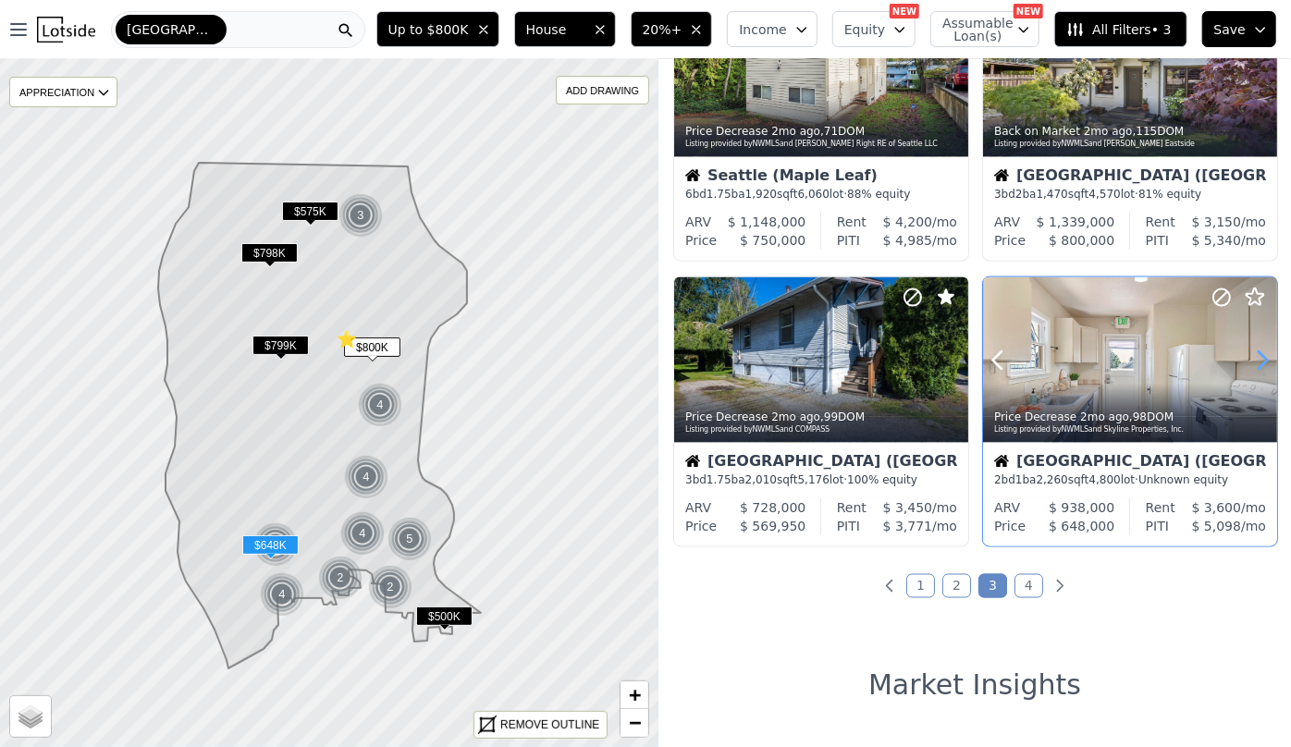
click at [1250, 359] on icon at bounding box center [1262, 361] width 30 height 30
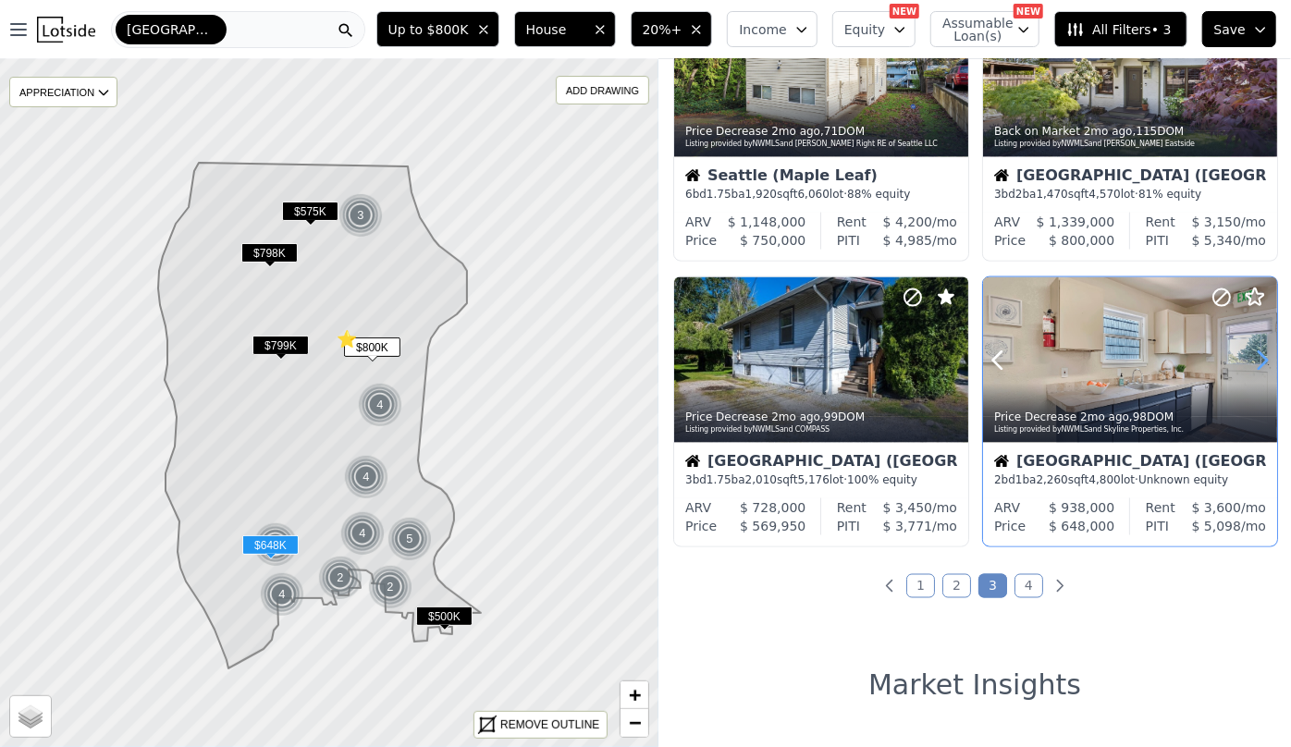
click at [1250, 359] on icon at bounding box center [1262, 361] width 30 height 30
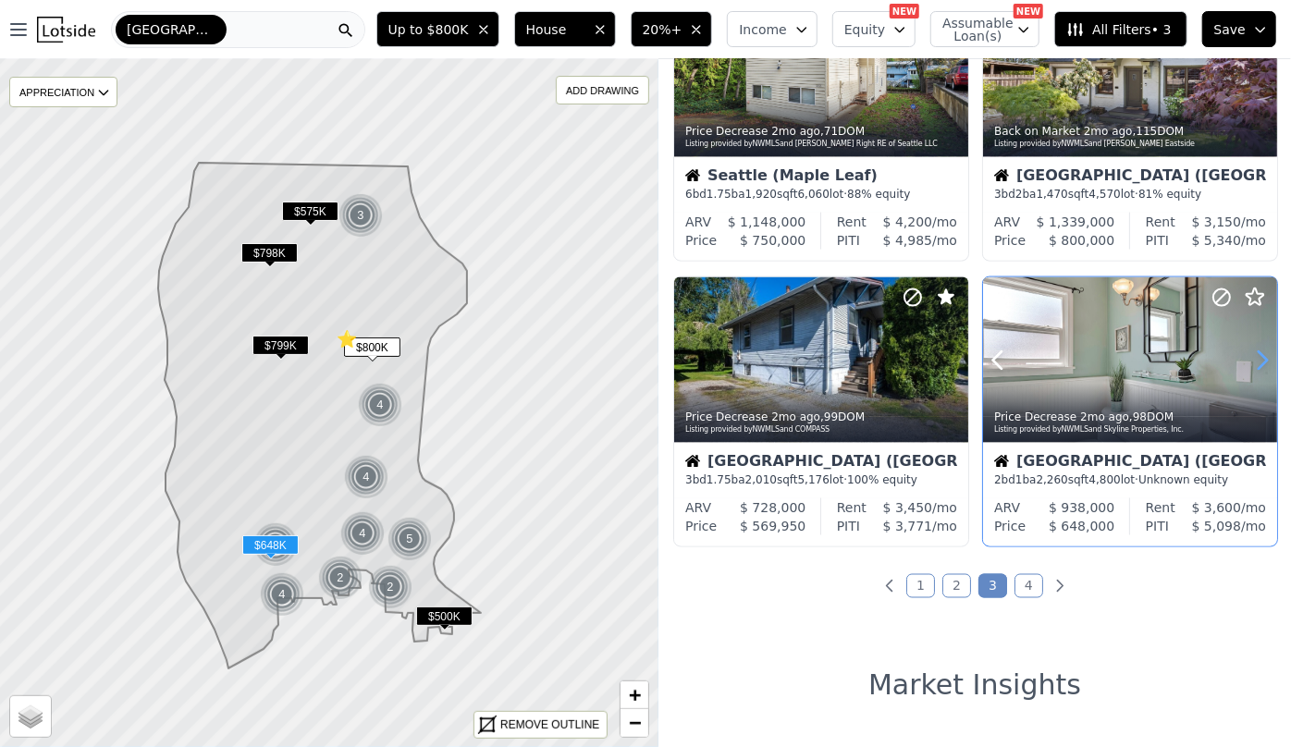
click at [1250, 359] on icon at bounding box center [1262, 361] width 30 height 30
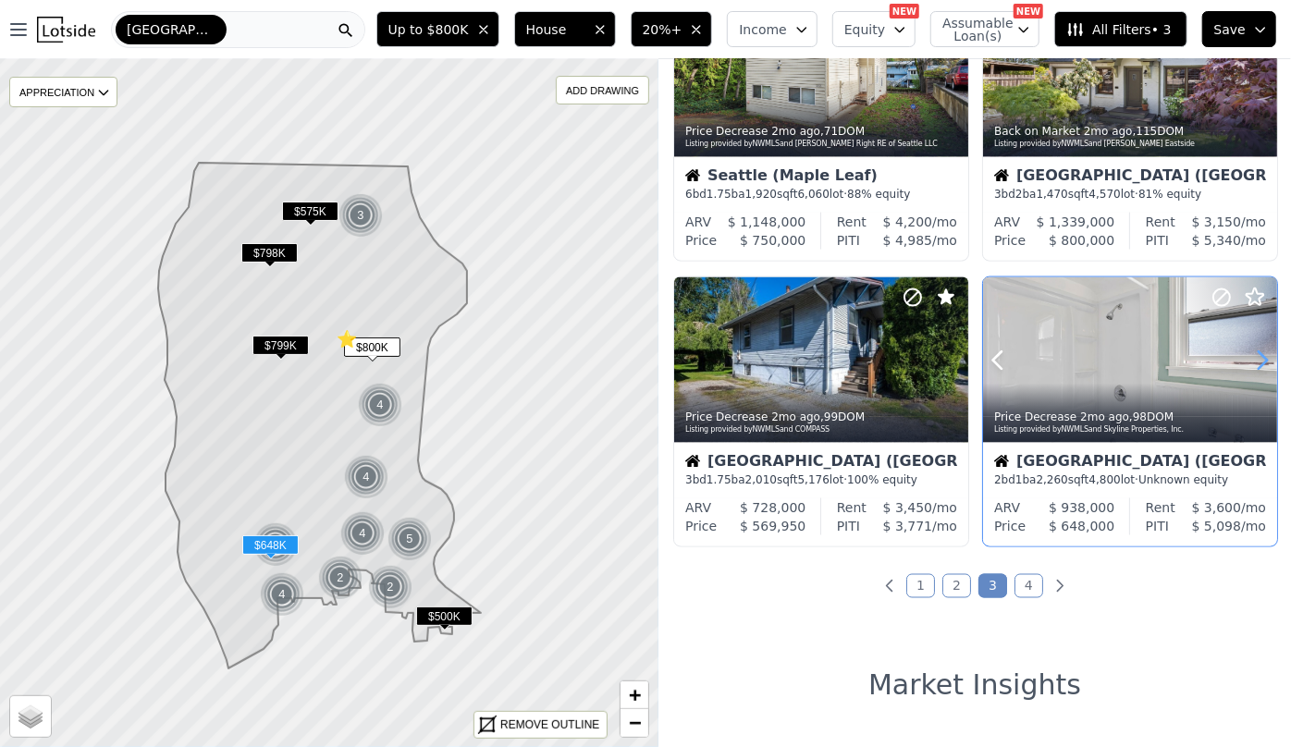
click at [1250, 359] on icon at bounding box center [1262, 361] width 30 height 30
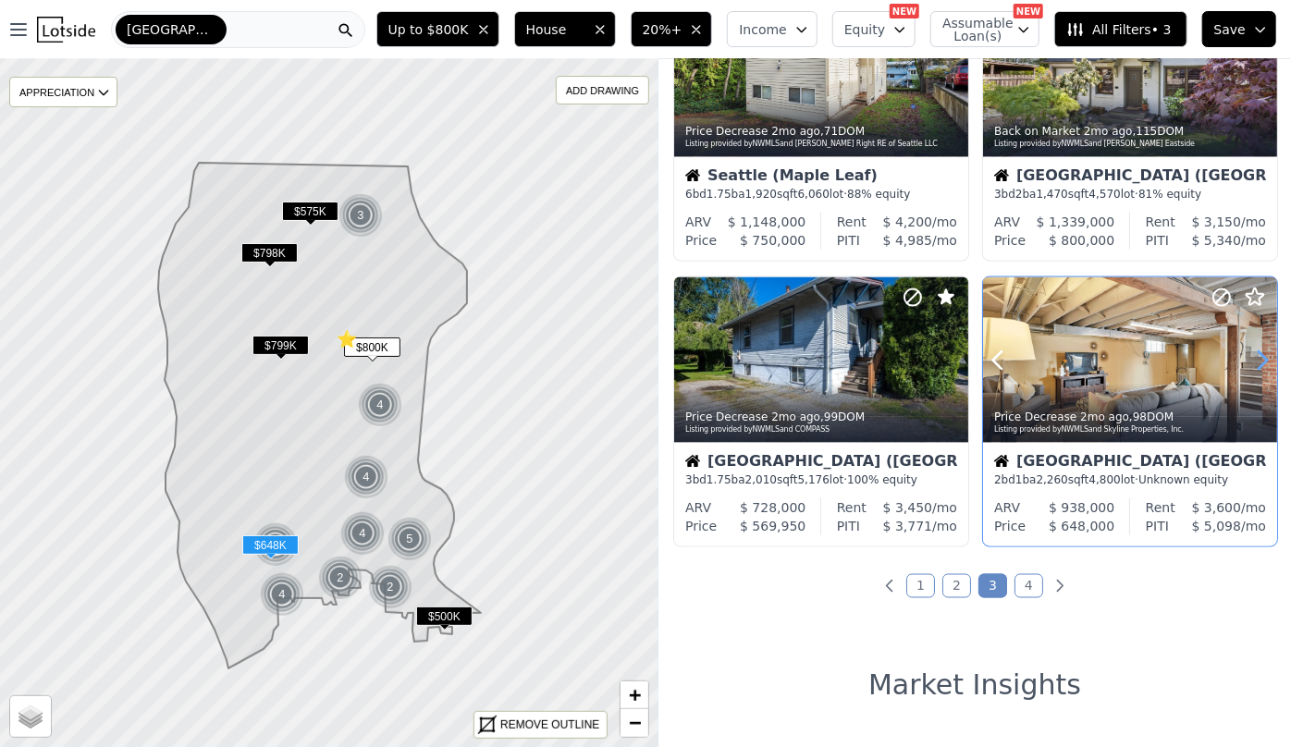
click at [1250, 359] on icon at bounding box center [1262, 361] width 30 height 30
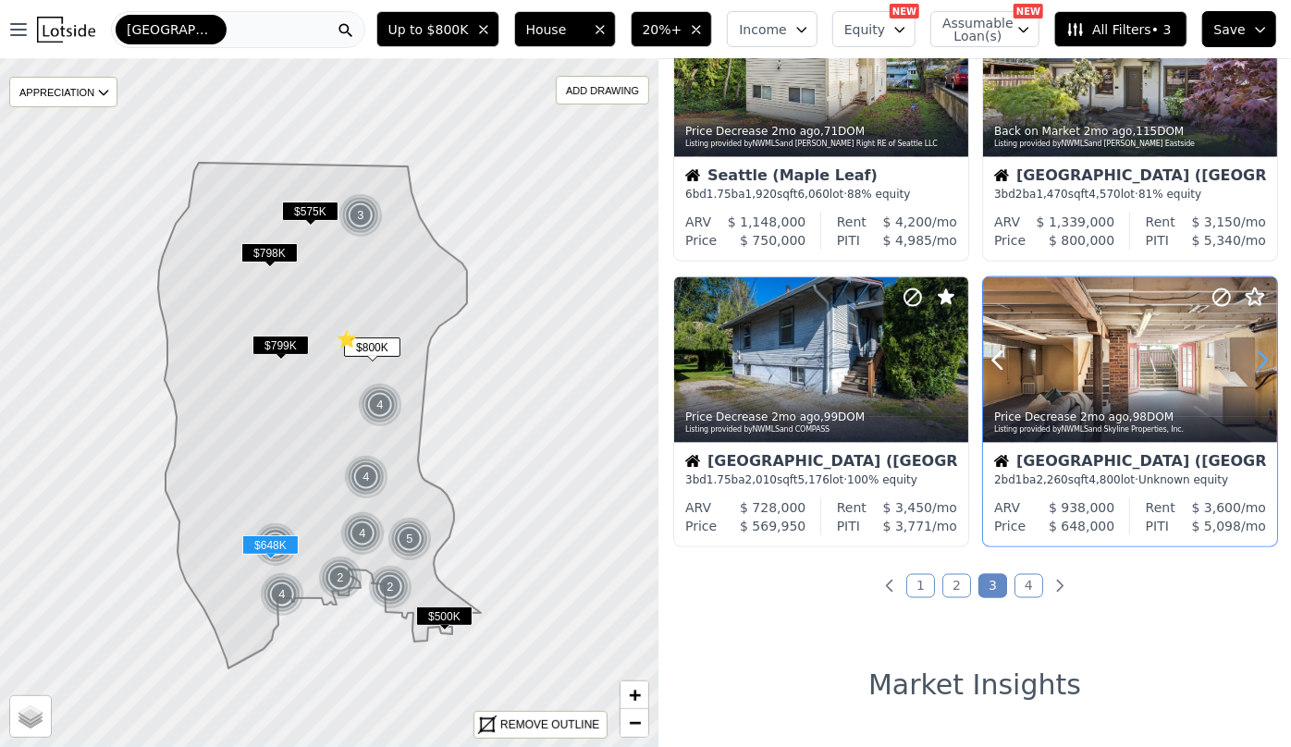
click at [1255, 360] on icon at bounding box center [1262, 361] width 30 height 30
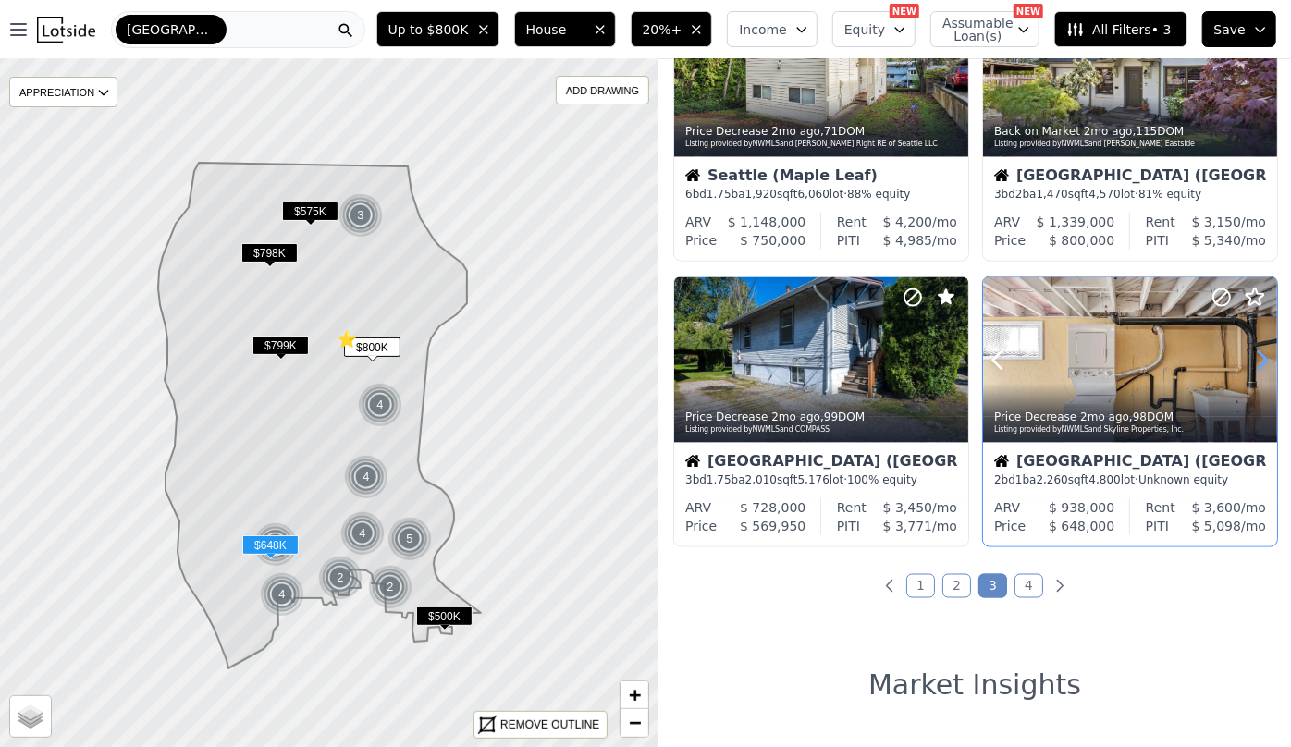
click at [1255, 360] on icon at bounding box center [1262, 361] width 30 height 30
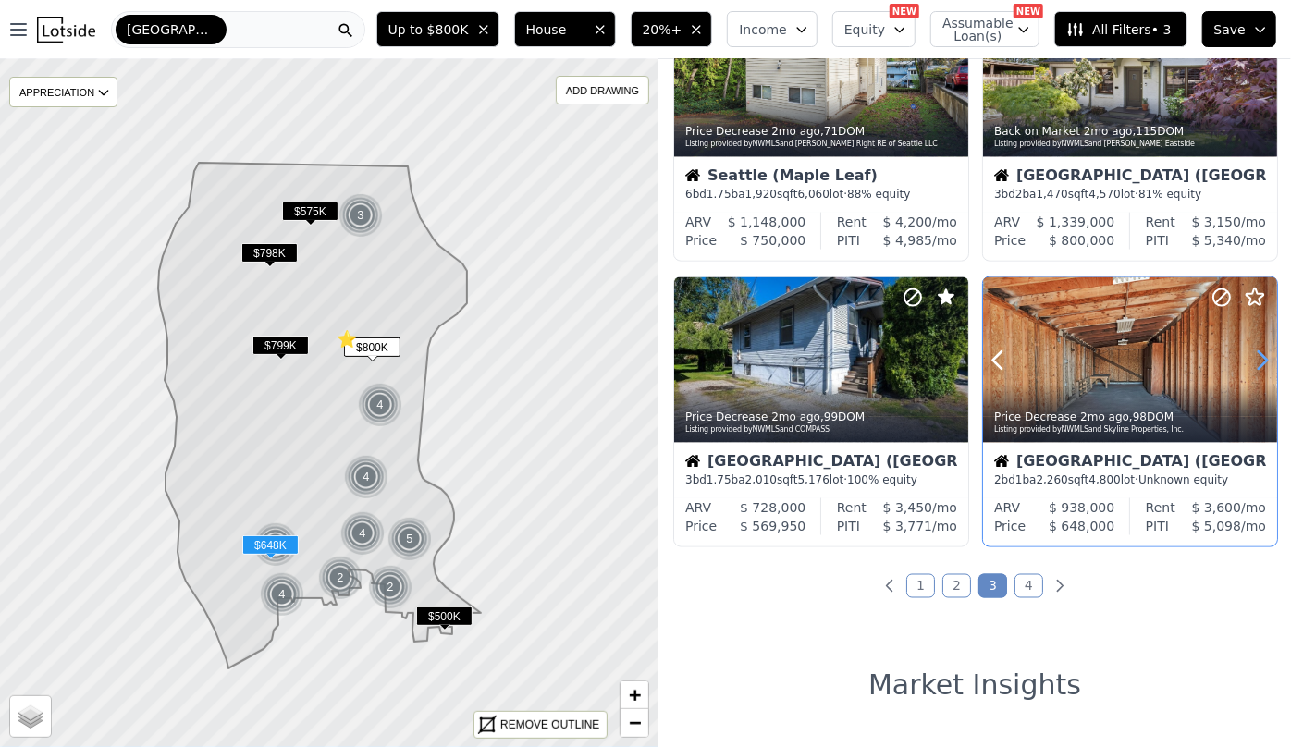
click at [1255, 360] on icon at bounding box center [1262, 361] width 30 height 30
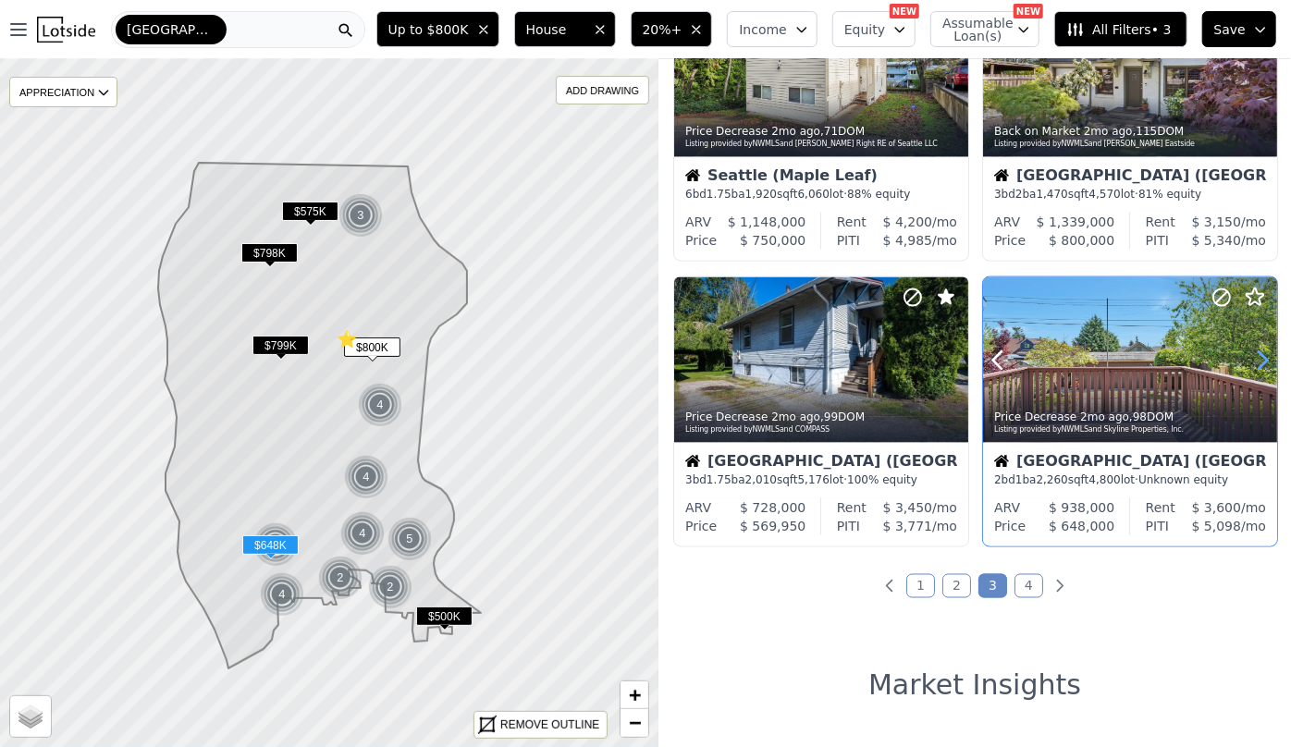
click at [1256, 360] on icon at bounding box center [1262, 361] width 30 height 30
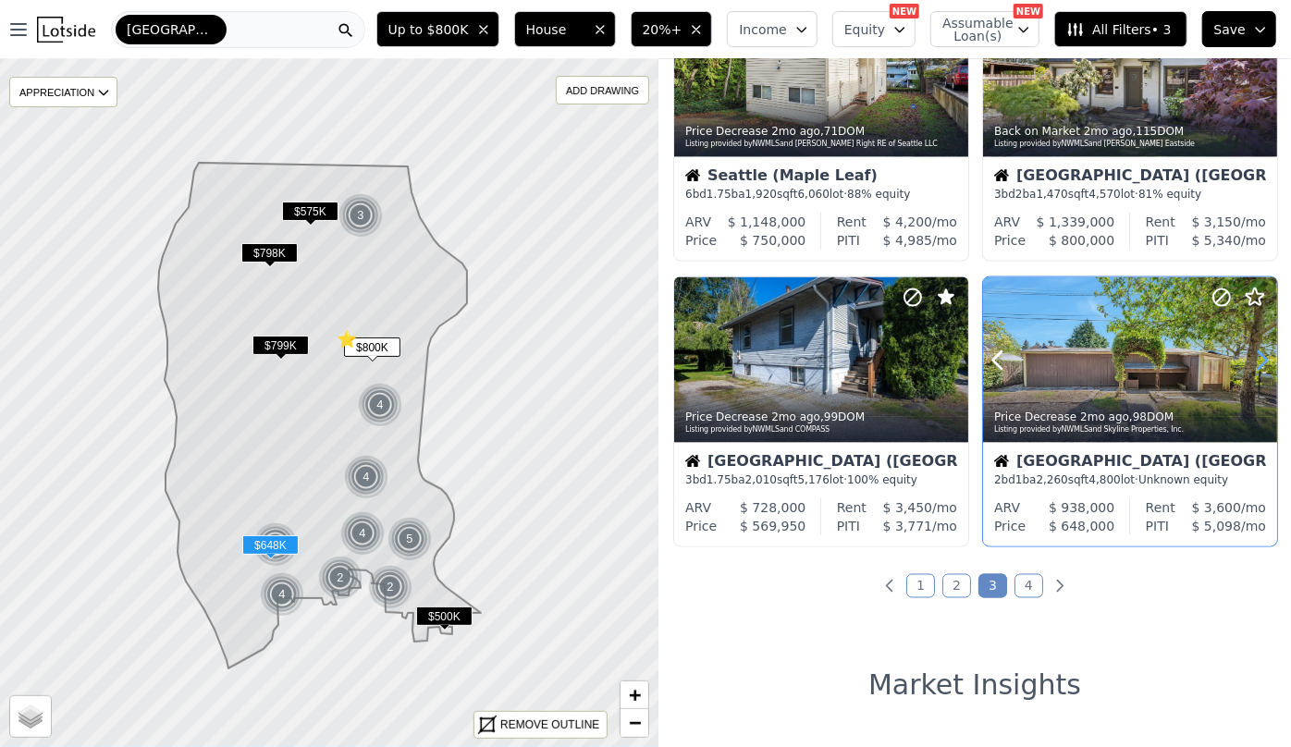
click at [1256, 360] on icon at bounding box center [1262, 361] width 30 height 30
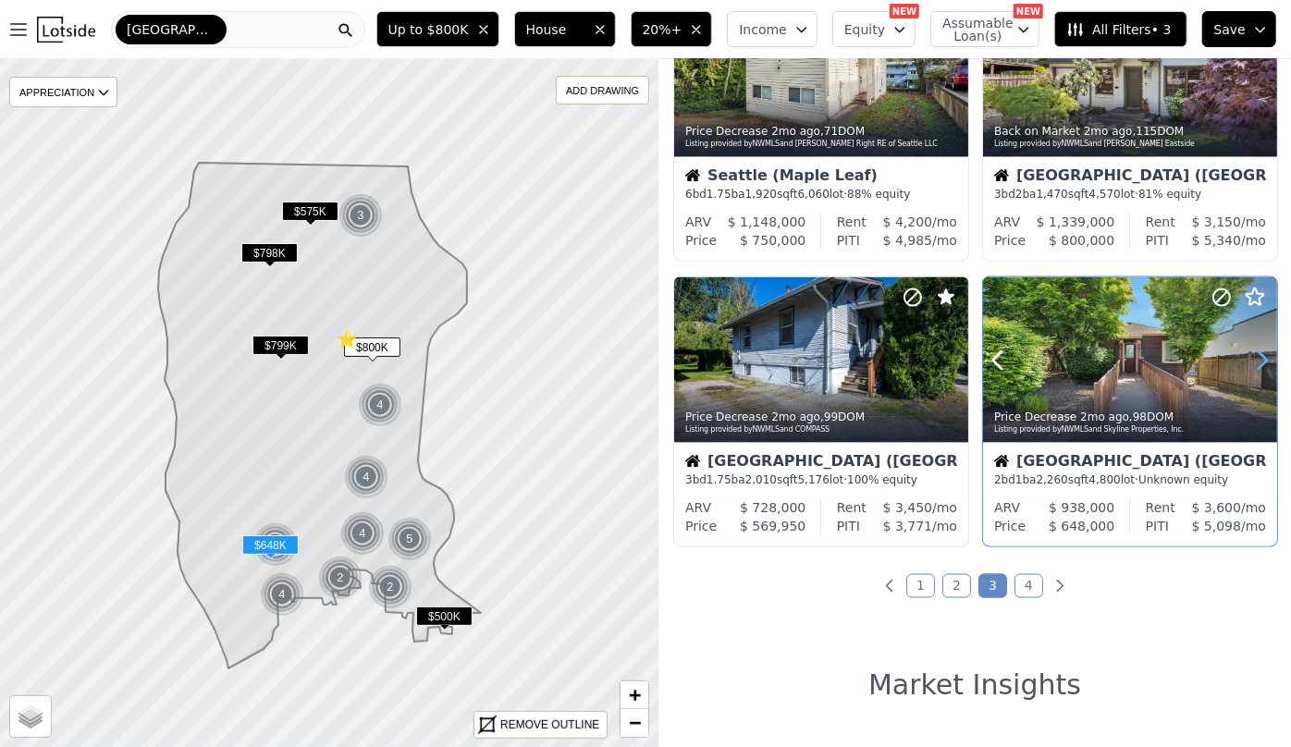
click at [1256, 360] on icon at bounding box center [1262, 361] width 30 height 30
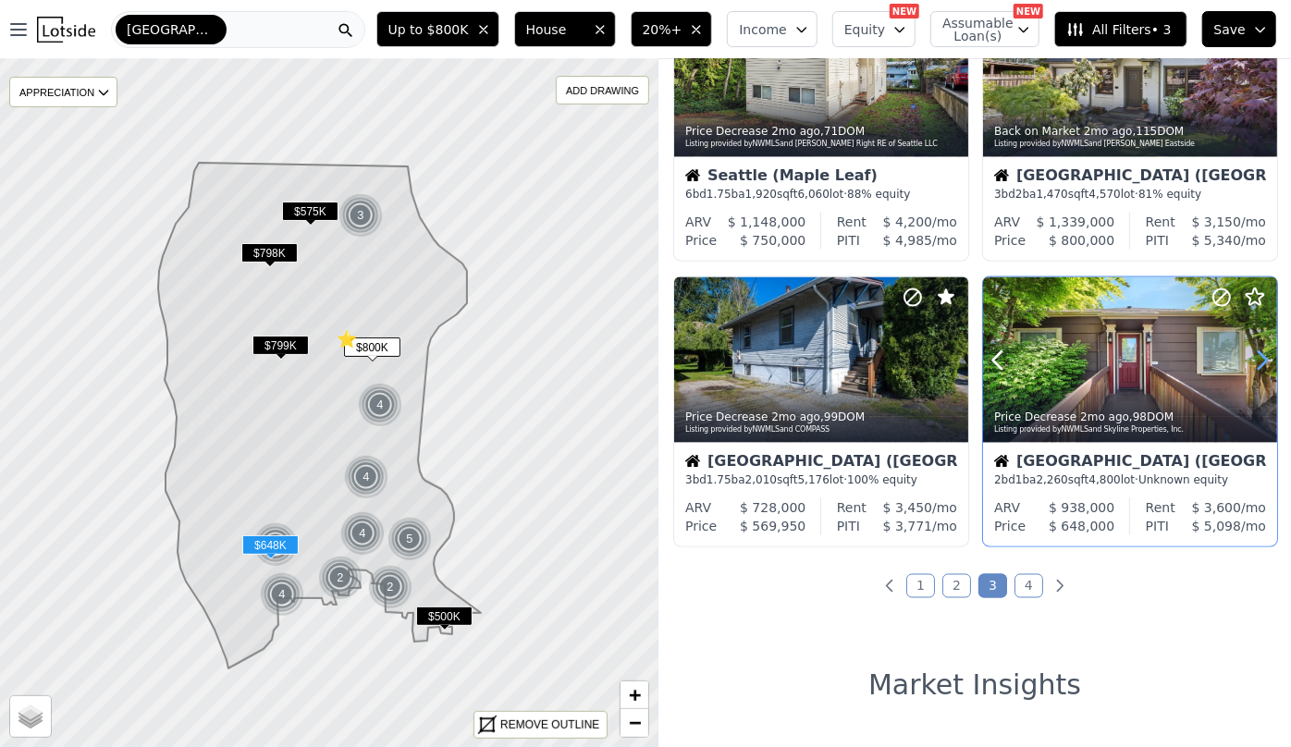
click at [1256, 360] on icon at bounding box center [1262, 361] width 30 height 30
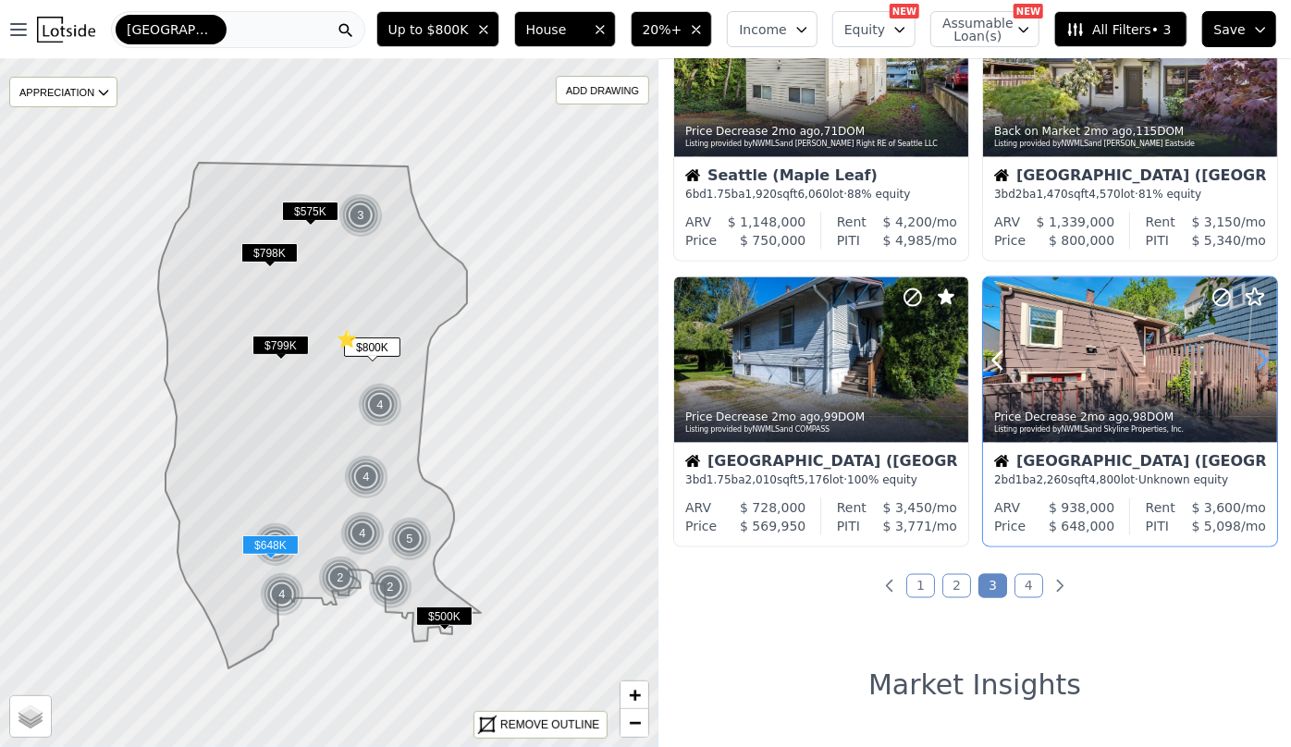
click at [1256, 360] on icon at bounding box center [1262, 361] width 30 height 30
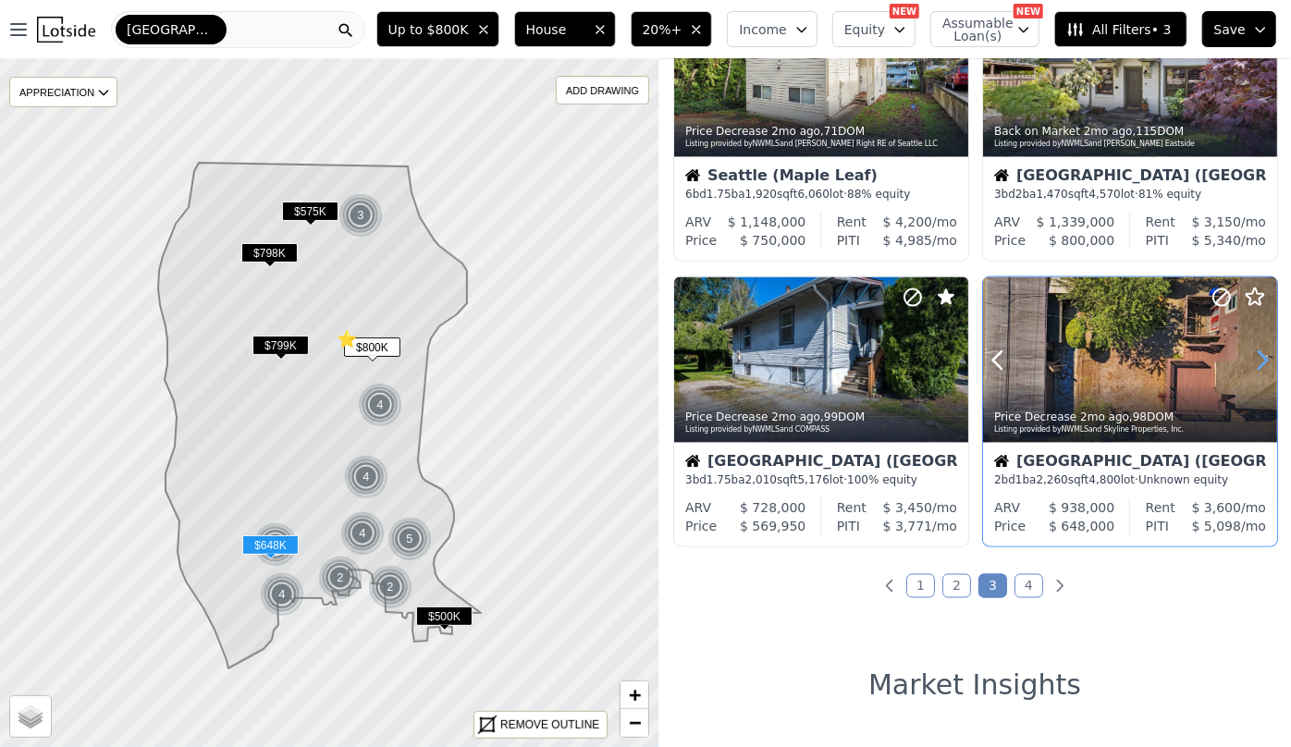
click at [1256, 360] on icon at bounding box center [1262, 361] width 30 height 30
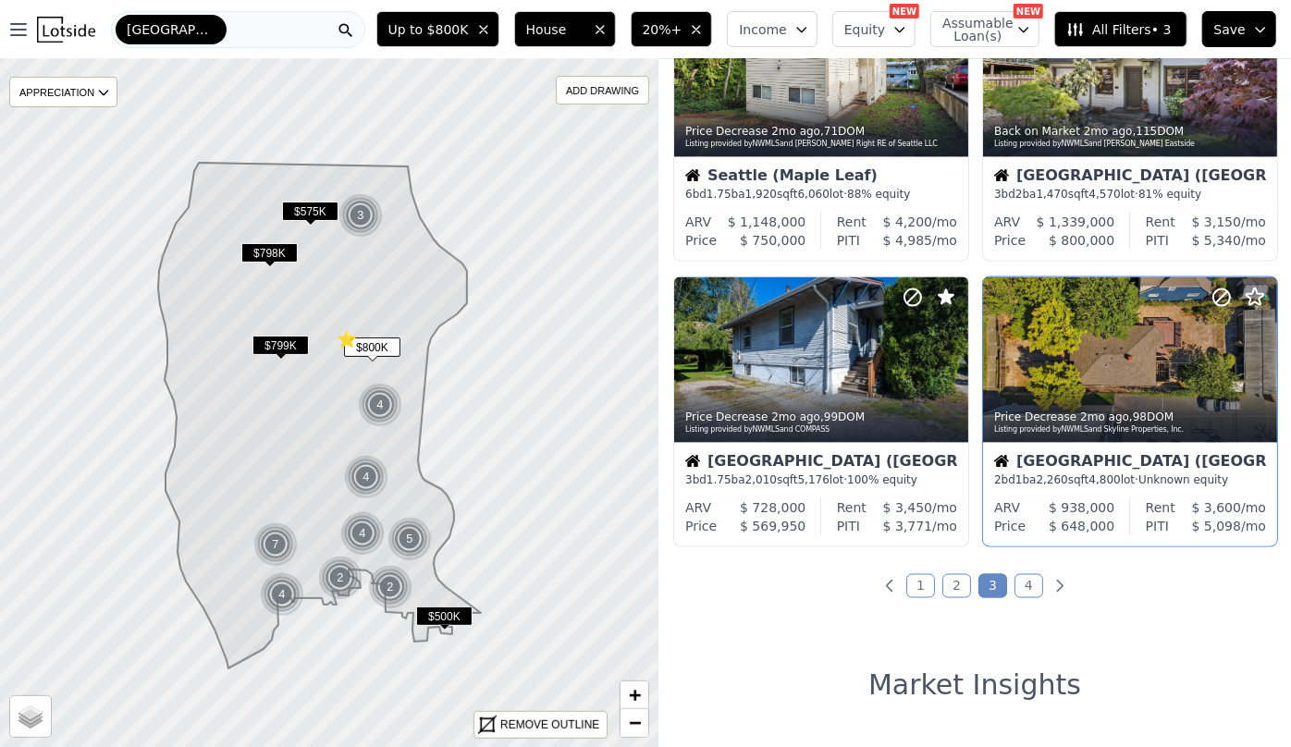
click at [1016, 586] on link "4" at bounding box center [1028, 586] width 29 height 24
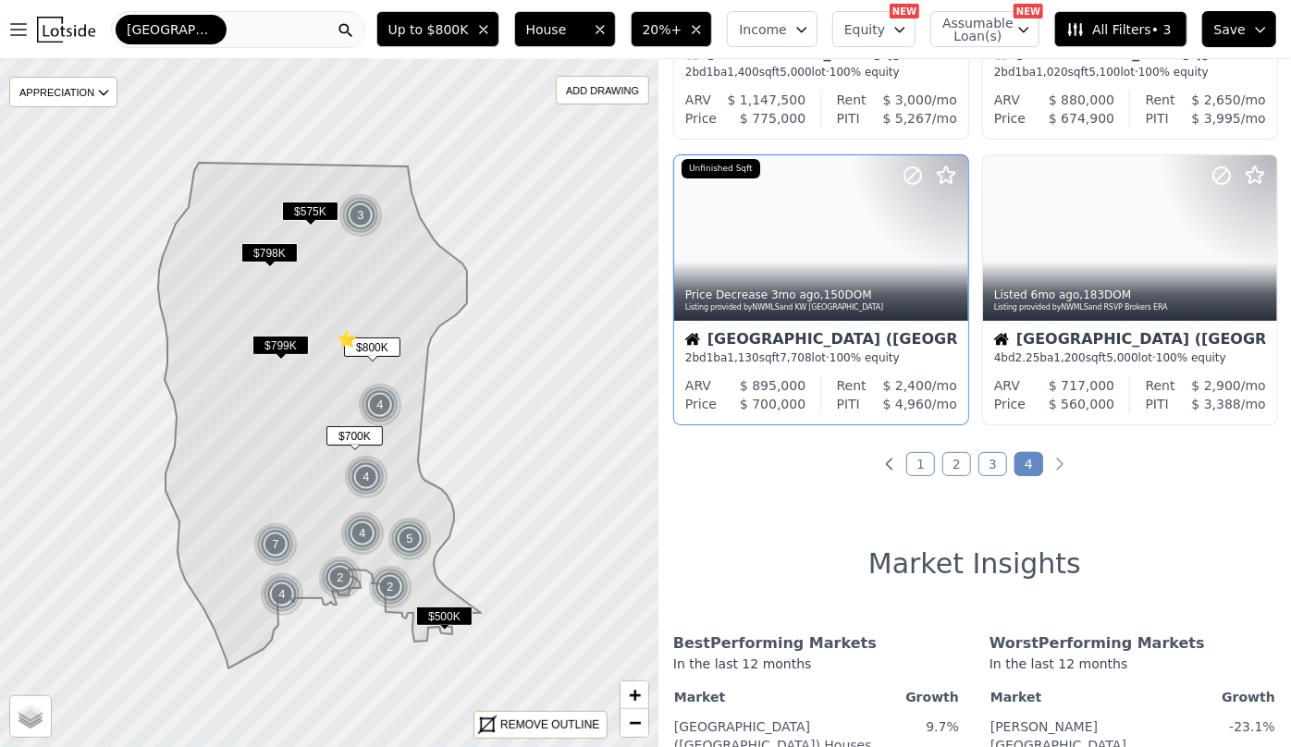
scroll to position [0, 0]
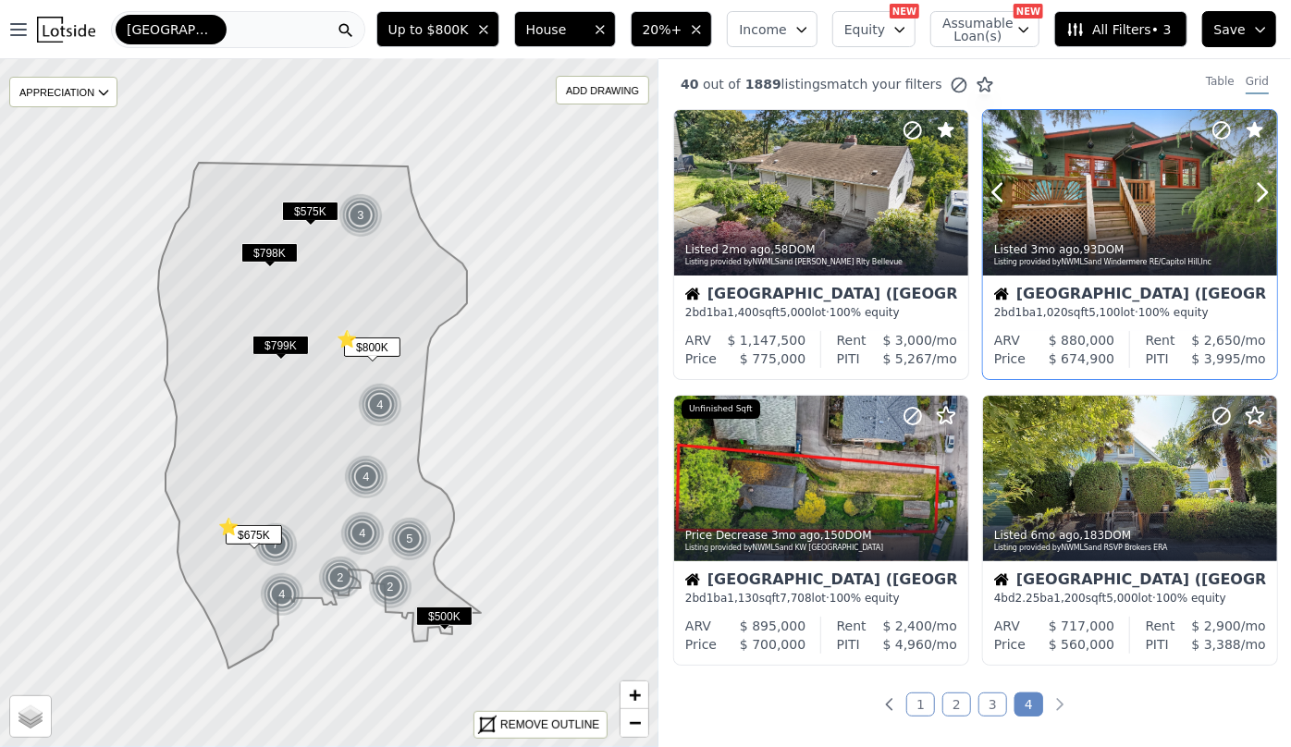
click at [1075, 139] on div at bounding box center [1130, 193] width 294 height 166
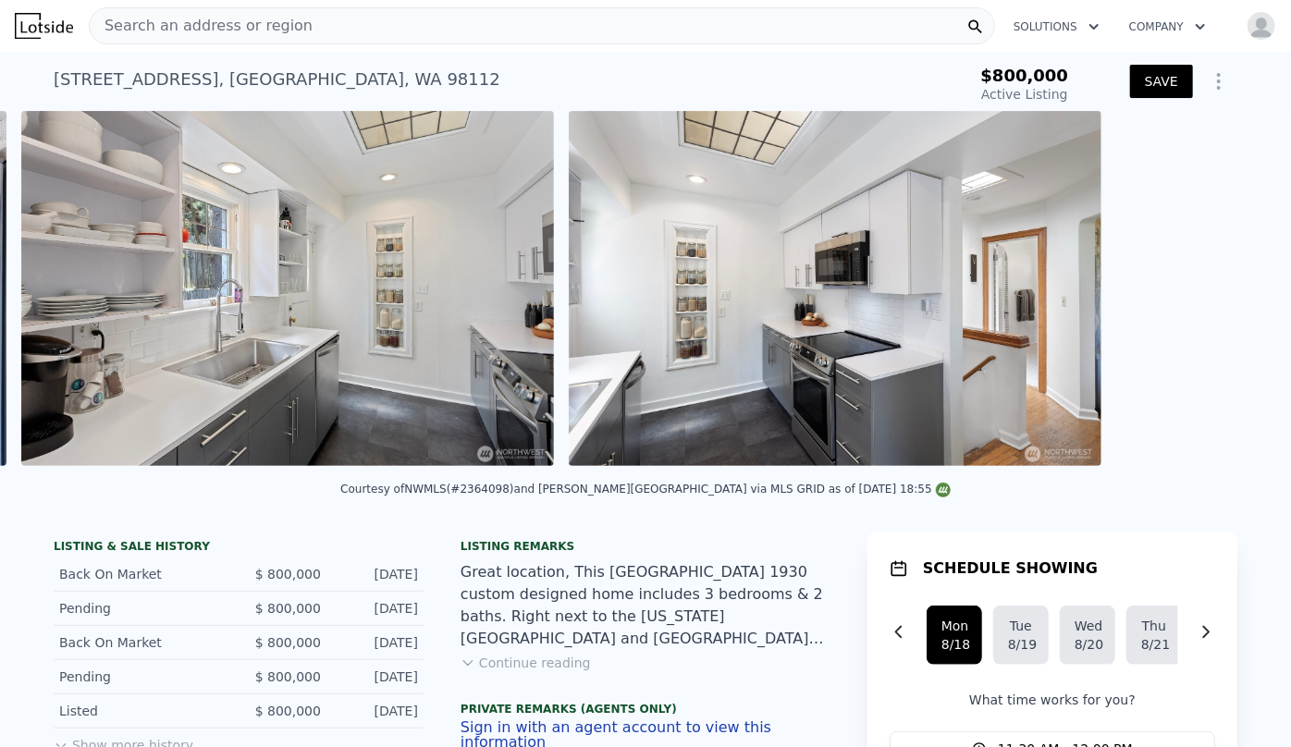
scroll to position [0, 6870]
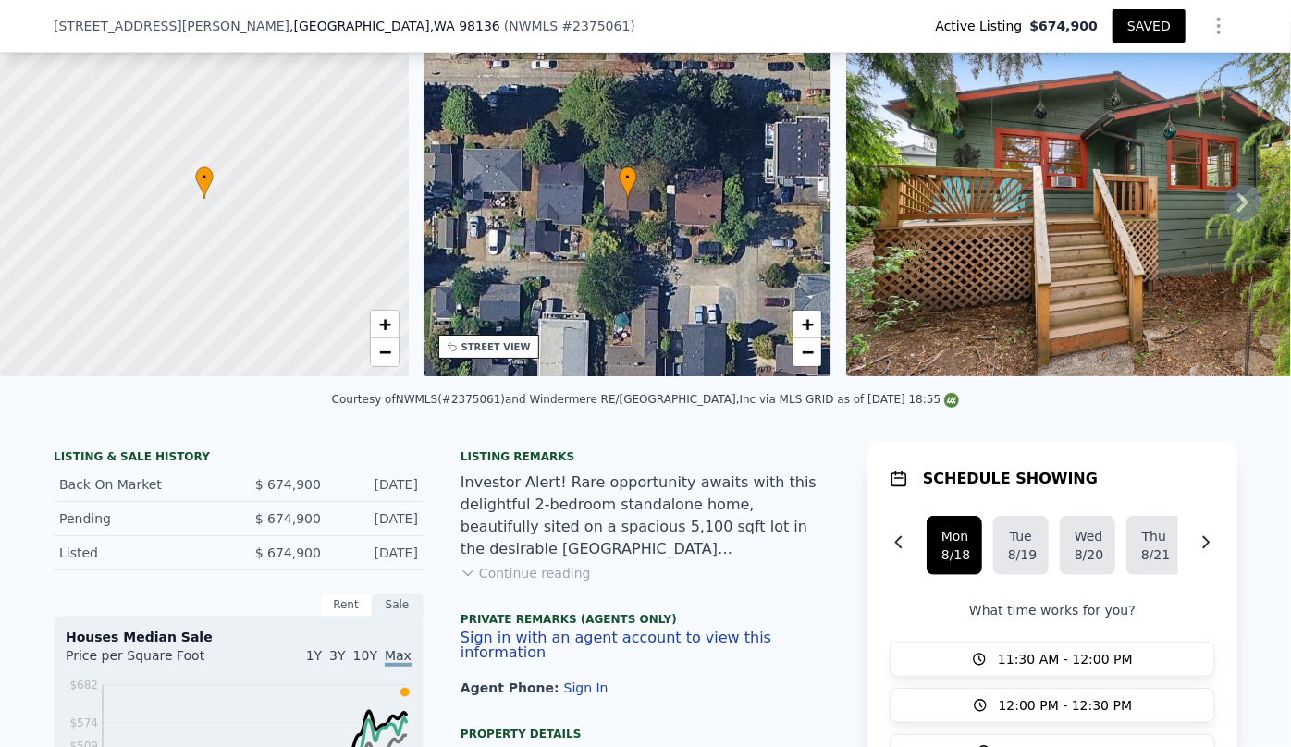
scroll to position [77, 0]
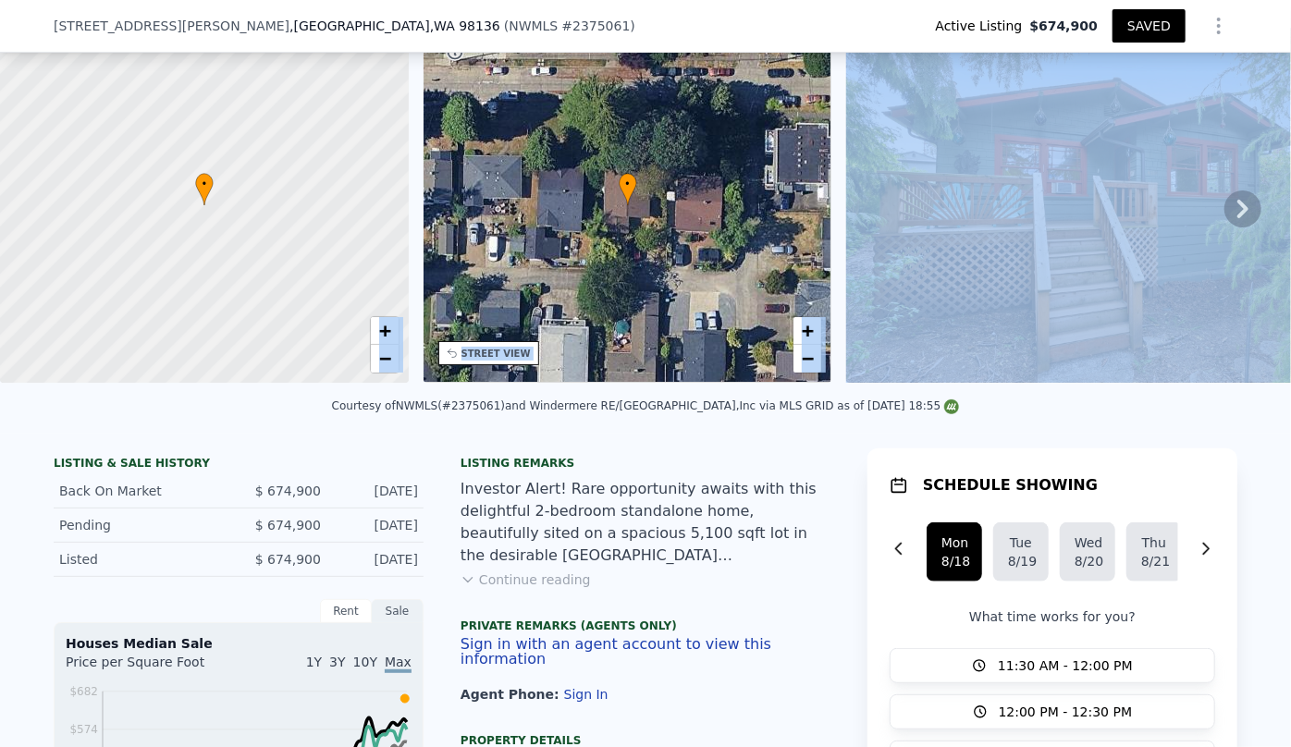
drag, startPoint x: 185, startPoint y: 401, endPoint x: 248, endPoint y: 396, distance: 63.1
click at [249, 405] on div "Courtesy of NWMLS (#2375061) and Windermere RE/[GEOGRAPHIC_DATA],Inc via MLS GR…" at bounding box center [645, 411] width 1291 height 44
drag, startPoint x: 202, startPoint y: 445, endPoint x: 115, endPoint y: 380, distance: 108.4
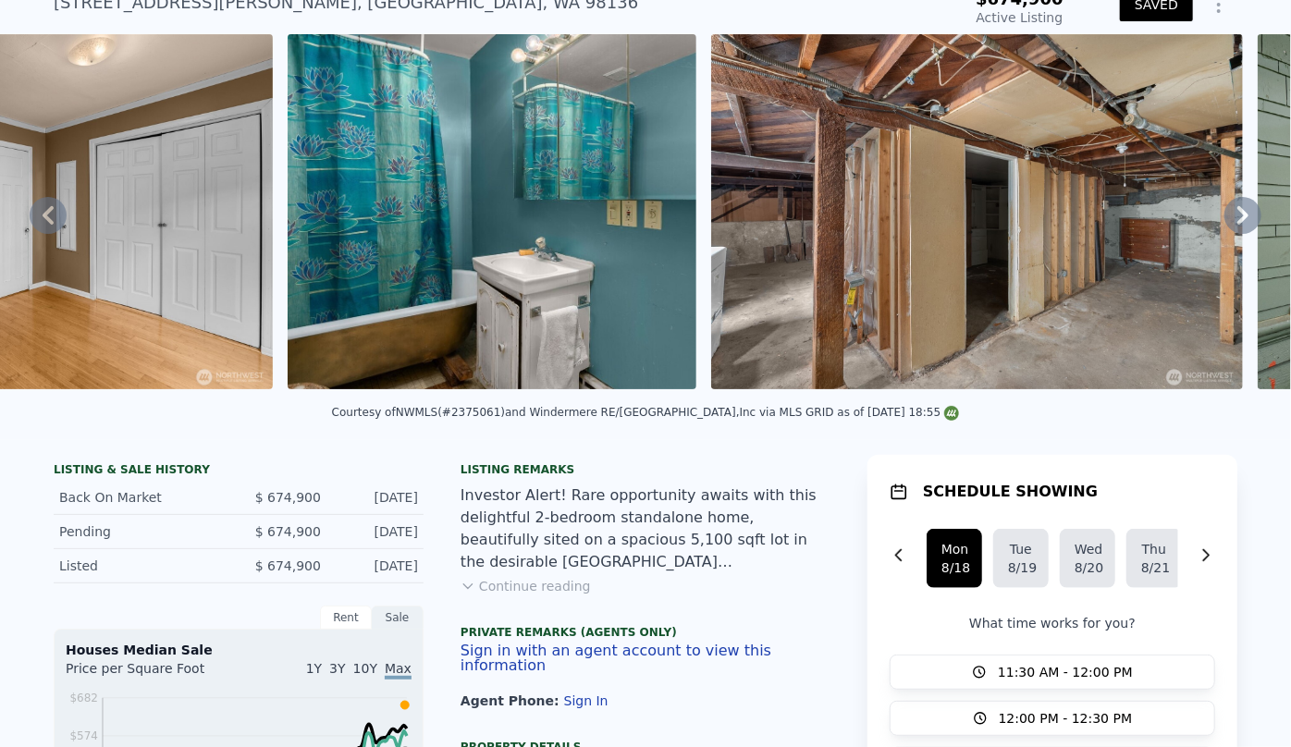
scroll to position [83, 0]
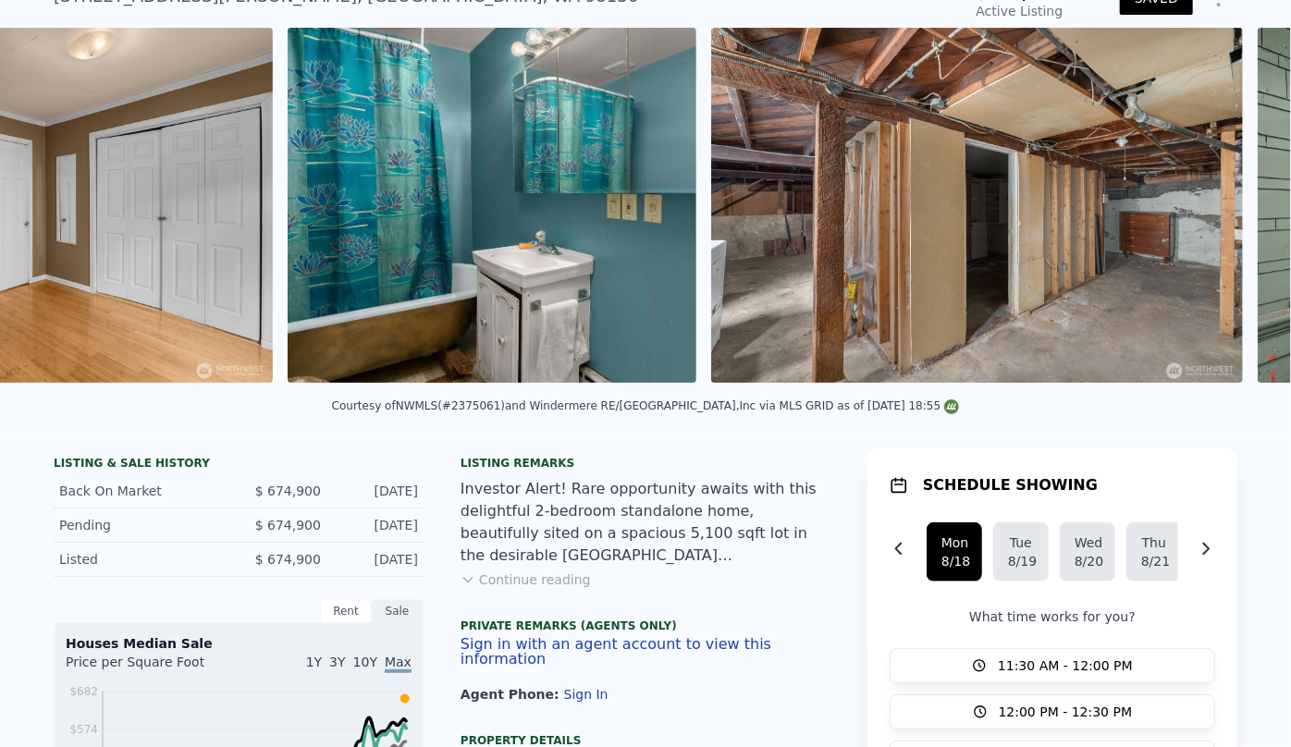
click at [1156, 196] on img at bounding box center [977, 205] width 532 height 355
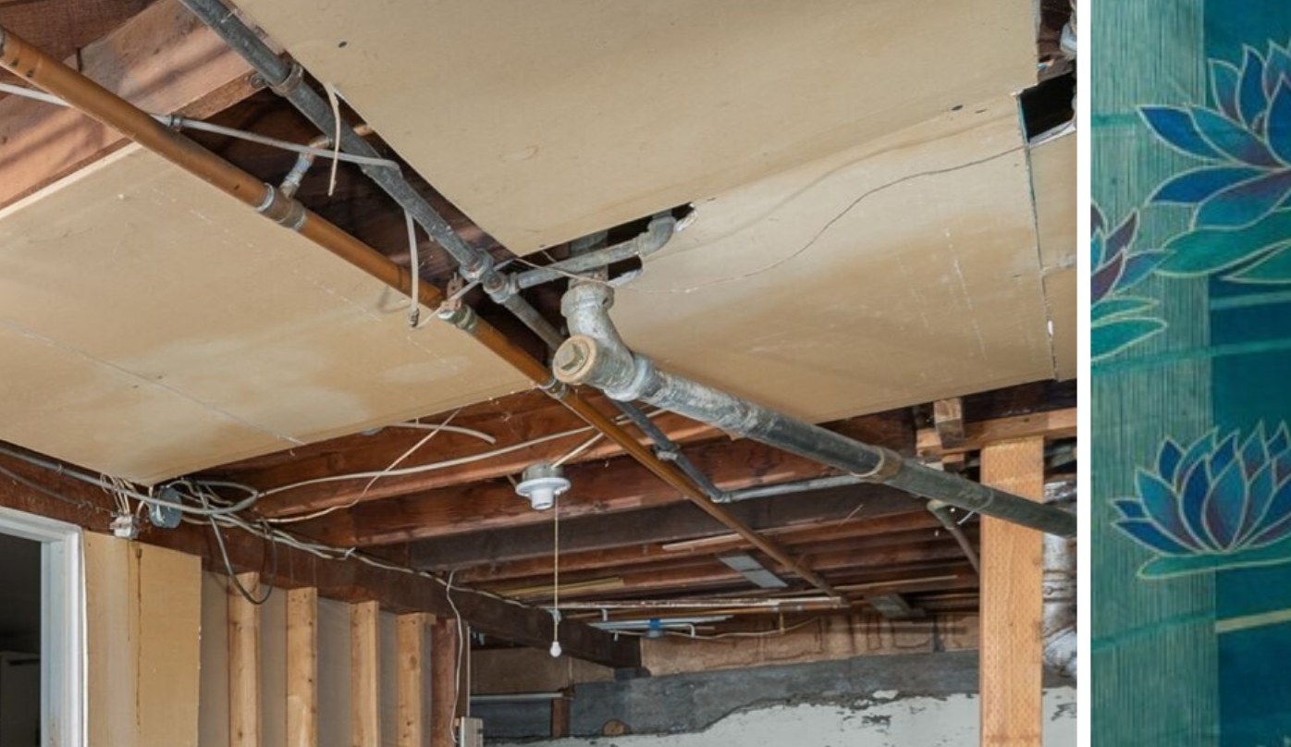
scroll to position [0, 0]
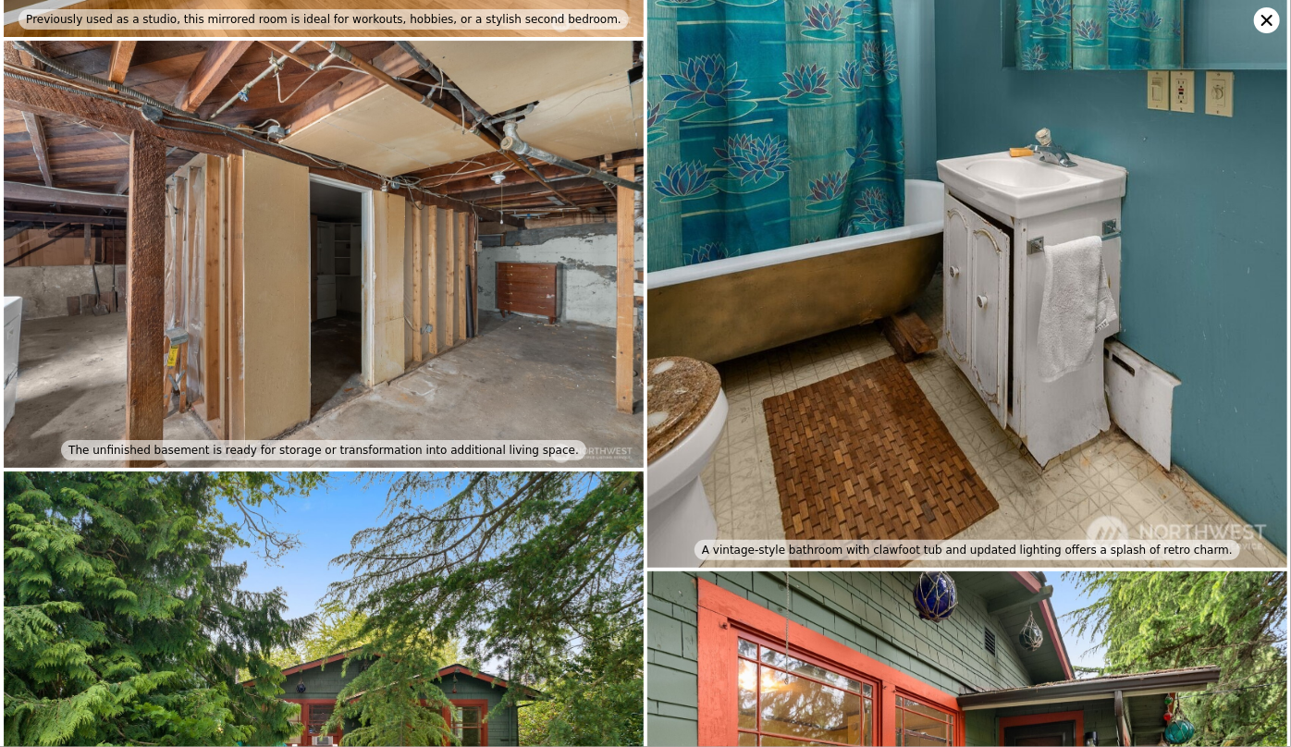
click at [1261, 18] on icon at bounding box center [1267, 20] width 26 height 26
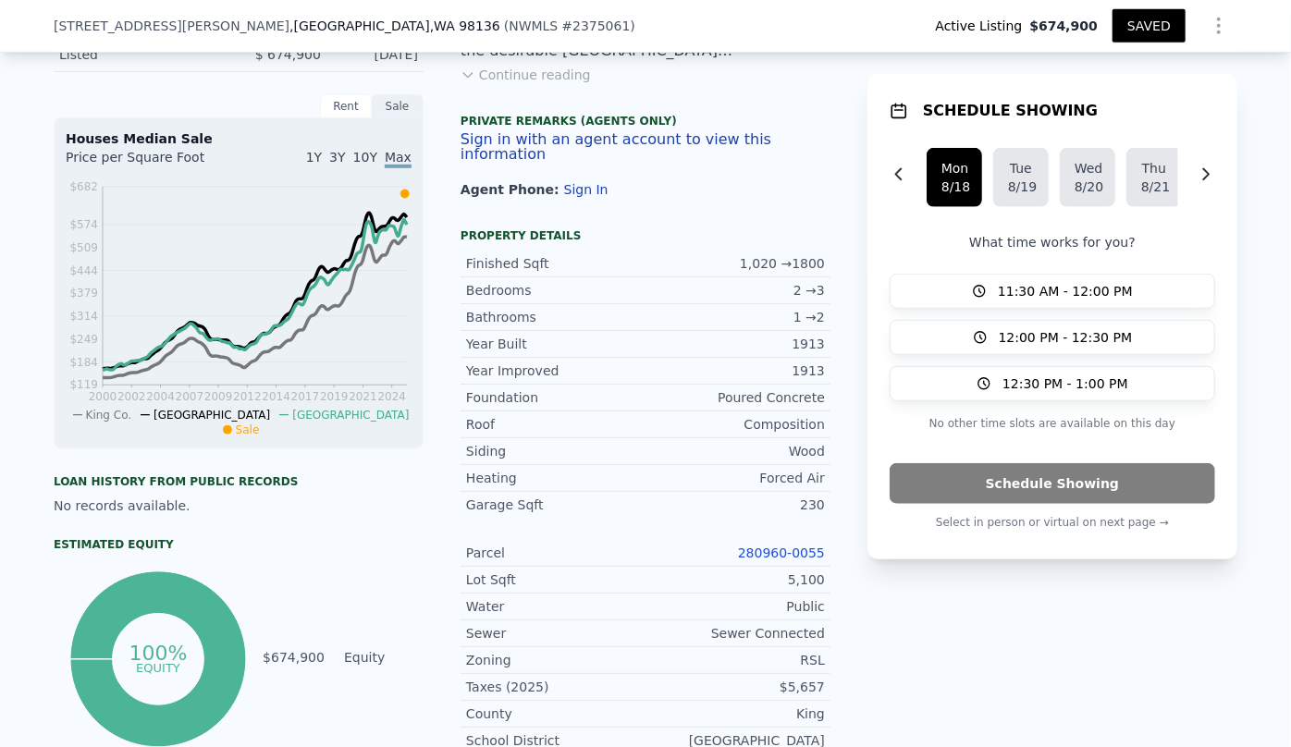
click at [789, 546] on link "280960-0055" at bounding box center [781, 553] width 87 height 15
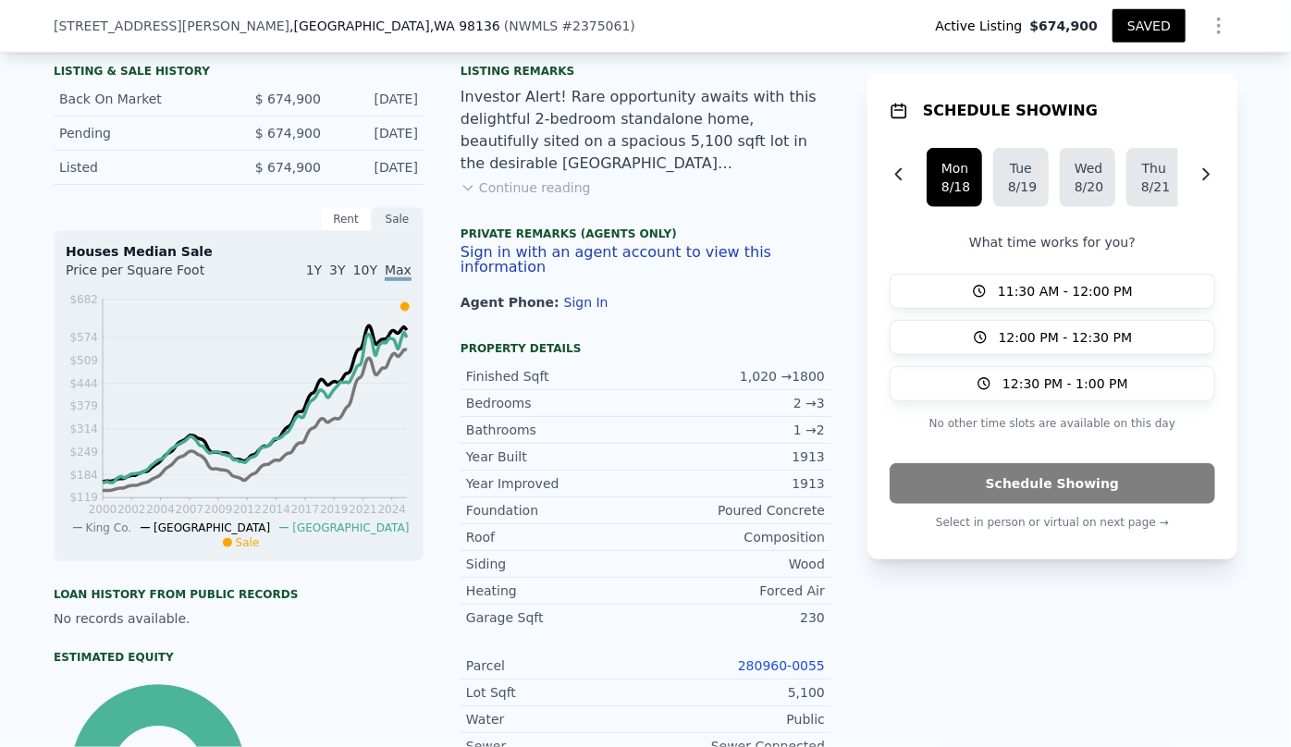
scroll to position [329, 0]
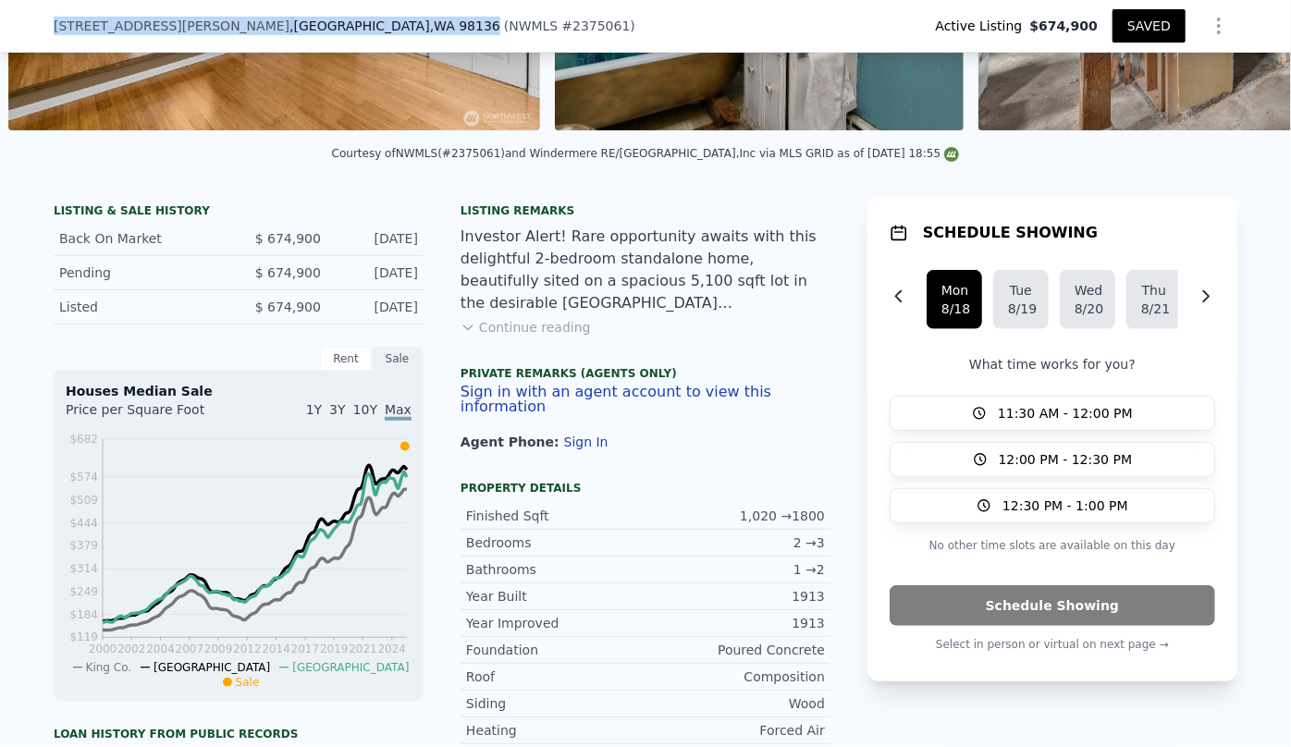
drag, startPoint x: 46, startPoint y: 29, endPoint x: 253, endPoint y: 37, distance: 207.3
click at [253, 37] on div "[STREET_ADDRESS][PERSON_NAME] ( NWMLS # 2375061 ) Active Listing $674,900 SAVED" at bounding box center [645, 26] width 1183 height 52
copy div "[STREET_ADDRESS][PERSON_NAME]"
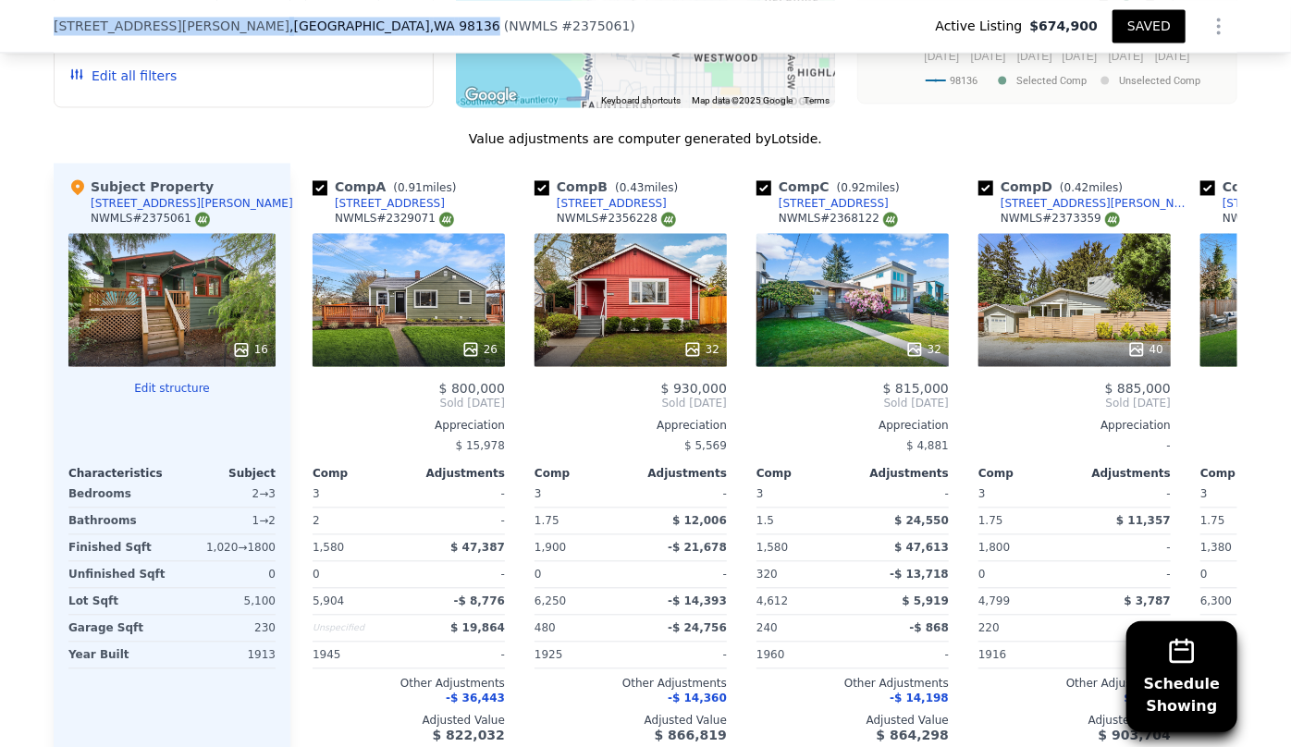
scroll to position [1590, 0]
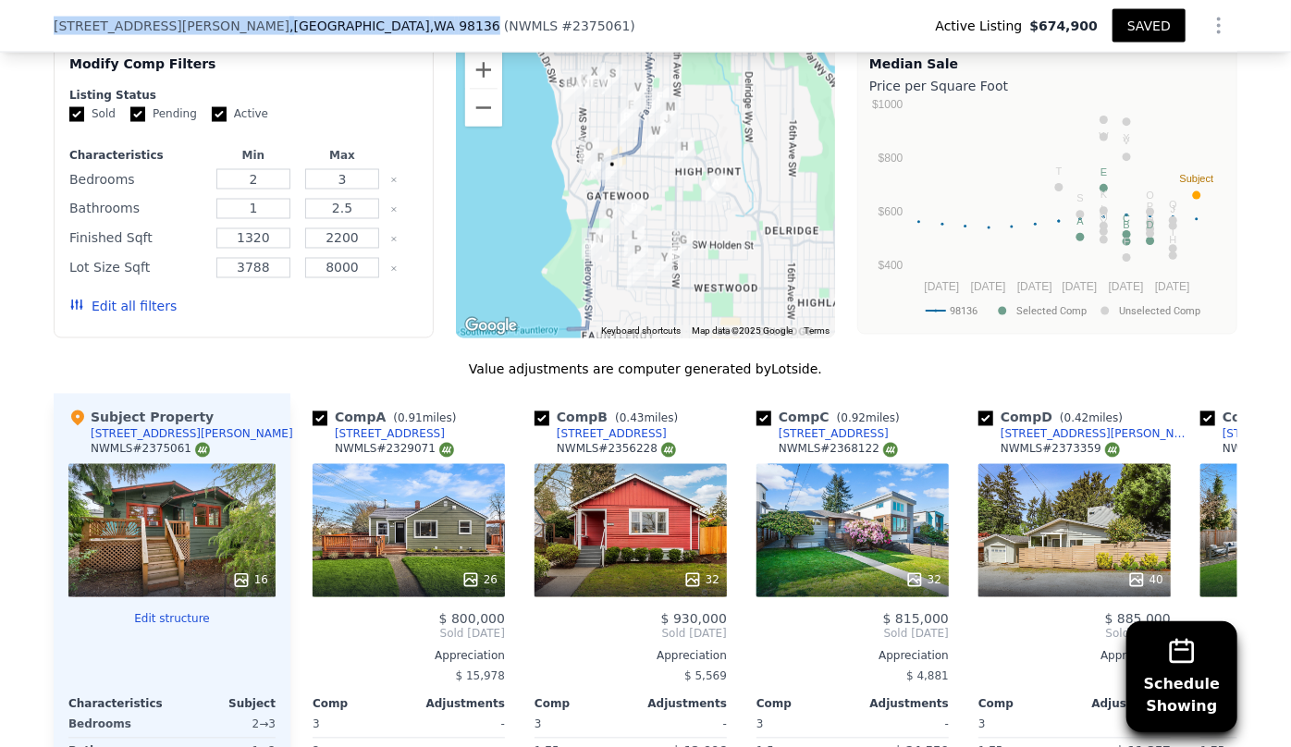
click at [118, 312] on button "Edit all filters" at bounding box center [122, 307] width 107 height 18
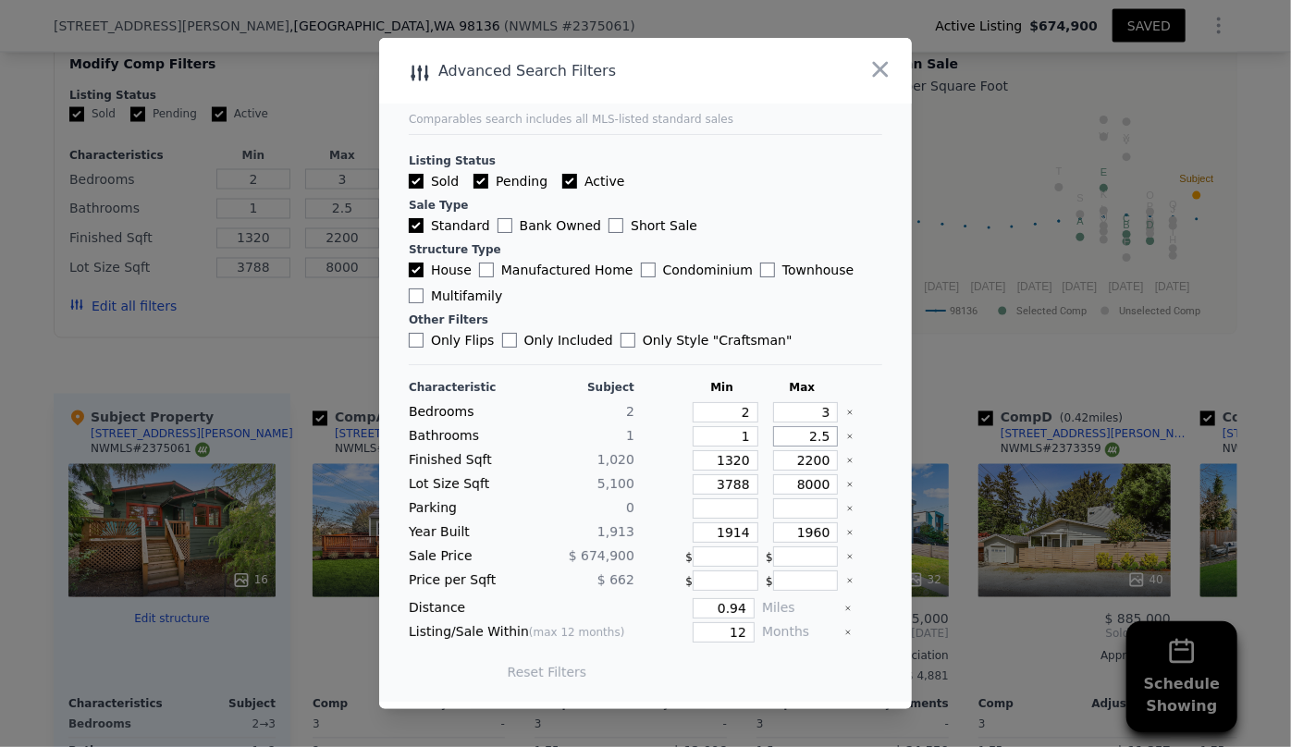
drag, startPoint x: 818, startPoint y: 435, endPoint x: 774, endPoint y: 436, distance: 44.4
click at [774, 436] on input "2.5" at bounding box center [806, 436] width 66 height 20
click at [822, 466] on input "2200" at bounding box center [806, 460] width 66 height 20
type input "220"
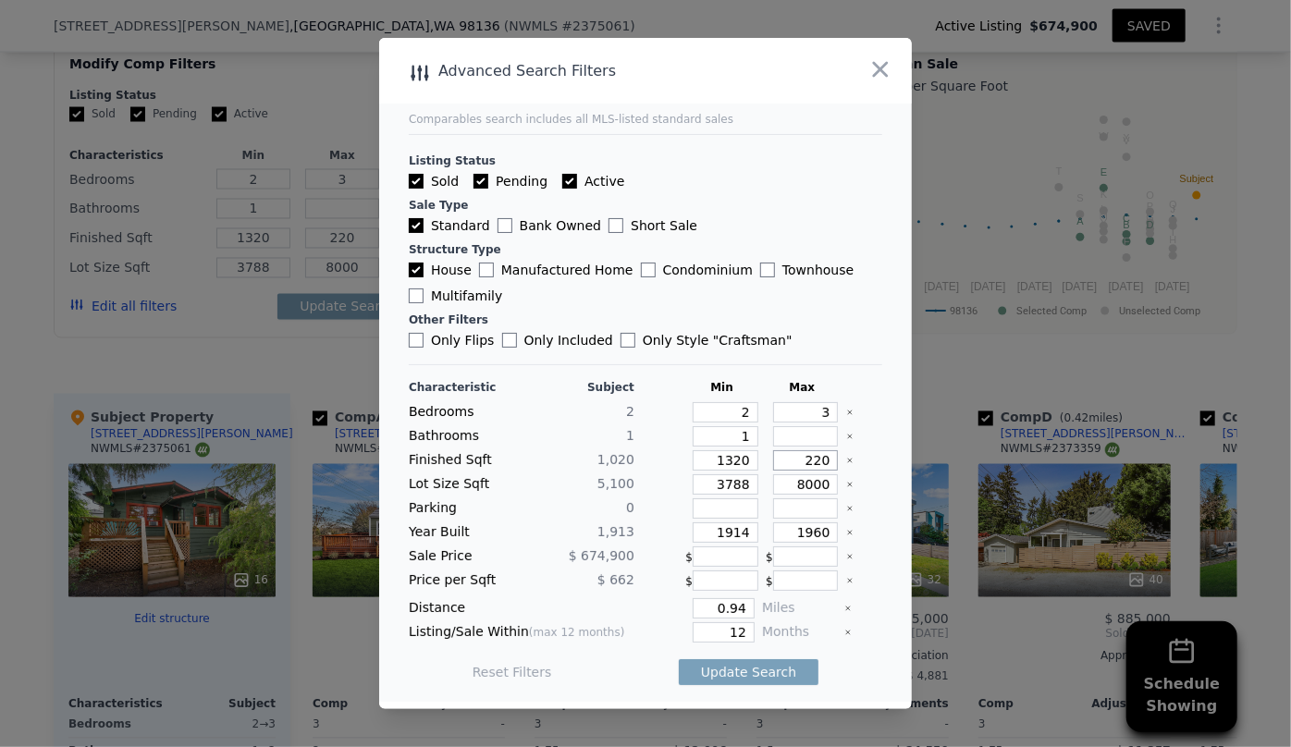
type input "22"
type input "2"
type input "20"
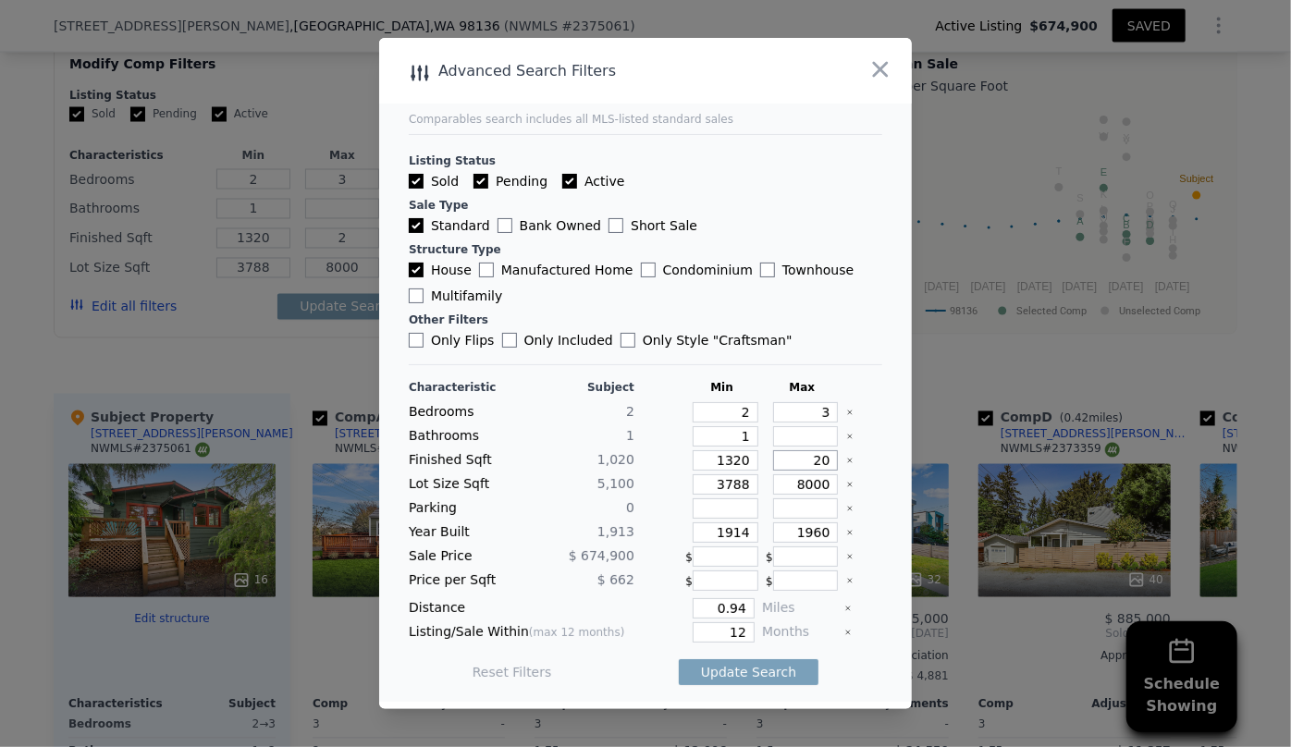
type input "20"
type input "200"
type input "2000"
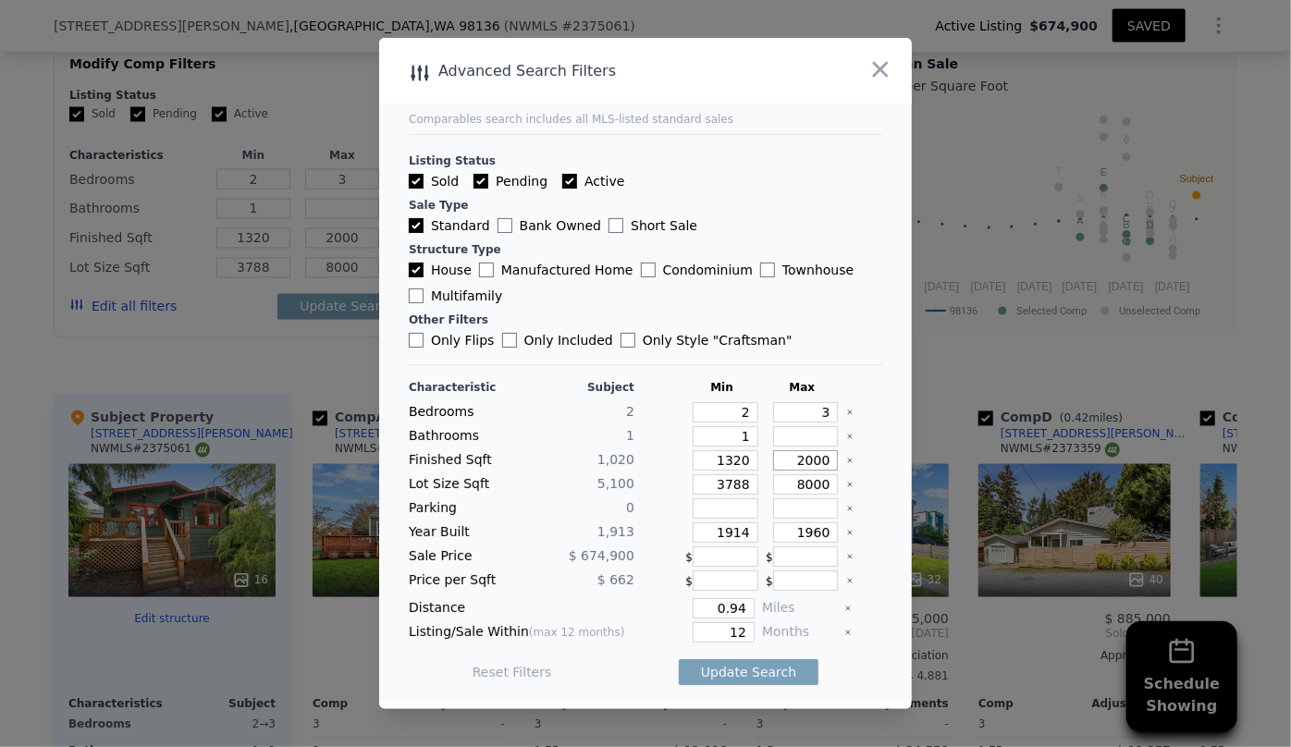
type input "2000"
drag, startPoint x: 745, startPoint y: 461, endPoint x: 684, endPoint y: 461, distance: 61.0
click at [693, 461] on input "1320" at bounding box center [726, 460] width 66 height 20
type input "1"
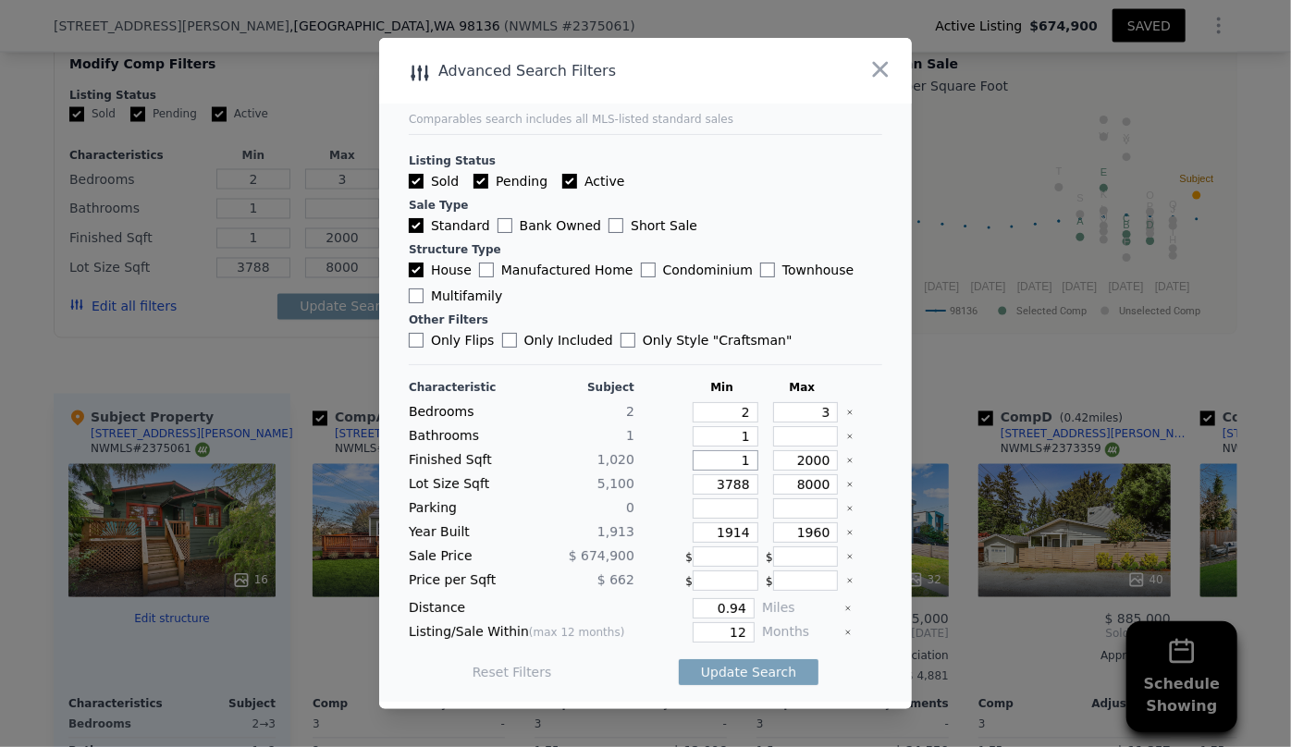
type input "15"
type input "150"
type input "1500"
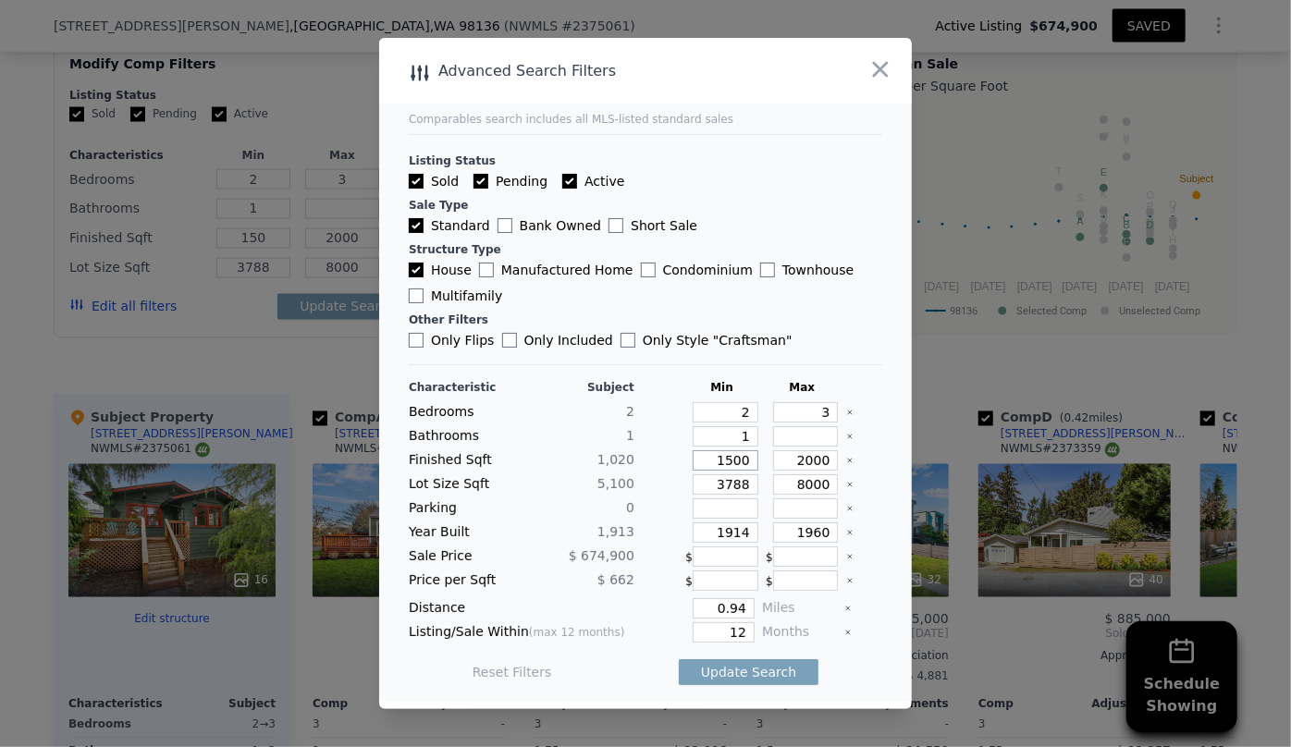
type input "1500"
drag, startPoint x: 746, startPoint y: 485, endPoint x: 718, endPoint y: 490, distance: 28.1
click at [718, 490] on input "3788" at bounding box center [726, 484] width 66 height 20
type input "3"
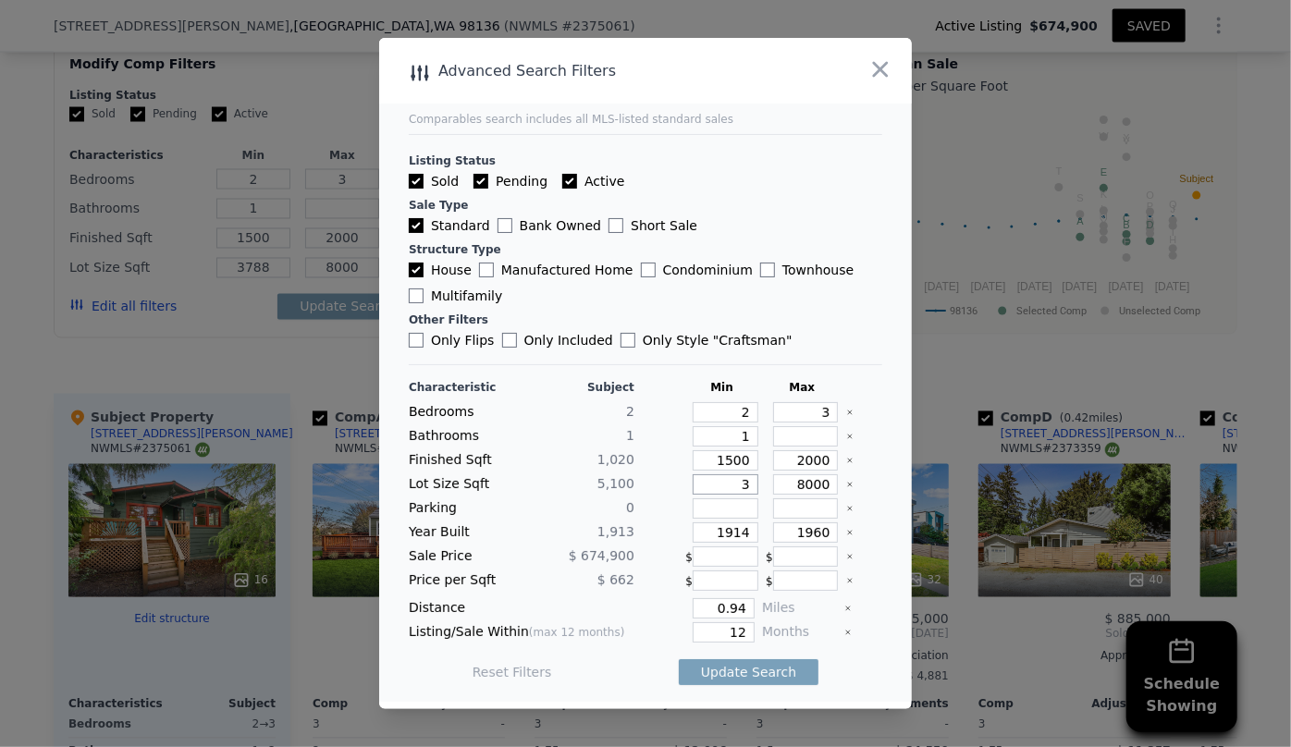
type input "3"
drag, startPoint x: 729, startPoint y: 533, endPoint x: 693, endPoint y: 533, distance: 35.1
click at [693, 533] on input "1914" at bounding box center [726, 532] width 66 height 20
click at [811, 535] on input "1960" at bounding box center [806, 532] width 66 height 20
type input "1970"
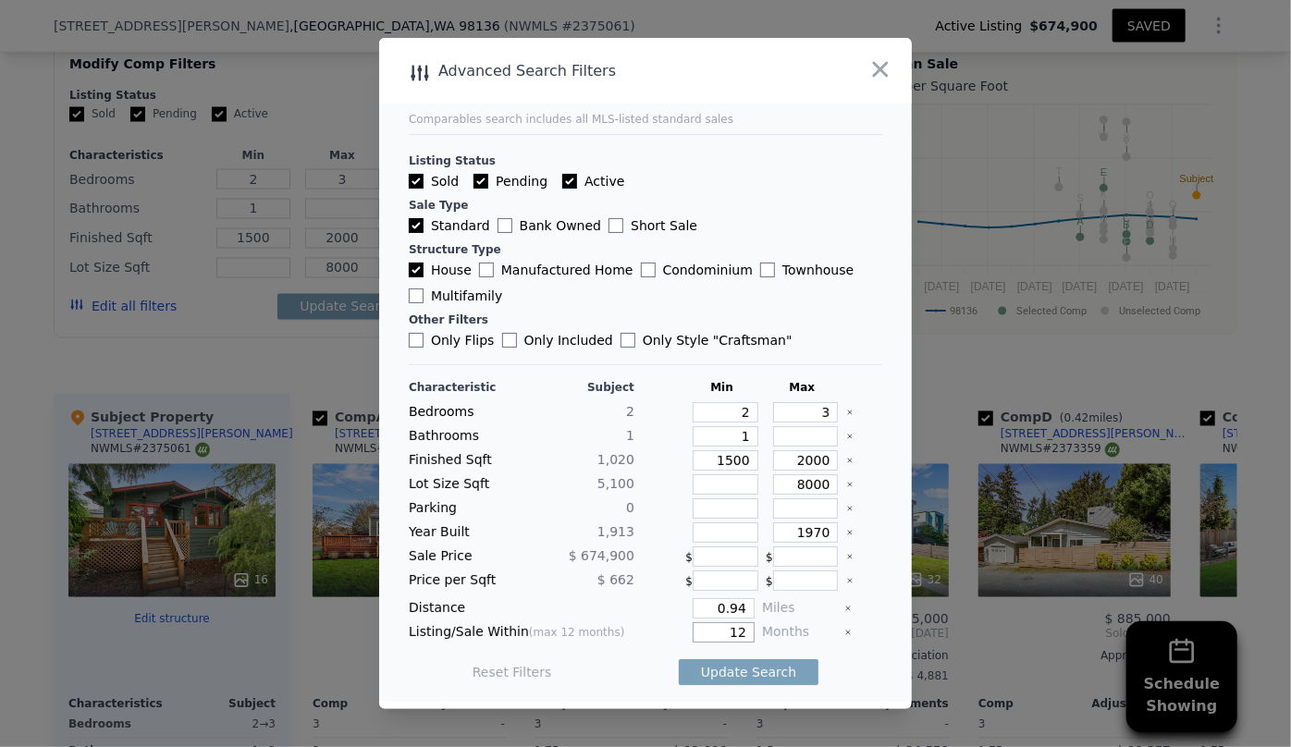
drag, startPoint x: 736, startPoint y: 636, endPoint x: 700, endPoint y: 636, distance: 36.1
click at [700, 636] on input "12" at bounding box center [724, 632] width 62 height 20
type input "6"
drag, startPoint x: 730, startPoint y: 607, endPoint x: 664, endPoint y: 610, distance: 65.7
click at [664, 610] on div "0.94" at bounding box center [698, 608] width 113 height 20
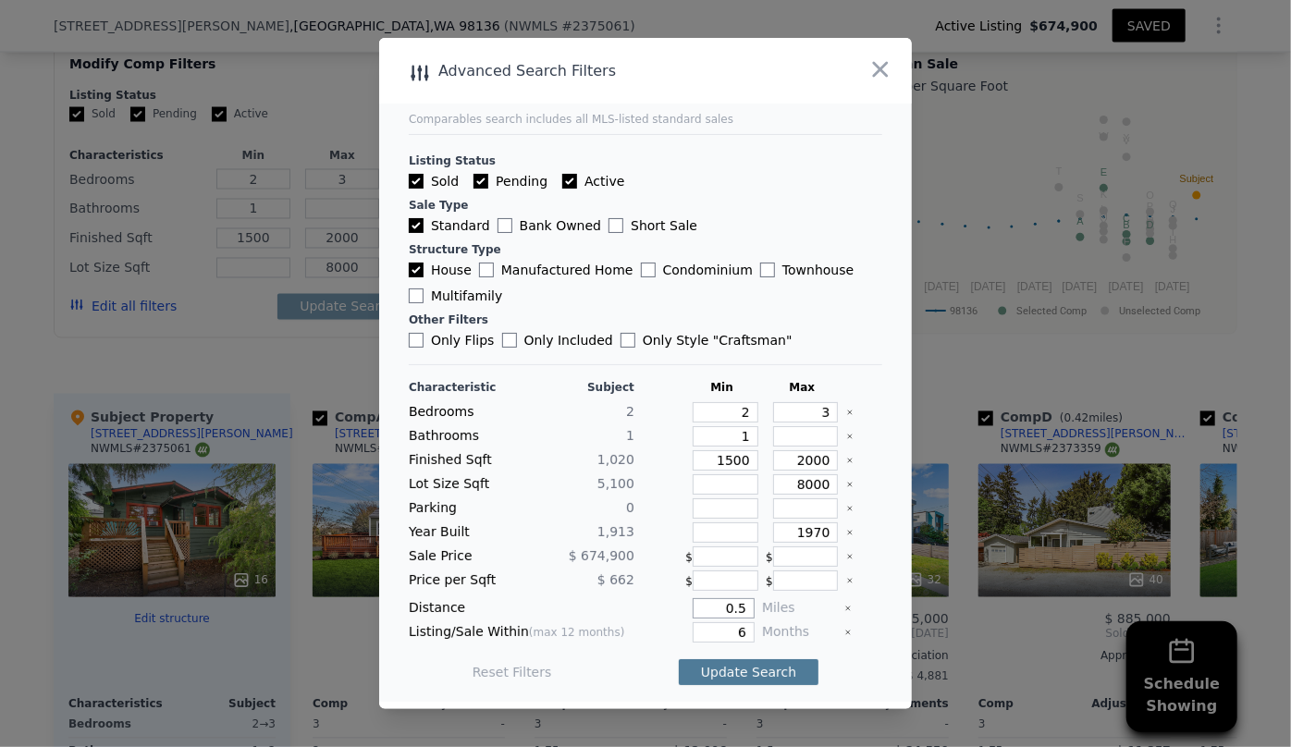
type input "0.5"
click at [702, 667] on button "Update Search" at bounding box center [749, 672] width 140 height 26
checkbox input "false"
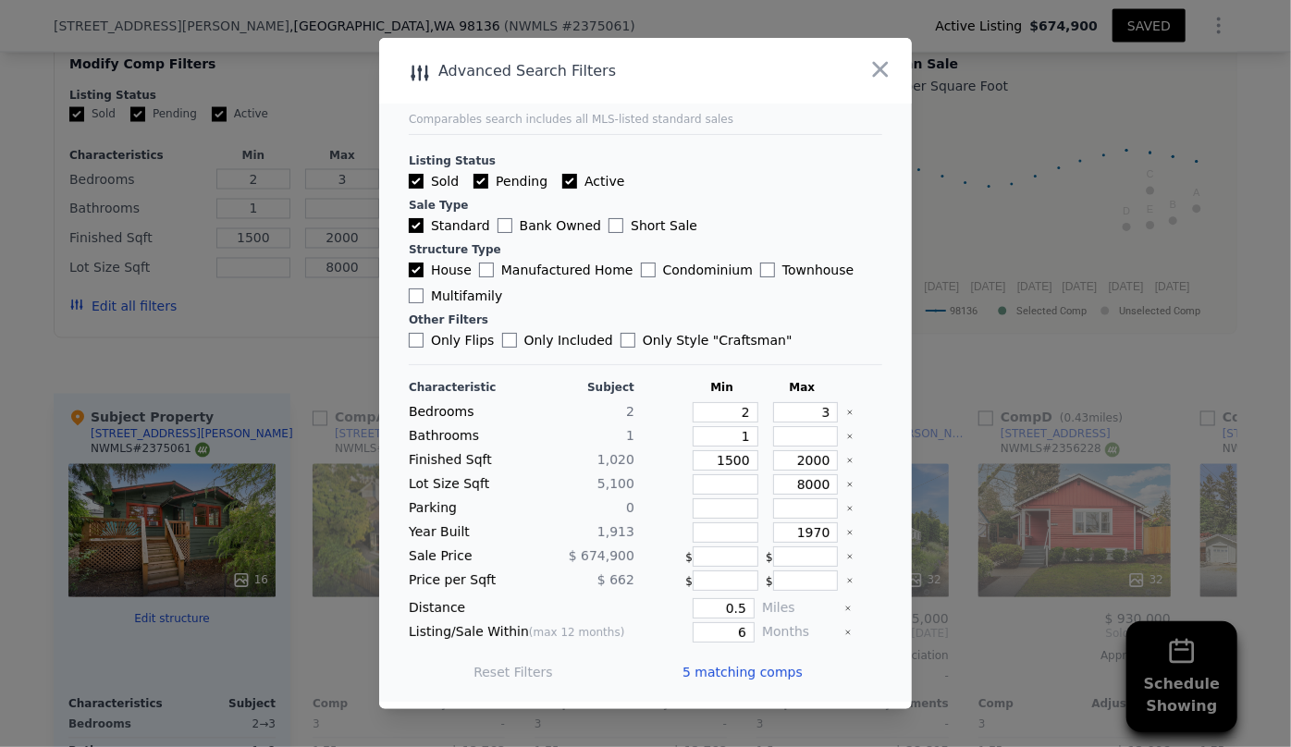
click at [702, 667] on span "5 matching comps" at bounding box center [742, 672] width 120 height 18
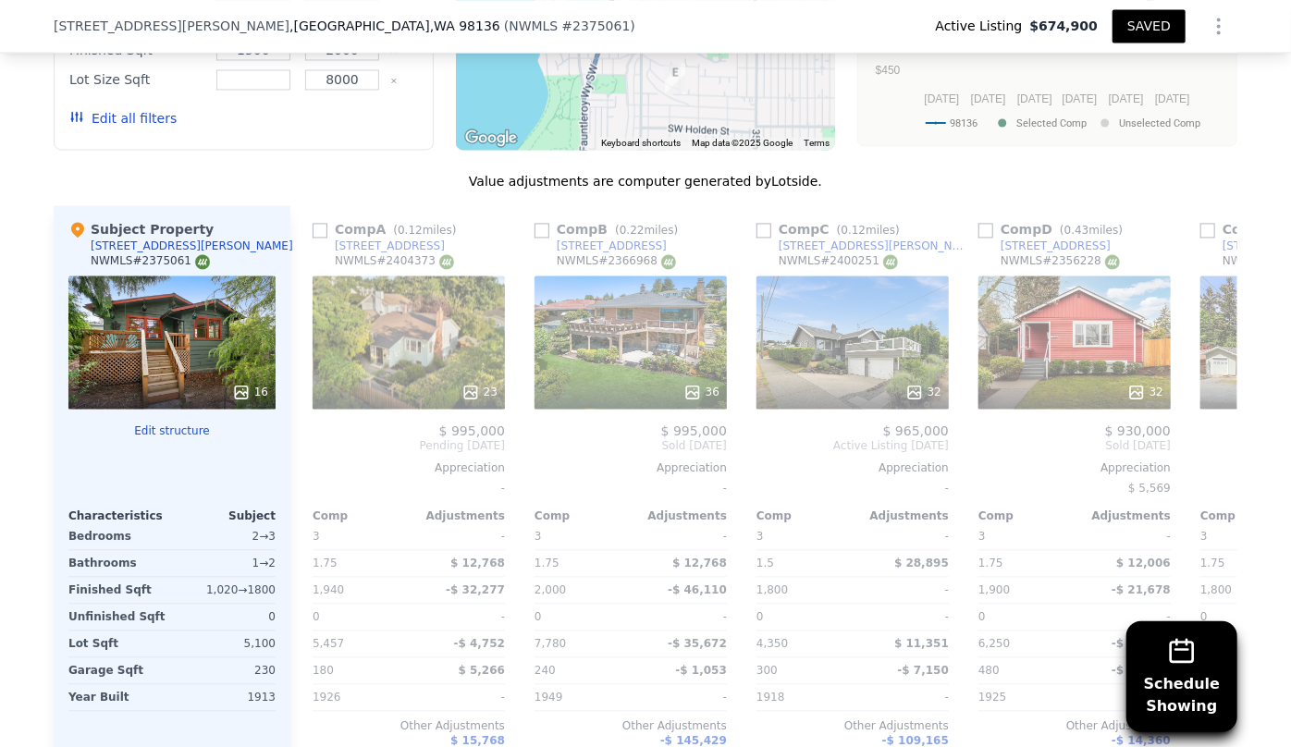
scroll to position [1842, 0]
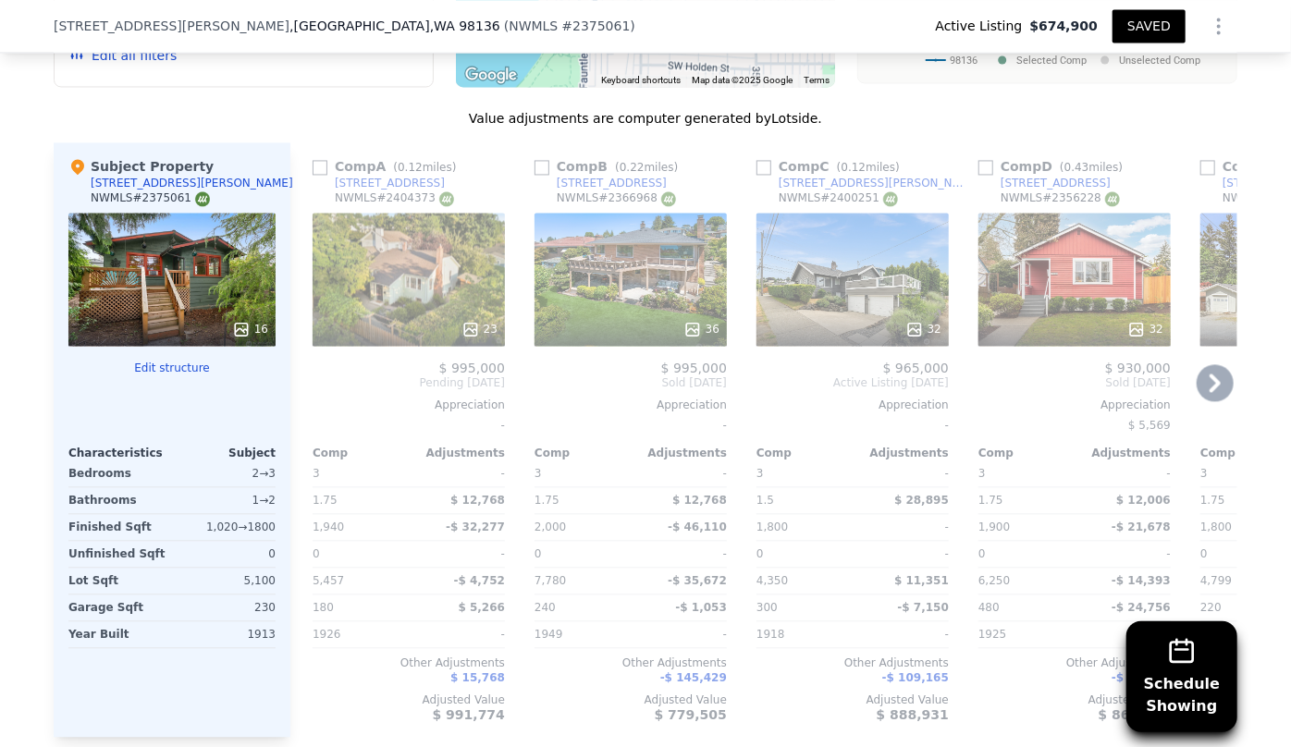
click at [426, 272] on div "23" at bounding box center [409, 279] width 192 height 133
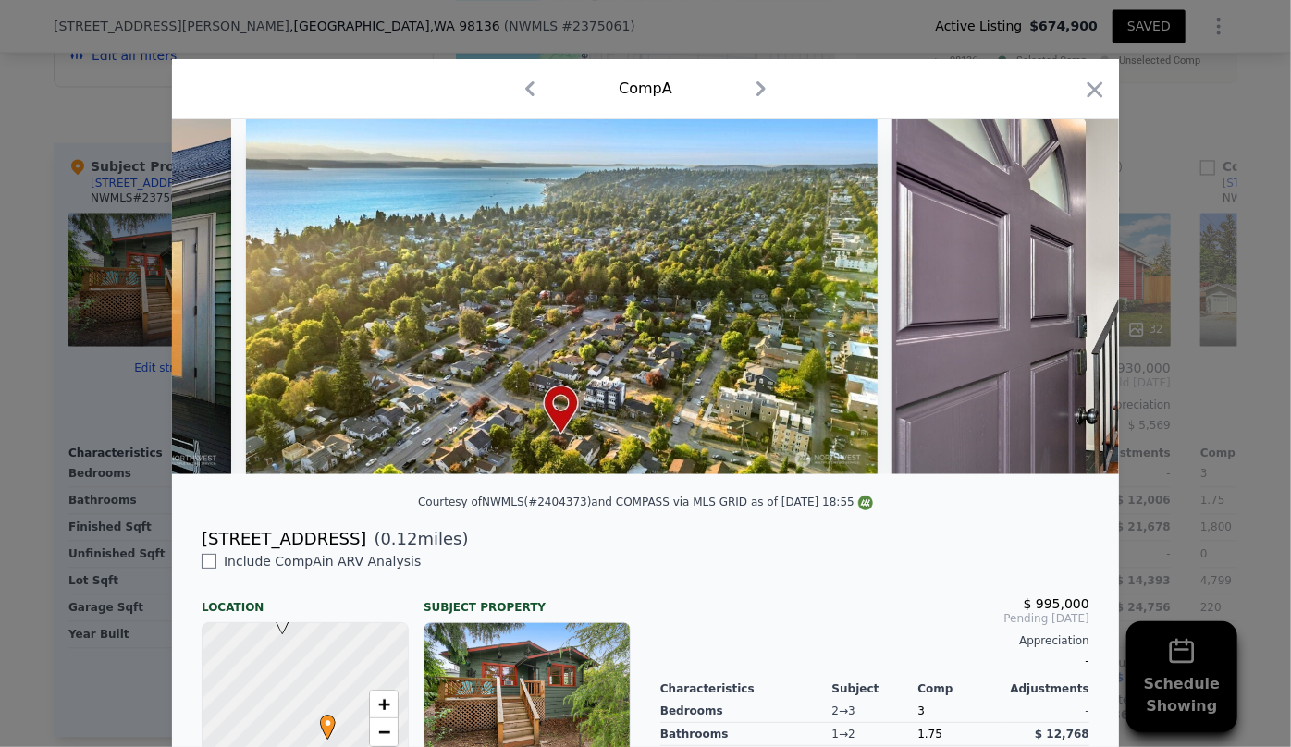
scroll to position [0, 11818]
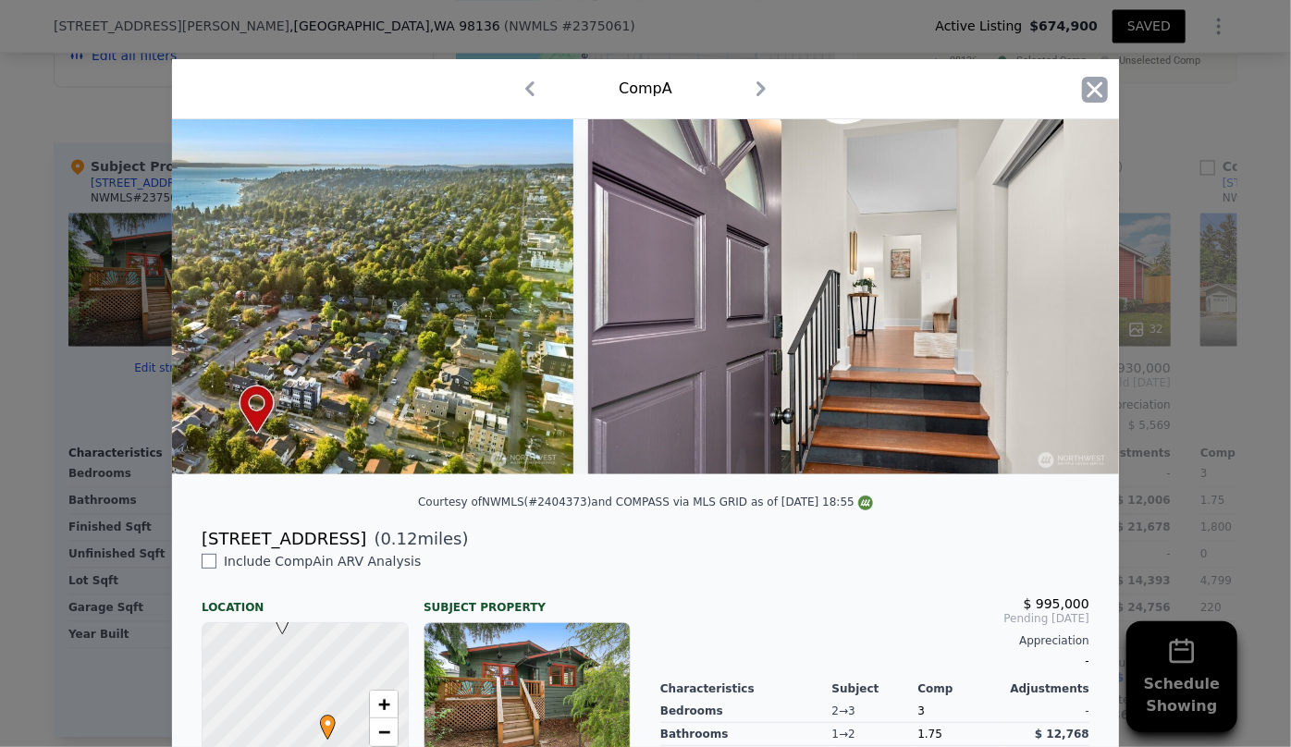
click at [1100, 86] on icon "button" at bounding box center [1095, 90] width 26 height 26
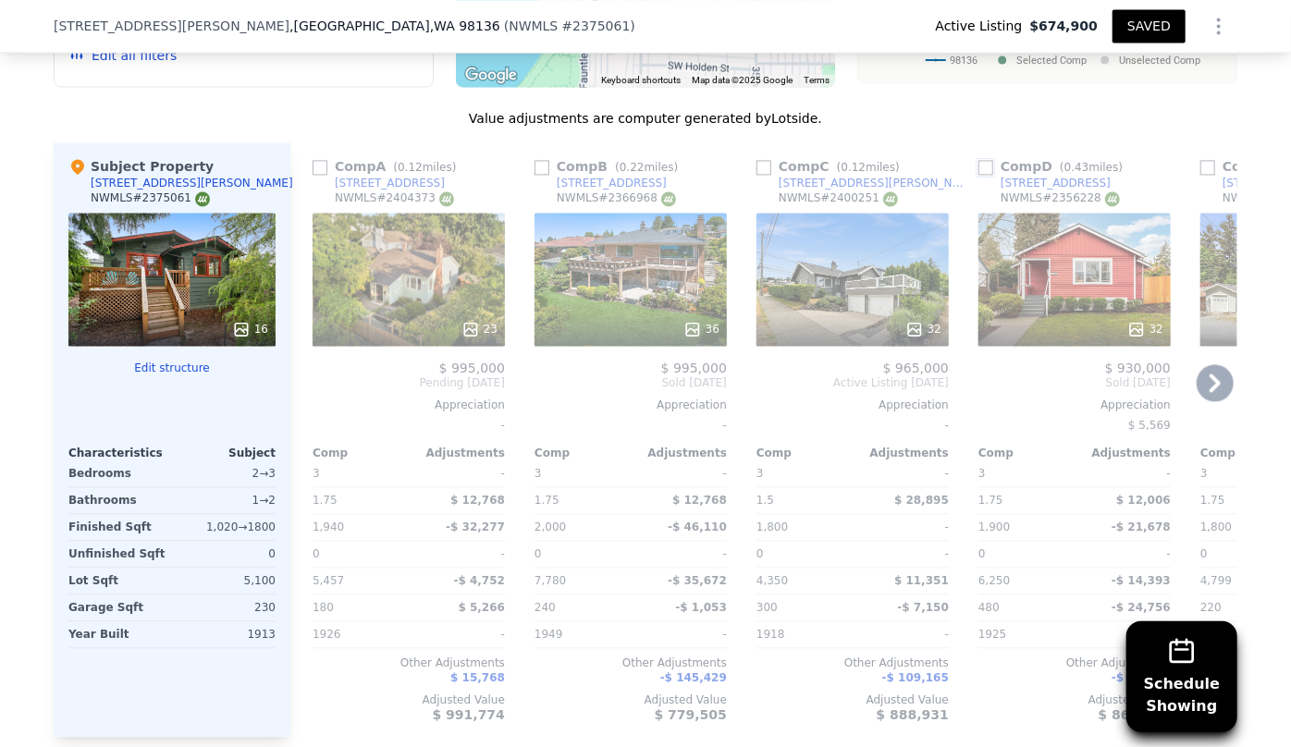
click at [981, 162] on input "checkbox" at bounding box center [985, 167] width 15 height 15
checkbox input "true"
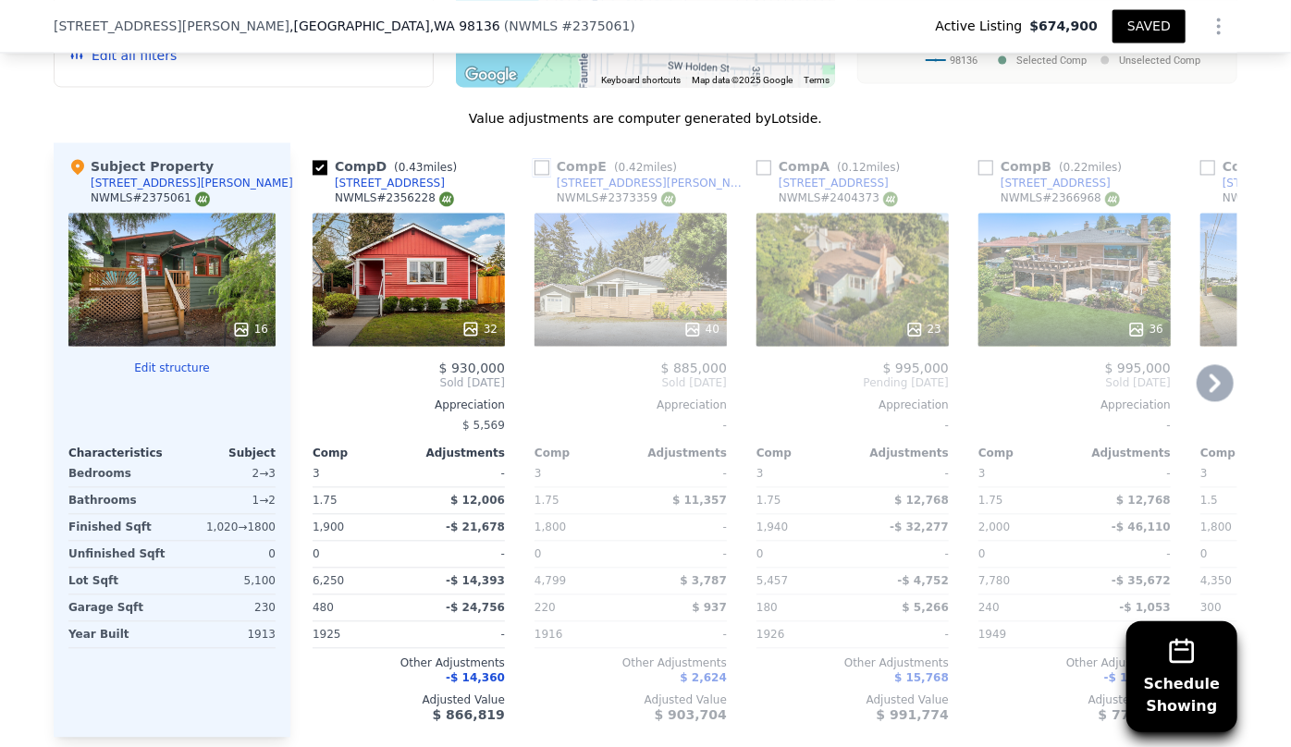
click at [537, 160] on input "checkbox" at bounding box center [541, 167] width 15 height 15
checkbox input "true"
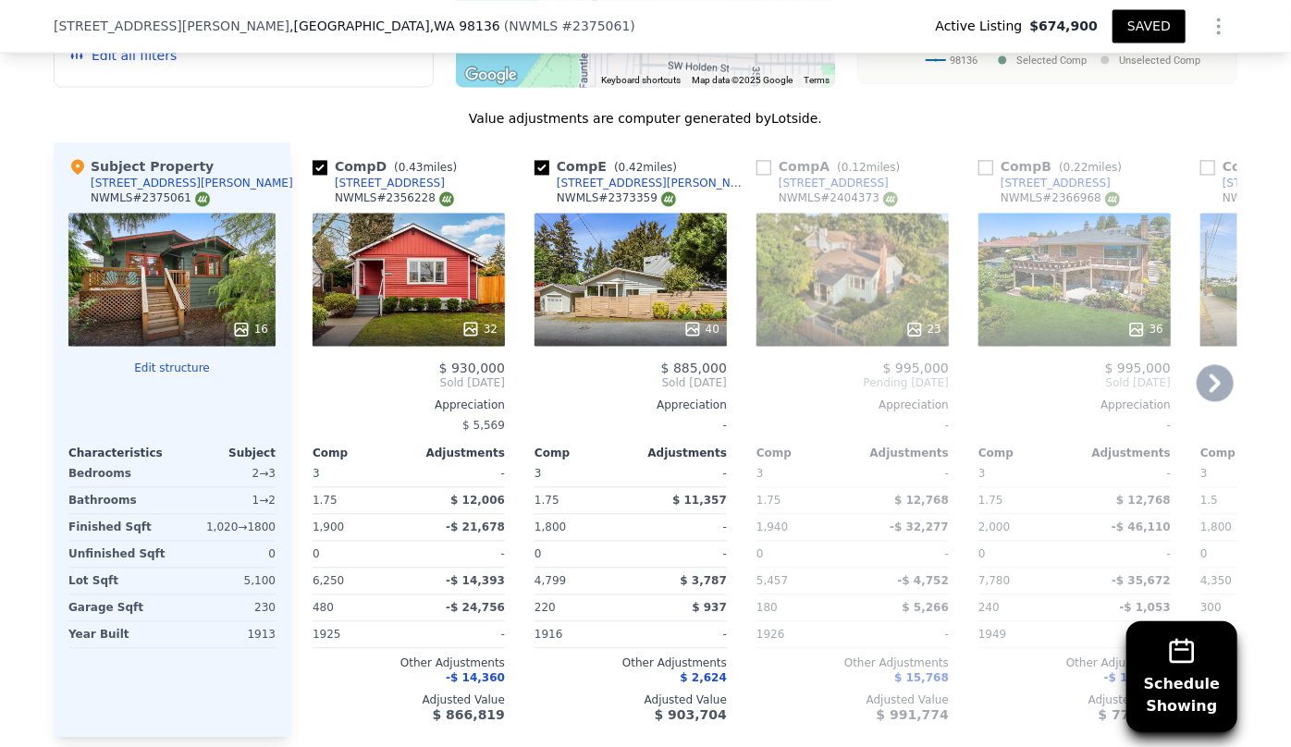
click at [534, 307] on div "40" at bounding box center [630, 279] width 192 height 133
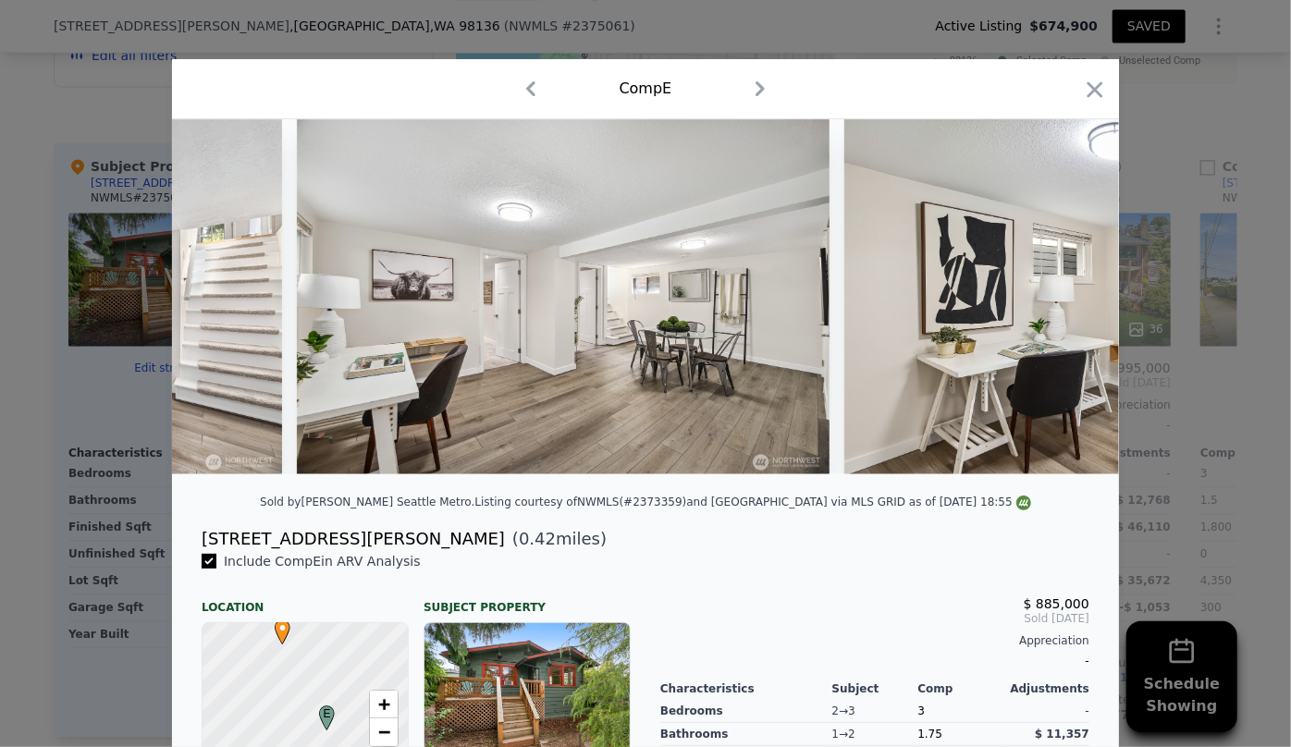
scroll to position [0, 9875]
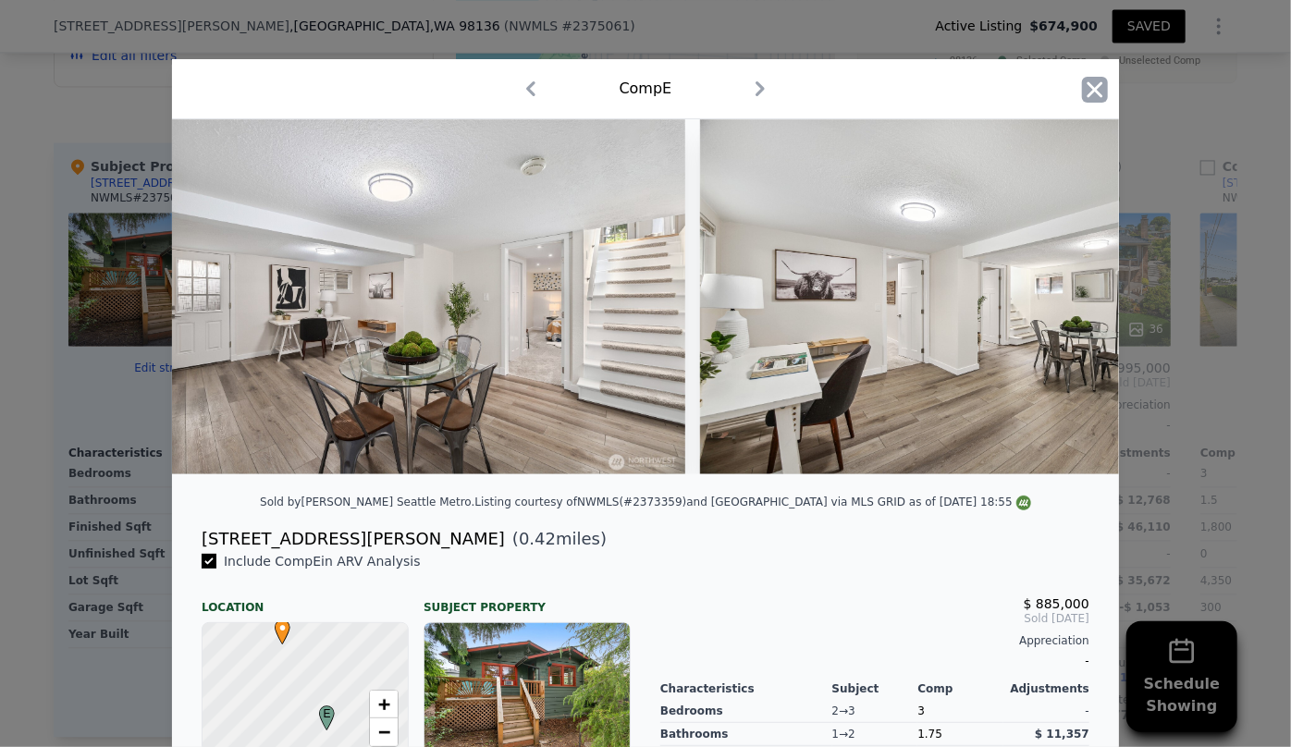
click at [1091, 83] on icon "button" at bounding box center [1095, 90] width 26 height 26
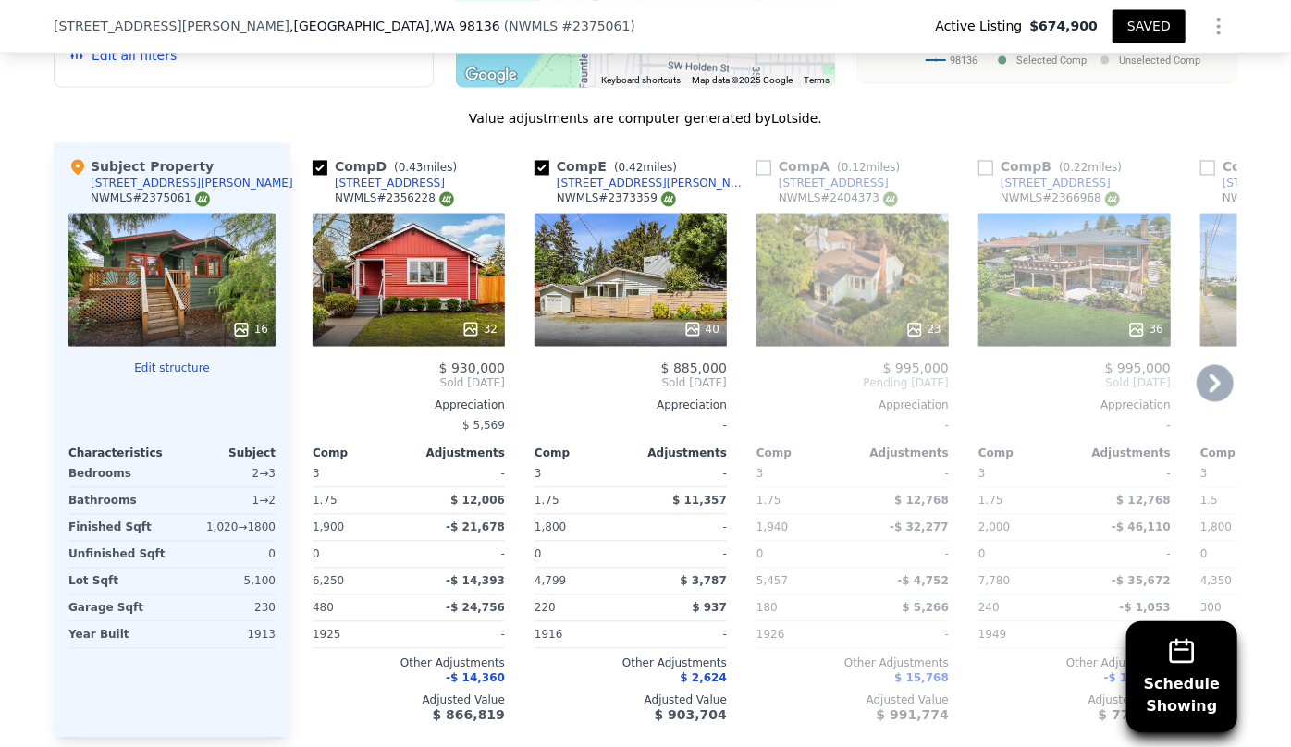
click at [1205, 383] on icon at bounding box center [1214, 382] width 37 height 37
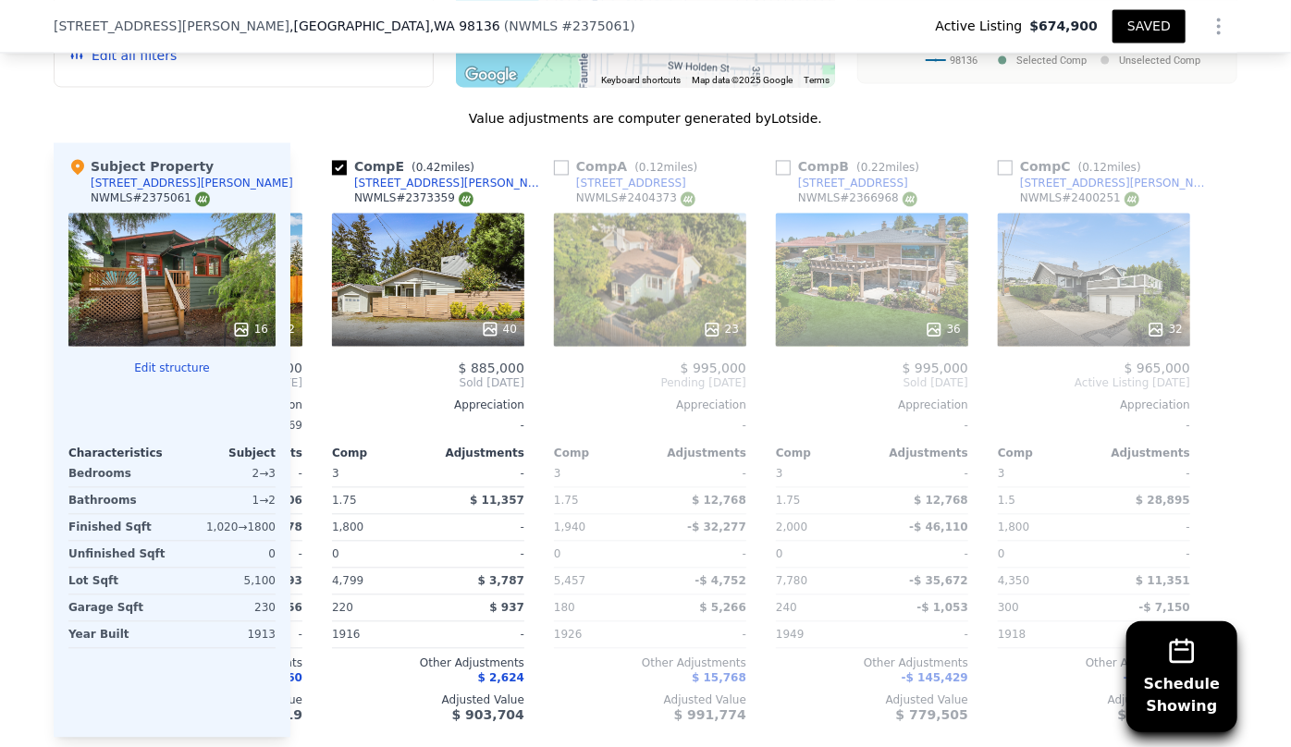
scroll to position [0, 206]
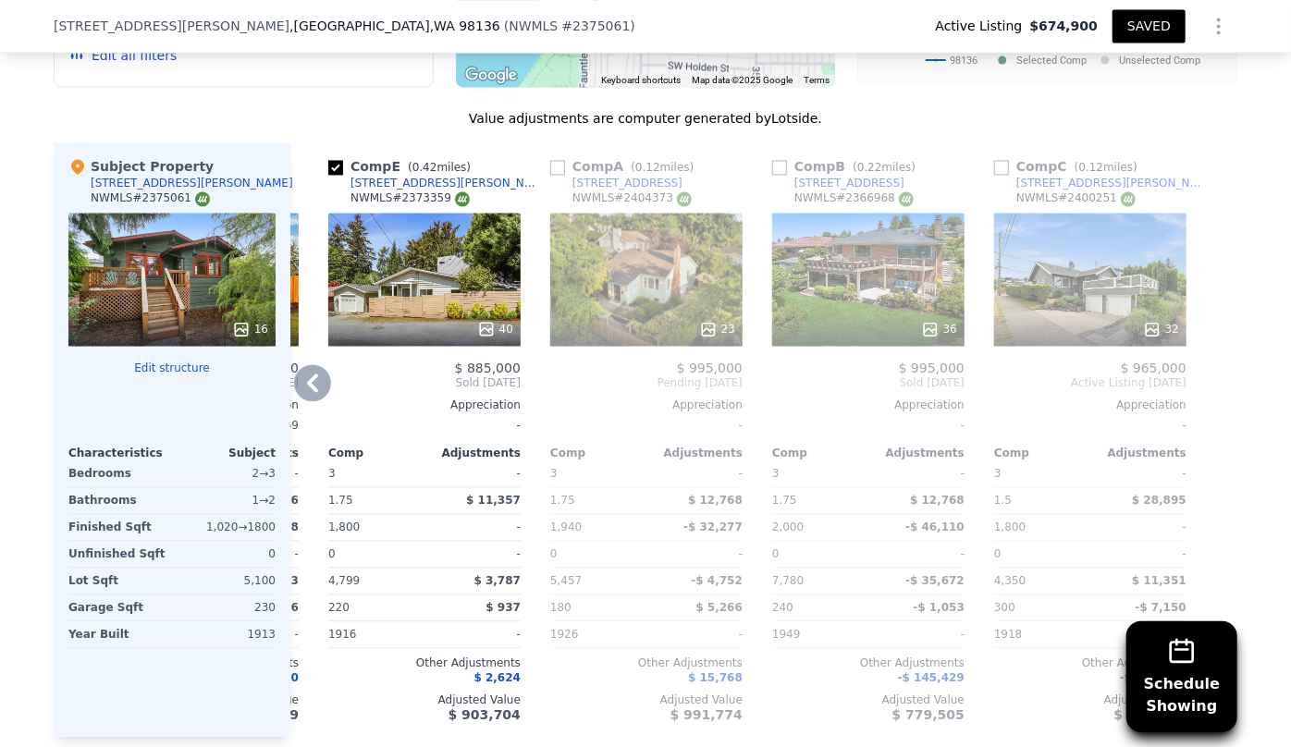
click at [1108, 314] on div at bounding box center [1090, 329] width 192 height 33
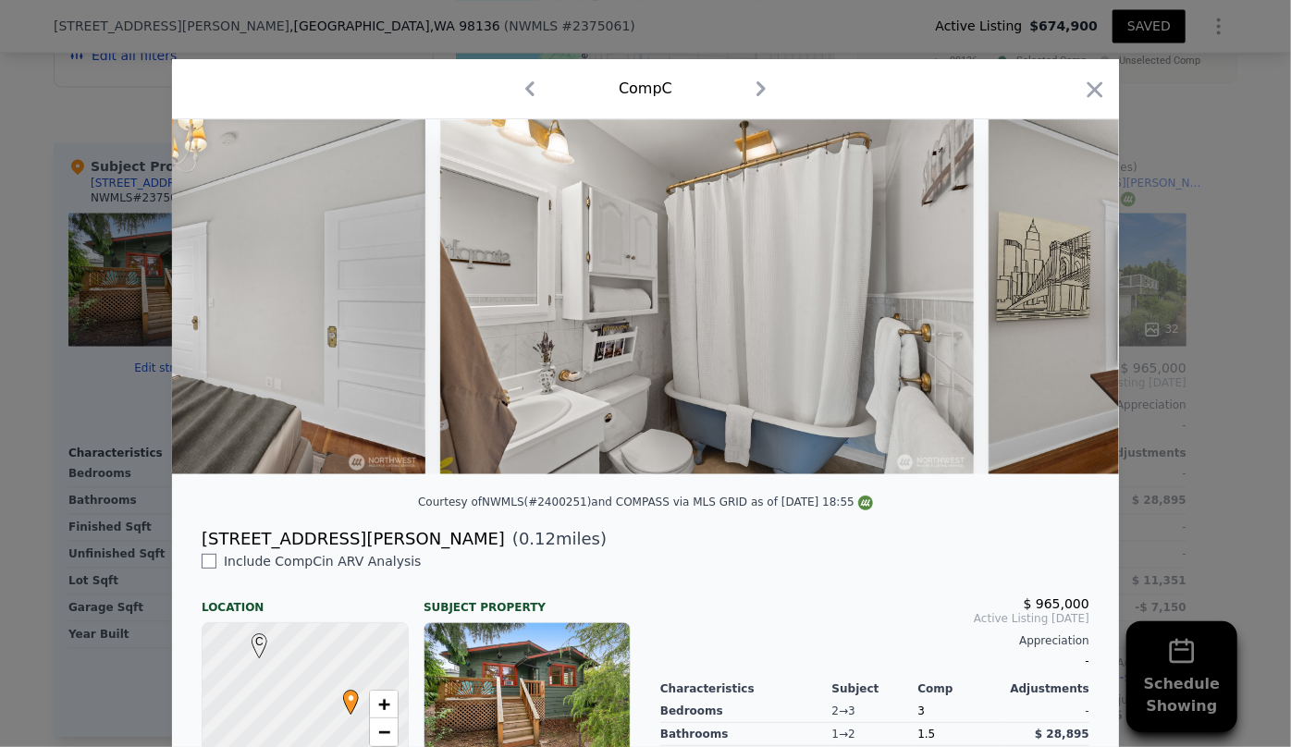
scroll to position [0, 4556]
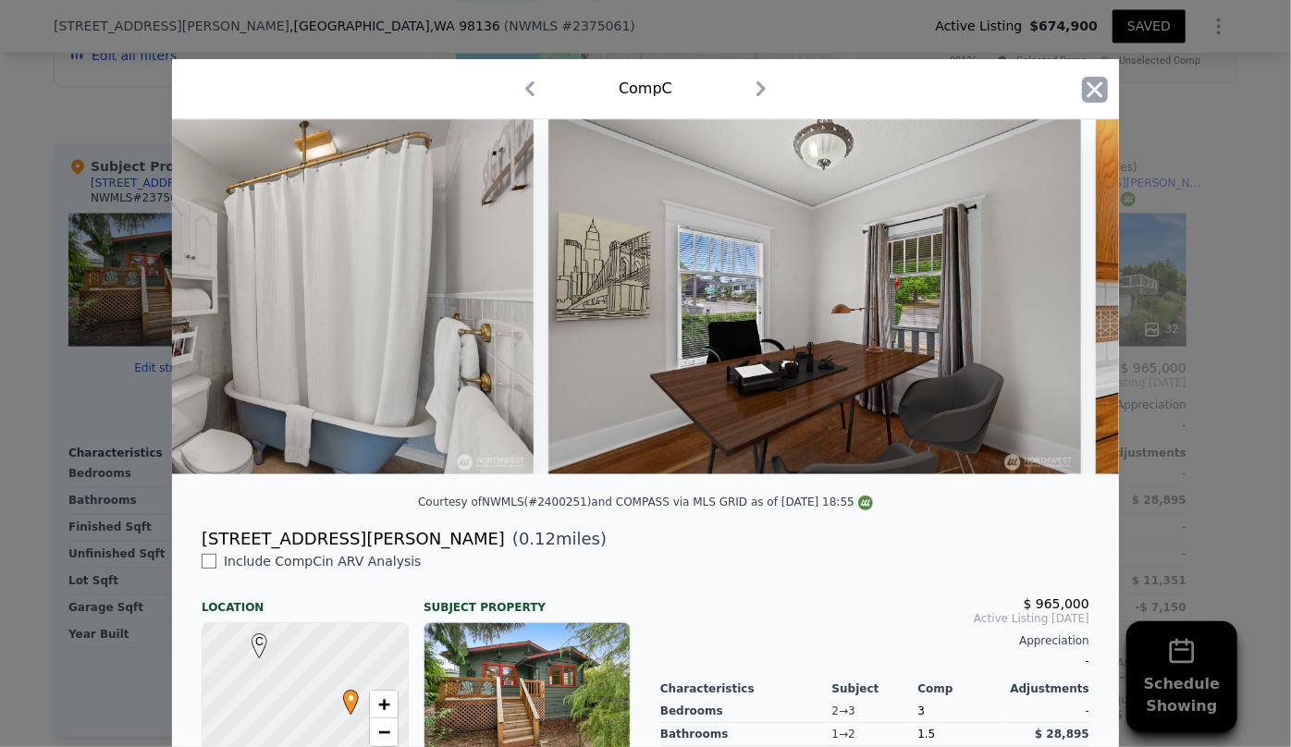
click at [1085, 89] on icon "button" at bounding box center [1095, 90] width 26 height 26
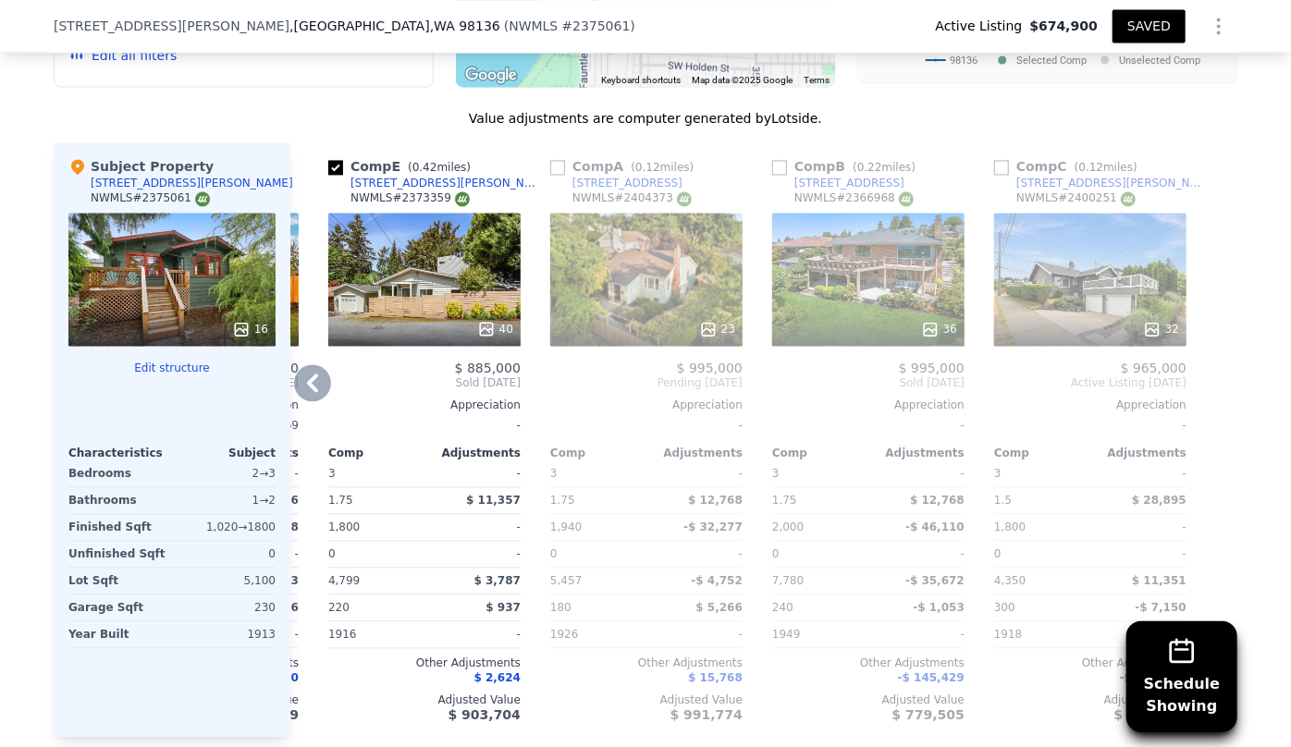
click at [294, 382] on icon at bounding box center [312, 382] width 37 height 37
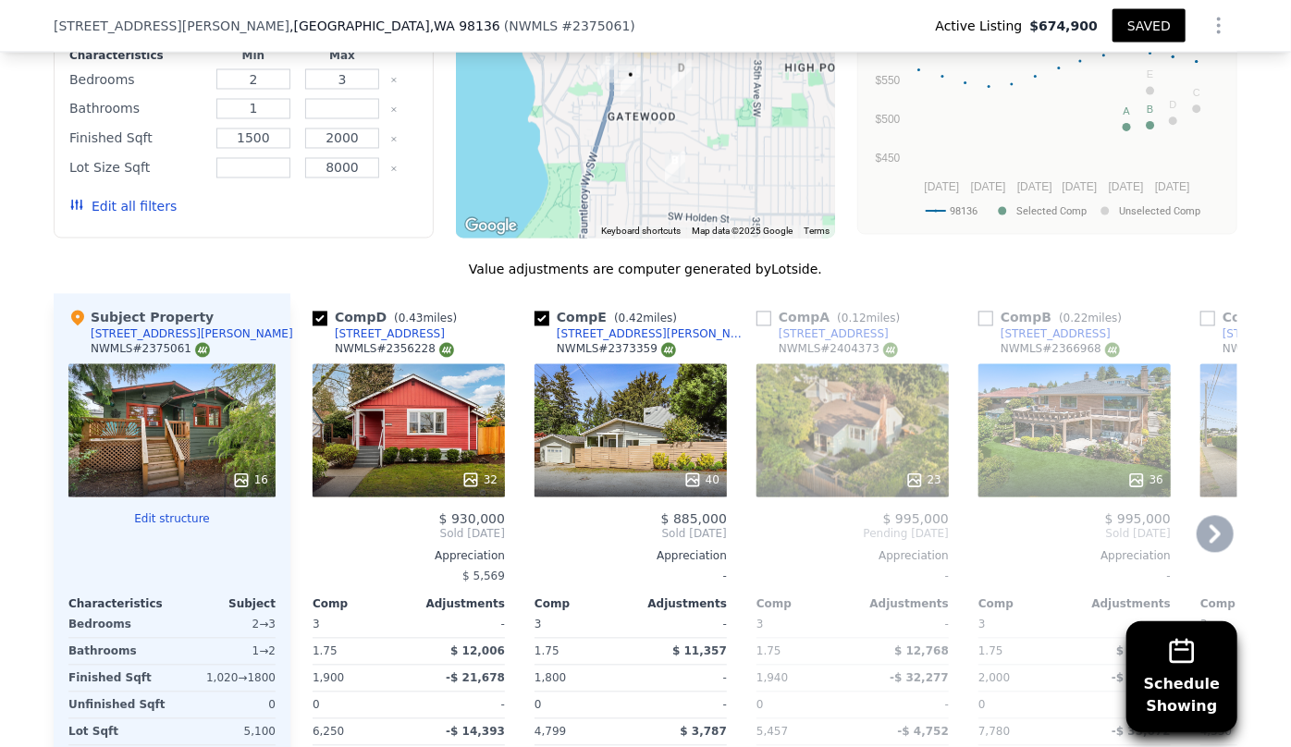
scroll to position [1674, 0]
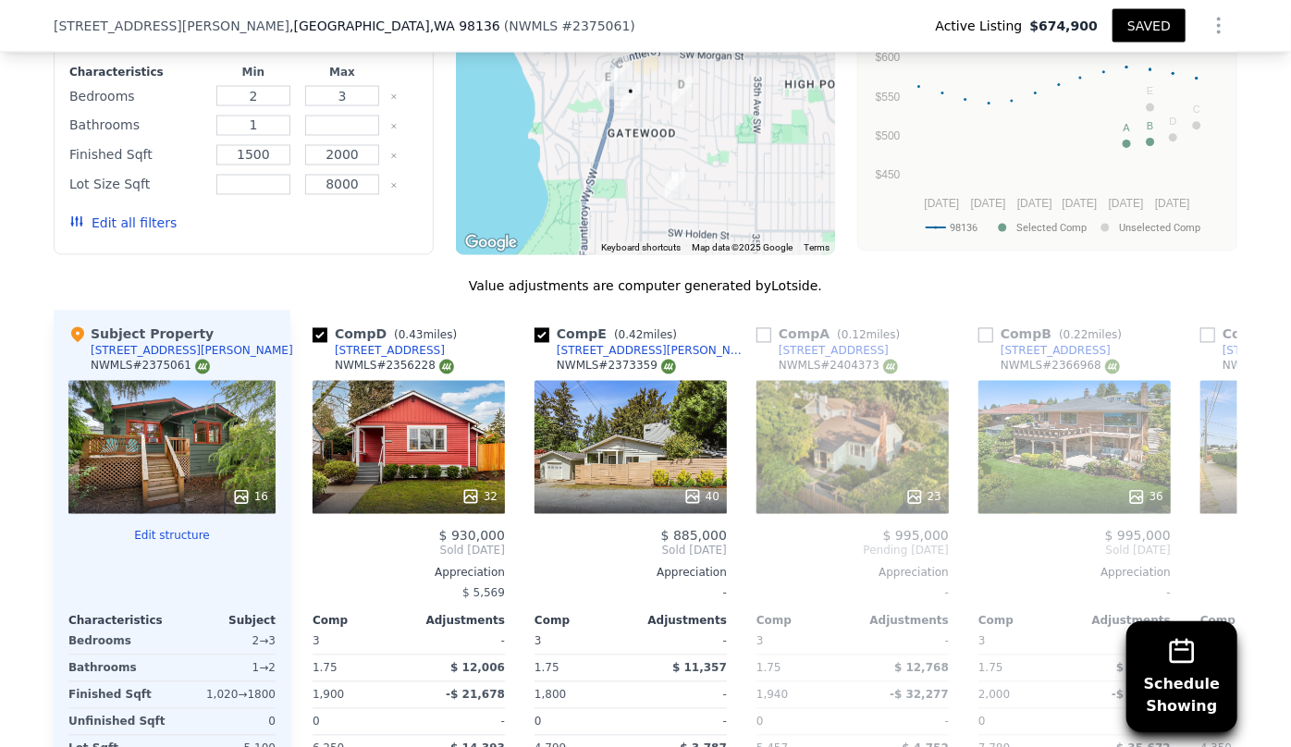
click at [151, 220] on button "Edit all filters" at bounding box center [122, 224] width 107 height 18
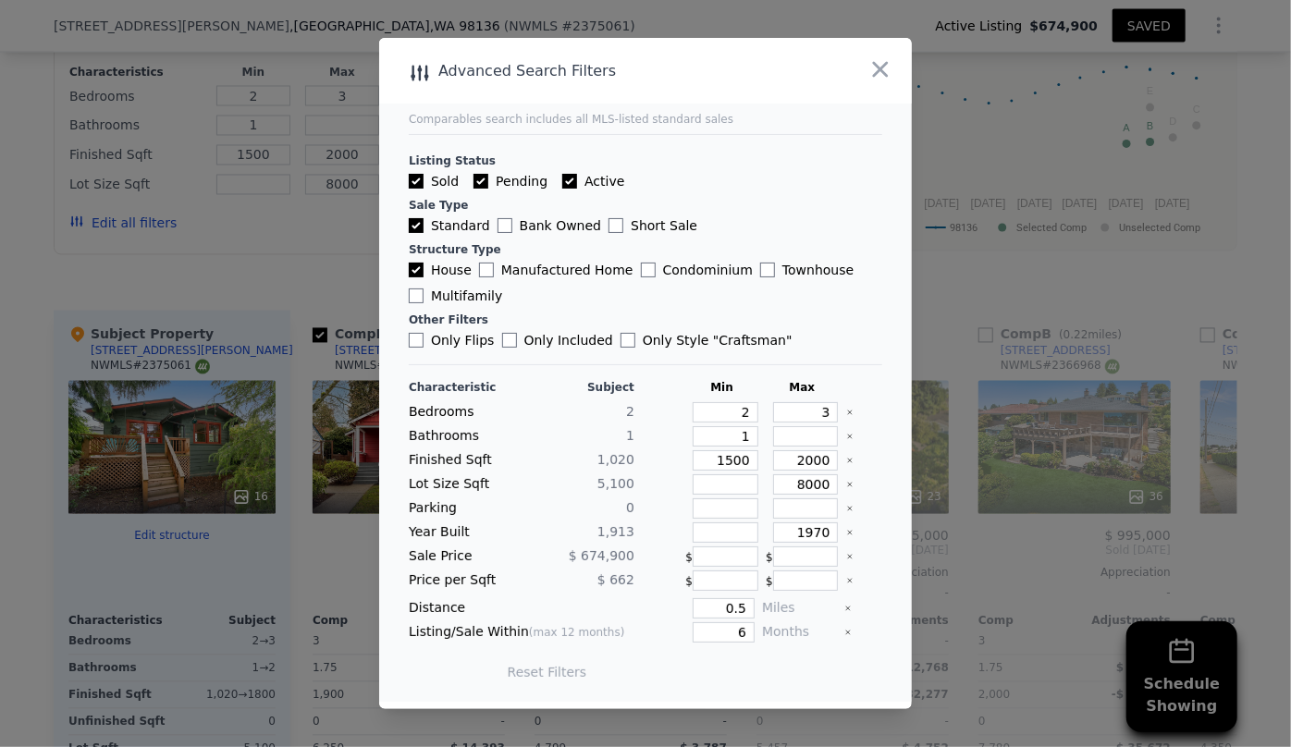
drag, startPoint x: 740, startPoint y: 607, endPoint x: 692, endPoint y: 606, distance: 48.1
click at [692, 606] on div "Distance 0.5 Miles" at bounding box center [645, 608] width 473 height 20
click at [731, 606] on input "0.5" at bounding box center [724, 608] width 62 height 20
click at [734, 605] on input "0.5" at bounding box center [724, 608] width 62 height 20
click at [738, 605] on input "0.5" at bounding box center [724, 608] width 62 height 20
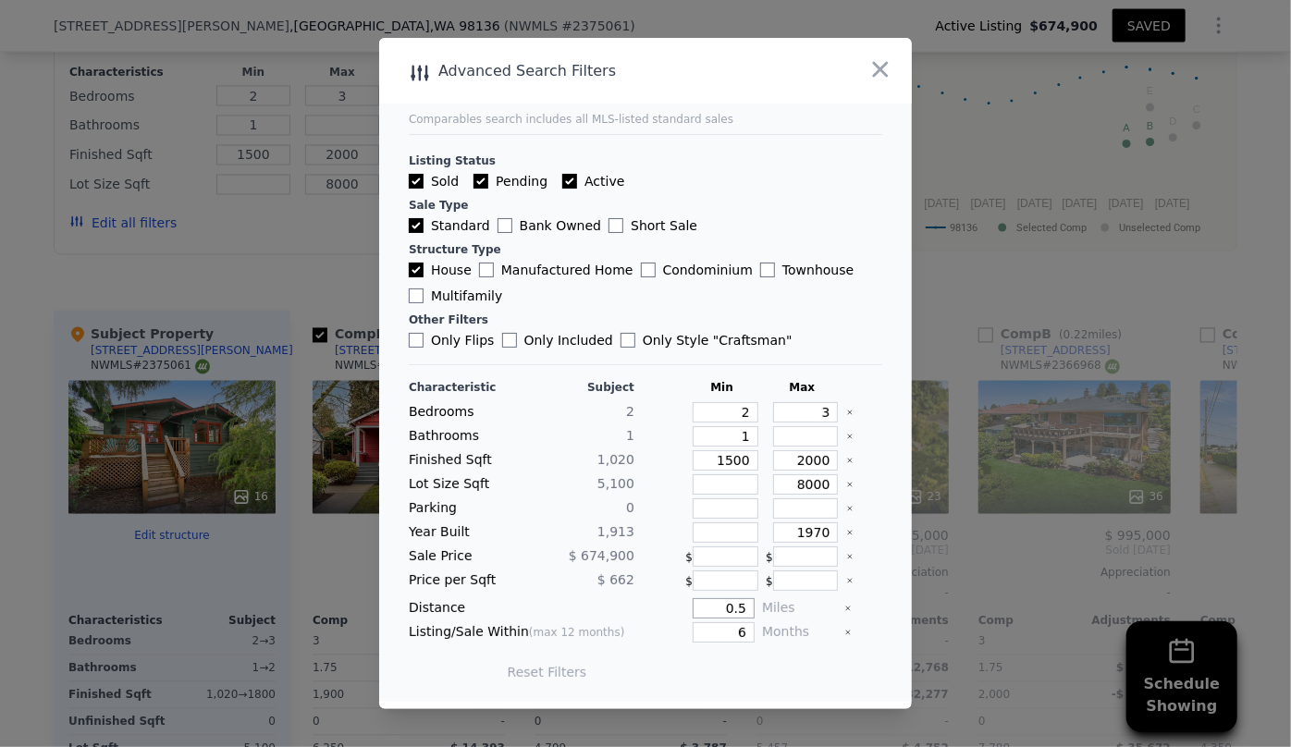
type input "0"
type input "1"
click at [769, 669] on button "Update Search" at bounding box center [749, 672] width 140 height 26
checkbox input "false"
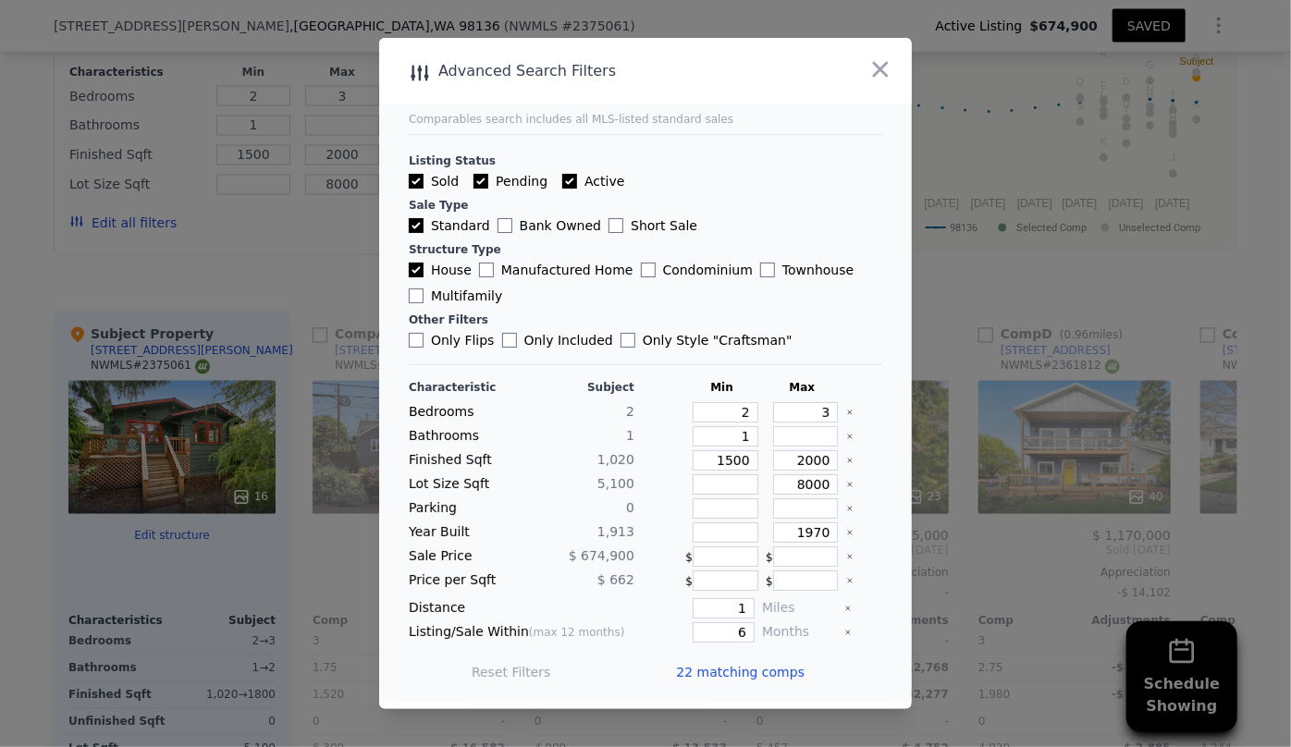
click at [766, 674] on span "22 matching comps" at bounding box center [740, 672] width 129 height 18
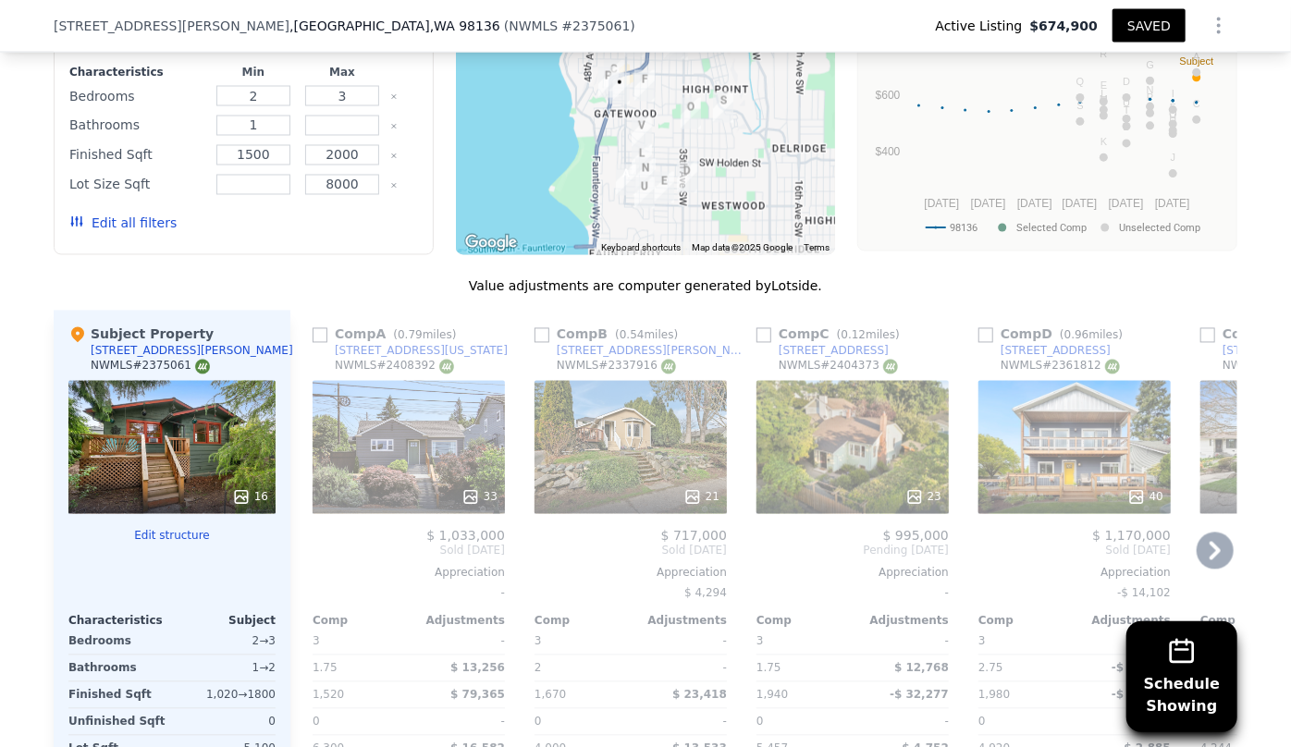
click at [400, 476] on div "33" at bounding box center [409, 447] width 192 height 133
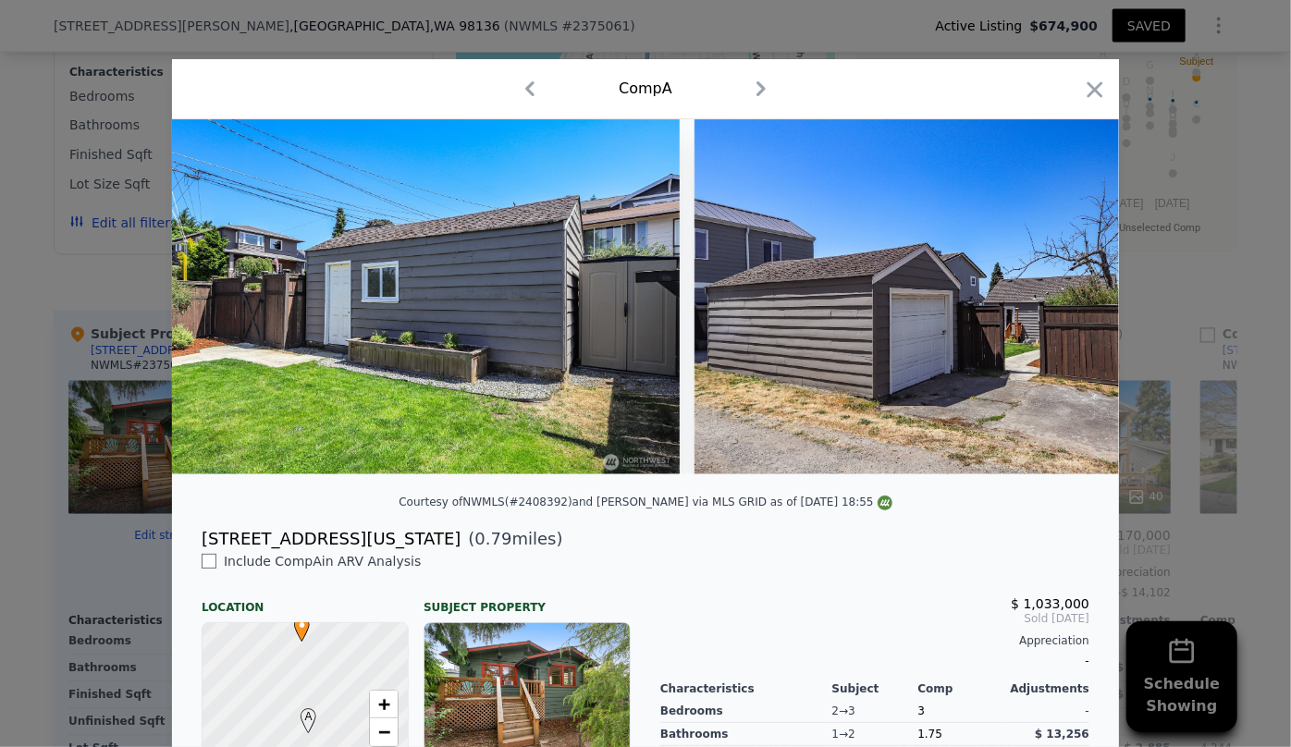
scroll to position [0, 12667]
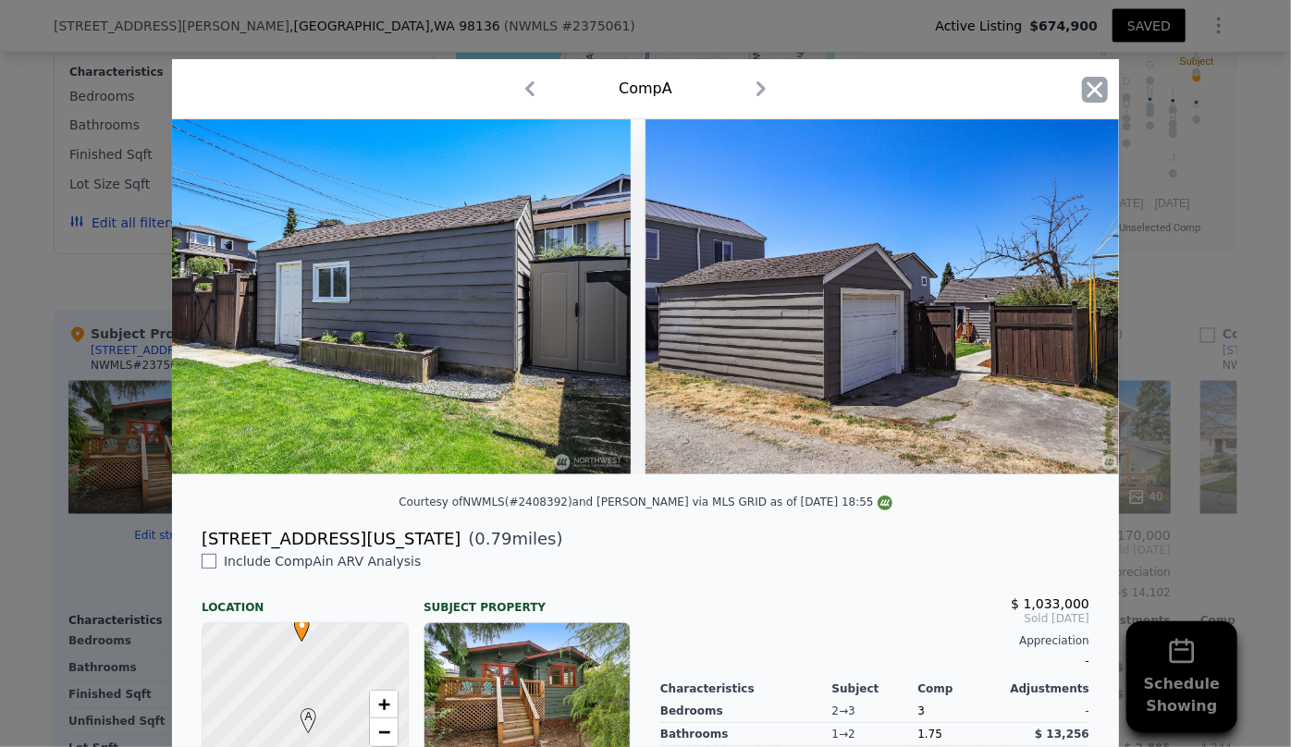
click at [1096, 92] on icon "button" at bounding box center [1095, 90] width 26 height 26
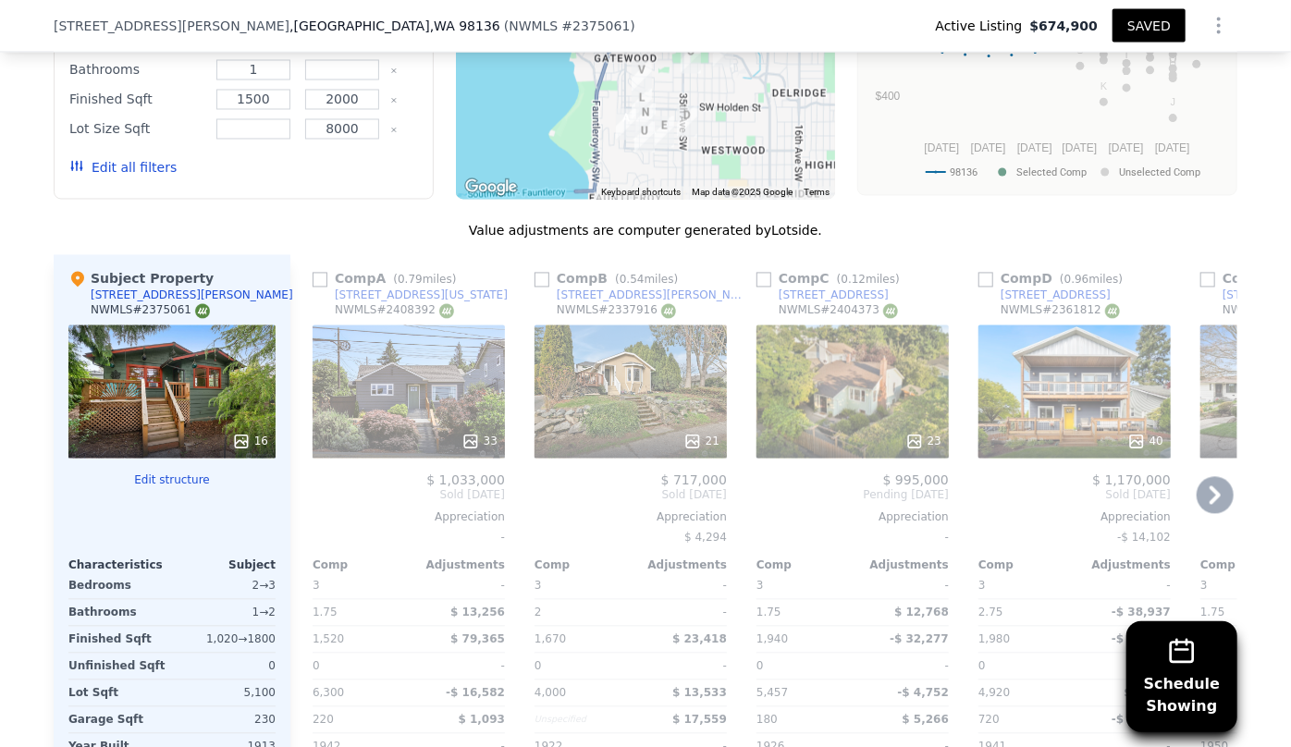
scroll to position [1758, 0]
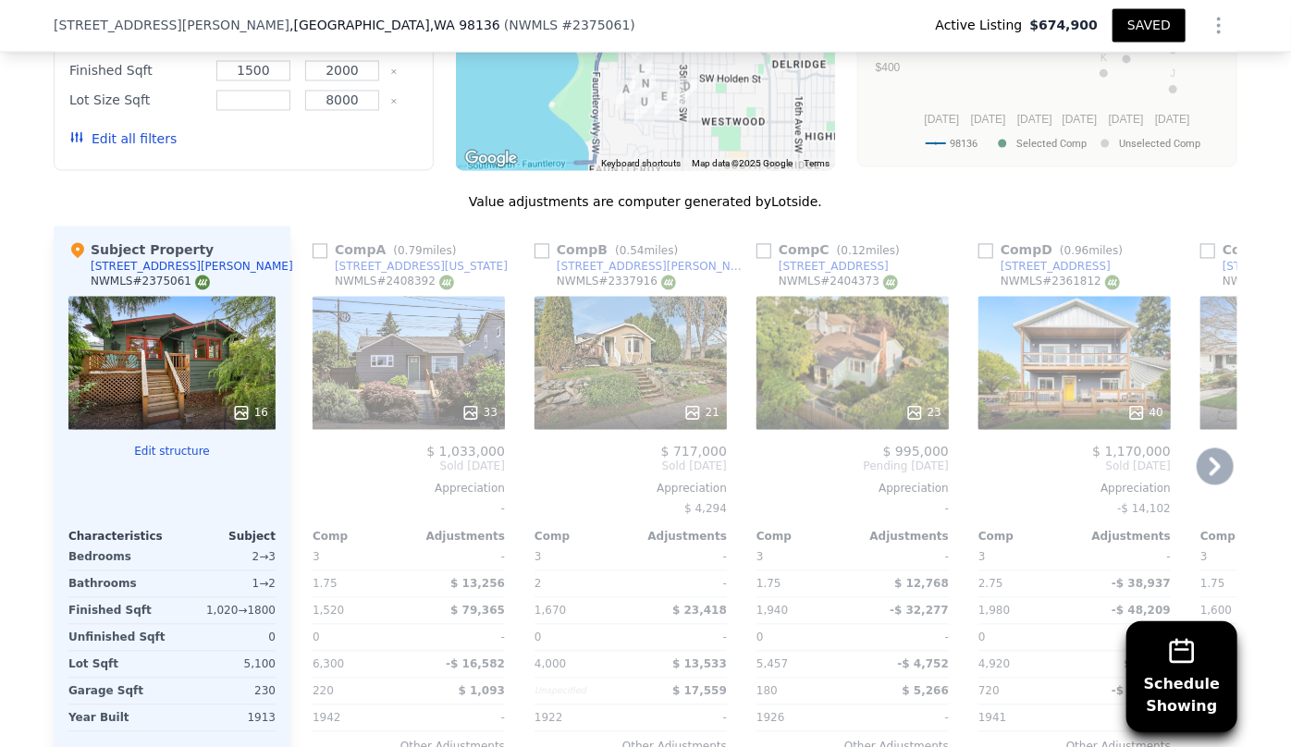
click at [863, 397] on div at bounding box center [852, 413] width 192 height 33
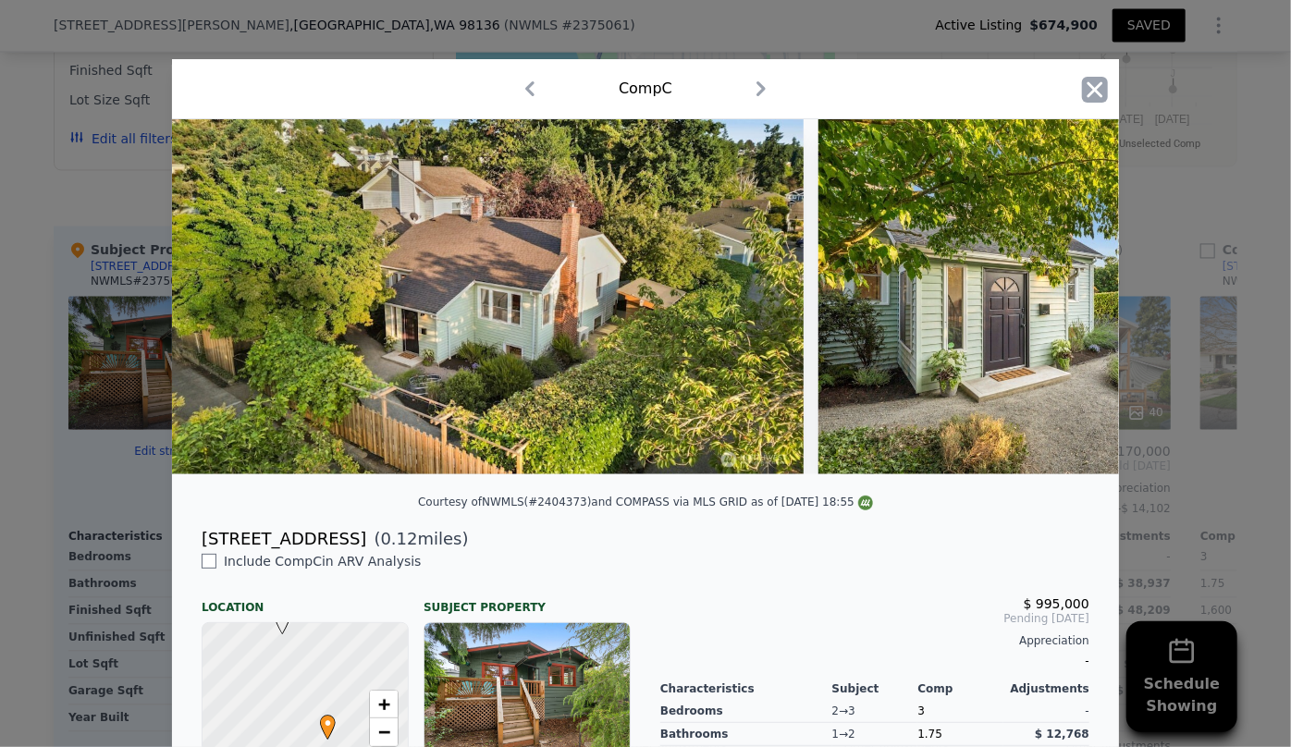
click at [1087, 91] on icon "button" at bounding box center [1095, 89] width 16 height 16
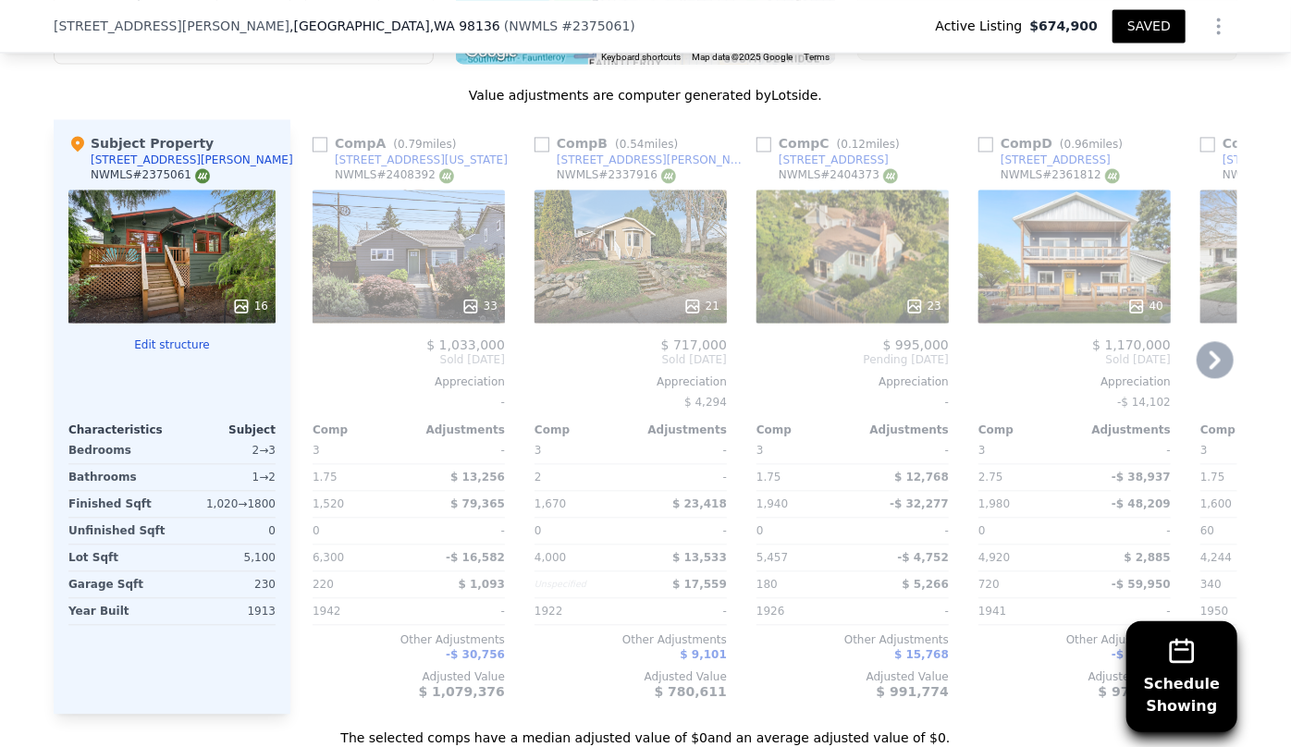
scroll to position [1842, 0]
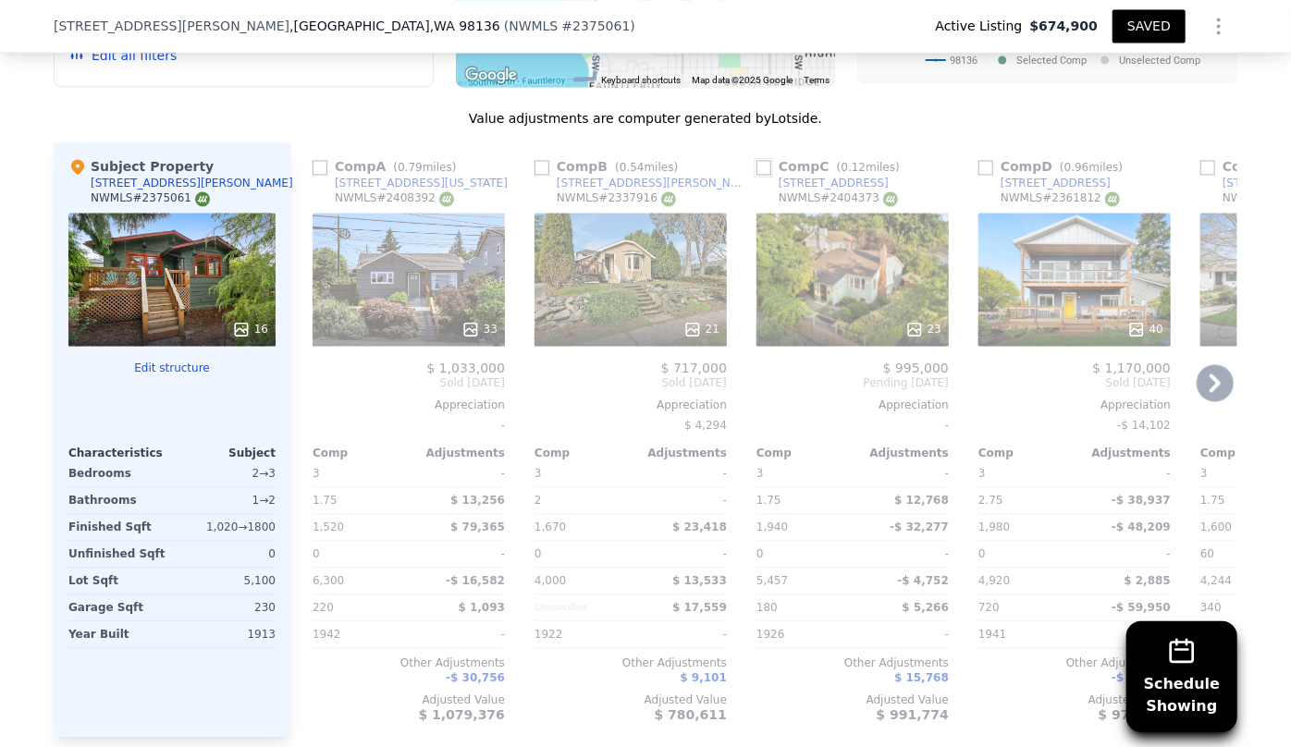
drag, startPoint x: 761, startPoint y: 161, endPoint x: 804, endPoint y: 219, distance: 72.7
click at [761, 161] on input "checkbox" at bounding box center [763, 167] width 15 height 15
checkbox input "true"
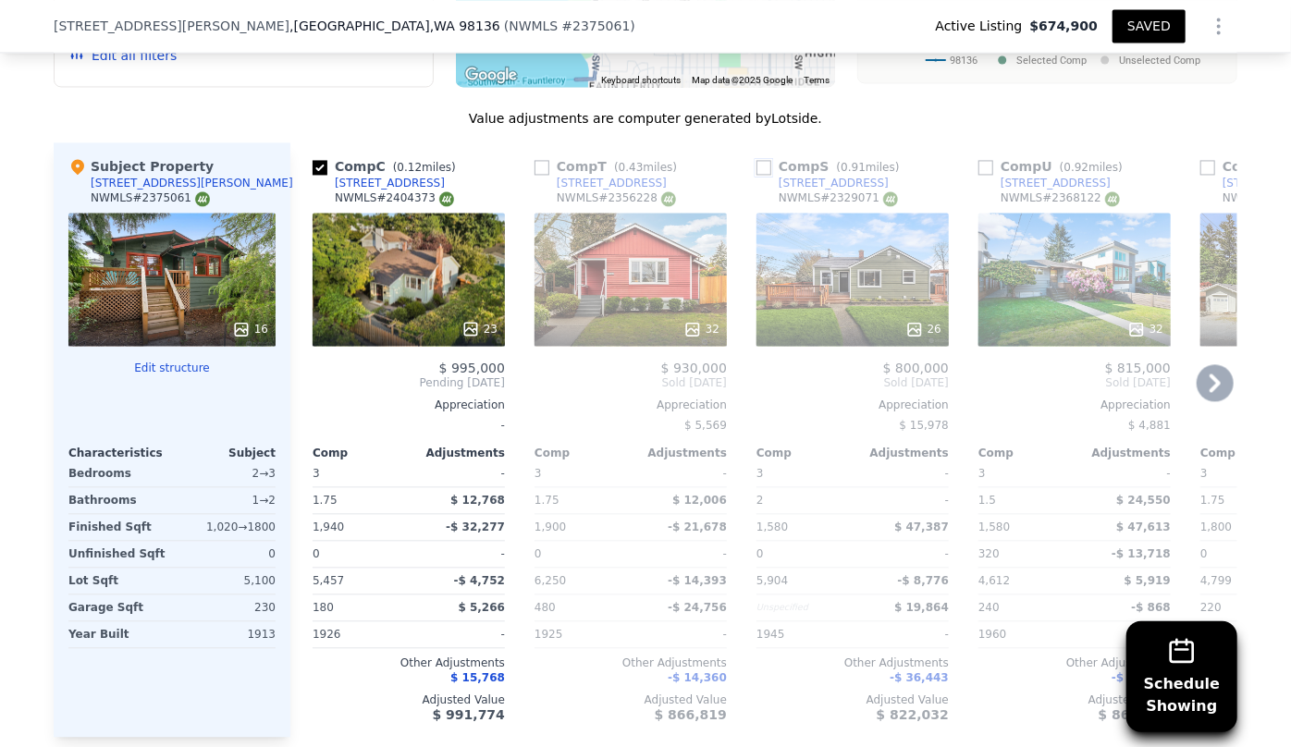
click at [756, 164] on input "checkbox" at bounding box center [763, 167] width 15 height 15
checkbox input "true"
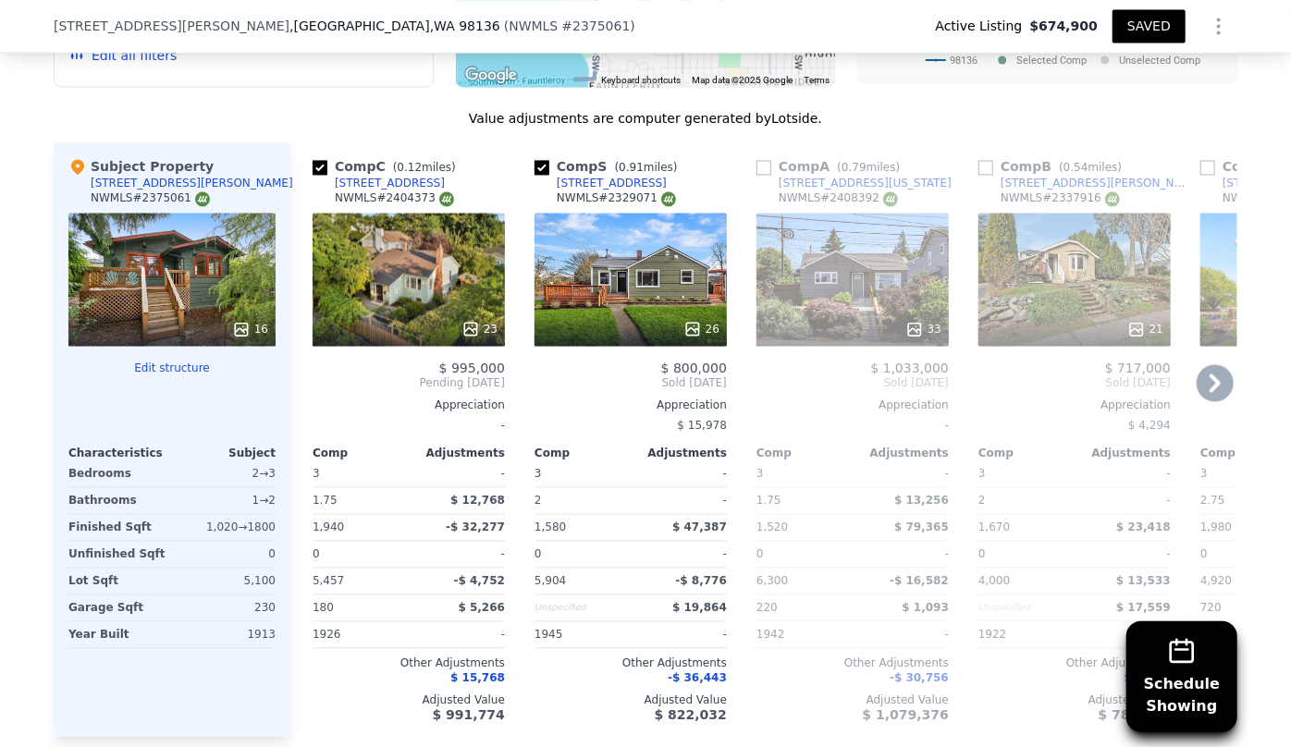
click at [905, 314] on div at bounding box center [852, 329] width 192 height 33
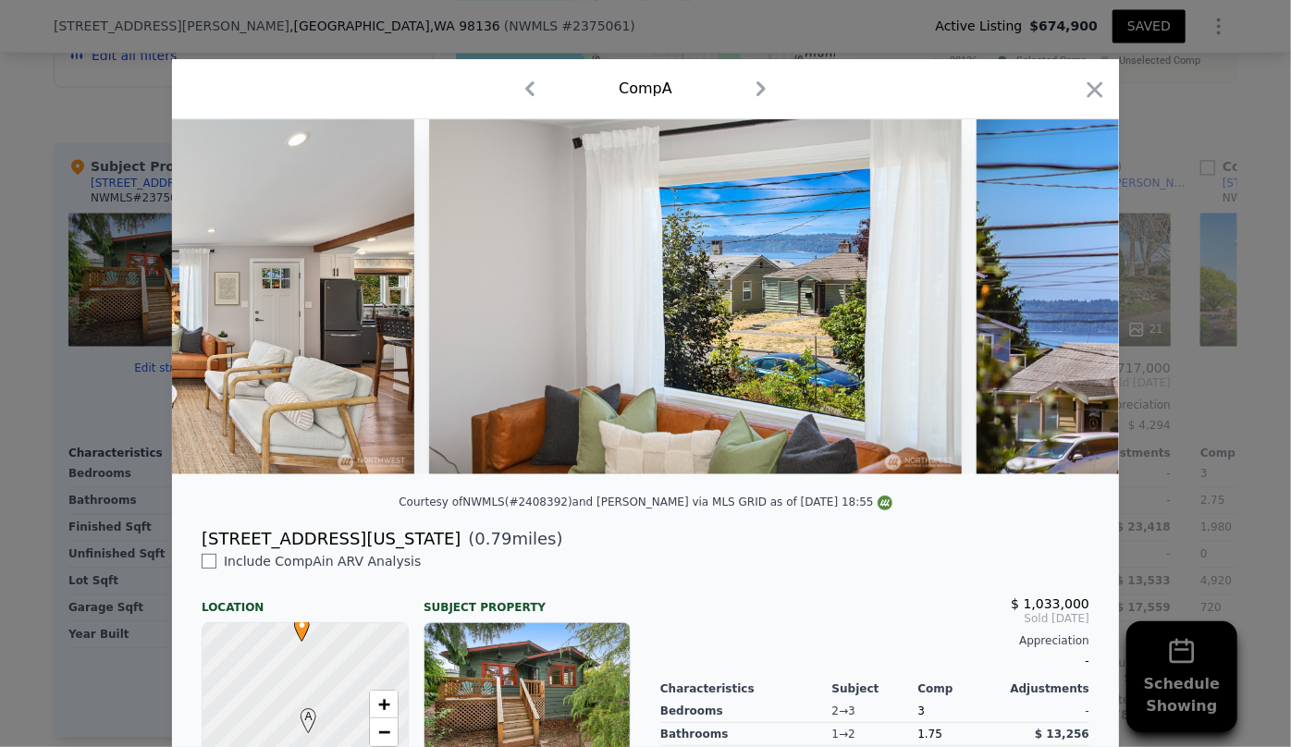
scroll to position [0, 2951]
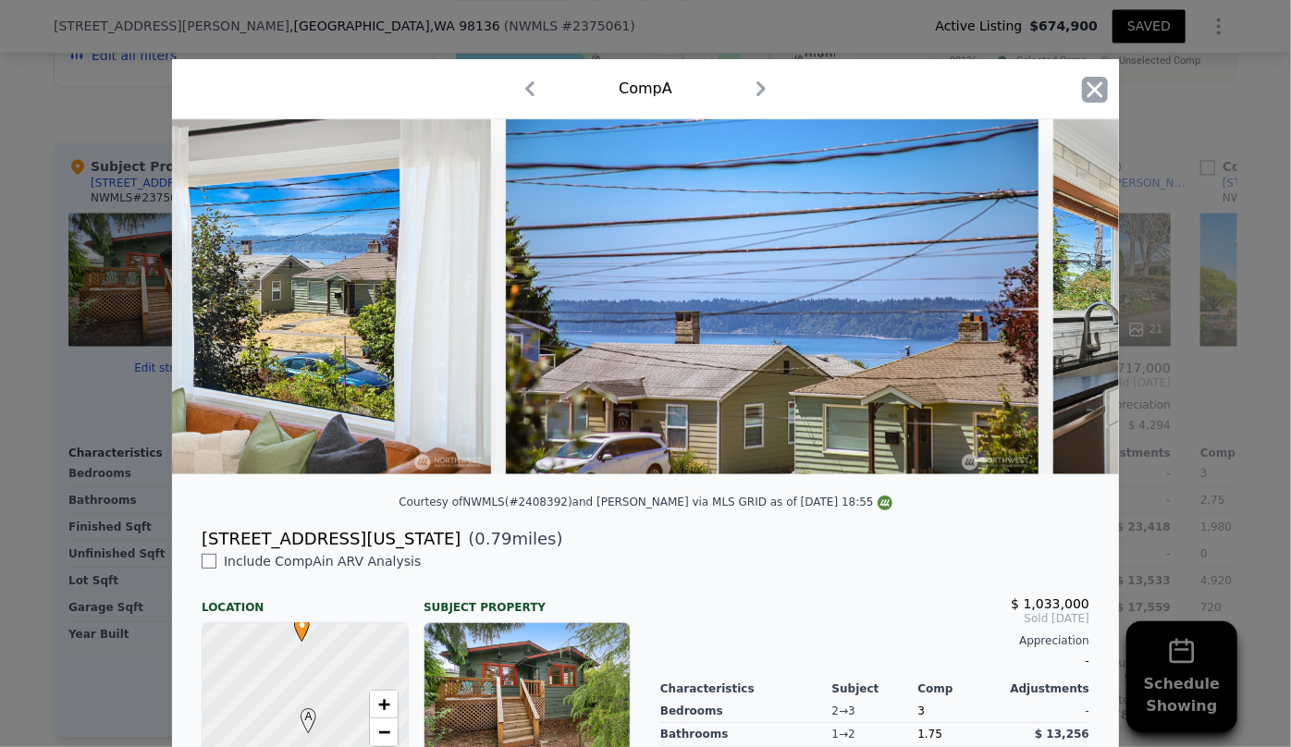
click at [1089, 92] on icon "button" at bounding box center [1095, 90] width 26 height 26
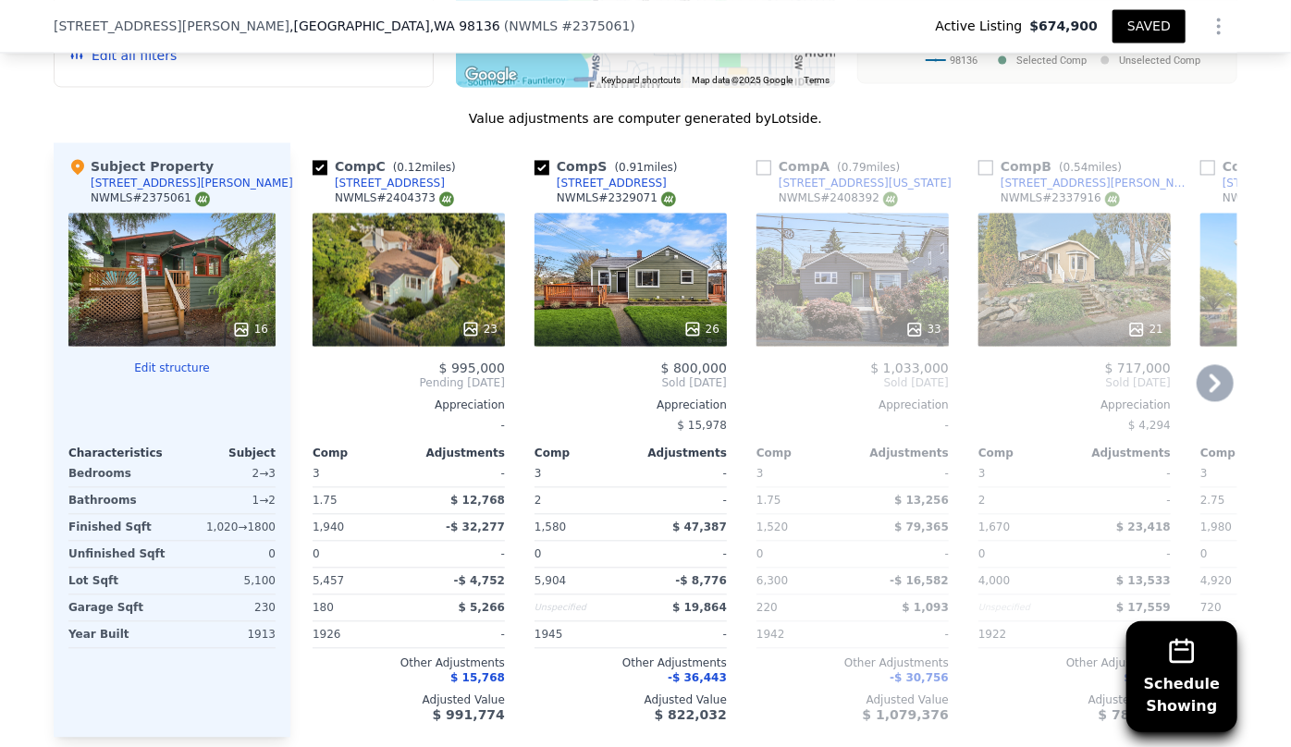
click at [1196, 385] on icon at bounding box center [1214, 382] width 37 height 37
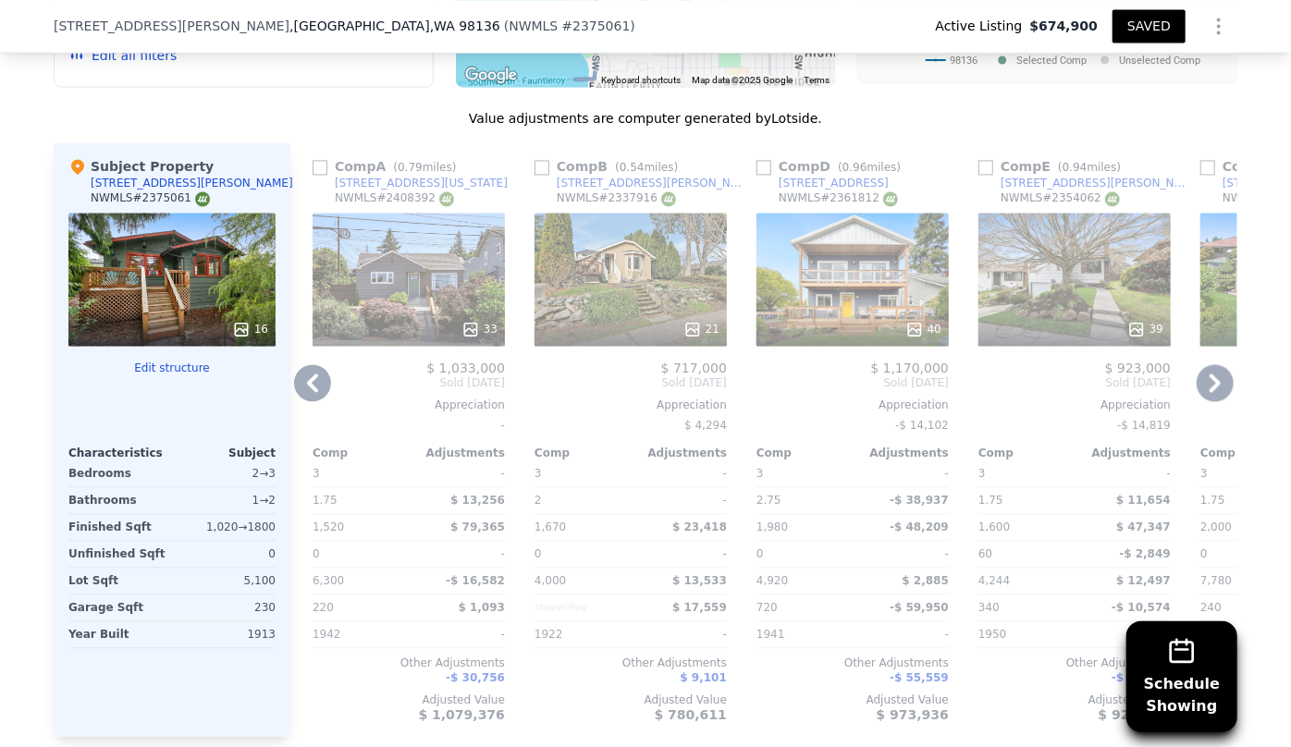
click at [1196, 385] on icon at bounding box center [1214, 382] width 37 height 37
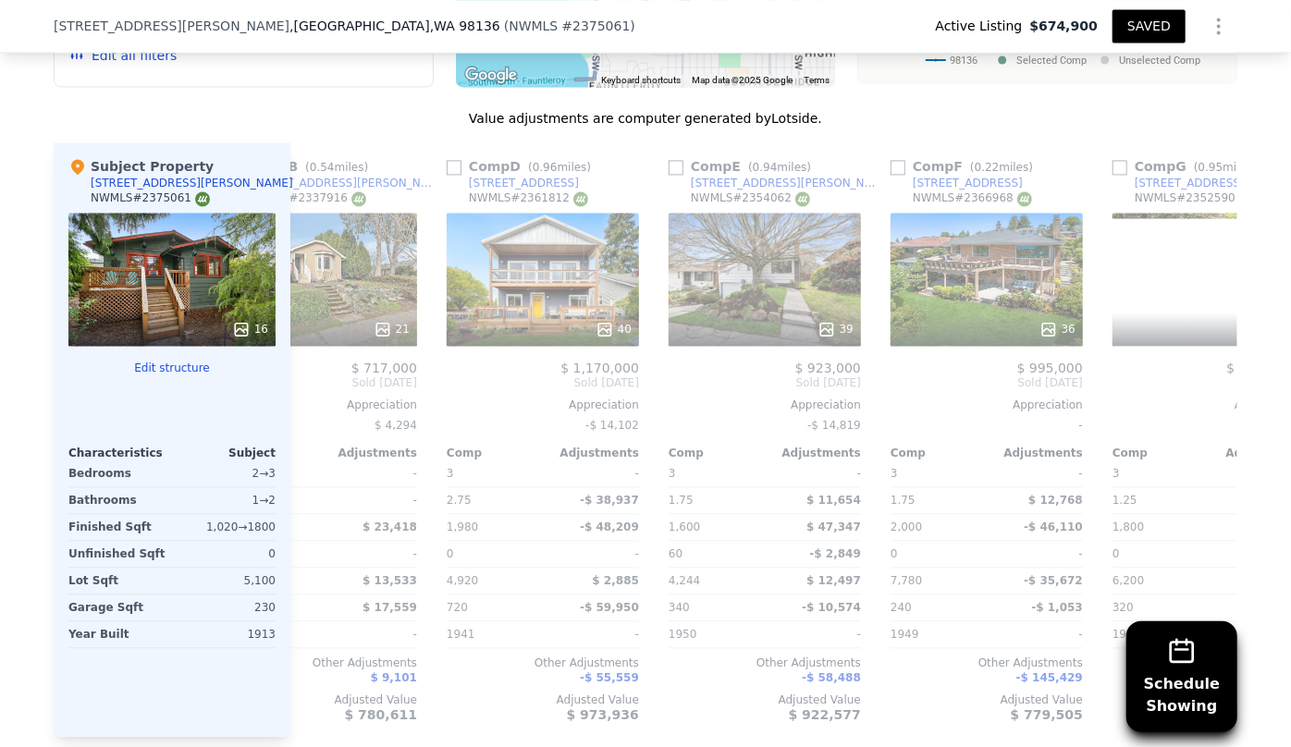
scroll to position [0, 888]
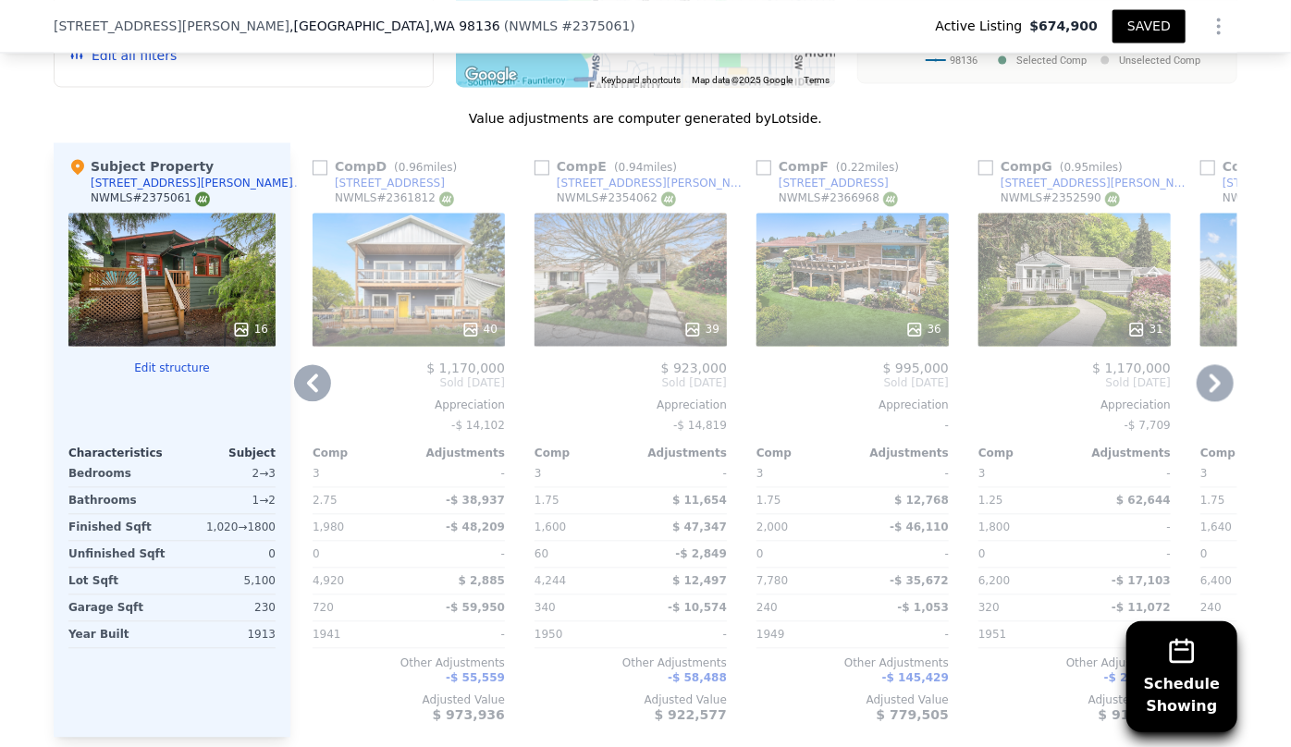
click at [1072, 303] on div "31" at bounding box center [1074, 279] width 192 height 133
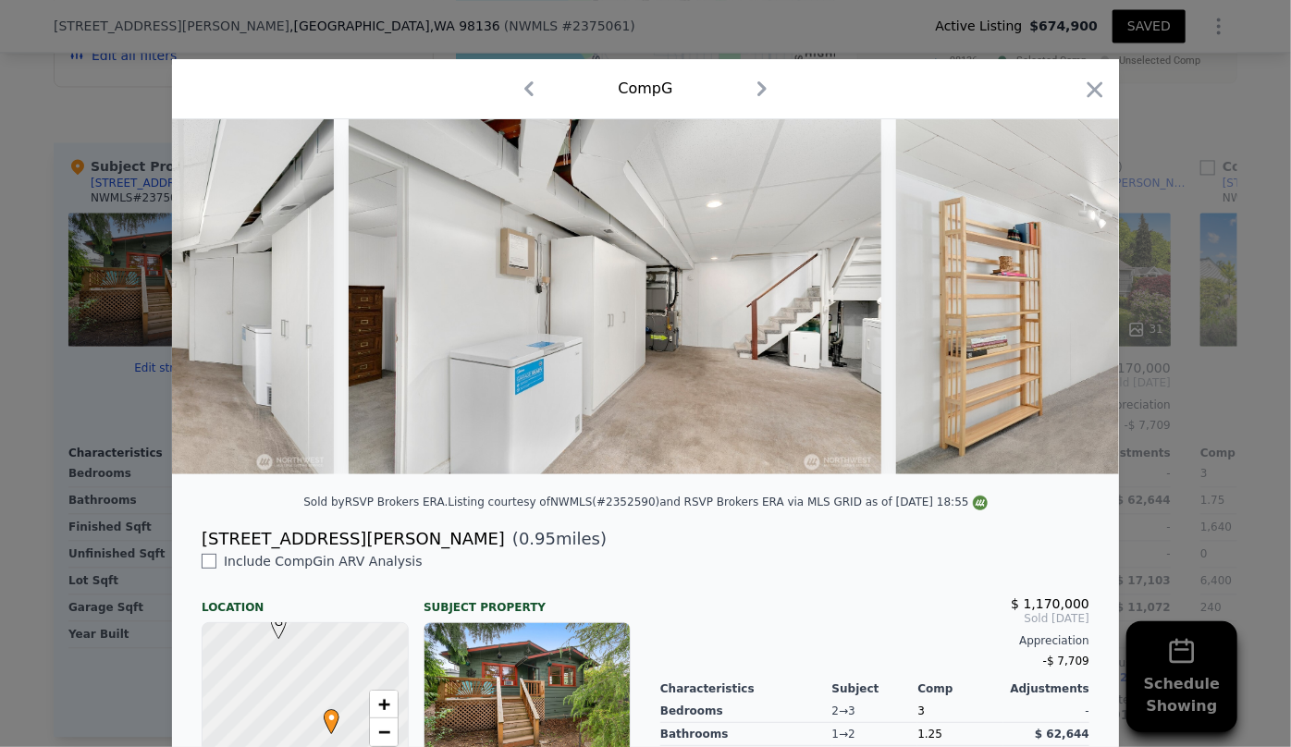
scroll to position [0, 11271]
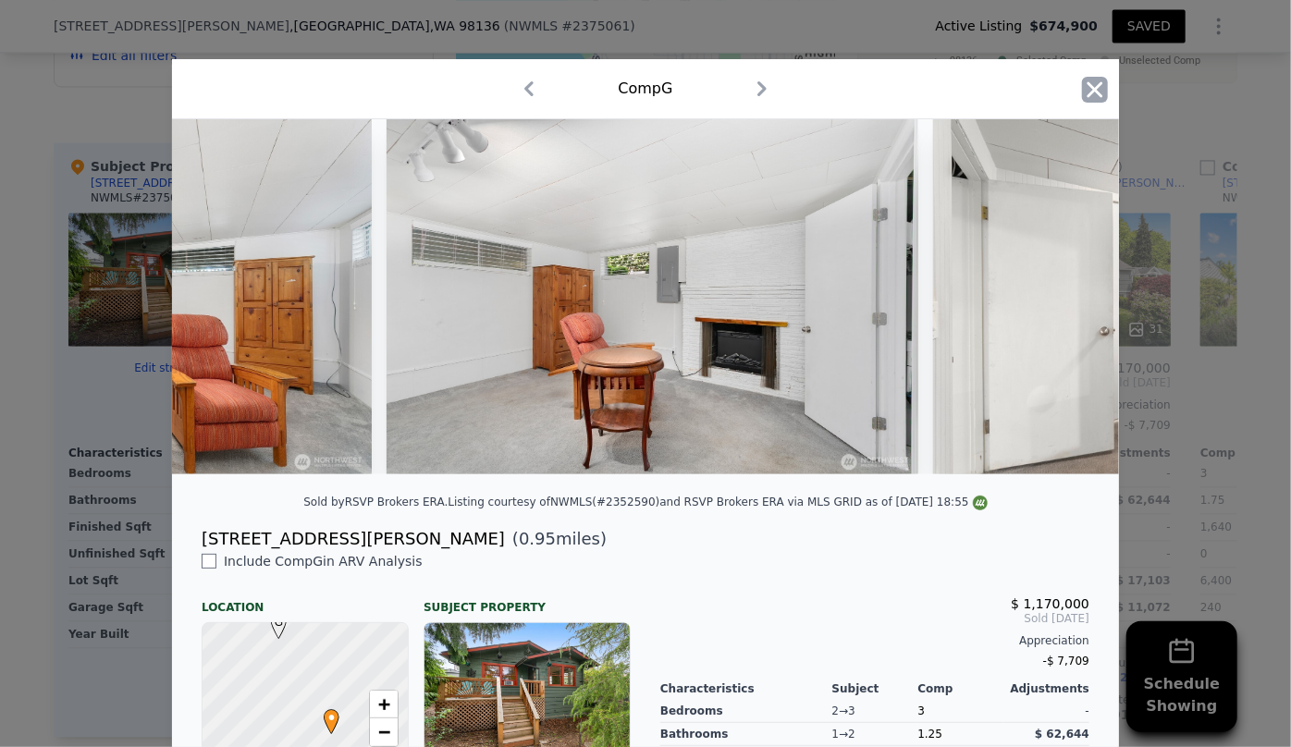
click at [1090, 91] on icon "button" at bounding box center [1095, 89] width 16 height 16
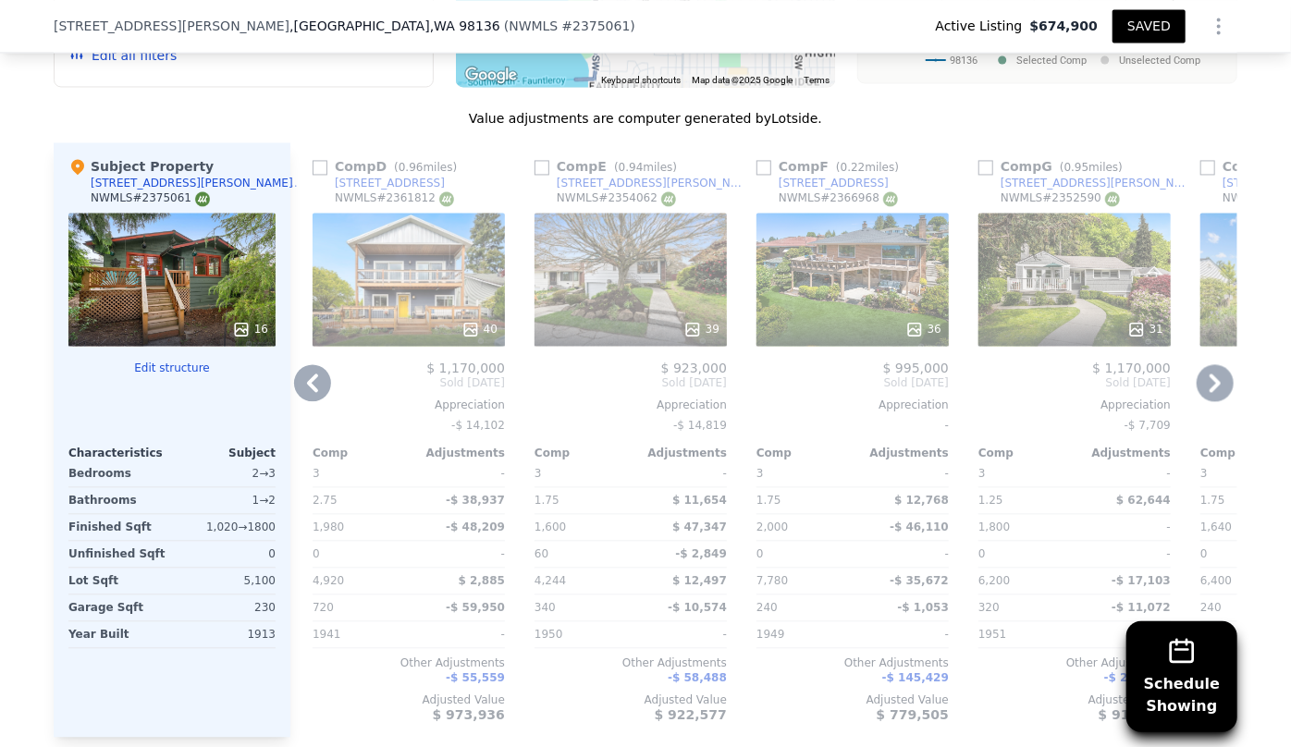
click at [1206, 379] on icon at bounding box center [1214, 382] width 37 height 37
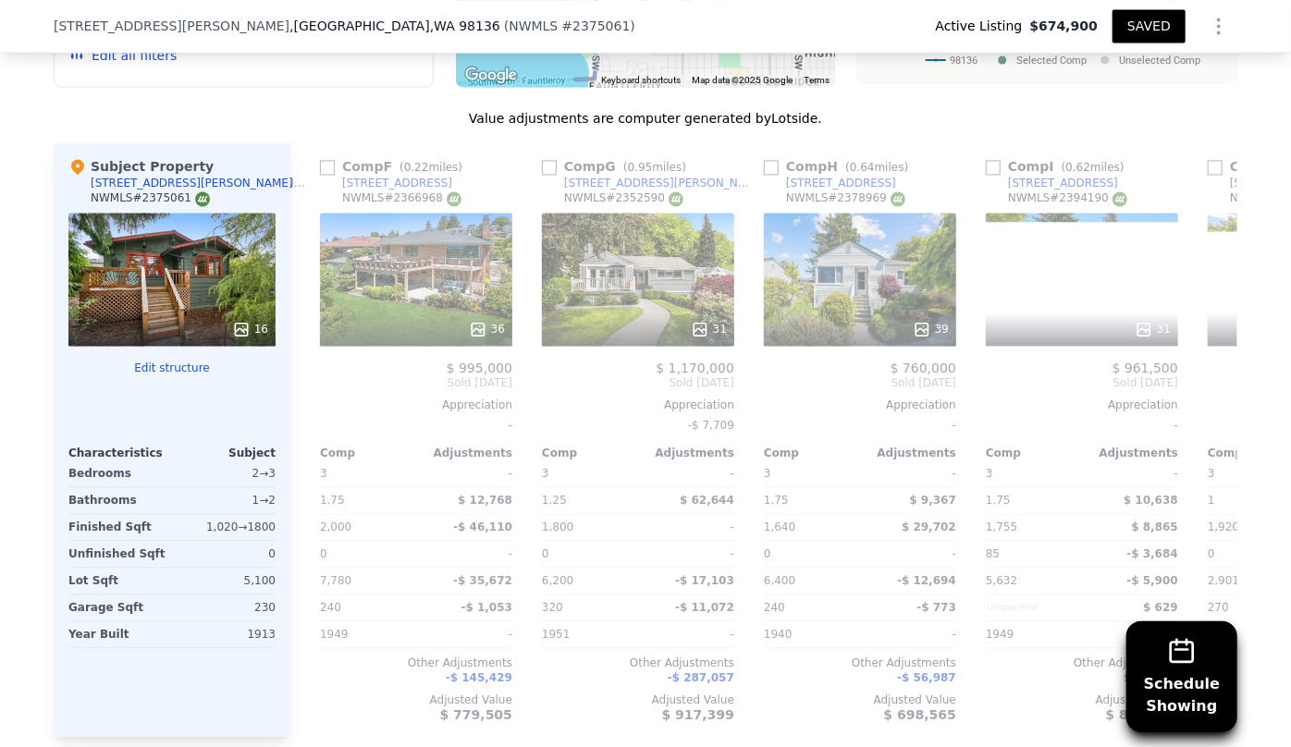
scroll to position [0, 1331]
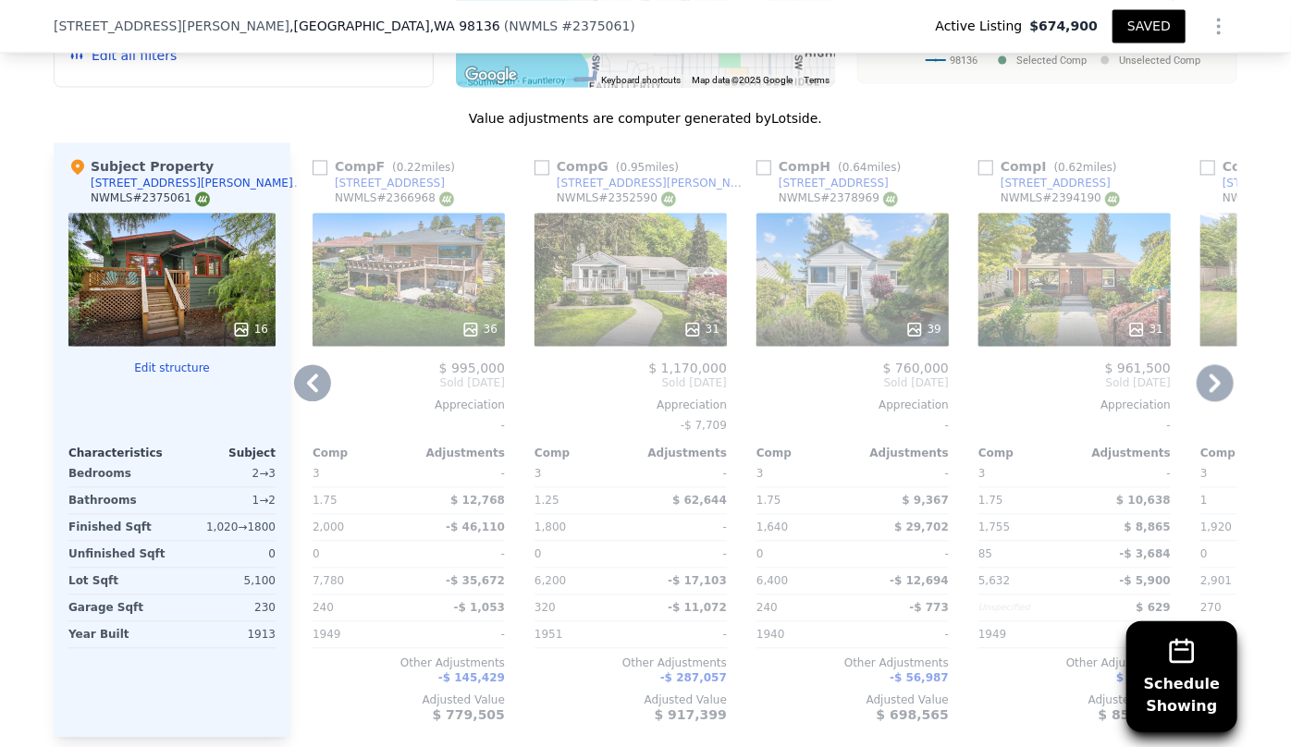
click at [1073, 282] on div "31" at bounding box center [1074, 279] width 192 height 133
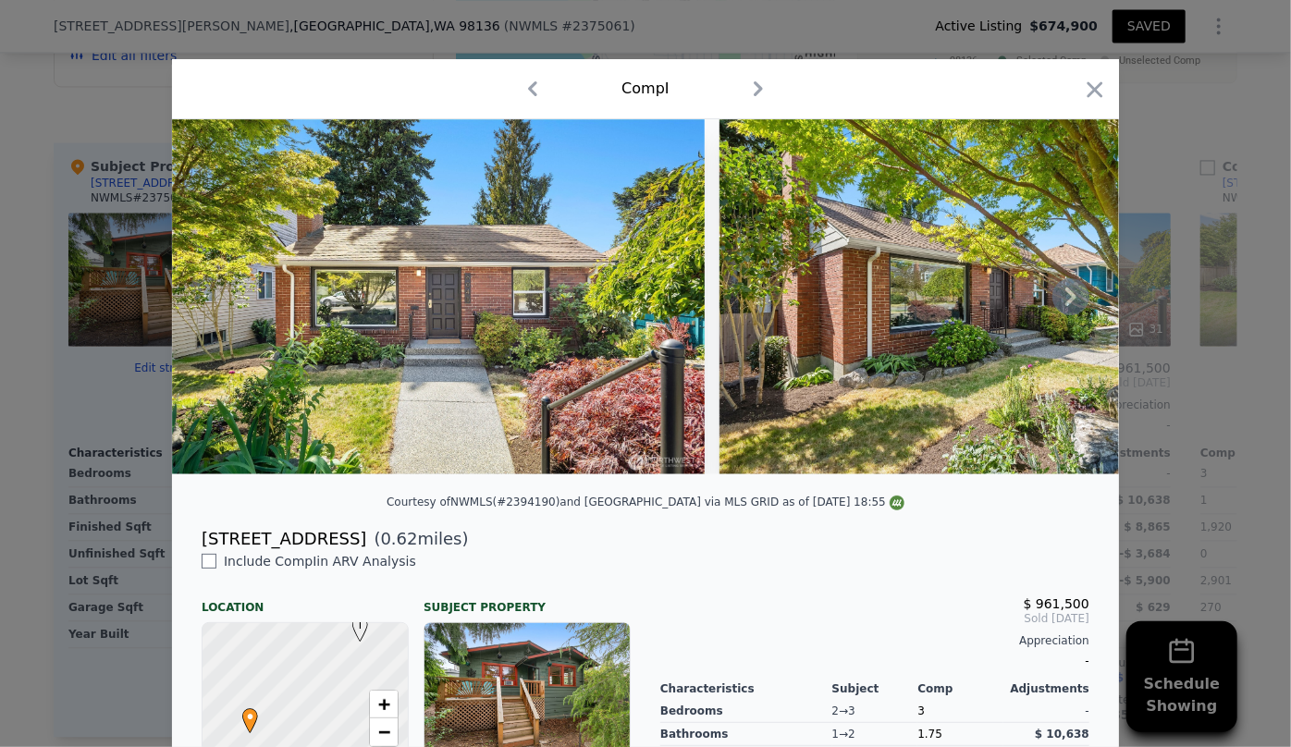
drag, startPoint x: 195, startPoint y: 486, endPoint x: 371, endPoint y: 482, distance: 175.7
click at [371, 474] on div at bounding box center [645, 296] width 947 height 355
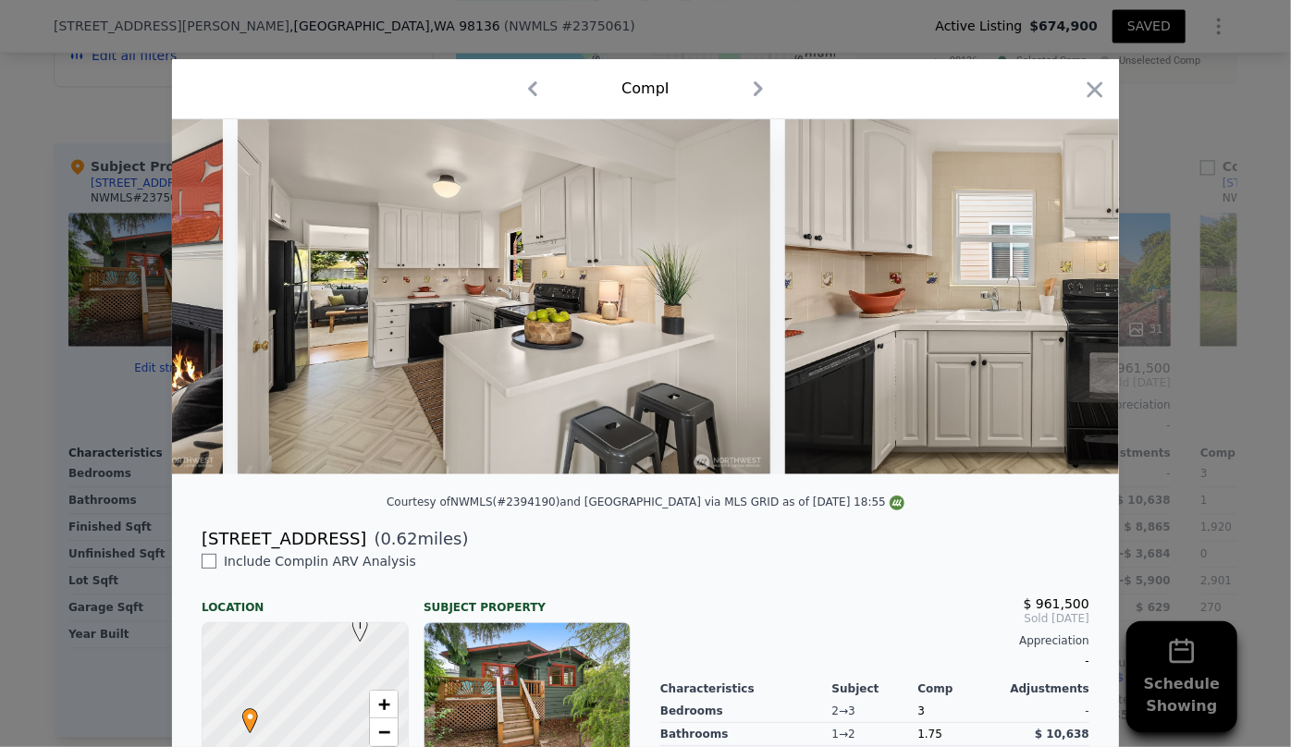
scroll to position [0, 3481]
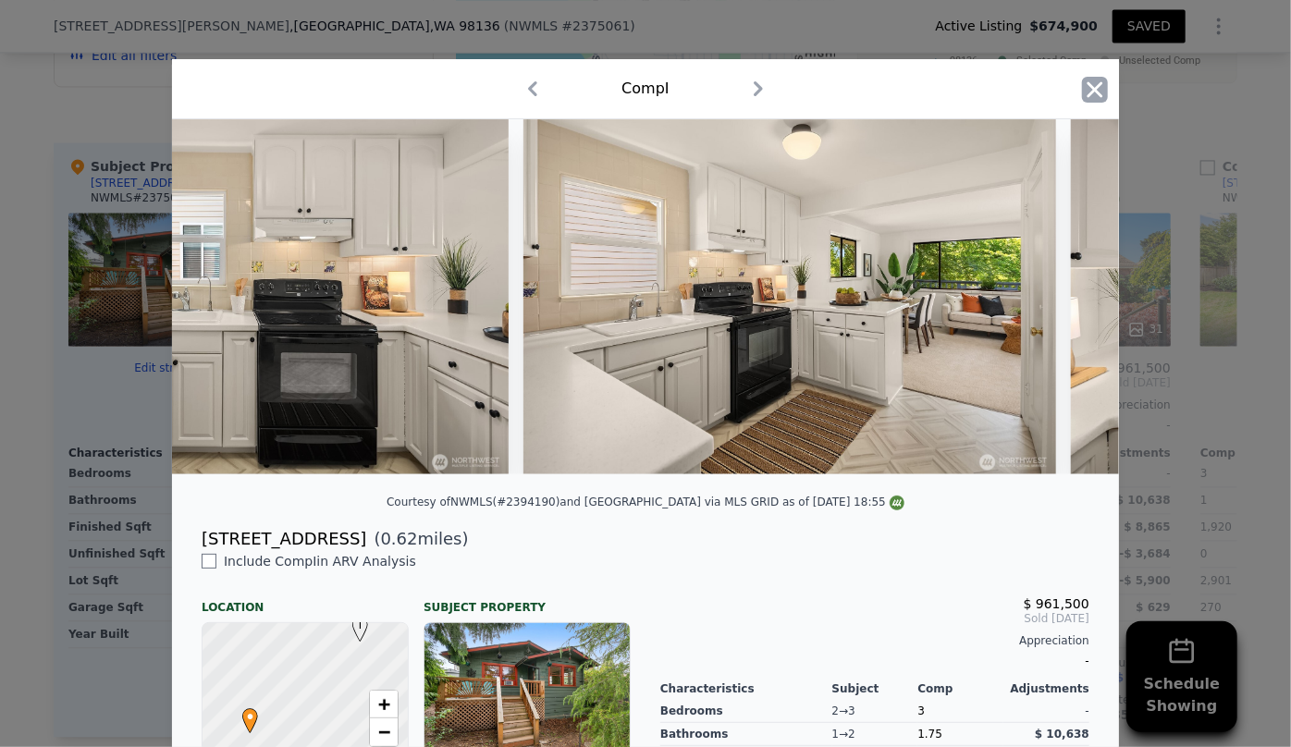
click at [1097, 97] on icon "button" at bounding box center [1095, 90] width 26 height 26
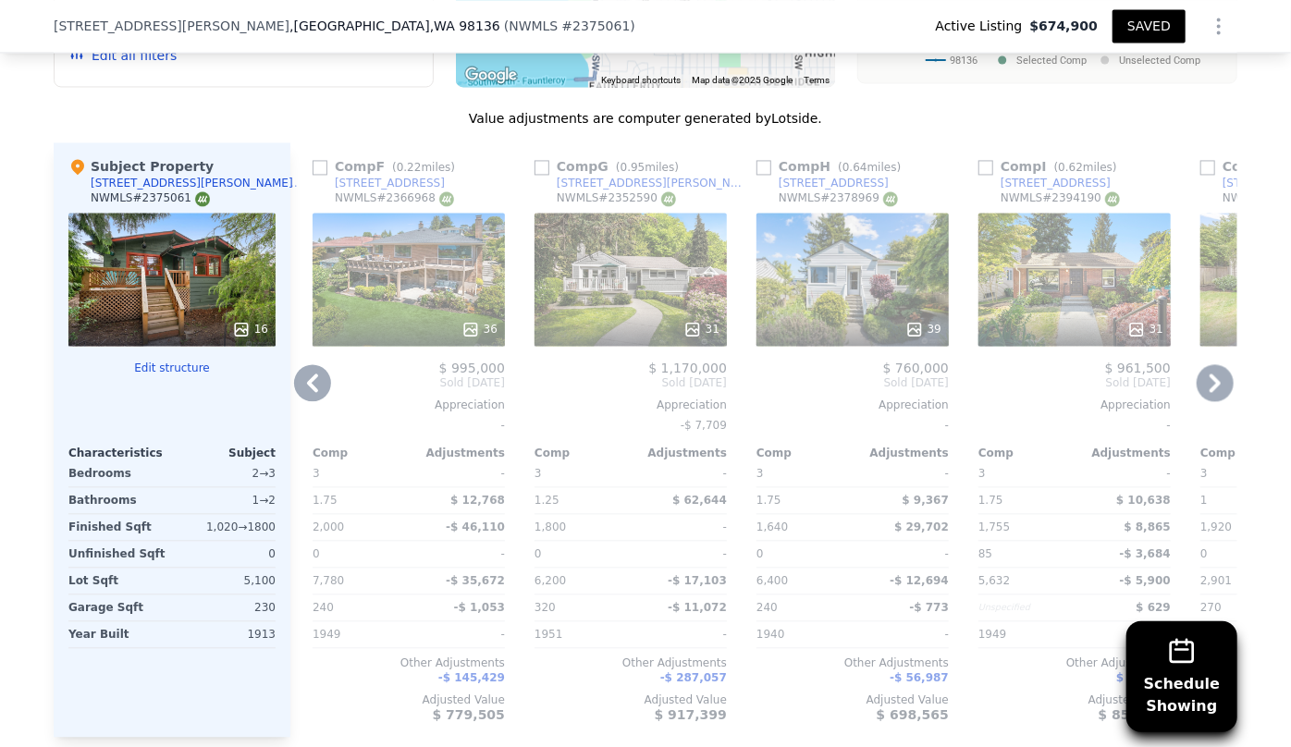
click at [1211, 379] on icon at bounding box center [1214, 383] width 11 height 18
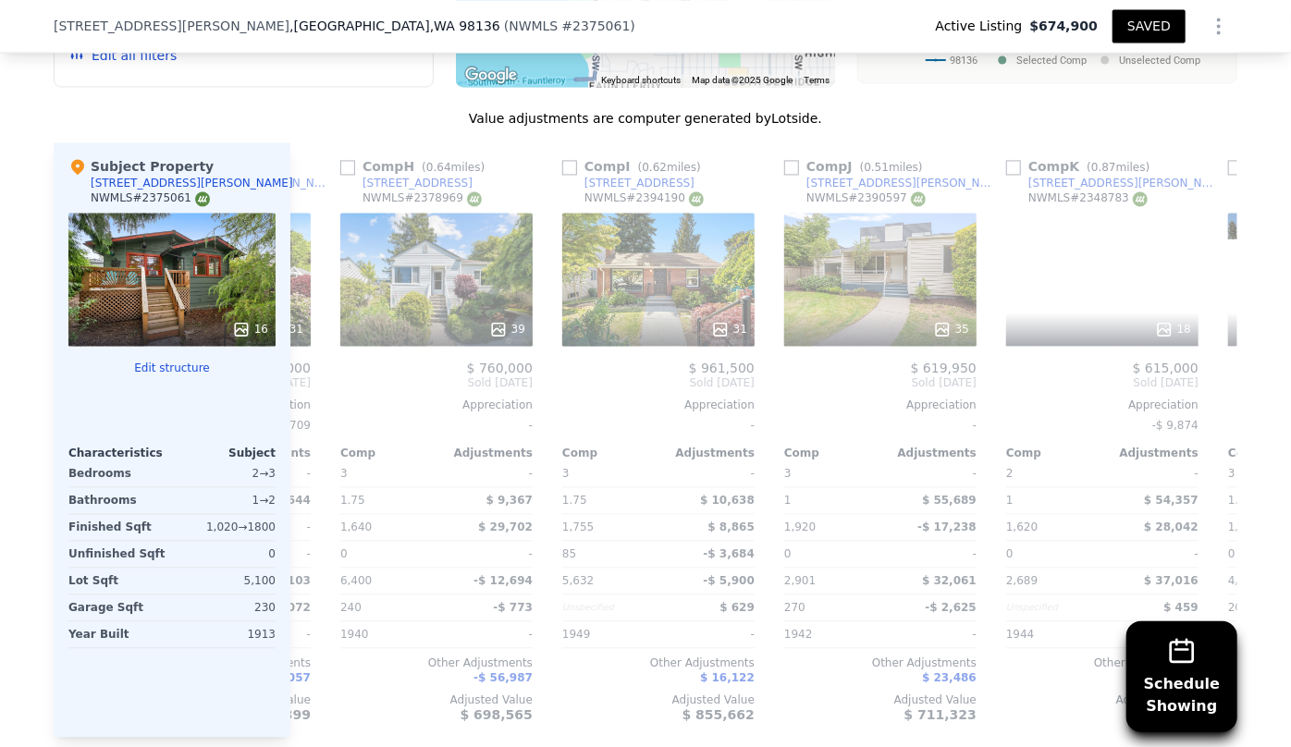
scroll to position [0, 1775]
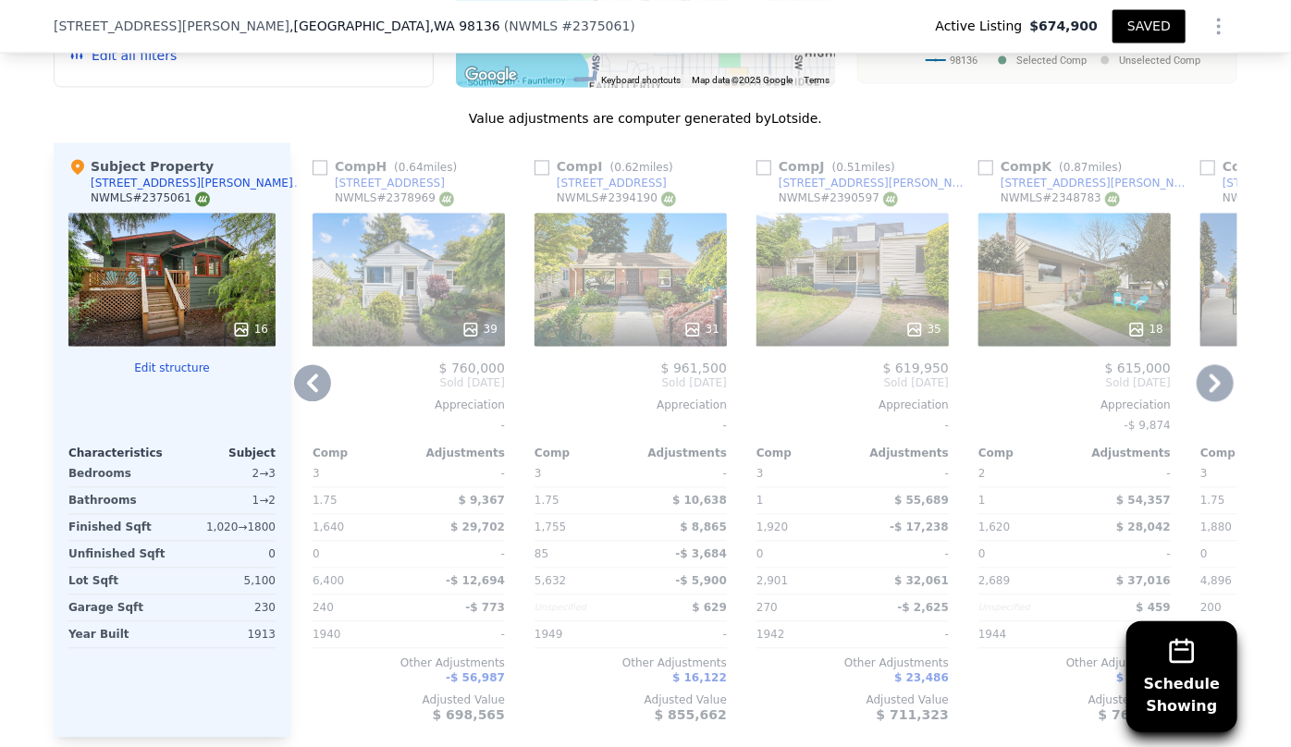
click at [1217, 370] on icon at bounding box center [1214, 382] width 37 height 37
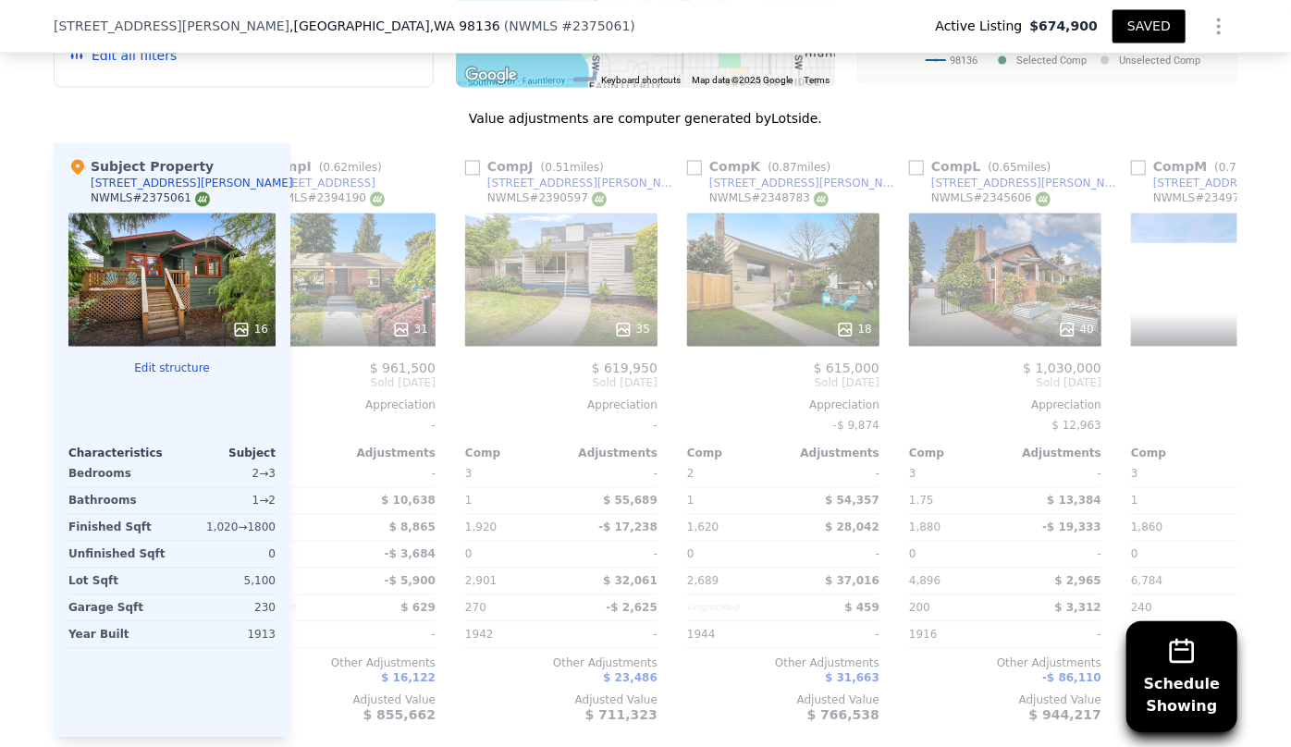
scroll to position [0, 2219]
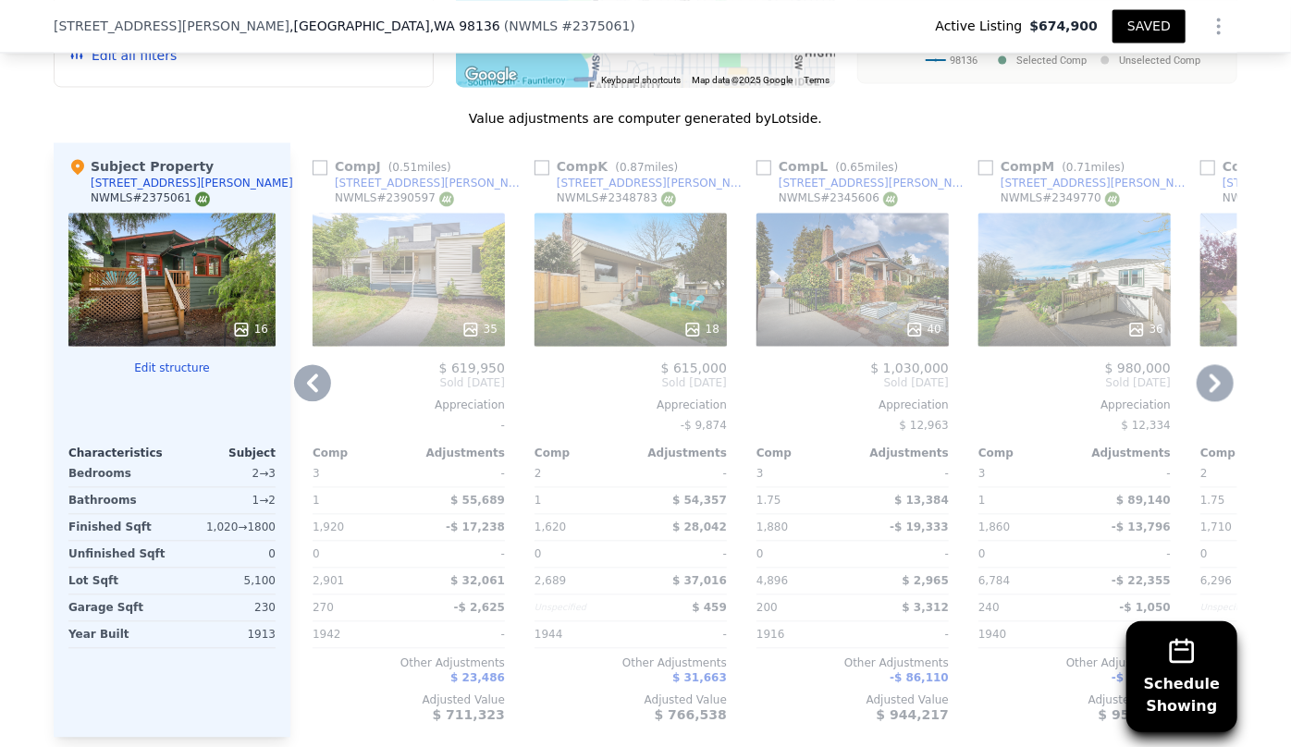
click at [1078, 305] on div "36" at bounding box center [1074, 279] width 192 height 133
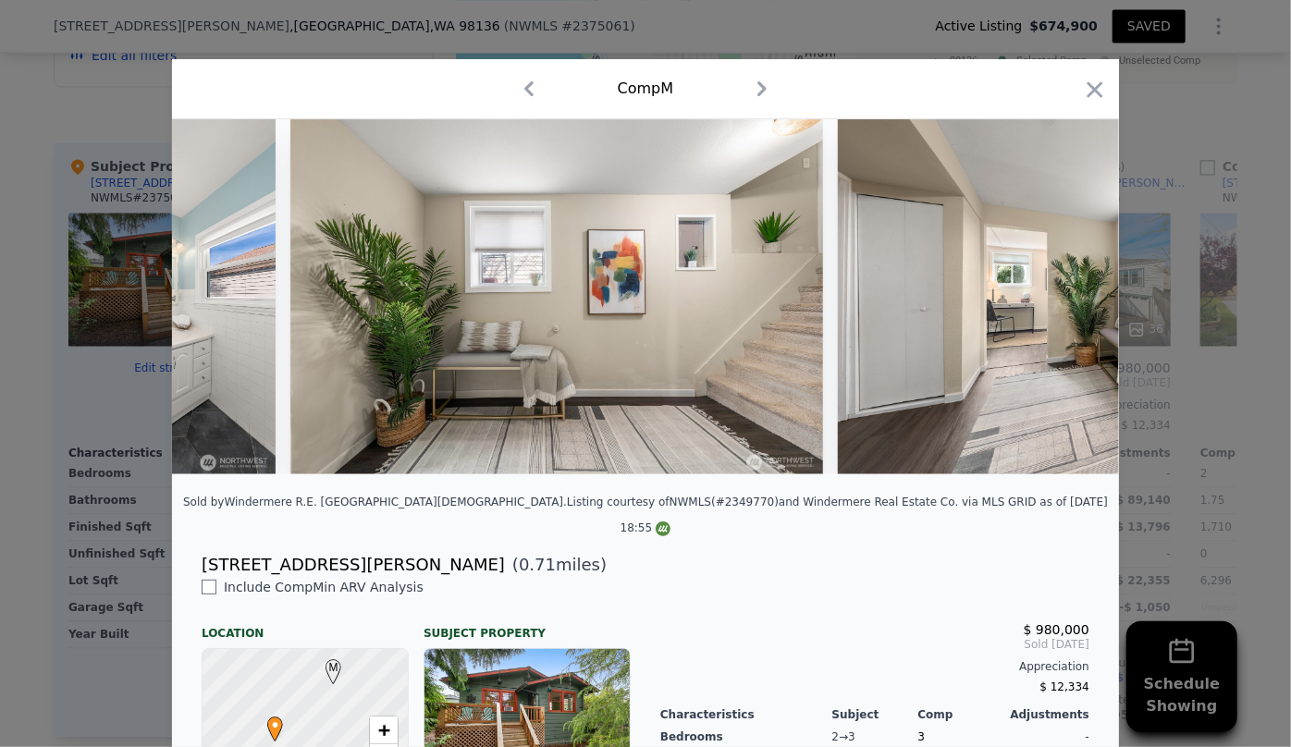
scroll to position [0, 8563]
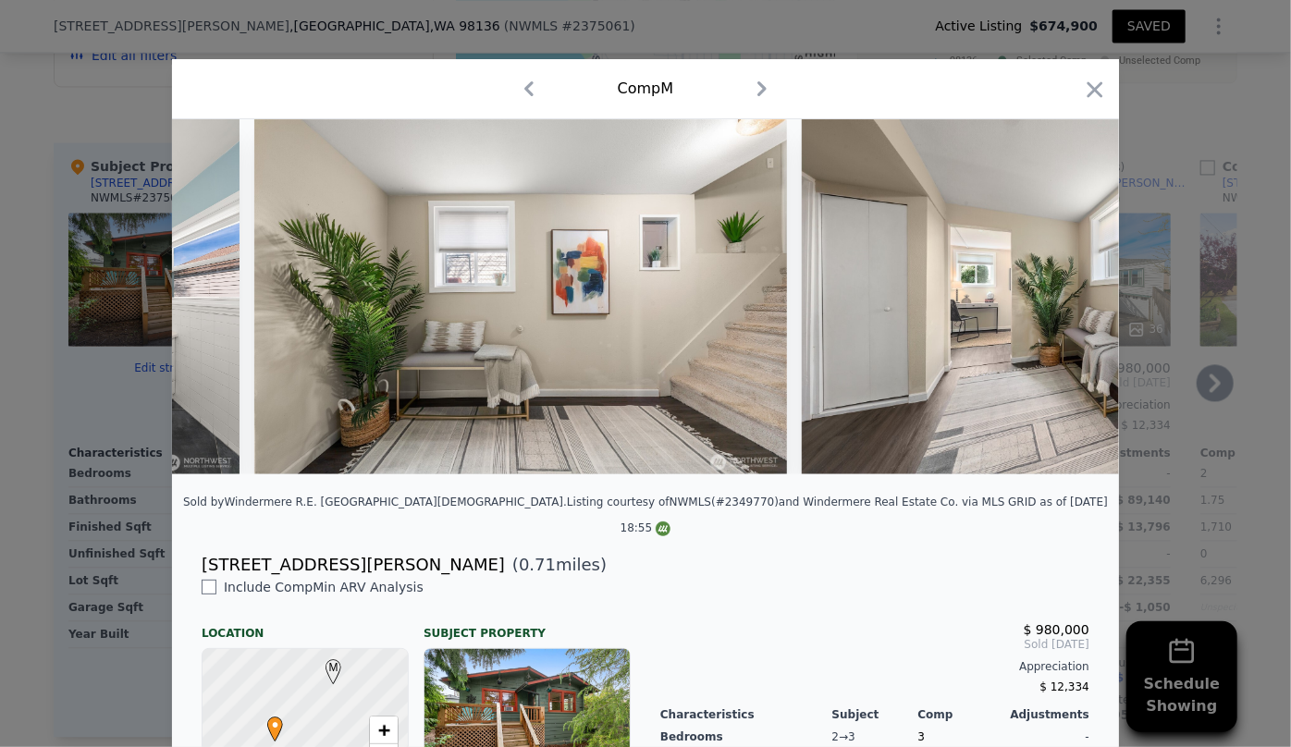
drag, startPoint x: 1080, startPoint y: 92, endPoint x: 1074, endPoint y: 146, distance: 53.9
click at [1082, 92] on icon "button" at bounding box center [1095, 90] width 26 height 26
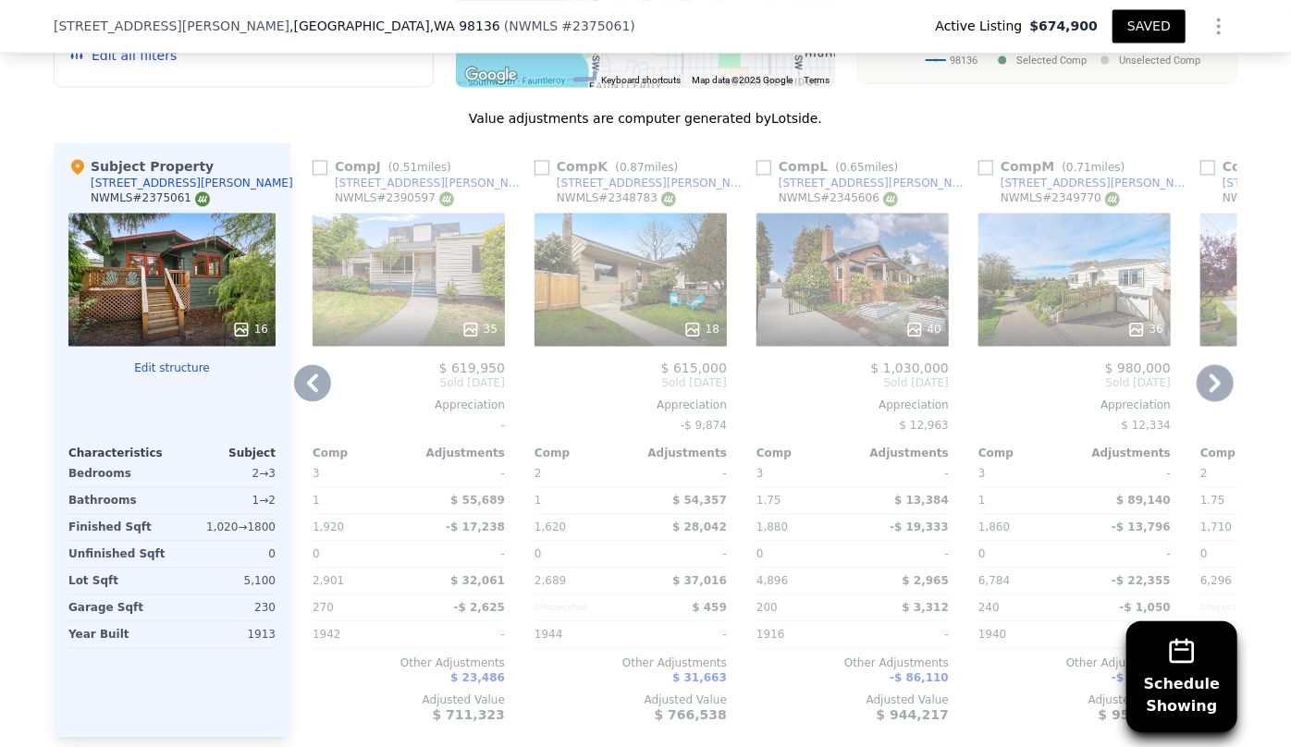
click at [1220, 382] on icon at bounding box center [1214, 382] width 37 height 37
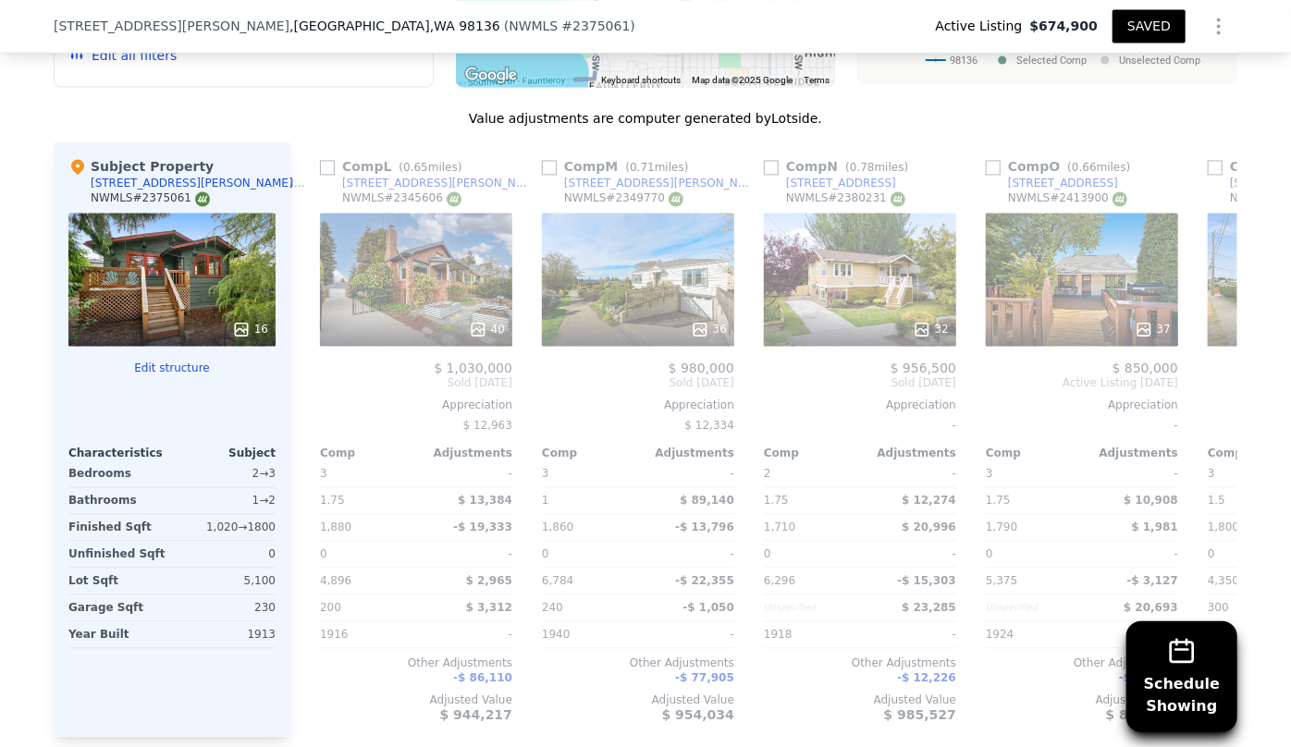
scroll to position [0, 2663]
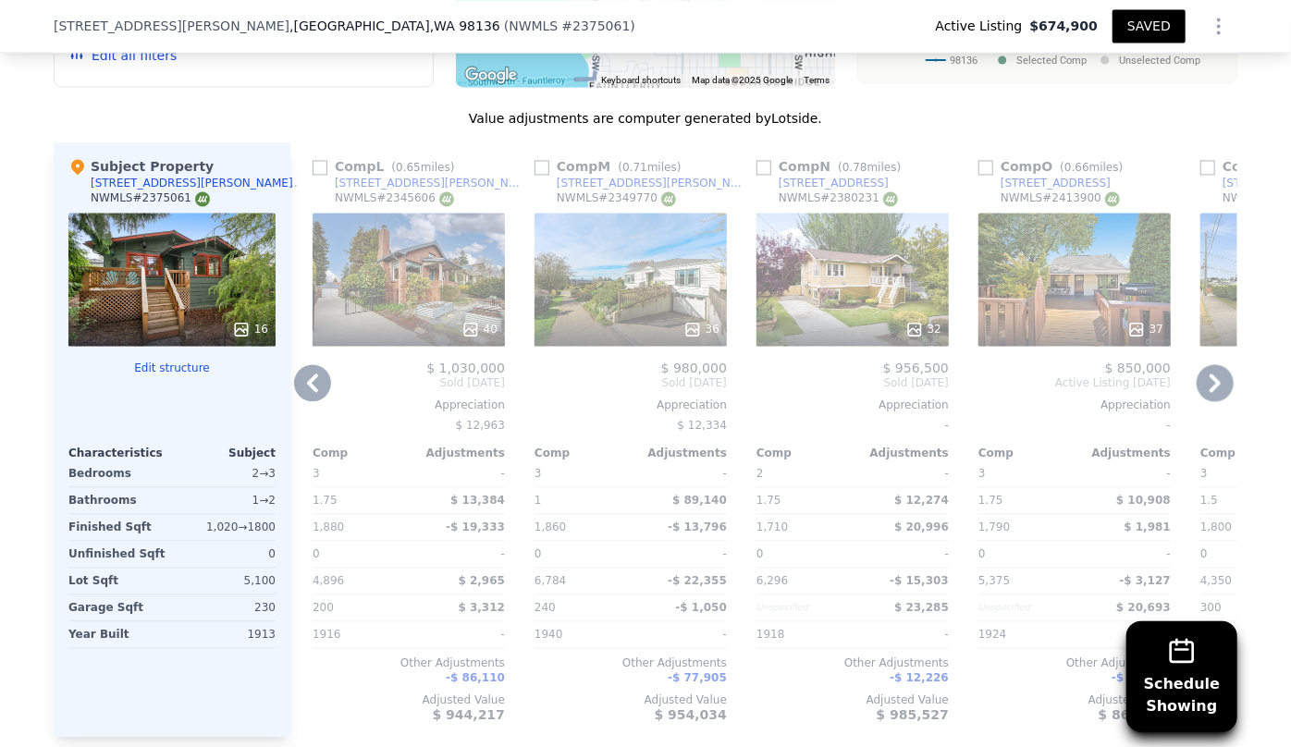
click at [867, 277] on div "32" at bounding box center [852, 279] width 192 height 133
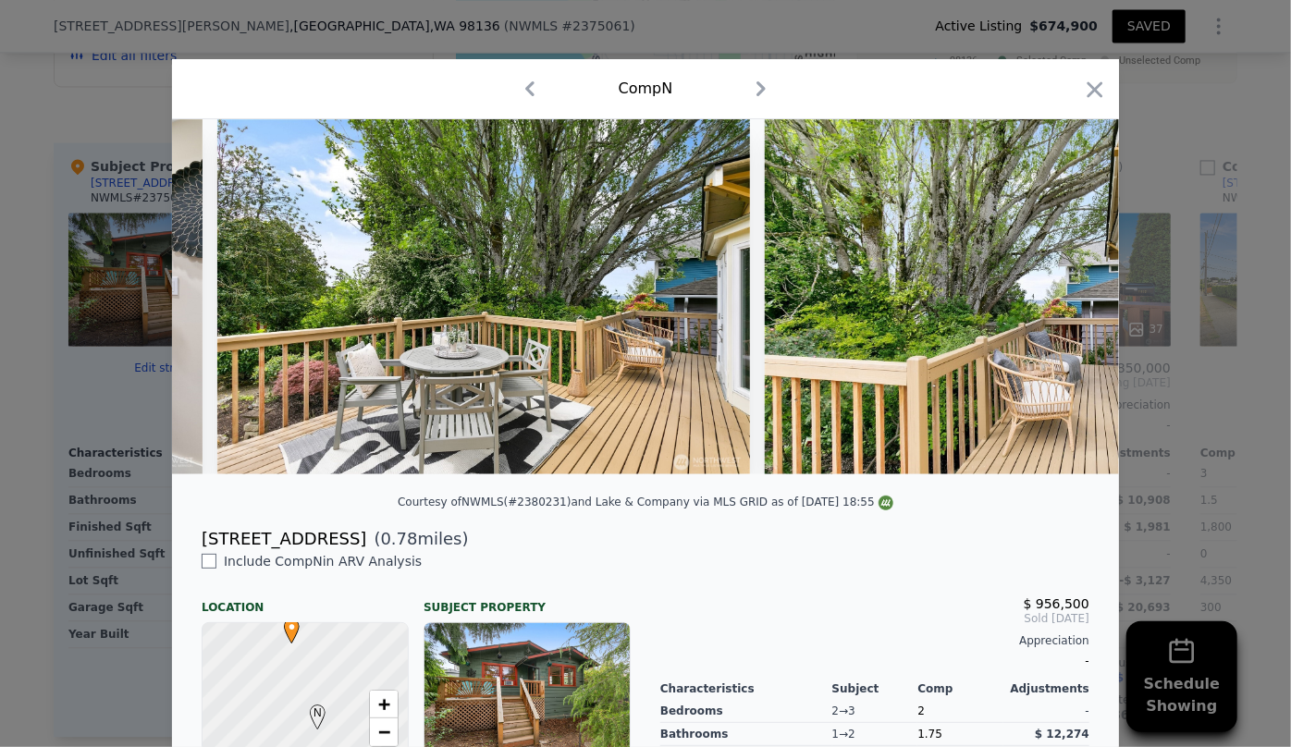
scroll to position [0, 10677]
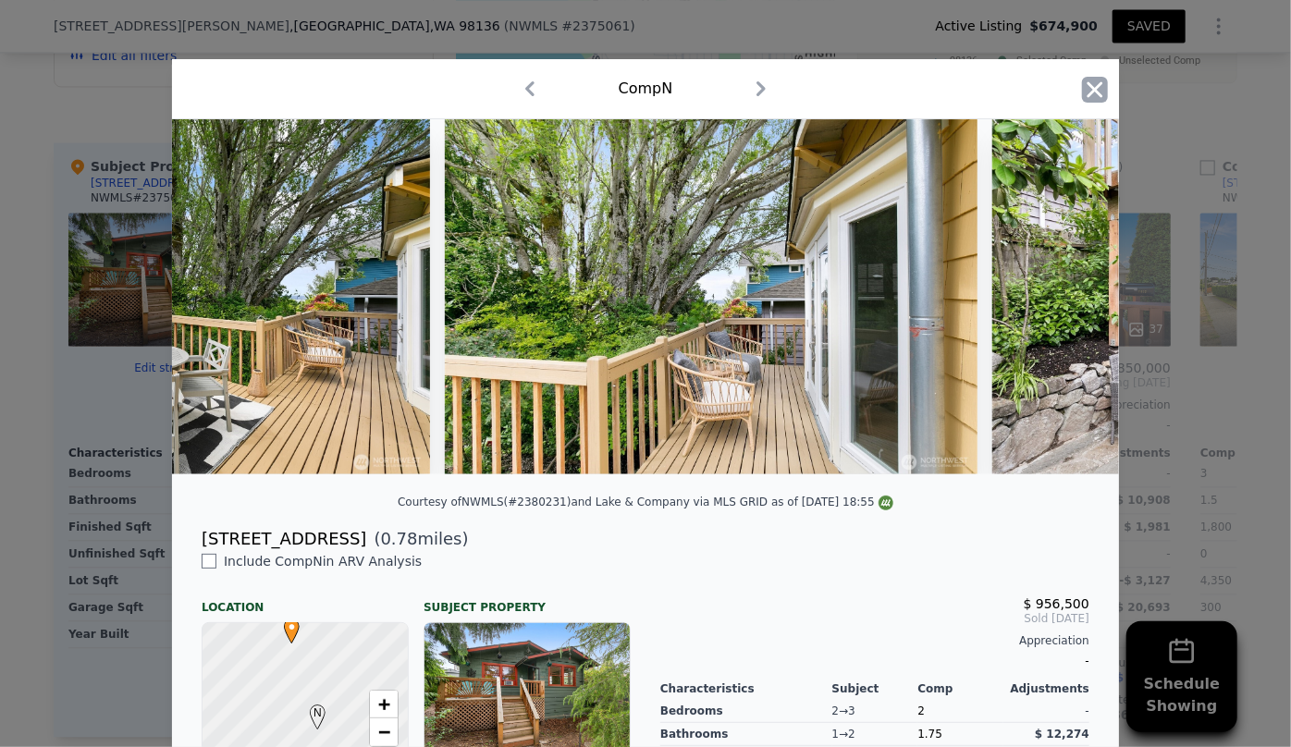
click at [1094, 80] on icon "button" at bounding box center [1095, 90] width 26 height 26
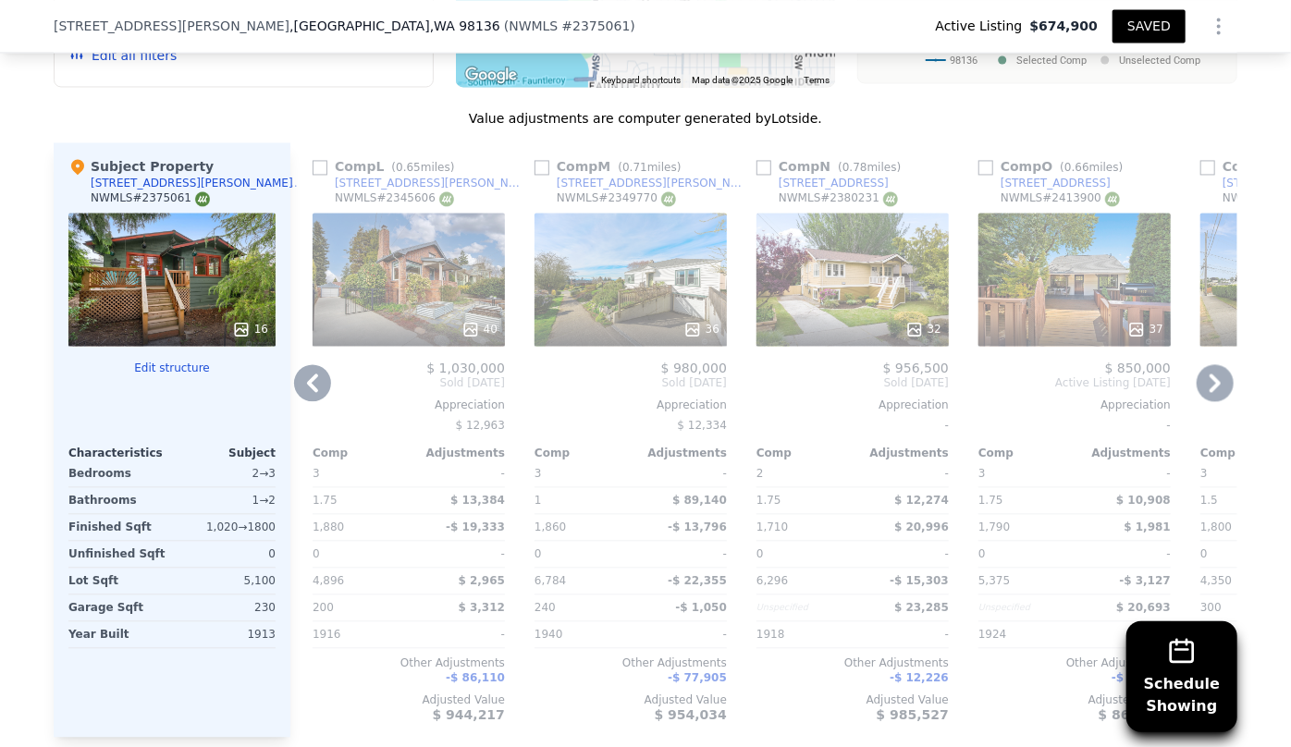
click at [1201, 378] on icon at bounding box center [1214, 382] width 37 height 37
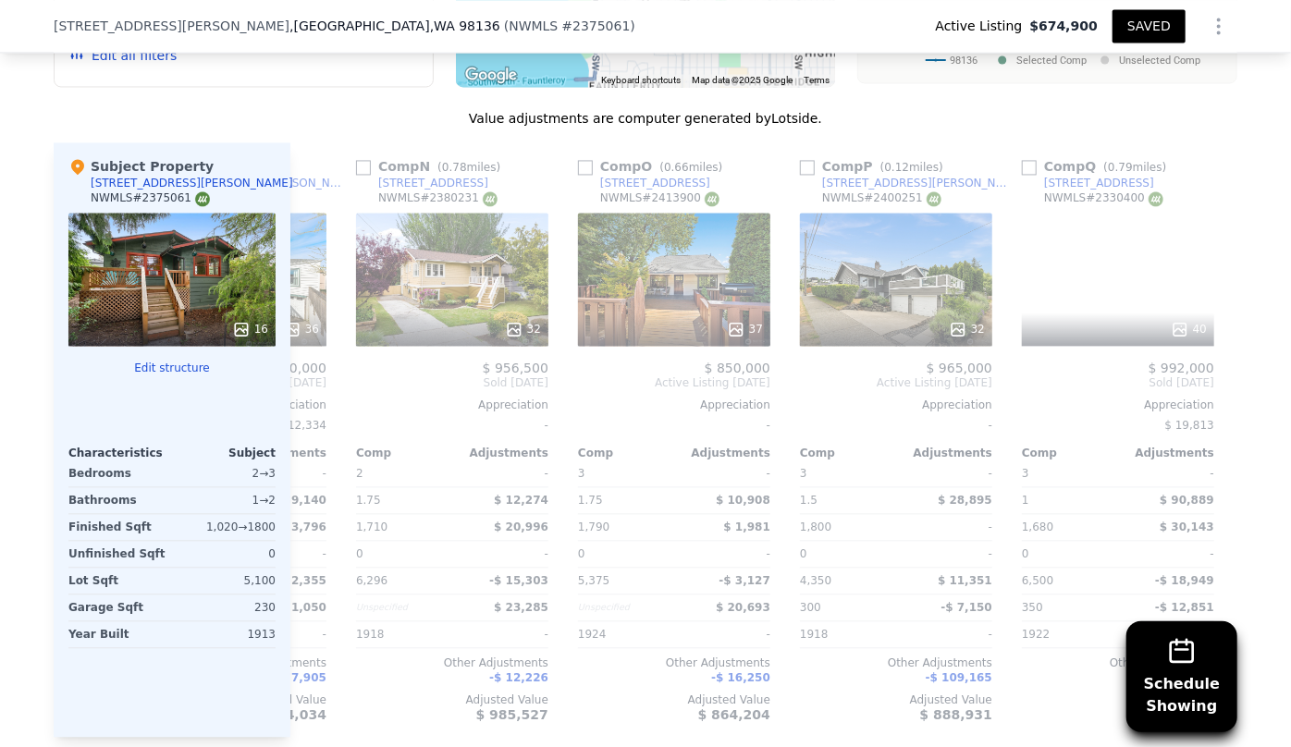
scroll to position [0, 3107]
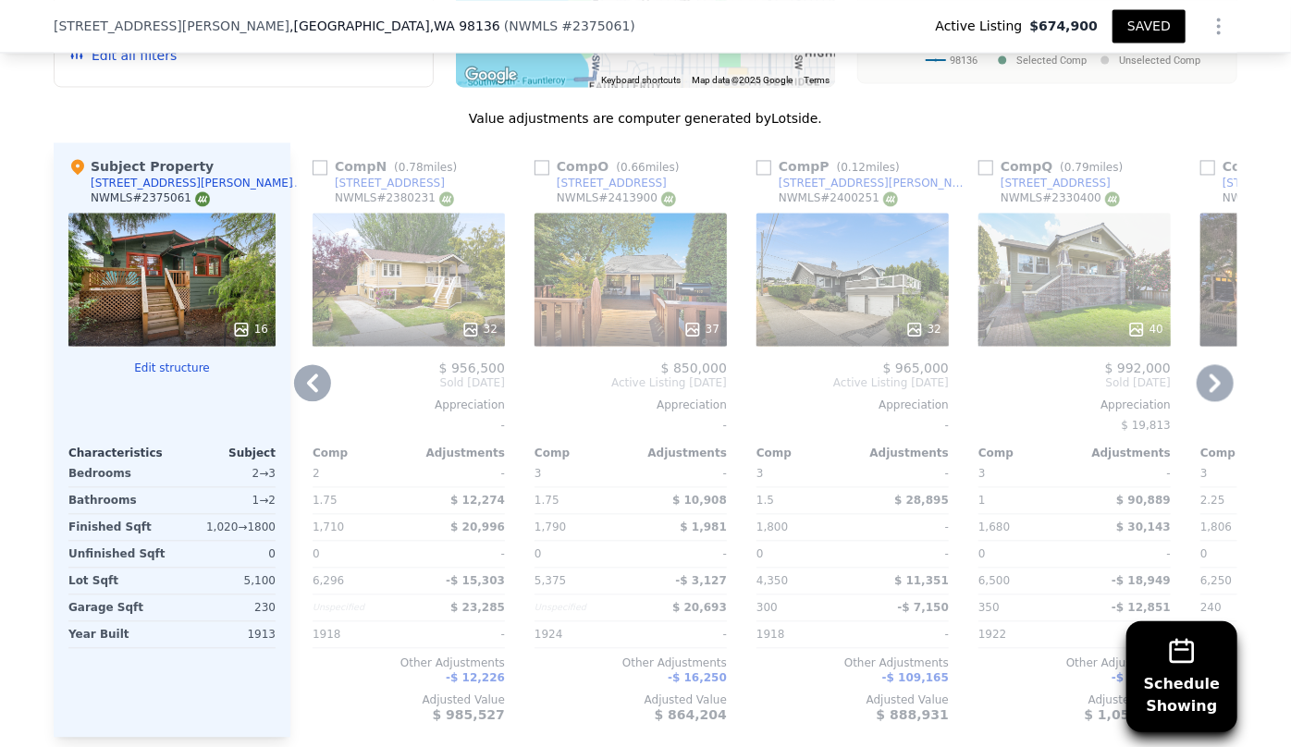
click at [1052, 301] on div "40" at bounding box center [1074, 279] width 192 height 133
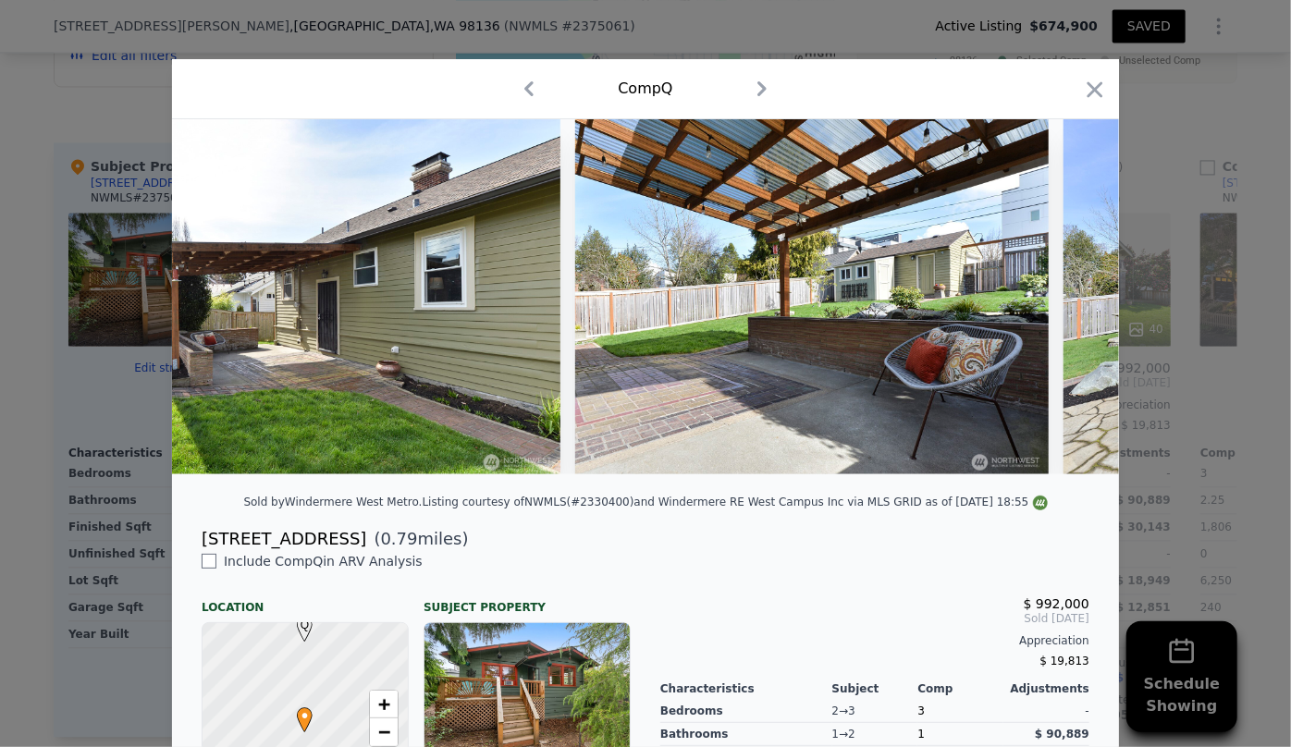
scroll to position [0, 11349]
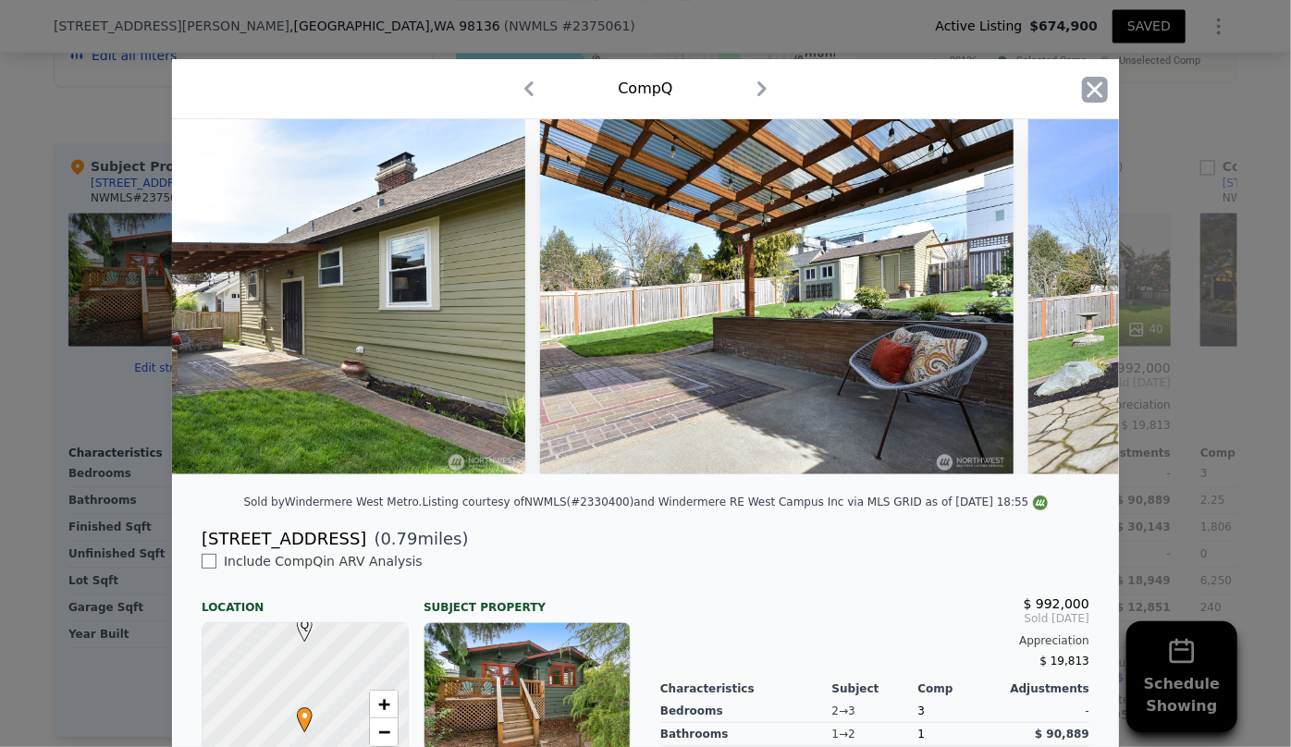
click at [1085, 95] on icon "button" at bounding box center [1095, 90] width 26 height 26
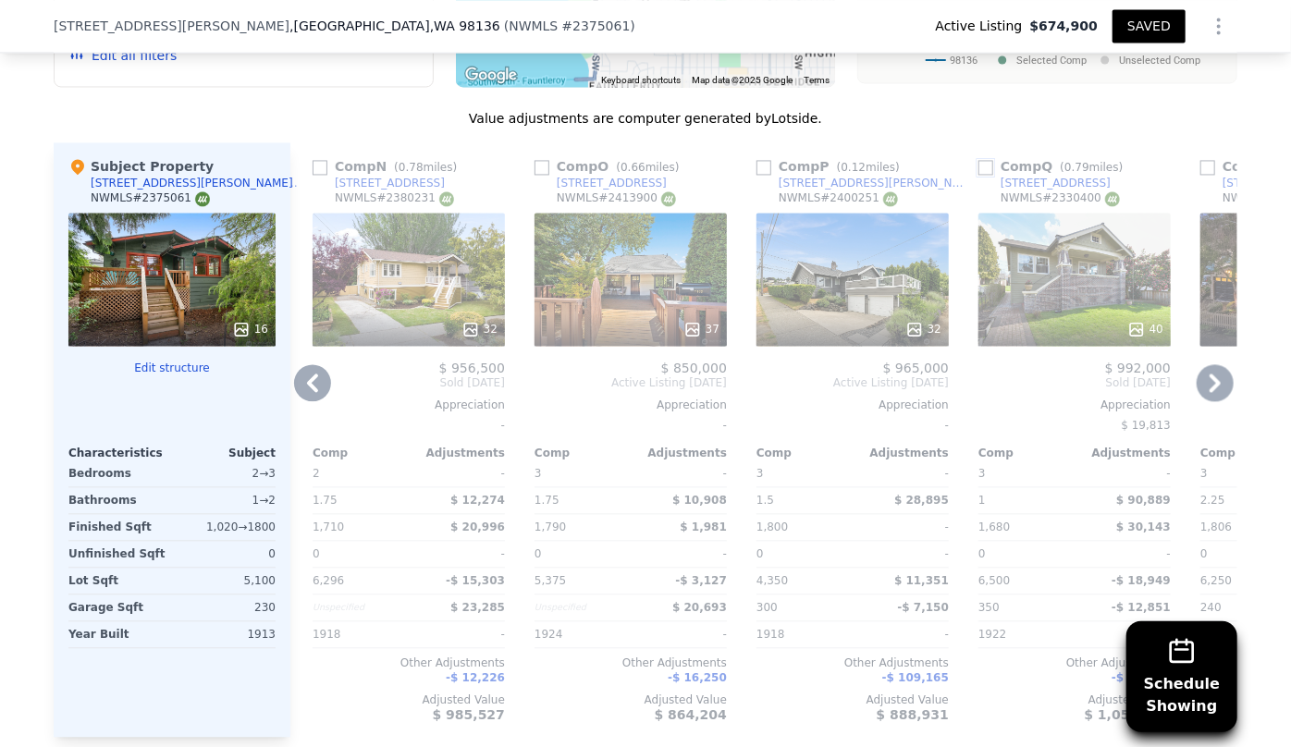
drag, startPoint x: 980, startPoint y: 166, endPoint x: 1030, endPoint y: 235, distance: 84.7
click at [980, 166] on input "checkbox" at bounding box center [985, 167] width 15 height 15
checkbox input "true"
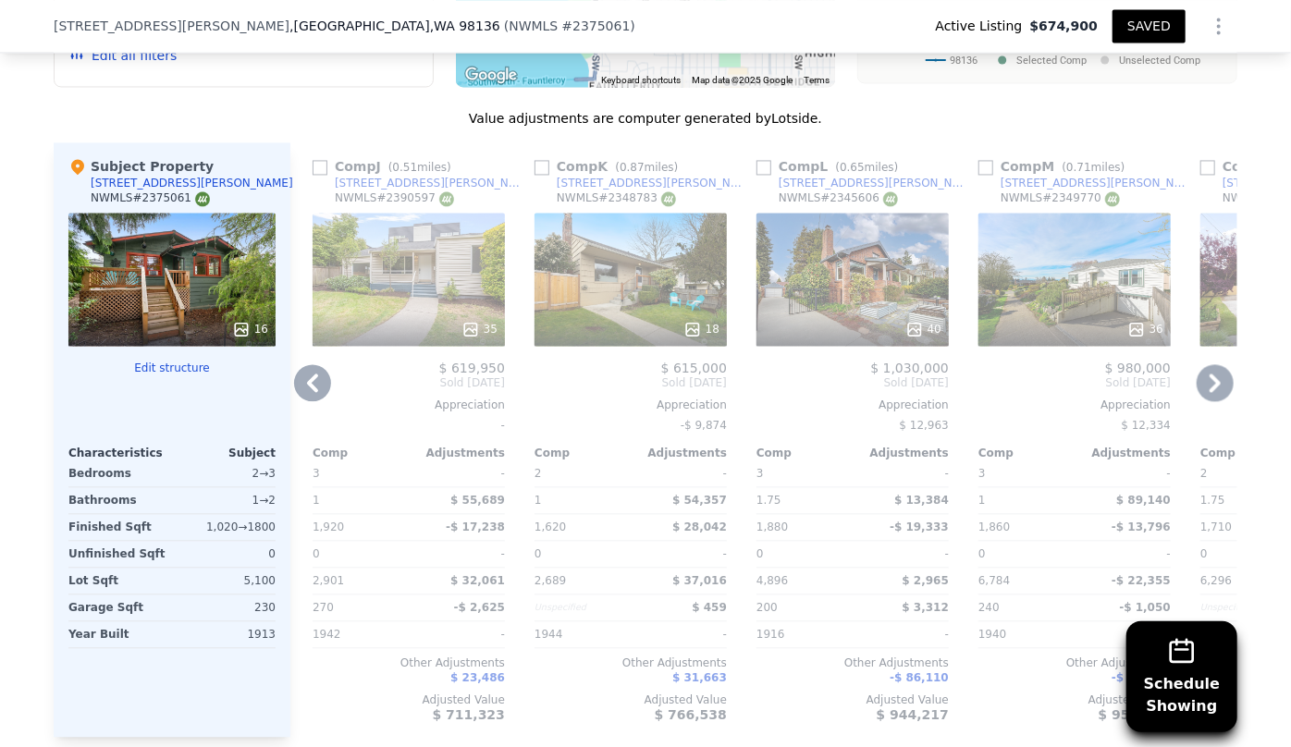
click at [1196, 382] on icon at bounding box center [1214, 382] width 37 height 37
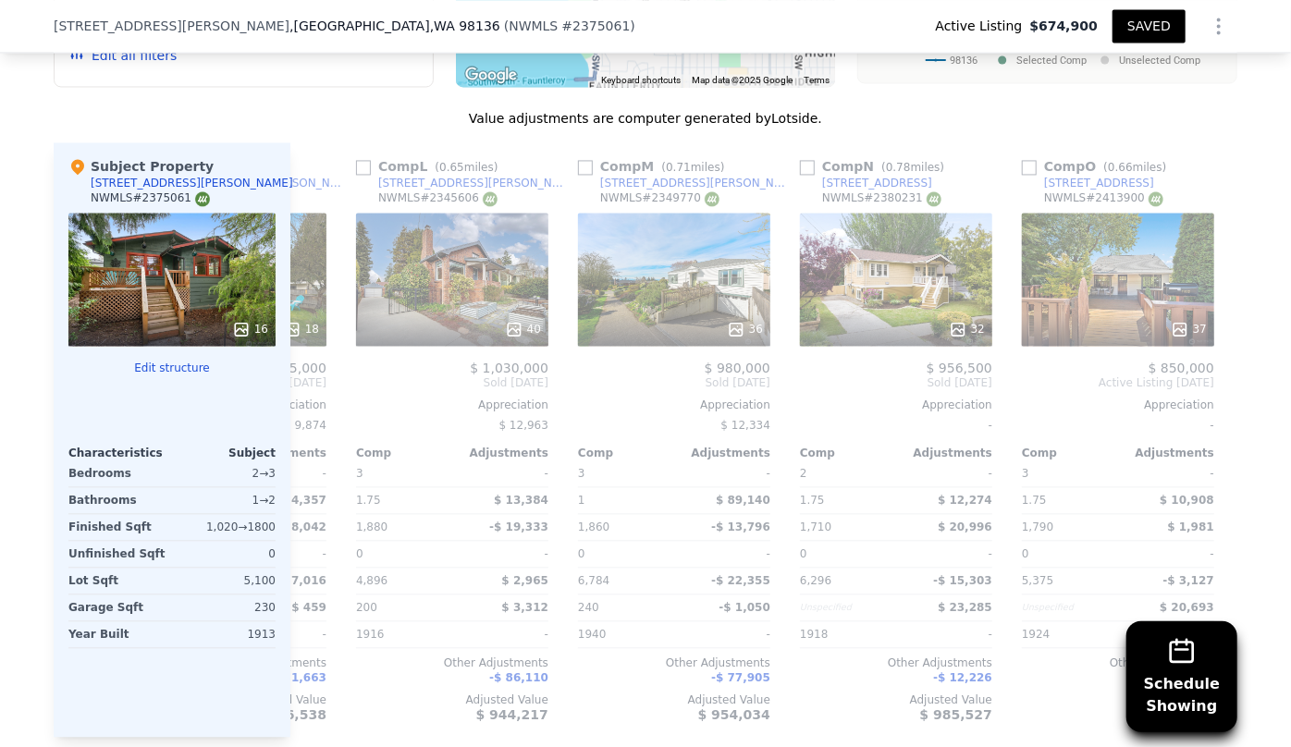
scroll to position [0, 3550]
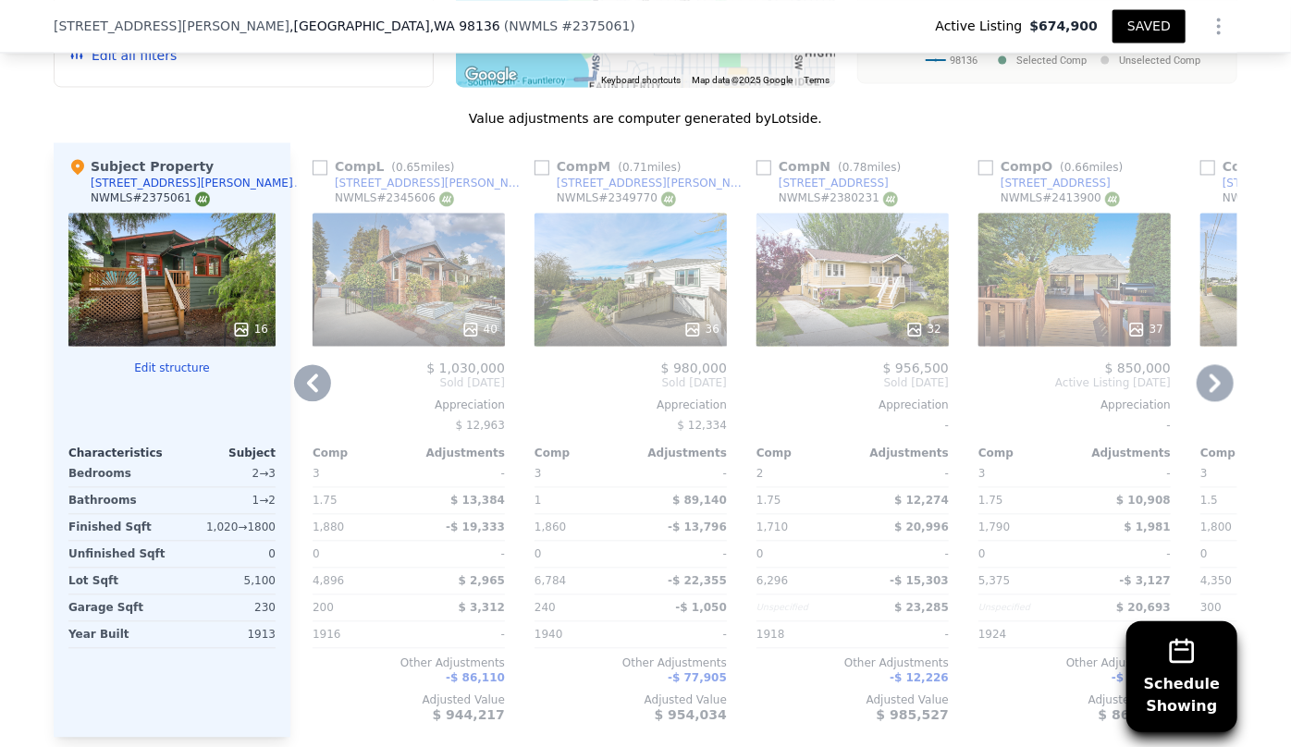
click at [1196, 382] on icon at bounding box center [1214, 382] width 37 height 37
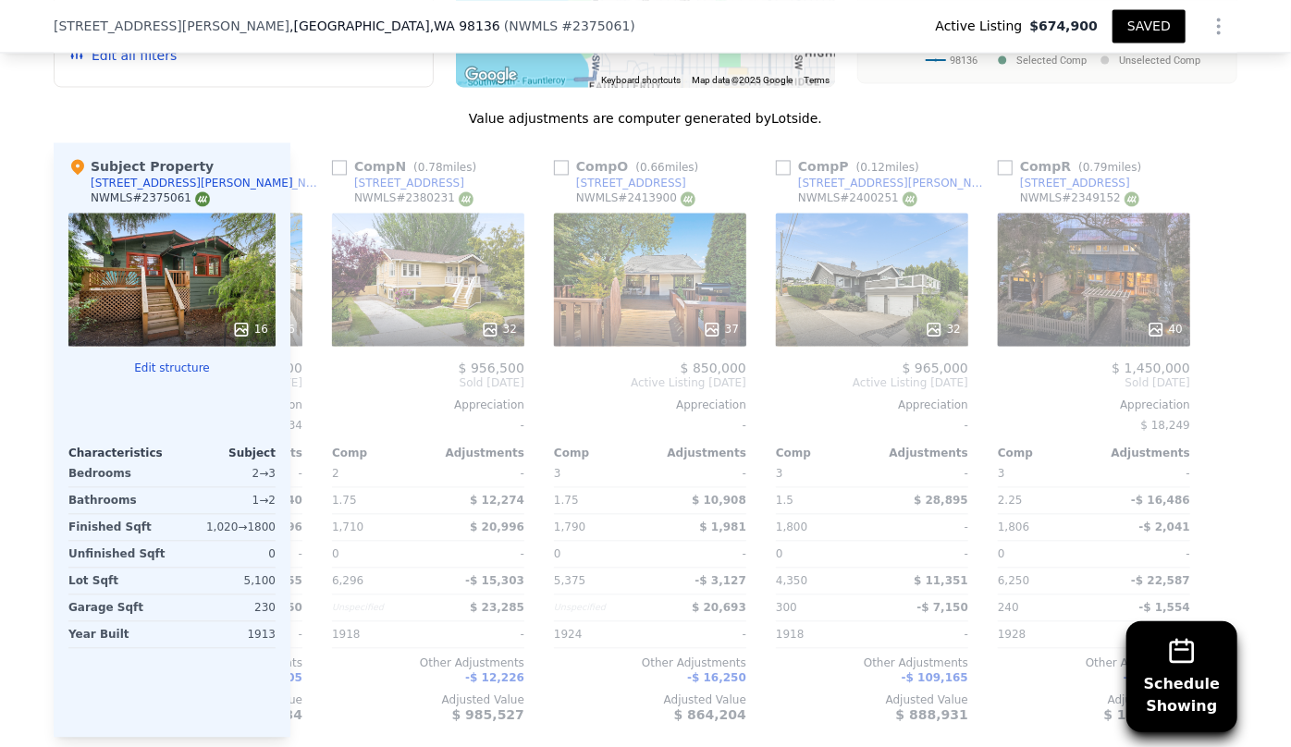
scroll to position [0, 3979]
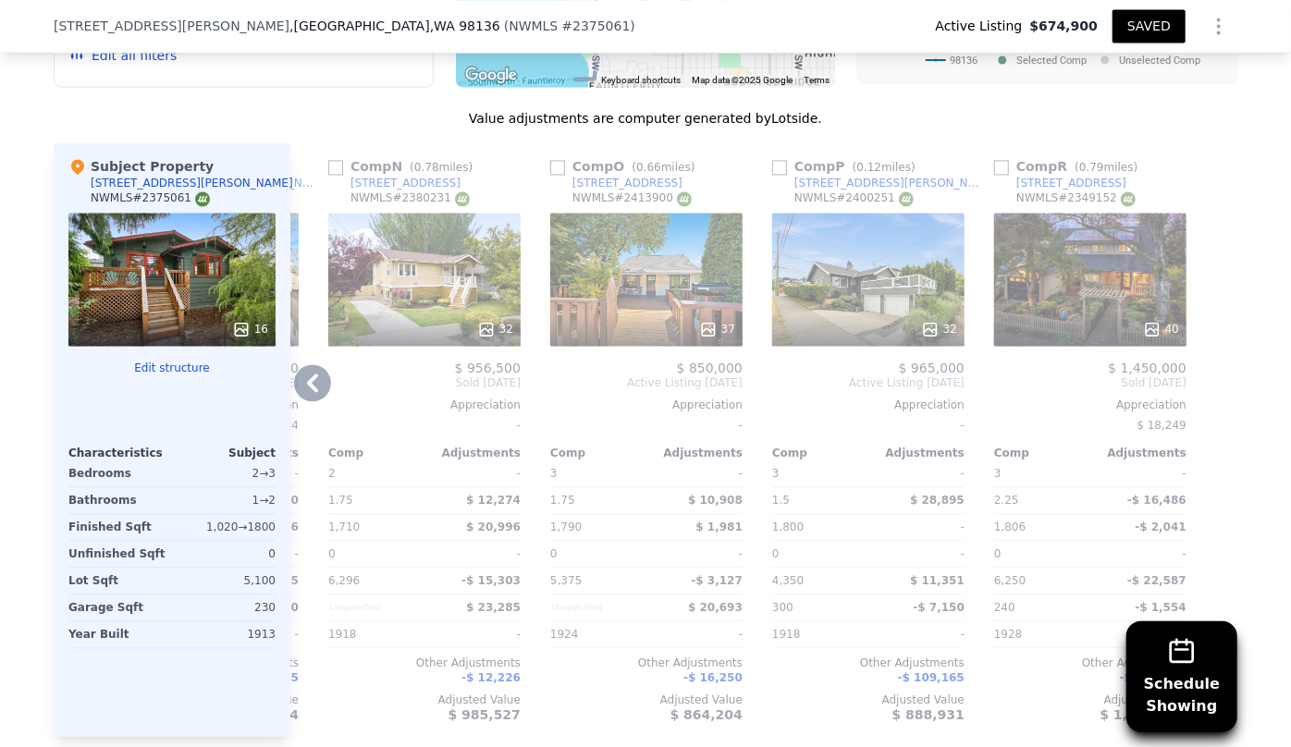
click at [610, 320] on div "37" at bounding box center [646, 329] width 177 height 18
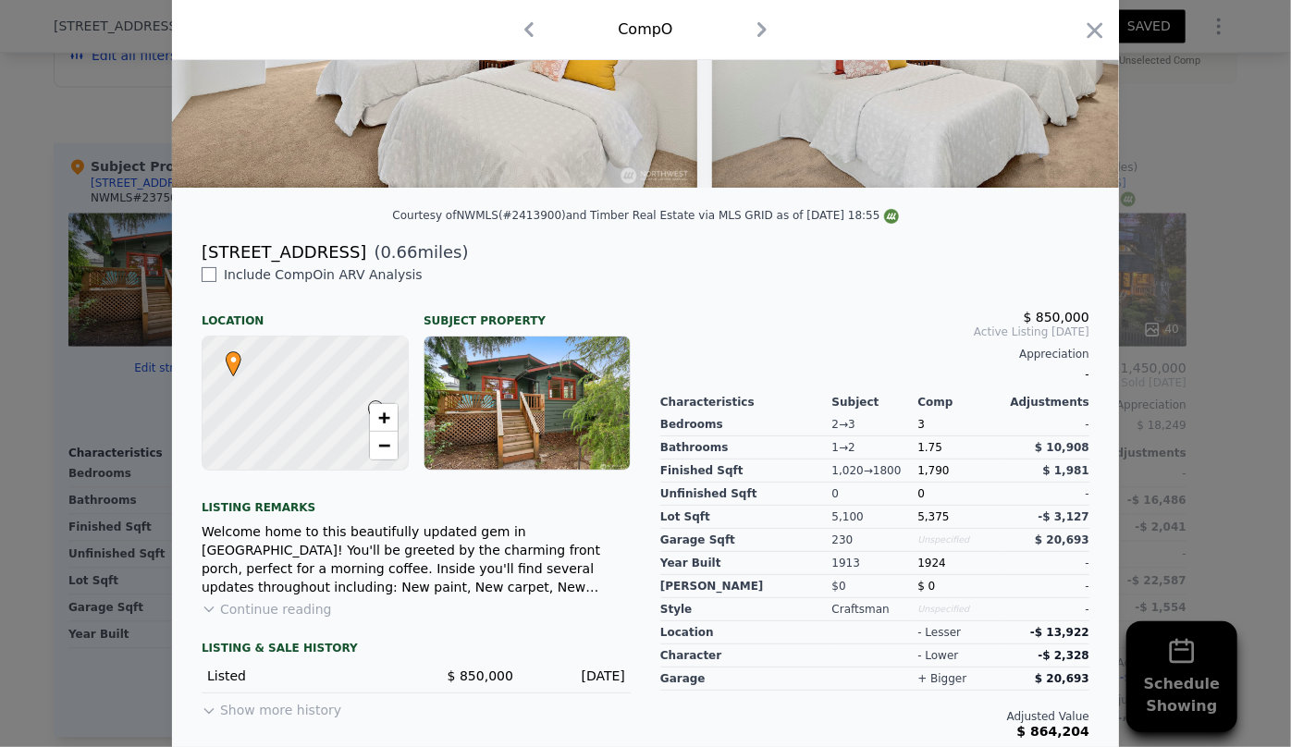
scroll to position [304, 0]
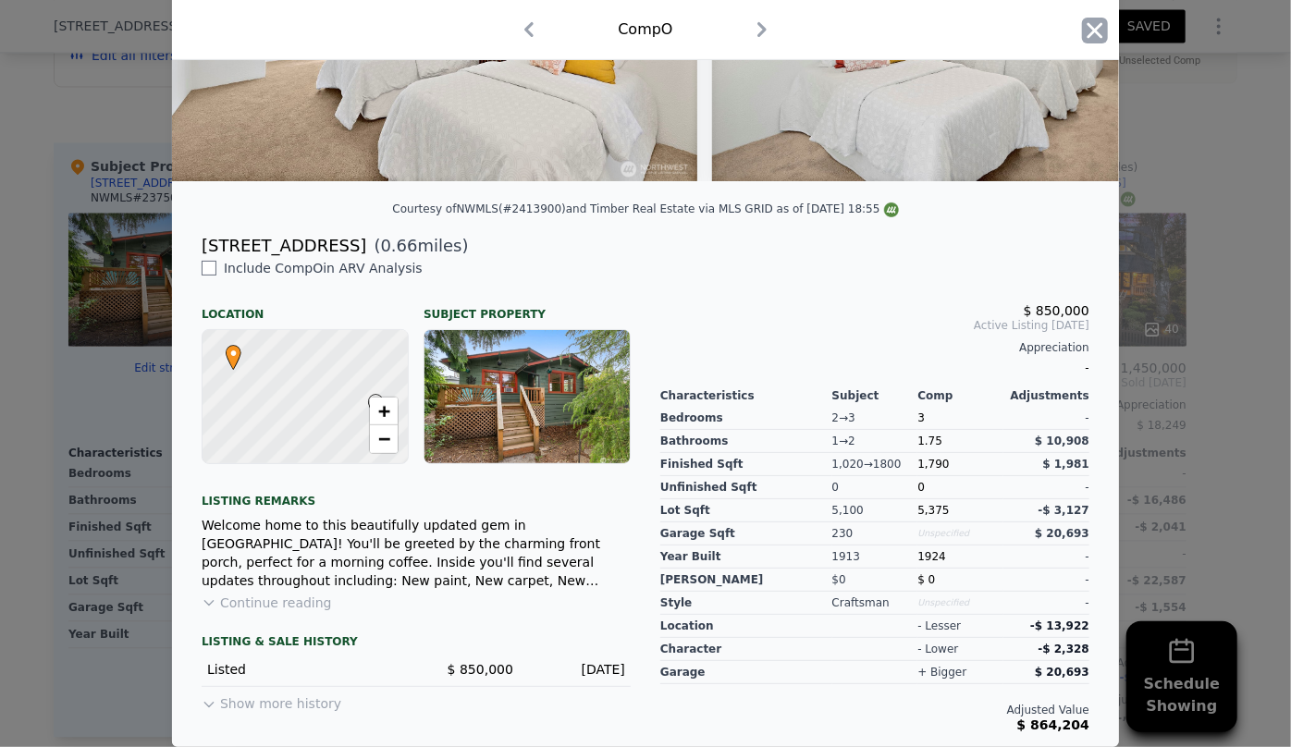
click at [1093, 37] on icon "button" at bounding box center [1095, 30] width 16 height 16
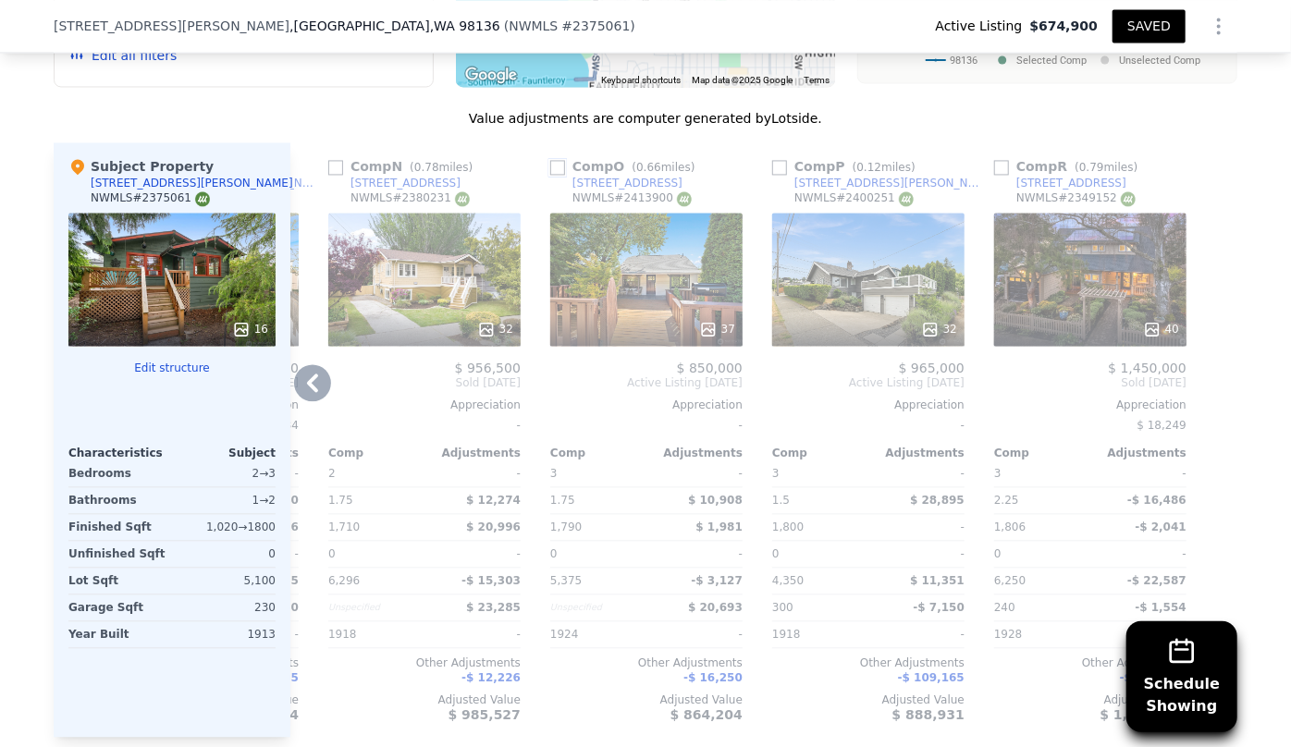
click at [550, 160] on input "checkbox" at bounding box center [557, 167] width 15 height 15
checkbox input "true"
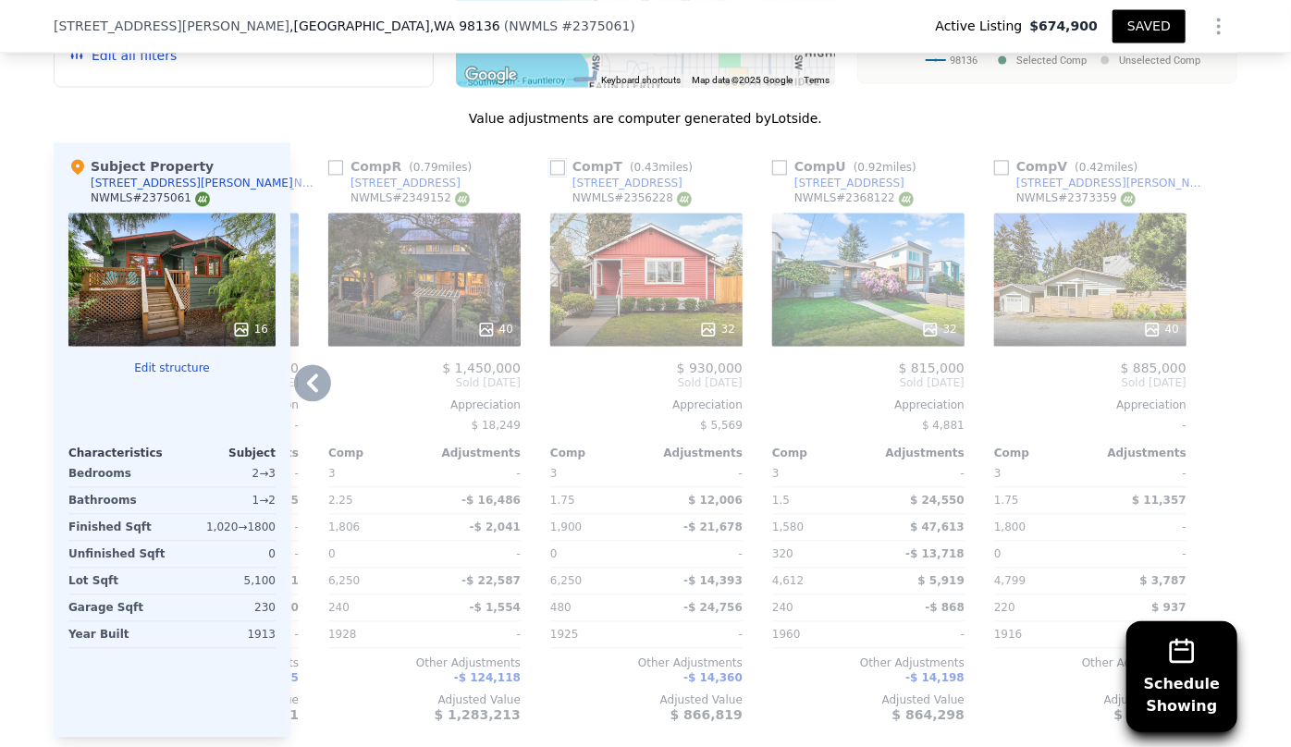
click at [553, 164] on input "checkbox" at bounding box center [557, 167] width 15 height 15
checkbox input "true"
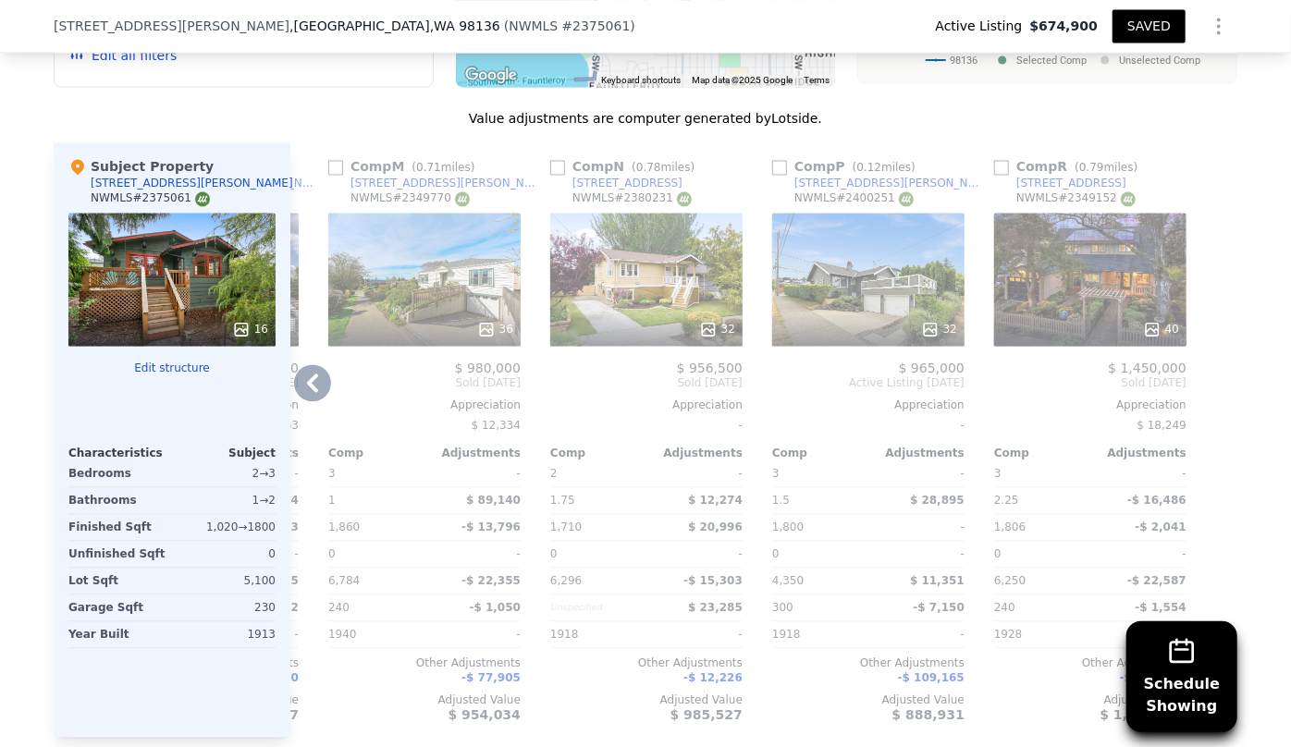
click at [591, 305] on div "32" at bounding box center [646, 279] width 192 height 133
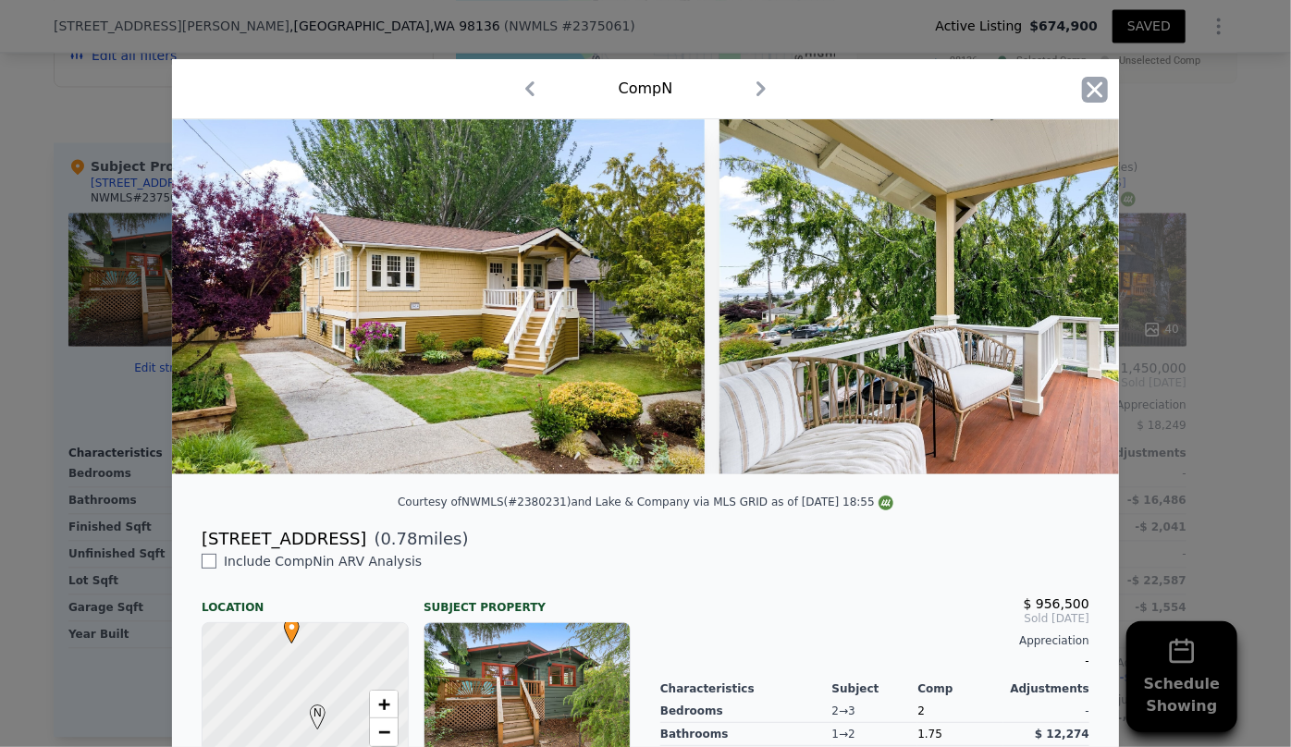
click at [1082, 94] on icon "button" at bounding box center [1095, 90] width 26 height 26
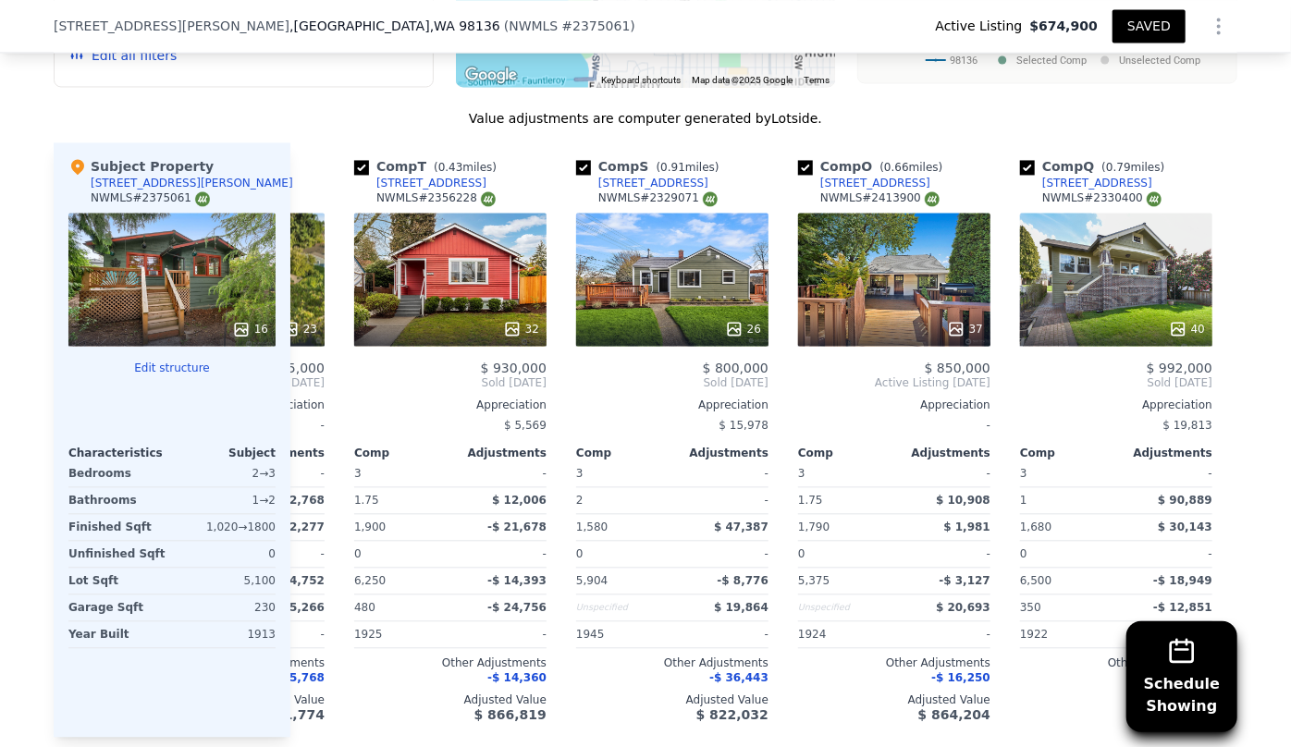
scroll to position [0, 185]
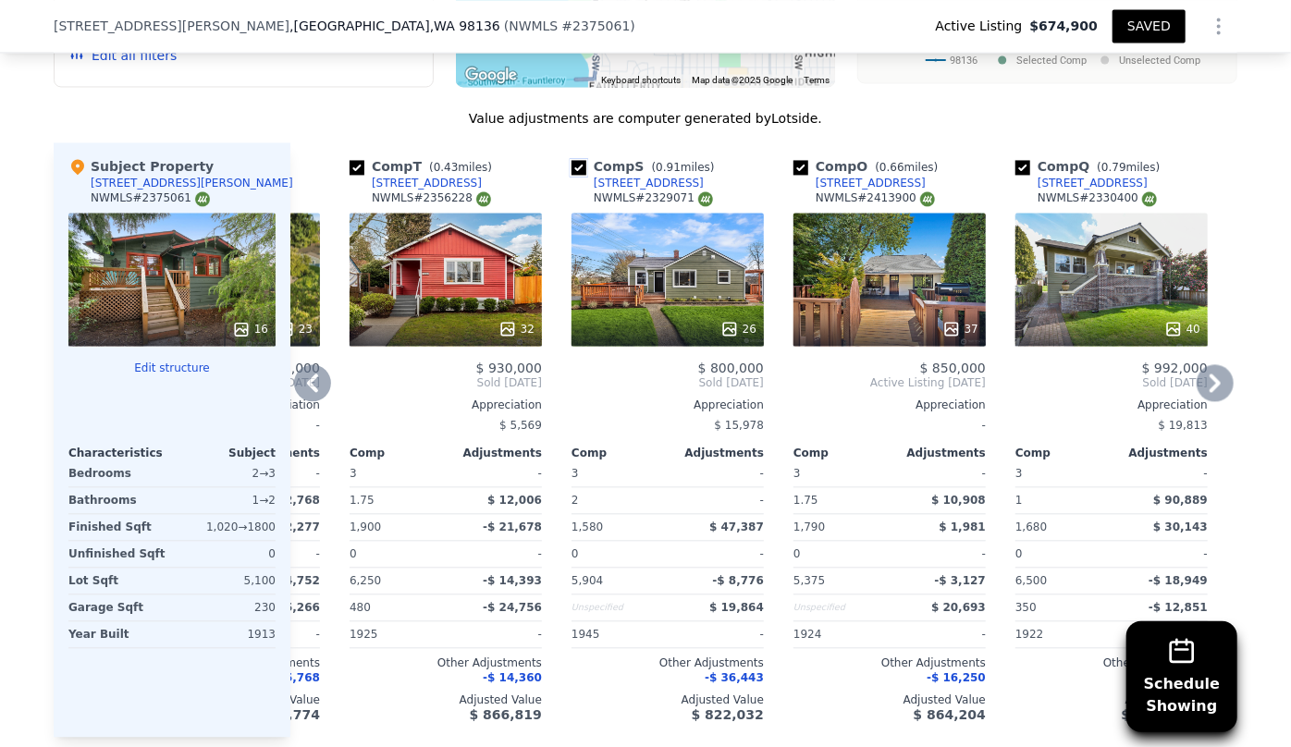
click at [576, 164] on input "checkbox" at bounding box center [578, 167] width 15 height 15
checkbox input "false"
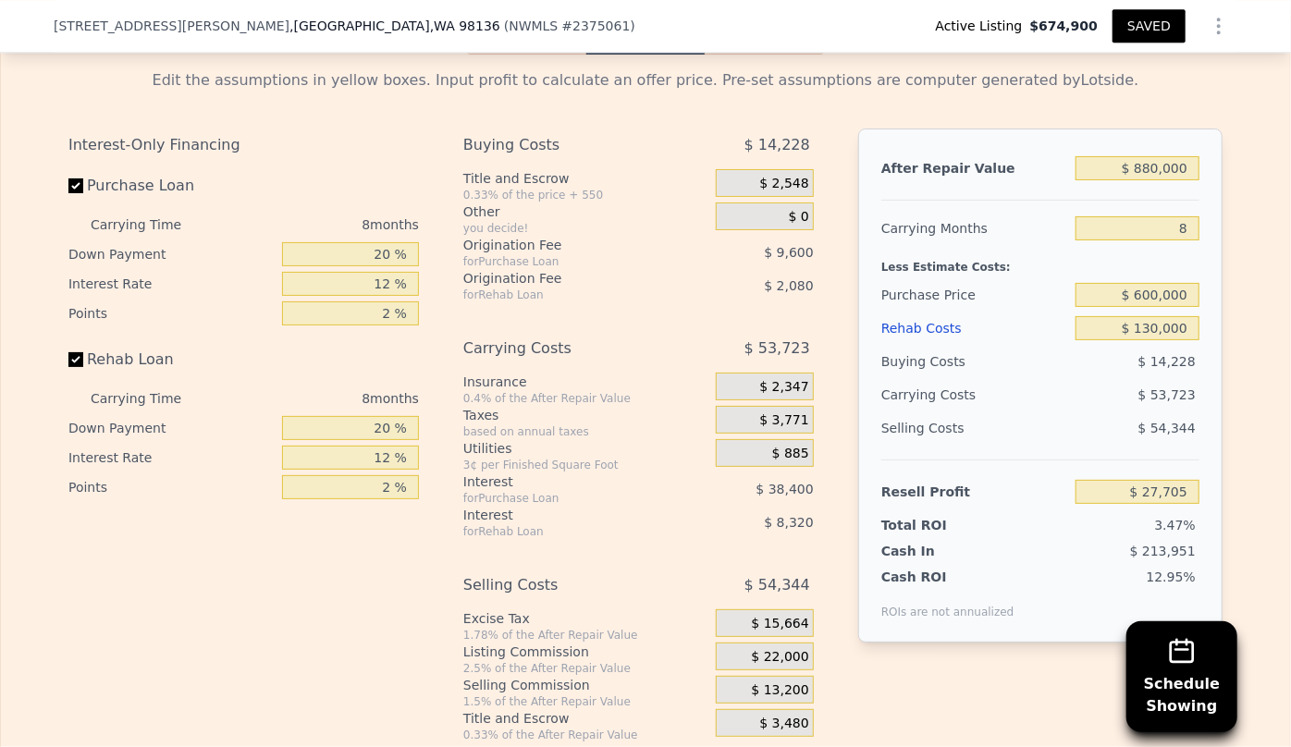
scroll to position [2766, 0]
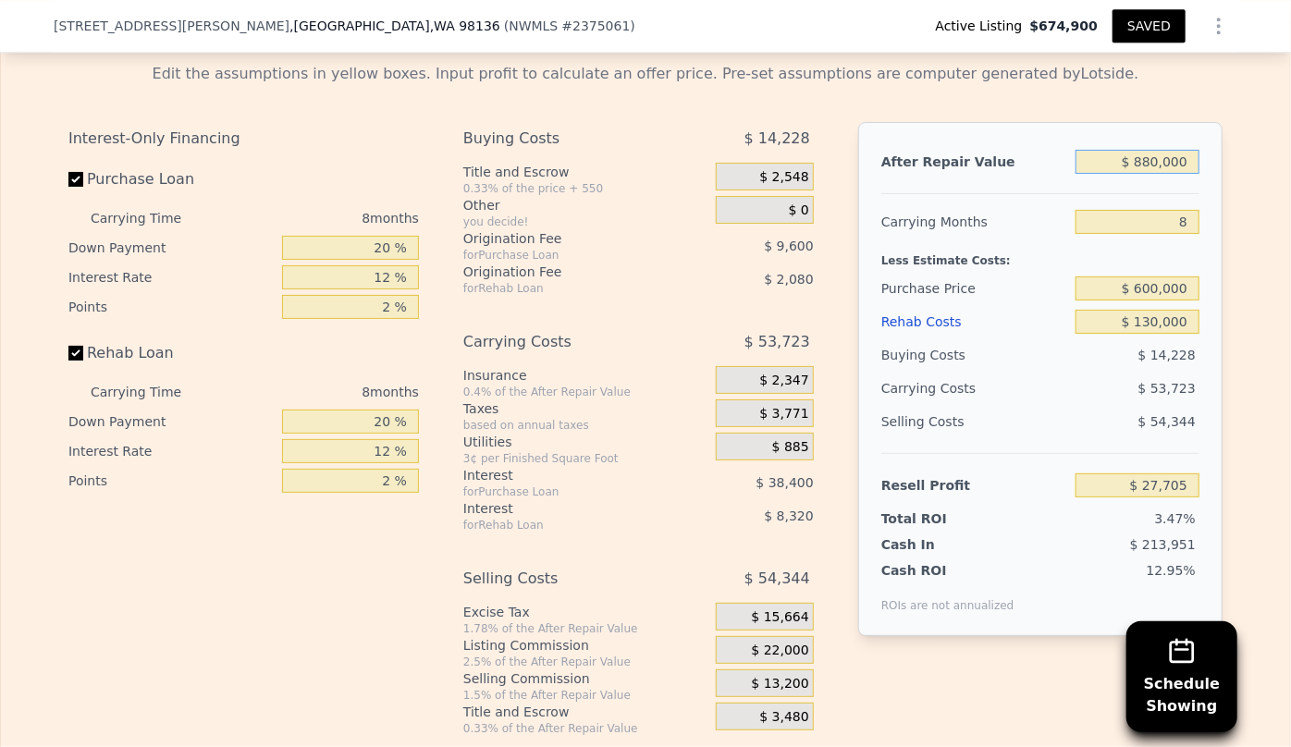
click at [1157, 170] on input "$ 880,000" at bounding box center [1137, 162] width 124 height 24
type input "$ 000"
type input "-$ 796,154"
type input "$ 90,000,000"
type input "$ 83,462,146"
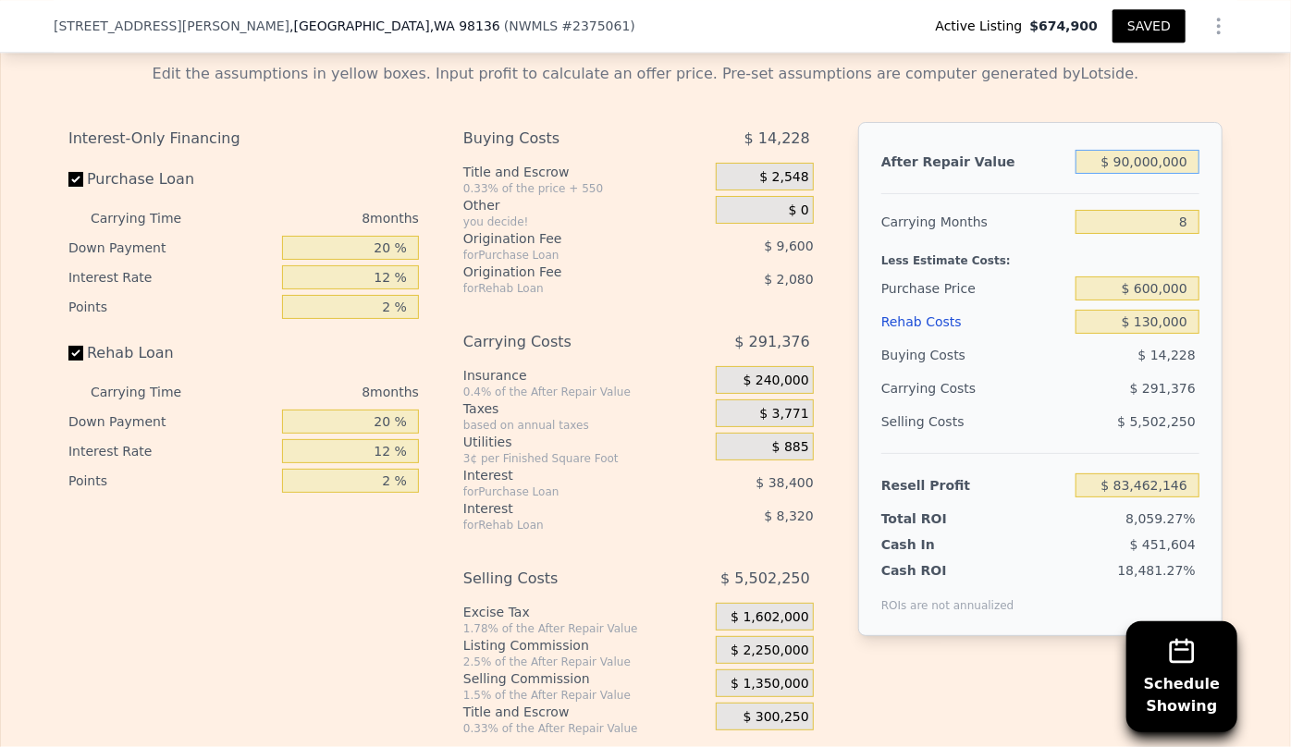
type input "$ 9,000,000"
type input "$ 7,629,676"
type input "$ 900,000"
type input "$ 46,429"
type input "$ 900,000"
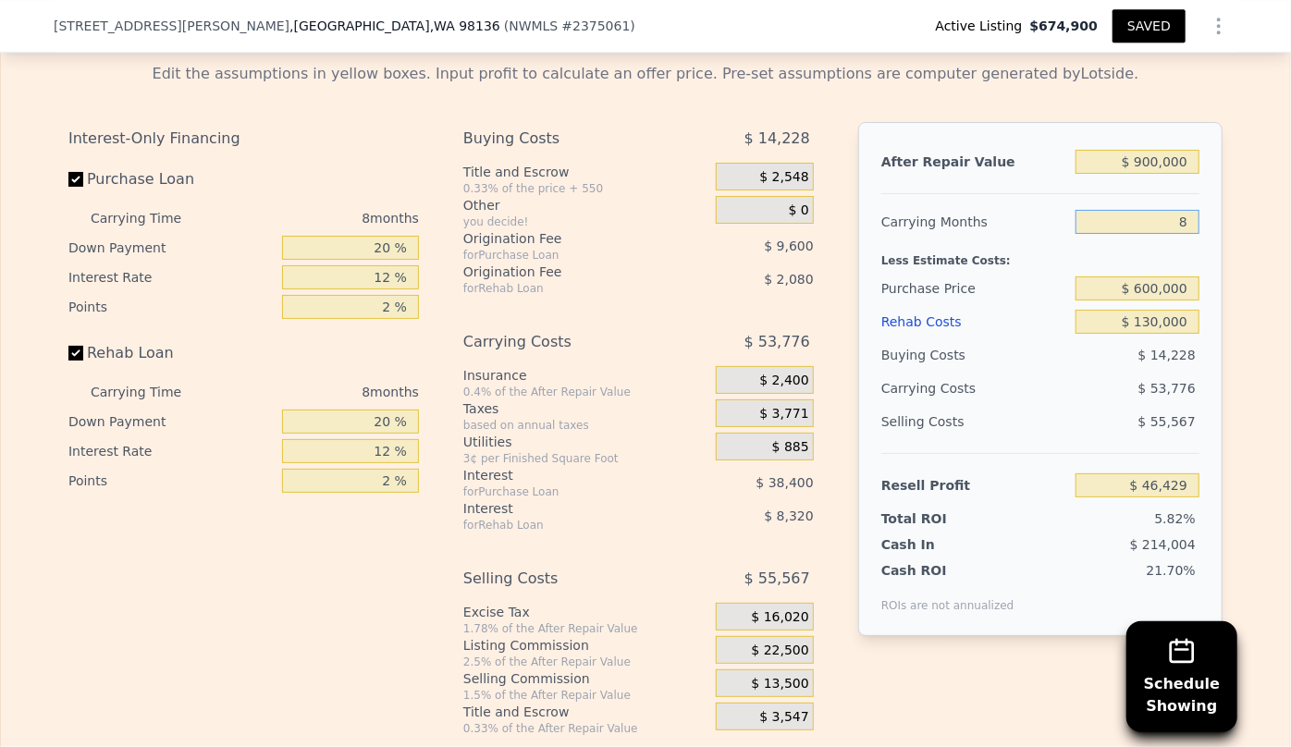
click at [1083, 224] on input "8" at bounding box center [1137, 222] width 124 height 24
click at [914, 332] on div "Rehab Costs" at bounding box center [974, 321] width 187 height 33
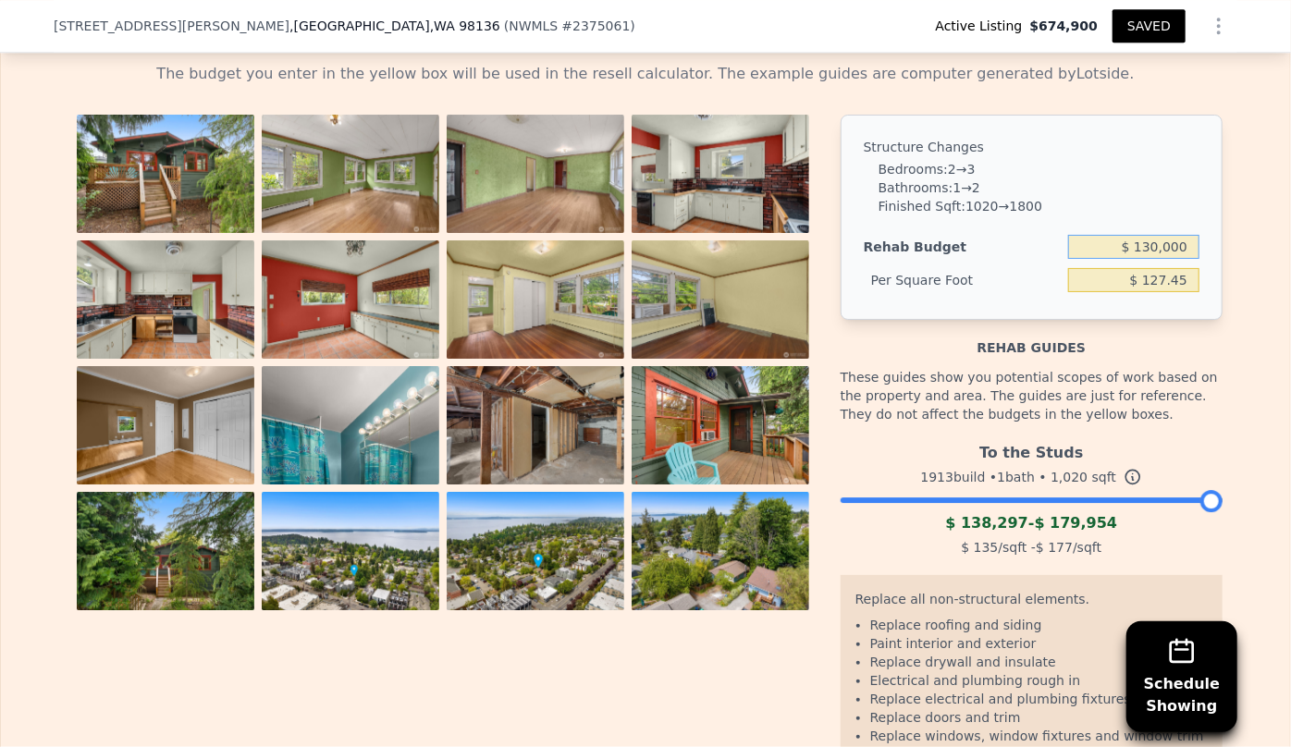
click at [1152, 259] on input "$ 130,000" at bounding box center [1133, 247] width 131 height 24
type input "$ 140,000"
click at [1147, 320] on div "Structure Changes Bedrooms : 2 → 3 Bathrooms : 1 → 2 Finished Sqft : 1020 → 180…" at bounding box center [1031, 217] width 382 height 205
type input "$ 137.25"
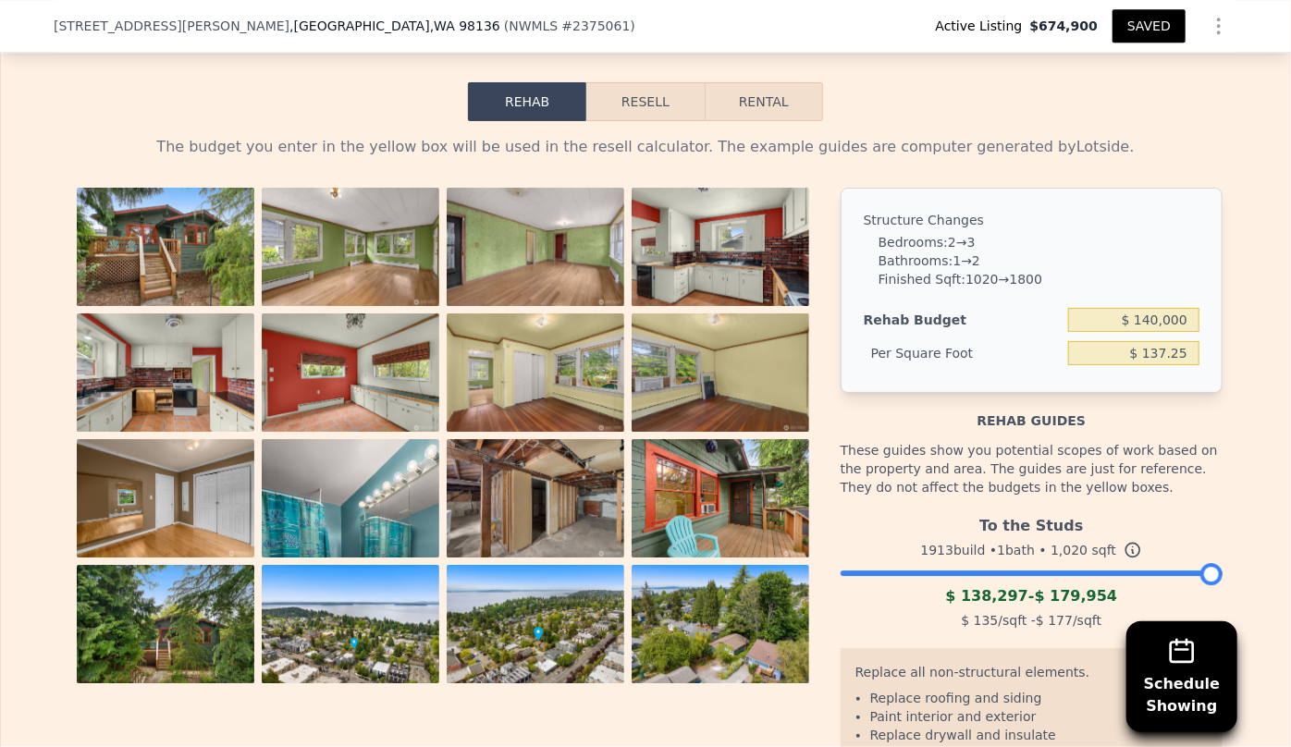
scroll to position [2598, 0]
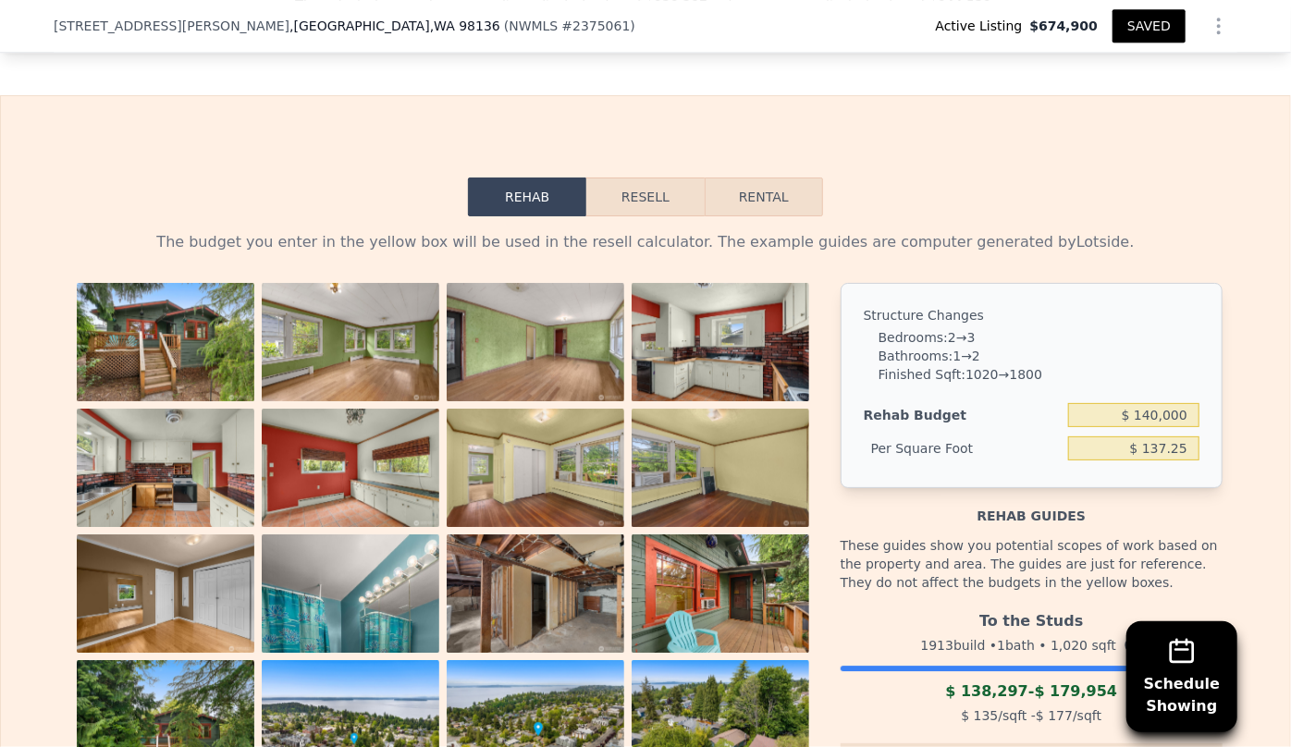
click at [656, 206] on button "Resell" at bounding box center [644, 197] width 117 height 39
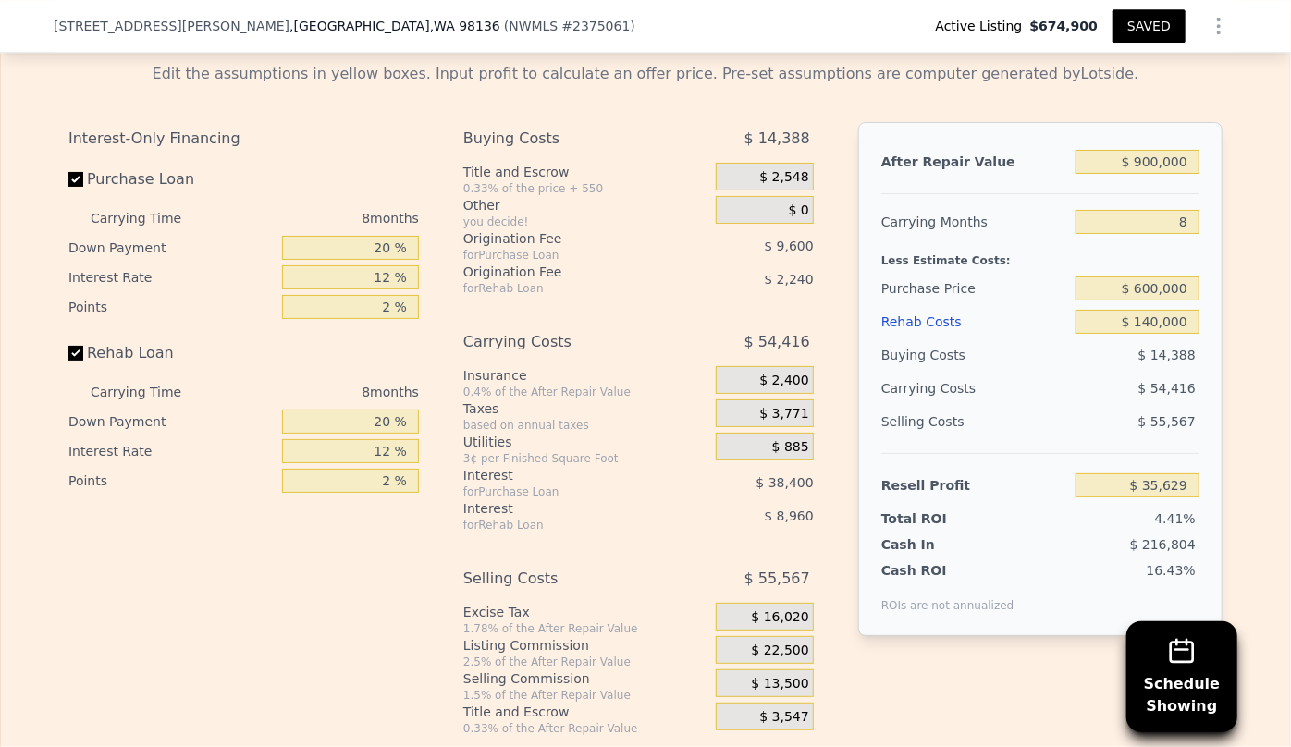
scroll to position [2851, 0]
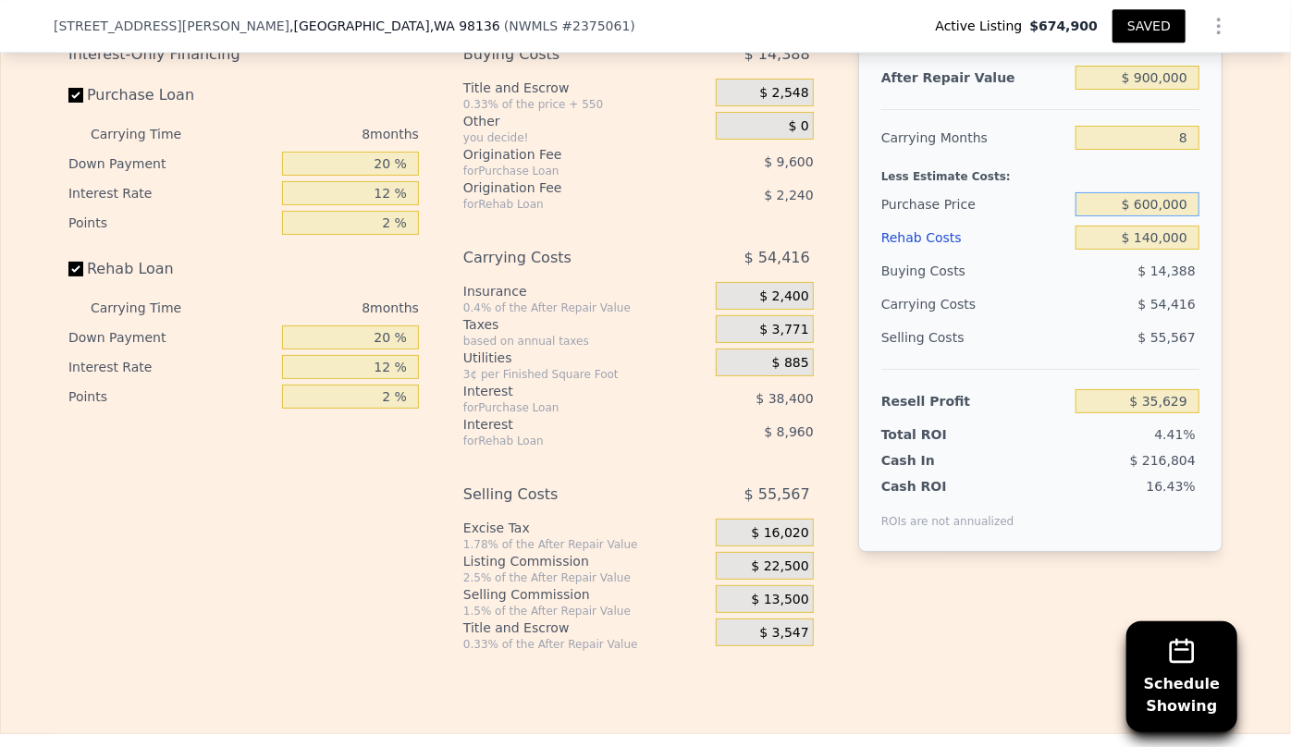
click at [1147, 216] on input "$ 600,000" at bounding box center [1137, 204] width 124 height 24
type input "$ 575,000"
type input "$ 62,712"
type input "$ 550,000"
click at [1137, 288] on div "$ 13,905" at bounding box center [1137, 270] width 125 height 33
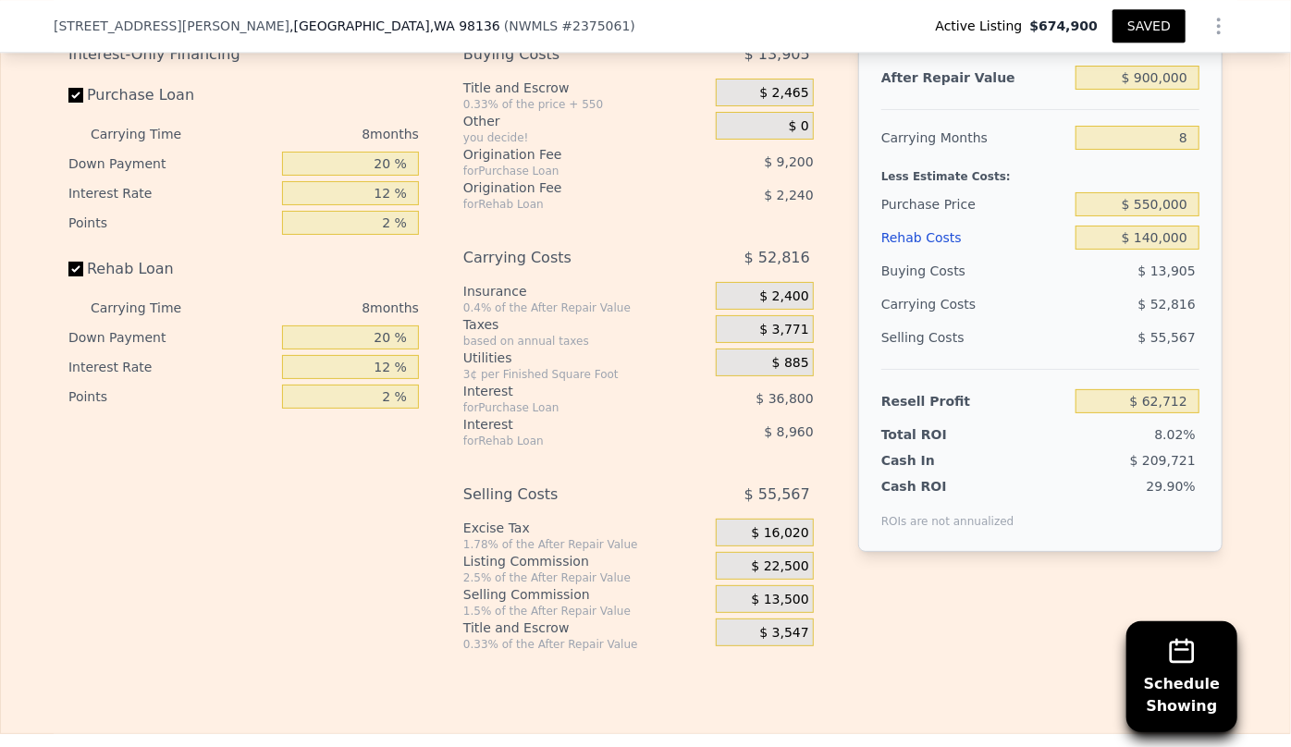
type input "$ 89,795"
drag, startPoint x: 39, startPoint y: 27, endPoint x: 258, endPoint y: 37, distance: 219.4
click at [258, 37] on div "[STREET_ADDRESS][PERSON_NAME] ( NWMLS # 2375061 ) Active Listing $674,900 SAVED" at bounding box center [645, 26] width 1291 height 53
copy div "[STREET_ADDRESS][PERSON_NAME]"
type input "2.5"
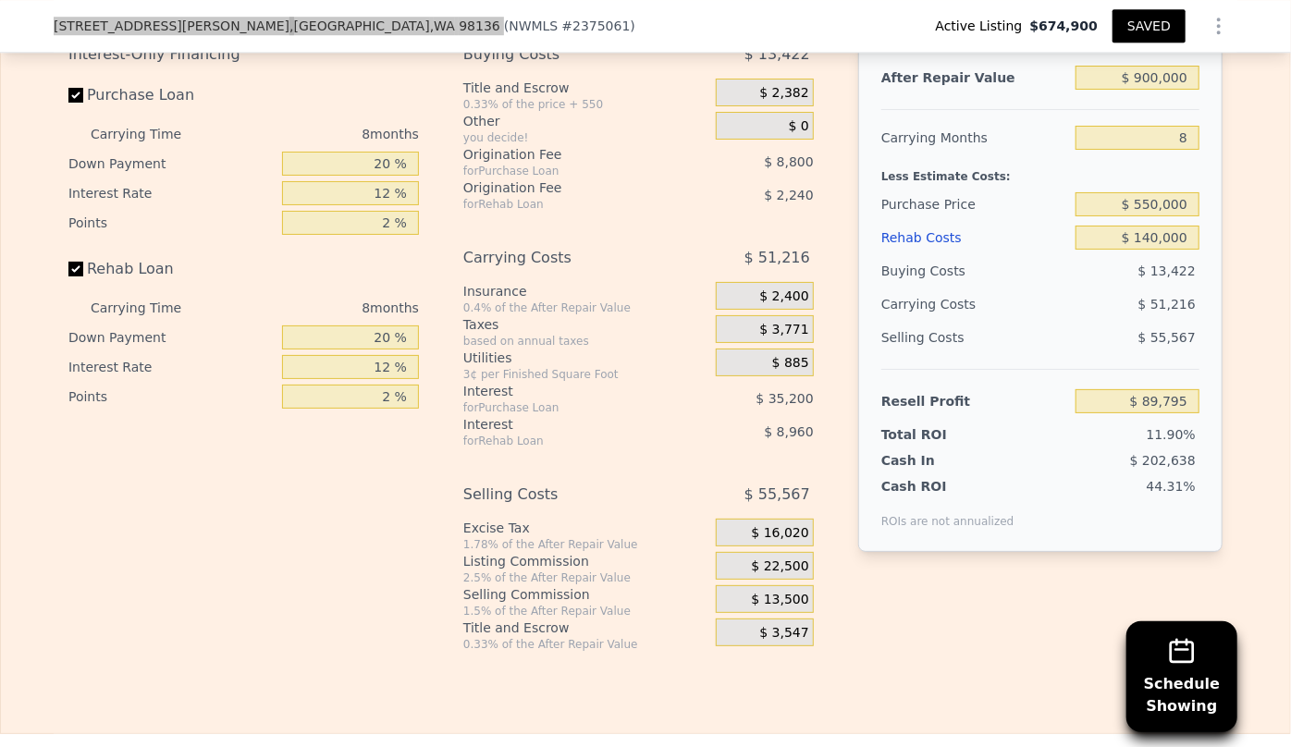
type input "1320"
type input "2200"
type input "3788"
checkbox input "false"
checkbox input "true"
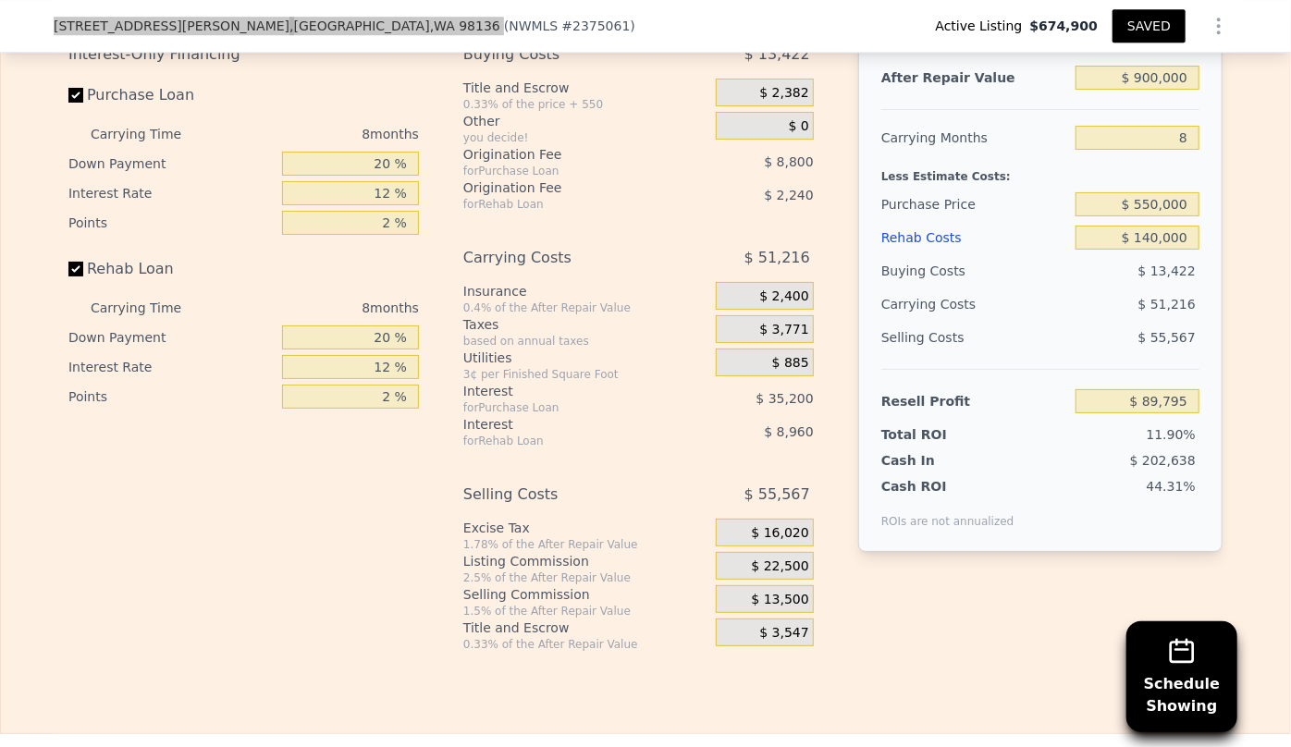
checkbox input "true"
type input "$ 880,000"
type input "$ 130,000"
type input "$ 27,705"
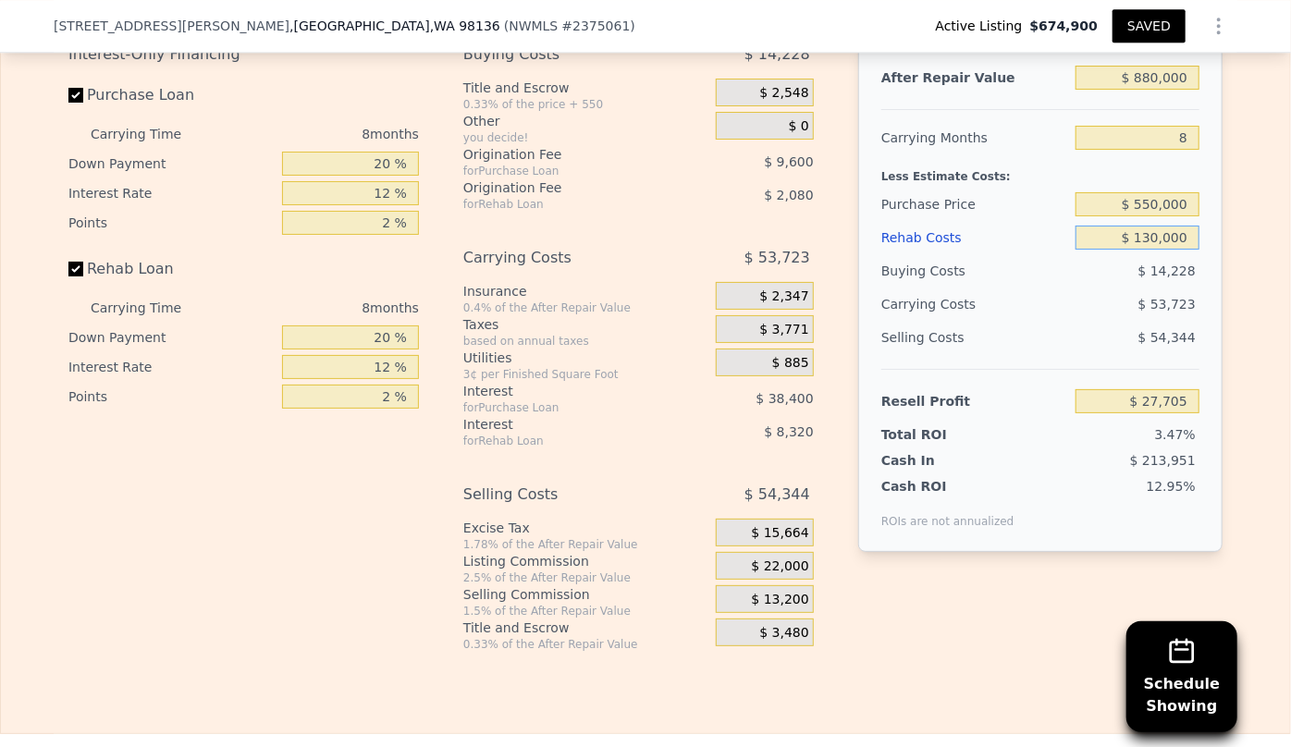
click at [1149, 248] on input "$ 130,000" at bounding box center [1137, 238] width 124 height 24
type input "$ 10,000"
type input "$ 157,305"
type input "$ 140,000"
type input "$ 16,905"
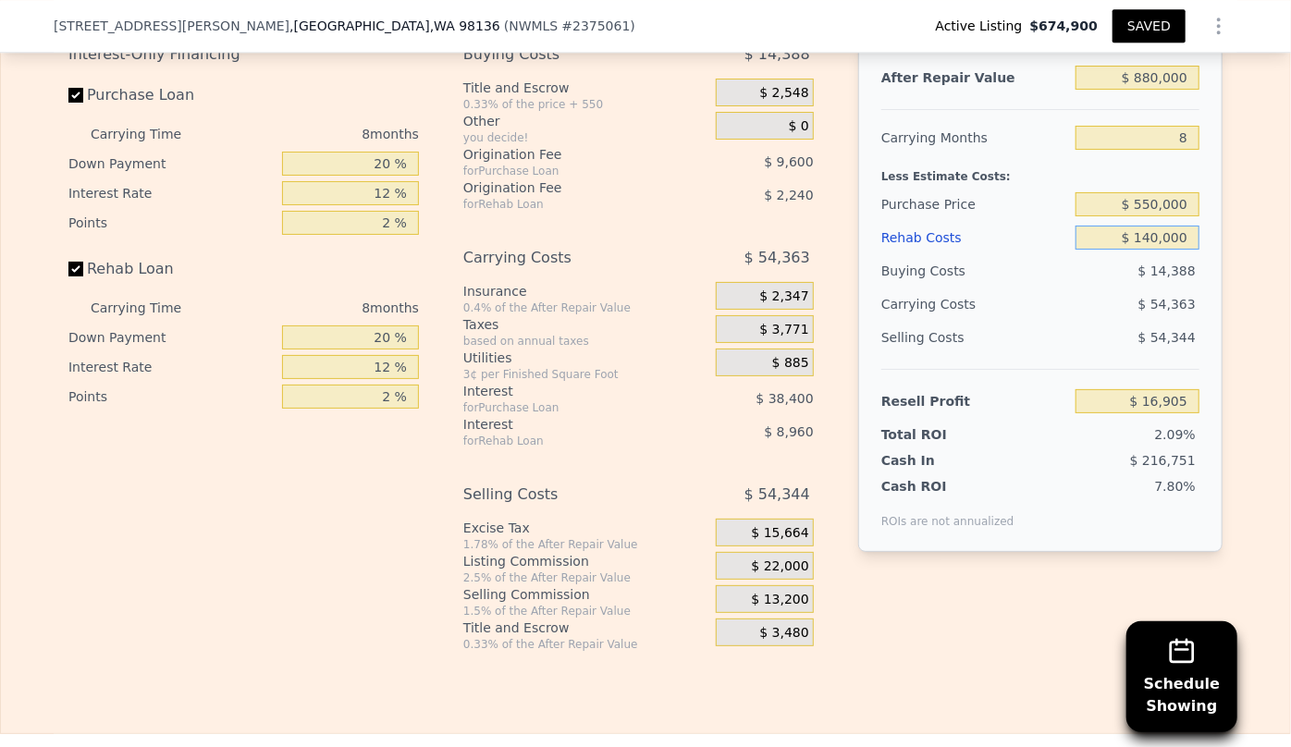
type input "$ 140,000"
click at [1275, 305] on div "Edit the assumptions in yellow boxes. Input profit to calculate an offer price.…" at bounding box center [645, 308] width 1289 height 688
click at [901, 249] on div "Rehab Costs" at bounding box center [974, 237] width 187 height 33
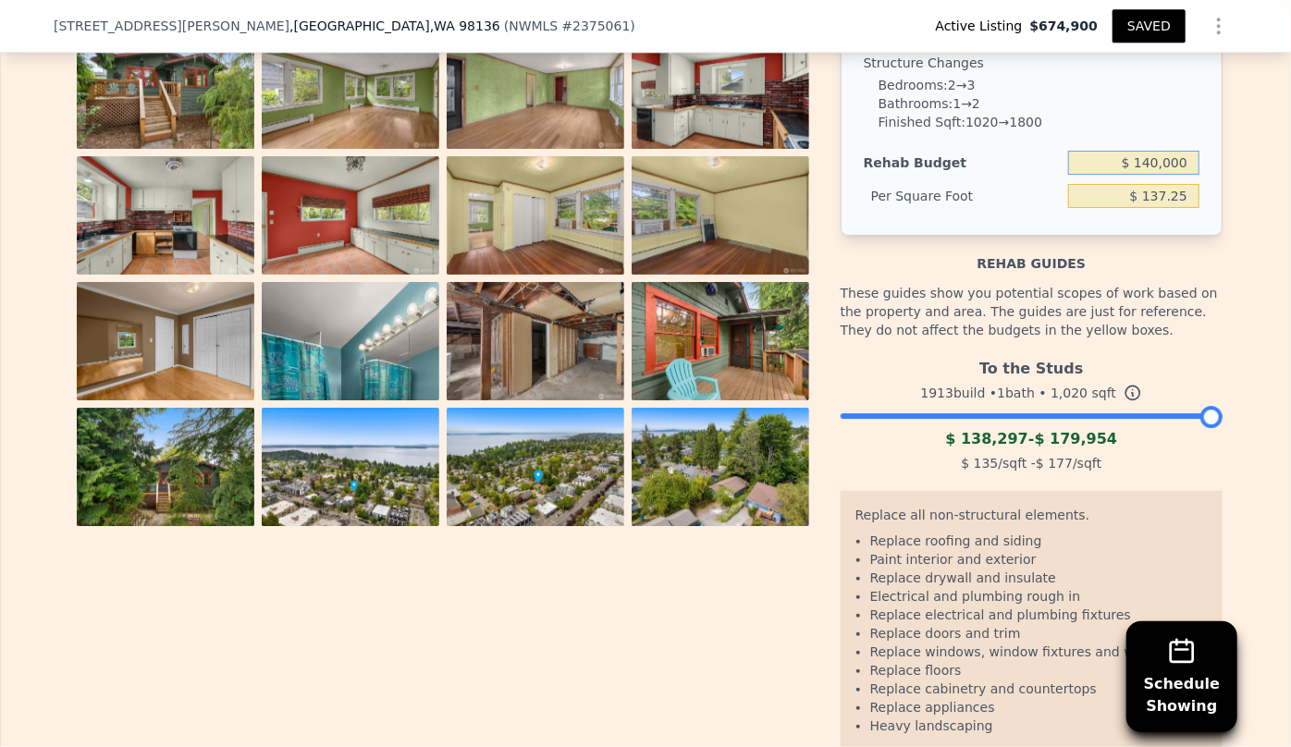
click at [1151, 175] on input "$ 140,000" at bounding box center [1133, 163] width 131 height 24
type input "$ 150,000"
click at [1098, 109] on li "Bathrooms : 1 → 2" at bounding box center [1038, 103] width 321 height 18
type input "$ 147.06"
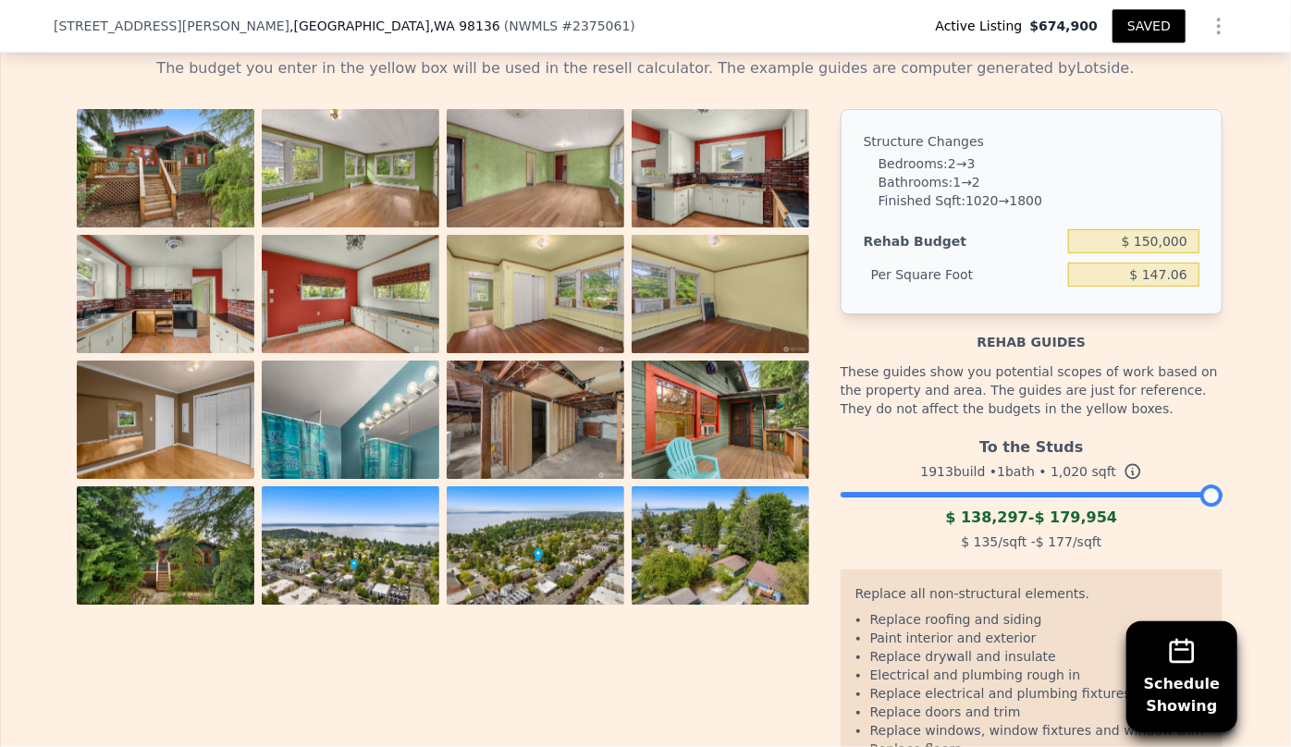
scroll to position [2682, 0]
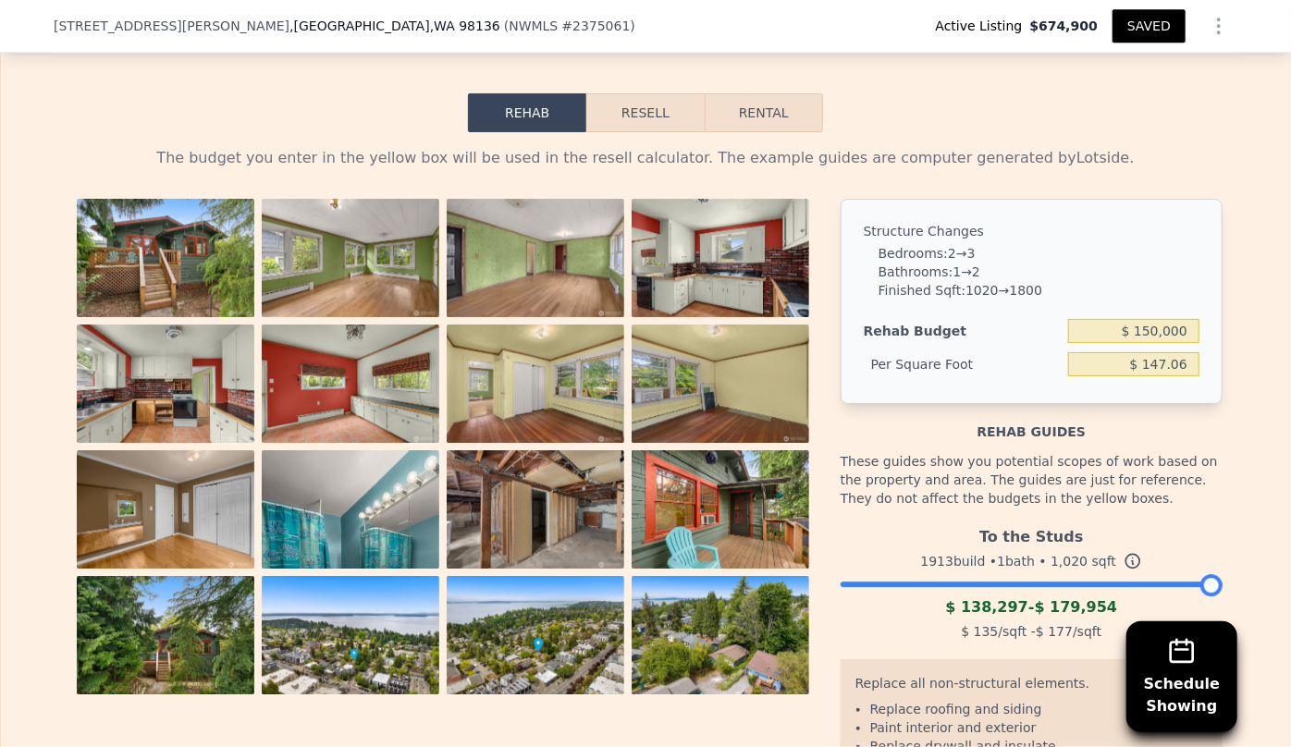
click at [641, 130] on button "Resell" at bounding box center [644, 112] width 117 height 39
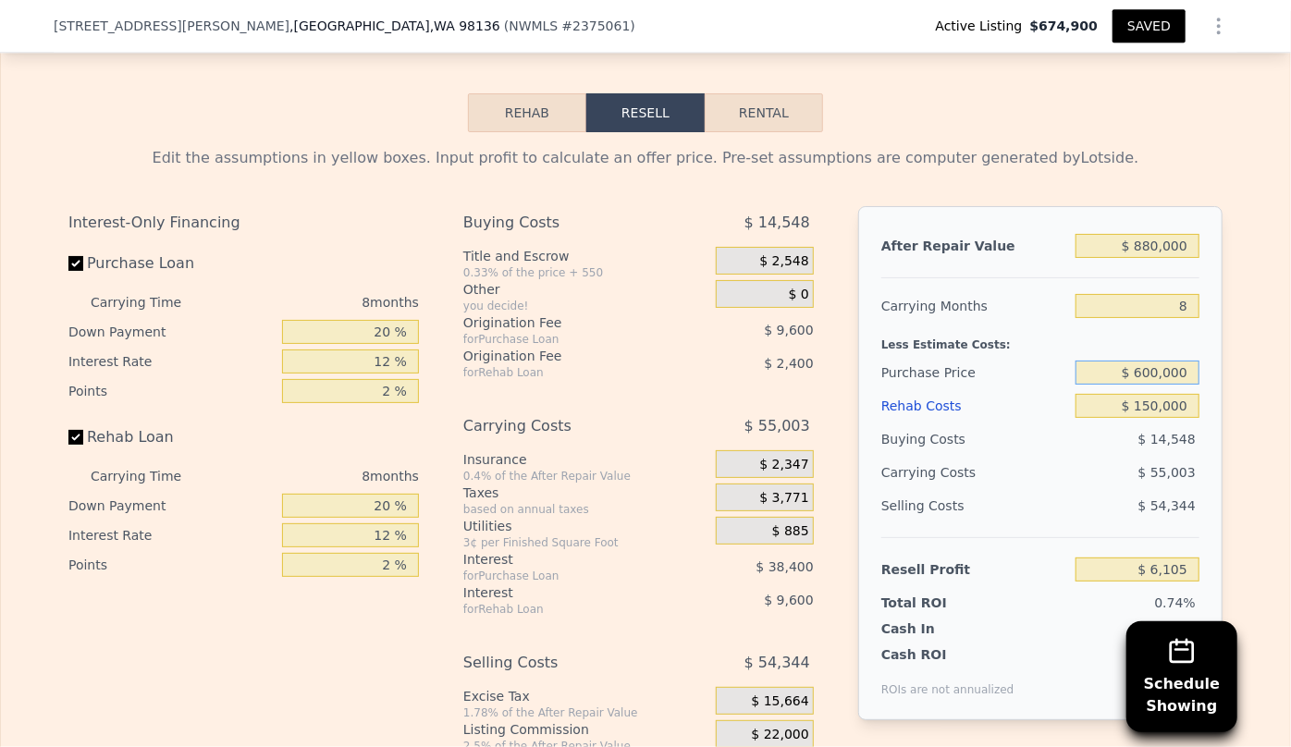
click at [1154, 385] on input "$ 600,000" at bounding box center [1137, 373] width 124 height 24
type input "$ 550,000"
type input "$ 60,271"
click at [1109, 485] on div "$ 51,803" at bounding box center [1101, 472] width 195 height 33
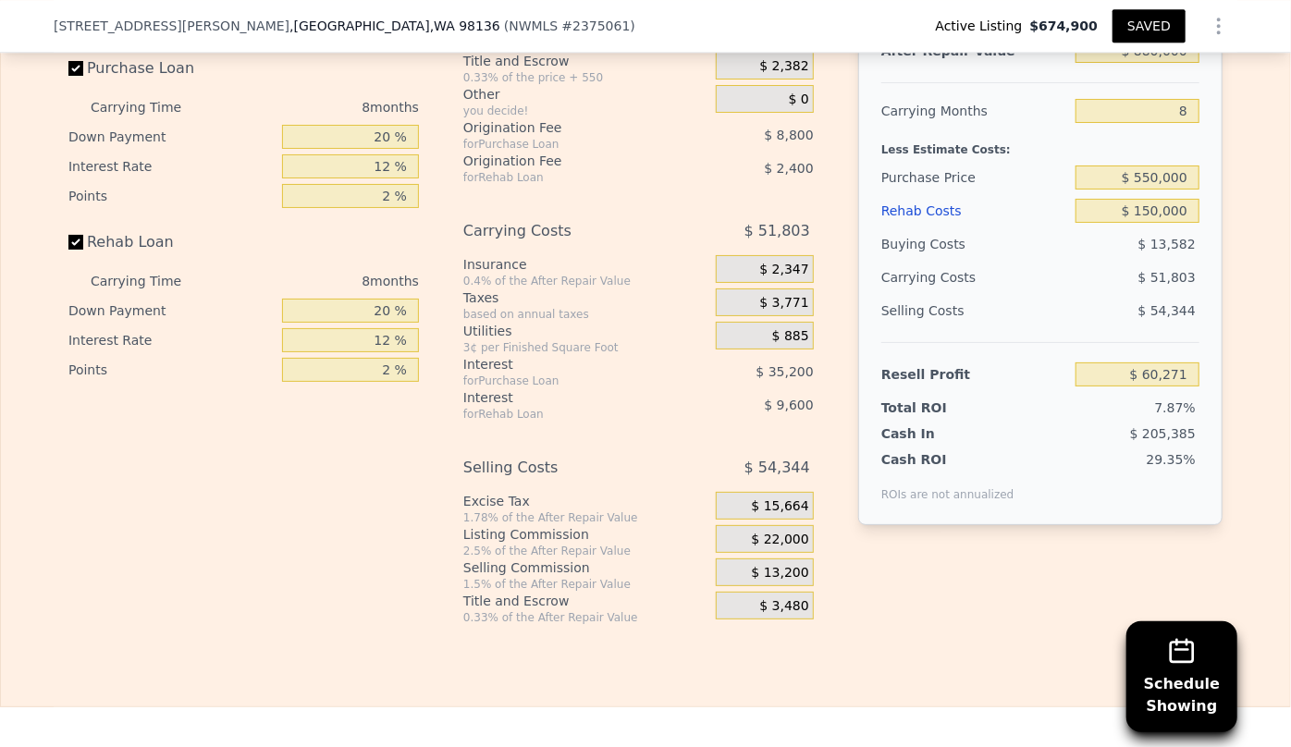
scroll to position [2851, 0]
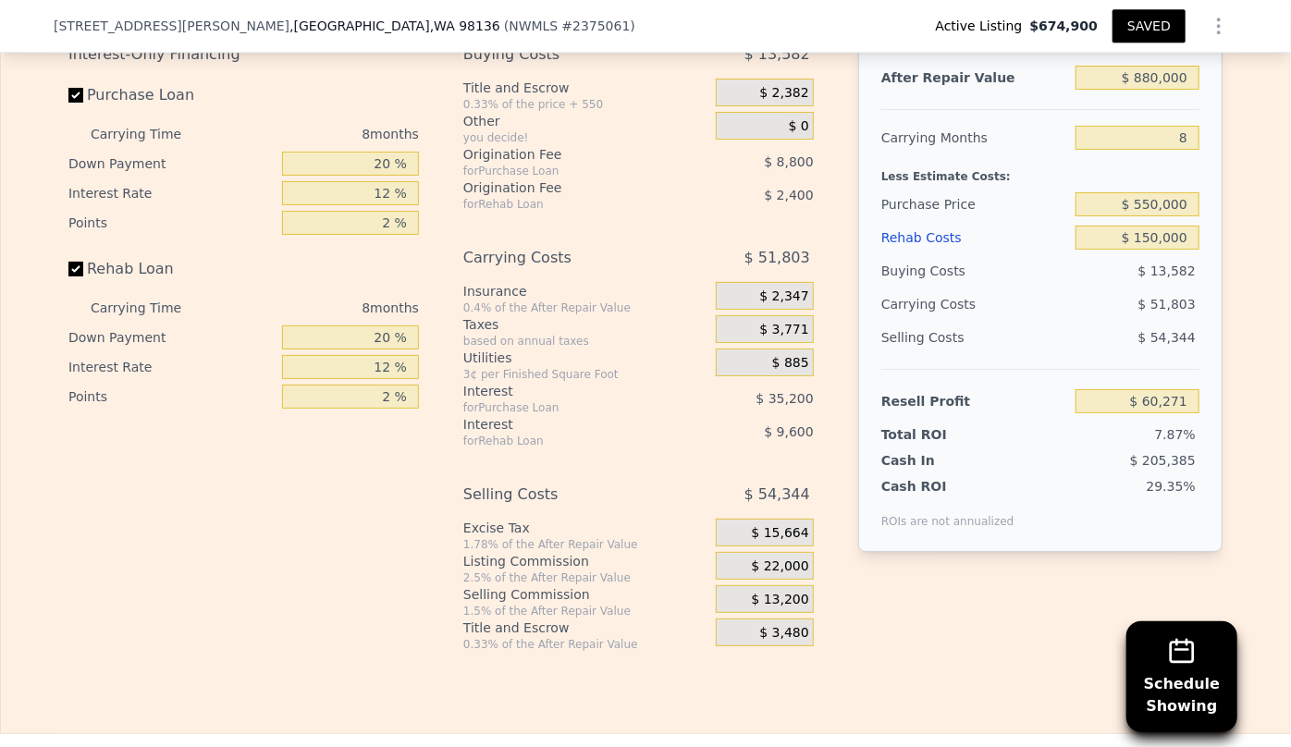
click at [1144, 30] on button "SAVED" at bounding box center [1148, 25] width 73 height 33
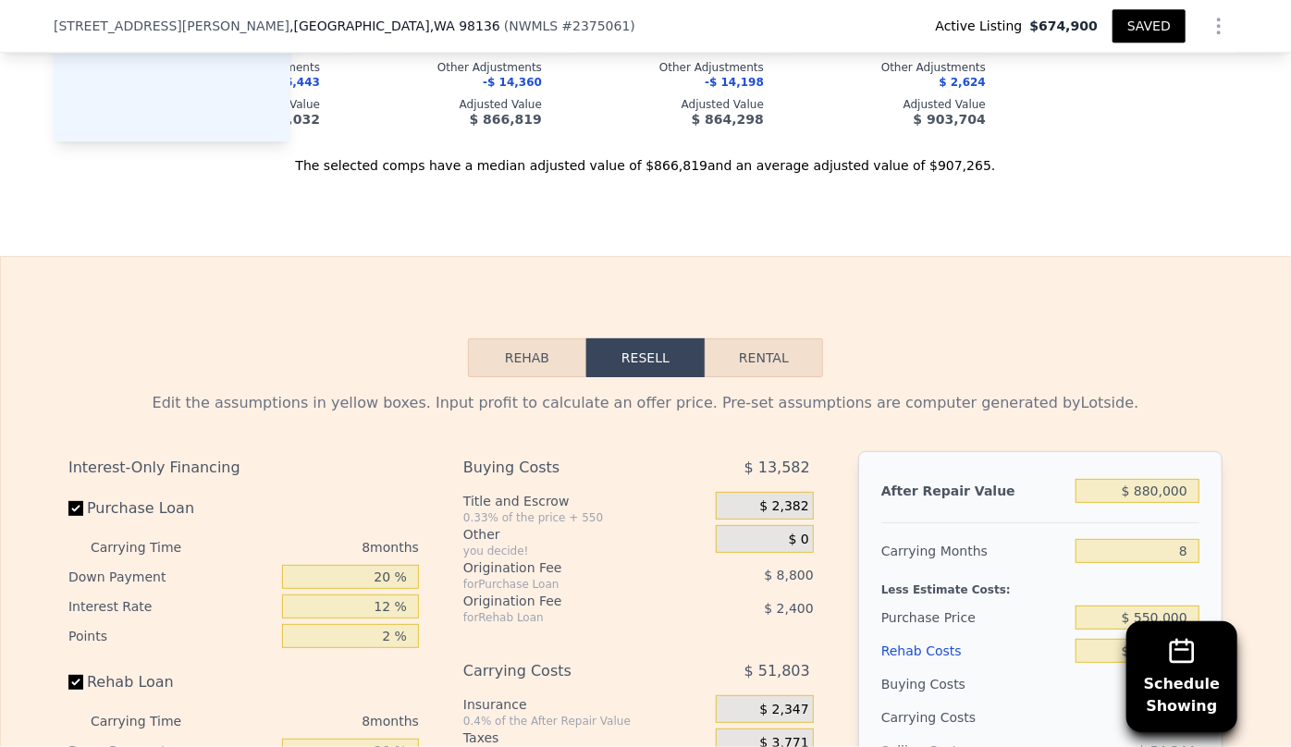
scroll to position [2431, 0]
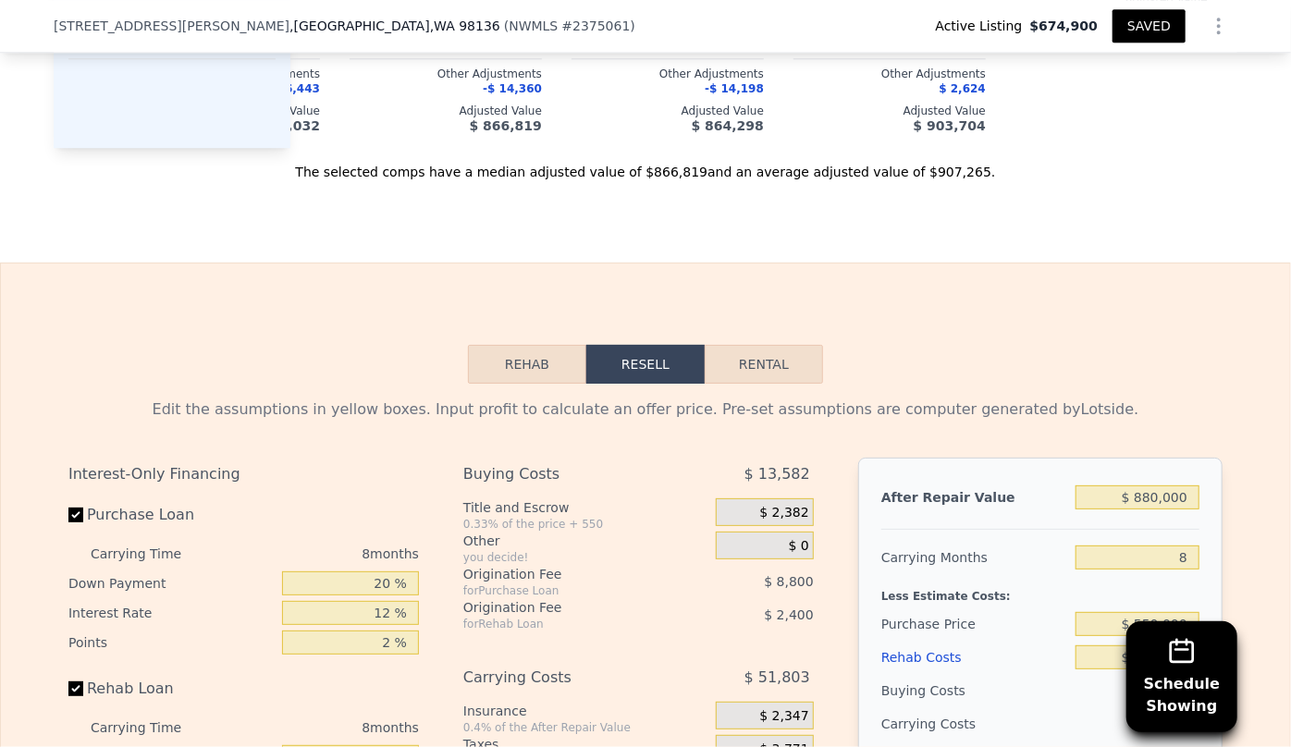
click at [1165, 29] on button "SAVED" at bounding box center [1148, 25] width 73 height 33
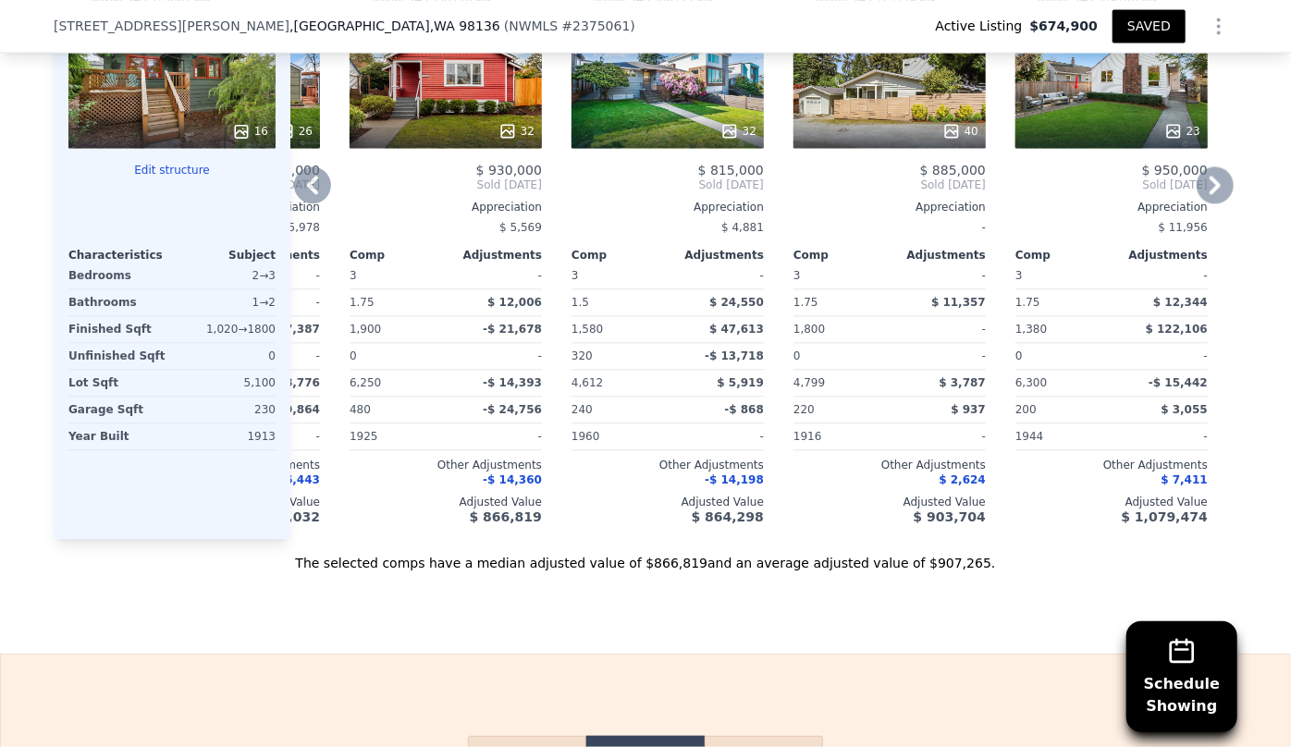
scroll to position [2010, 0]
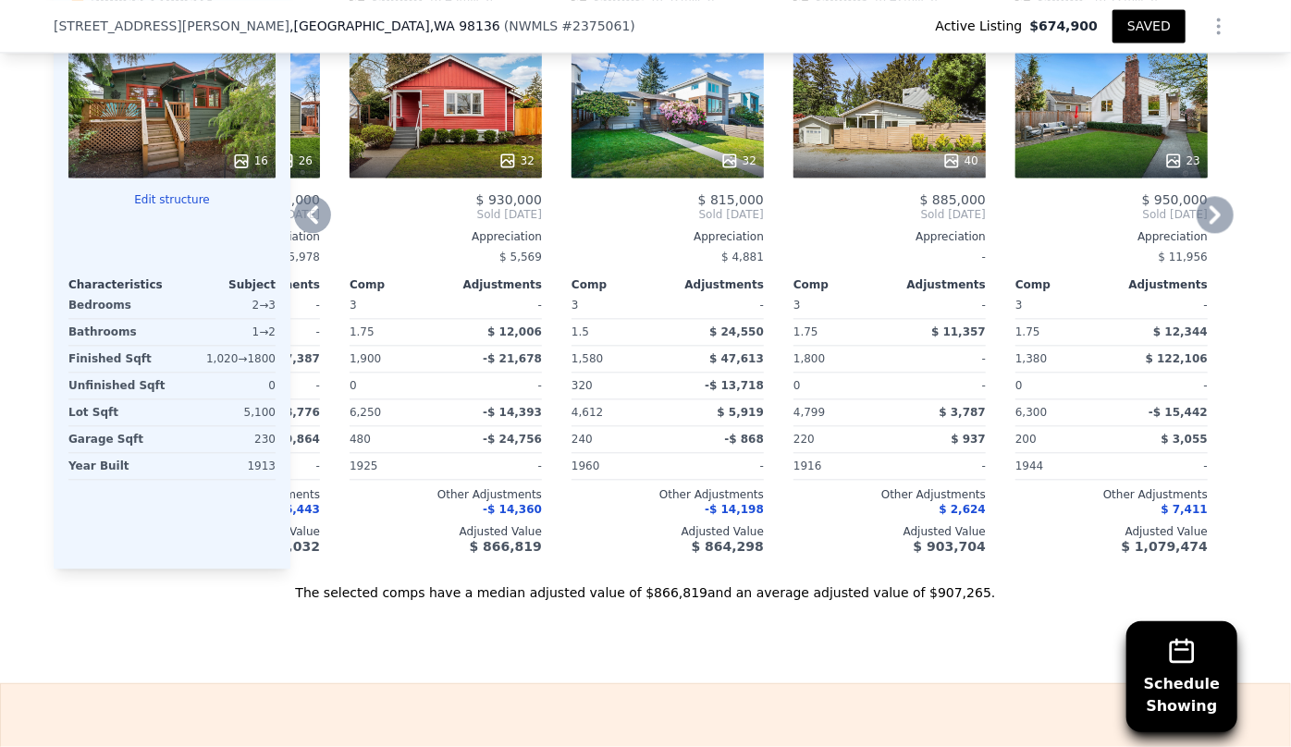
click at [294, 212] on icon at bounding box center [312, 214] width 37 height 37
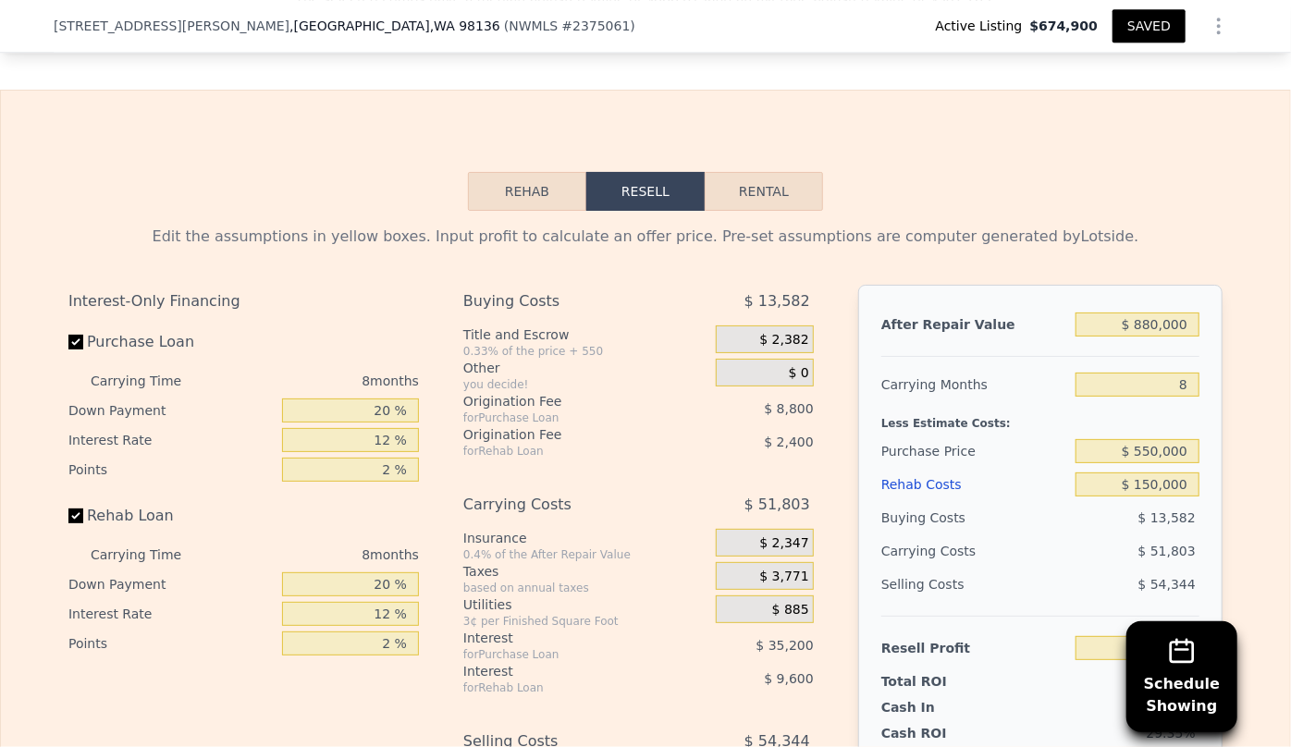
scroll to position [2682, 0]
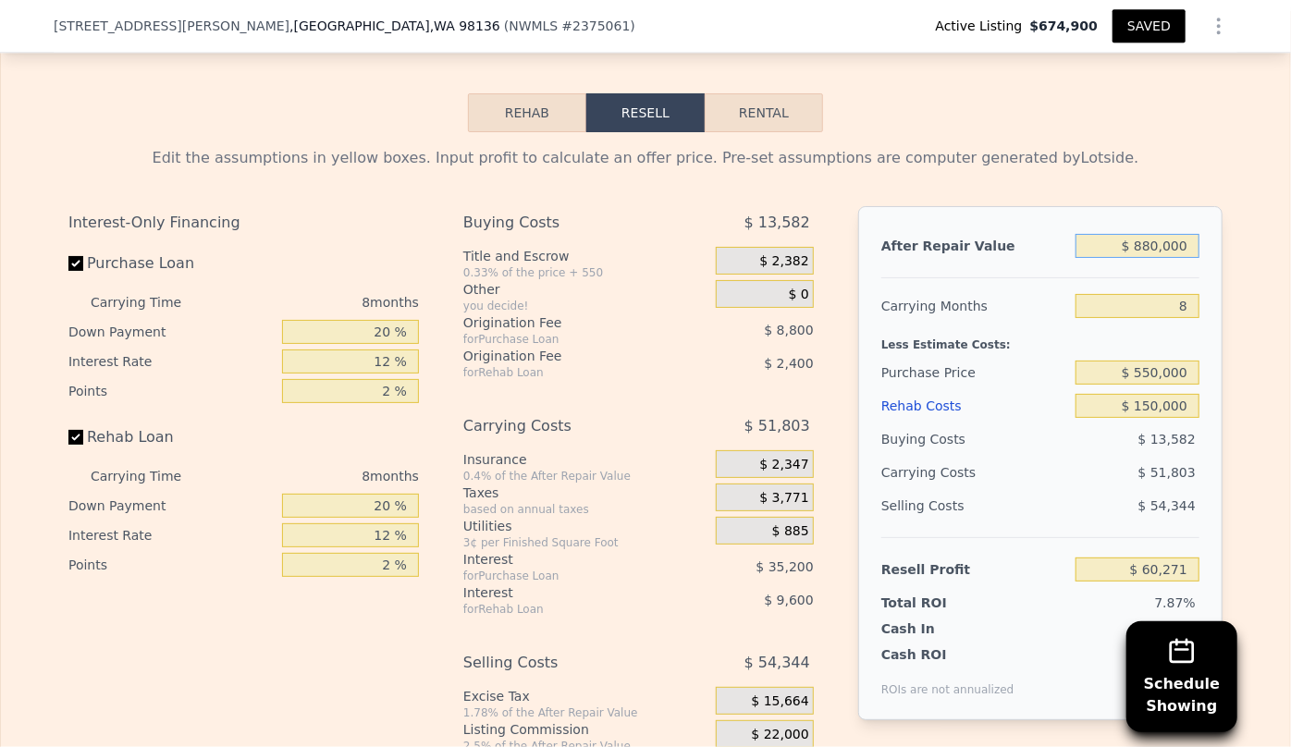
click at [1153, 258] on input "$ 880,000" at bounding box center [1137, 246] width 124 height 24
type input "$ 80,000"
type input "-$ 688,691"
type input "$ 890,000"
type input "$ 69,633"
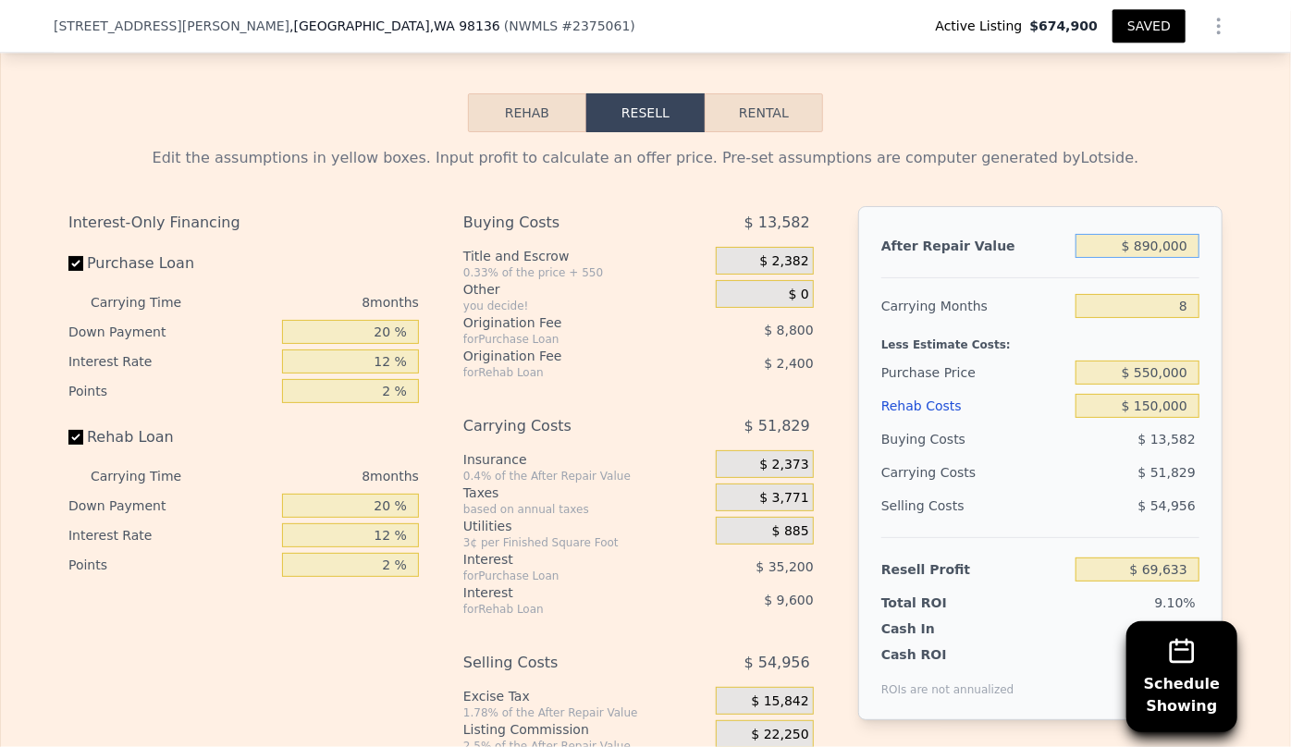
type input "$ 80,000"
type input "-$ 688,691"
type input "$ 0000"
type input "-$ 763,588"
type input "$ 9,000,000"
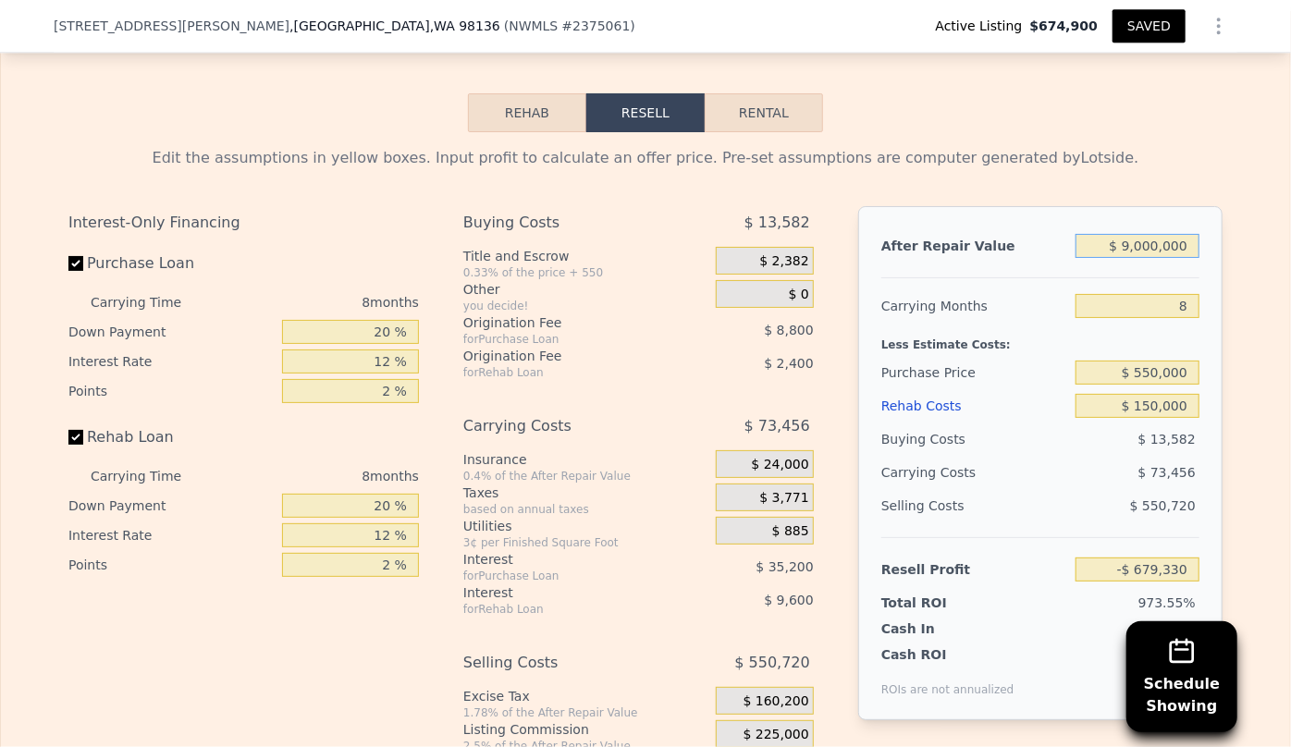
type input "$ 7,662,242"
type input "$ 900,000"
type input "$ 78,995"
type input "$ 900,000"
click at [1137, 192] on div "Edit the assumptions in yellow boxes. Input profit to calculate an offer price.…" at bounding box center [645, 483] width 1154 height 673
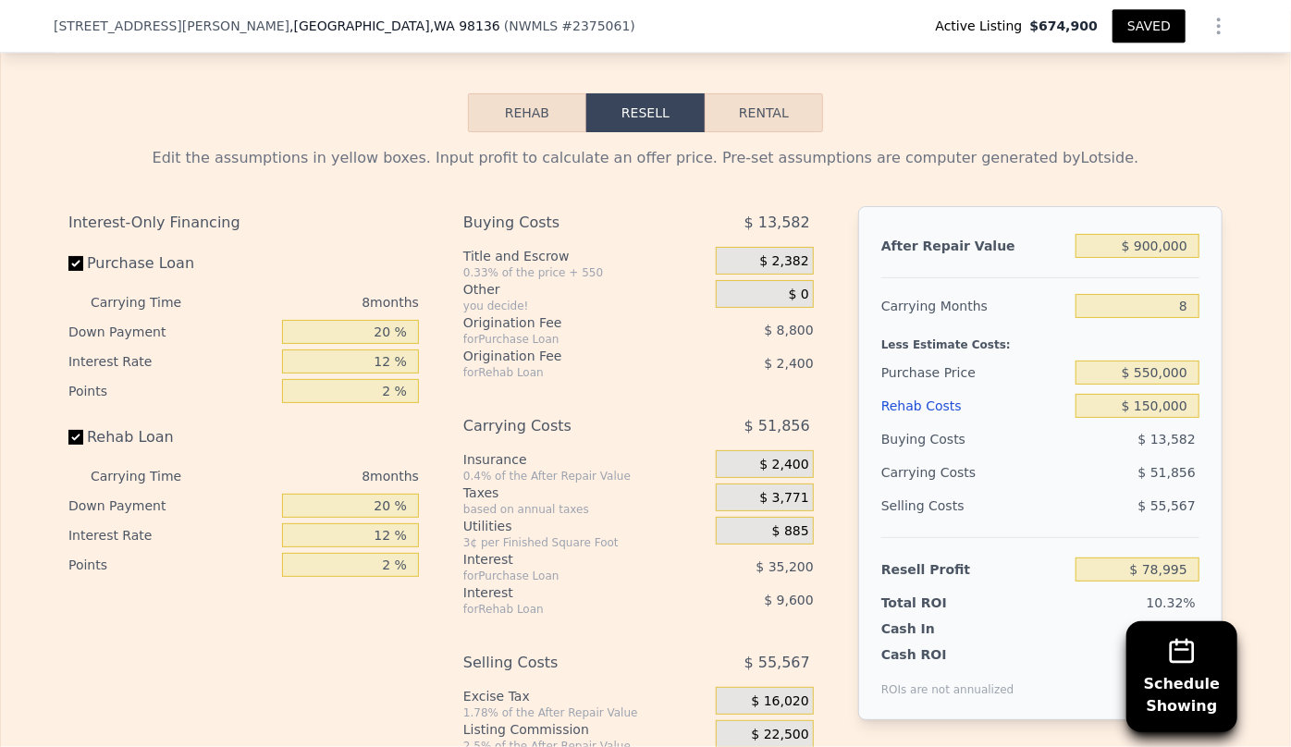
click at [1154, 48] on div "[STREET_ADDRESS][PERSON_NAME] ( NWMLS # 2375061 ) Active Listing $674,900 SAVED" at bounding box center [645, 26] width 1183 height 52
click at [1153, 37] on button "SAVED" at bounding box center [1148, 25] width 73 height 33
